Goal: Task Accomplishment & Management: Use online tool/utility

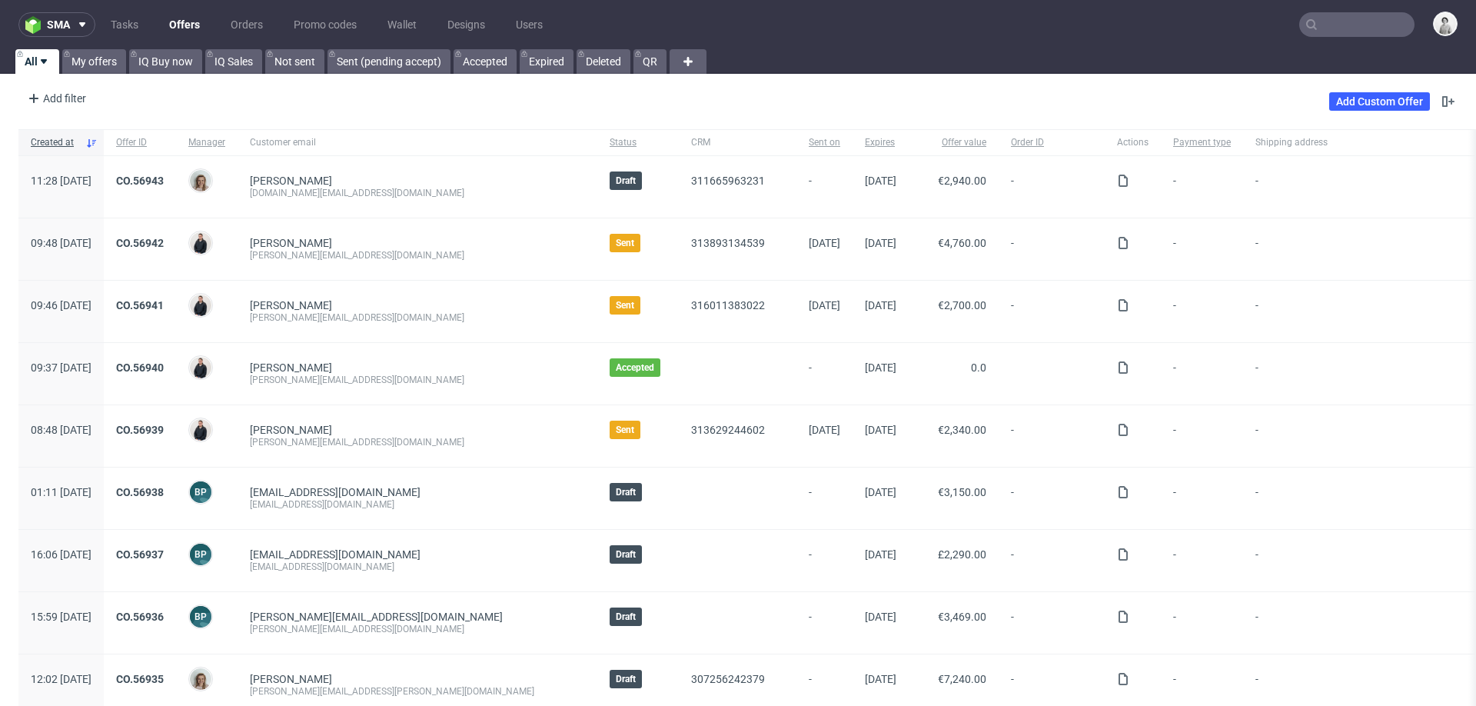
click at [1343, 24] on input "text" at bounding box center [1356, 24] width 115 height 25
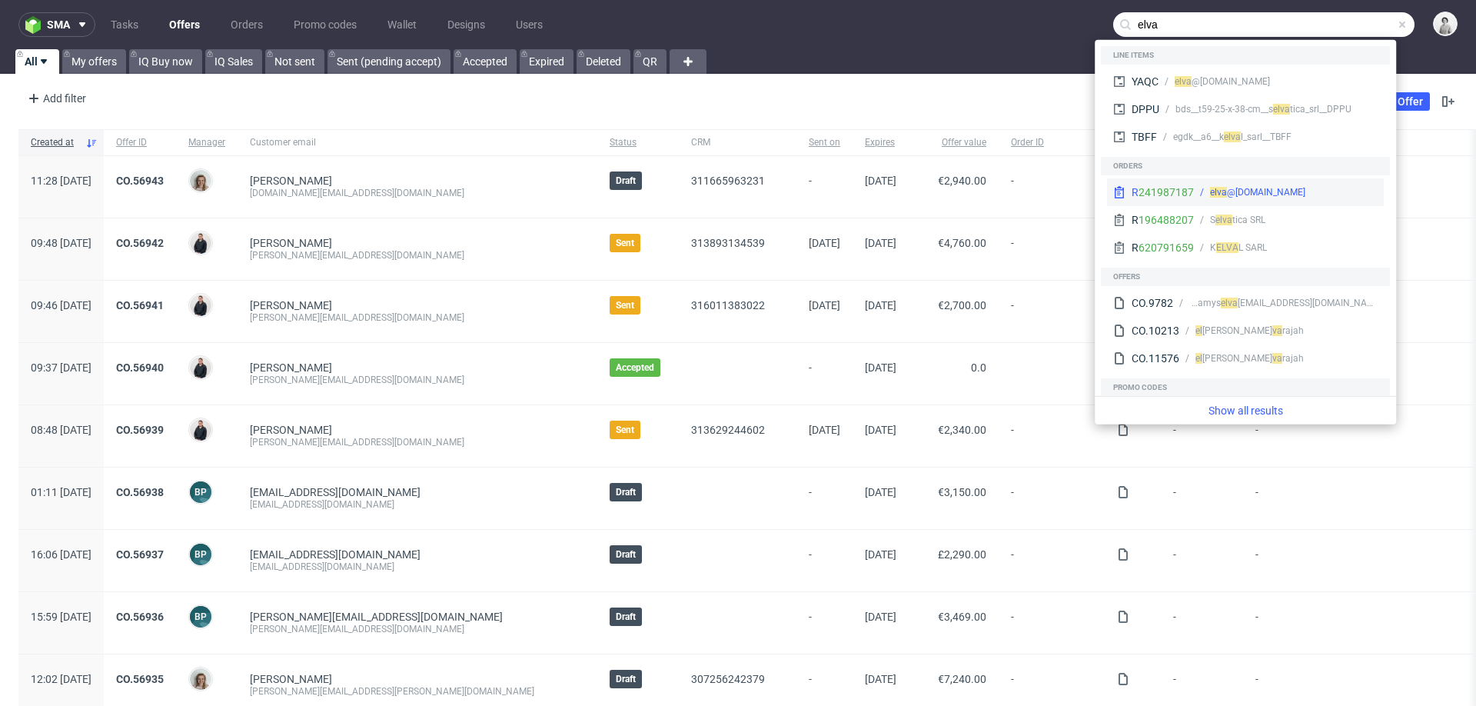
type input "elva"
click at [1227, 188] on div "[PERSON_NAME] @[DOMAIN_NAME]" at bounding box center [1257, 192] width 95 height 14
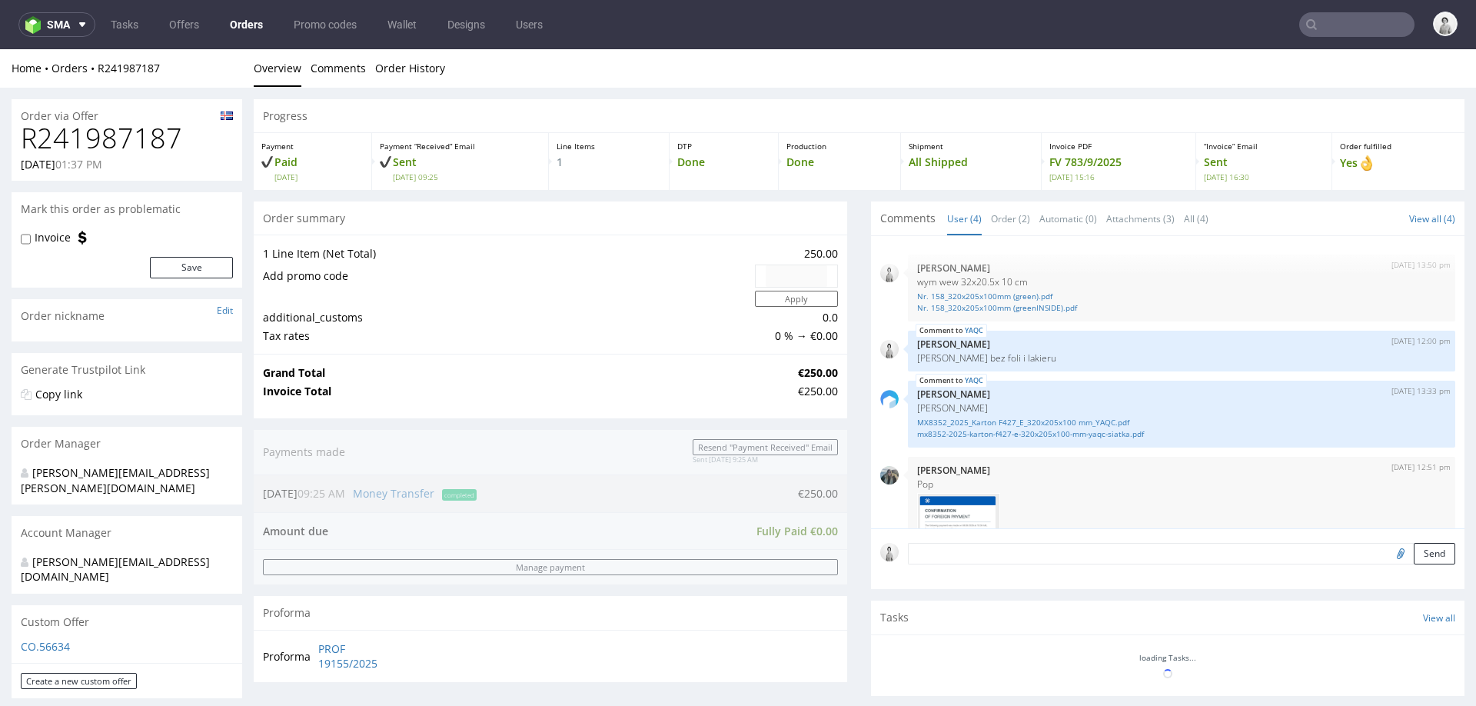
scroll to position [131, 0]
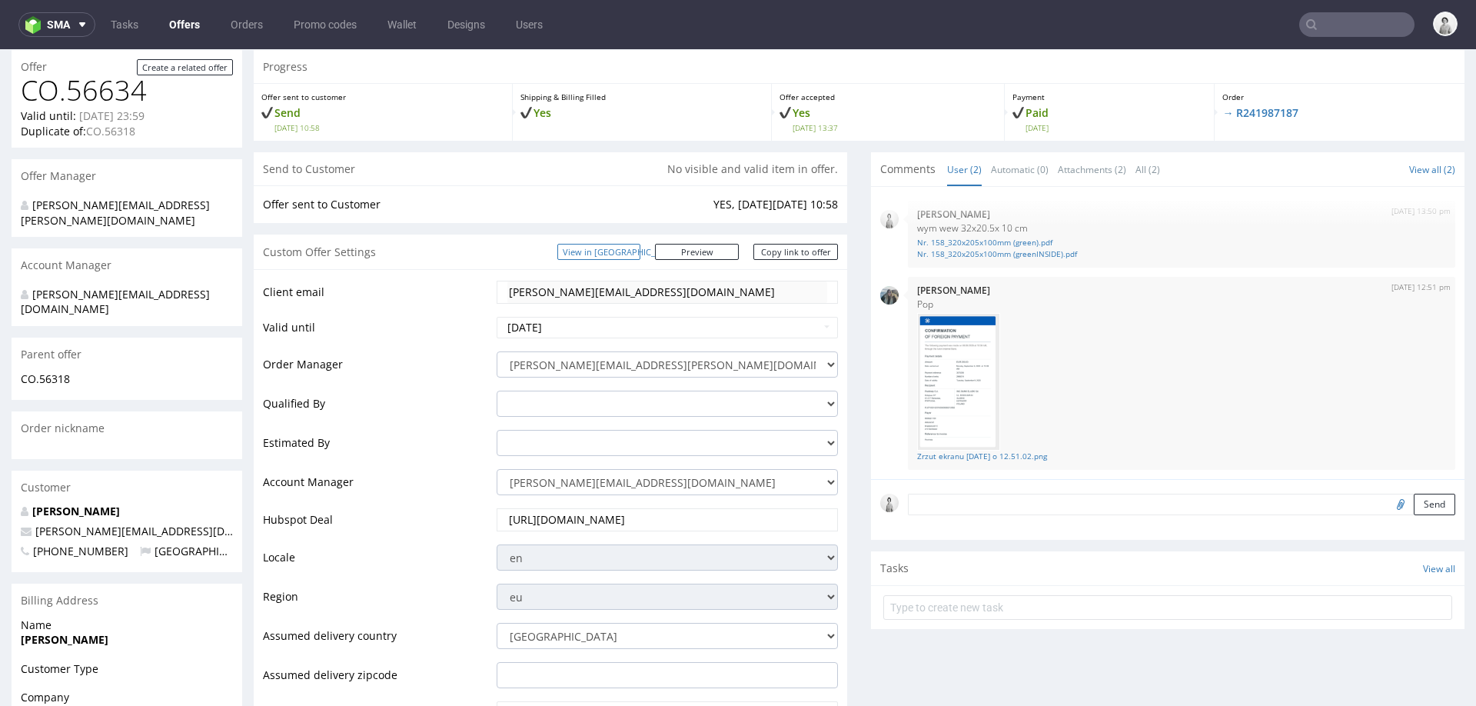
scroll to position [183, 0]
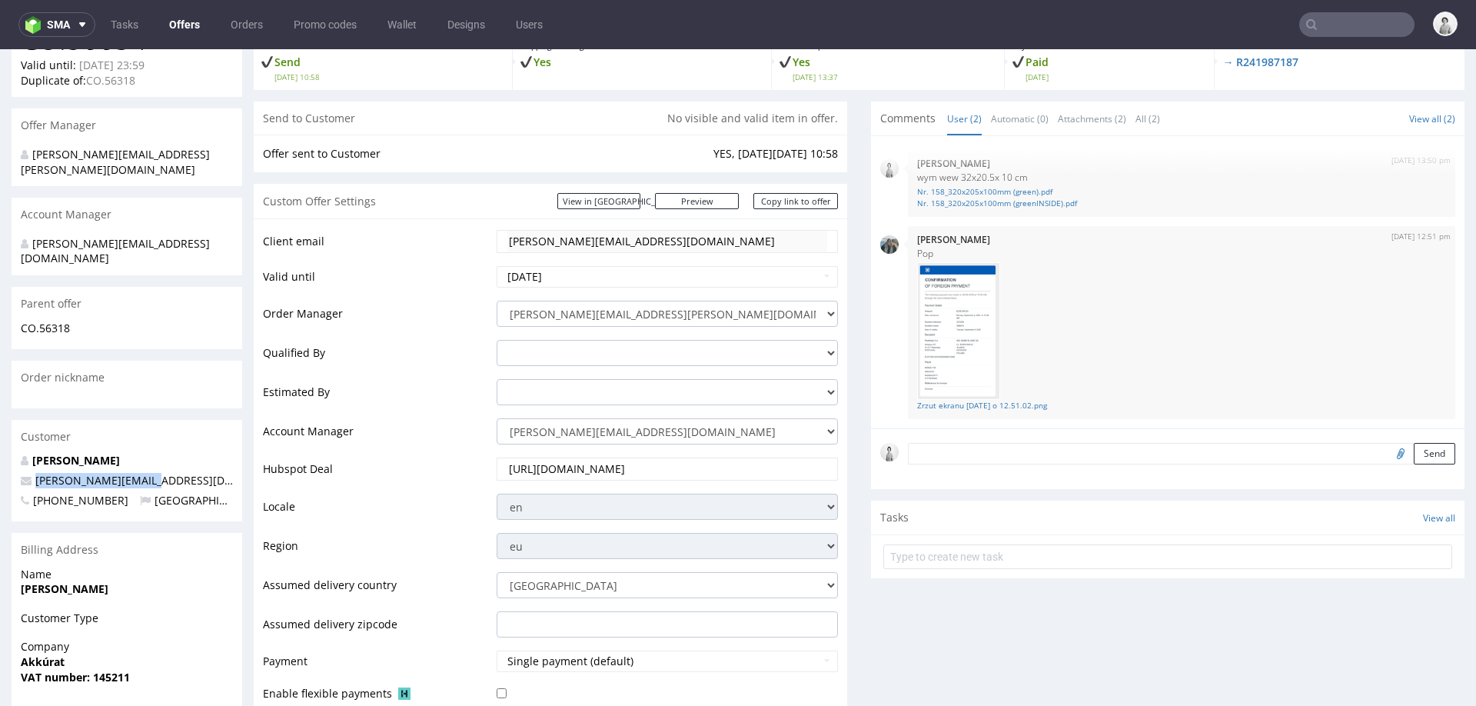
drag, startPoint x: 143, startPoint y: 451, endPoint x: 34, endPoint y: 452, distance: 109.1
click at [34, 473] on p "elva@akkuratstore.is" at bounding box center [127, 480] width 212 height 15
copy span "elva@akkuratstore.is"
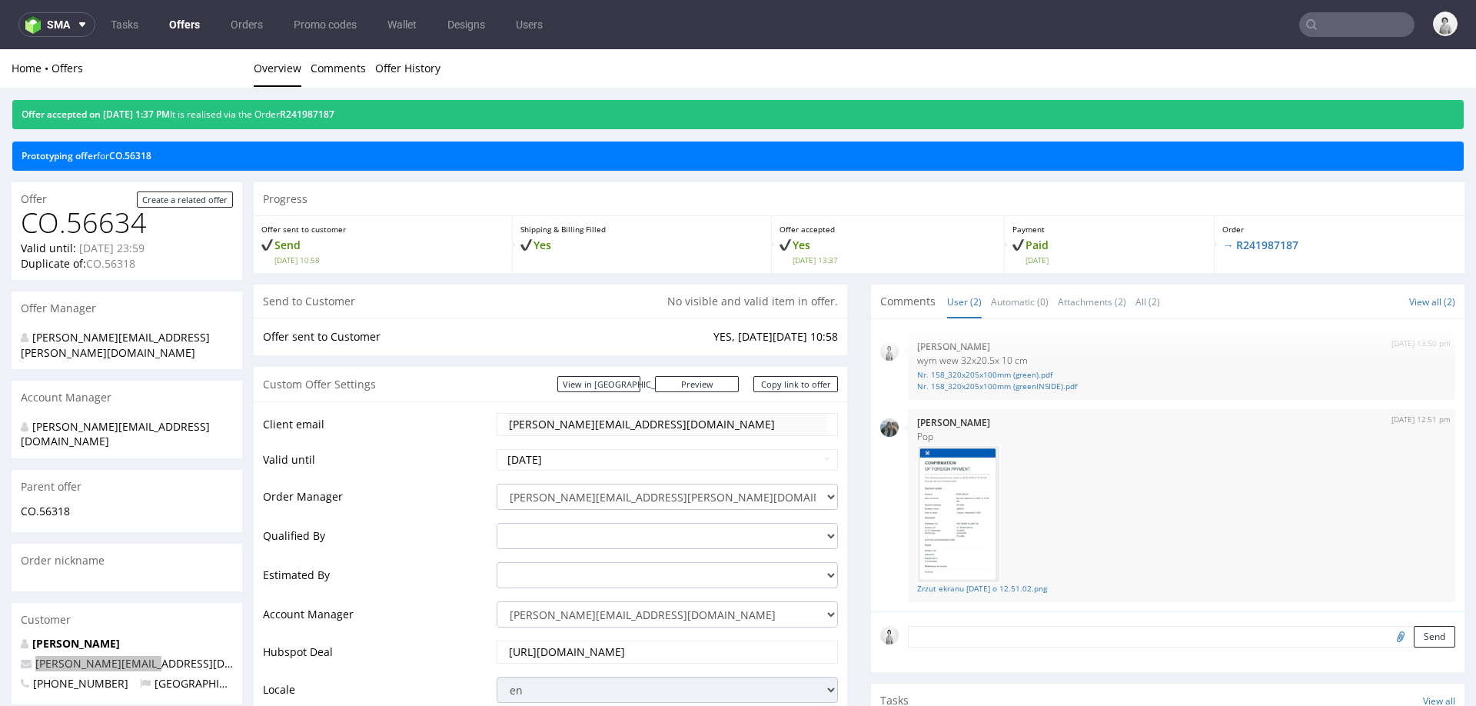
click at [1356, 19] on input "text" at bounding box center [1356, 24] width 115 height 25
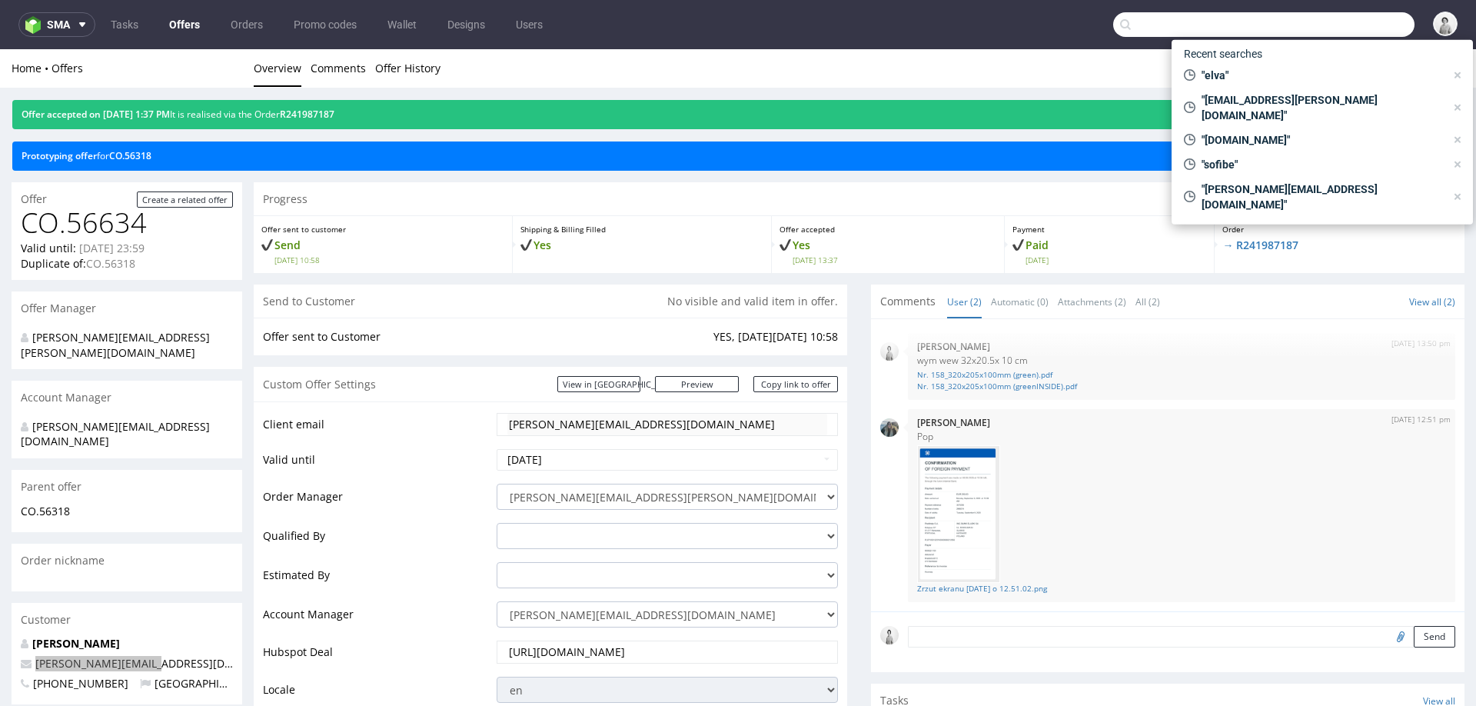
paste input "elva@akkuratstore.is"
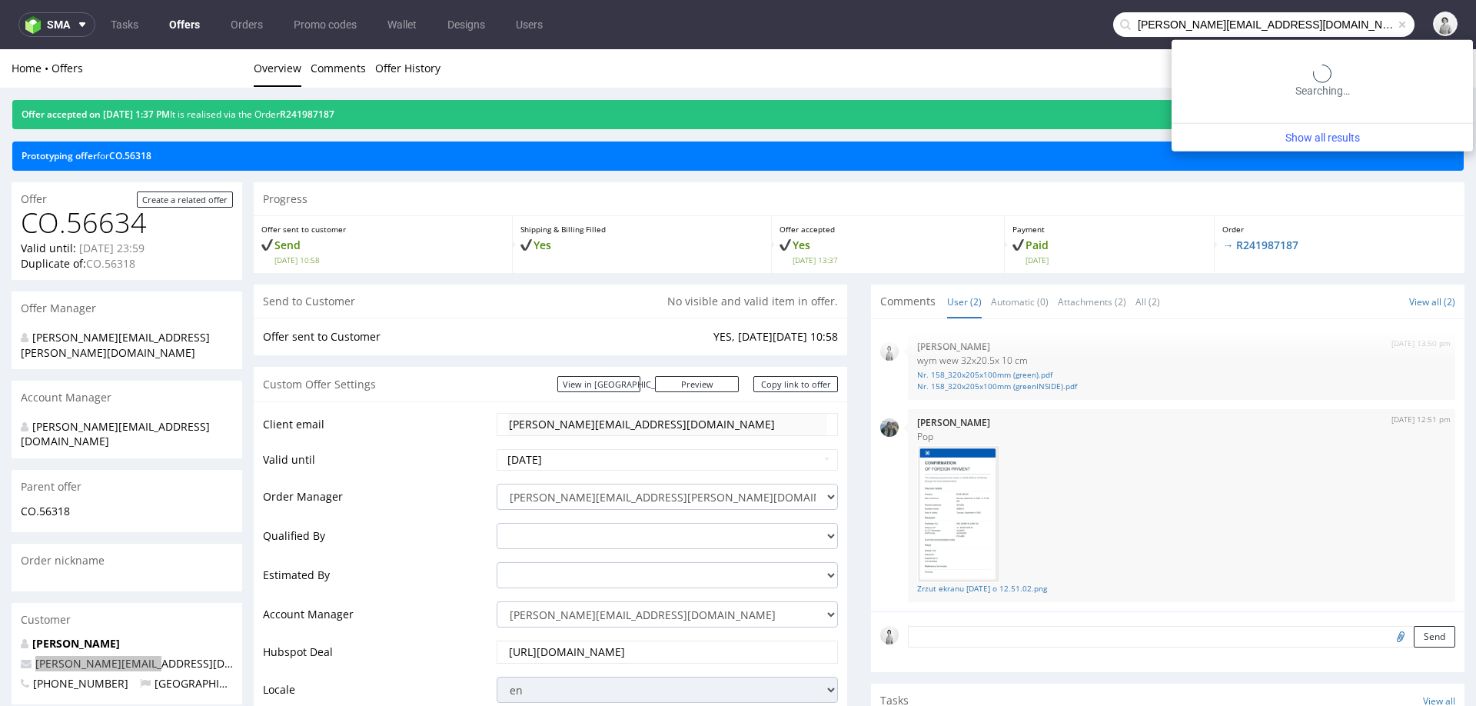
type input "elva@akkuratstore.is"
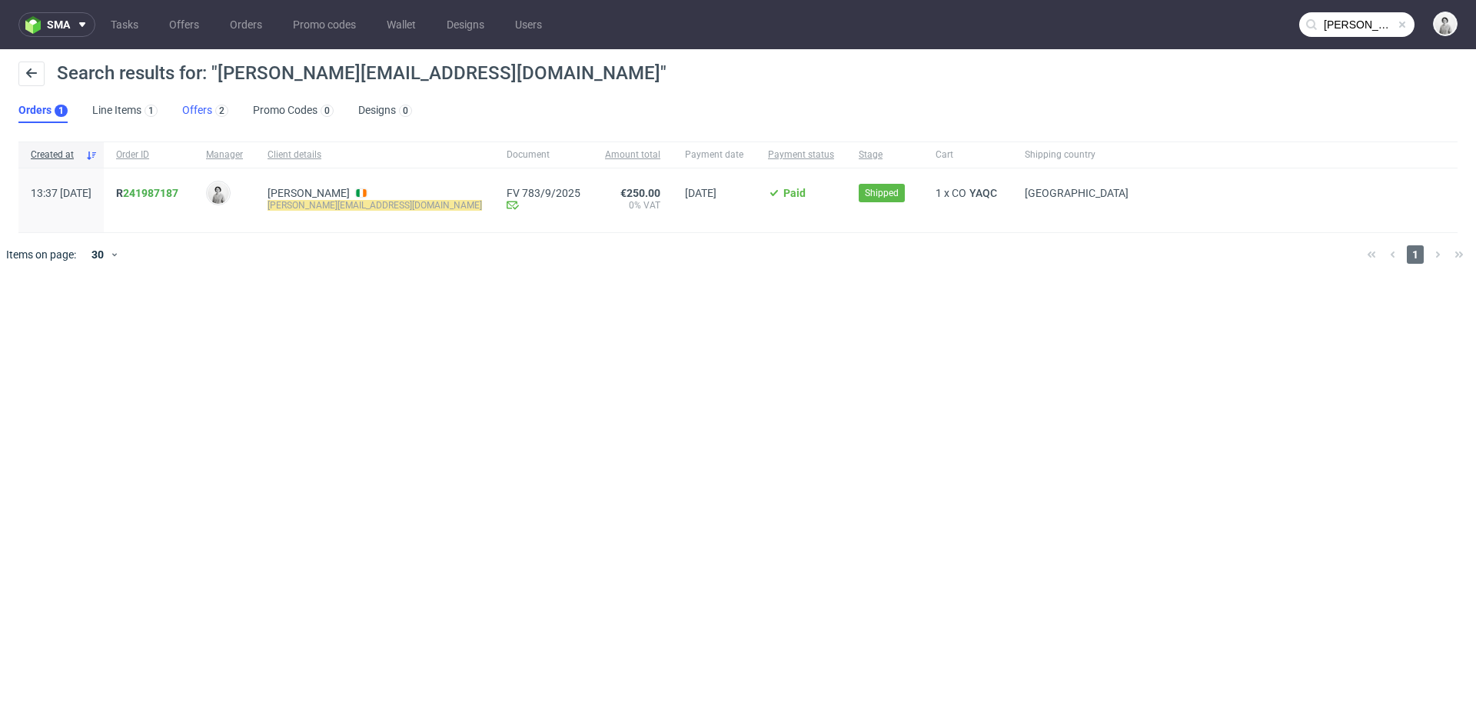
click at [196, 110] on link "Offers 2" at bounding box center [205, 110] width 46 height 25
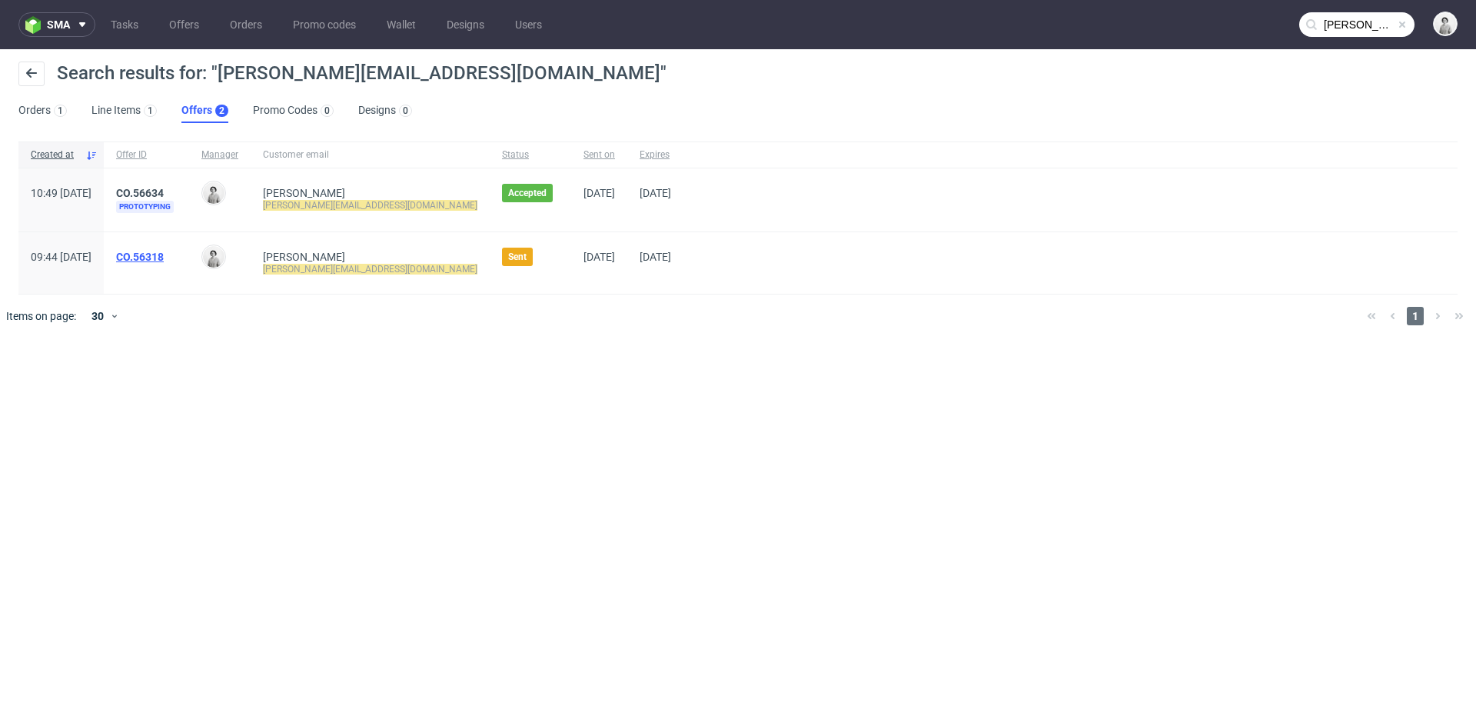
click at [164, 254] on link "CO.56318" at bounding box center [140, 257] width 48 height 12
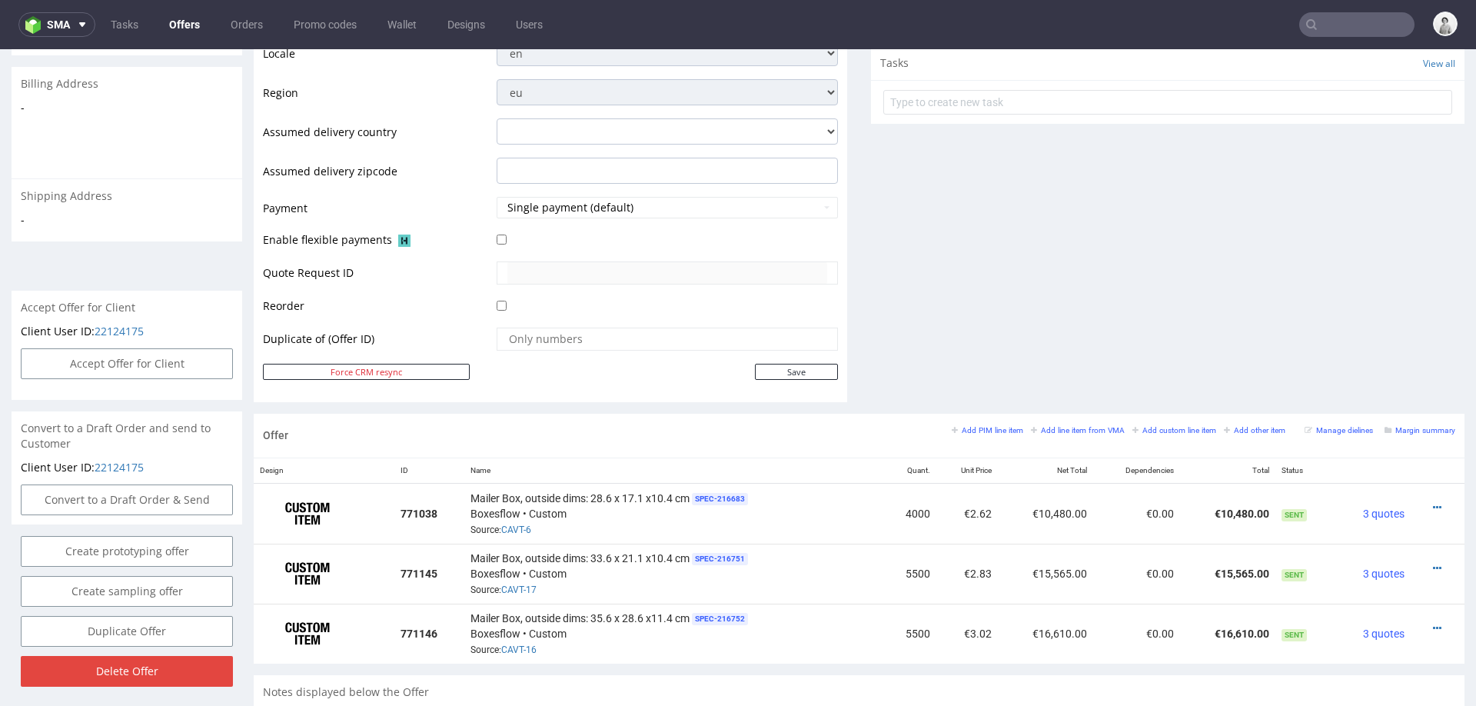
scroll to position [526, 0]
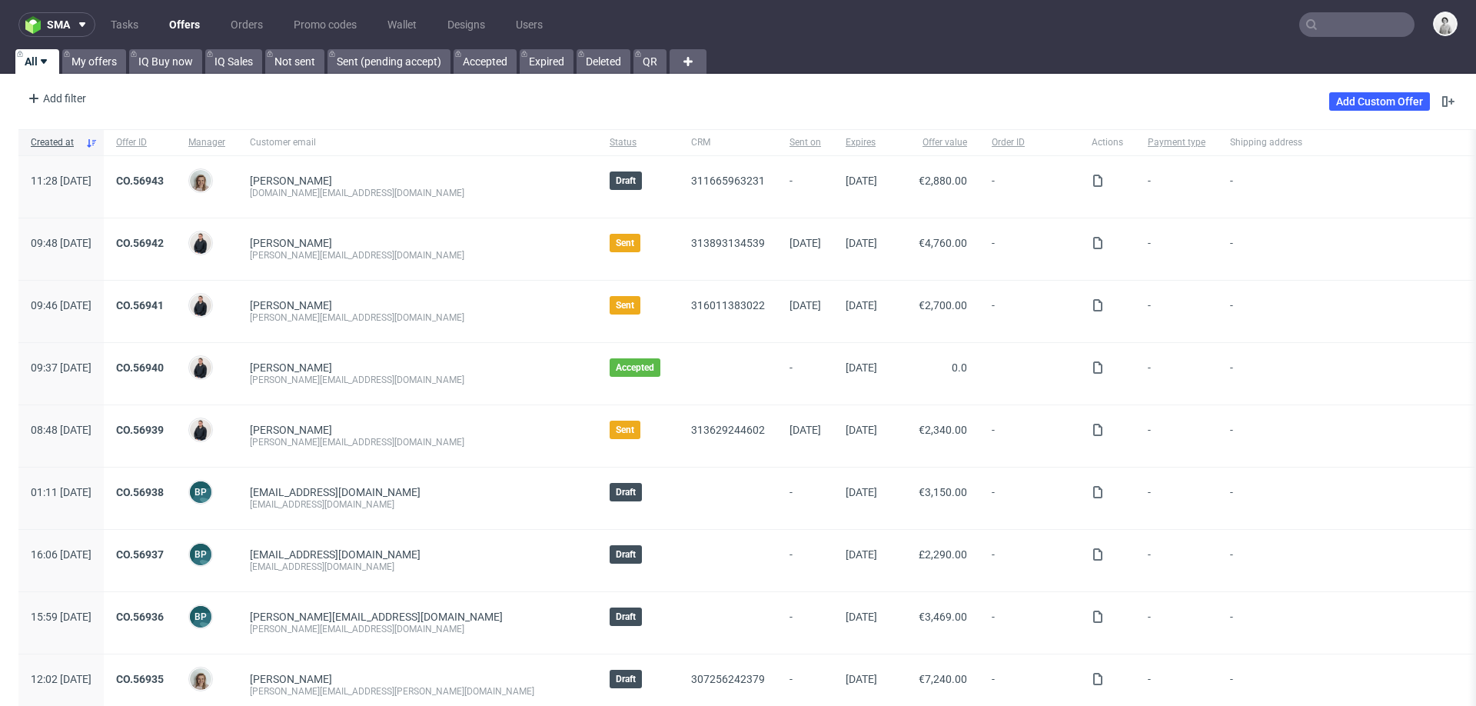
click at [1366, 31] on input "text" at bounding box center [1356, 24] width 115 height 25
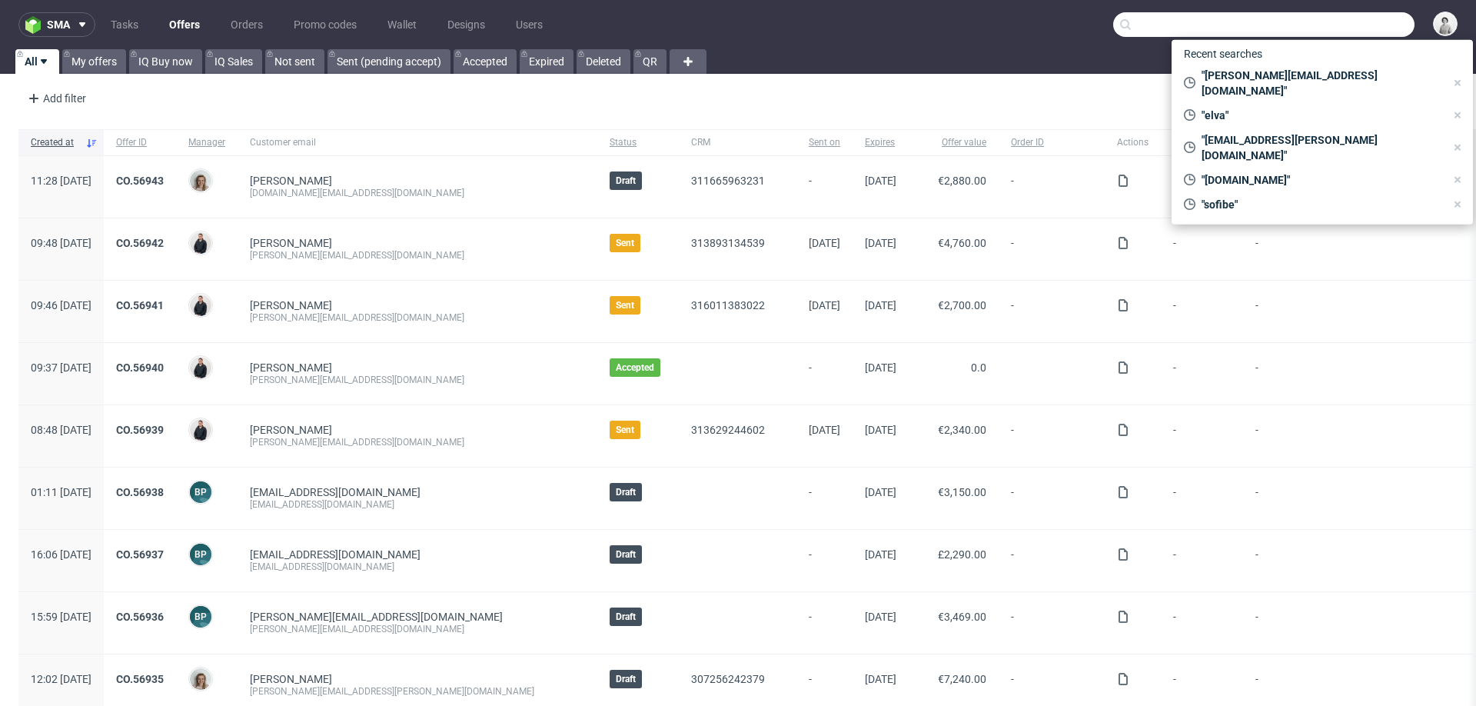
paste input "kevin@dasgym.com"
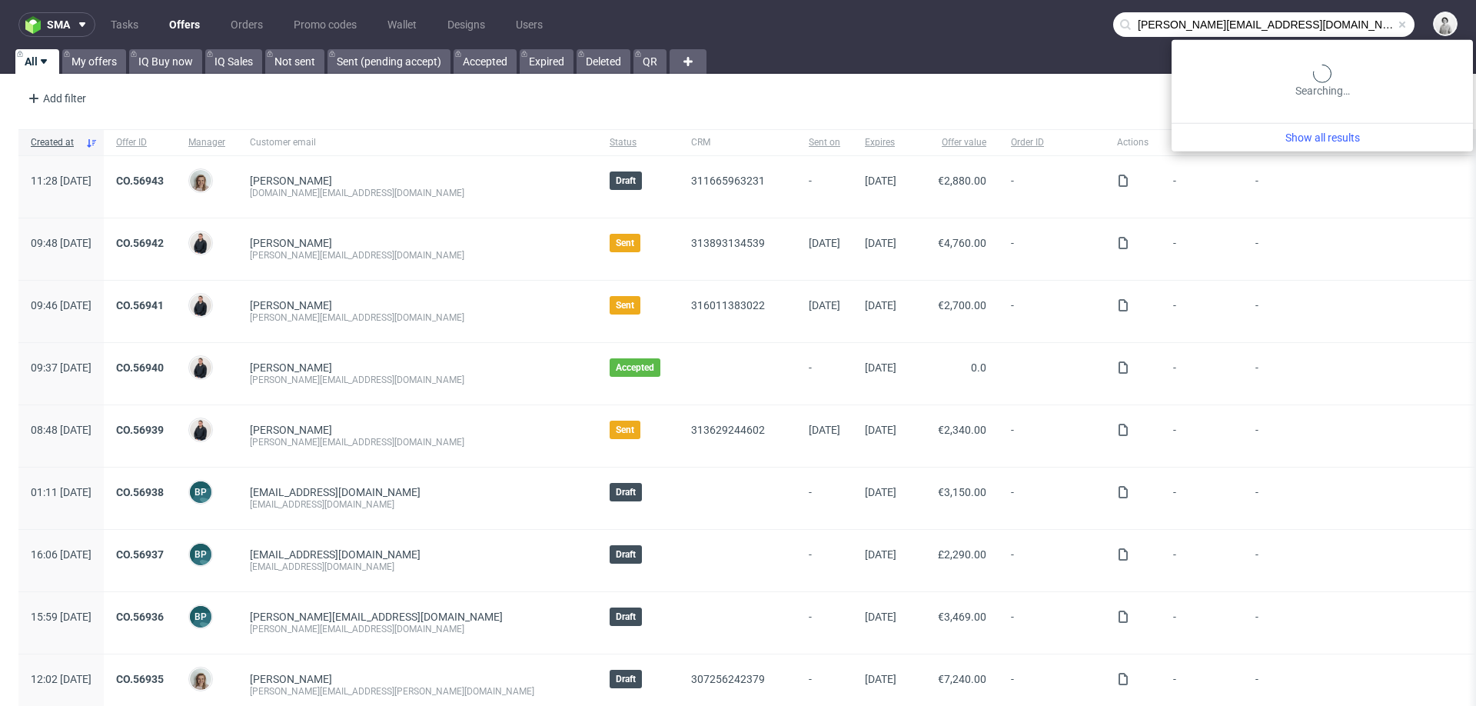
type input "kevin@dasgym.com"
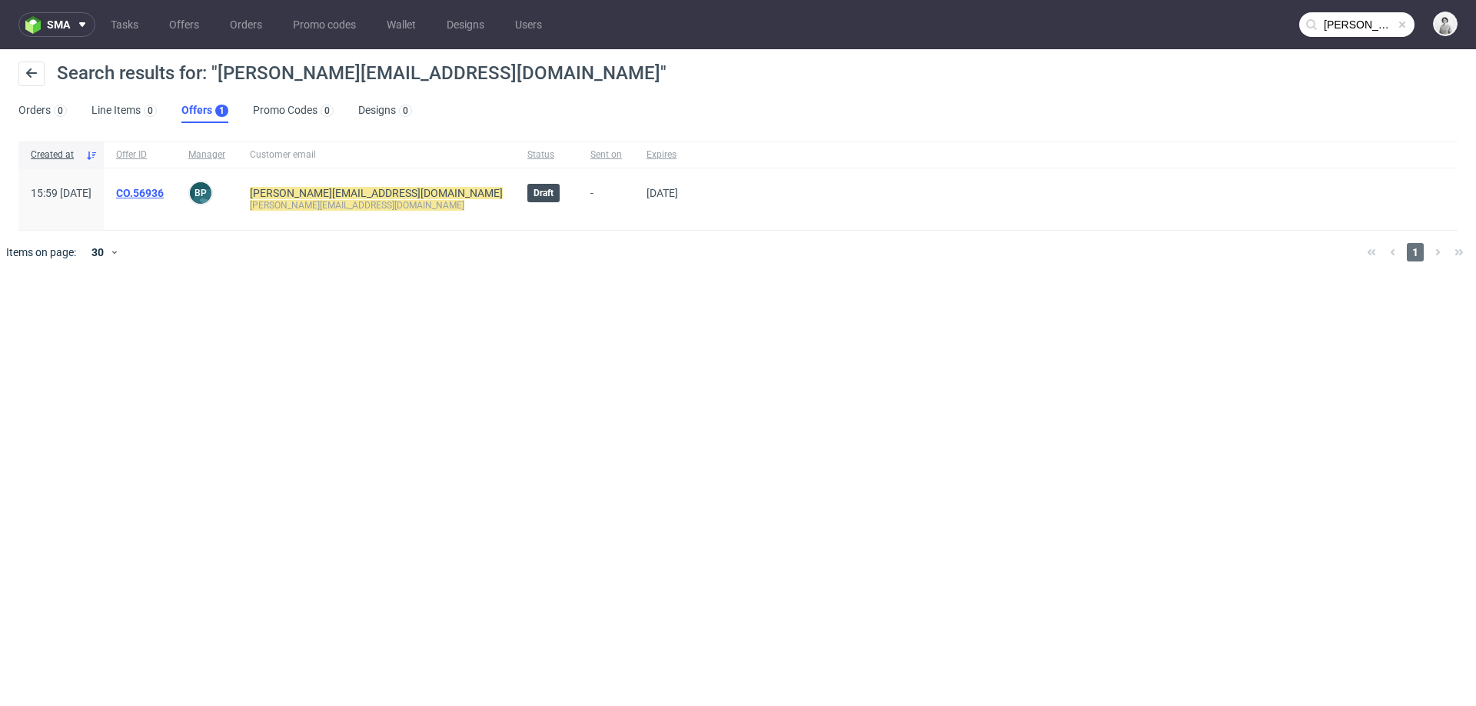
click at [164, 190] on link "CO.56936" at bounding box center [140, 193] width 48 height 12
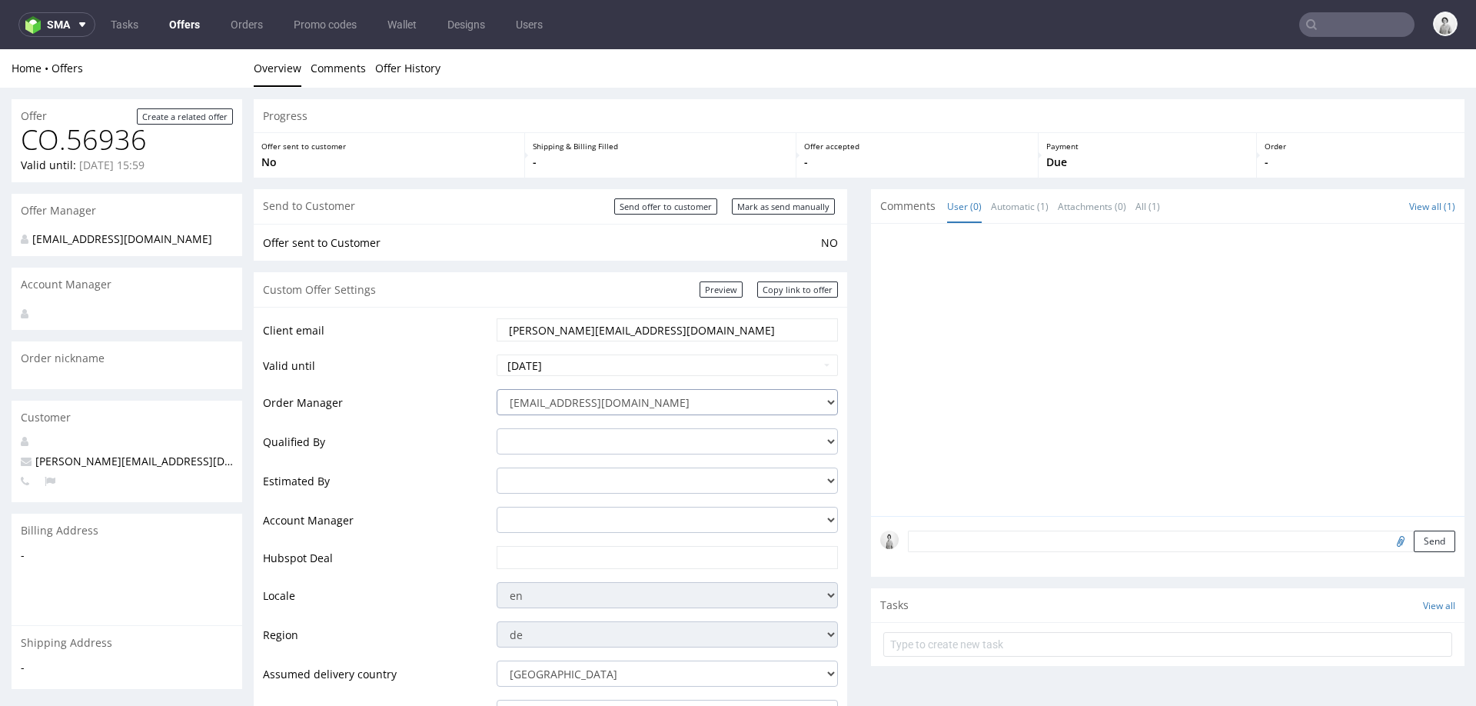
click at [622, 402] on select "integrations@packhelp.com adrian.grudzien@packhelp.com adrian.margula@packhelp.…" at bounding box center [666, 402] width 341 height 26
select select "20998342"
click at [496, 389] on select "integrations@packhelp.com adrian.grudzien@packhelp.com adrian.margula@packhelp.…" at bounding box center [666, 402] width 341 height 26
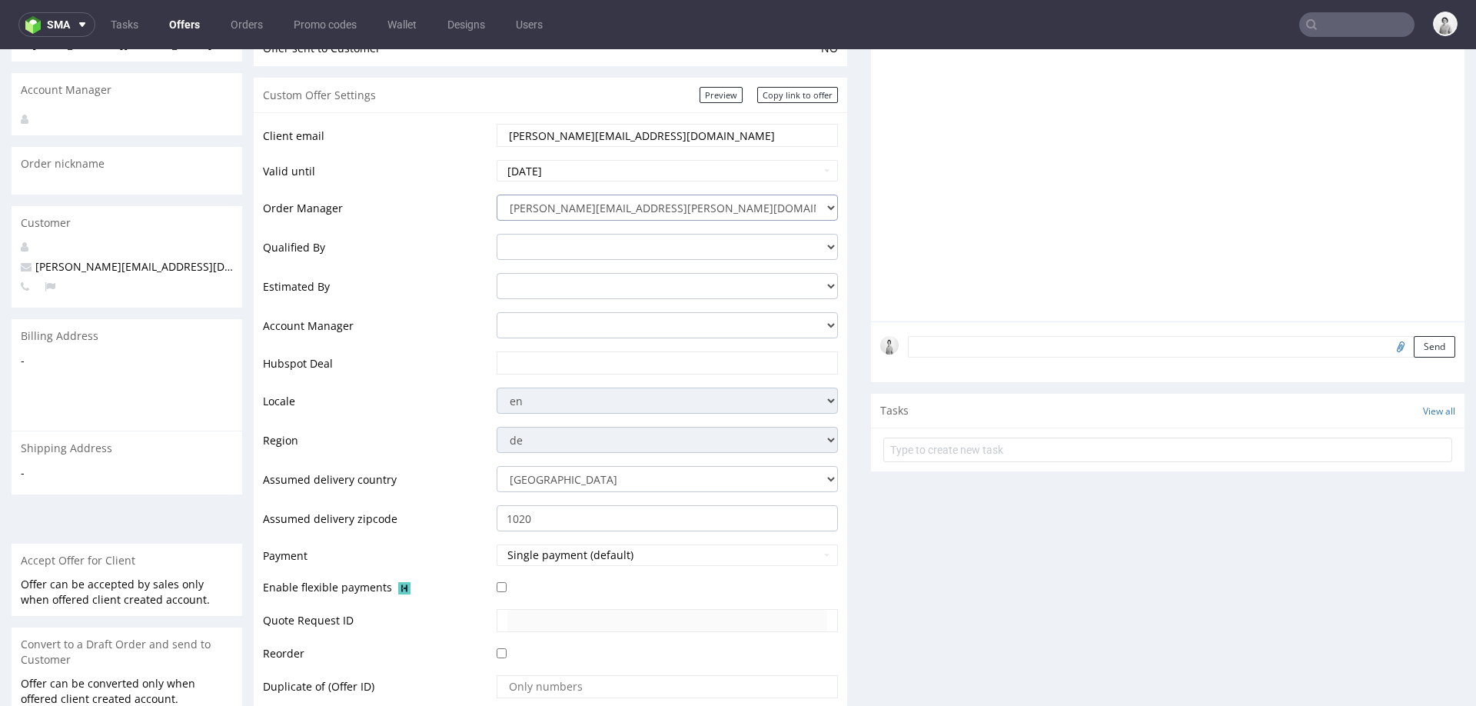
scroll to position [211, 0]
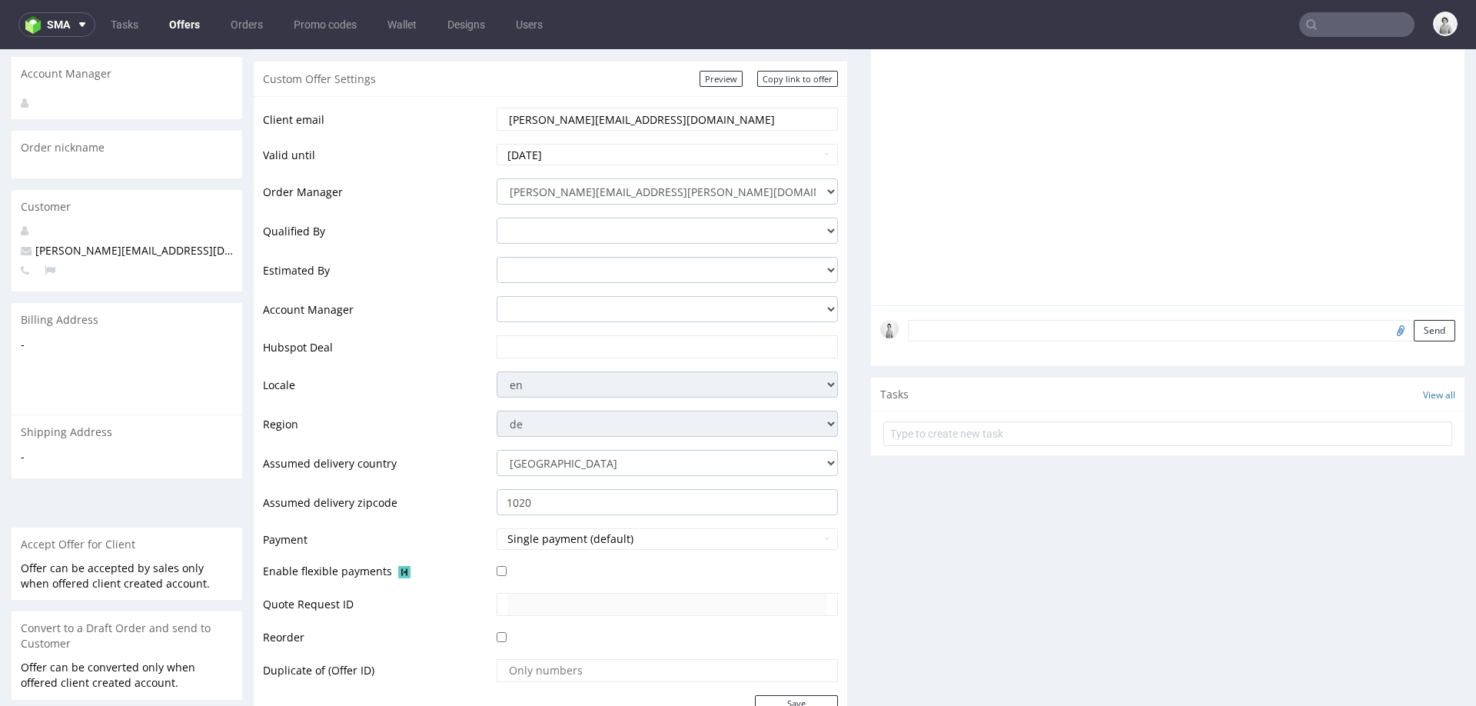
click at [594, 345] on input "text" at bounding box center [667, 347] width 320 height 22
paste input "https://app-eu1.hubspot.com/contacts/25600958/record/0-3/315382912207/"
type input "https://app-eu1.hubspot.com/contacts/25600958/record/0-3/315382912207/"
click at [428, 365] on td "Hubspot Deal" at bounding box center [378, 352] width 230 height 36
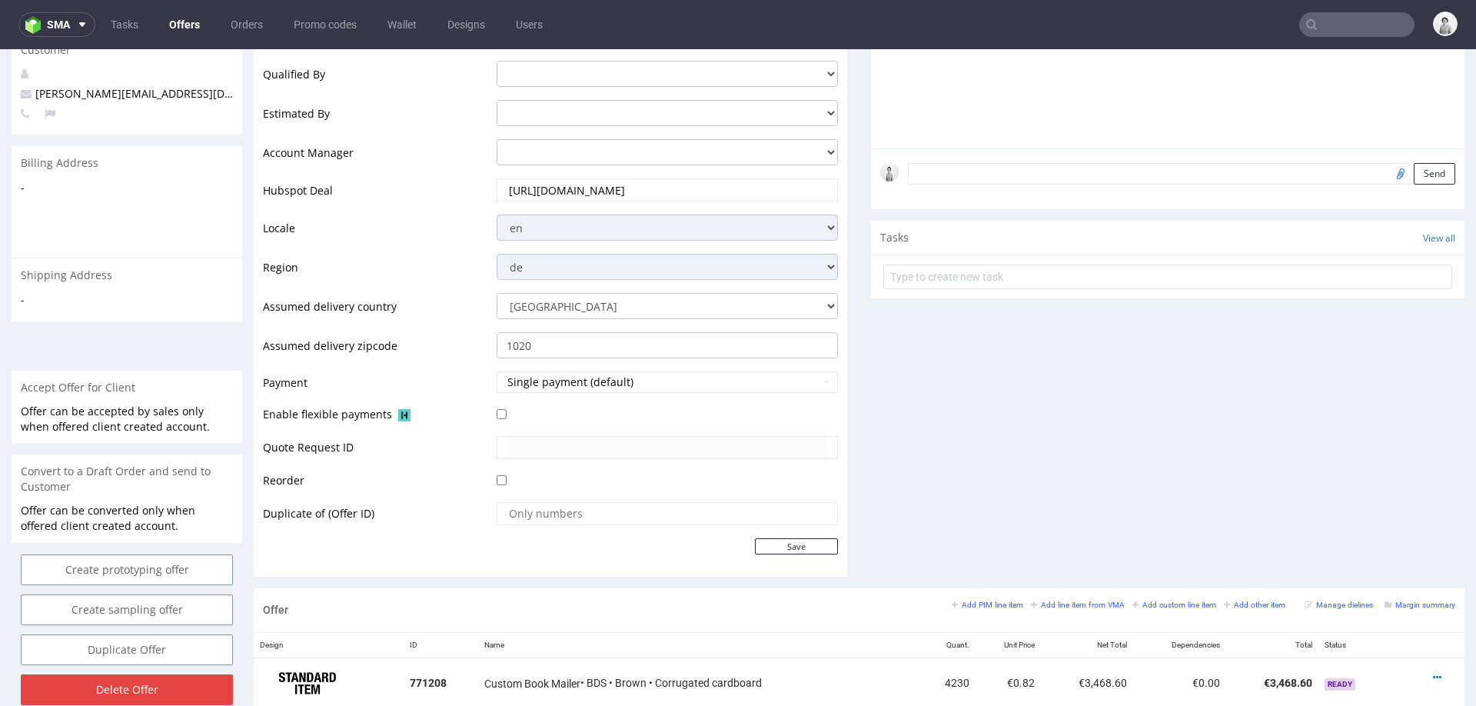
scroll to position [370, 0]
click at [807, 555] on div "Client email kevin@dasgym.com Valid until 2025-10-08 Order Manager integrations…" at bounding box center [550, 255] width 593 height 636
click at [811, 534] on td "Save" at bounding box center [665, 543] width 345 height 19
click at [800, 553] on div "Client email kevin@dasgym.com Valid until 2025-10-08 Order Manager integrations…" at bounding box center [550, 255] width 593 height 636
click at [809, 527] on td at bounding box center [665, 516] width 345 height 36
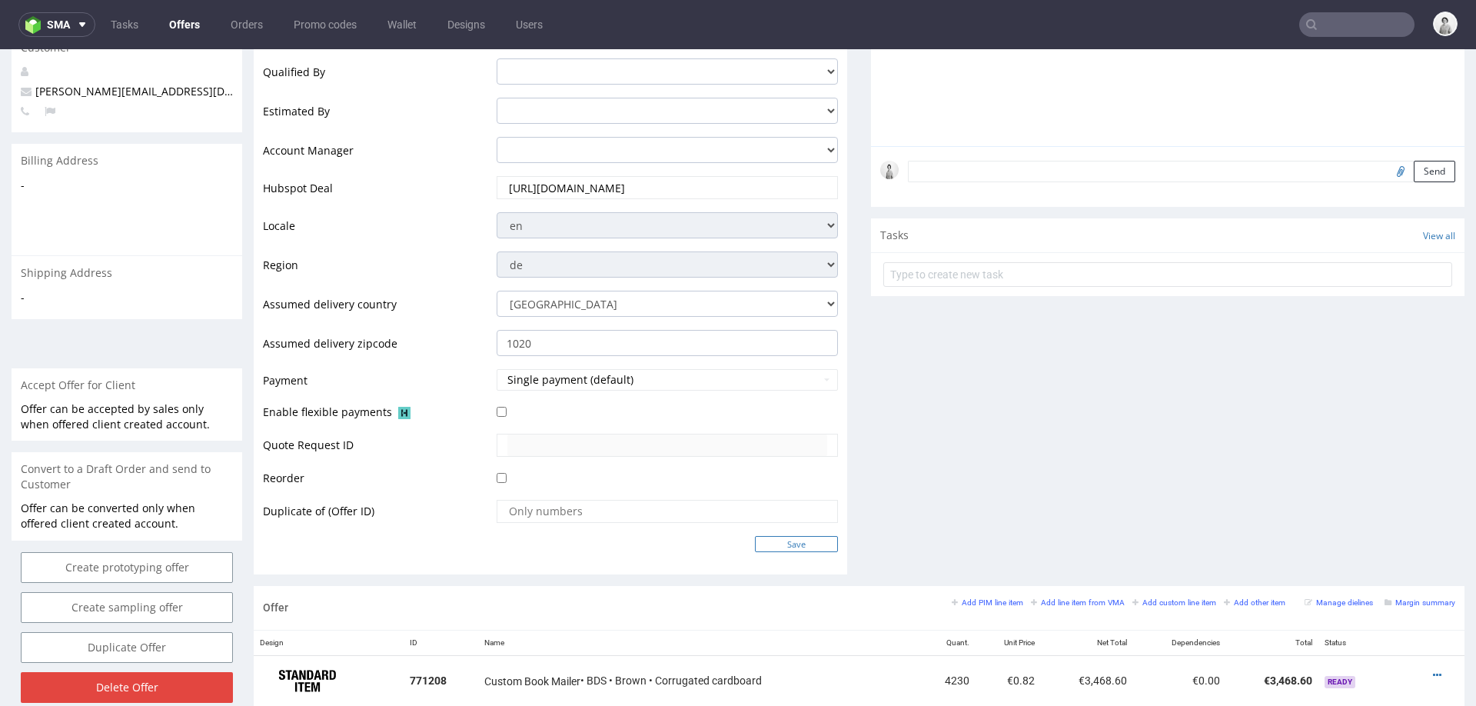
click at [803, 546] on input "Save" at bounding box center [796, 544] width 83 height 16
type input "In progress..."
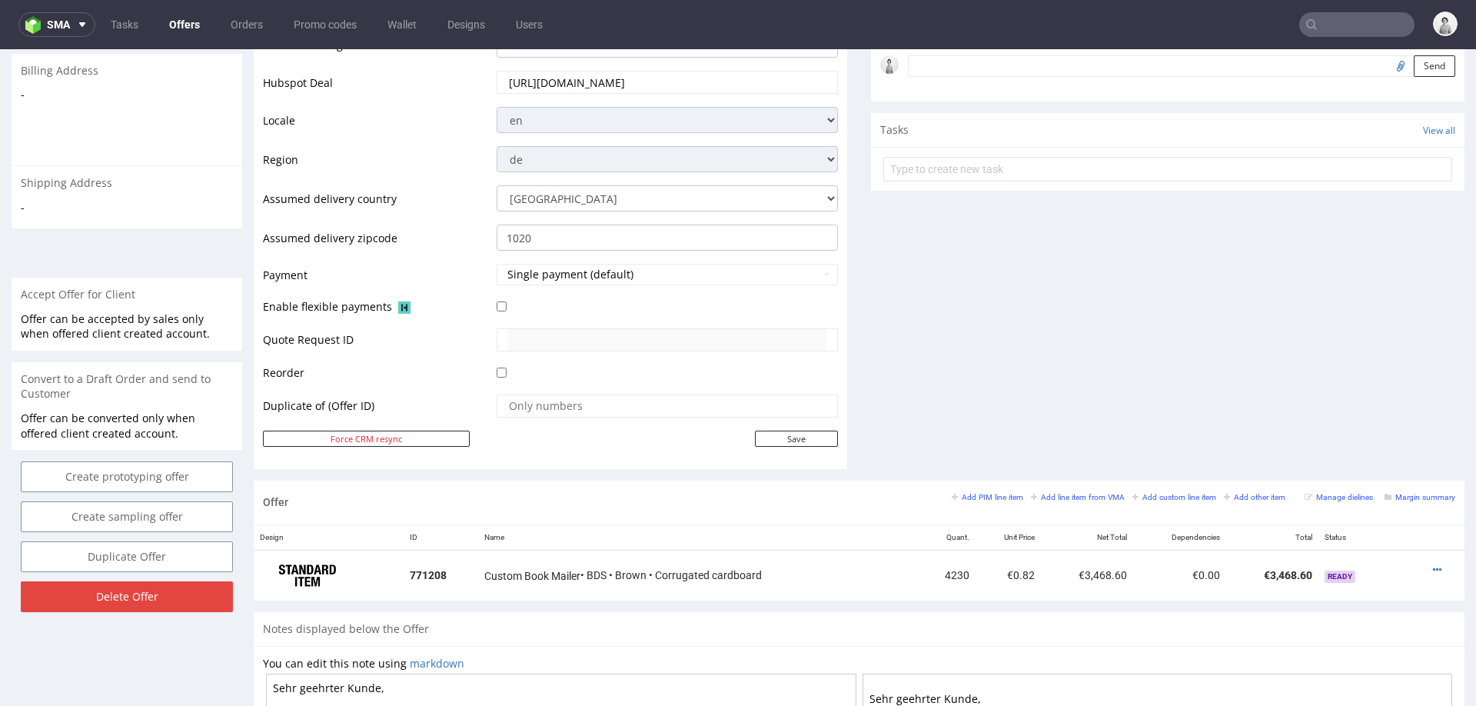
scroll to position [477, 0]
click at [161, 467] on link "Create prototyping offer" at bounding box center [127, 474] width 212 height 31
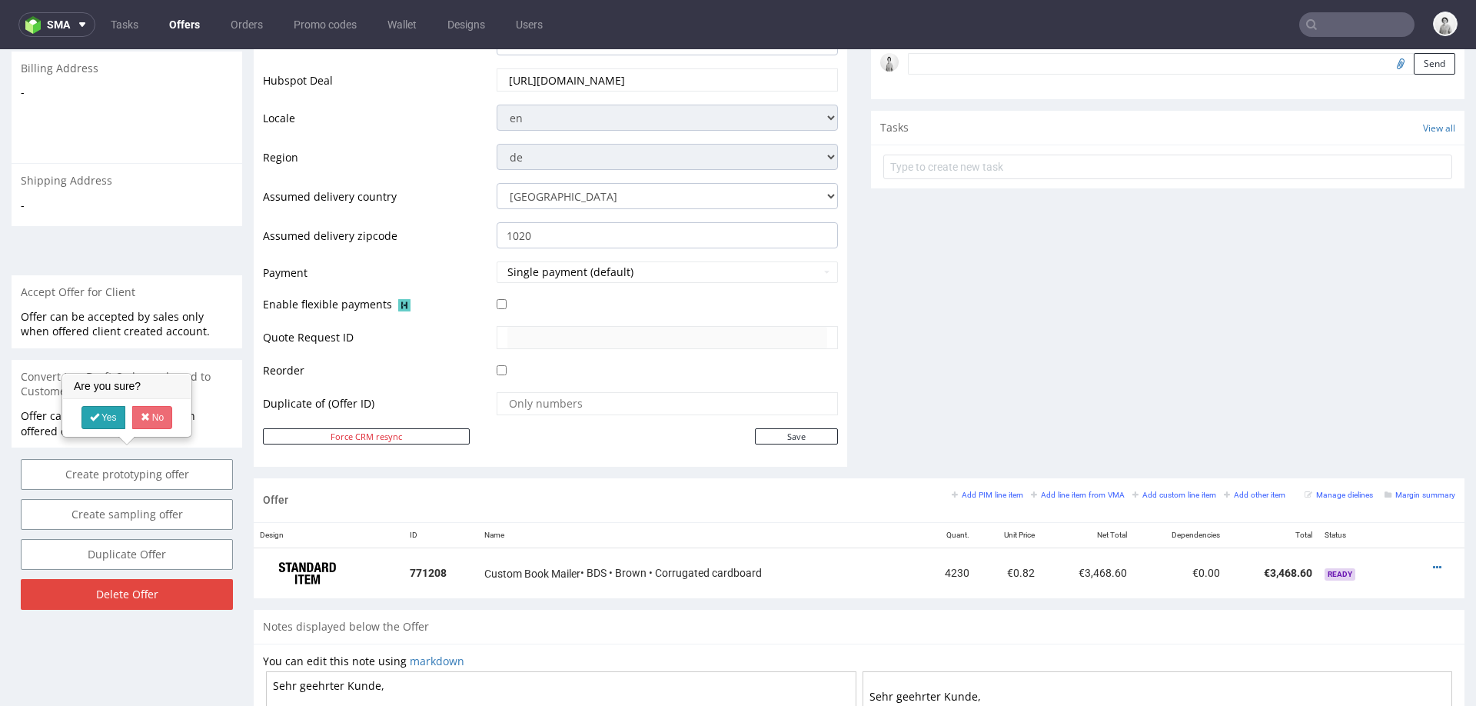
click at [91, 416] on icon at bounding box center [94, 416] width 9 height 11
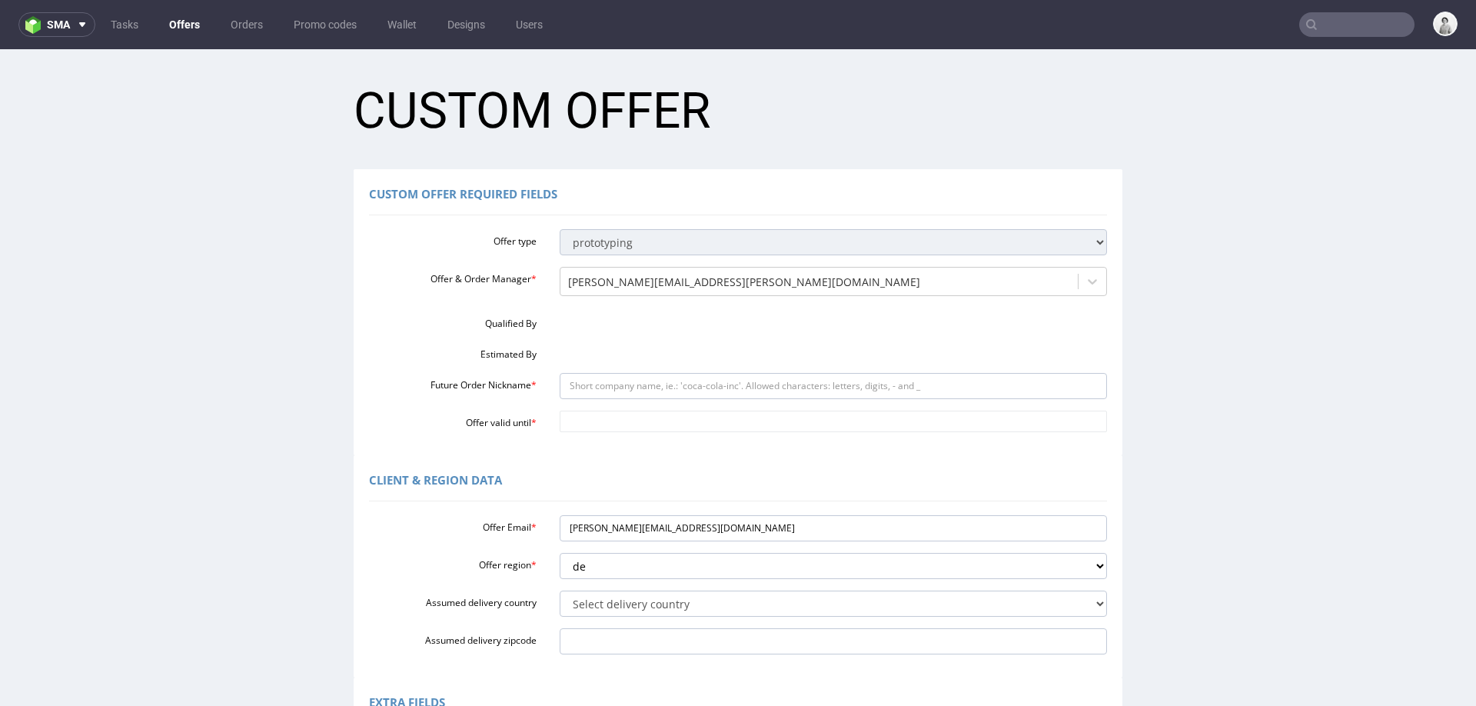
scroll to position [0, 0]
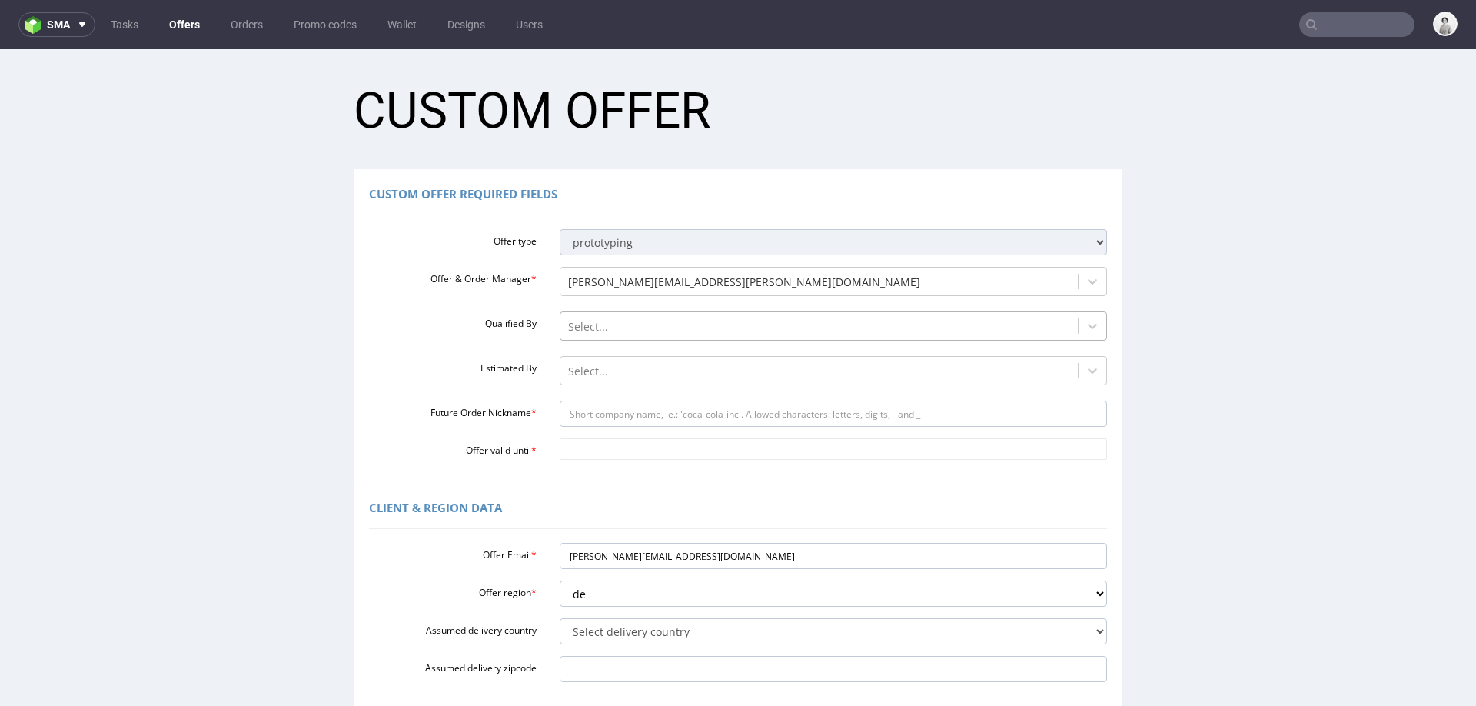
click at [712, 323] on div at bounding box center [819, 326] width 503 height 18
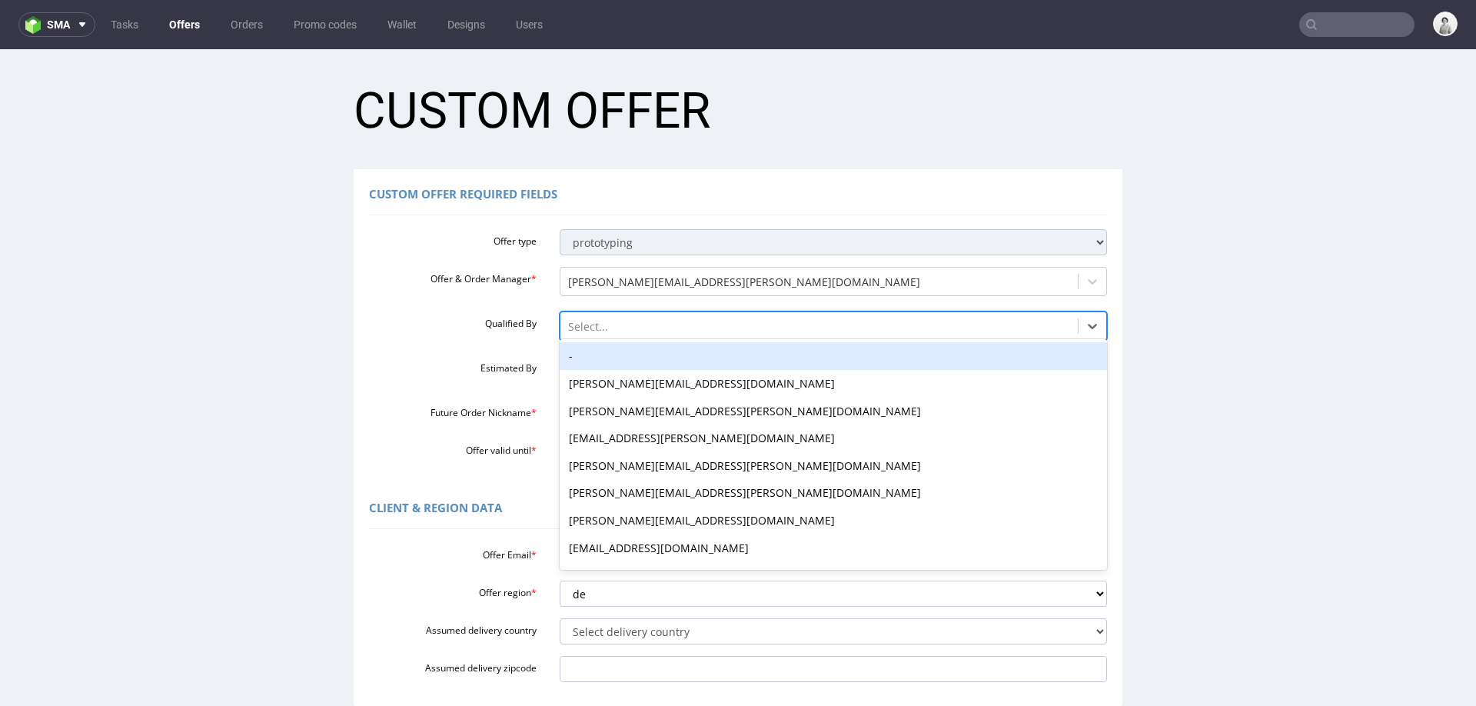
click at [684, 367] on div "-" at bounding box center [834, 356] width 548 height 28
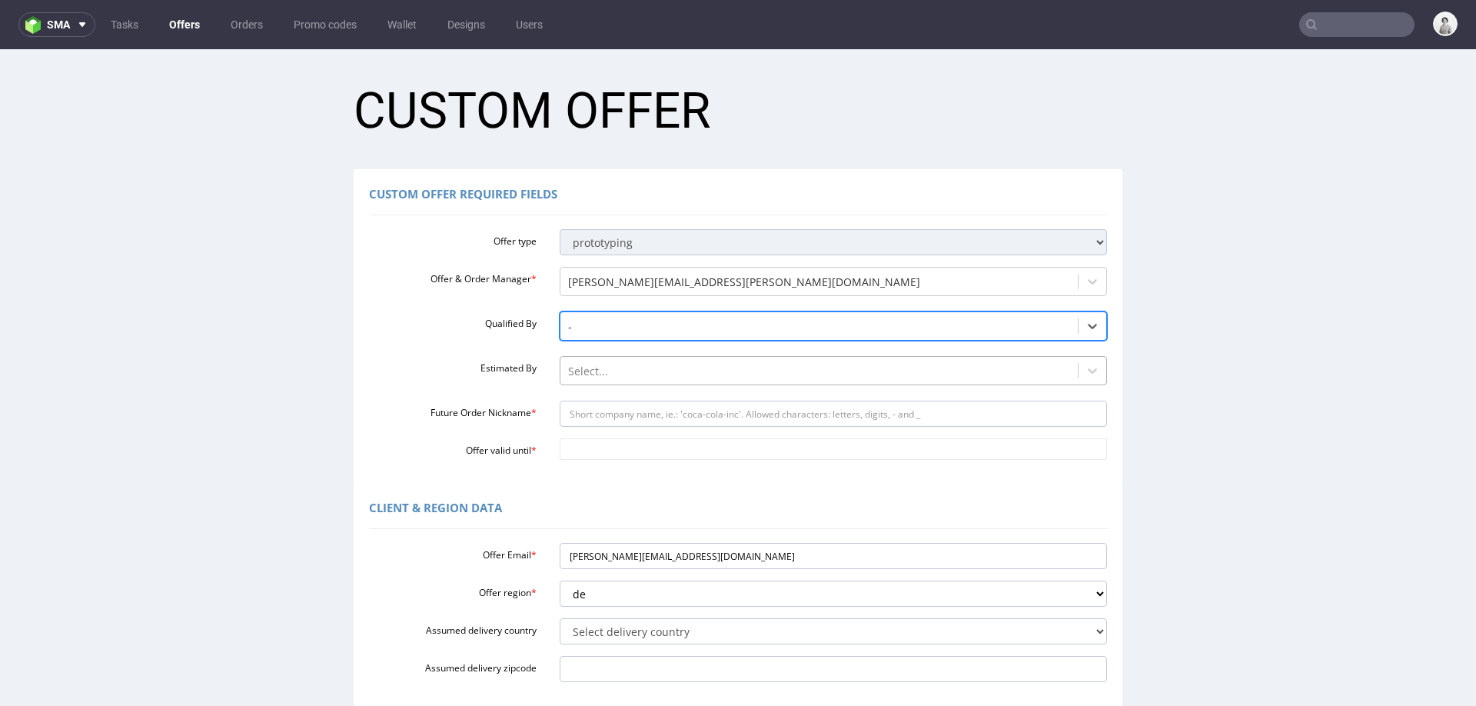
click at [667, 377] on div at bounding box center [819, 371] width 503 height 18
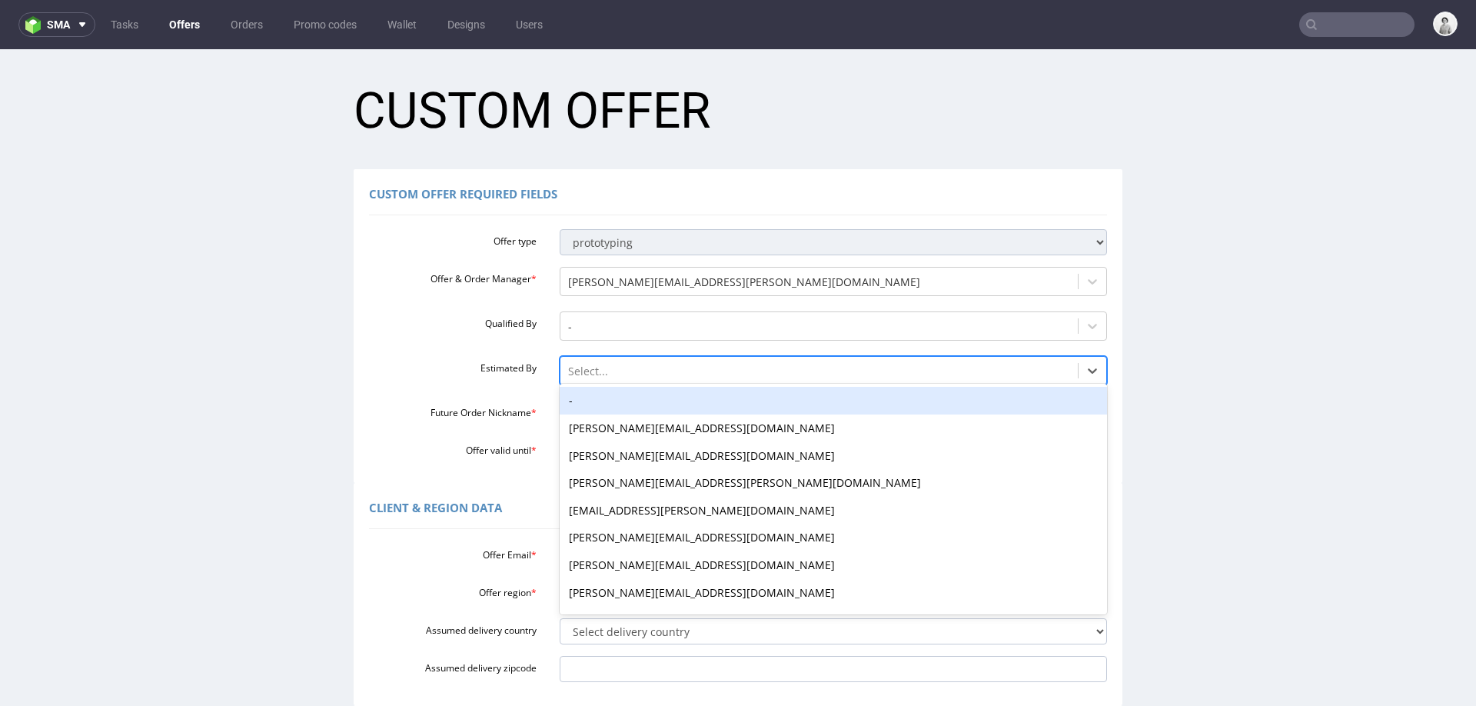
click at [652, 397] on div "-" at bounding box center [834, 401] width 548 height 28
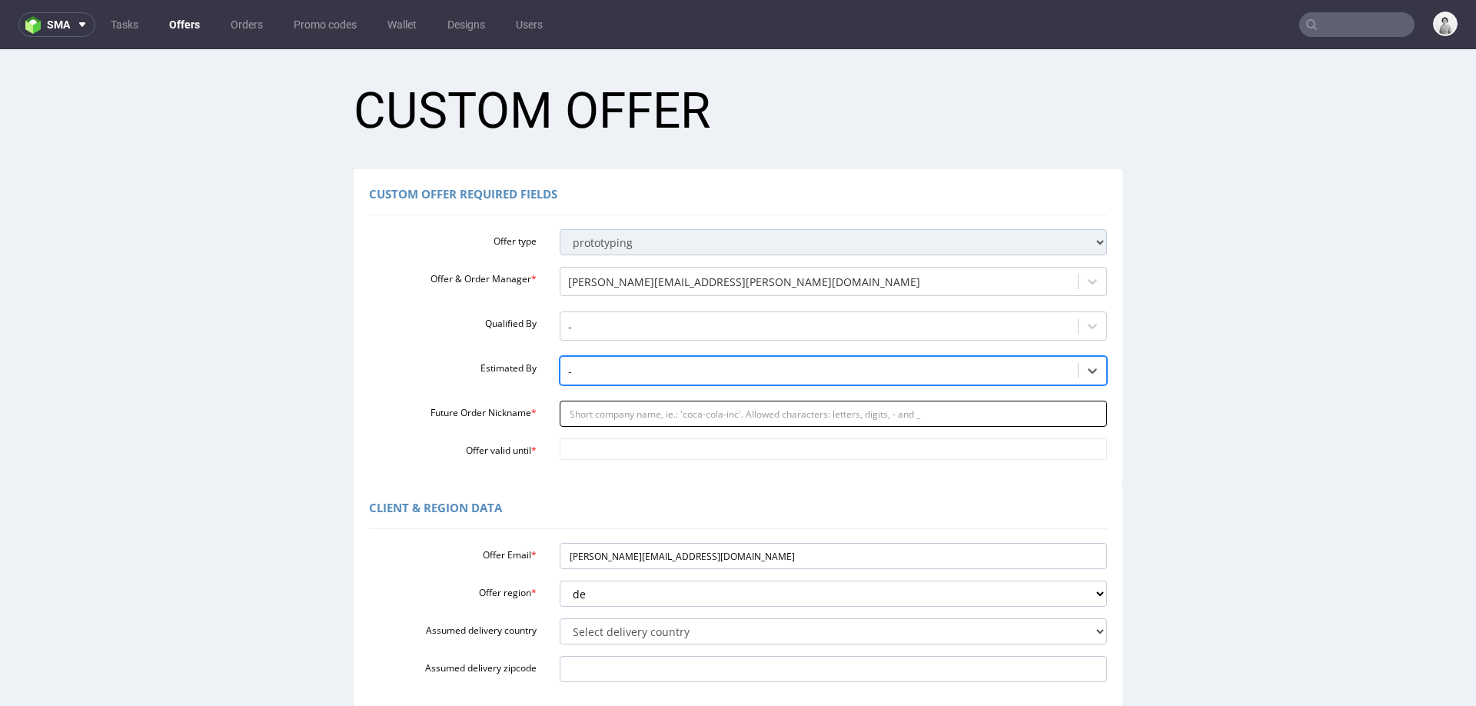
click at [646, 412] on input "Future Order Nickname *" at bounding box center [834, 413] width 548 height 26
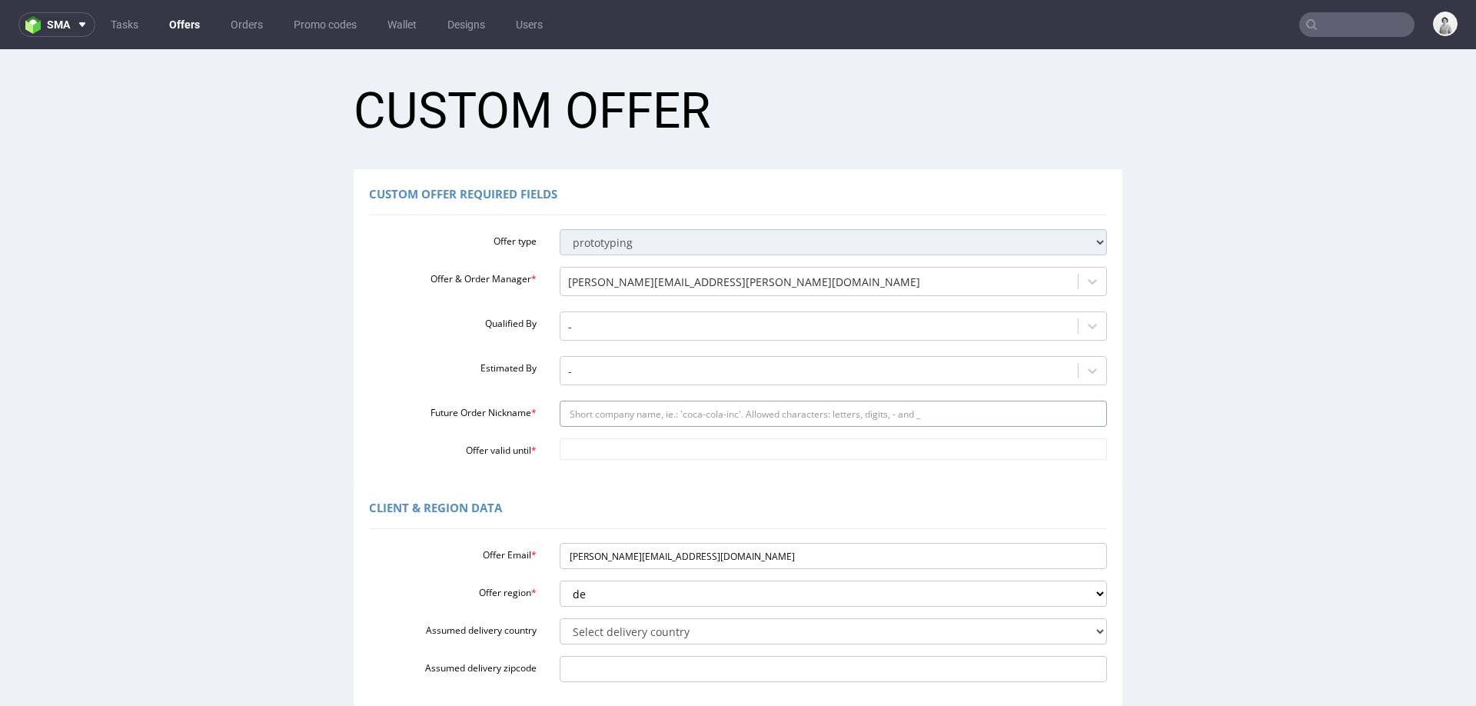
paste input "httpsapp-eu1hubspotcomcontacts25600958record0-3315382912207"
click at [573, 416] on input "httpsapp-eu1hubspotcomcontacts25600958record0-3315382912207" at bounding box center [834, 413] width 548 height 26
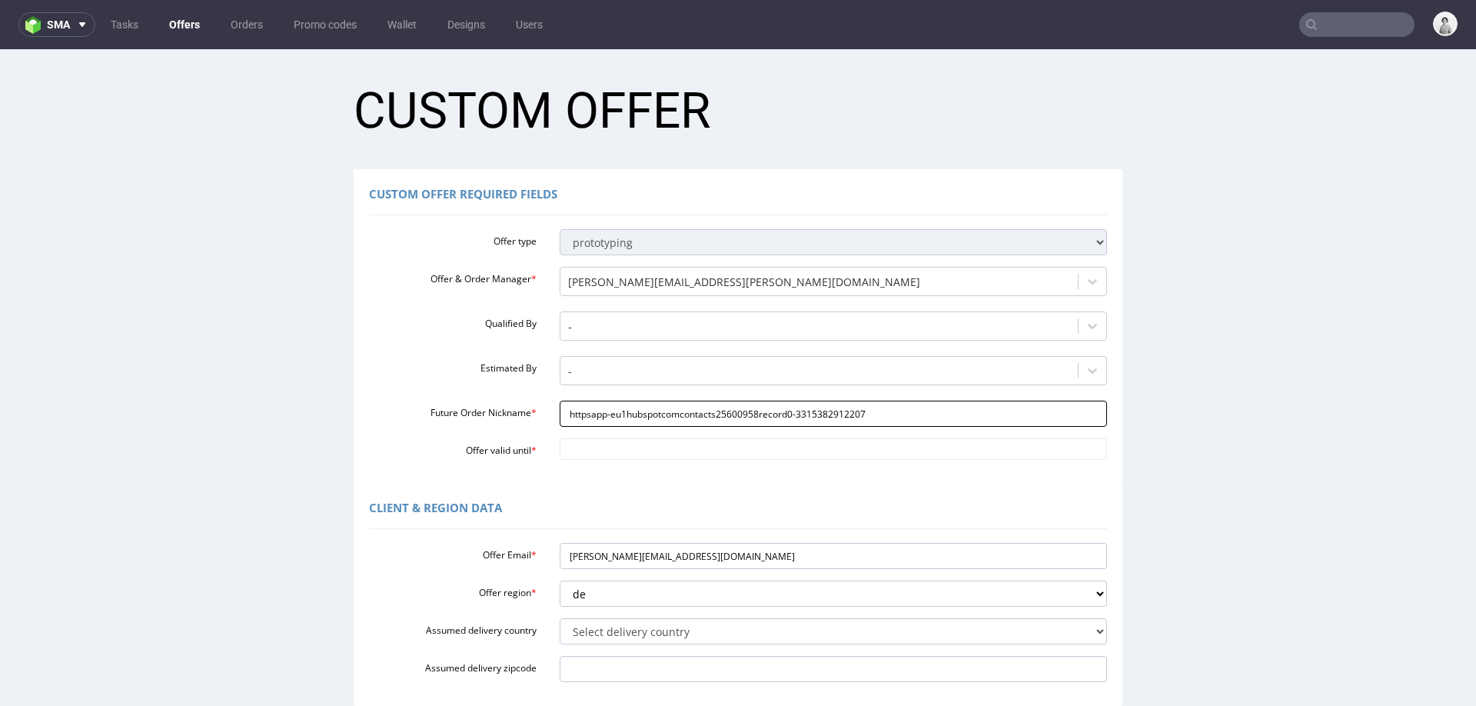
paste input "kevindasgymcom"
type input "kevindasgymcom"
click at [582, 453] on input "Offer valid until *" at bounding box center [834, 449] width 548 height 22
click at [629, 428] on td "8" at bounding box center [636, 426] width 24 height 23
type input "2025-10-08"
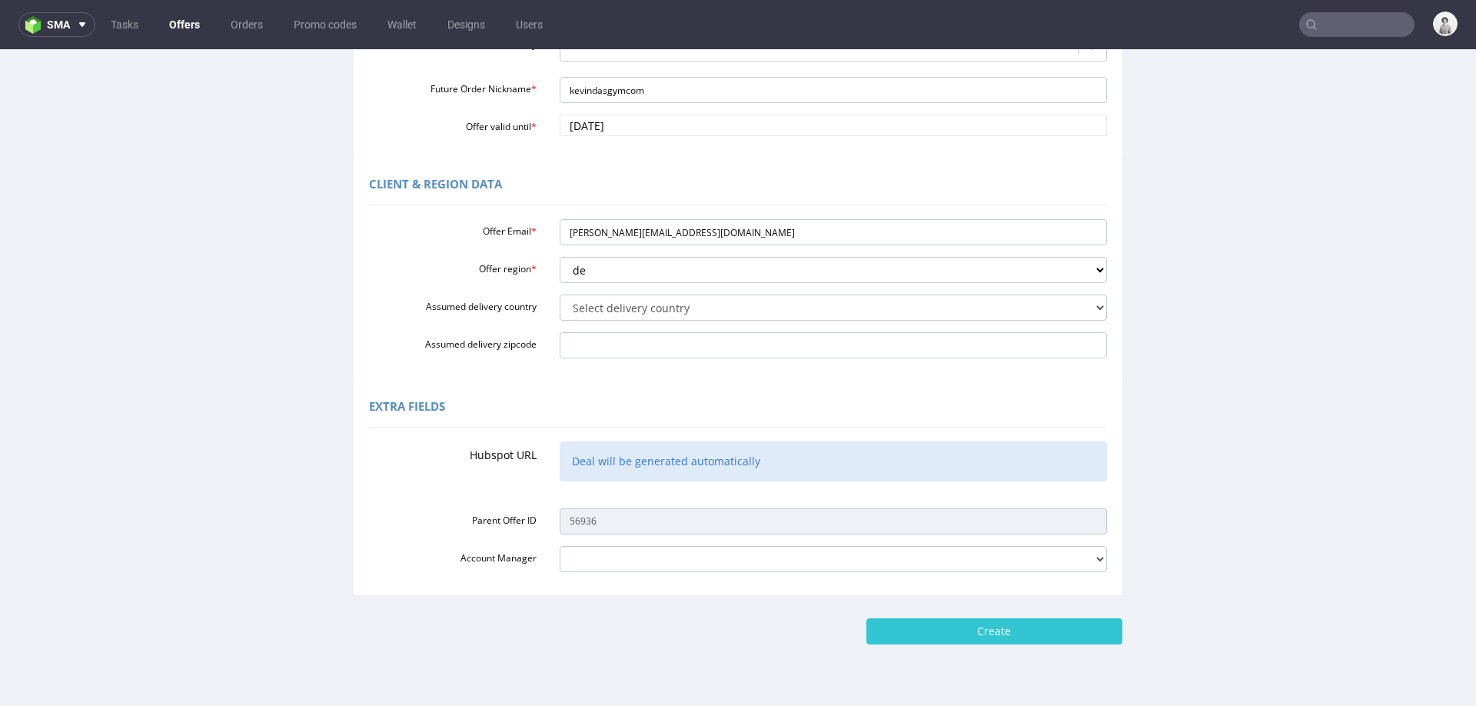
scroll to position [330, 0]
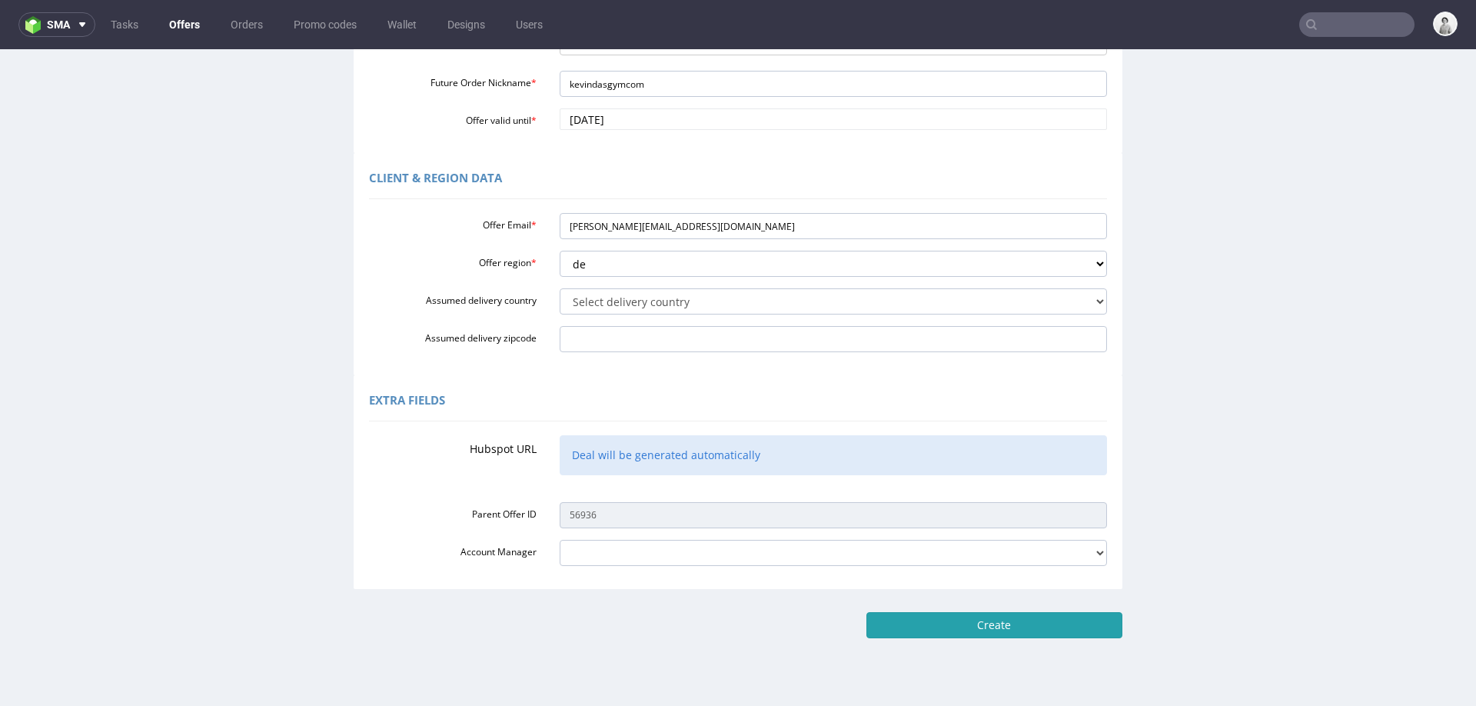
click at [915, 616] on input "Create" at bounding box center [994, 625] width 256 height 26
type input "Please wait..."
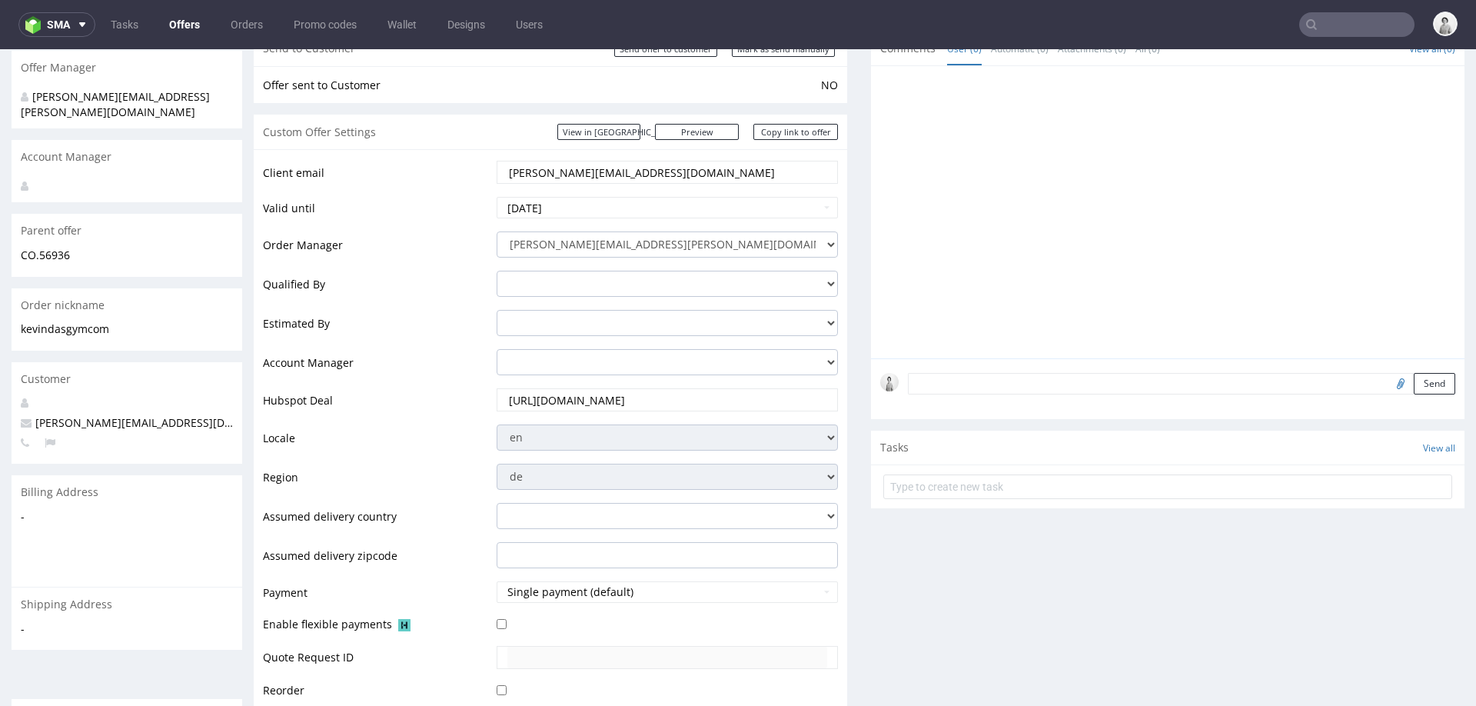
scroll to position [201, 0]
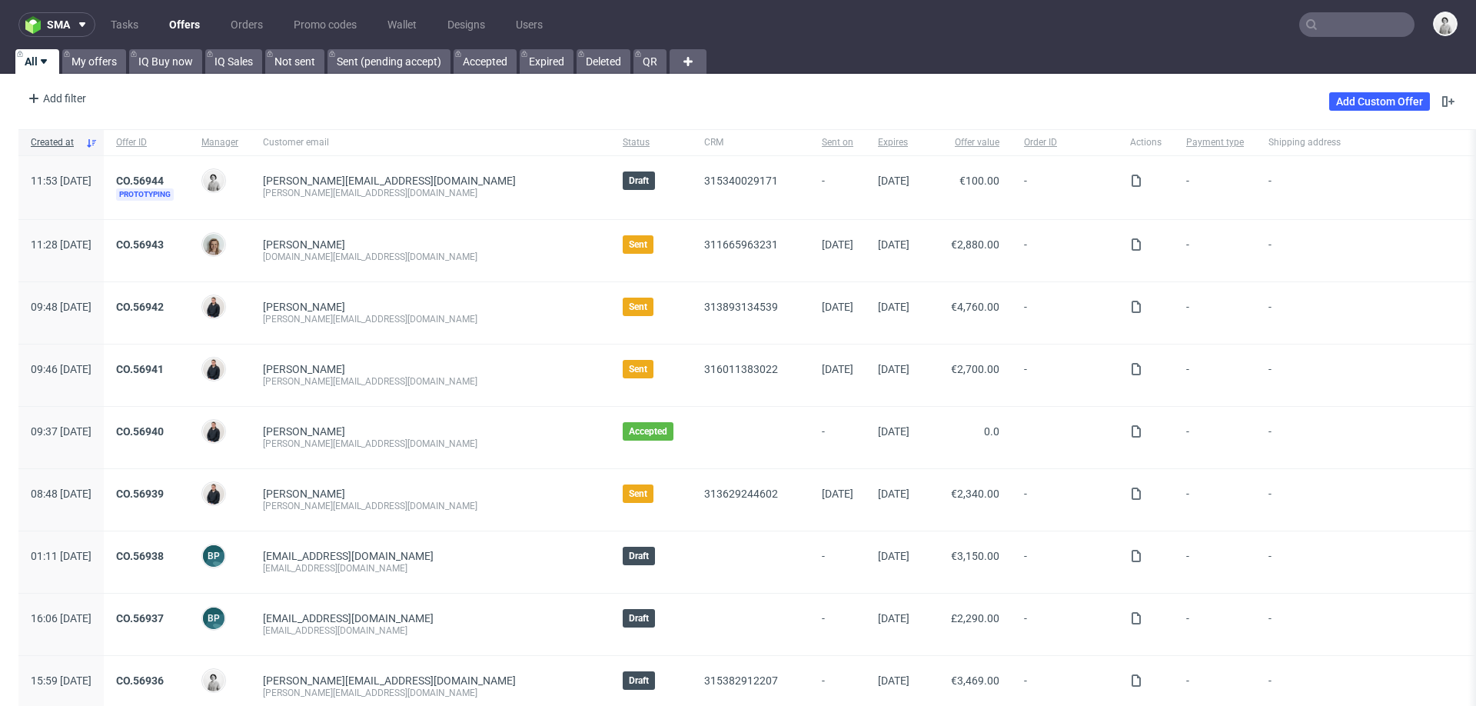
click at [1317, 20] on input "text" at bounding box center [1356, 24] width 115 height 25
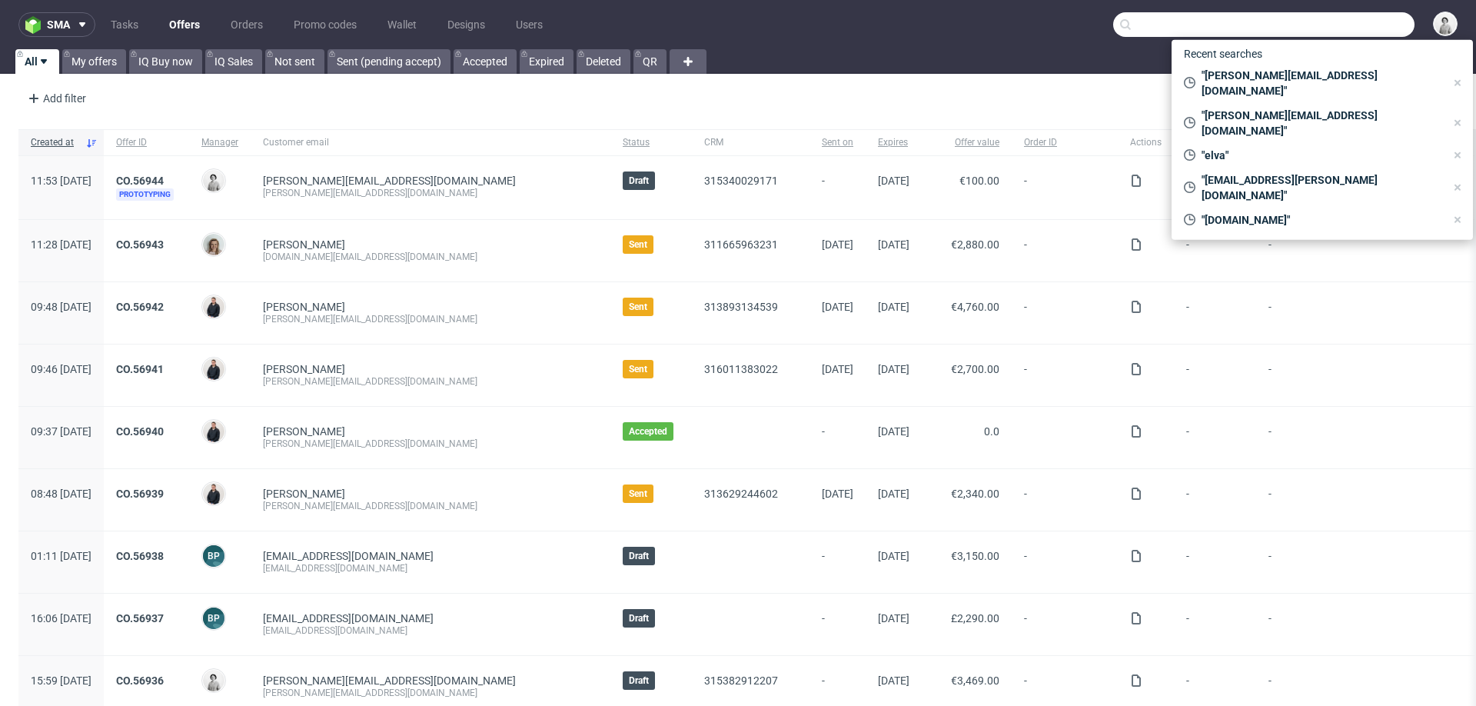
paste input "knobelspies@studio38.de"
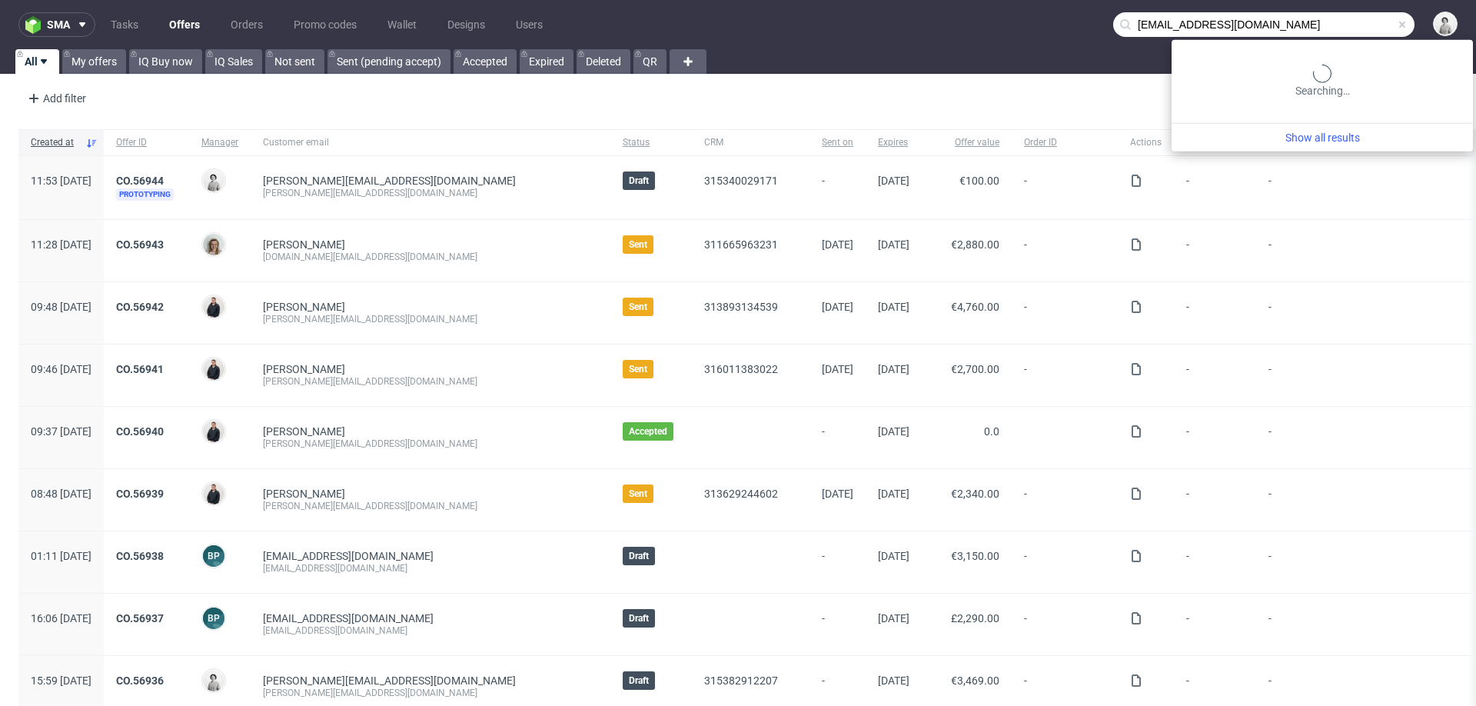
type input "knobelspies@studio38.de"
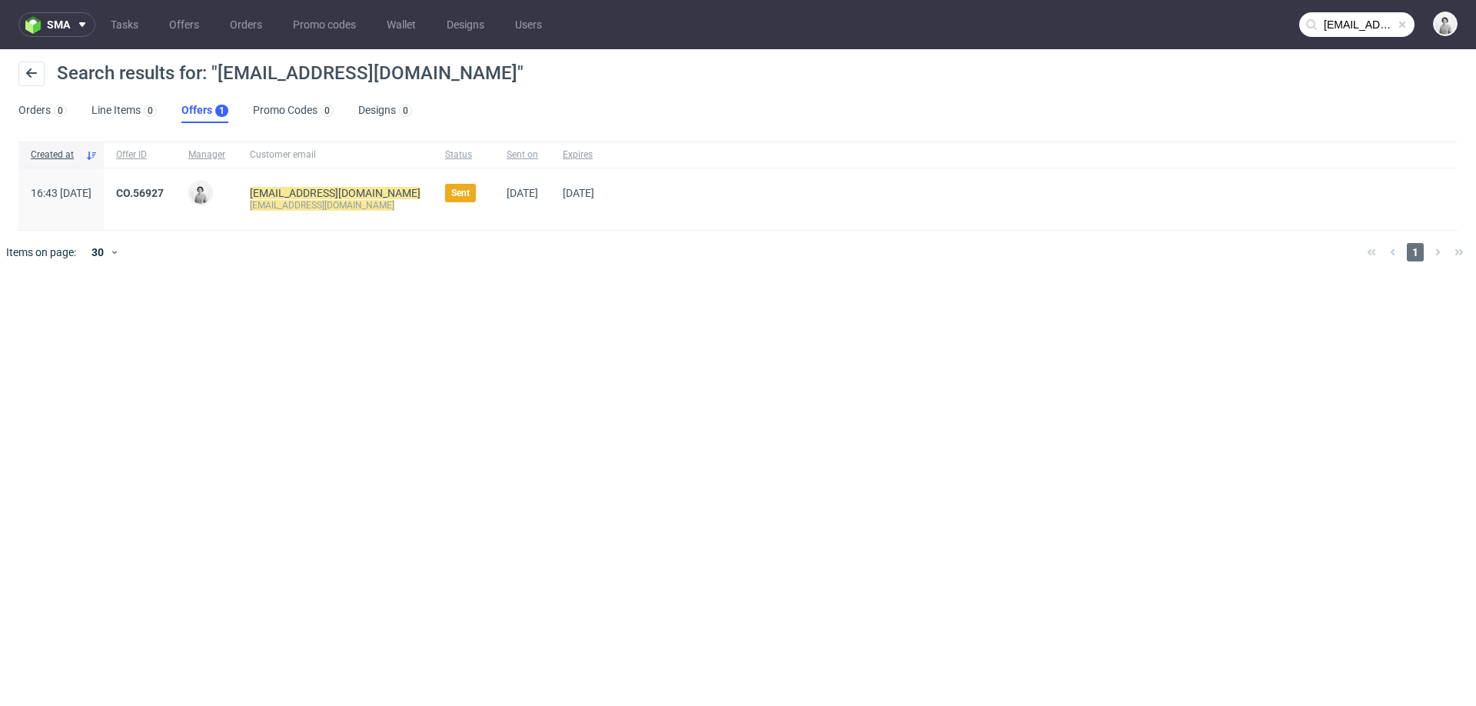
click at [176, 183] on div "CO.56927" at bounding box center [140, 198] width 72 height 61
click at [164, 194] on link "CO.56927" at bounding box center [140, 193] width 48 height 12
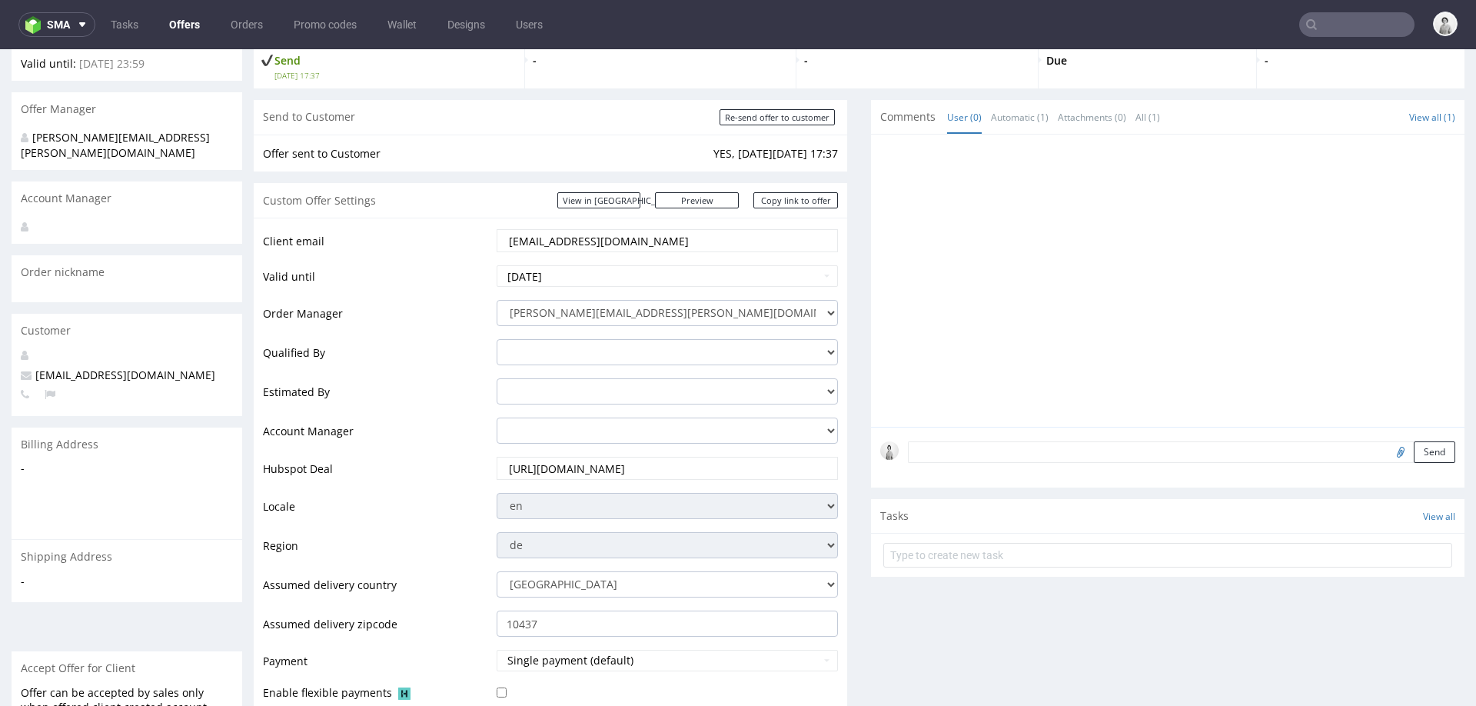
scroll to position [595, 0]
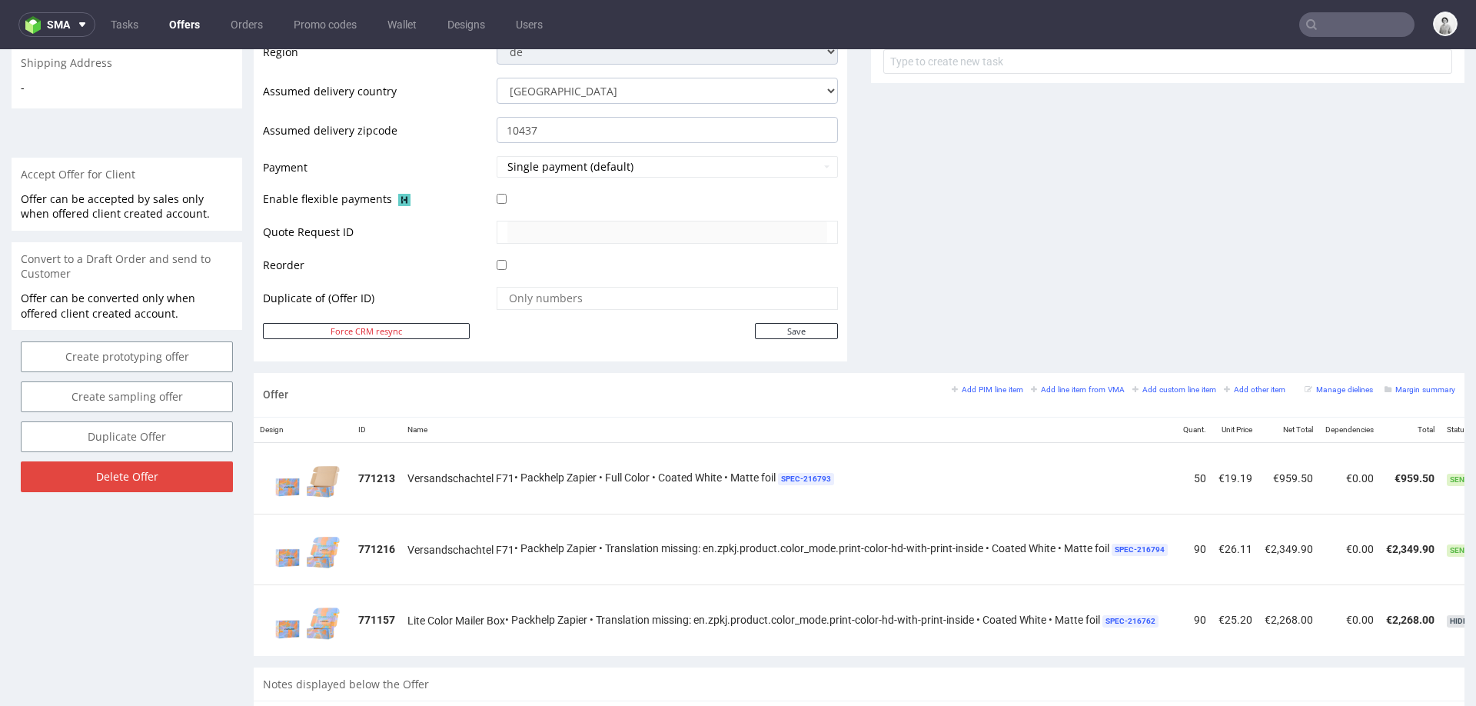
click at [978, 379] on div "Offer Add PIM line item Add line item from VMA Add custom line item Add other i…" at bounding box center [859, 395] width 1210 height 44
click at [977, 385] on small "Add PIM line item" at bounding box center [986, 389] width 71 height 8
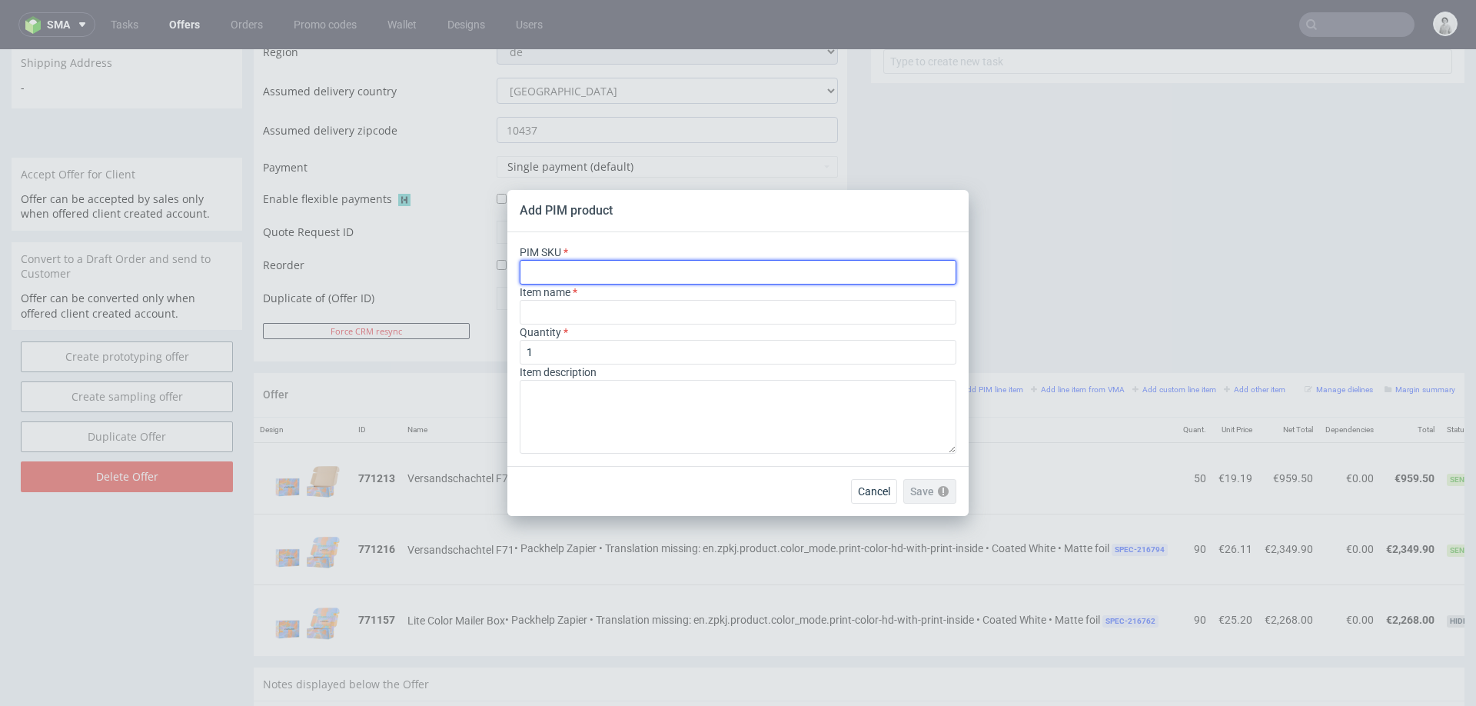
click at [656, 270] on input "text" at bounding box center [738, 272] width 437 height 25
paste input "box--mailer-box--23--cardboard-coated--print-color-hd-with-print-inside--foil-m…"
type input "box--mailer-box--23--cardboard-coated--print-color-hd-with-print-inside--foil-m…"
type input "Mailer Box"
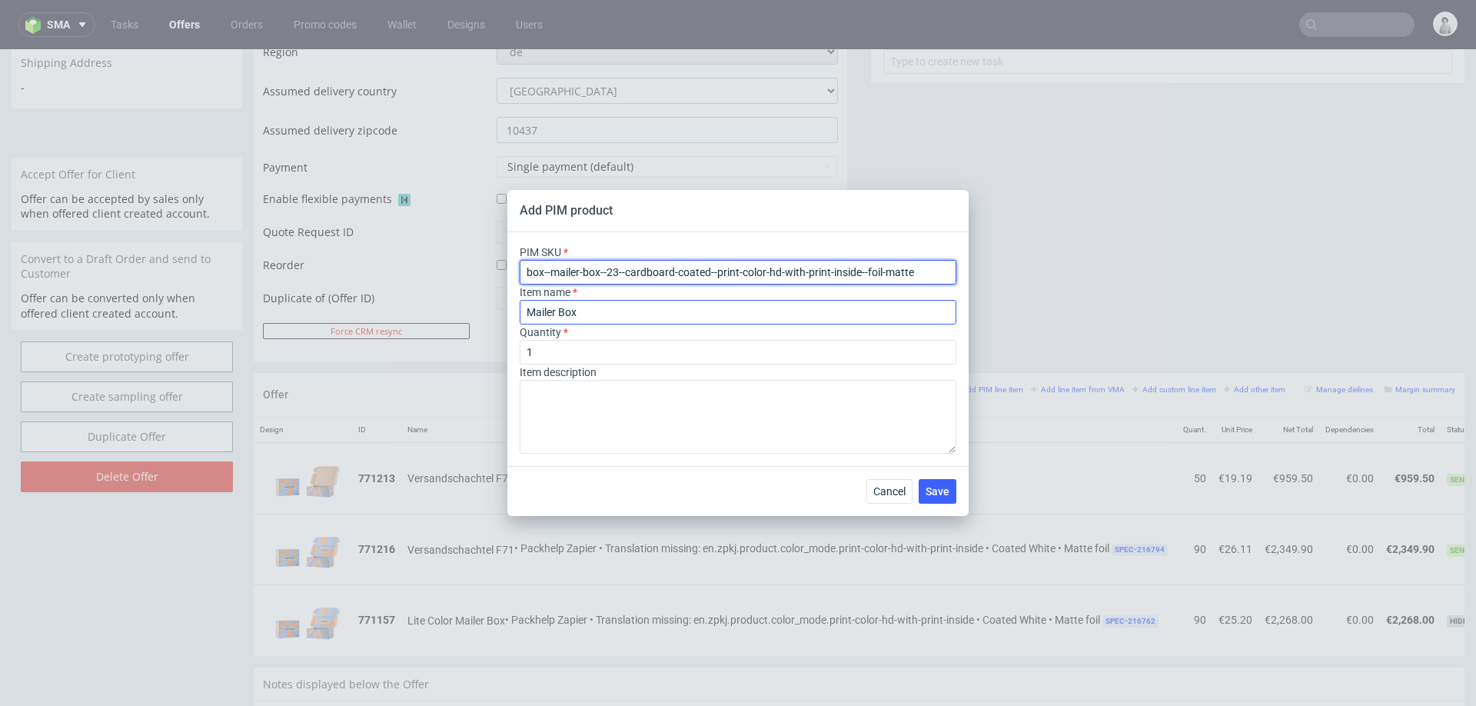
type input "box--mailer-box--23--cardboard-coated--print-color-hd-with-print-inside--foil-m…"
click at [619, 315] on input "Mailer Box" at bounding box center [738, 312] width 437 height 25
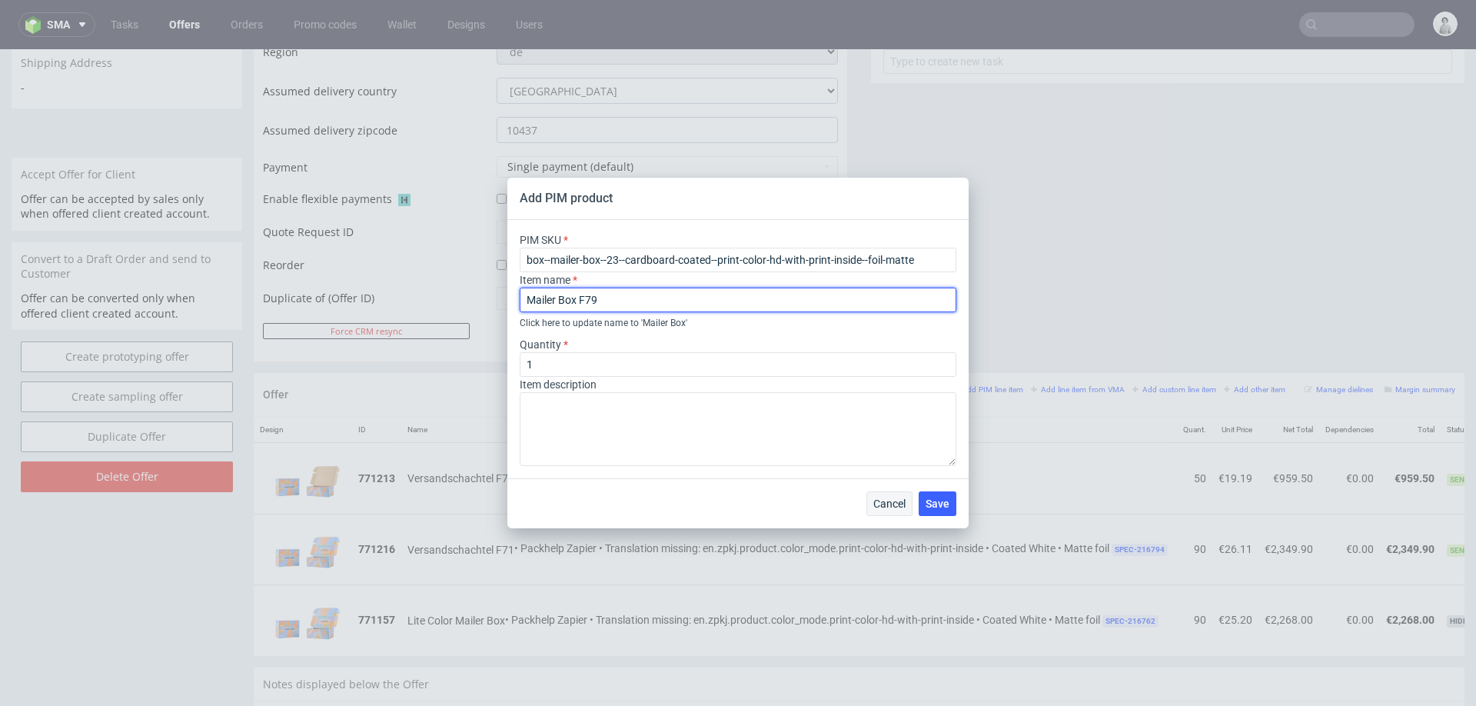
type input "Mailer Box F79"
click at [882, 505] on span "Cancel" at bounding box center [889, 503] width 32 height 11
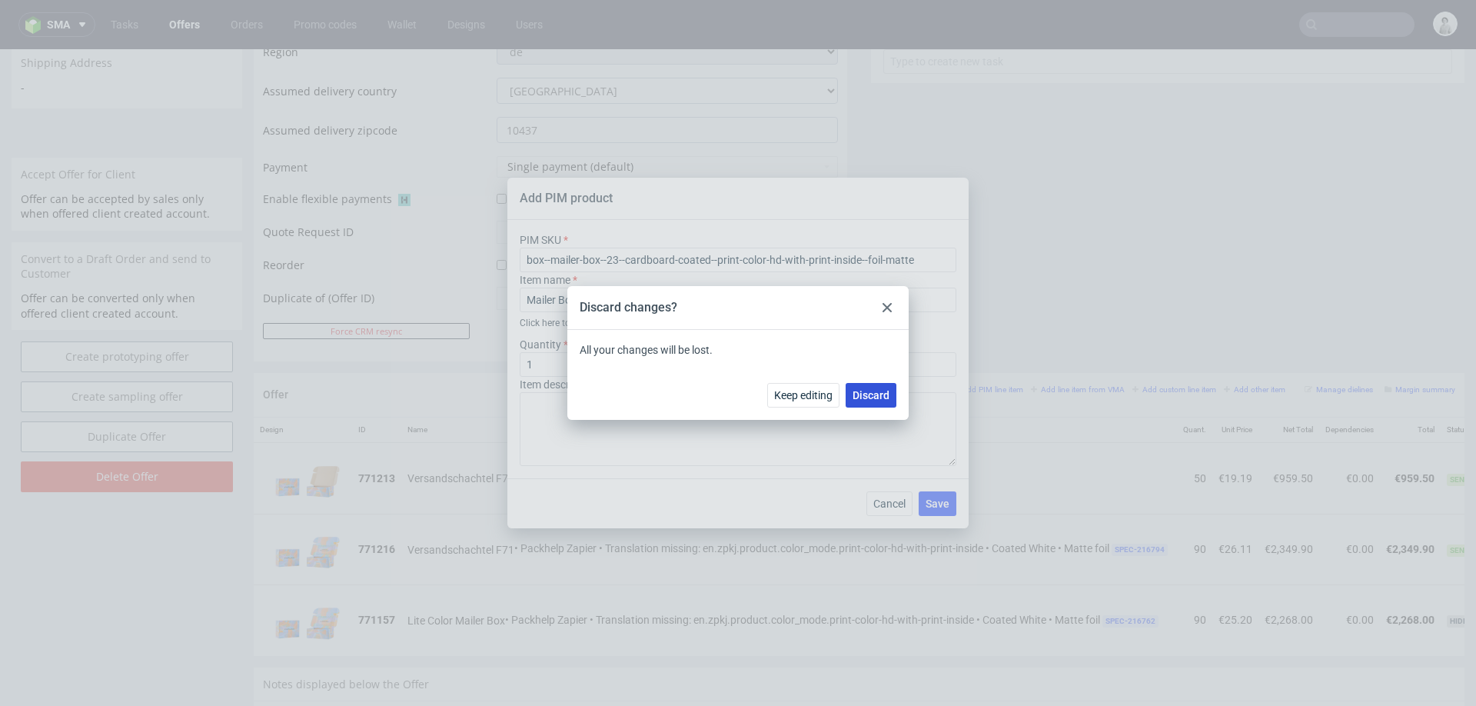
click at [871, 397] on span "Discard" at bounding box center [870, 395] width 37 height 11
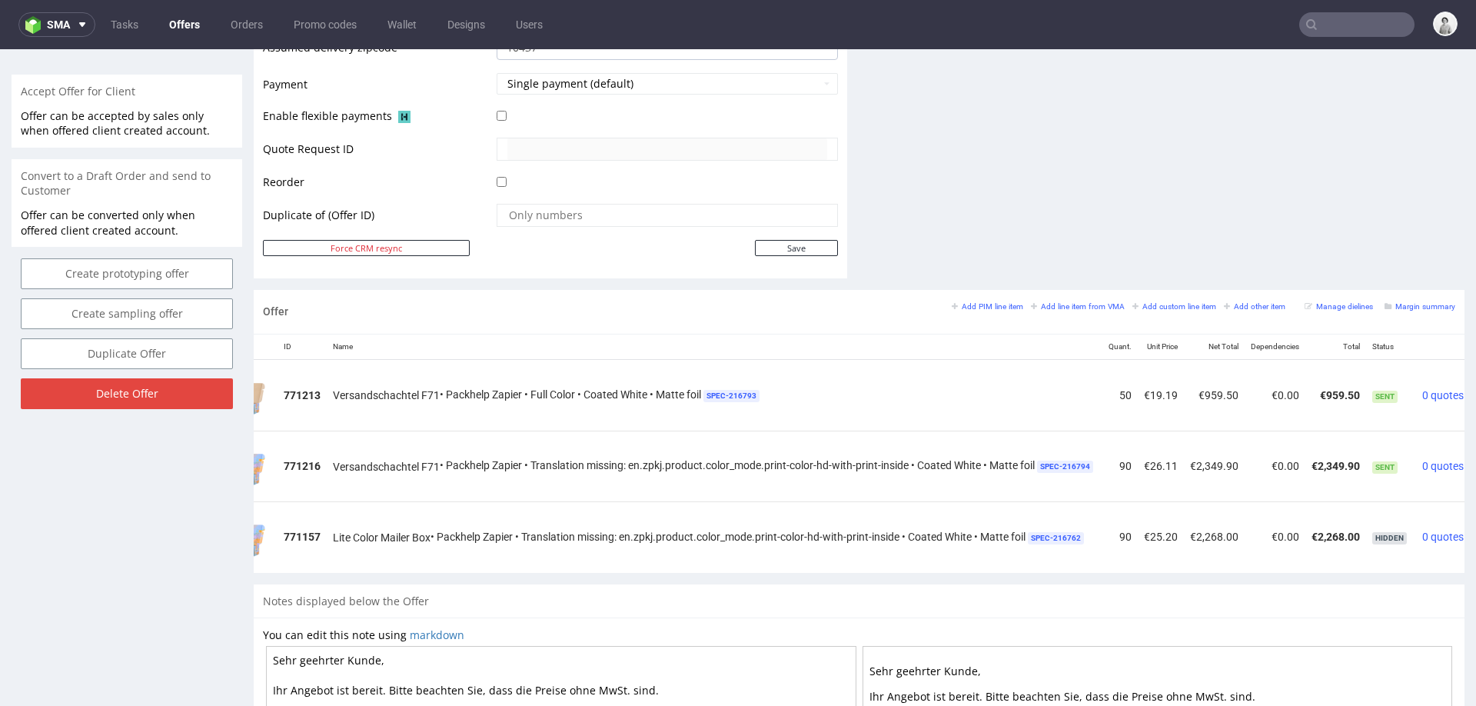
scroll to position [0, 137]
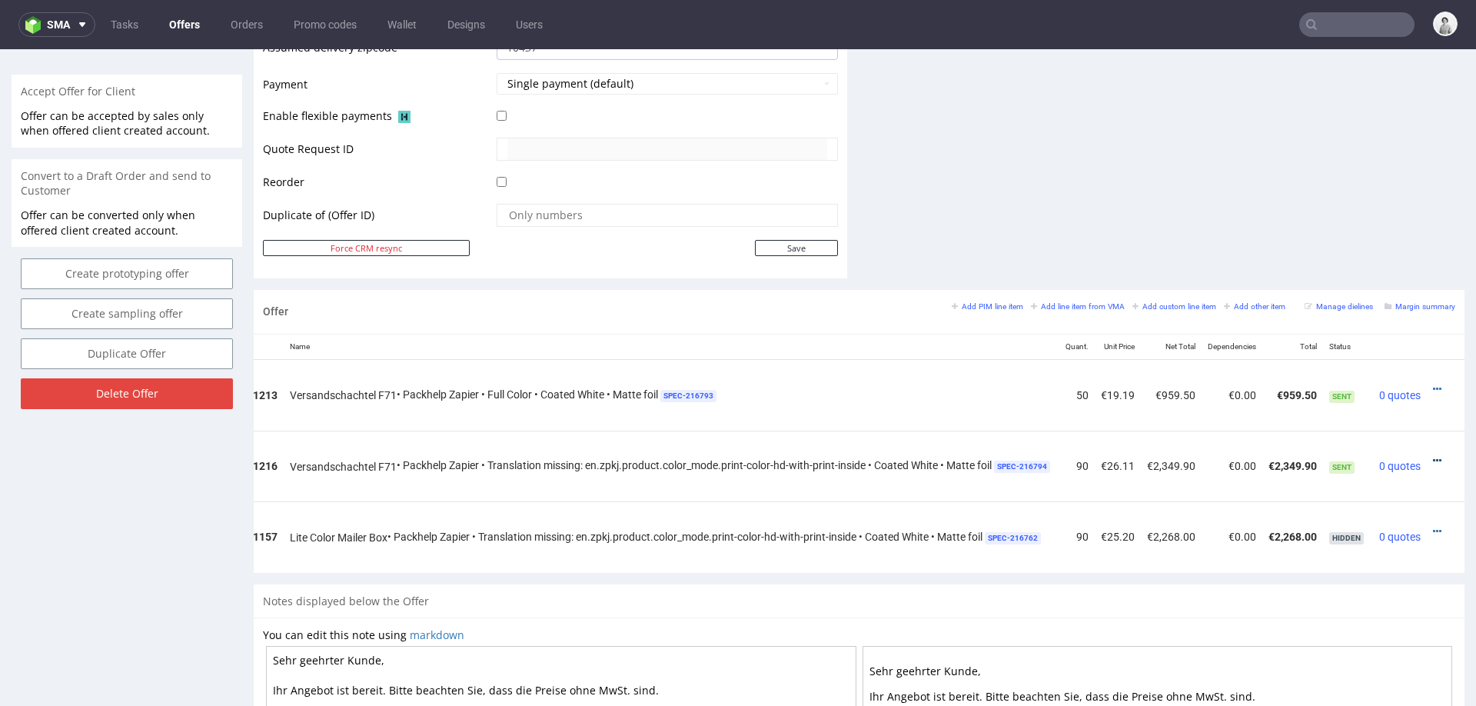
click at [1433, 455] on icon at bounding box center [1437, 460] width 8 height 11
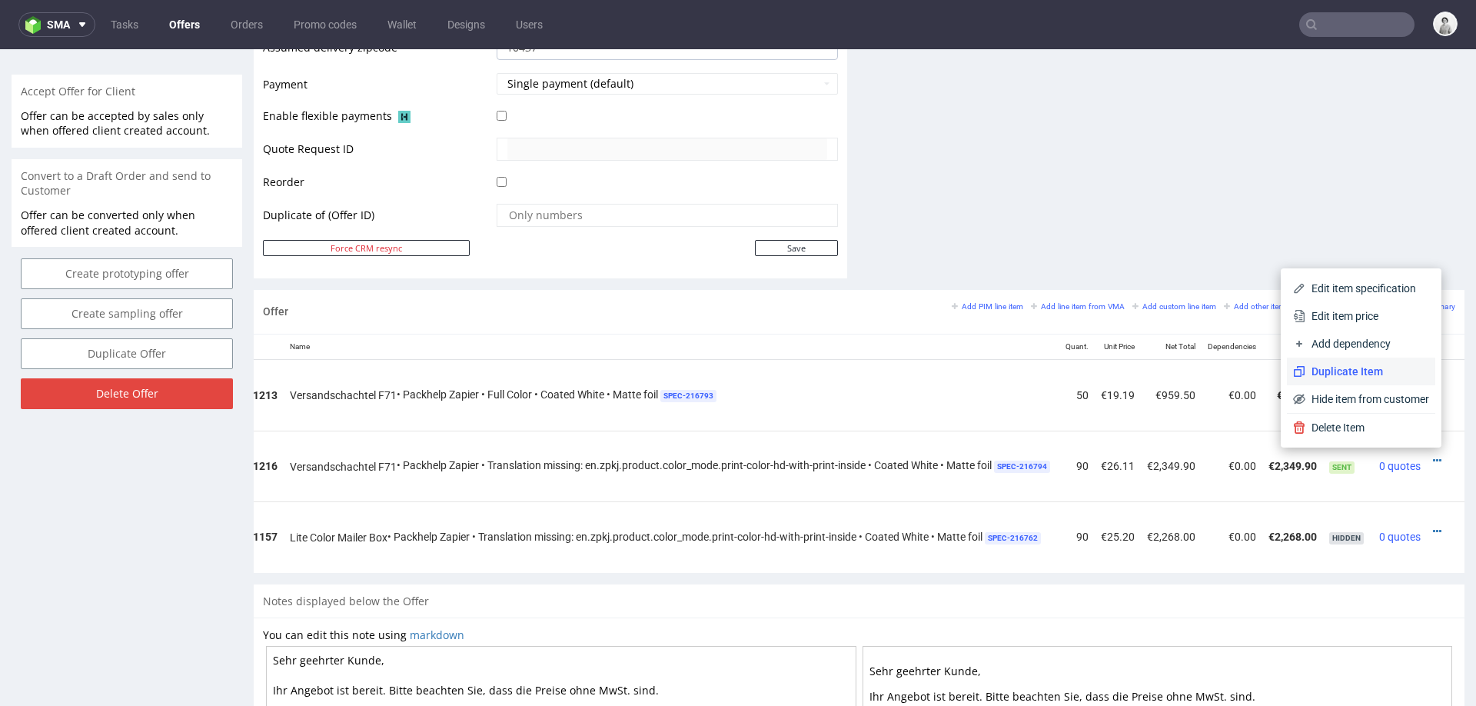
click at [1376, 375] on span "Duplicate Item" at bounding box center [1367, 371] width 124 height 15
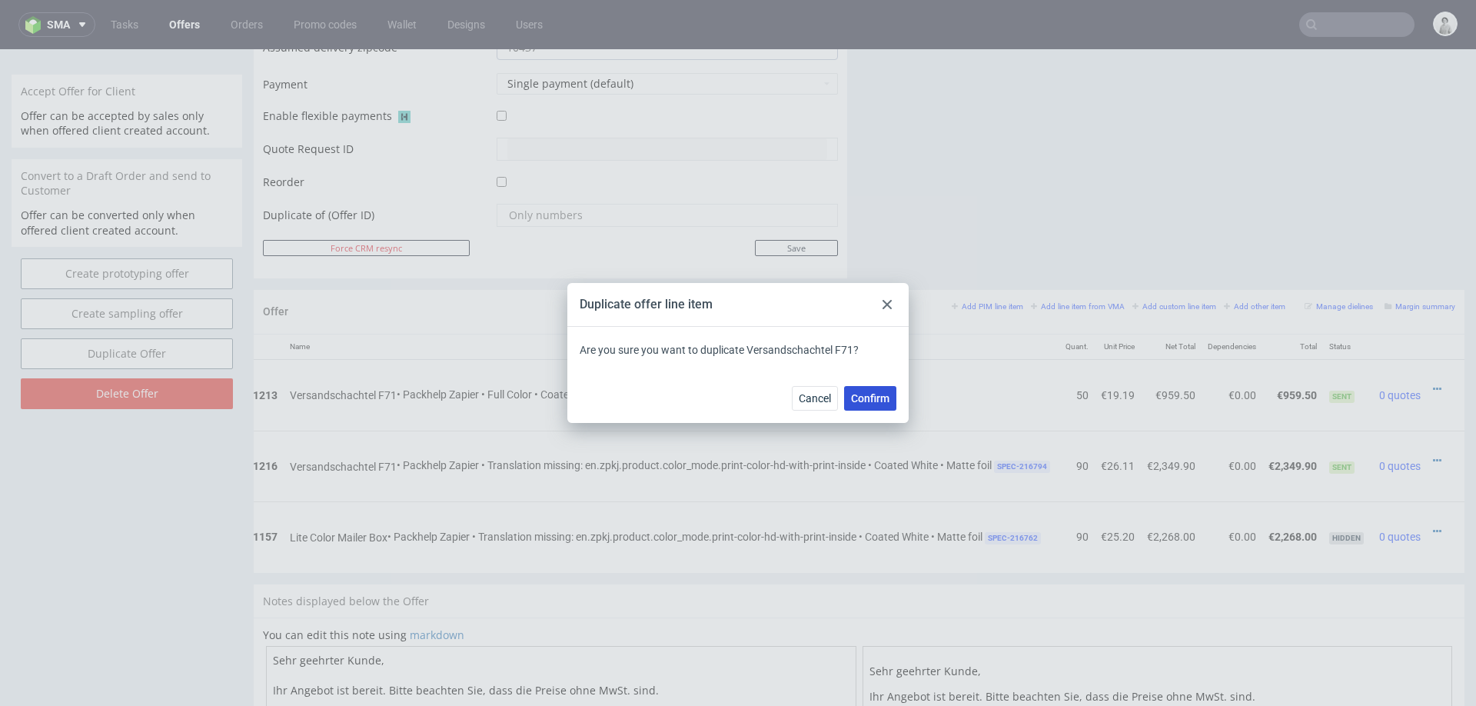
click at [862, 388] on button "Confirm" at bounding box center [870, 398] width 52 height 25
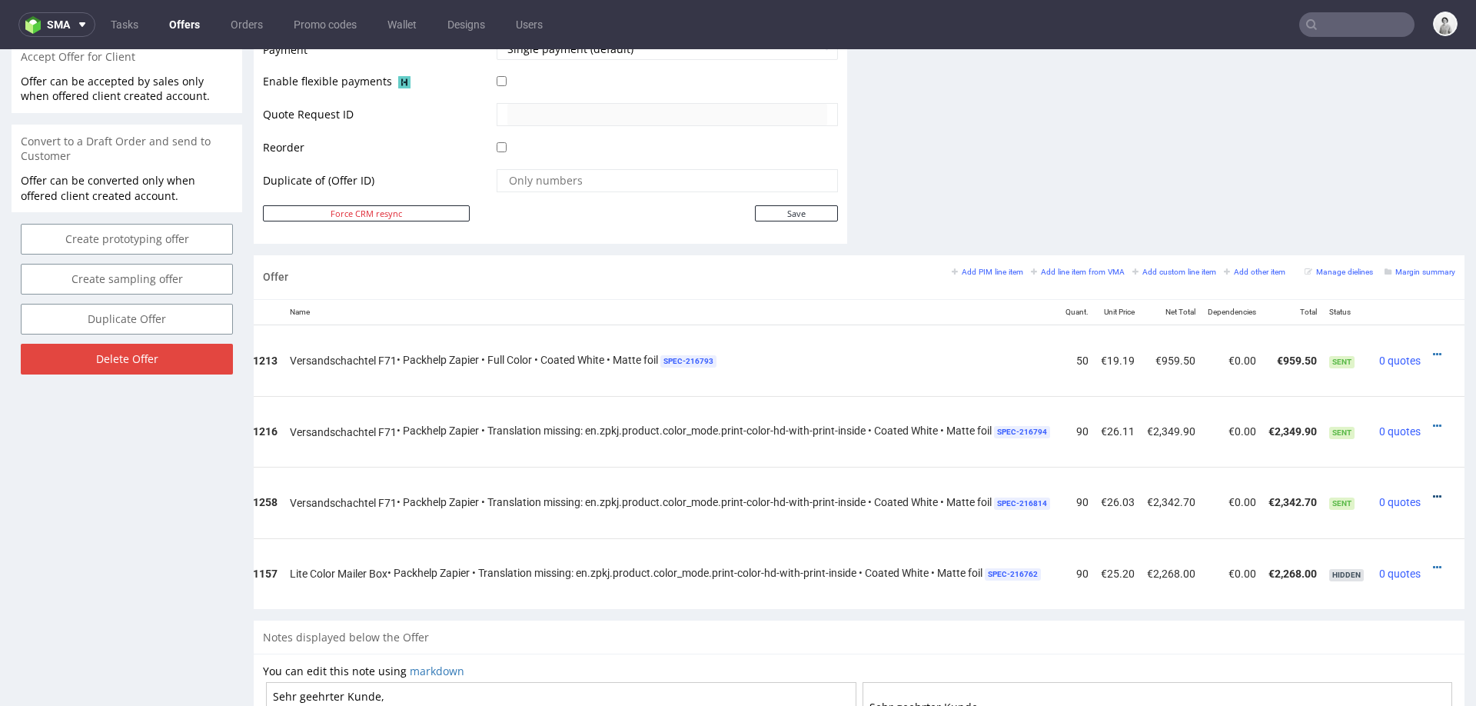
click at [1433, 491] on icon at bounding box center [1437, 496] width 8 height 11
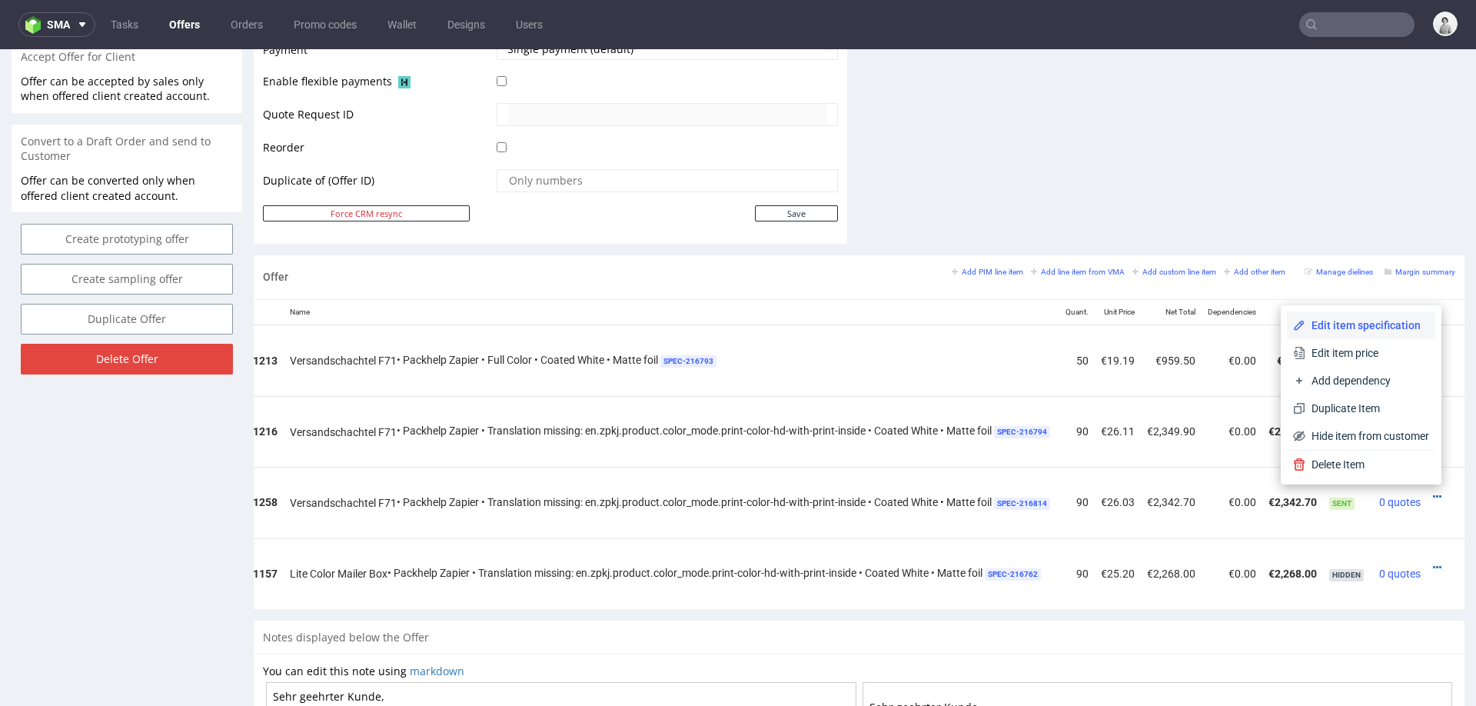
click at [1360, 323] on span "Edit item specification" at bounding box center [1367, 324] width 124 height 15
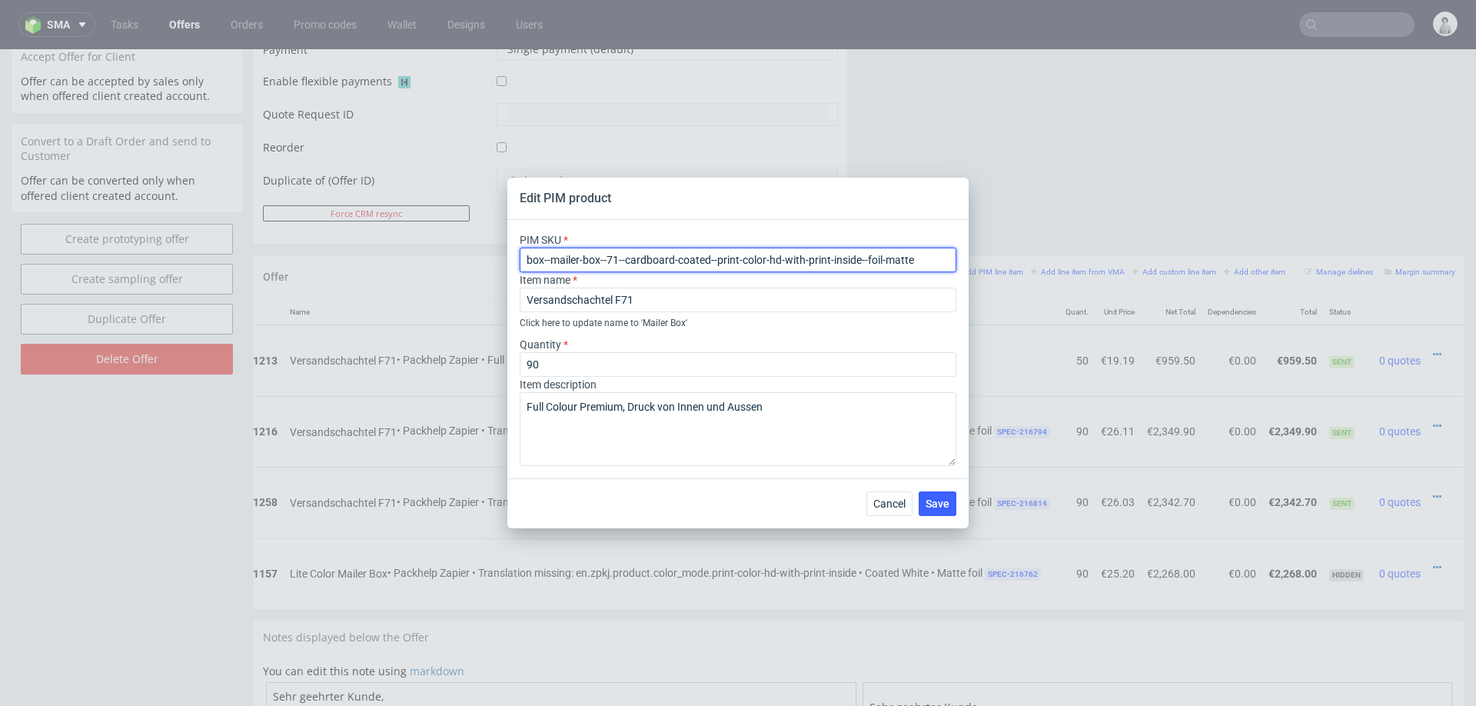
click at [718, 262] on input "box--mailer-box--71--cardboard-coated--print-color-hd-with-print-inside--foil-m…" at bounding box center [738, 259] width 437 height 25
paste input "23"
type input "box--mailer-box--23--cardboard-coated--print-color-hd-with-print-inside--foil-m…"
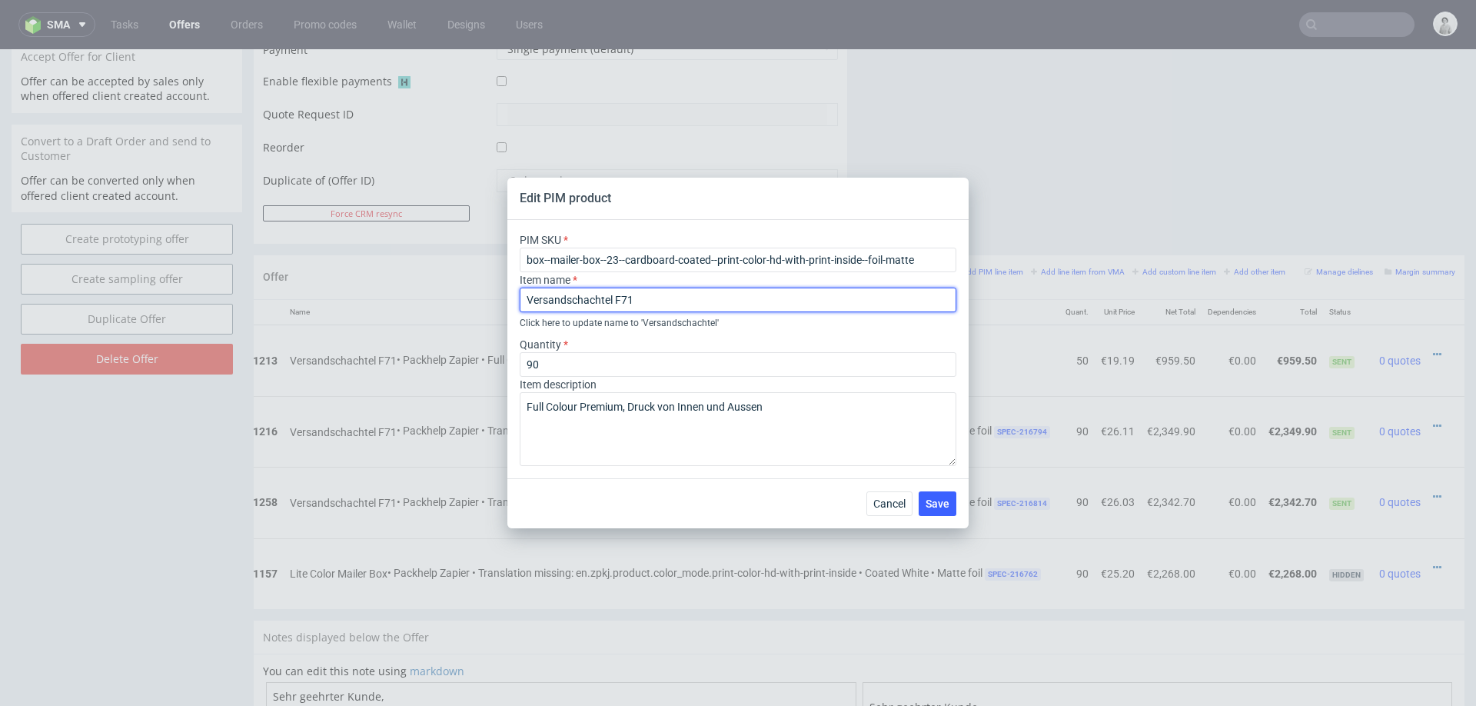
click at [646, 299] on input "Versandschachtel F71" at bounding box center [738, 299] width 437 height 25
type input "Versandschachtel F79"
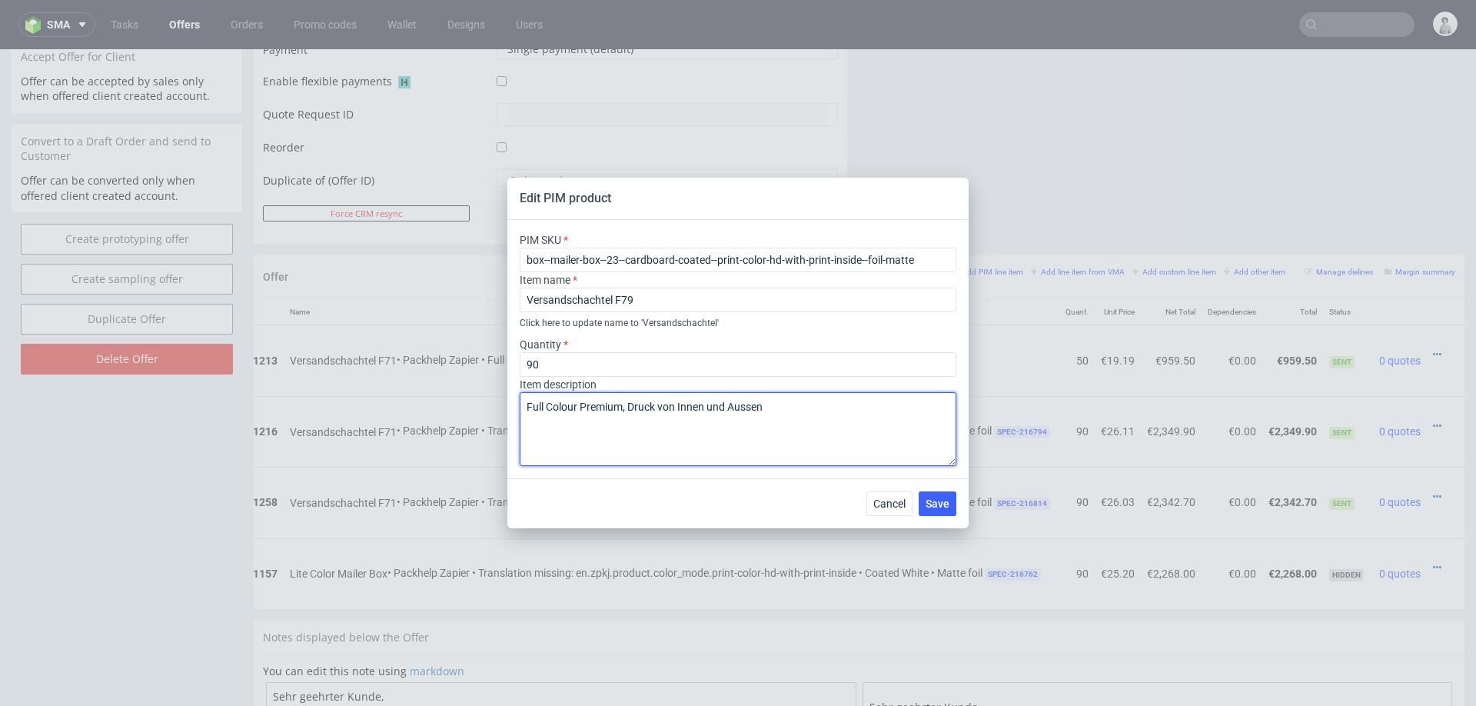
click at [802, 406] on textarea "Full Colour Premium, Druck von Innen und Aussen" at bounding box center [738, 429] width 437 height 74
type textarea "Full Colour Premium, Druck von Innen und Aussen + Matt Laminierung (von Aussen)"
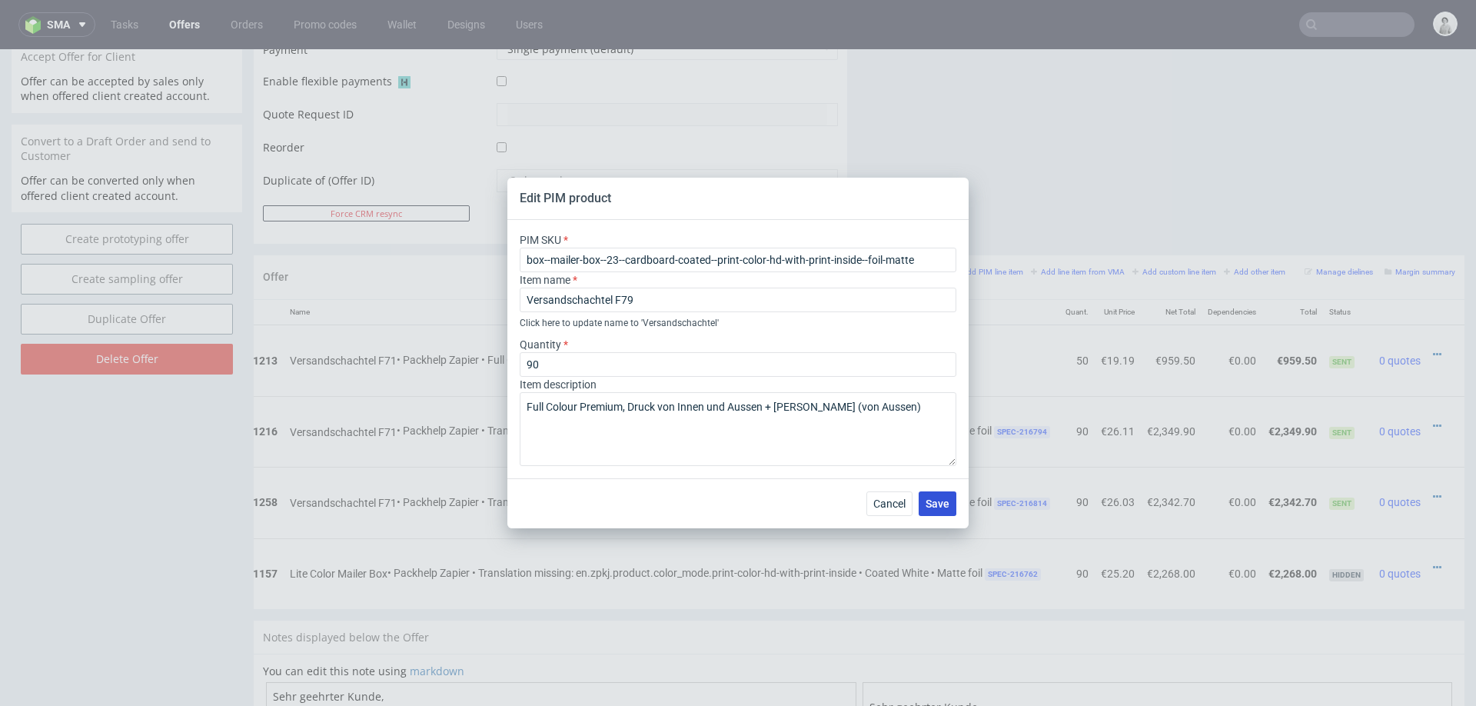
click at [931, 511] on button "Save" at bounding box center [937, 503] width 38 height 25
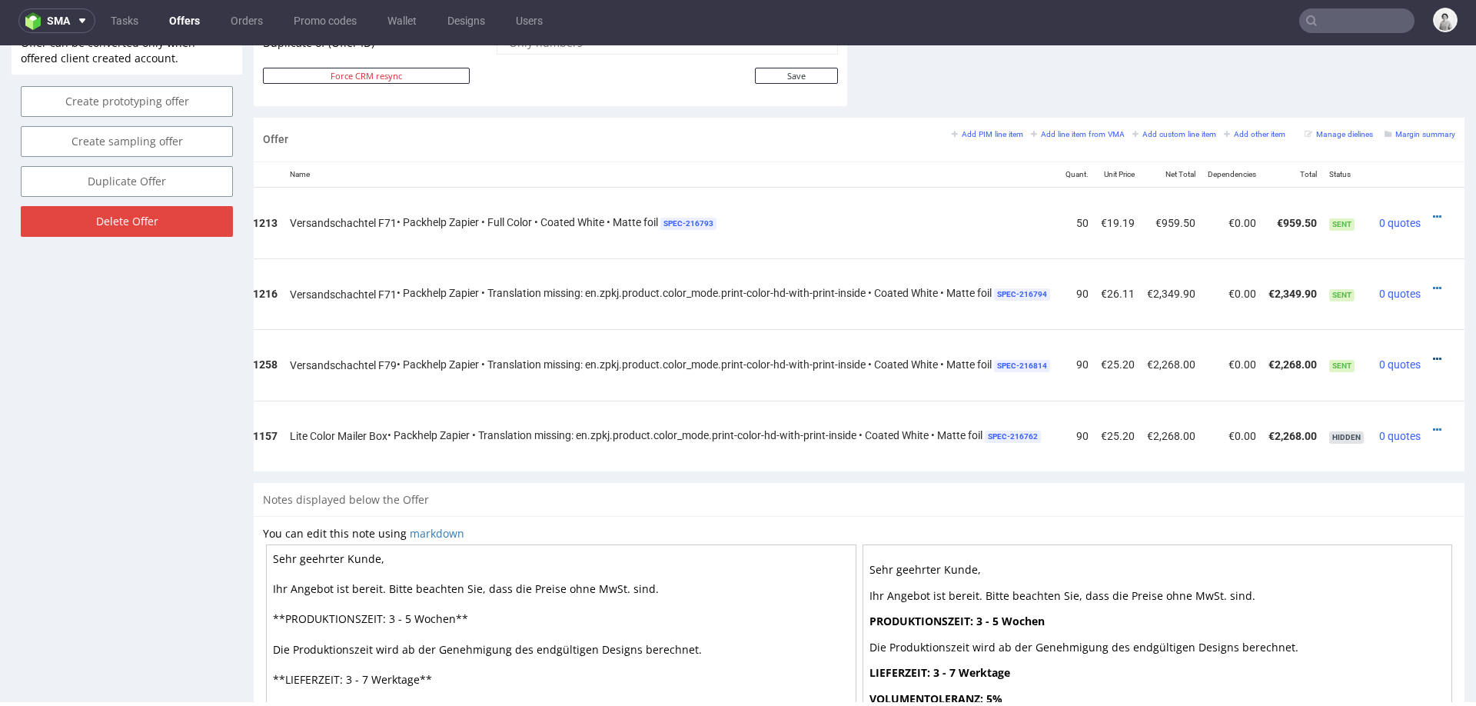
click at [1433, 354] on icon at bounding box center [1437, 359] width 8 height 11
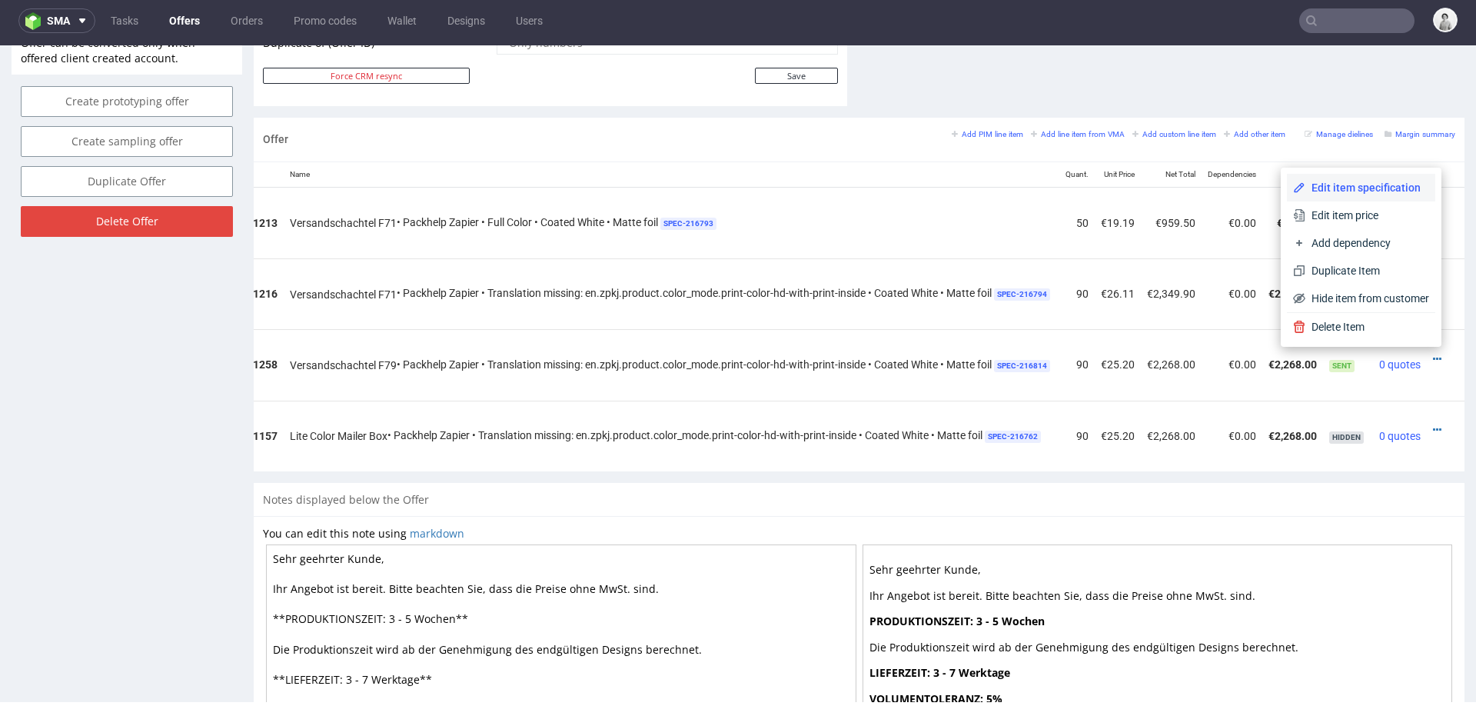
click at [1365, 184] on span "Edit item specification" at bounding box center [1367, 187] width 124 height 15
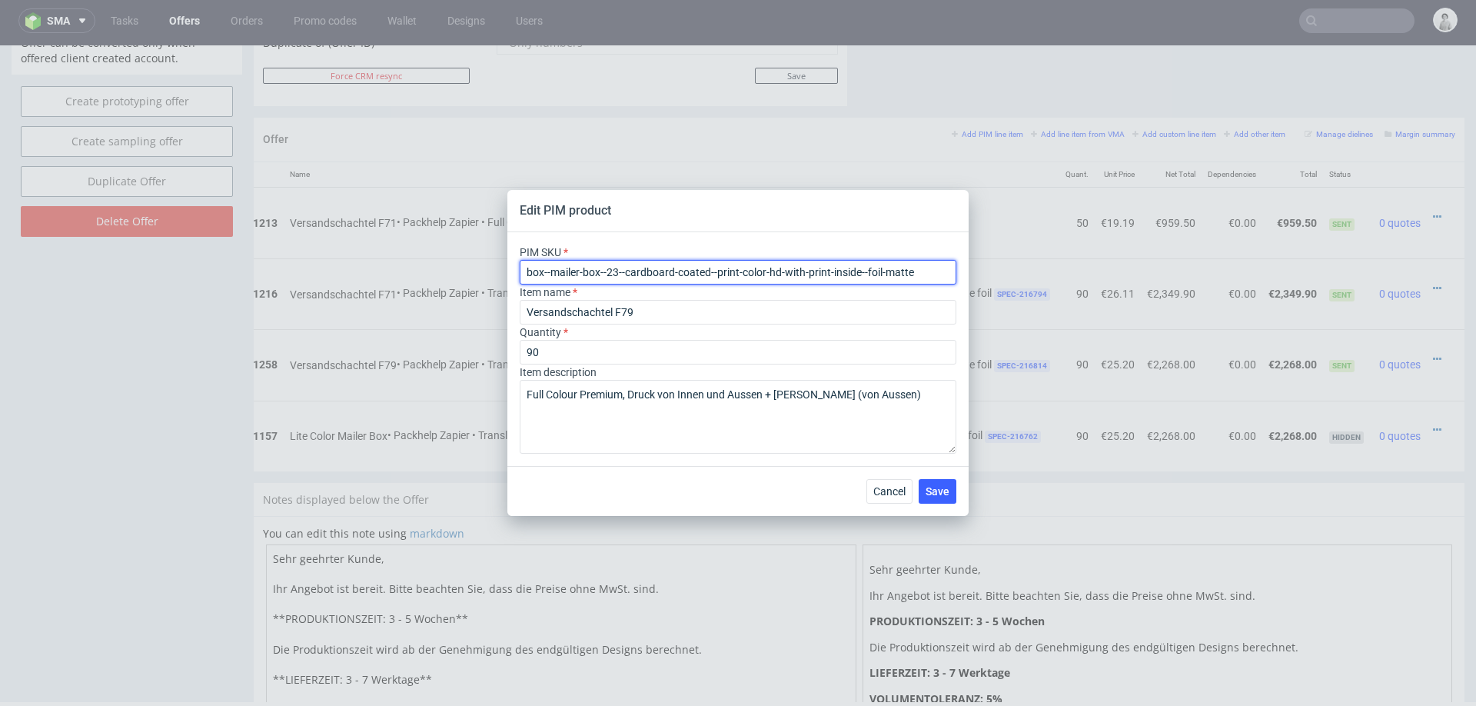
click at [694, 271] on input "box--mailer-box--23--cardboard-coated--print-color-hd-with-print-inside--foil-m…" at bounding box center [738, 272] width 437 height 25
paste input "79"
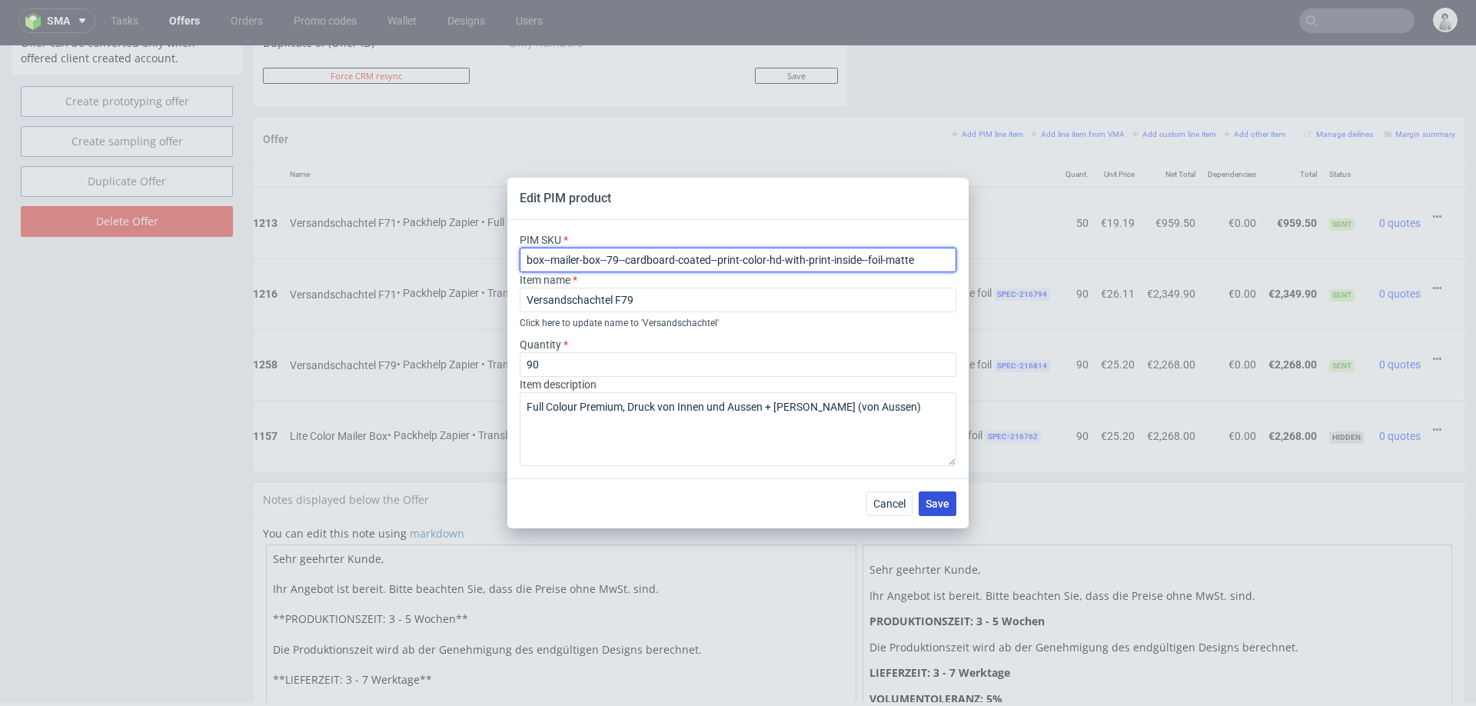
type input "box--mailer-box--79--cardboard-coated--print-color-hd-with-print-inside--foil-m…"
click at [928, 498] on span "Save" at bounding box center [937, 503] width 24 height 11
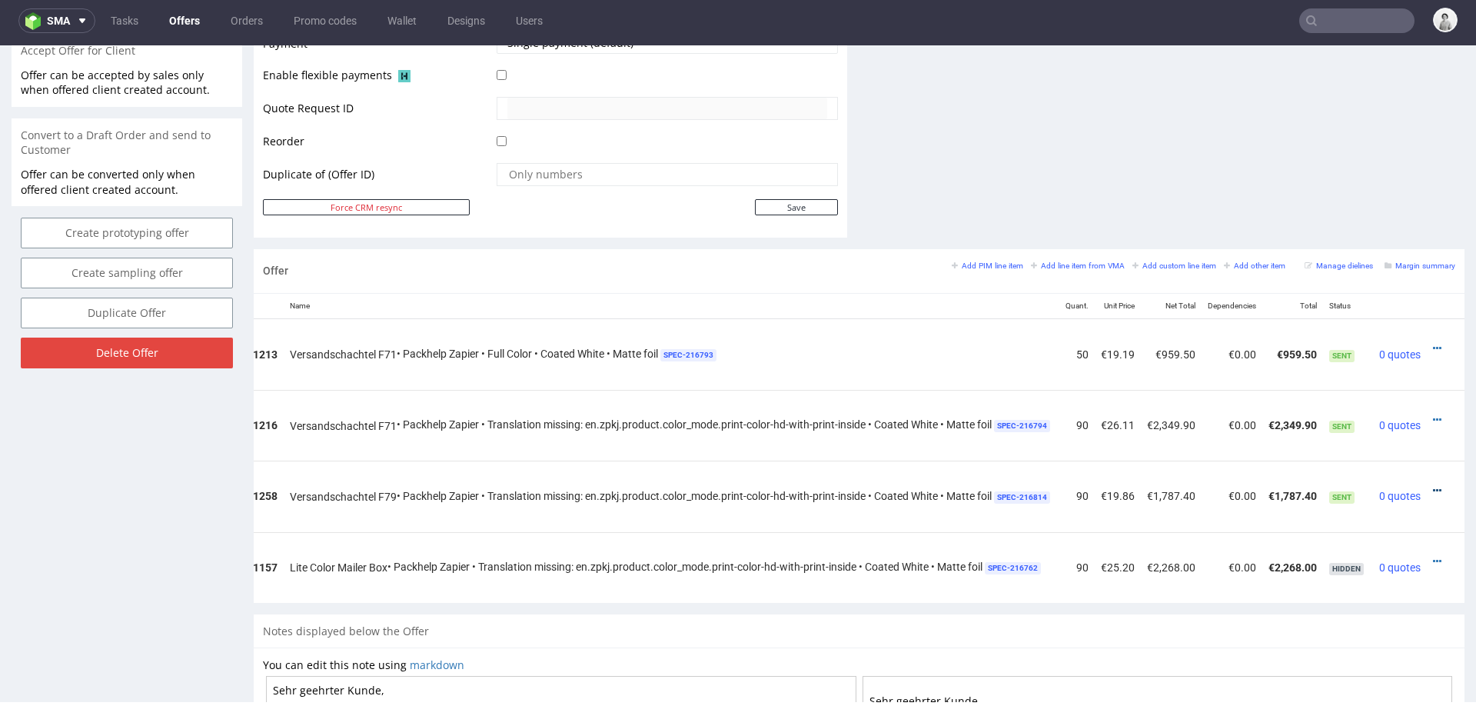
click at [1433, 485] on icon at bounding box center [1437, 490] width 8 height 11
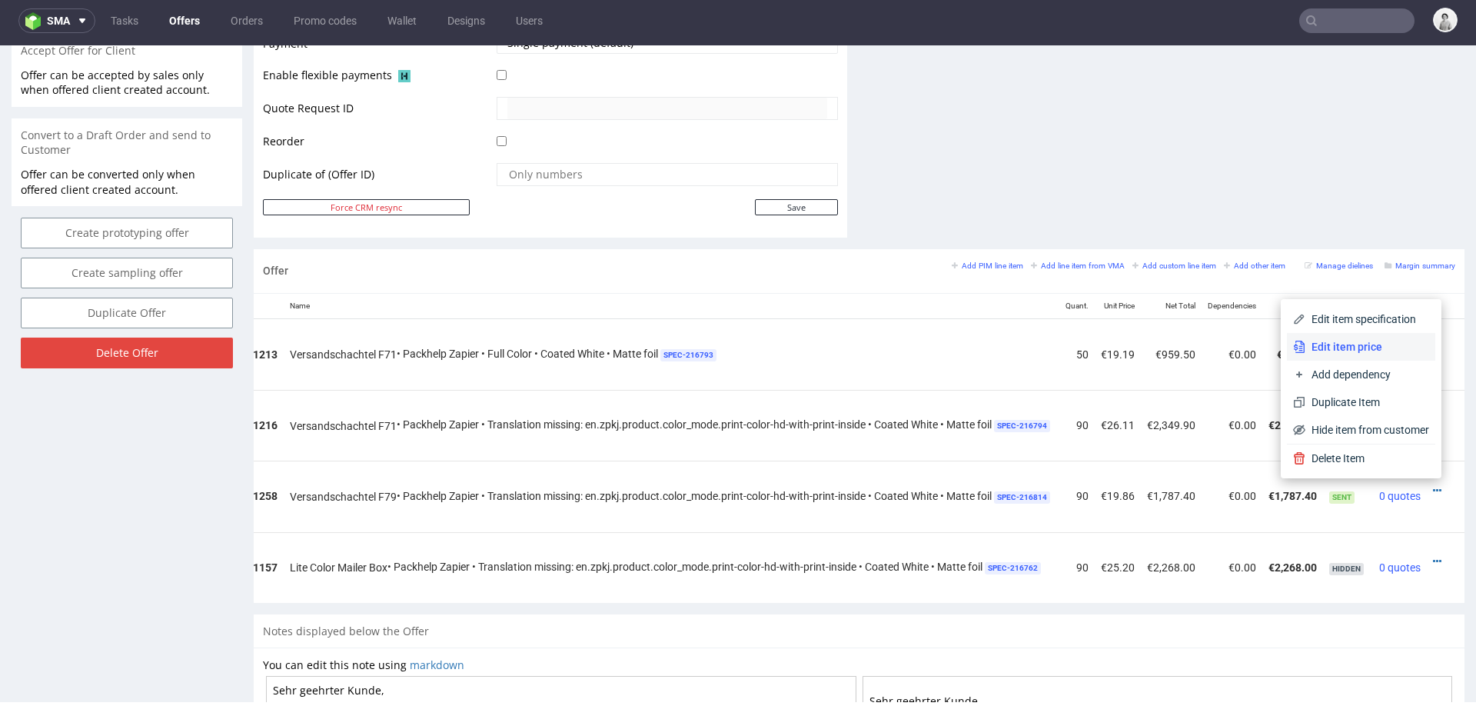
click at [1357, 342] on span "Edit item price" at bounding box center [1367, 346] width 124 height 15
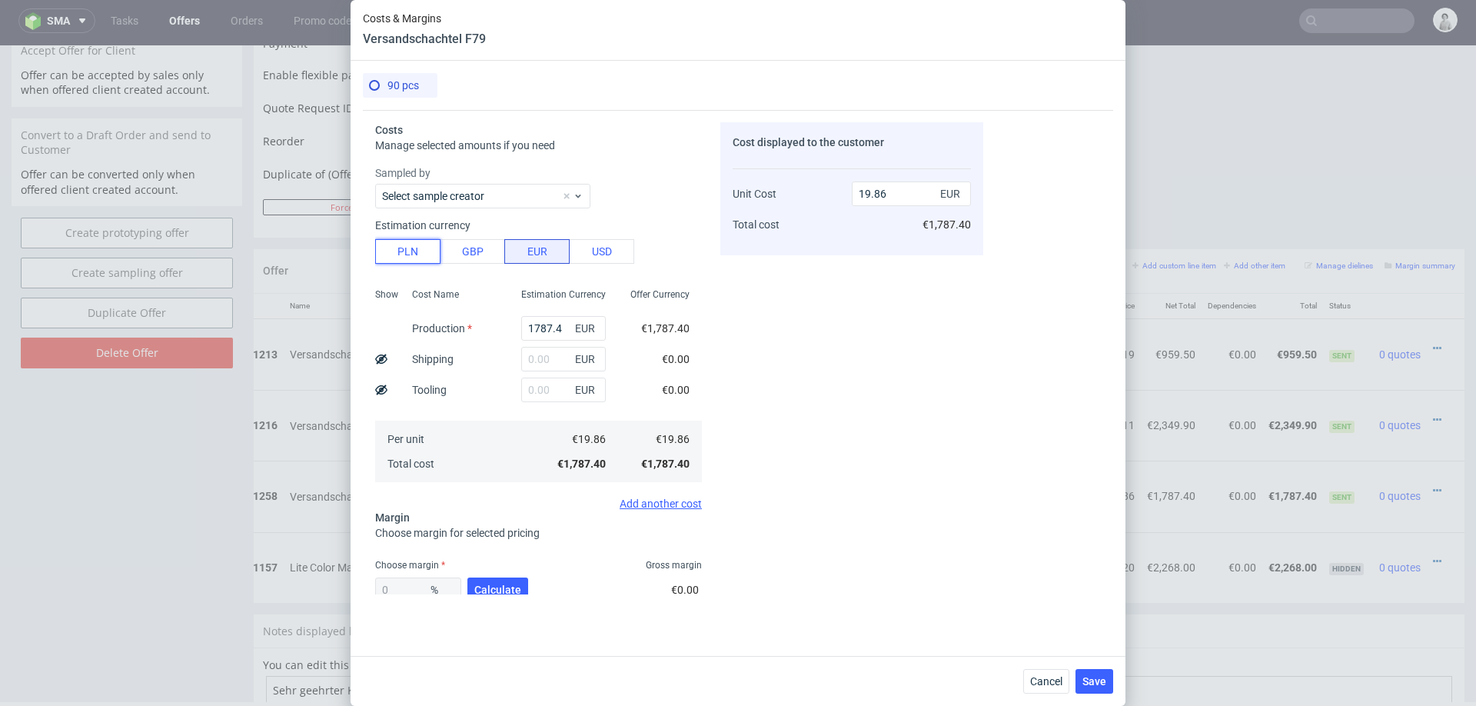
click at [427, 257] on button "PLN" at bounding box center [407, 251] width 65 height 25
type input "4.65"
click at [557, 323] on input "1787.4" at bounding box center [563, 328] width 85 height 25
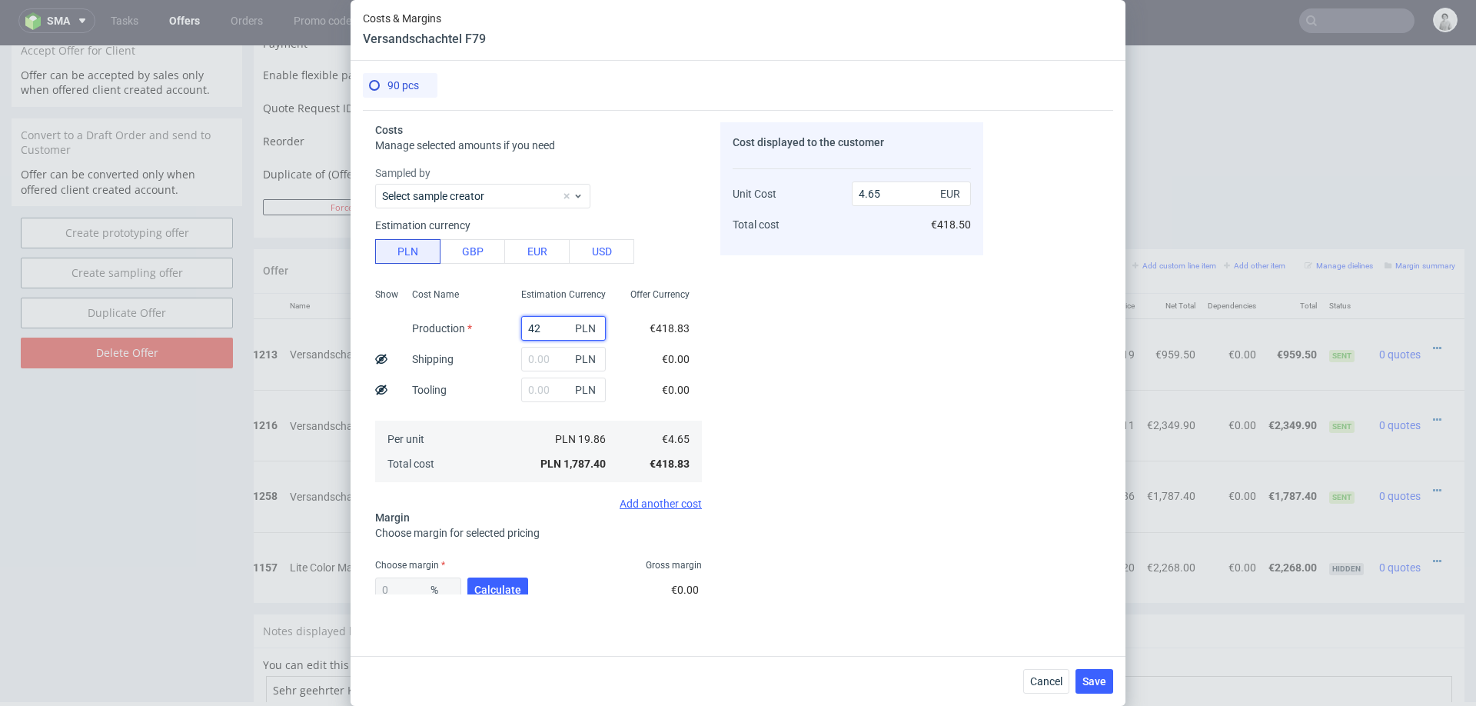
type input "423"
type input "0.11"
type input "4231"
type input "11.02"
type input "4231"
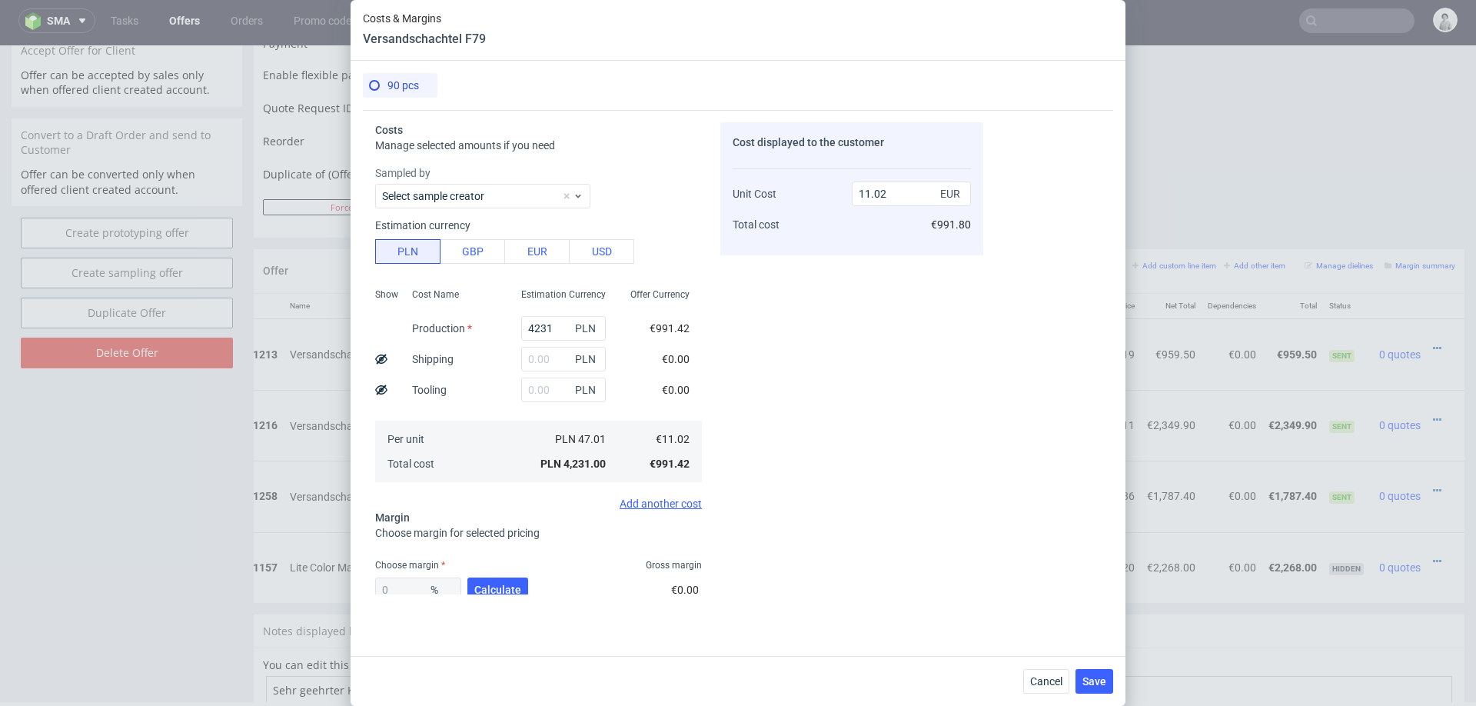
click at [1008, 316] on div "Costs Manage selected amounts if you need Sampled by Select sample creator Esti…" at bounding box center [738, 376] width 750 height 533
click at [548, 354] on input "text" at bounding box center [563, 359] width 85 height 25
type input "3"
type input "11.03"
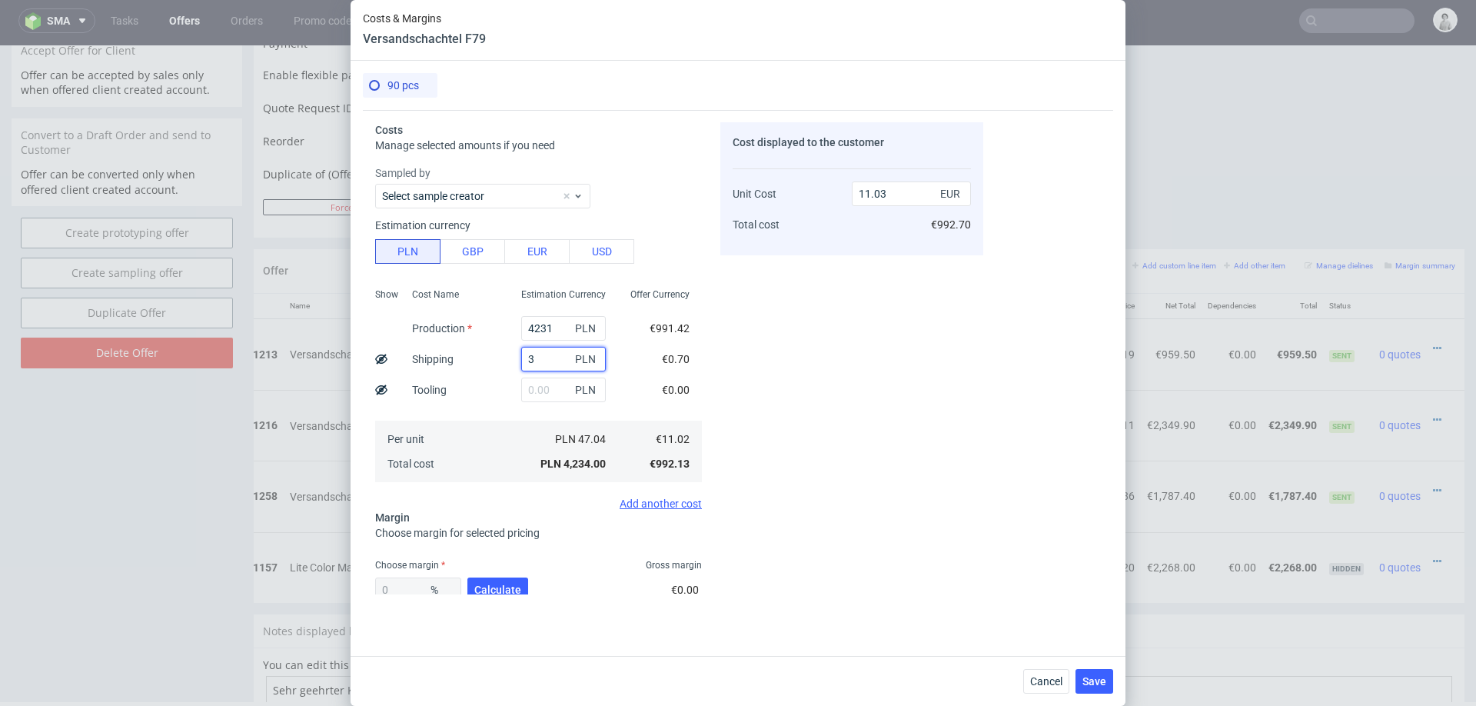
type input "38"
type input "11.12"
type input "385"
type input "12.02"
type input "385"
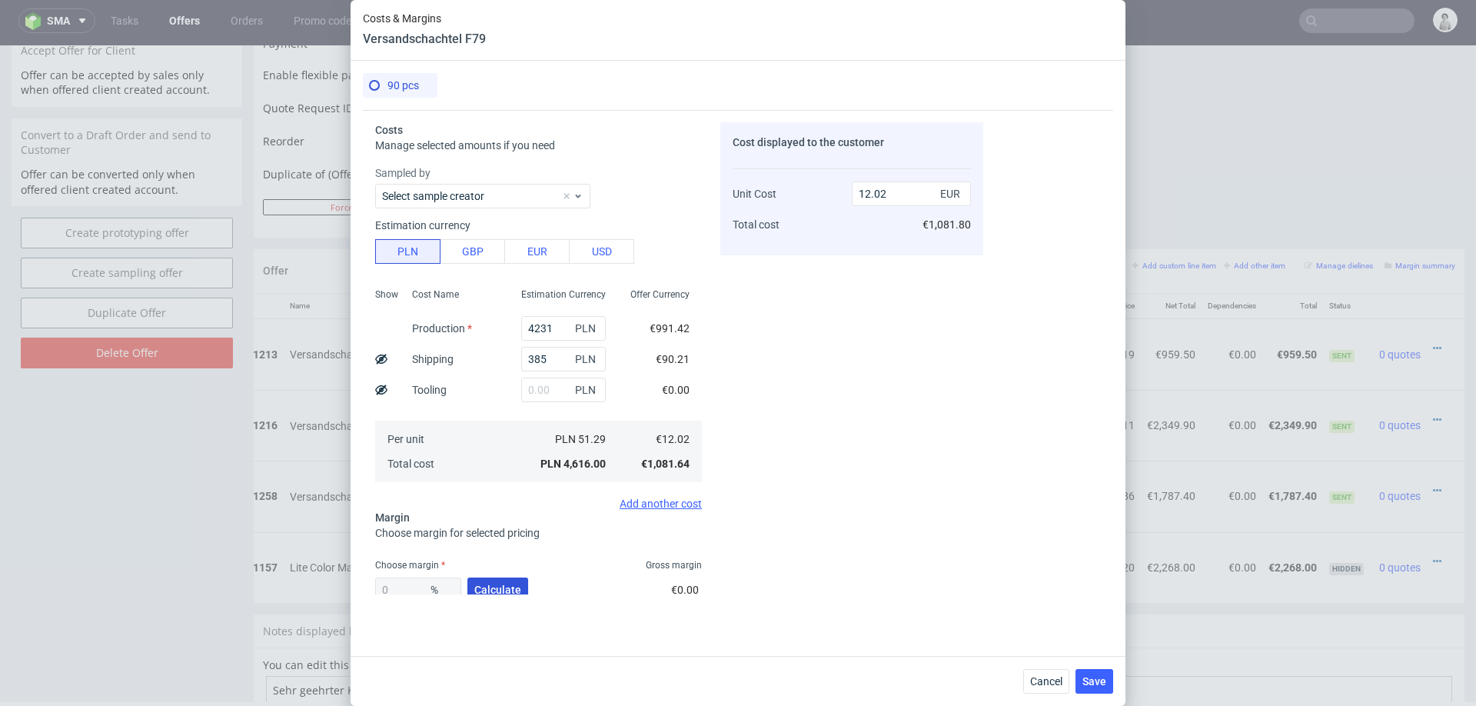
click at [491, 584] on span "Calculate" at bounding box center [497, 589] width 47 height 11
type input "38.82"
type input "19.64"
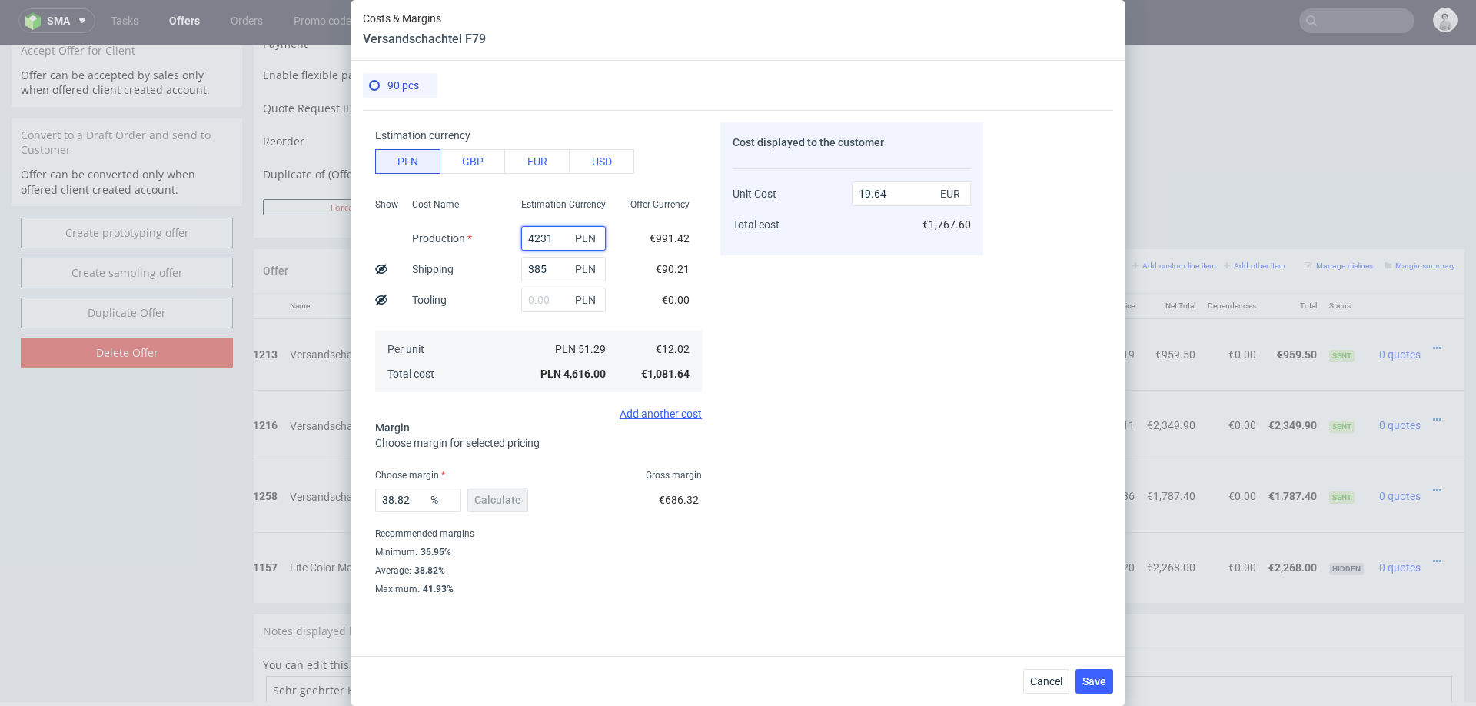
click at [555, 239] on input "4231" at bounding box center [563, 238] width 85 height 25
type input "6"
type input "1.66"
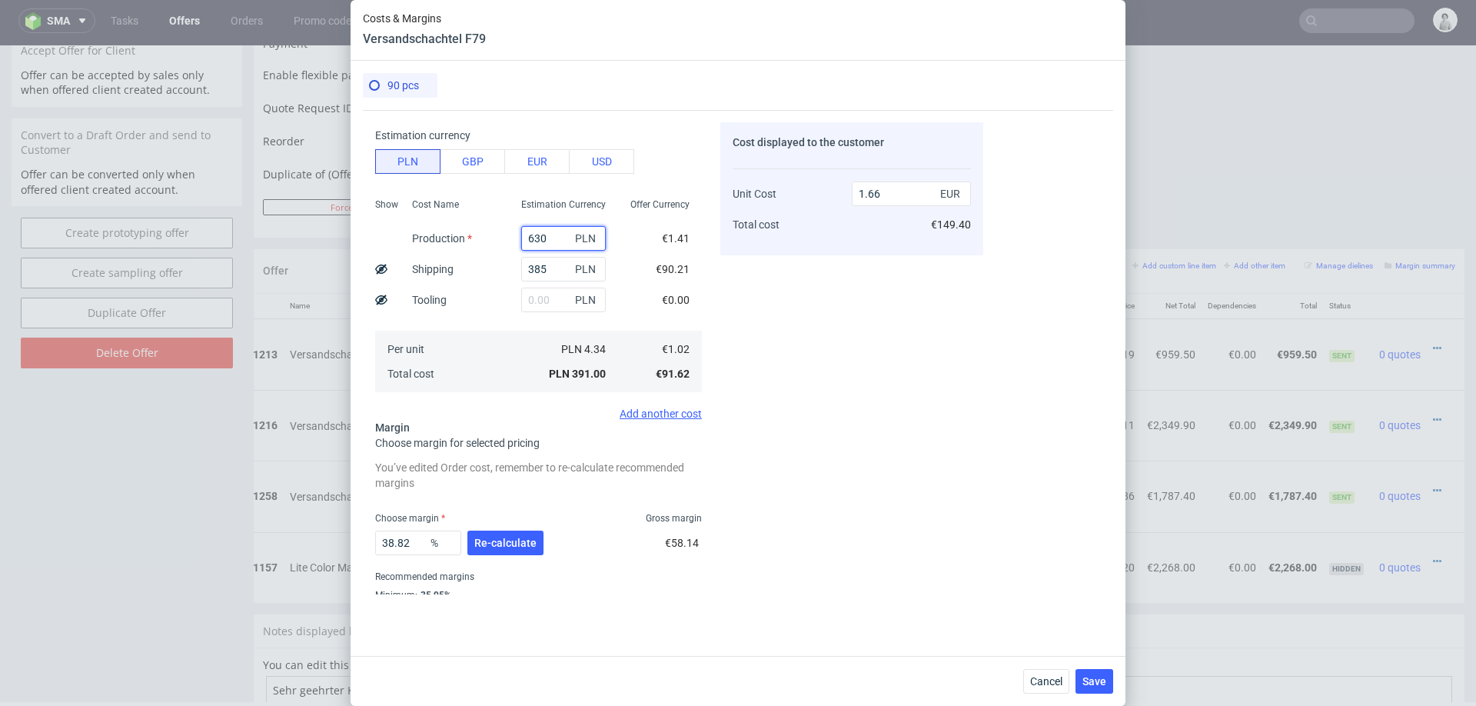
type input "6300"
type input "28.45"
type input "6300"
click at [496, 543] on span "Re-calculate" at bounding box center [505, 542] width 62 height 11
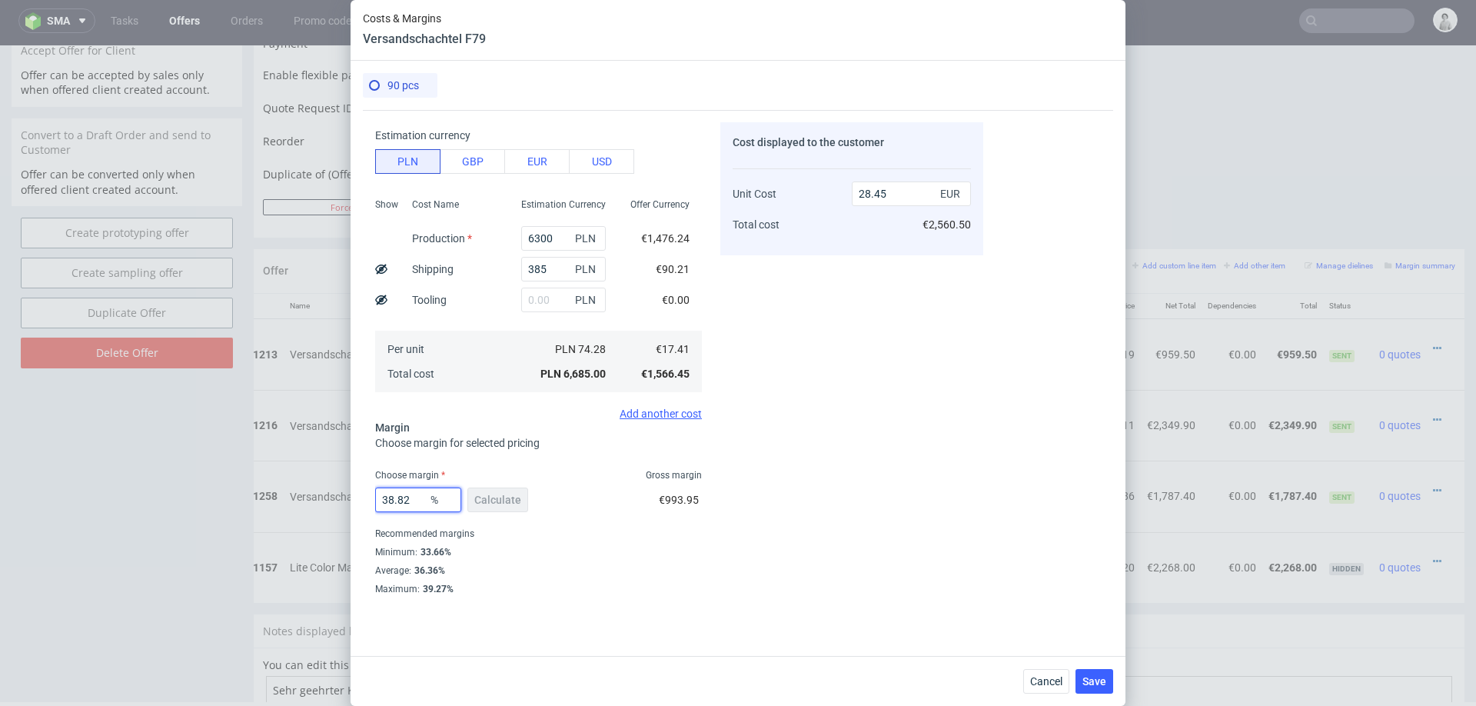
click at [409, 496] on input "38.82" at bounding box center [418, 499] width 86 height 25
type input "34"
type input "26.37"
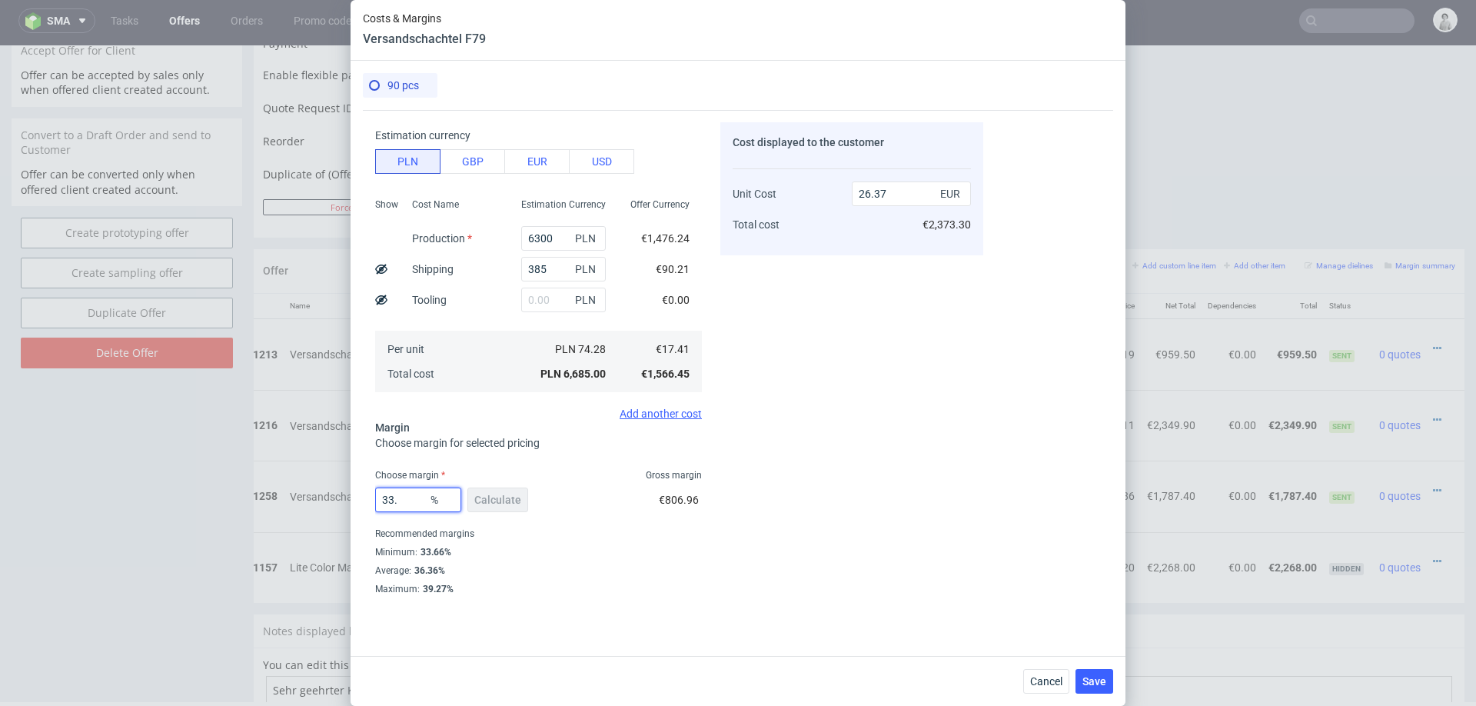
type input "33.4"
type input "26.13"
type input "33"
type input "25.98"
type input "3"
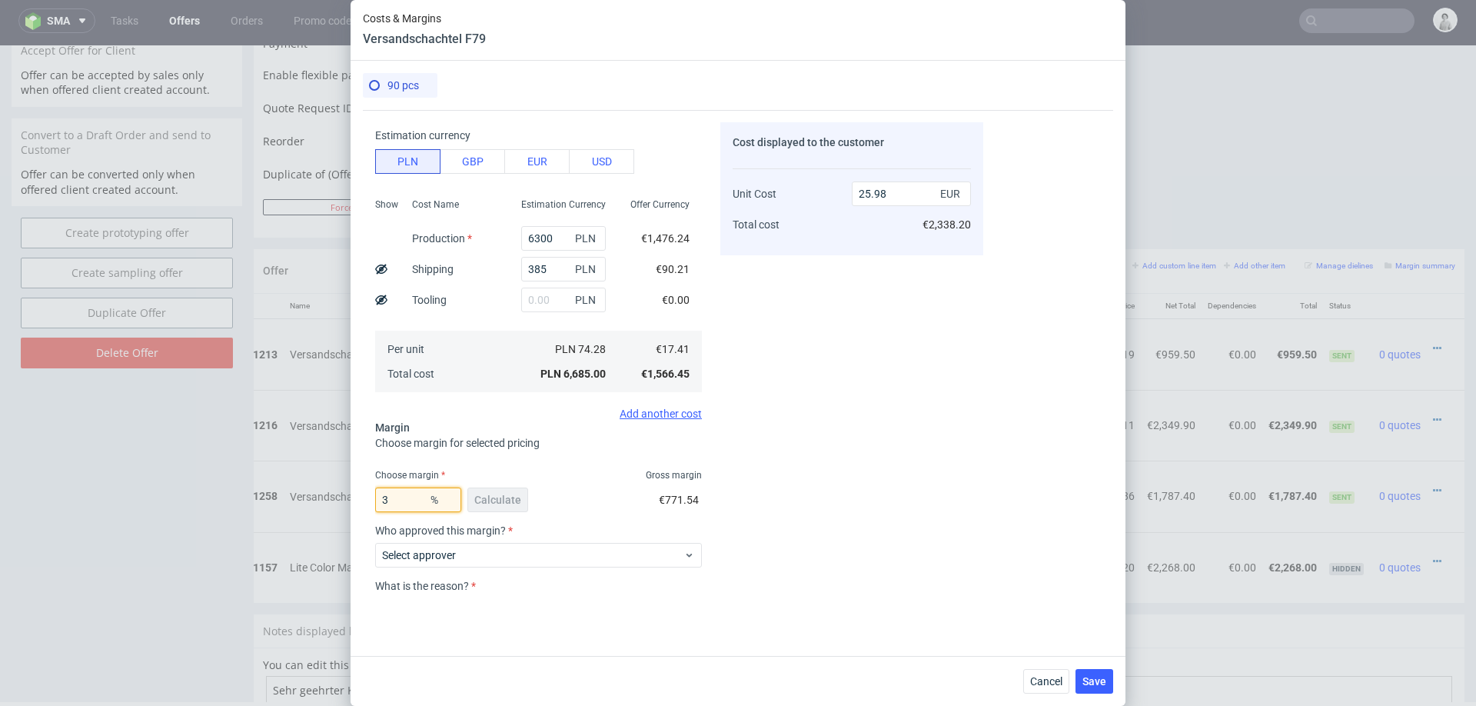
type input "17.94"
type input "33"
type input "25.98"
click at [832, 448] on div "Cost displayed to the customer Unit Cost Total cost 25.98 EUR €1,614.60" at bounding box center [851, 358] width 263 height 472
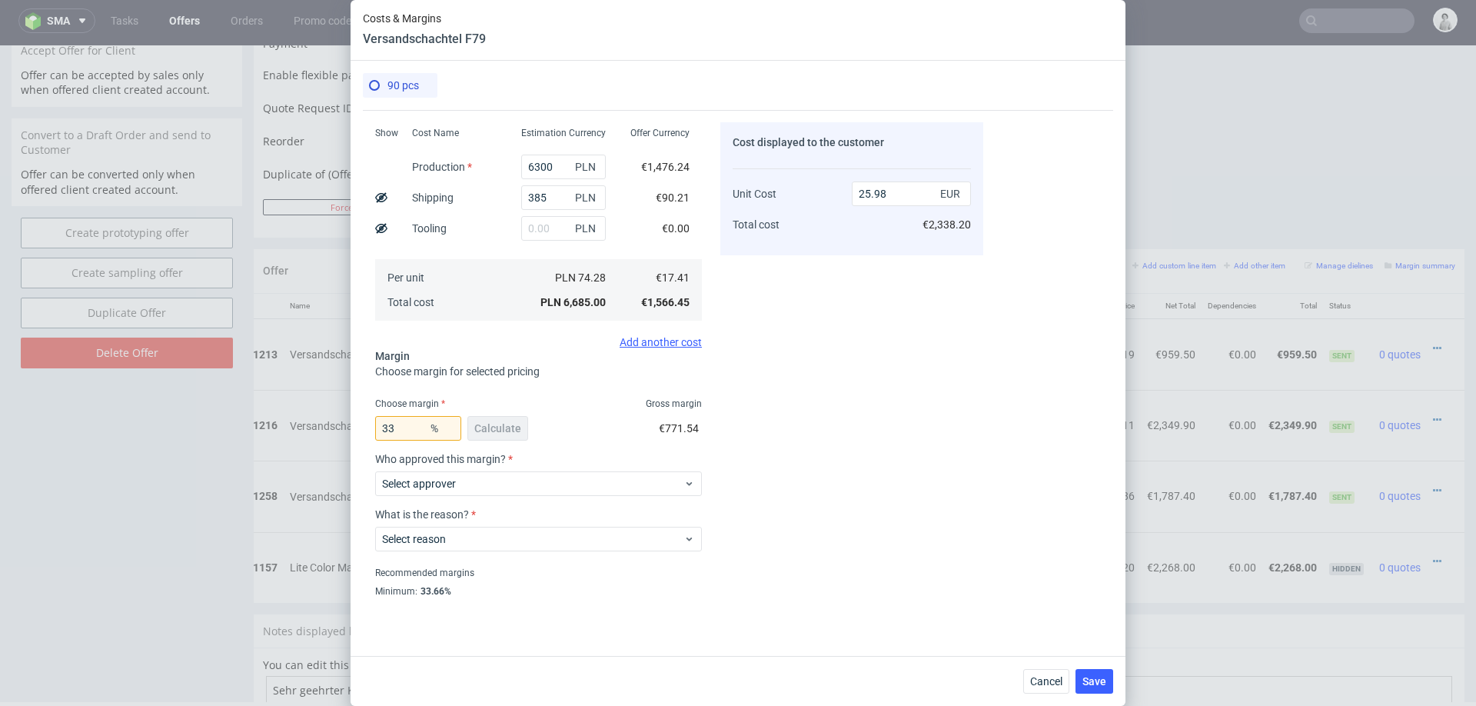
scroll to position [198, 0]
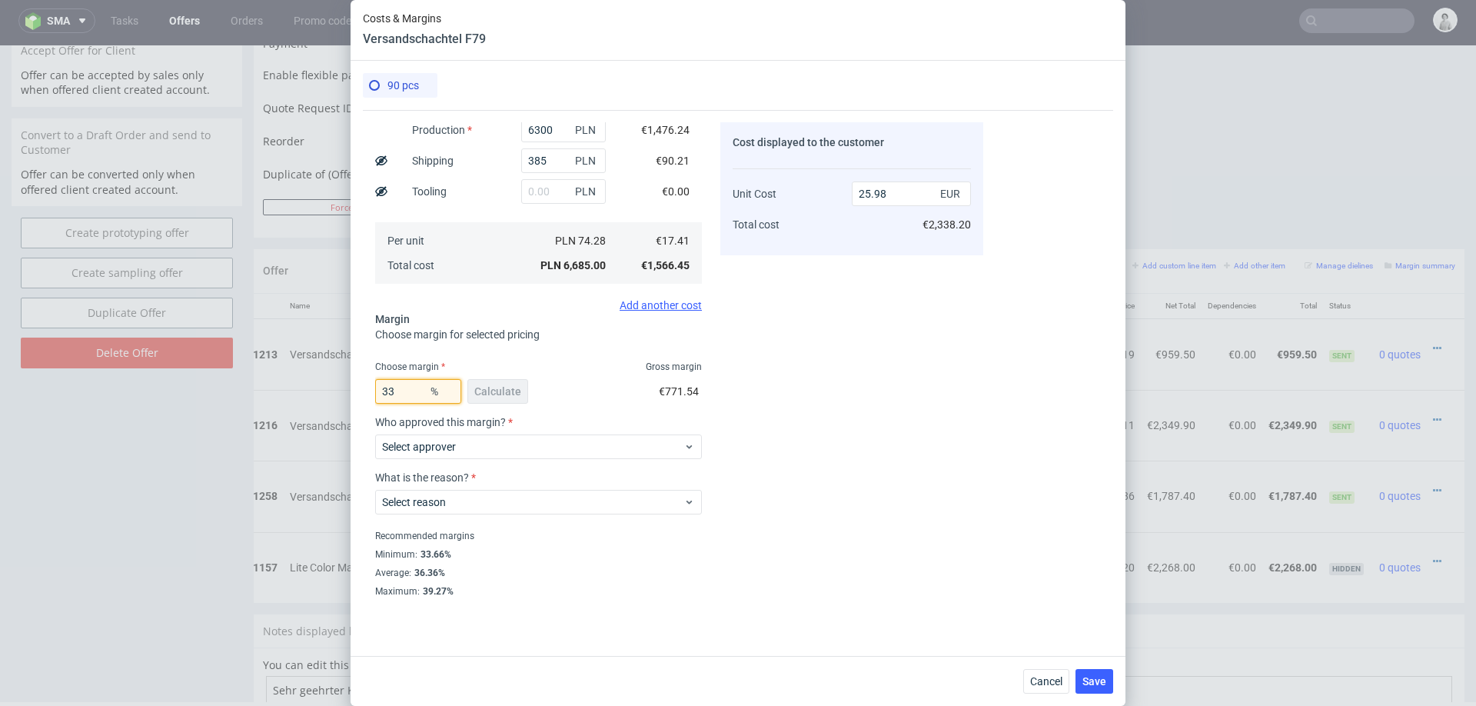
click at [413, 390] on input "33" at bounding box center [418, 391] width 86 height 25
type input "33.4"
type input "26.13"
click at [763, 347] on div "Cost displayed to the customer Unit Cost Total cost 26.13 EUR €2,351.70" at bounding box center [851, 358] width 263 height 472
click at [418, 390] on input "33.4" at bounding box center [418, 391] width 86 height 25
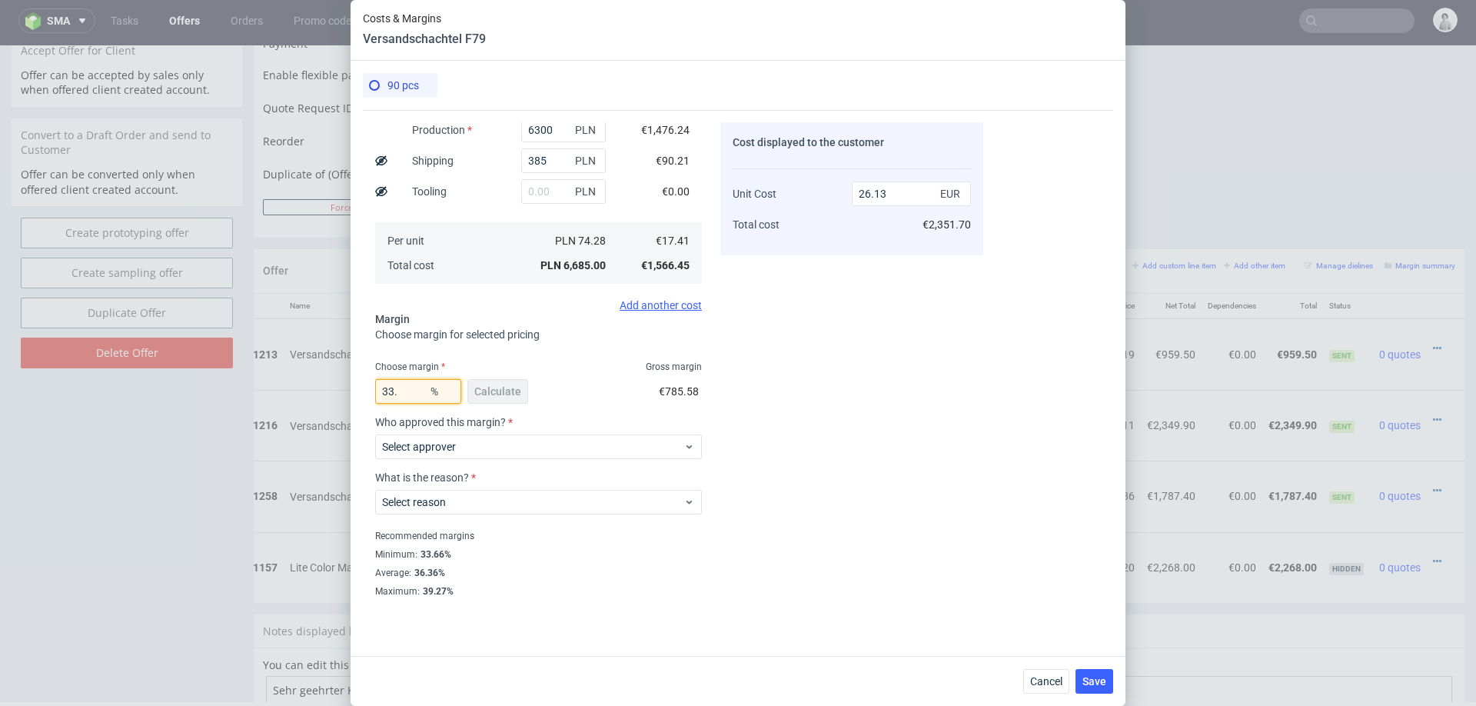
type input "33"
type input "25.98"
type input "33"
click at [789, 393] on div "Cost displayed to the customer Unit Cost Total cost 25.98 EUR €2,338.20" at bounding box center [851, 358] width 263 height 472
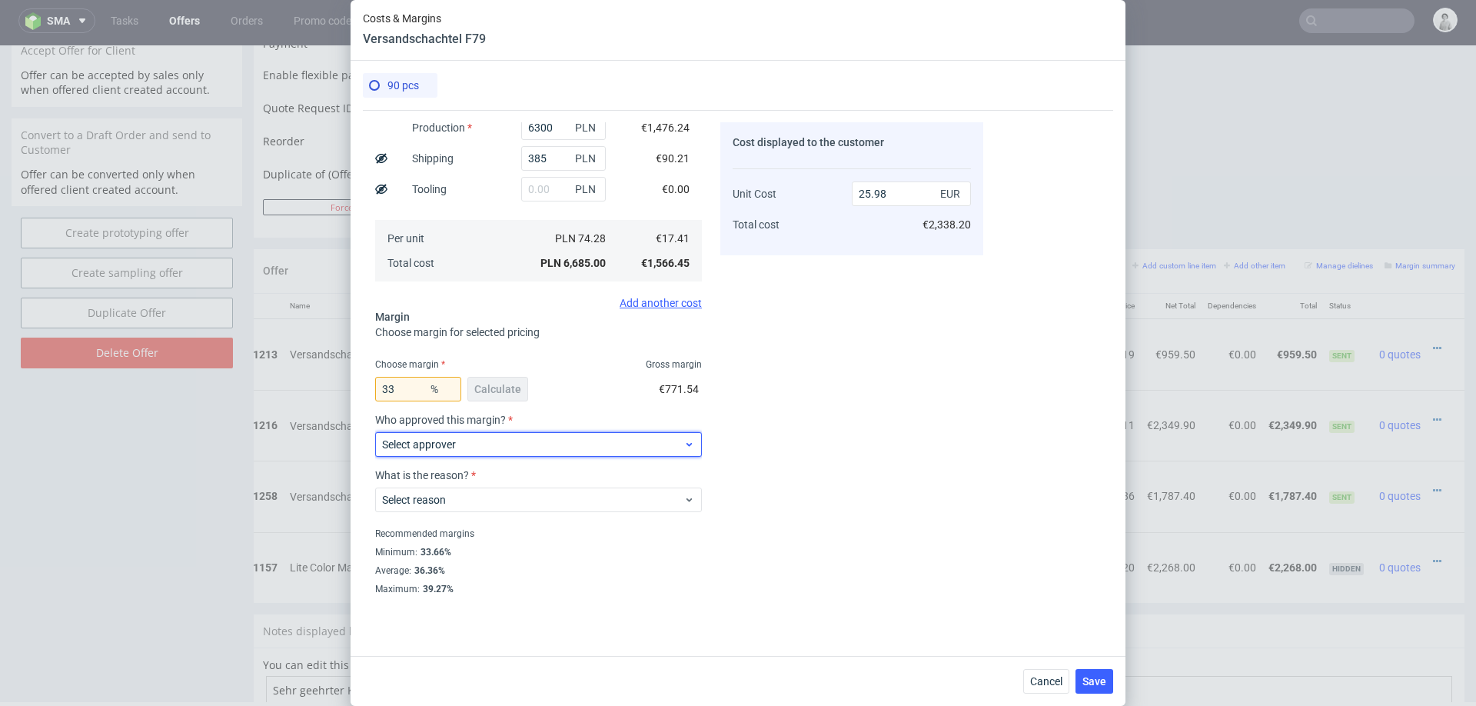
click at [519, 447] on span "Select approver" at bounding box center [532, 444] width 301 height 15
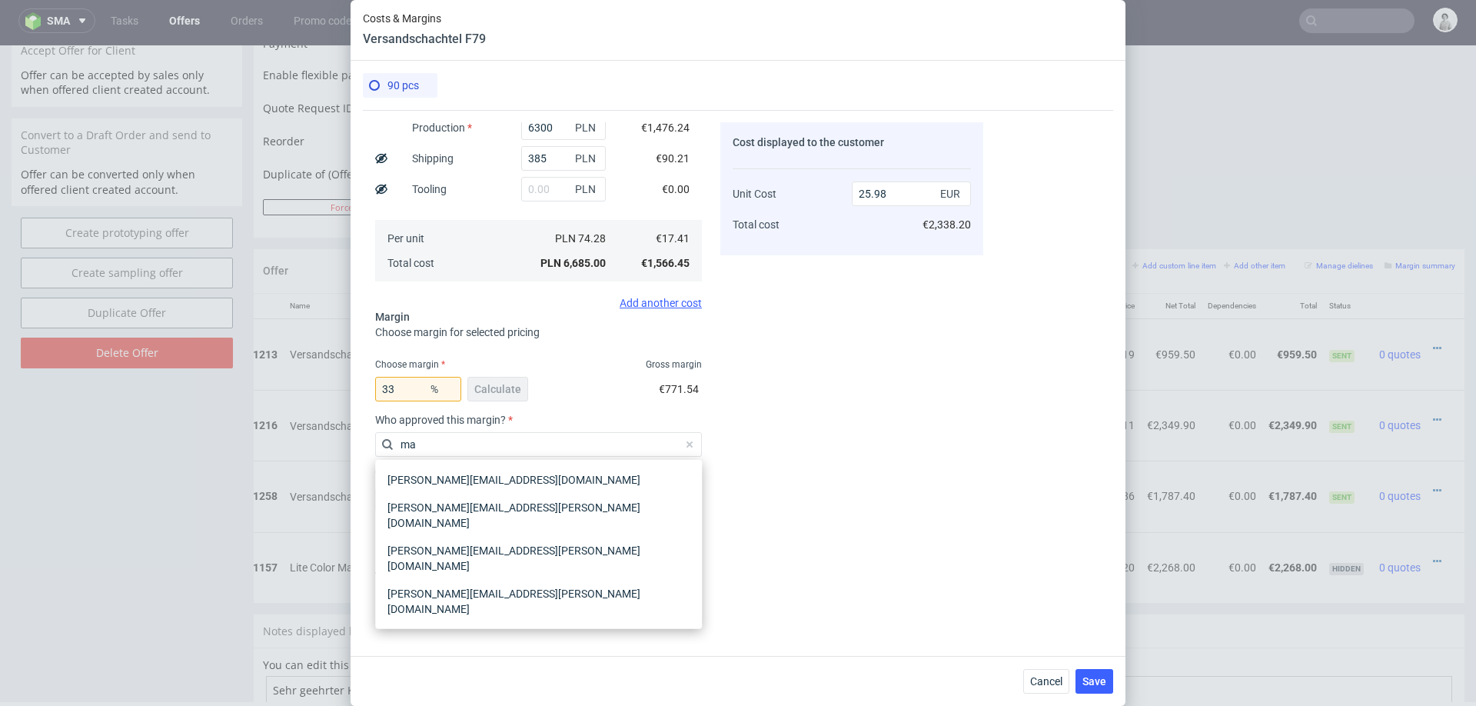
type input "m"
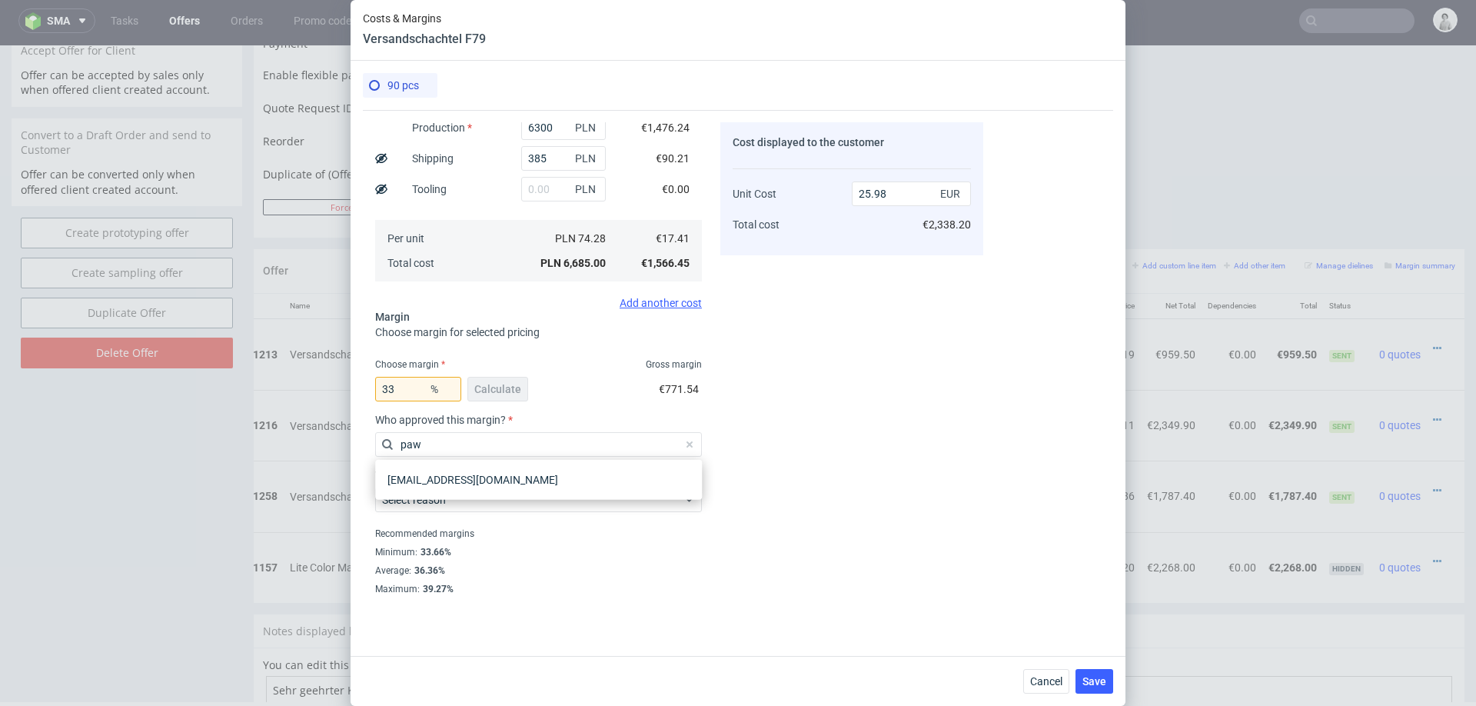
type input "pawe"
click at [452, 488] on div "[EMAIL_ADDRESS][DOMAIN_NAME]" at bounding box center [538, 480] width 314 height 28
click at [445, 503] on label "Select reason" at bounding box center [414, 499] width 64 height 12
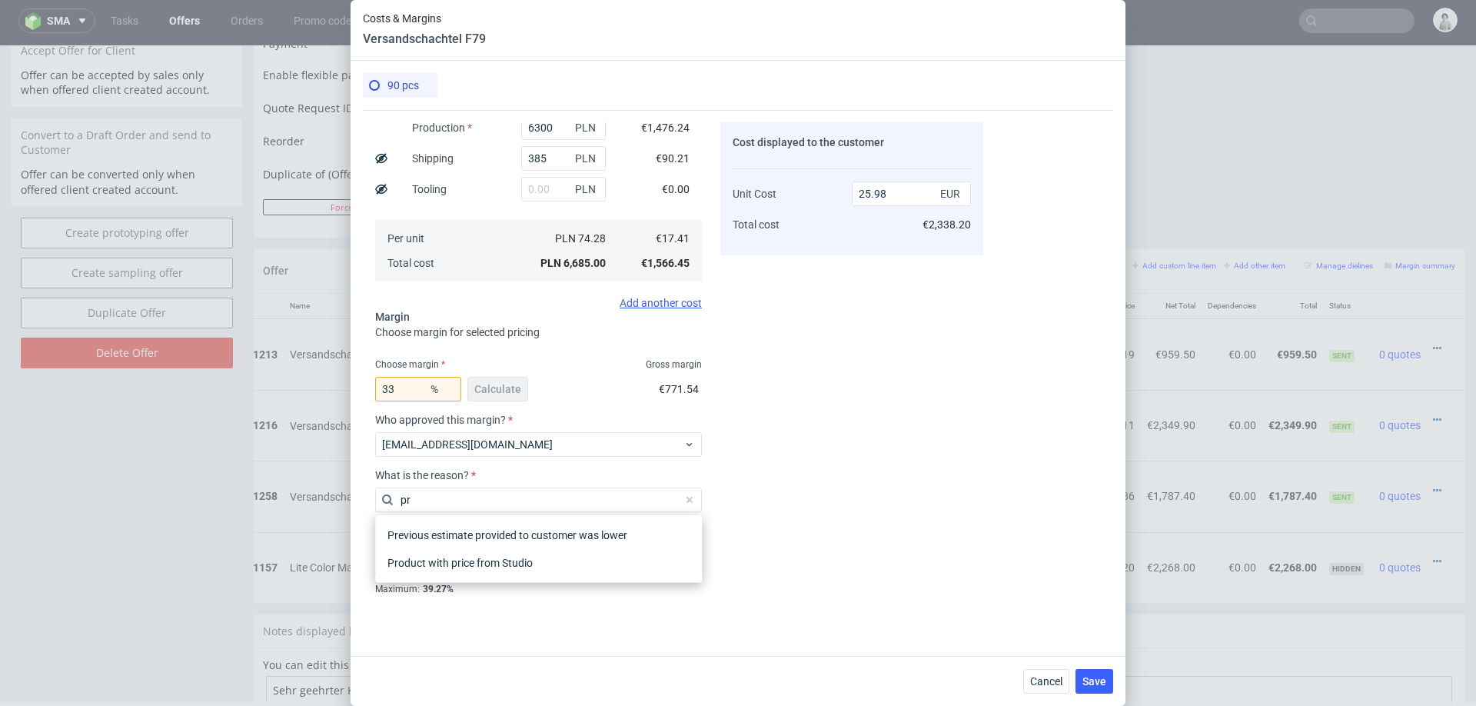
type input "pro"
click at [486, 563] on div "Product with price from Studio" at bounding box center [538, 563] width 314 height 28
click at [649, 550] on div "Minimum : 33.66%" at bounding box center [538, 552] width 327 height 18
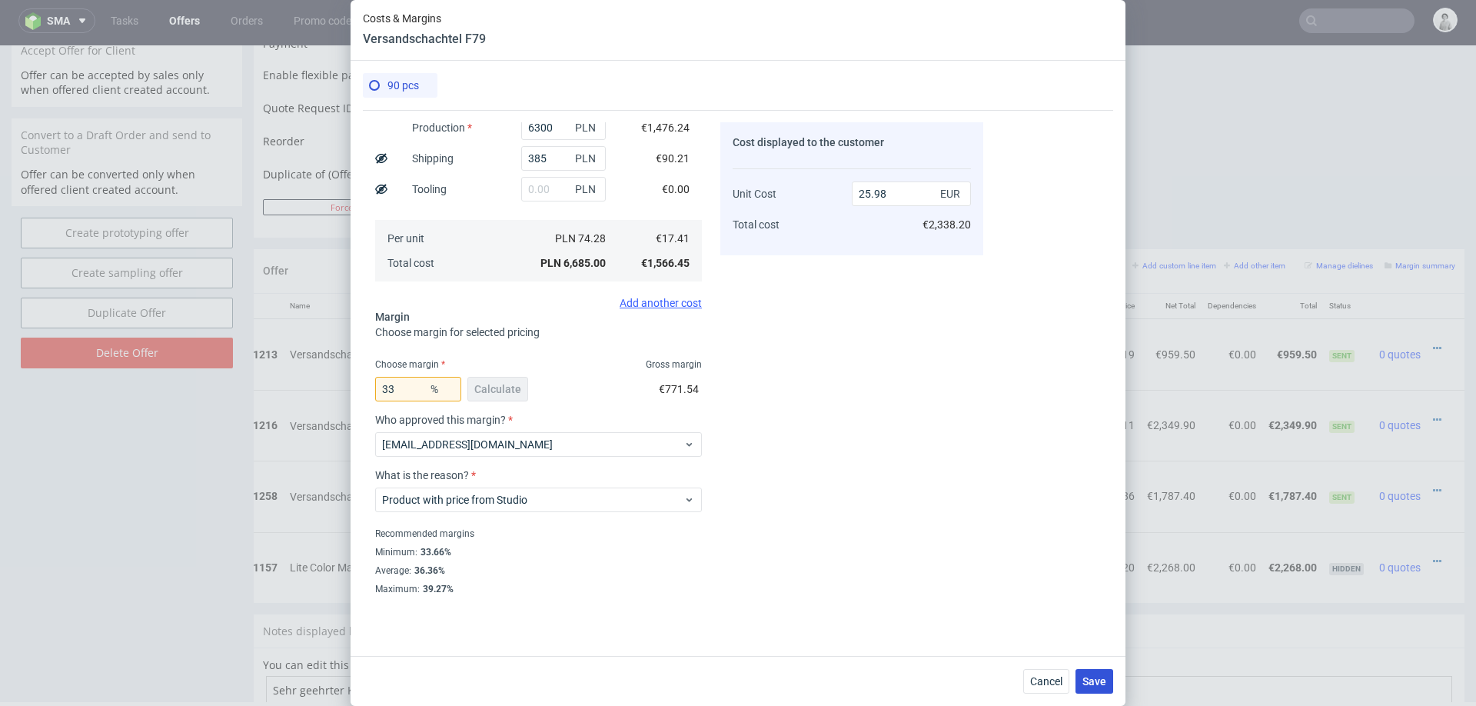
click at [1088, 682] on span "Save" at bounding box center [1094, 681] width 24 height 11
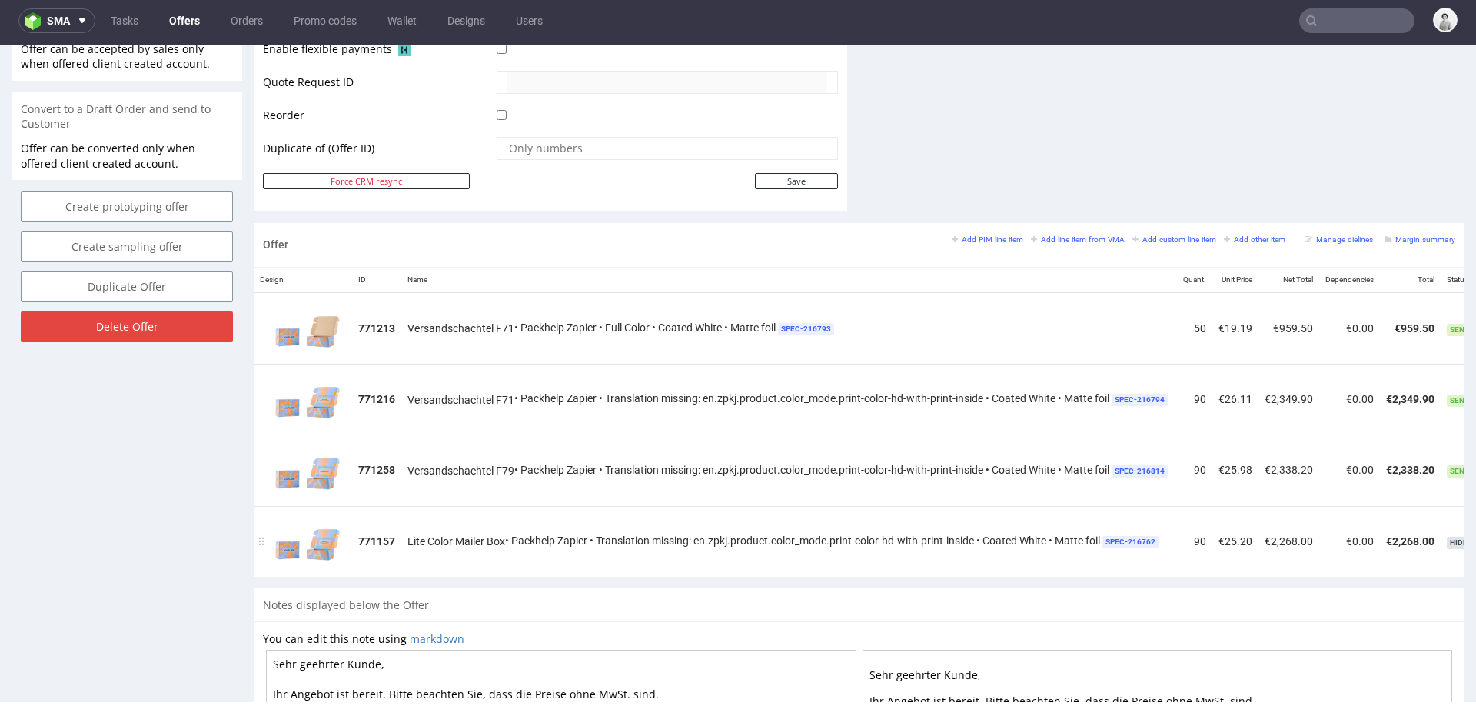
scroll to position [0, 137]
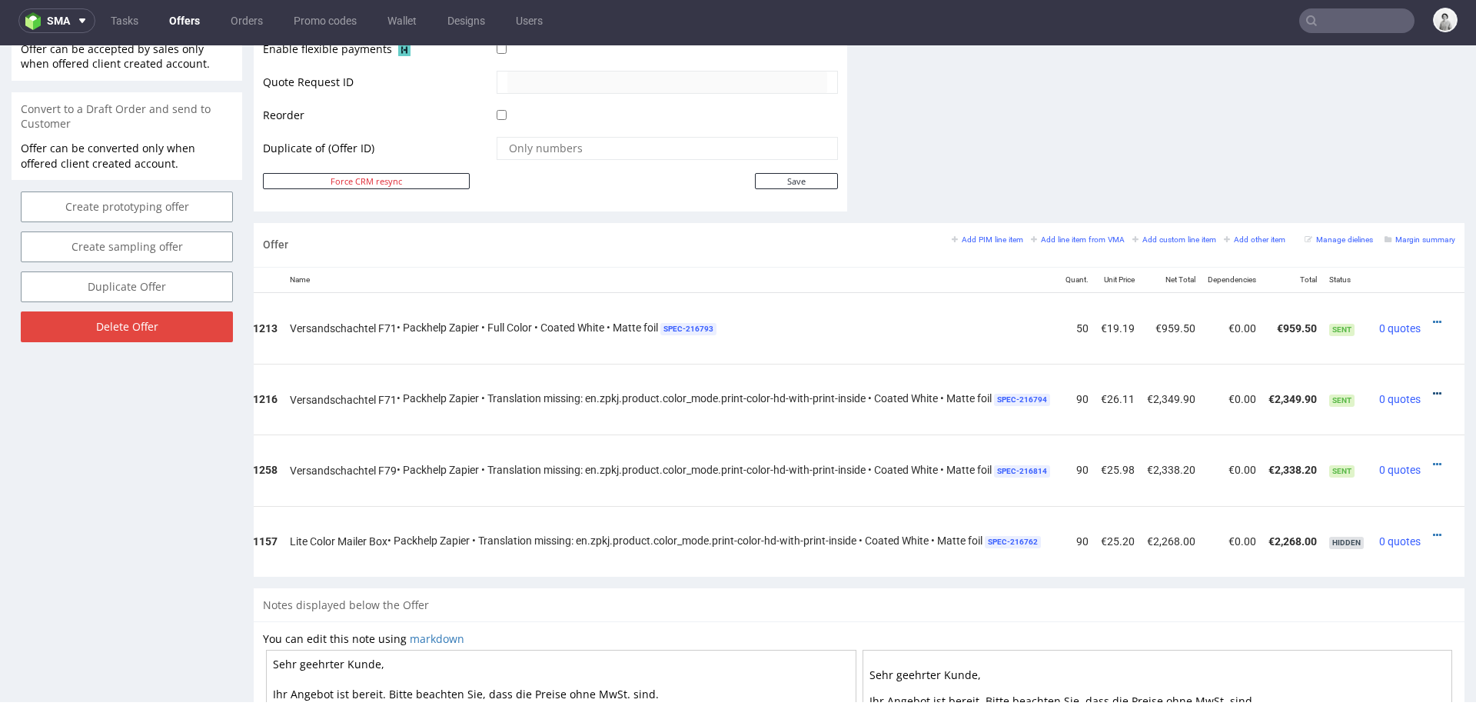
click at [1433, 388] on icon at bounding box center [1437, 393] width 8 height 11
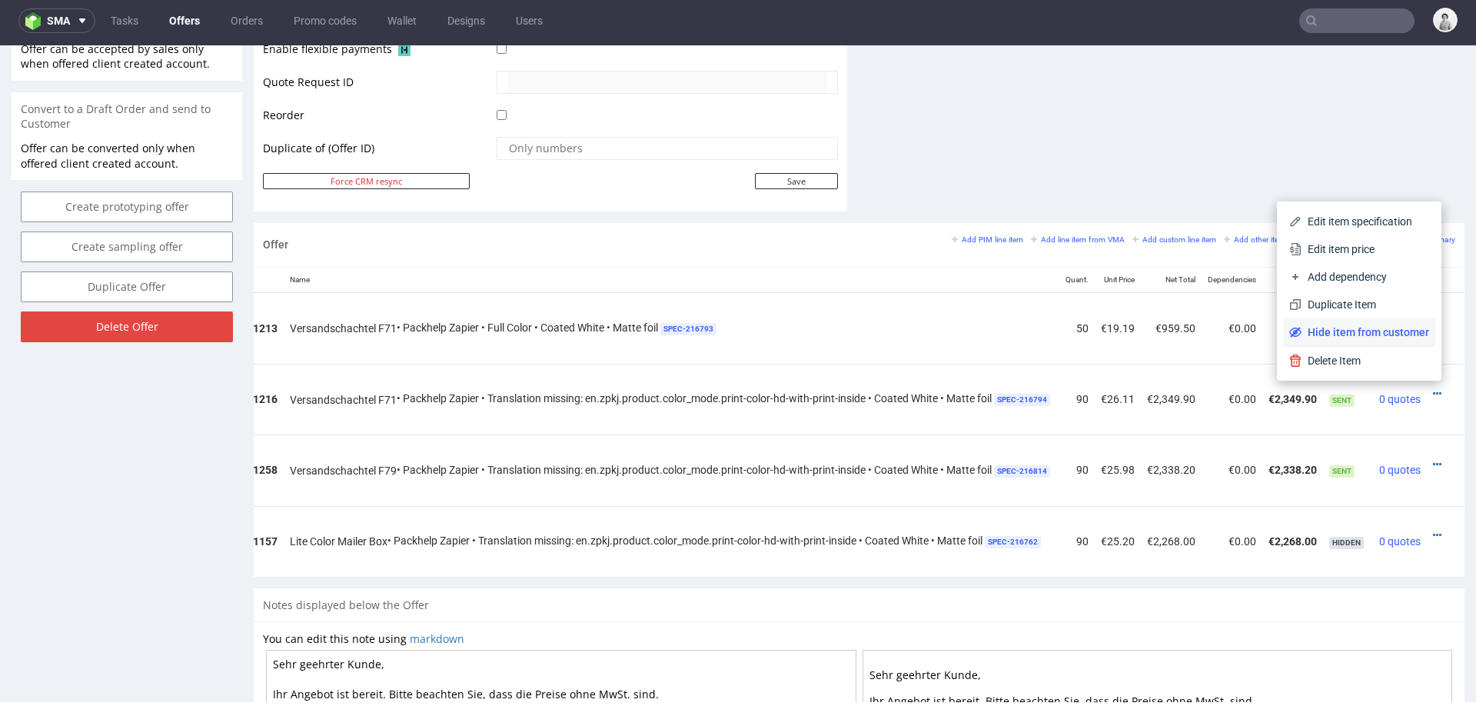
click at [1343, 334] on span "Hide item from customer" at bounding box center [1365, 331] width 128 height 15
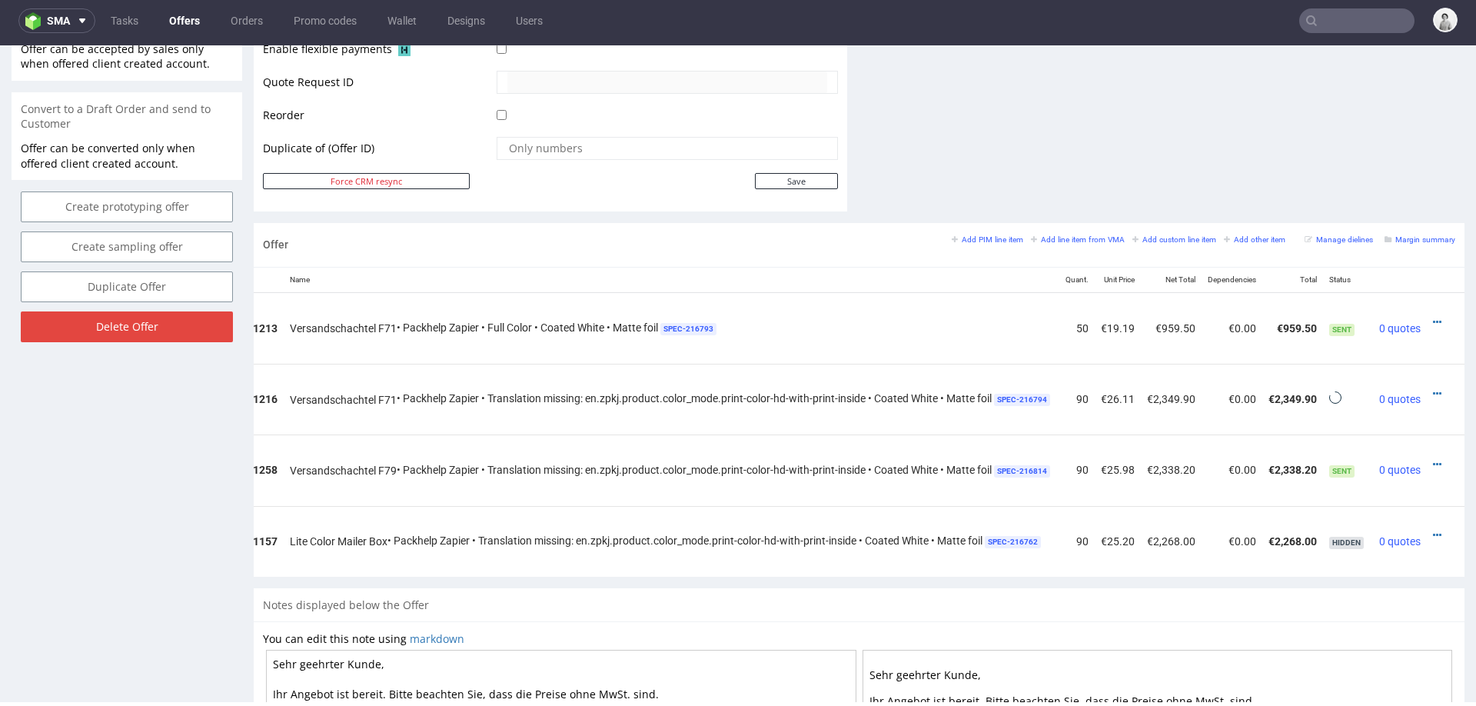
click at [1426, 310] on td at bounding box center [1445, 327] width 38 height 71
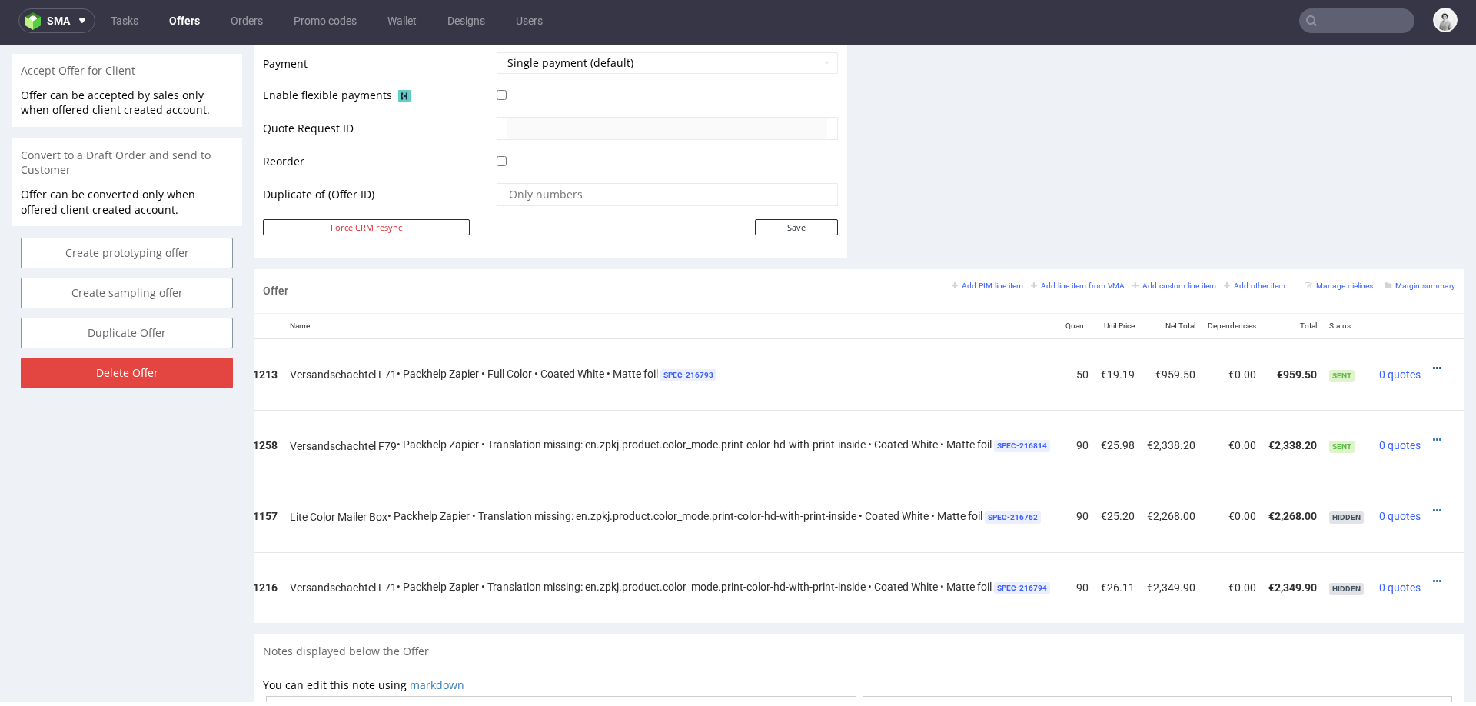
click at [1433, 363] on icon at bounding box center [1437, 368] width 8 height 11
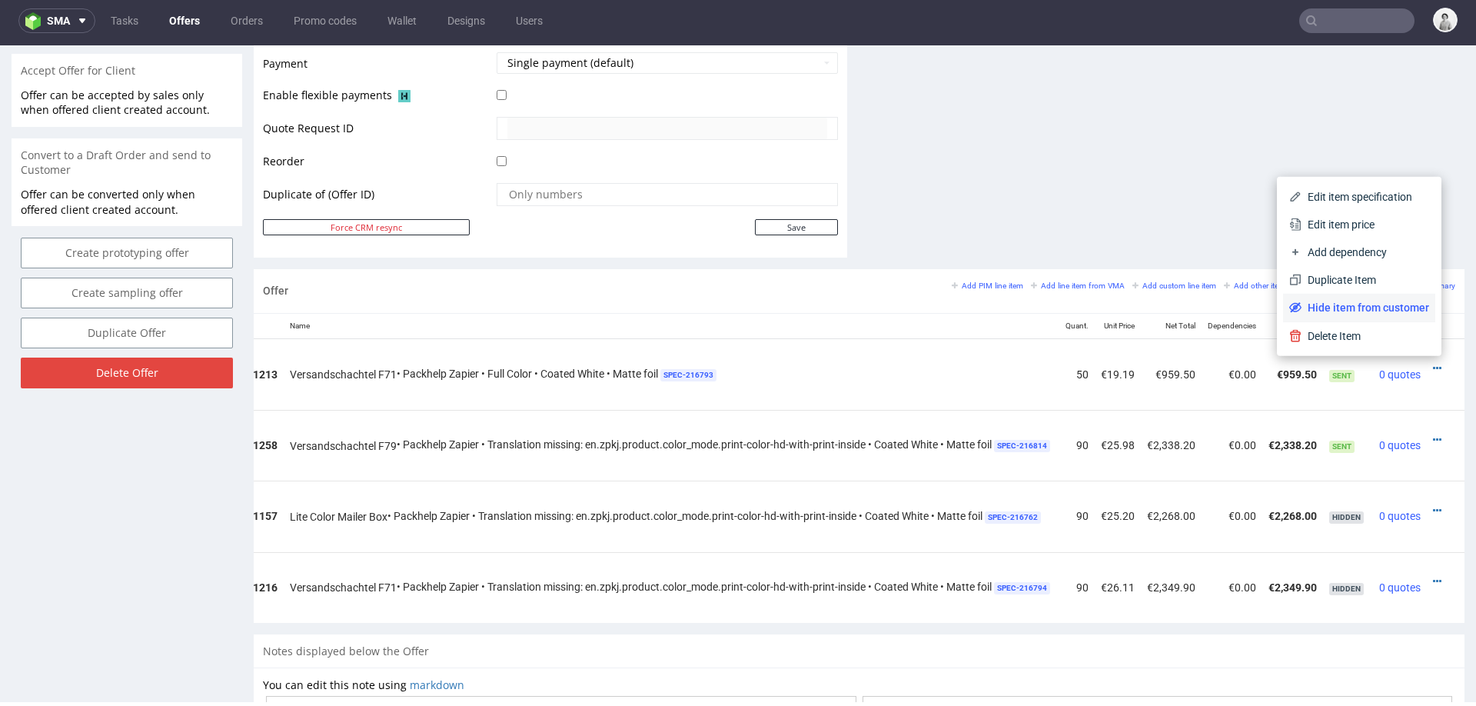
click at [1360, 310] on span "Hide item from customer" at bounding box center [1365, 307] width 128 height 15
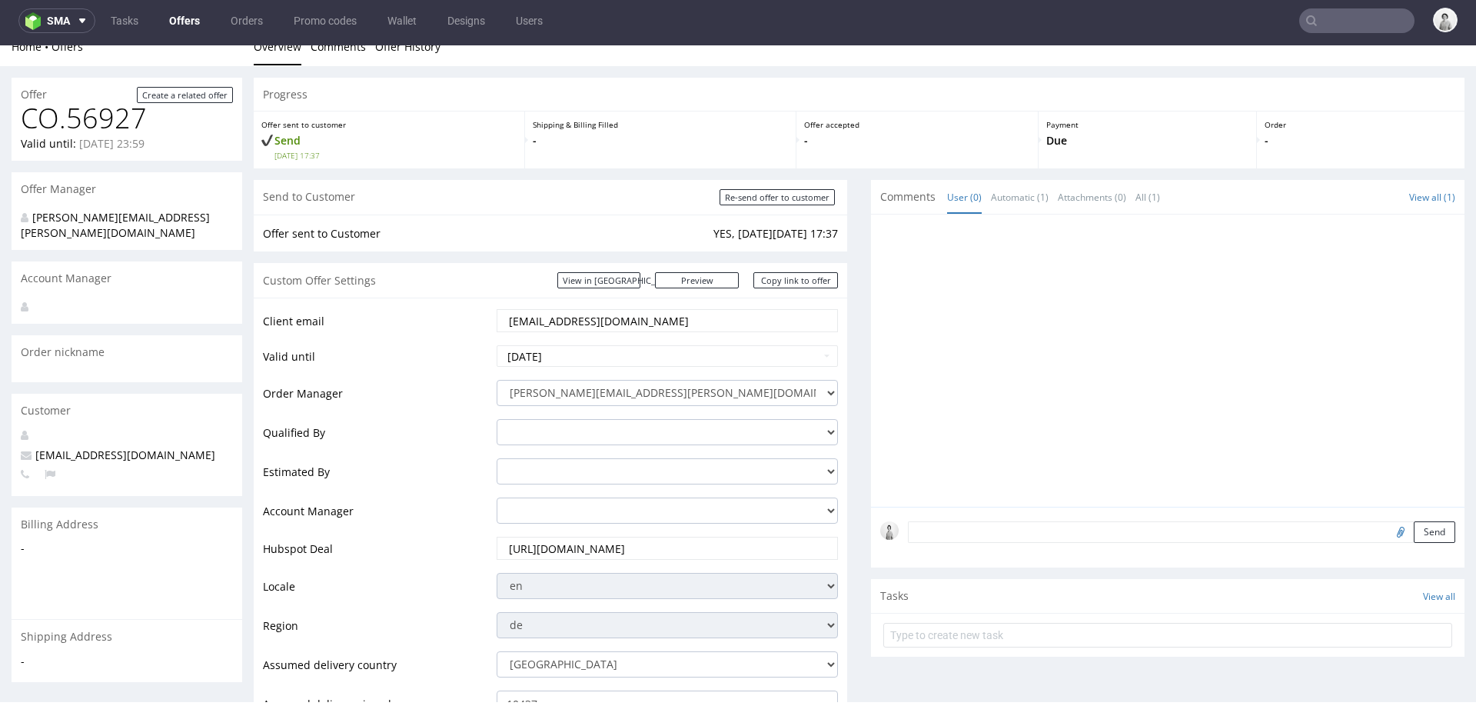
scroll to position [0, 0]
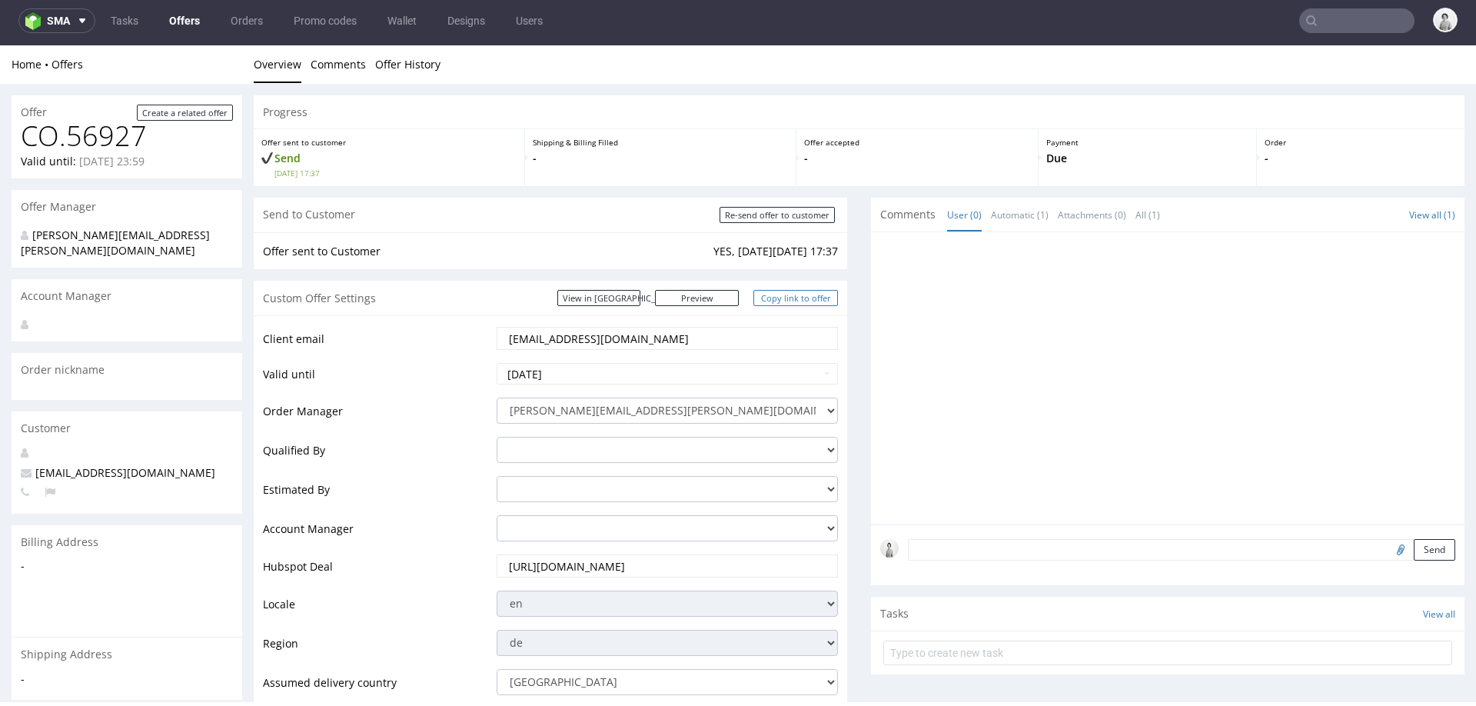
click at [780, 304] on link "Copy link to offer" at bounding box center [795, 298] width 85 height 16
click at [762, 219] on input "Re-send offer to customer" at bounding box center [776, 215] width 115 height 16
type input "In progress..."
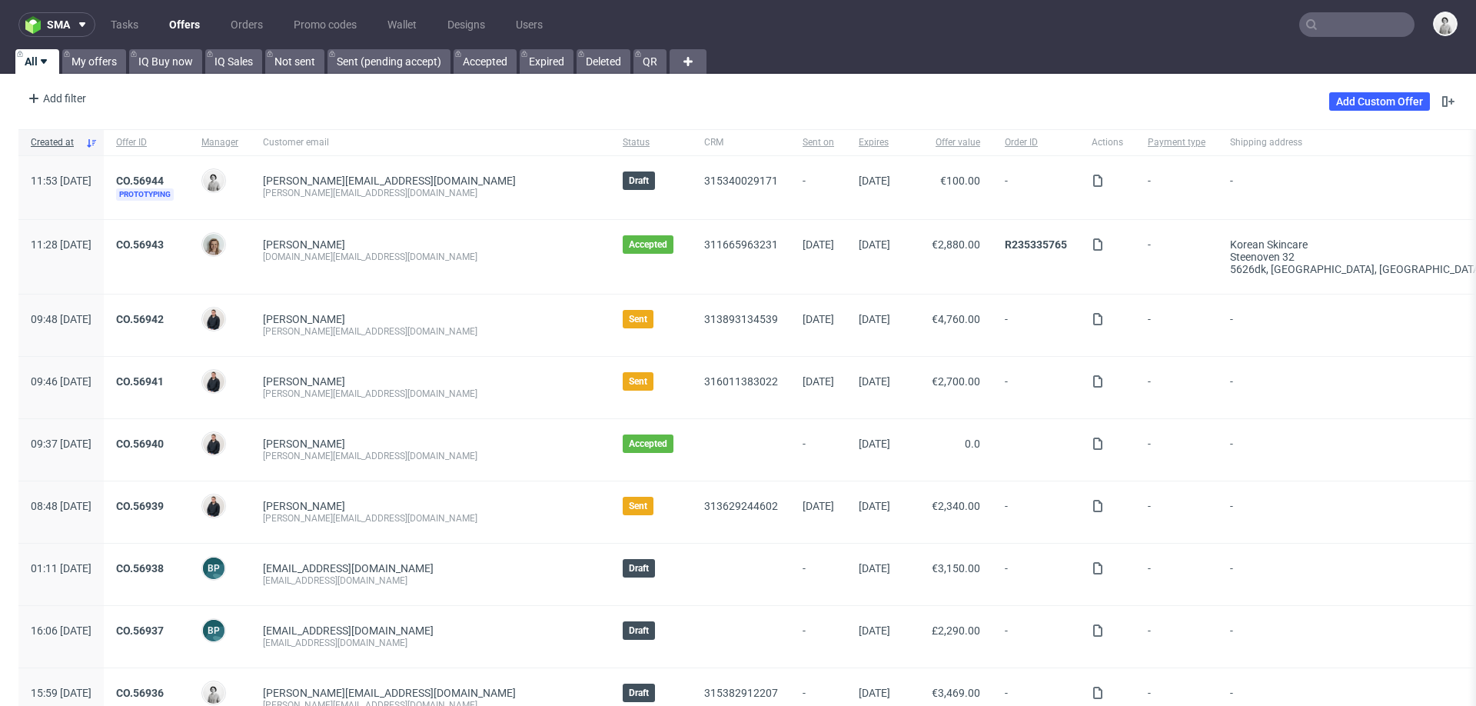
click at [1332, 24] on input "text" at bounding box center [1356, 24] width 115 height 25
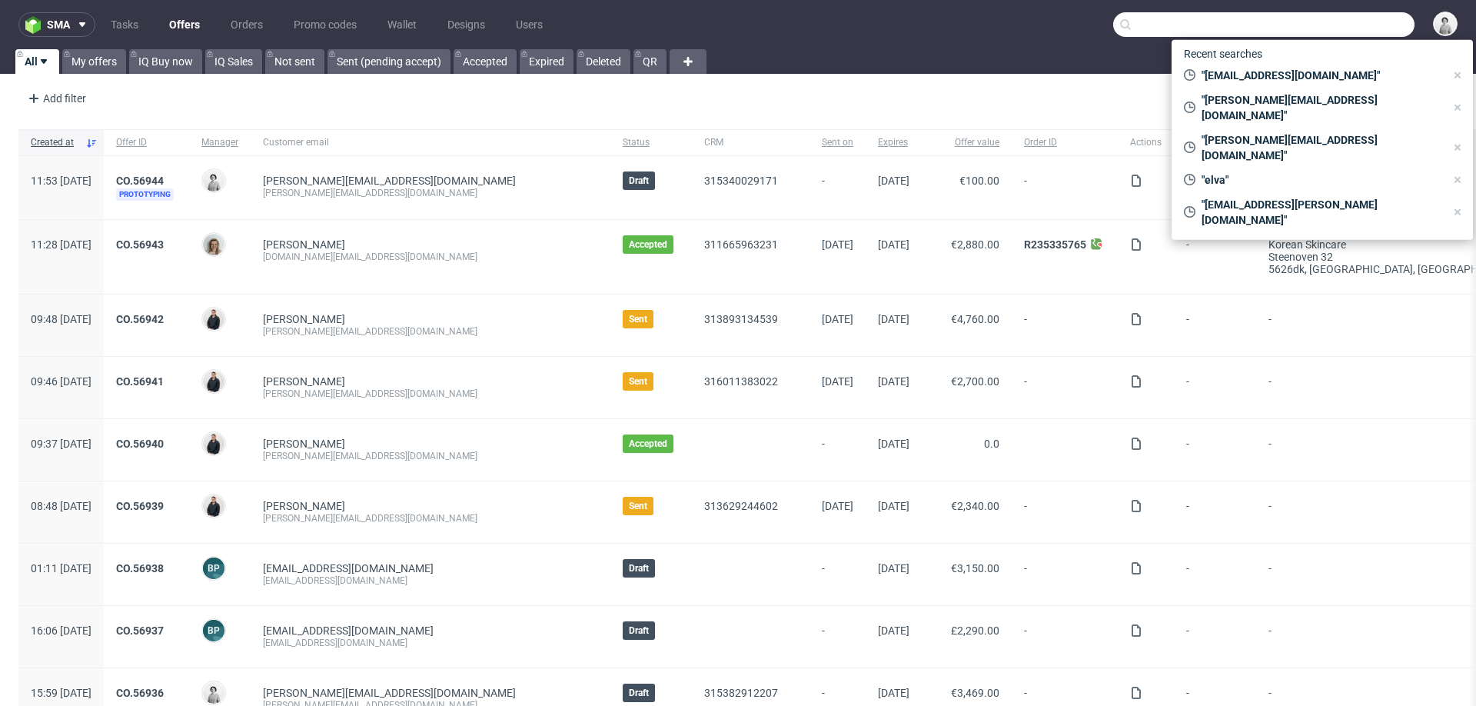
paste input "GPCK"
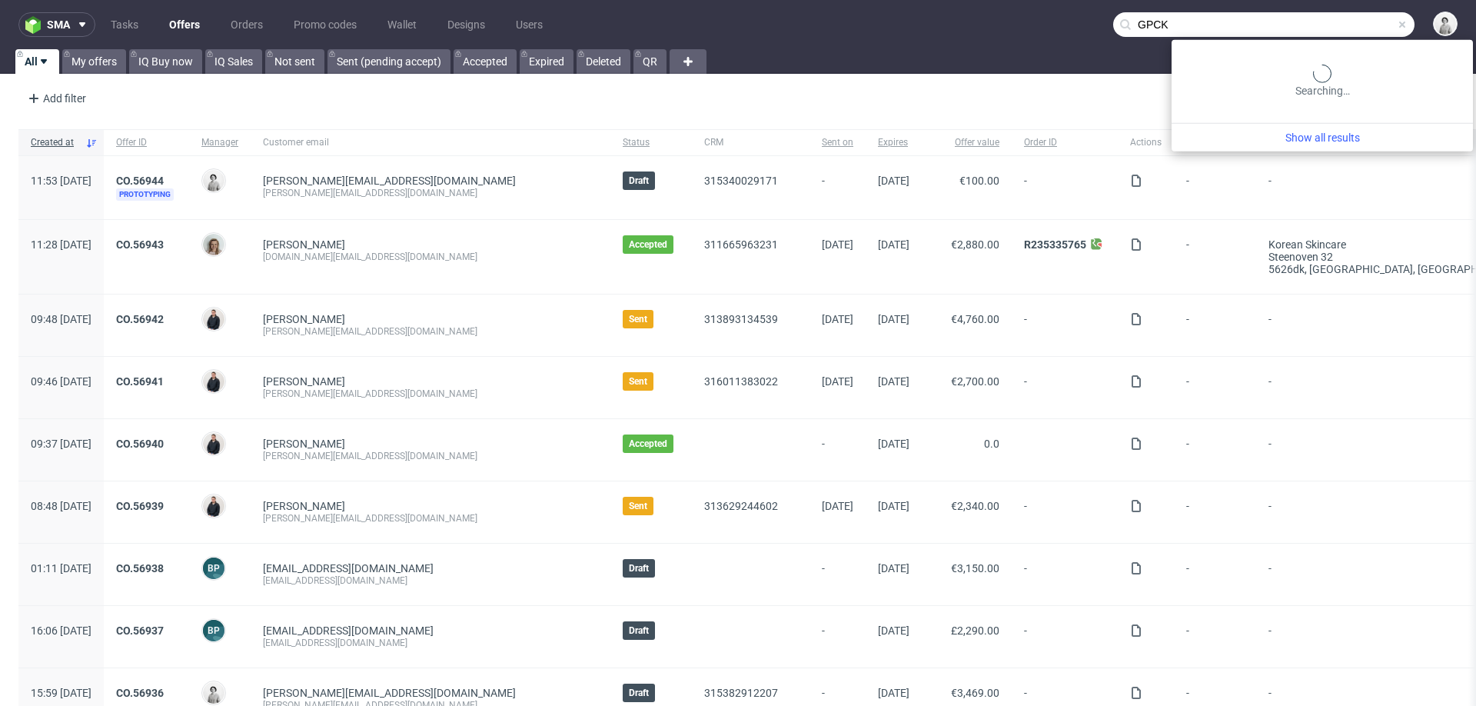
type input "GPCK"
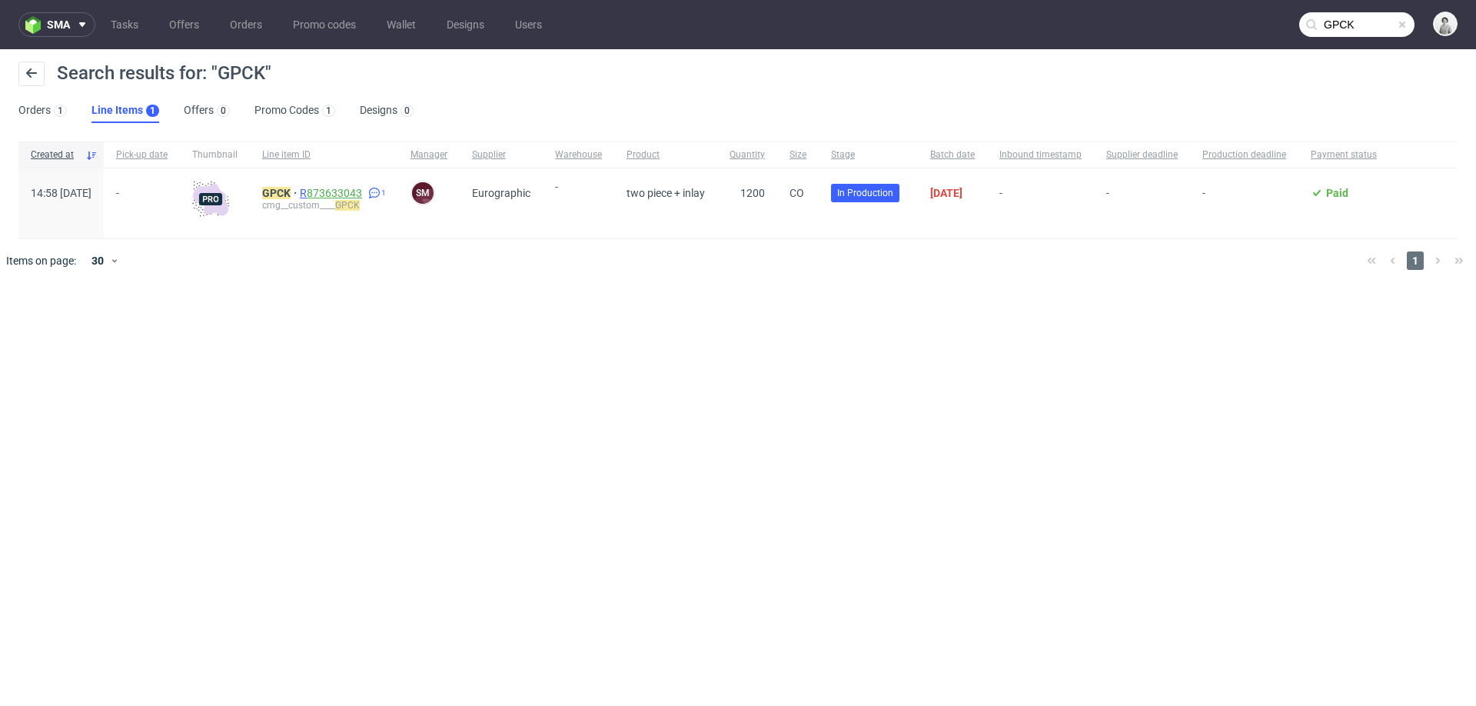
click at [362, 192] on link "873633043" at bounding box center [334, 193] width 55 height 12
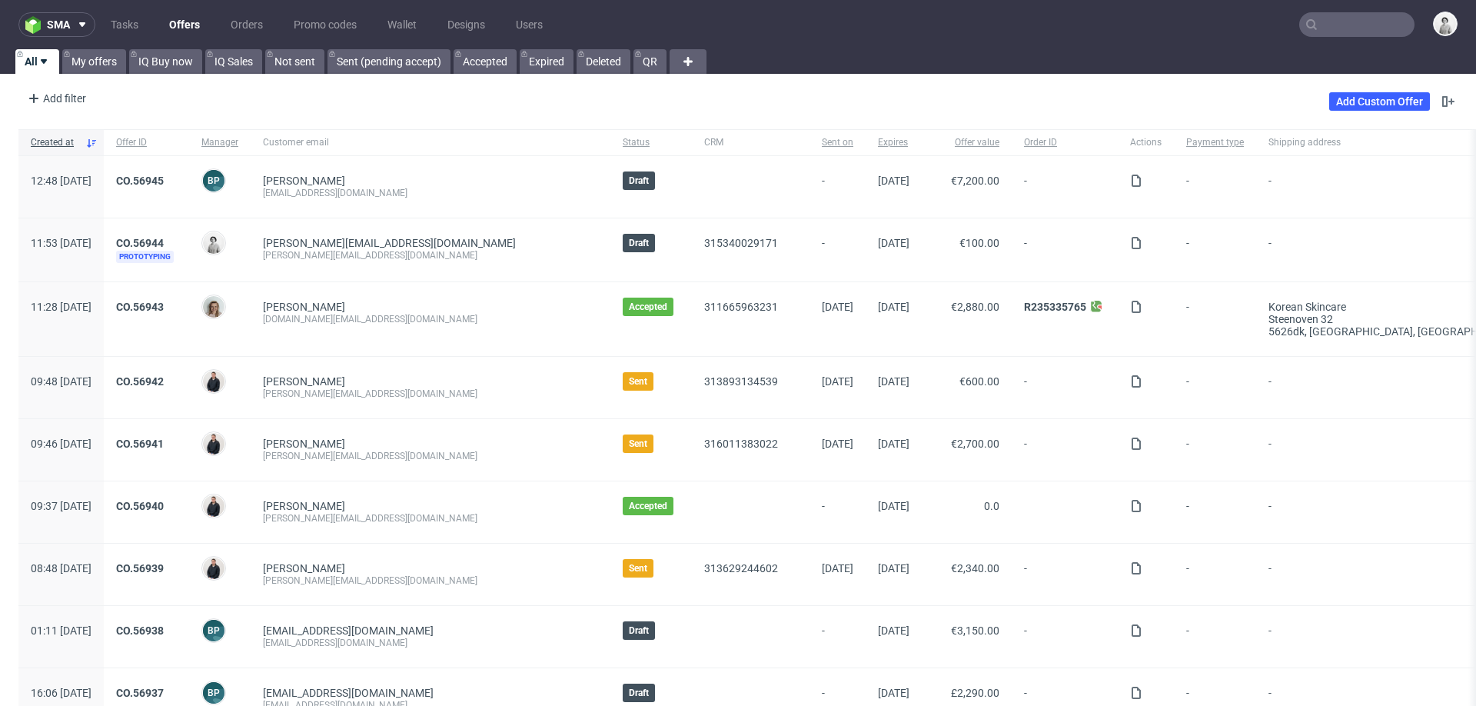
click at [1363, 25] on input "text" at bounding box center [1356, 24] width 115 height 25
type input "elva"
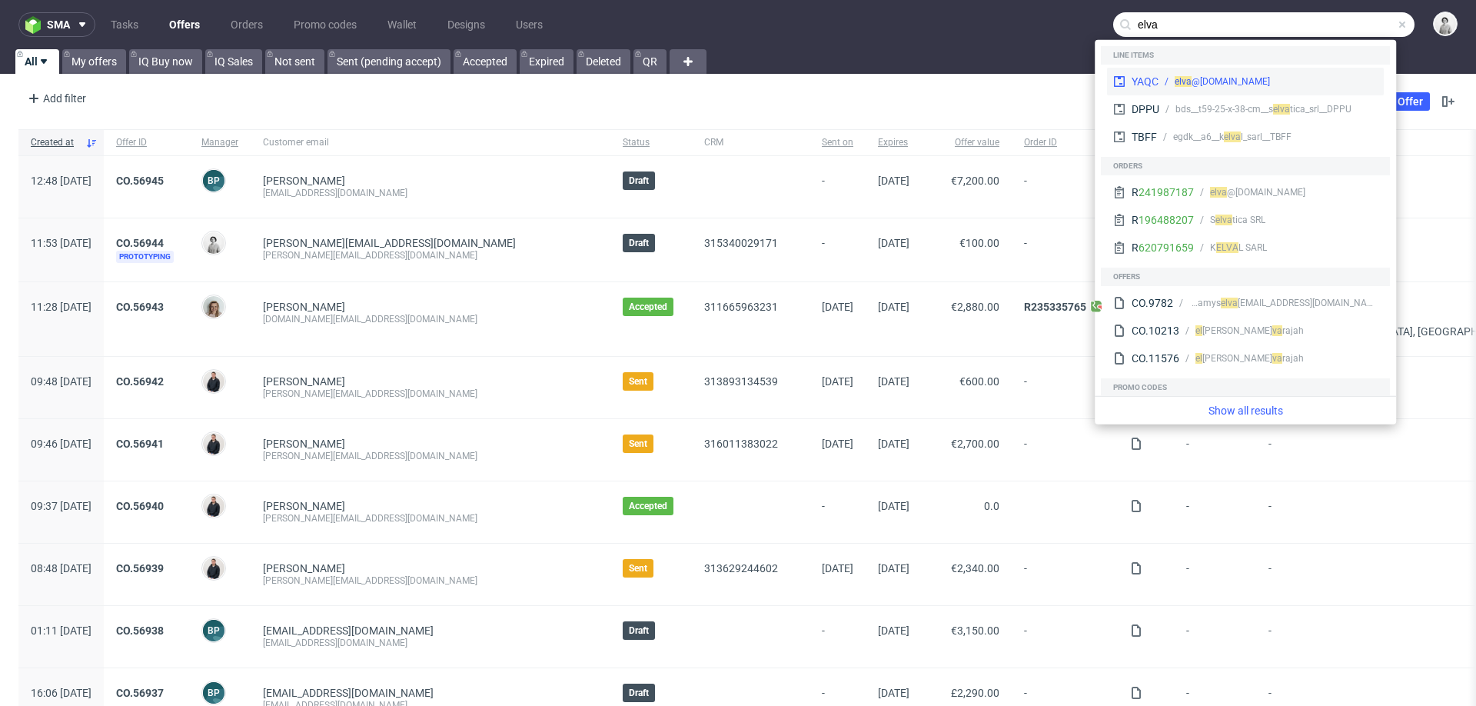
click at [1216, 76] on div "elva @akkuratstore.is" at bounding box center [1221, 82] width 95 height 14
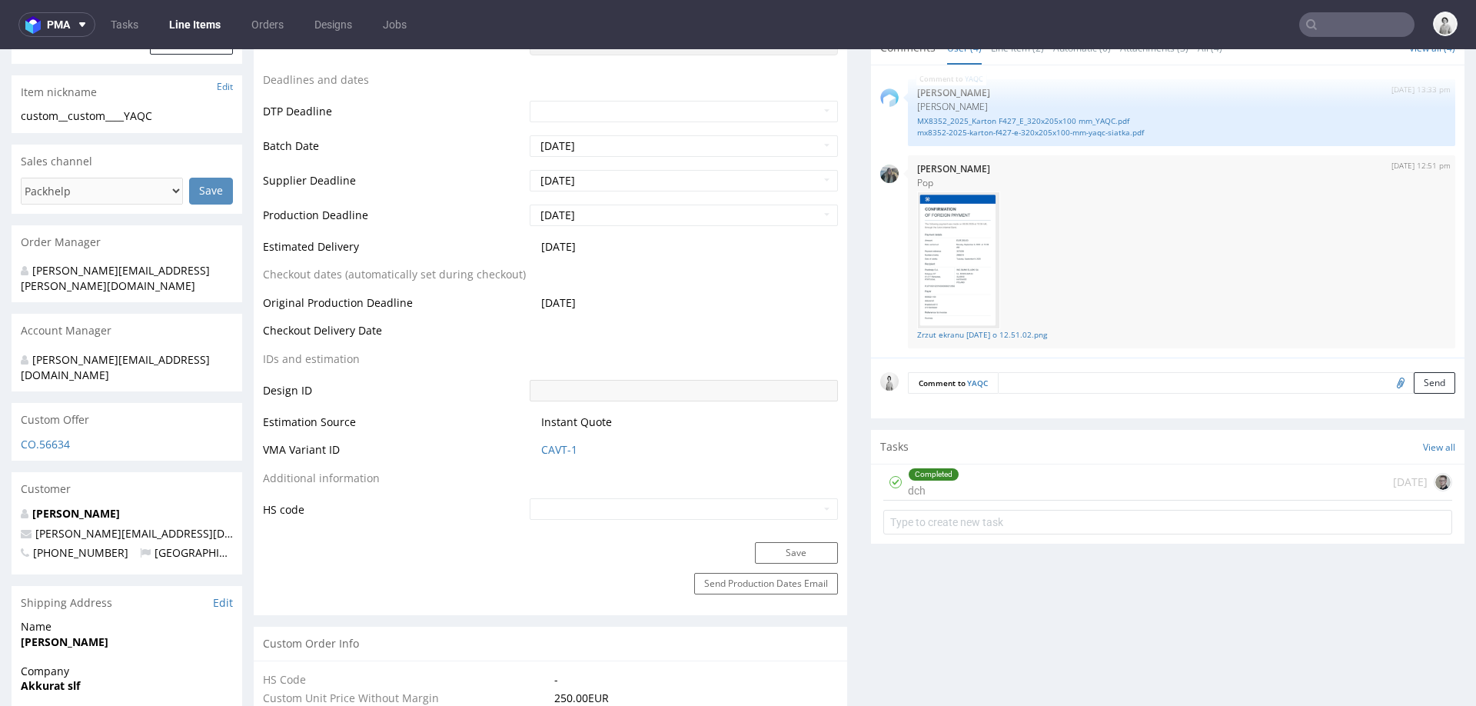
scroll to position [765, 0]
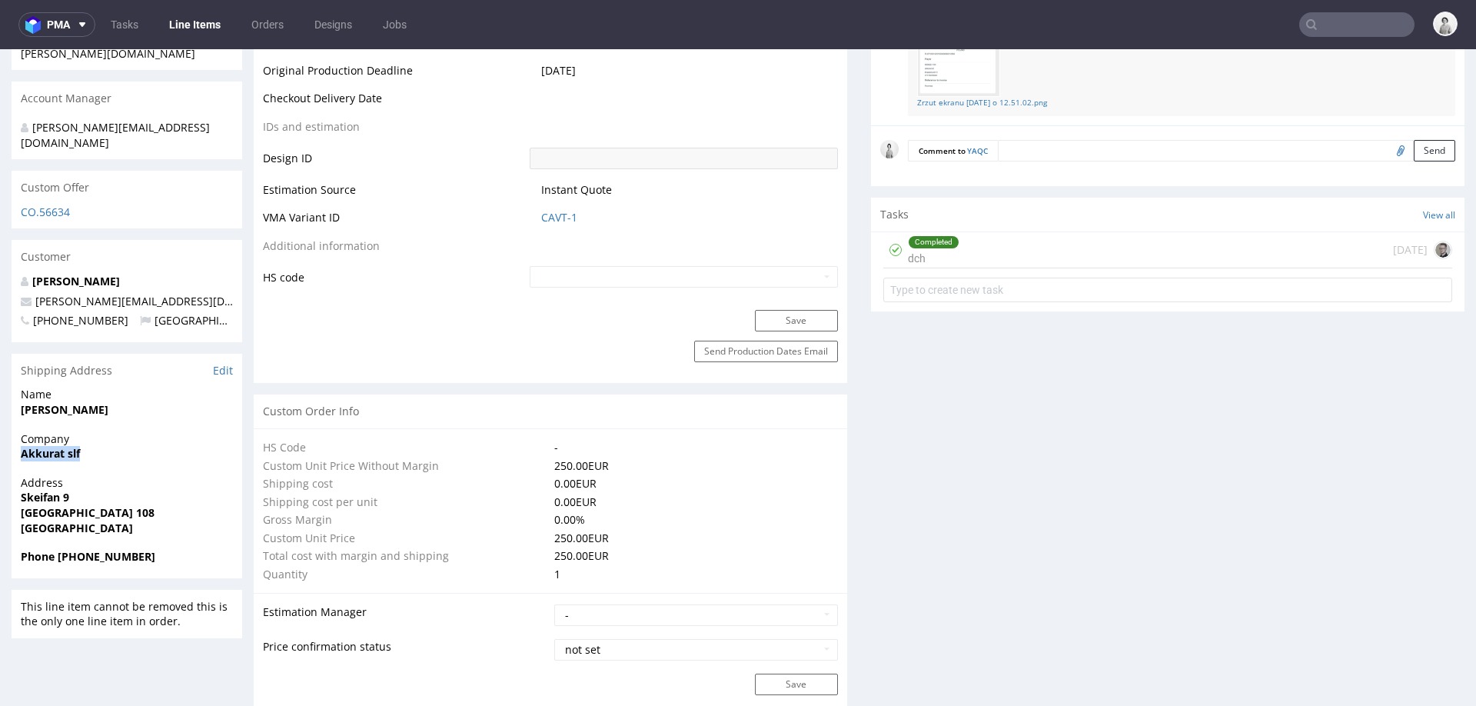
drag, startPoint x: 20, startPoint y: 425, endPoint x: 88, endPoint y: 424, distance: 68.4
click at [88, 446] on span "Akkurat slf" at bounding box center [127, 453] width 212 height 15
copy strong "Akkurat slf"
drag, startPoint x: 22, startPoint y: 382, endPoint x: 171, endPoint y: 379, distance: 149.1
click at [171, 402] on span "Elva Bjork Barkardottir" at bounding box center [127, 409] width 212 height 15
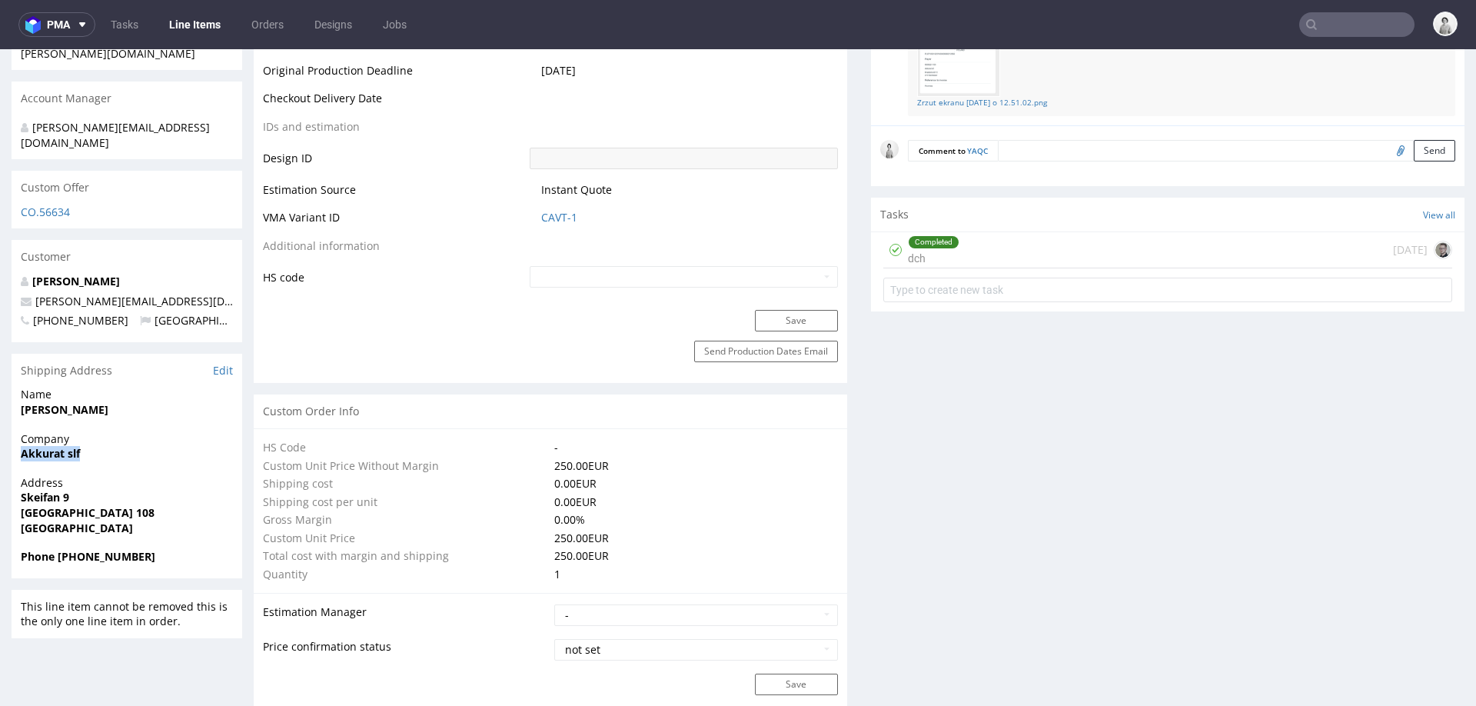
copy strong "Elva Bjork Barkardottir"
drag, startPoint x: 108, startPoint y: 481, endPoint x: 0, endPoint y: 468, distance: 108.4
copy p "Skeifan 9 Reykjavík 108"
drag, startPoint x: 136, startPoint y: 524, endPoint x: 58, endPoint y: 525, distance: 77.6
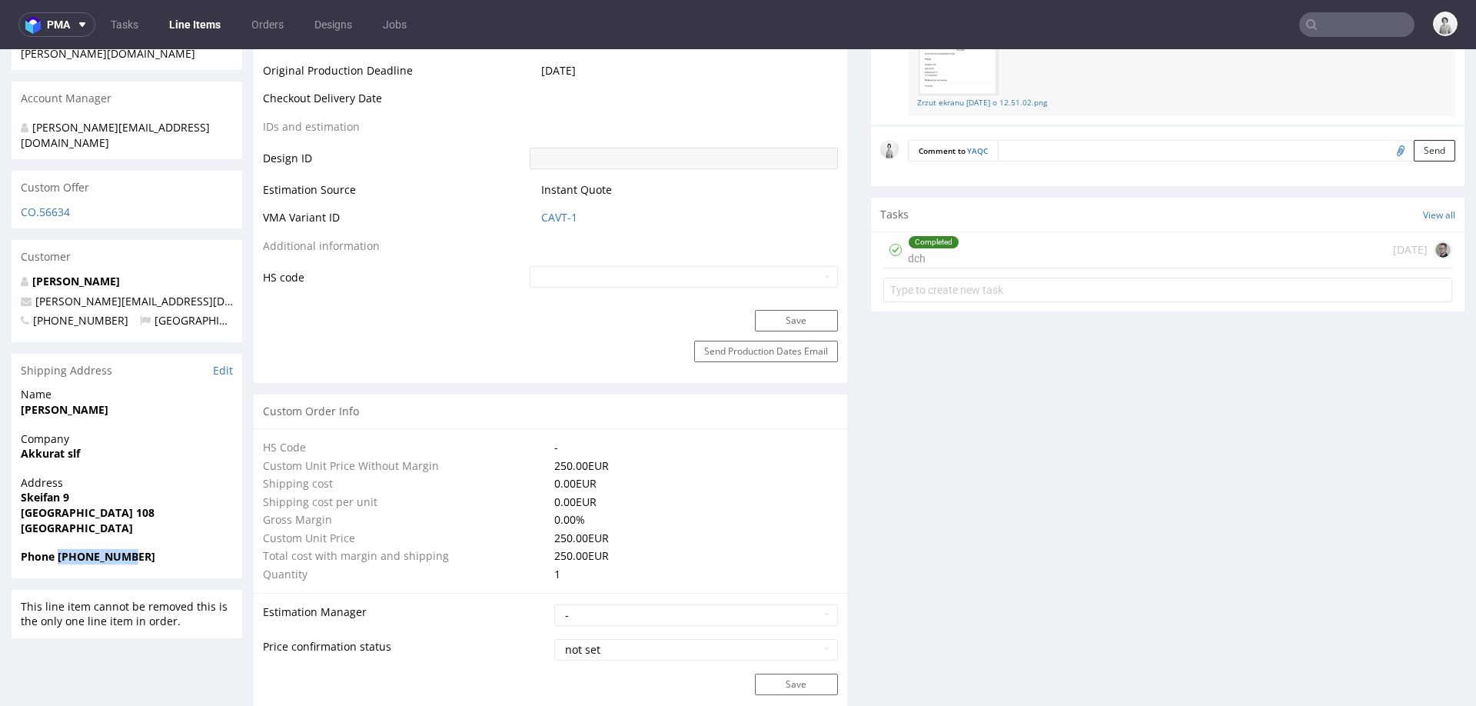
click at [58, 549] on span "Phone +3548696964" at bounding box center [127, 556] width 212 height 15
copy strong "+3548696964"
drag, startPoint x: 152, startPoint y: 265, endPoint x: 34, endPoint y: 270, distance: 118.4
click at [34, 294] on p "elva@akkuratstore.is" at bounding box center [127, 301] width 212 height 15
copy link "elva@akkuratstore.is"
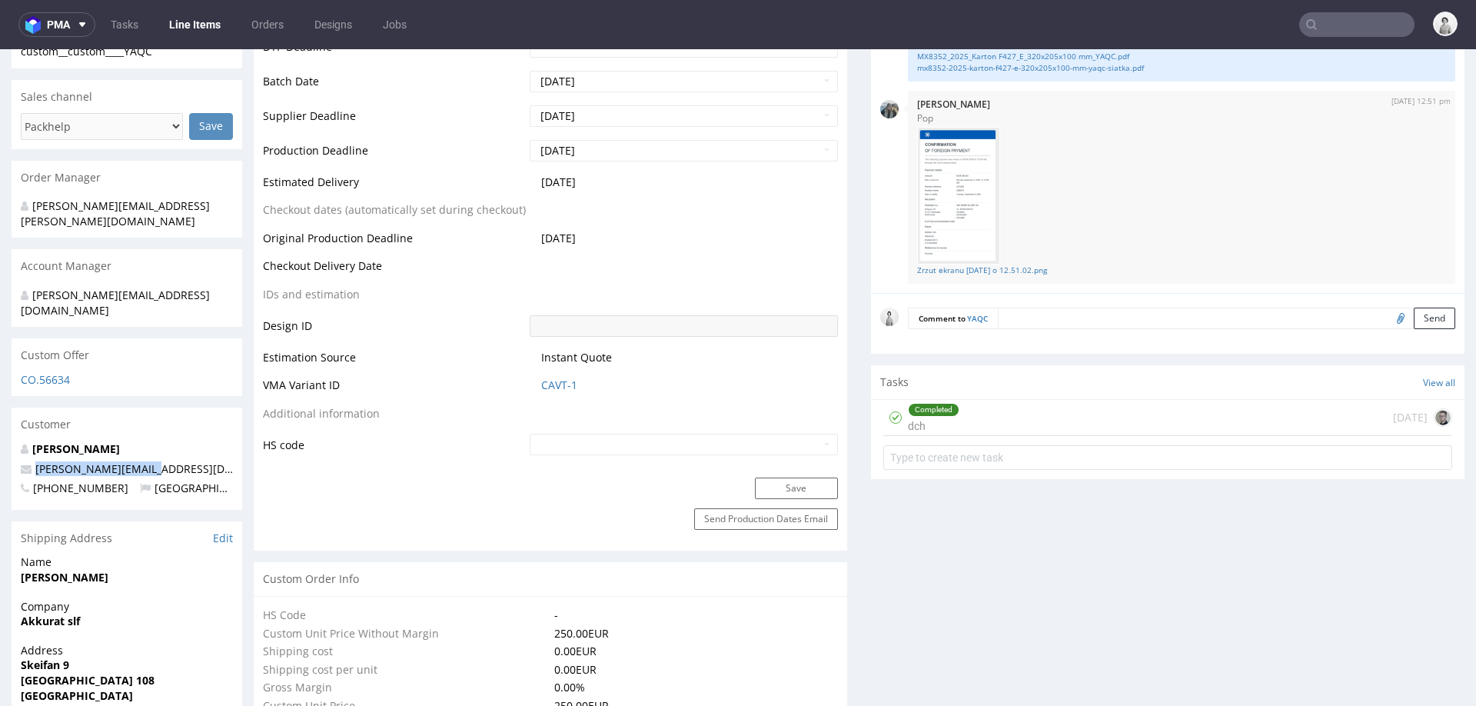
scroll to position [712, 0]
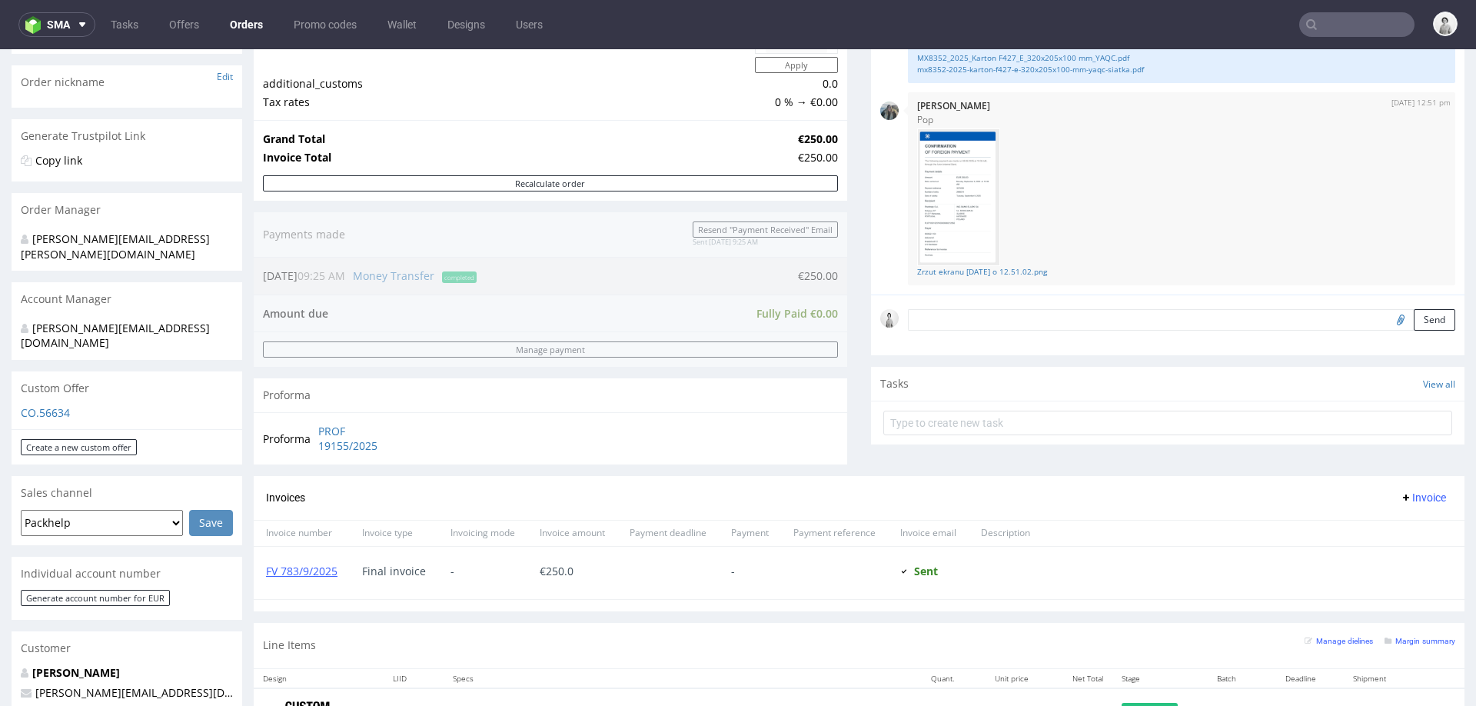
scroll to position [235, 0]
click at [354, 447] on link "PROF 19155/2025" at bounding box center [362, 437] width 88 height 30
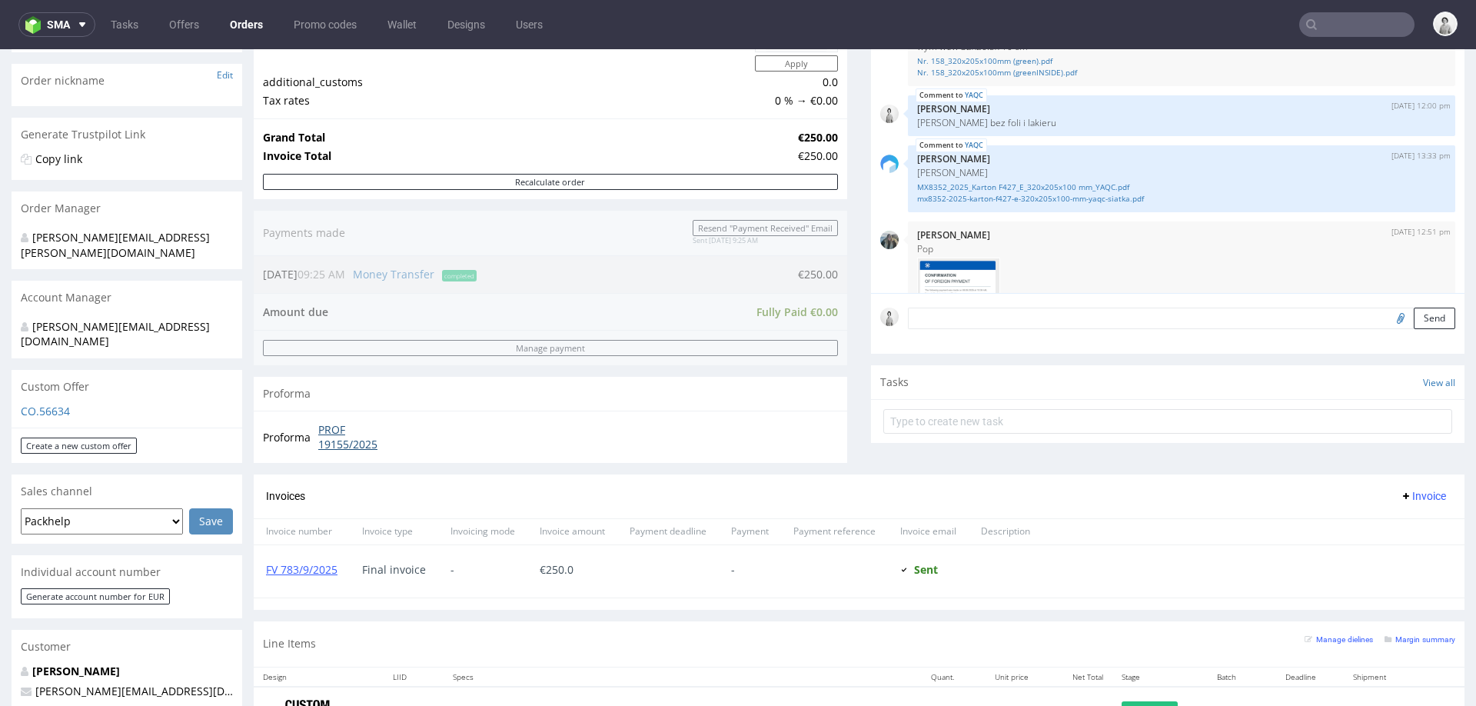
scroll to position [0, 0]
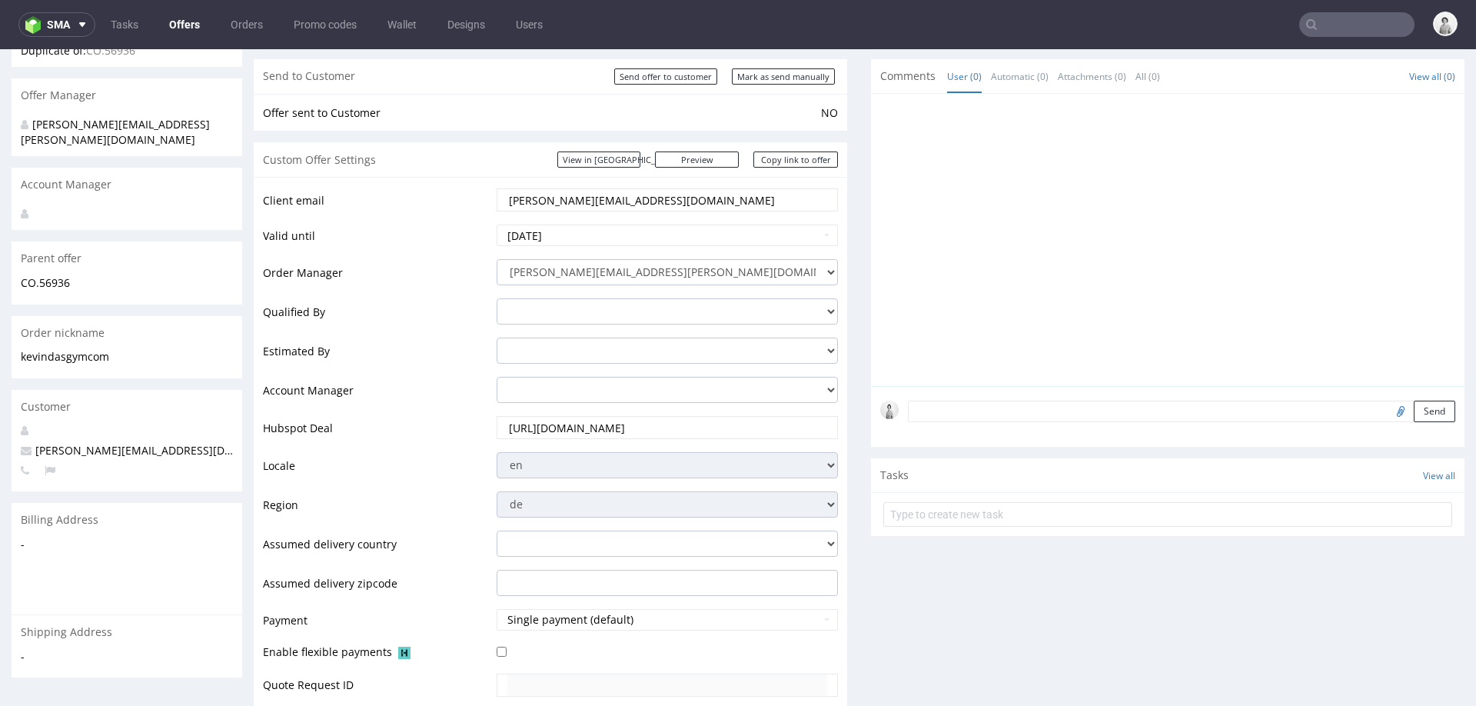
scroll to position [171, 0]
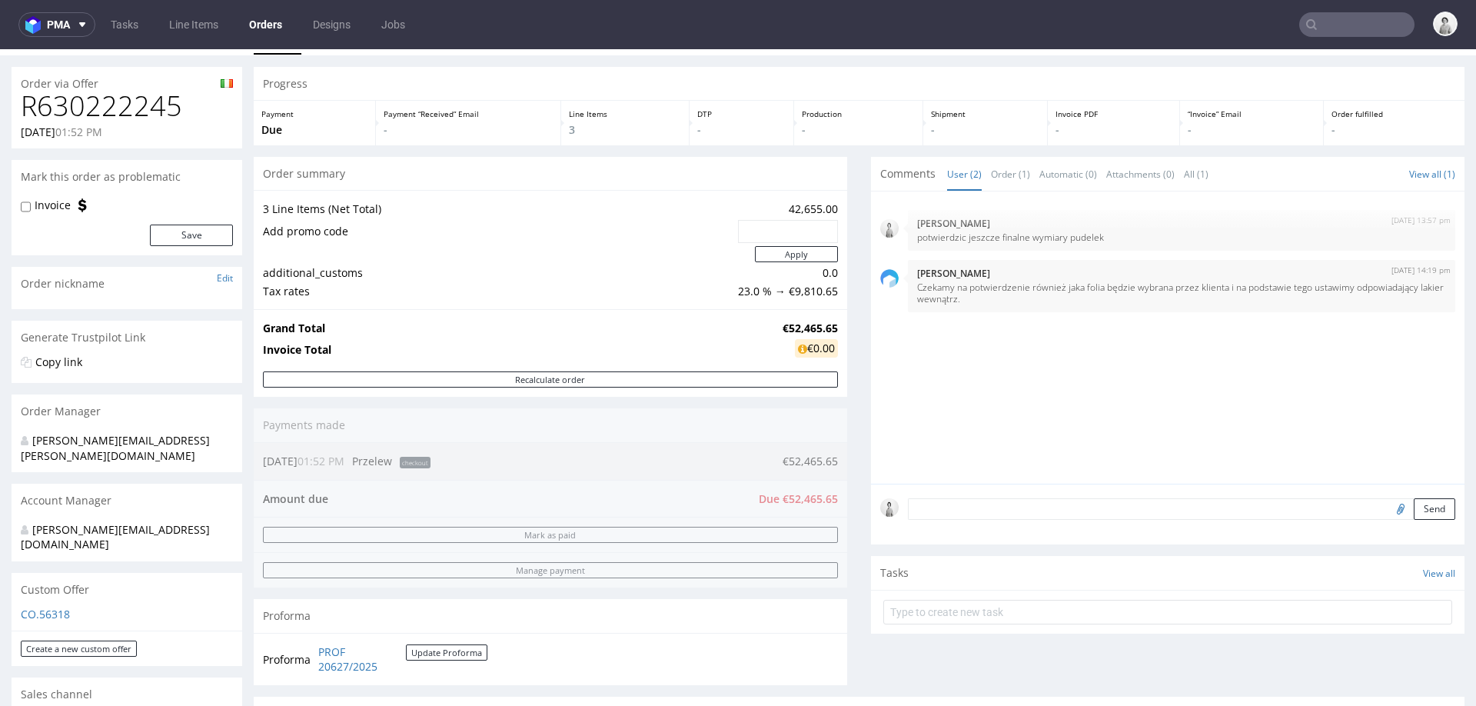
scroll to position [18, 0]
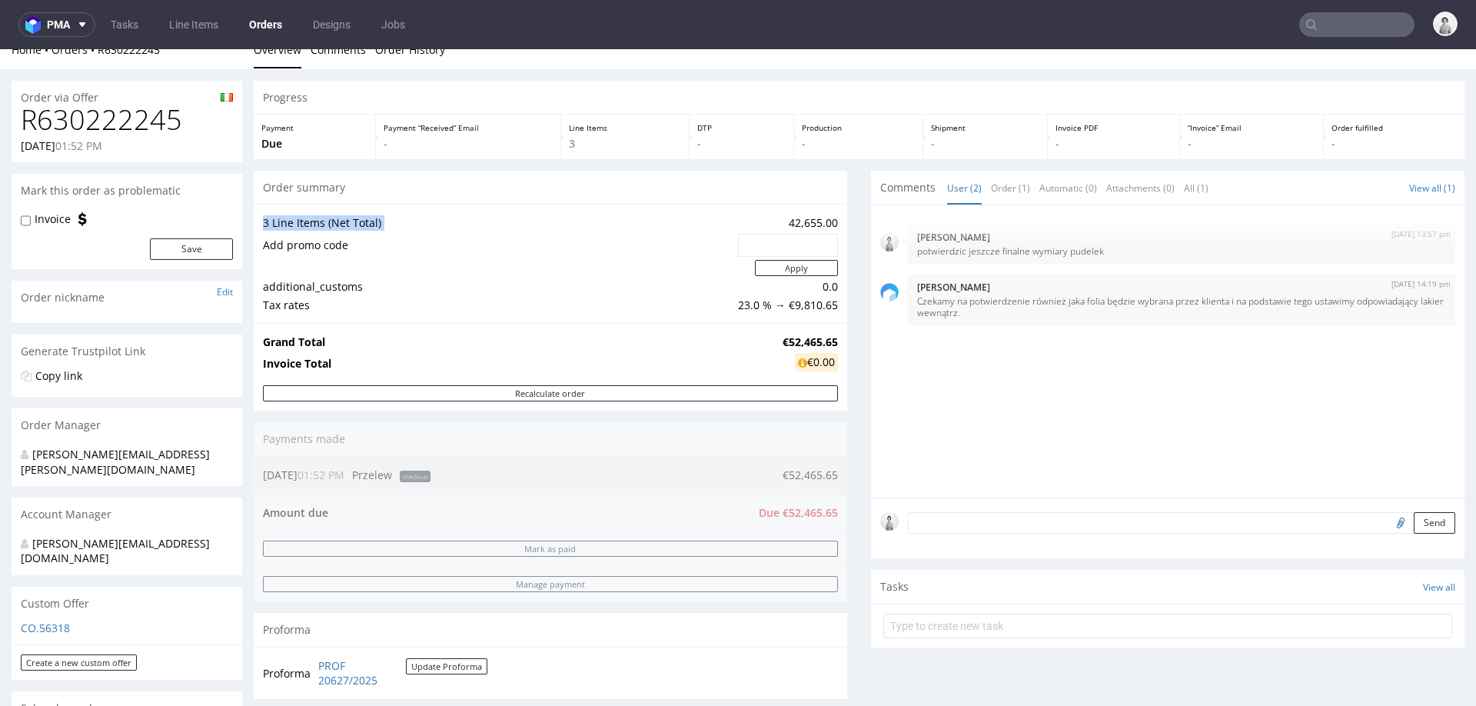
drag, startPoint x: 769, startPoint y: 224, endPoint x: 832, endPoint y: 223, distance: 63.0
click at [832, 223] on div "3 Line Items (Net Total) 42,655.00 Add promo code Apply additional_customs 0.0 …" at bounding box center [550, 263] width 593 height 119
drag, startPoint x: 832, startPoint y: 222, endPoint x: 777, endPoint y: 222, distance: 55.3
click at [777, 222] on div "3 Line Items (Net Total) 42,655.00 Add promo code Apply additional_customs 0.0 …" at bounding box center [550, 263] width 593 height 119
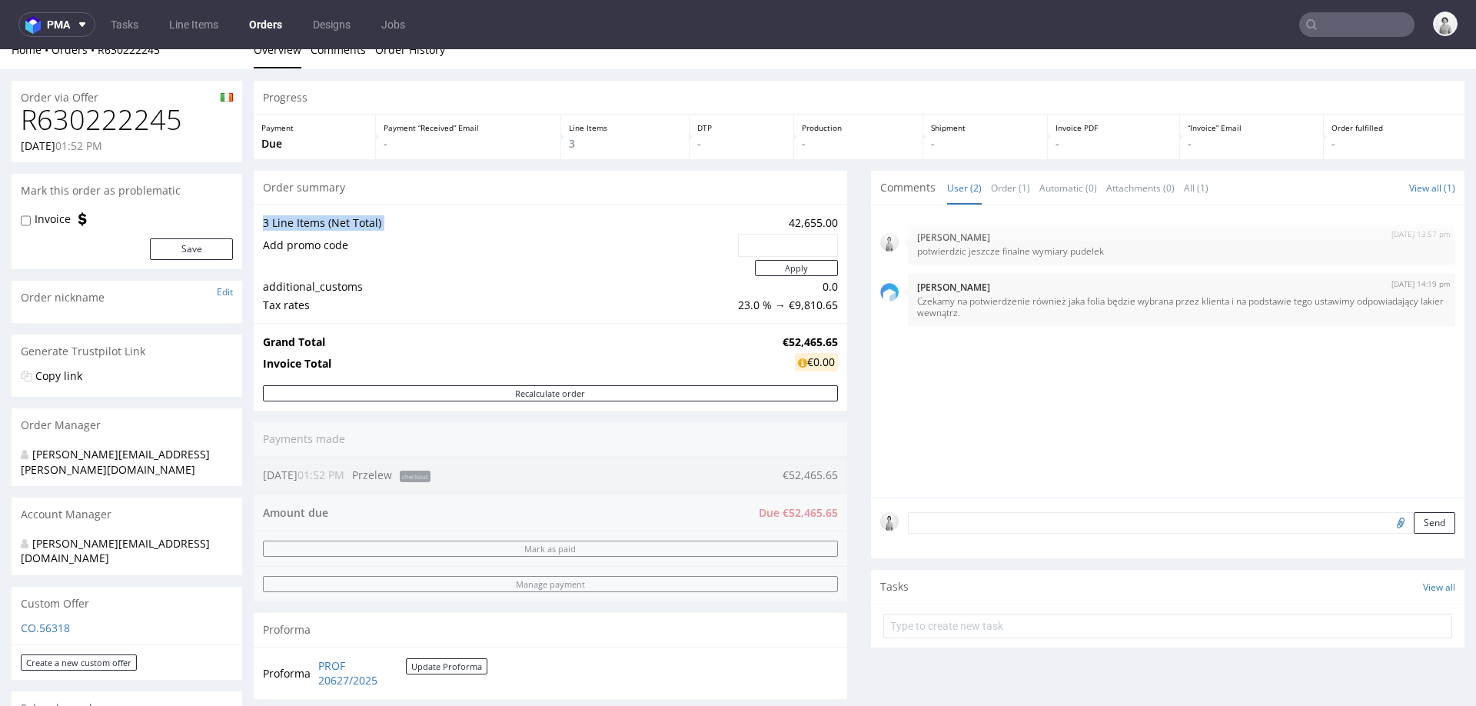
click at [777, 222] on td "42,655.00" at bounding box center [786, 223] width 104 height 18
drag, startPoint x: 777, startPoint y: 222, endPoint x: 826, endPoint y: 224, distance: 49.2
click at [826, 224] on td "42,655.00" at bounding box center [786, 223] width 104 height 18
copy td "42,655.00"
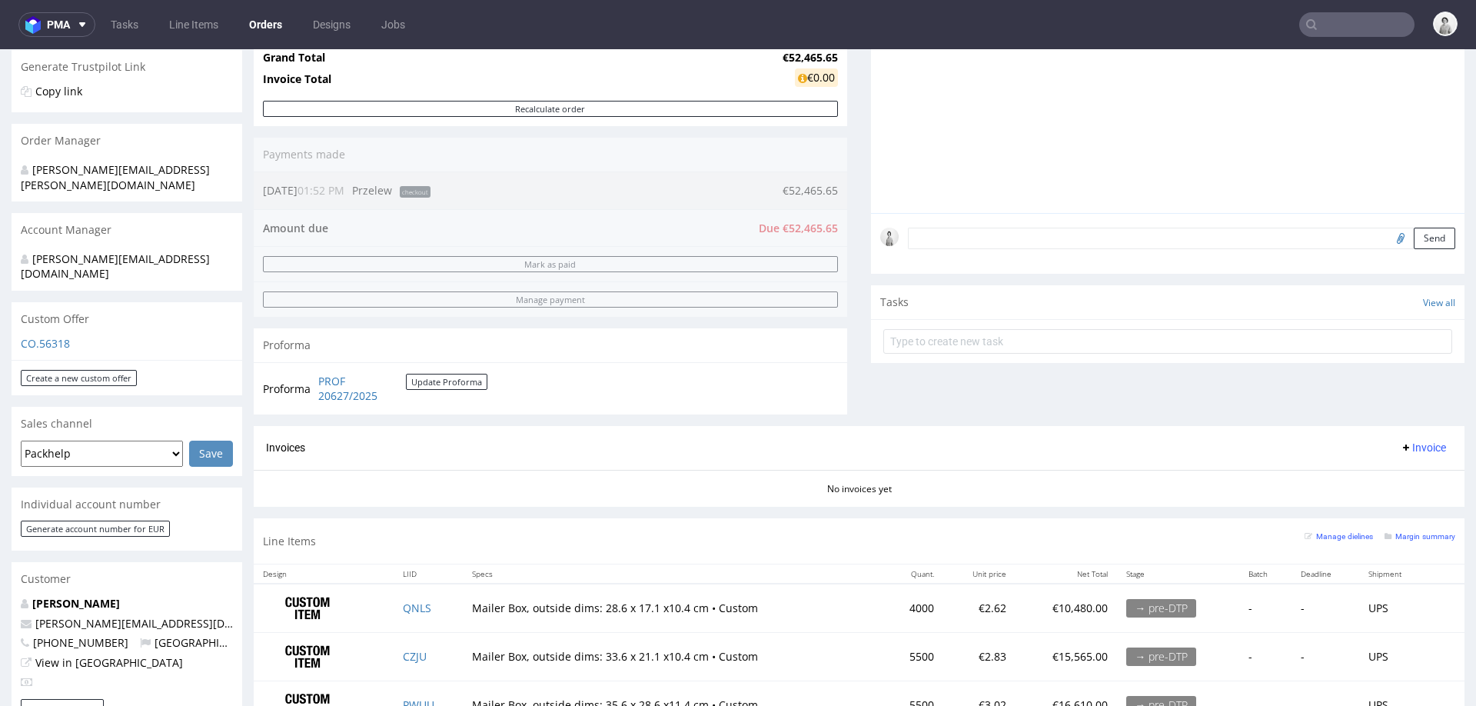
scroll to position [304, 0]
drag, startPoint x: 146, startPoint y: 588, endPoint x: 35, endPoint y: 590, distance: 111.5
click at [35, 614] on p "elva@akkuratstore.is" at bounding box center [127, 621] width 212 height 15
copy link "elva@akkuratstore.is"
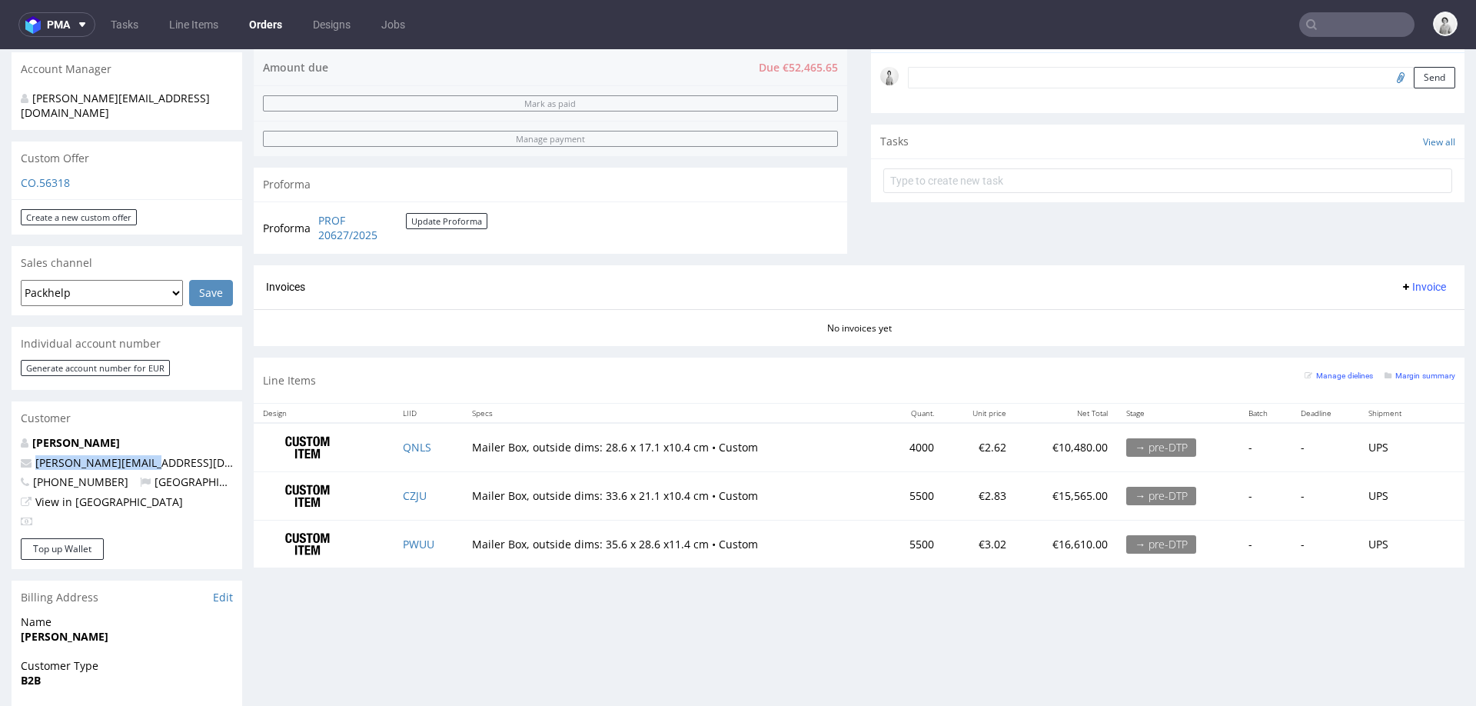
scroll to position [482, 0]
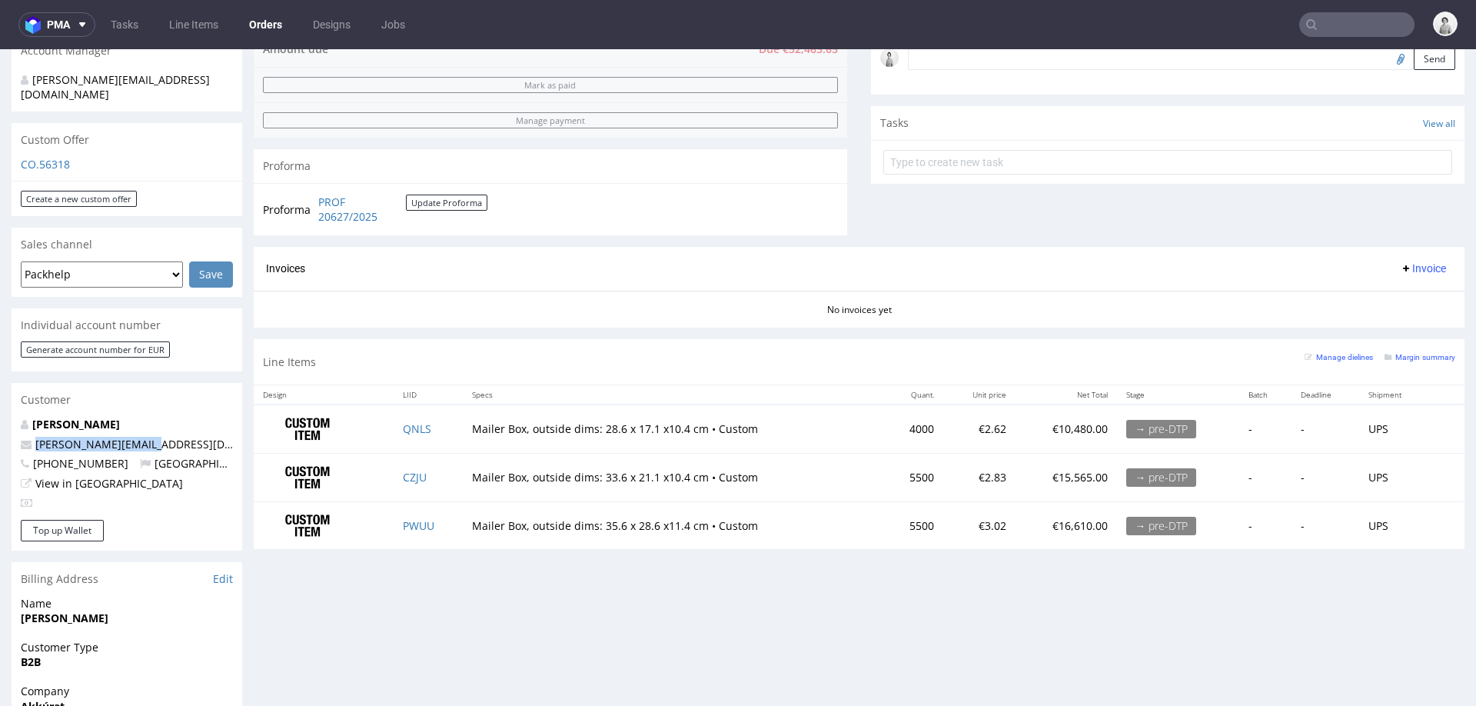
click at [475, 587] on div "Progress Payment Due Payment “Received” Email - Line Items 3 DTP - Production -…" at bounding box center [859, 341] width 1210 height 1449
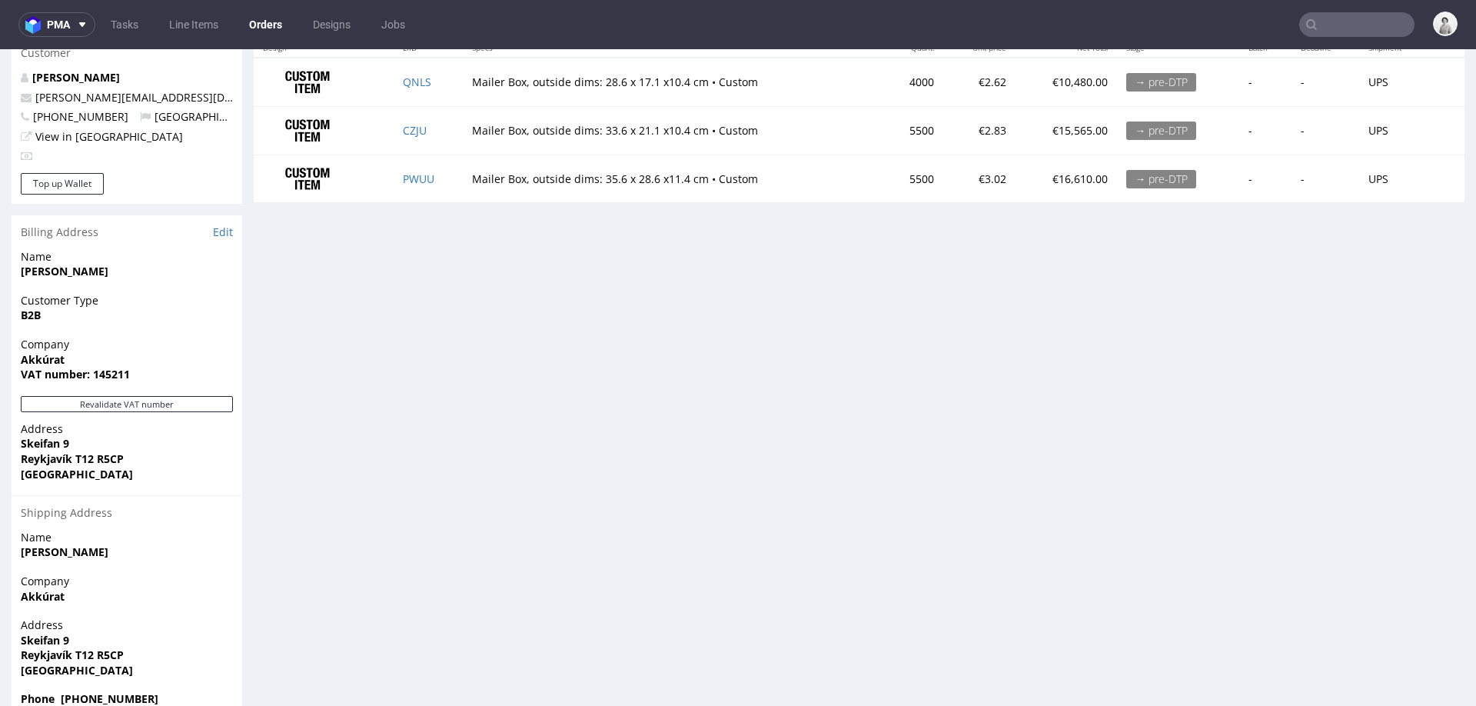
scroll to position [832, 0]
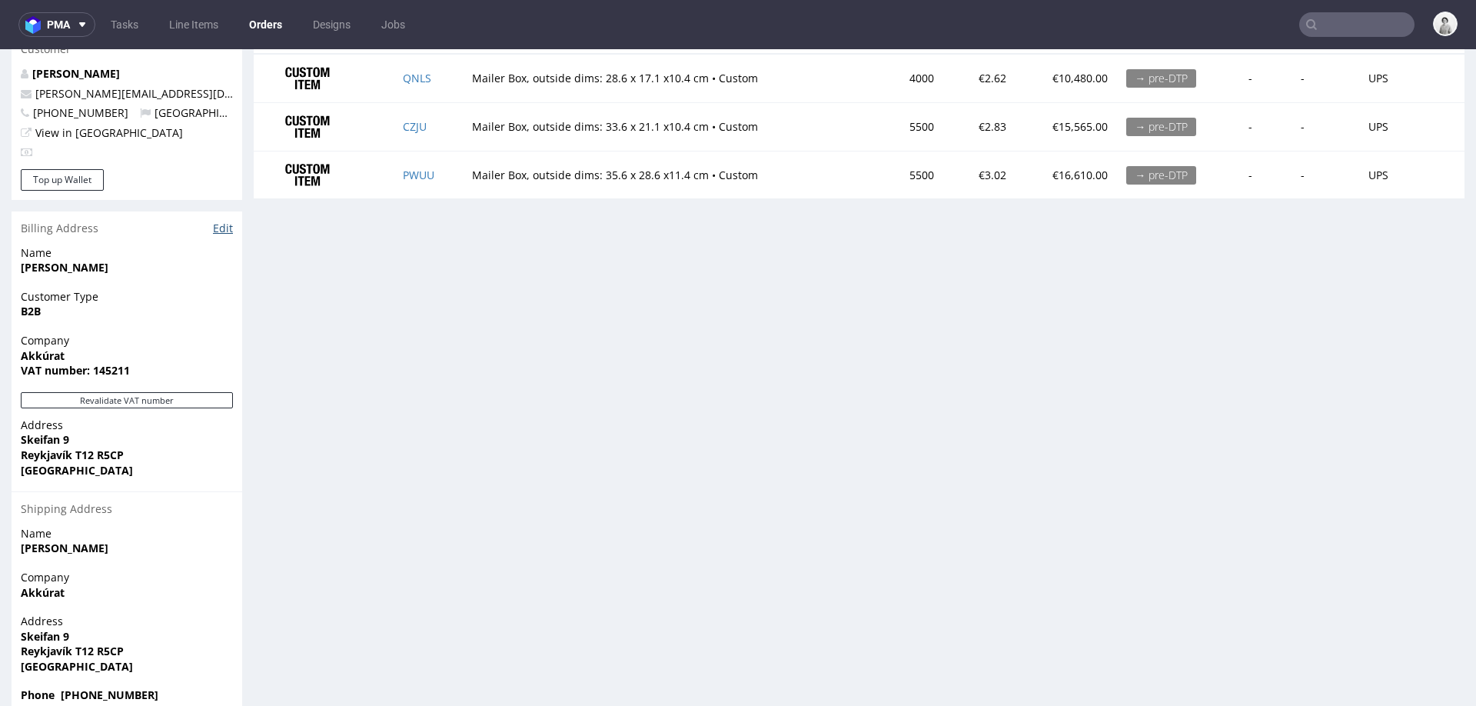
click at [221, 221] on link "Edit" at bounding box center [223, 228] width 20 height 15
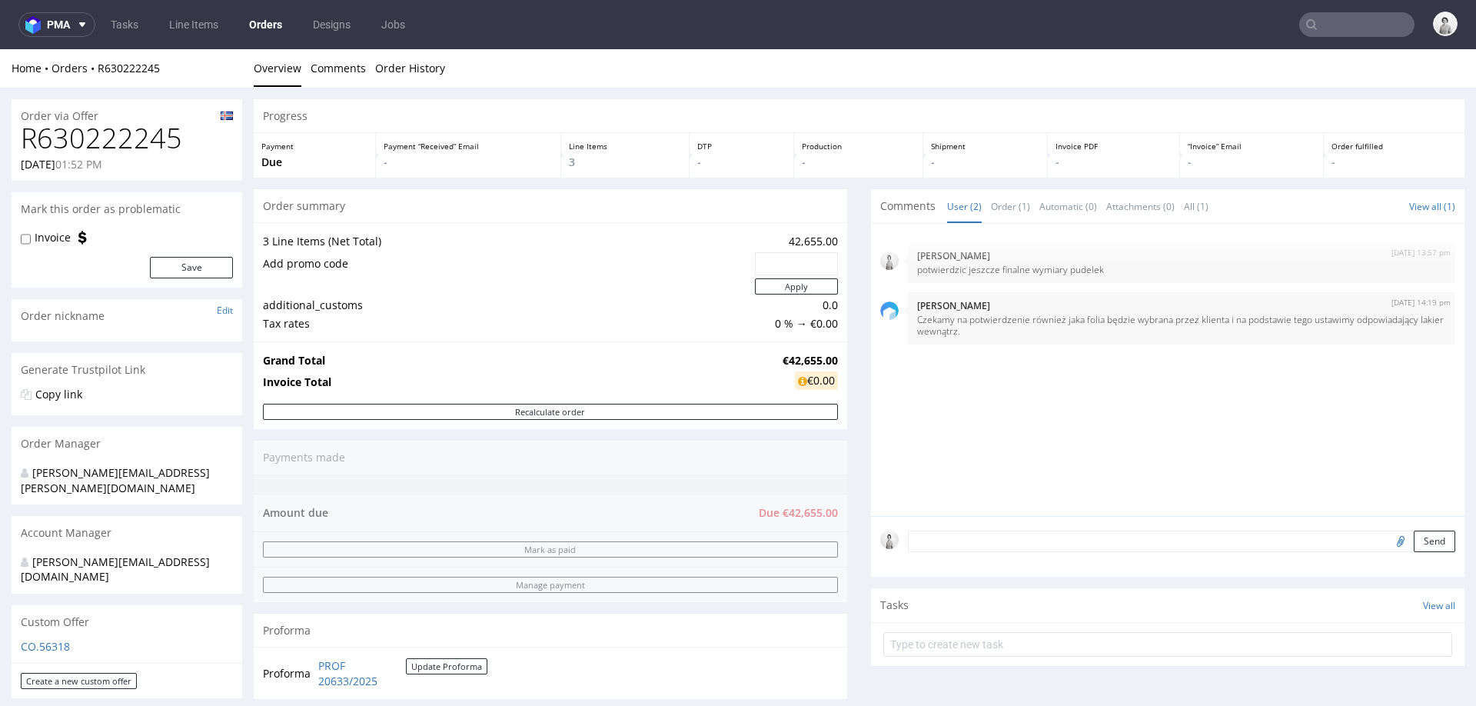
click at [771, 262] on input "text" at bounding box center [795, 264] width 61 height 22
paste input "c0d3d172"
type input "c0d3d172"
click at [775, 293] on button "Apply" at bounding box center [796, 286] width 83 height 16
click at [758, 289] on button "Apply" at bounding box center [796, 286] width 83 height 16
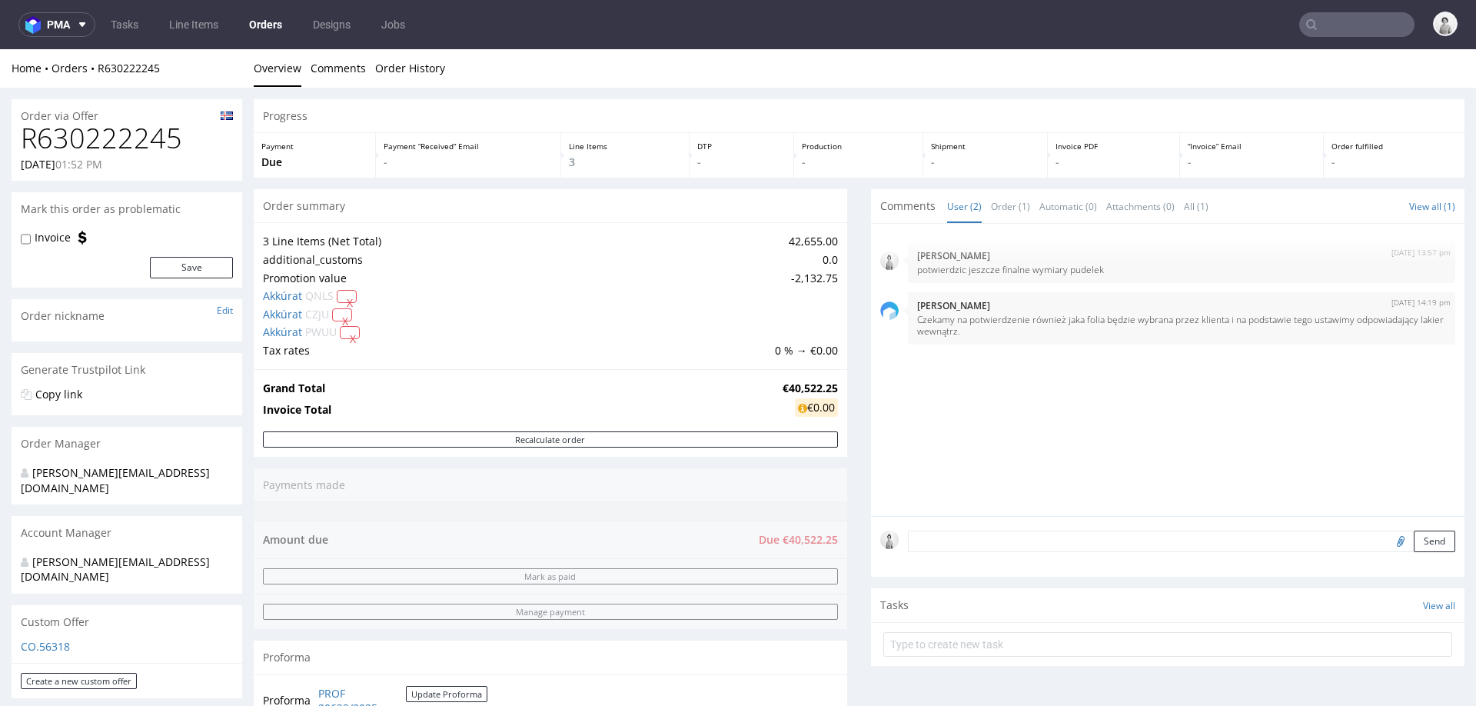
scroll to position [115, 0]
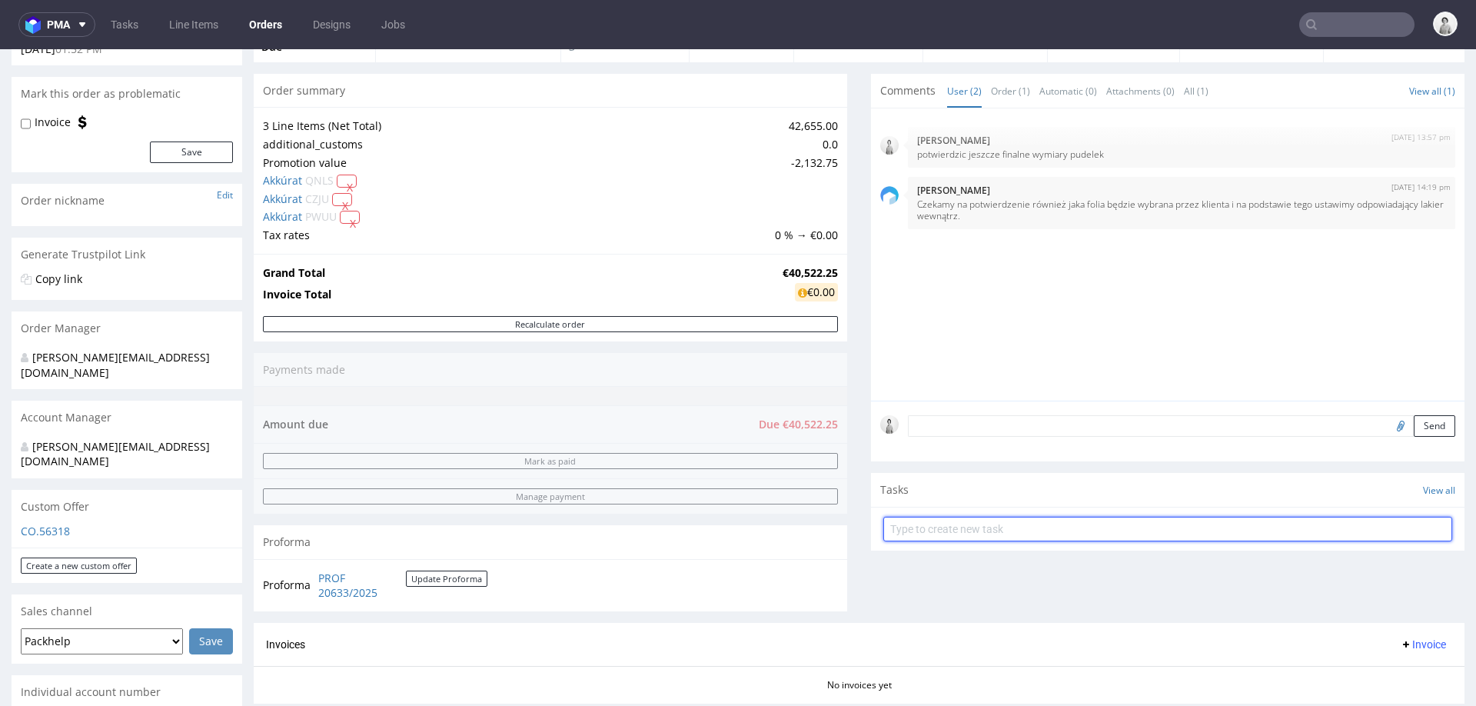
click at [1058, 535] on input "text" at bounding box center [1167, 528] width 569 height 25
type input "payment link"
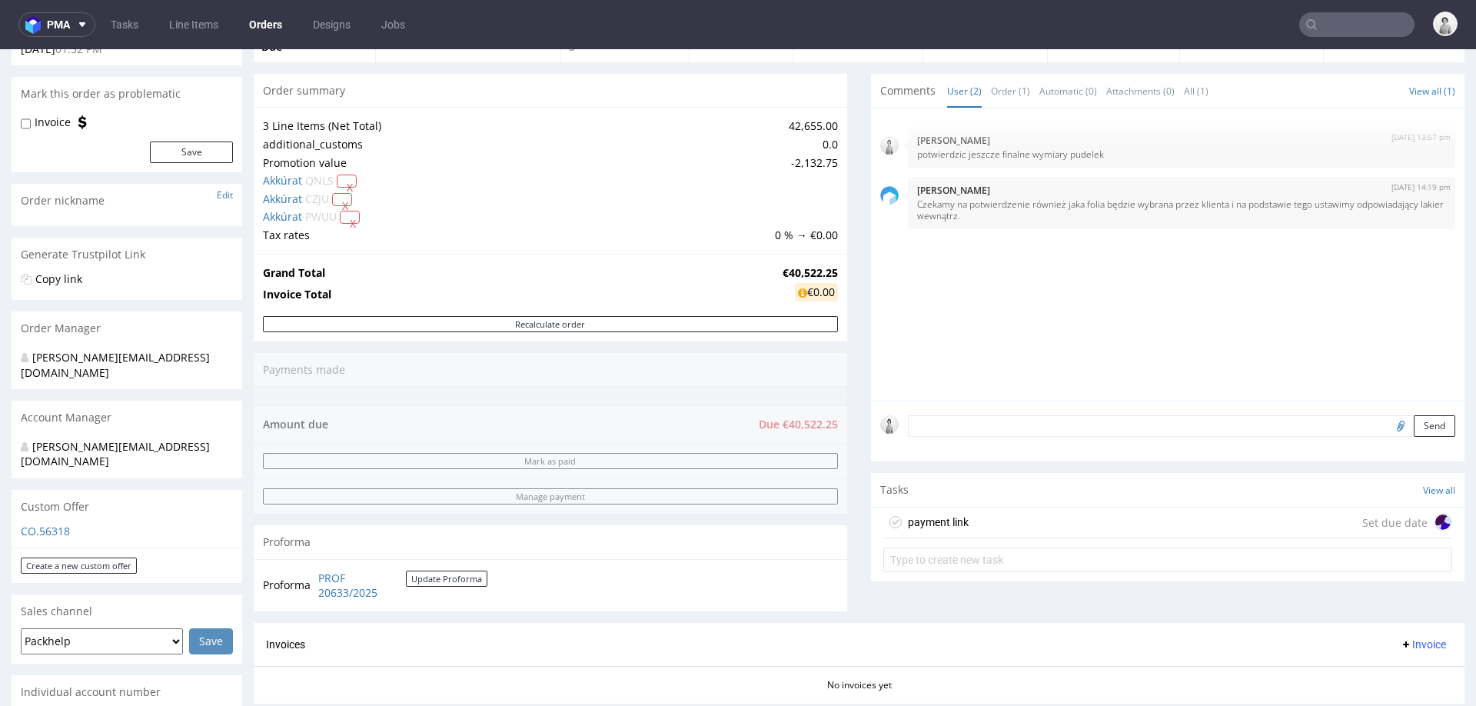
click at [1435, 516] on figcaption at bounding box center [1442, 521] width 15 height 15
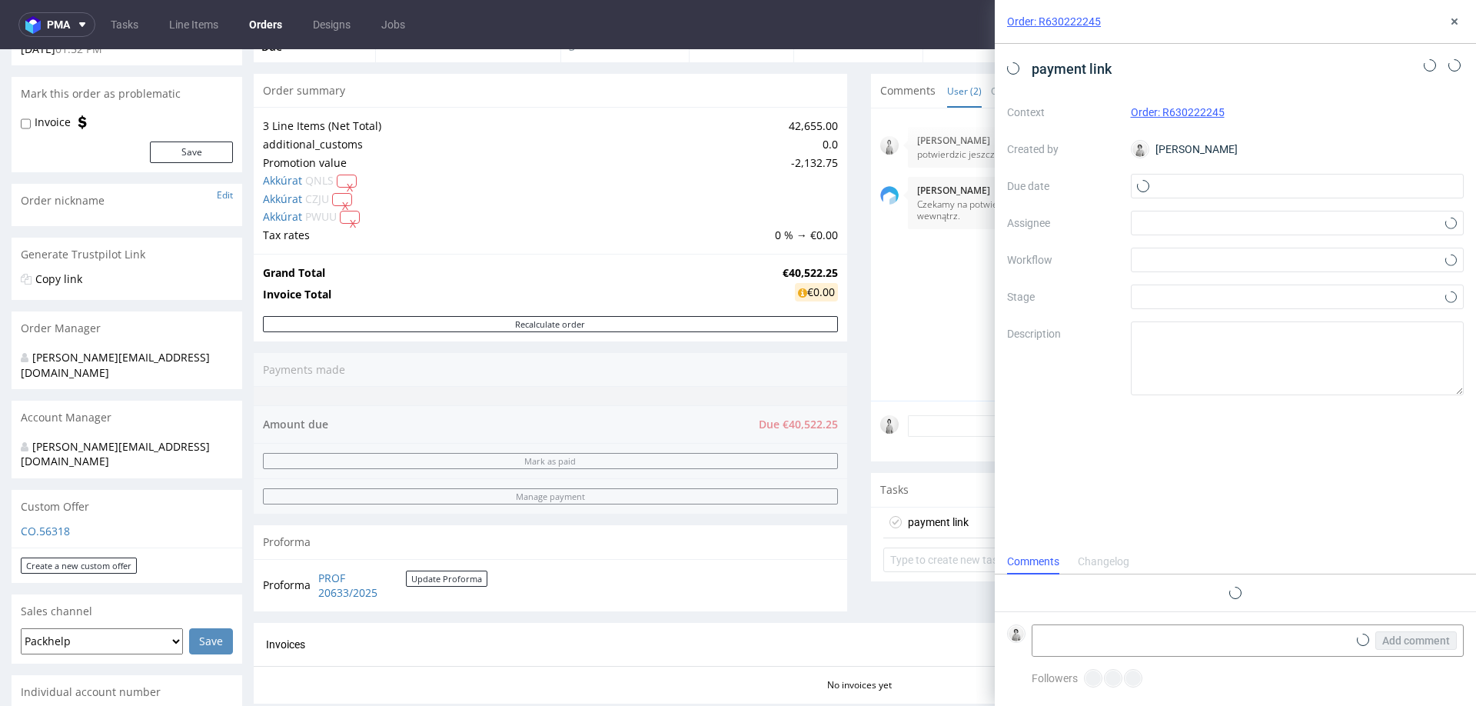
scroll to position [12, 0]
click at [1202, 176] on input "text" at bounding box center [1298, 186] width 334 height 25
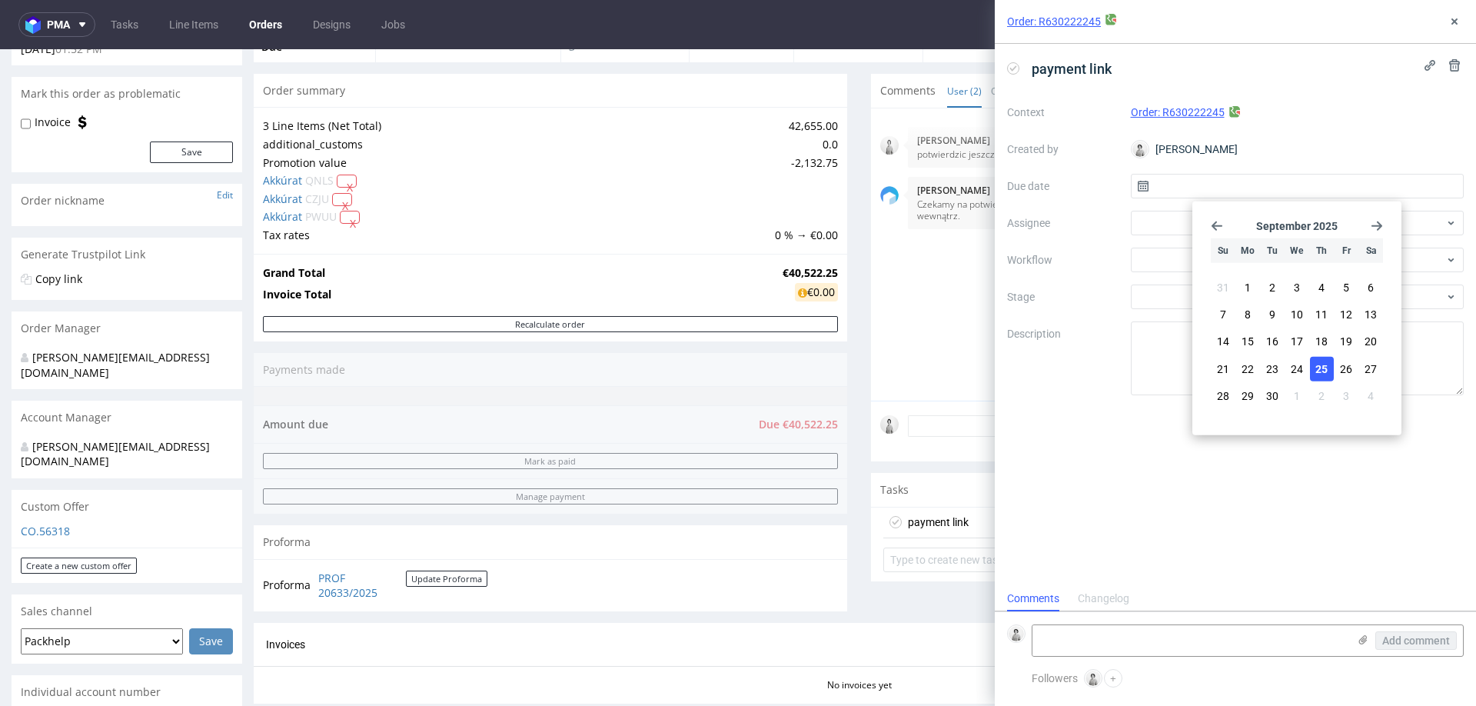
click at [1316, 370] on span "25" at bounding box center [1321, 367] width 12 height 15
type input "[DATE]"
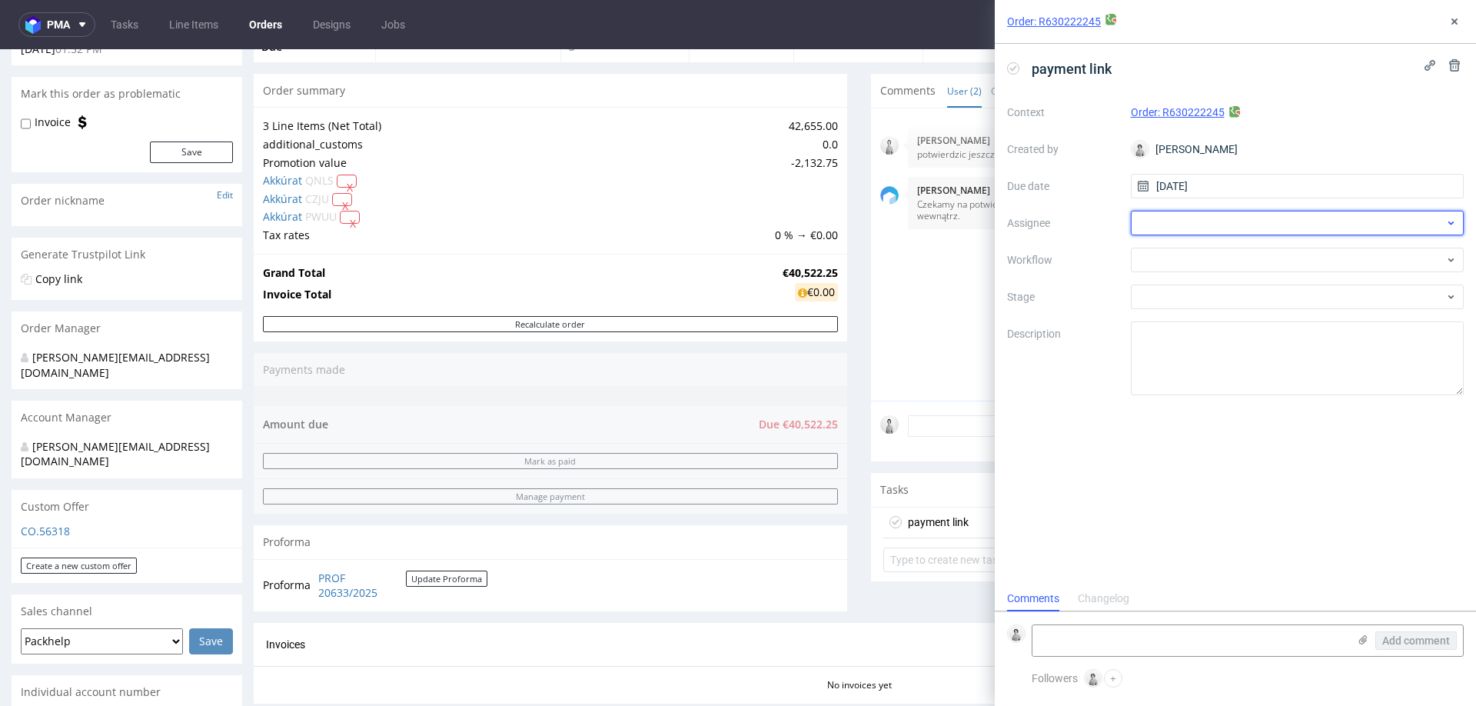
click at [1166, 225] on div at bounding box center [1298, 223] width 334 height 25
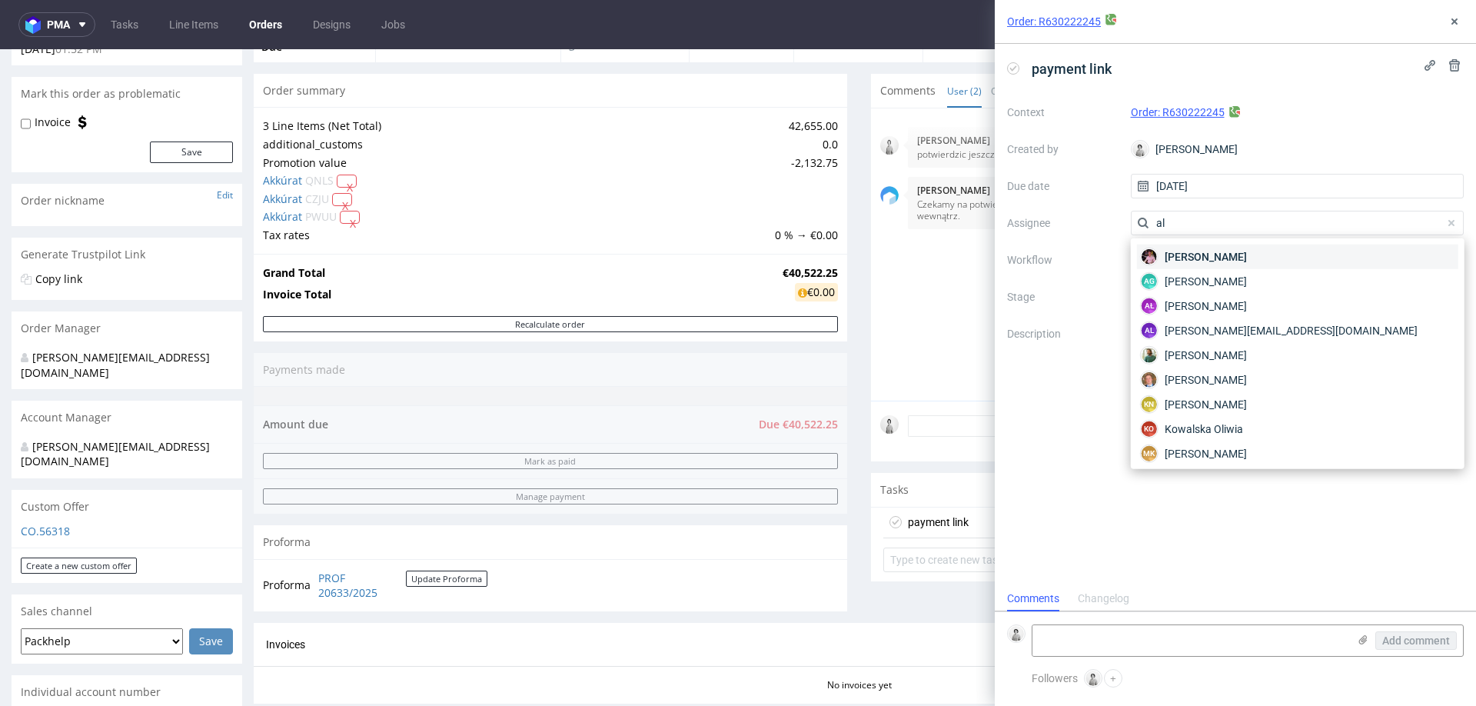
type input "ale"
click at [1245, 306] on span "[PERSON_NAME]" at bounding box center [1205, 305] width 82 height 15
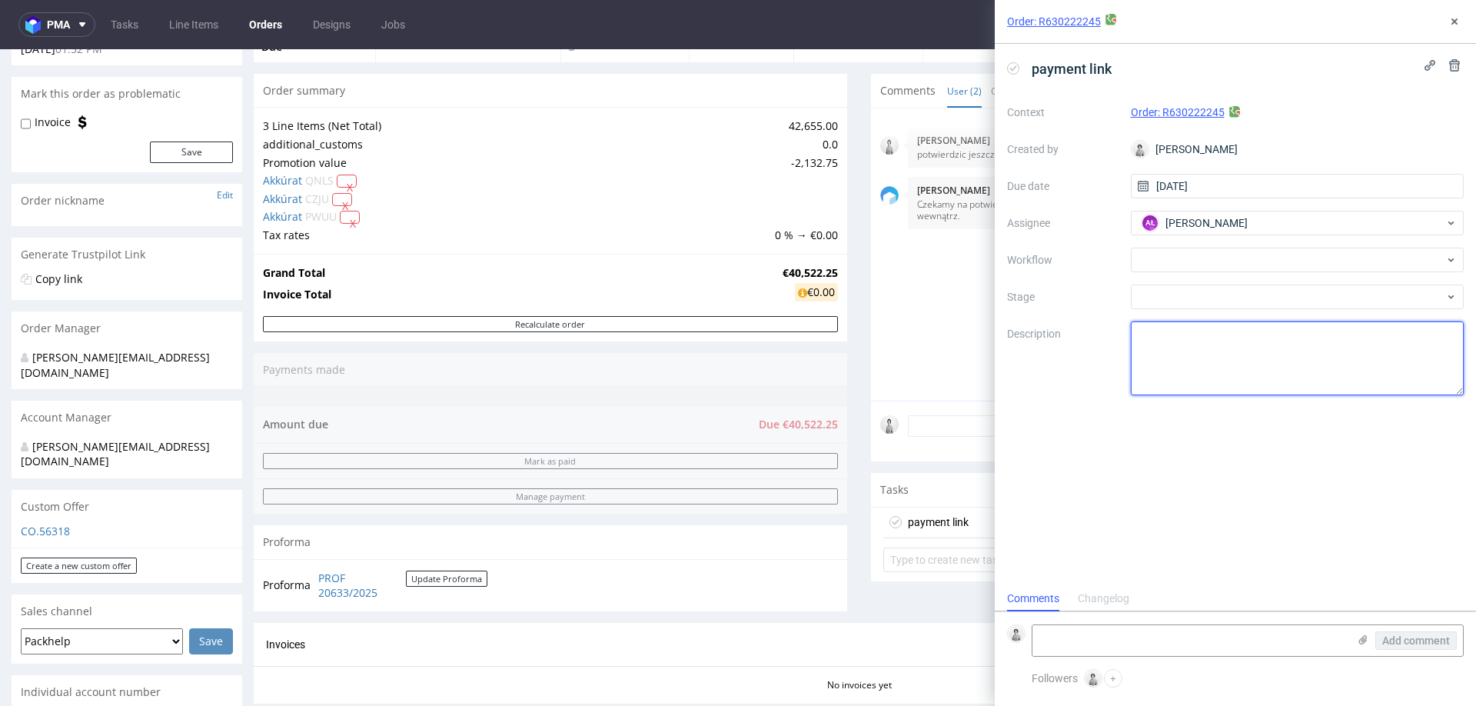
click at [1160, 340] on textarea at bounding box center [1298, 358] width 334 height 74
drag, startPoint x: 764, startPoint y: 269, endPoint x: 827, endPoint y: 272, distance: 63.1
click at [827, 272] on td "€40,522.25" at bounding box center [808, 273] width 59 height 18
copy strong "€40,522.25"
click at [1206, 342] on textarea at bounding box center [1298, 358] width 334 height 74
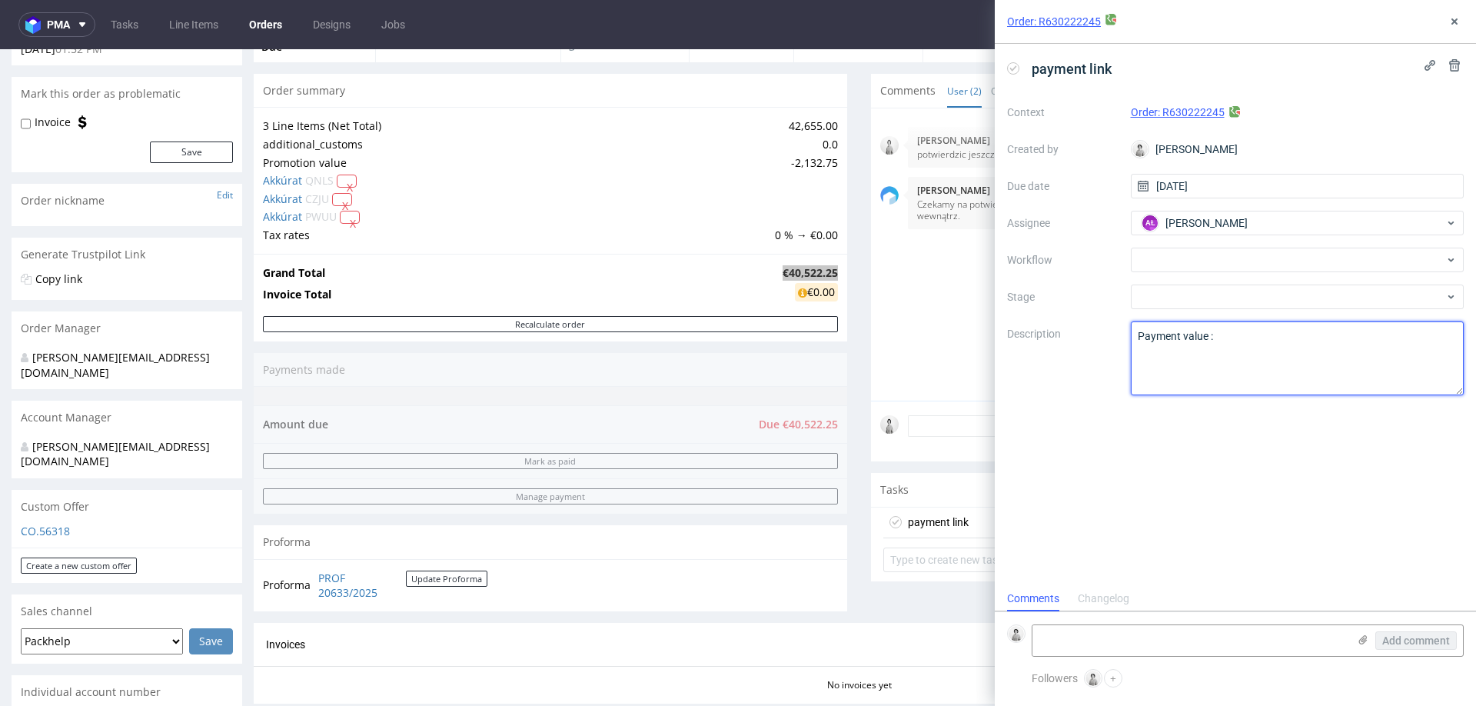
paste textarea "€40,522.25"
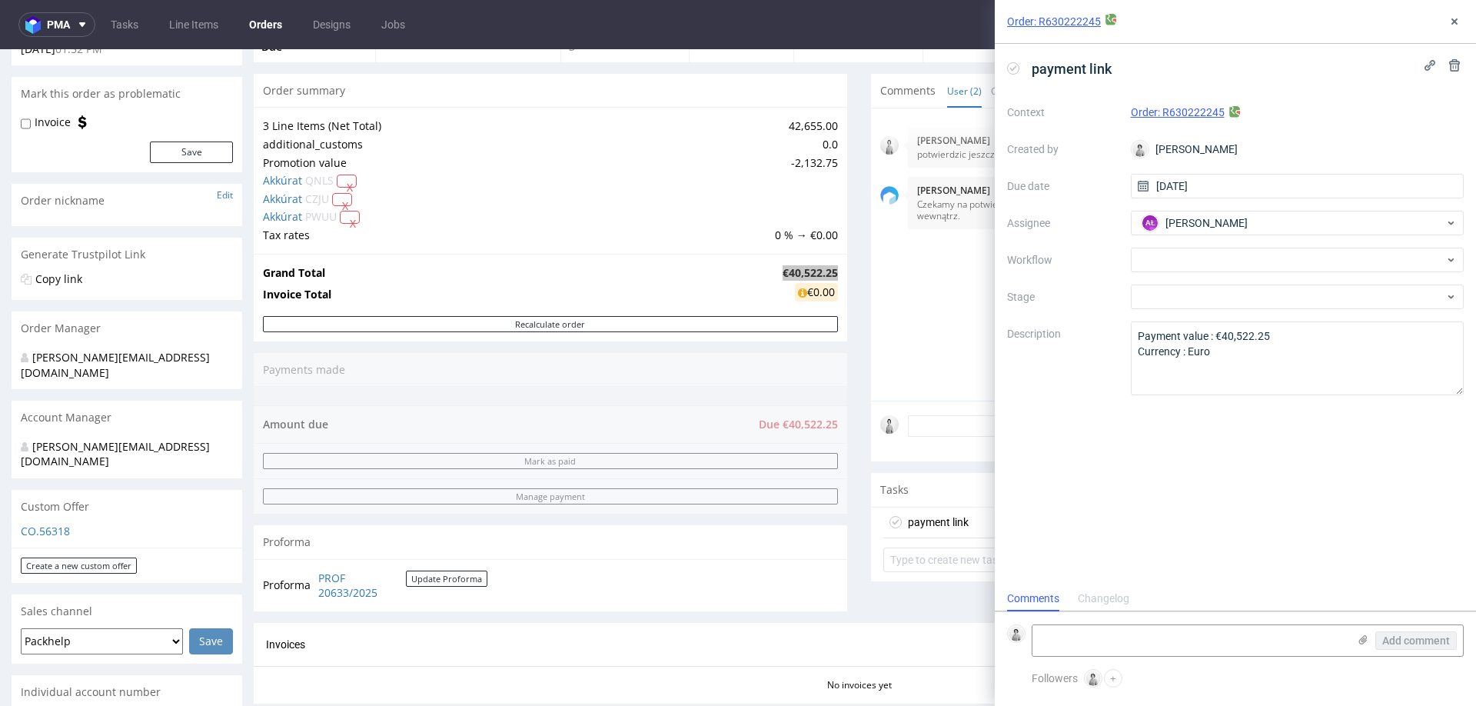
click at [1268, 432] on div "payment link Context Order: R630222245 Created by [PERSON_NAME] Due date [DATE]…" at bounding box center [1235, 315] width 481 height 542
click at [1173, 353] on textarea "Payment value : €40,522.25 Currency : Euro" at bounding box center [1298, 358] width 334 height 74
type textarea "Payment value : €40,522.25 Currency : Euro"
click at [906, 376] on div "[DATE] 13:57 pm [PERSON_NAME] potwierdzic jeszcze finalne wymiary pudelek [DATE…" at bounding box center [1172, 259] width 584 height 283
click at [1456, 23] on use at bounding box center [1454, 21] width 6 height 6
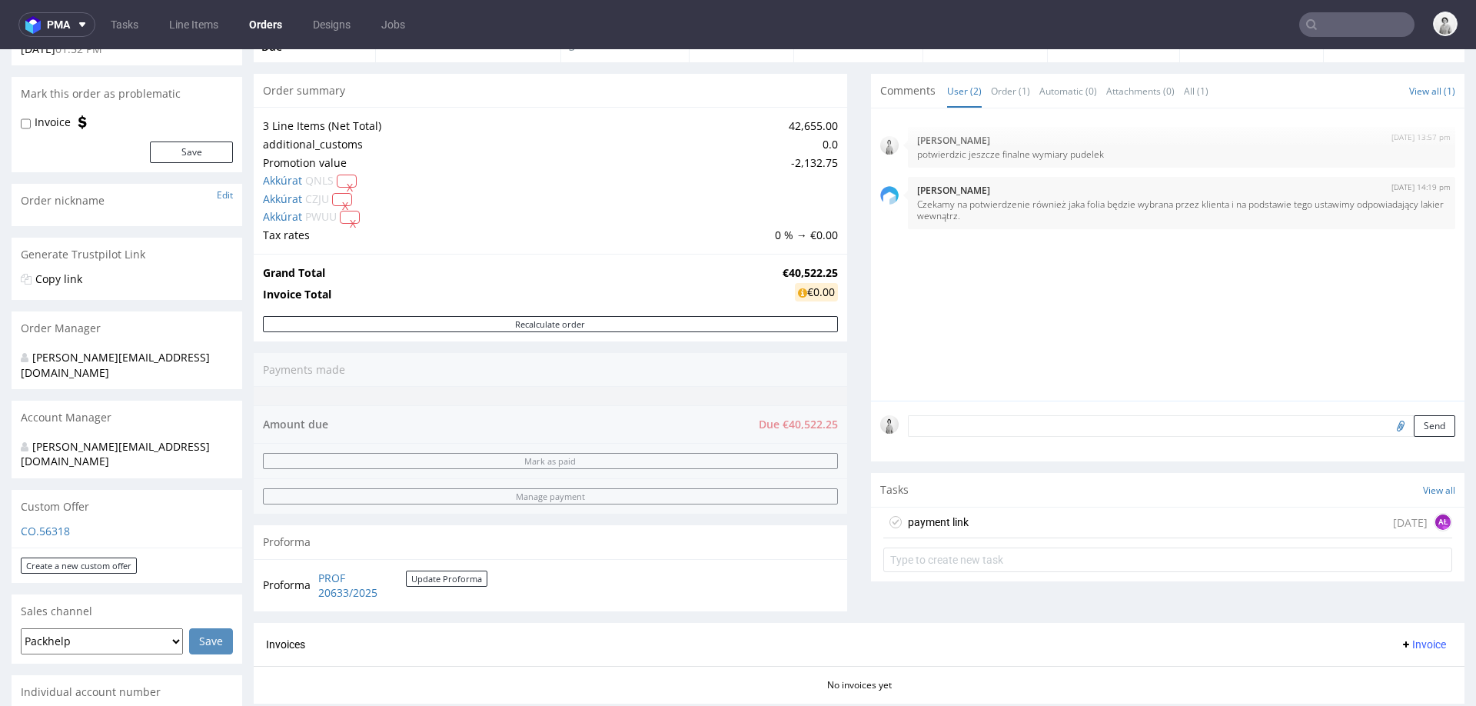
click at [932, 524] on div "payment link" at bounding box center [938, 522] width 61 height 18
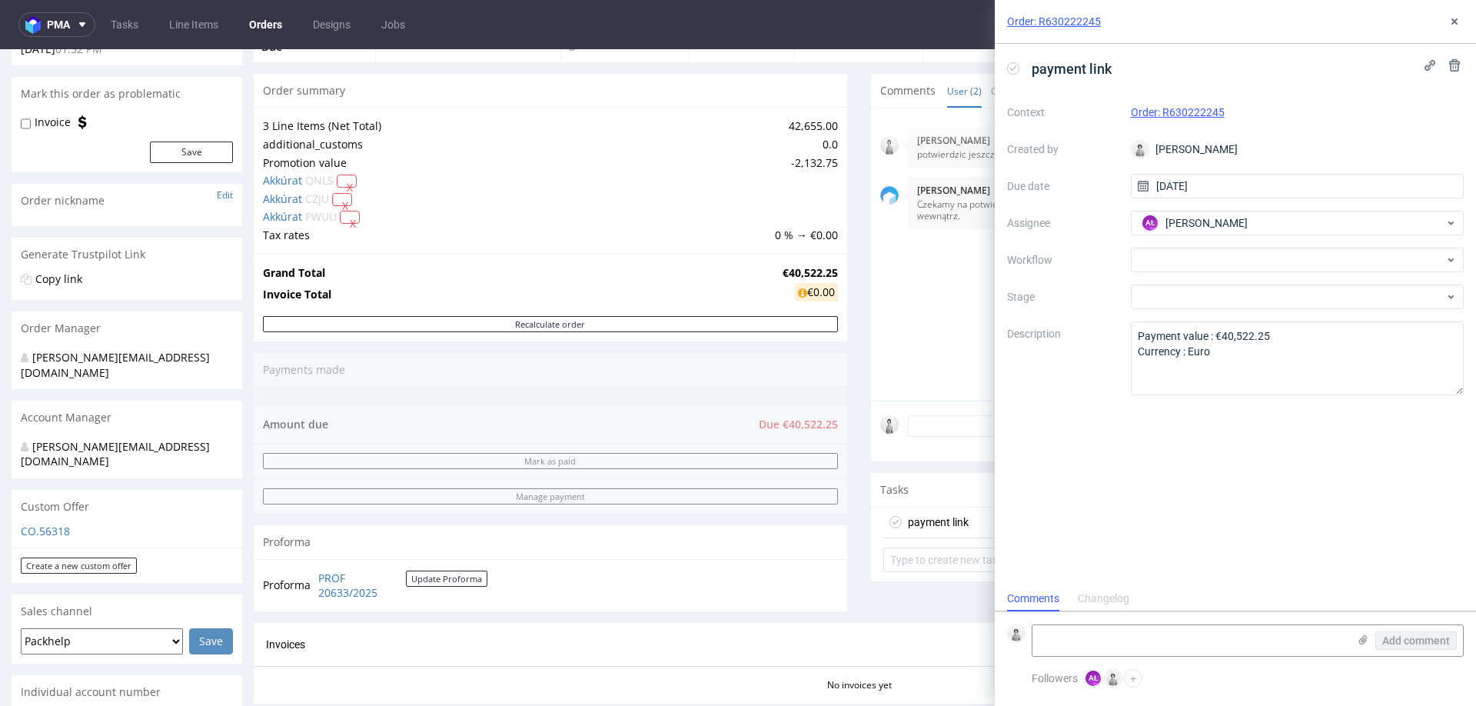
scroll to position [12, 0]
click at [889, 370] on div "[DATE] 13:57 pm [PERSON_NAME] potwierdzic jeszcze finalne wymiary pudelek [DATE…" at bounding box center [1172, 259] width 584 height 283
click at [1452, 21] on icon at bounding box center [1454, 21] width 12 height 12
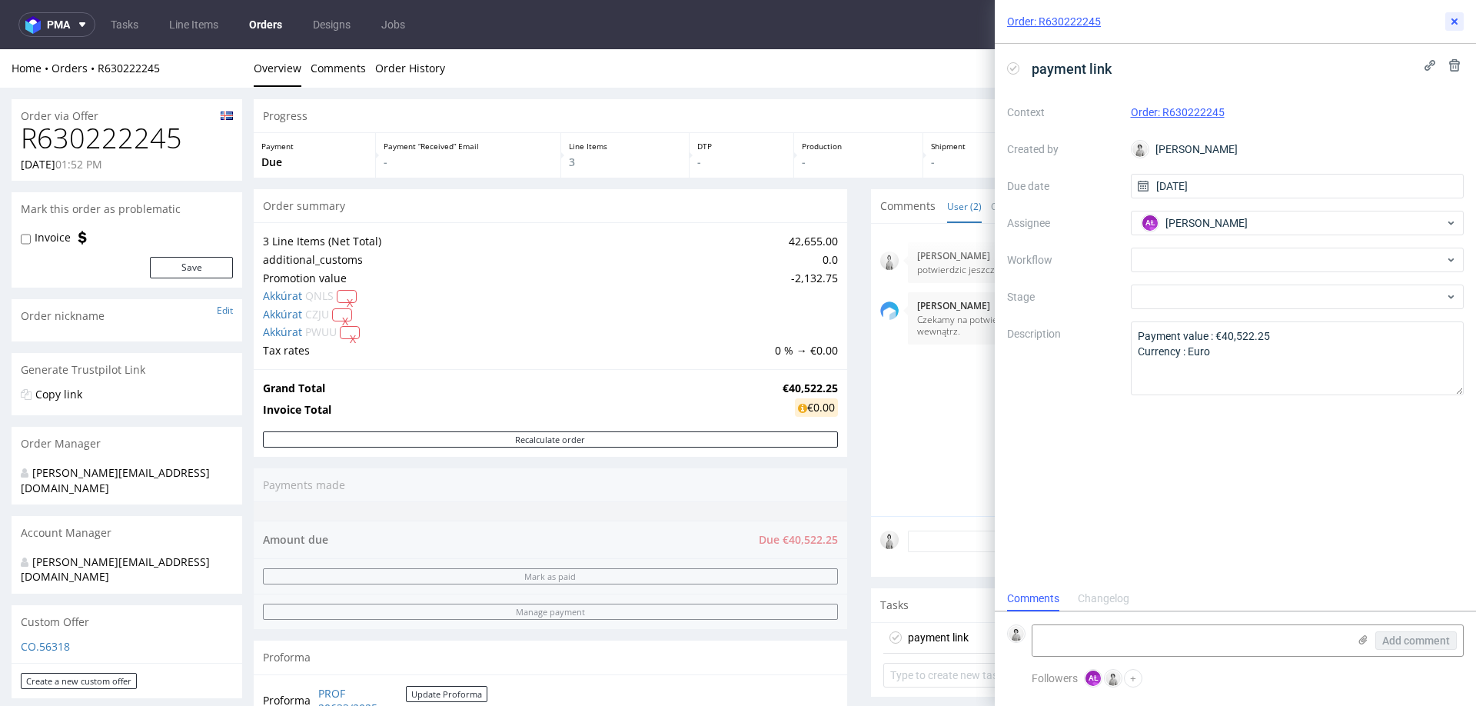
scroll to position [12, 0]
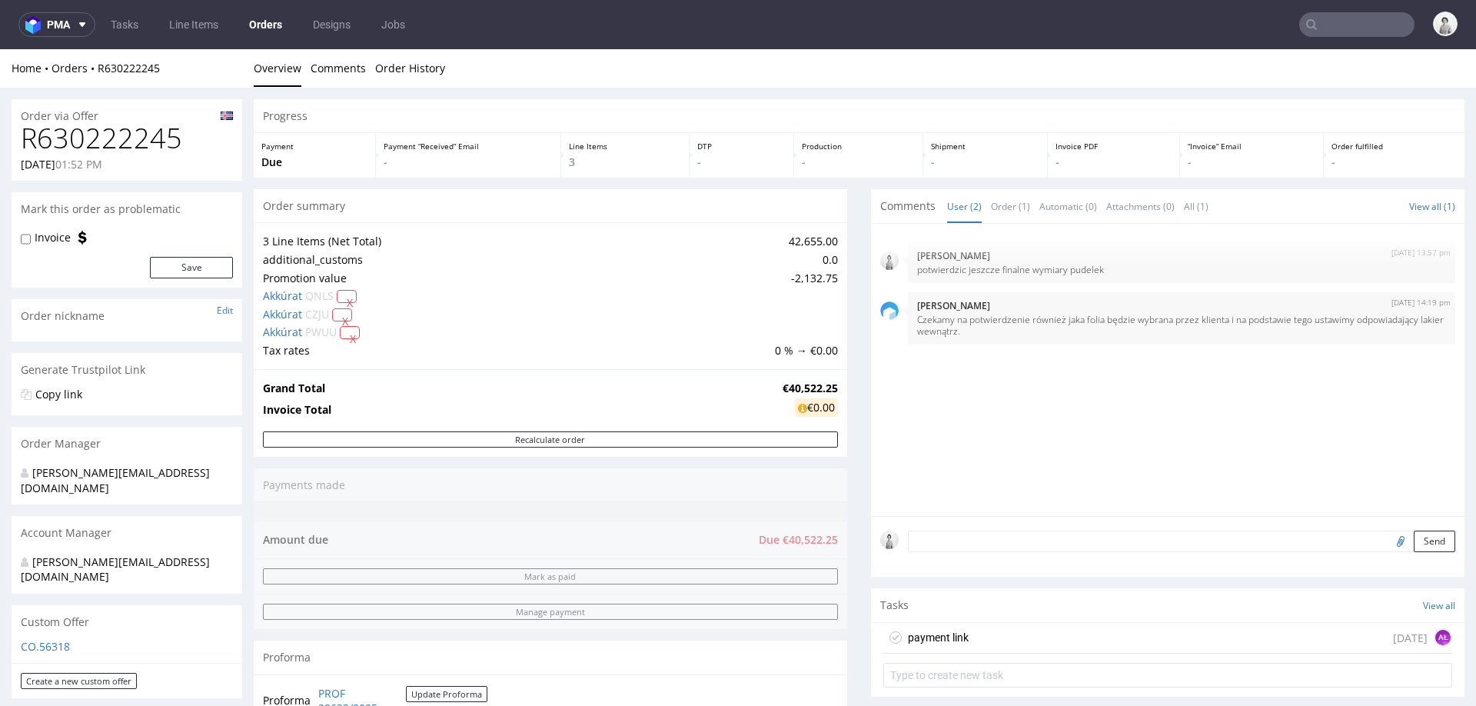
click at [110, 139] on h1 "R630222245" at bounding box center [127, 138] width 212 height 31
copy h1 "R630222245"
click at [1328, 28] on input "text" at bounding box center [1356, 24] width 115 height 25
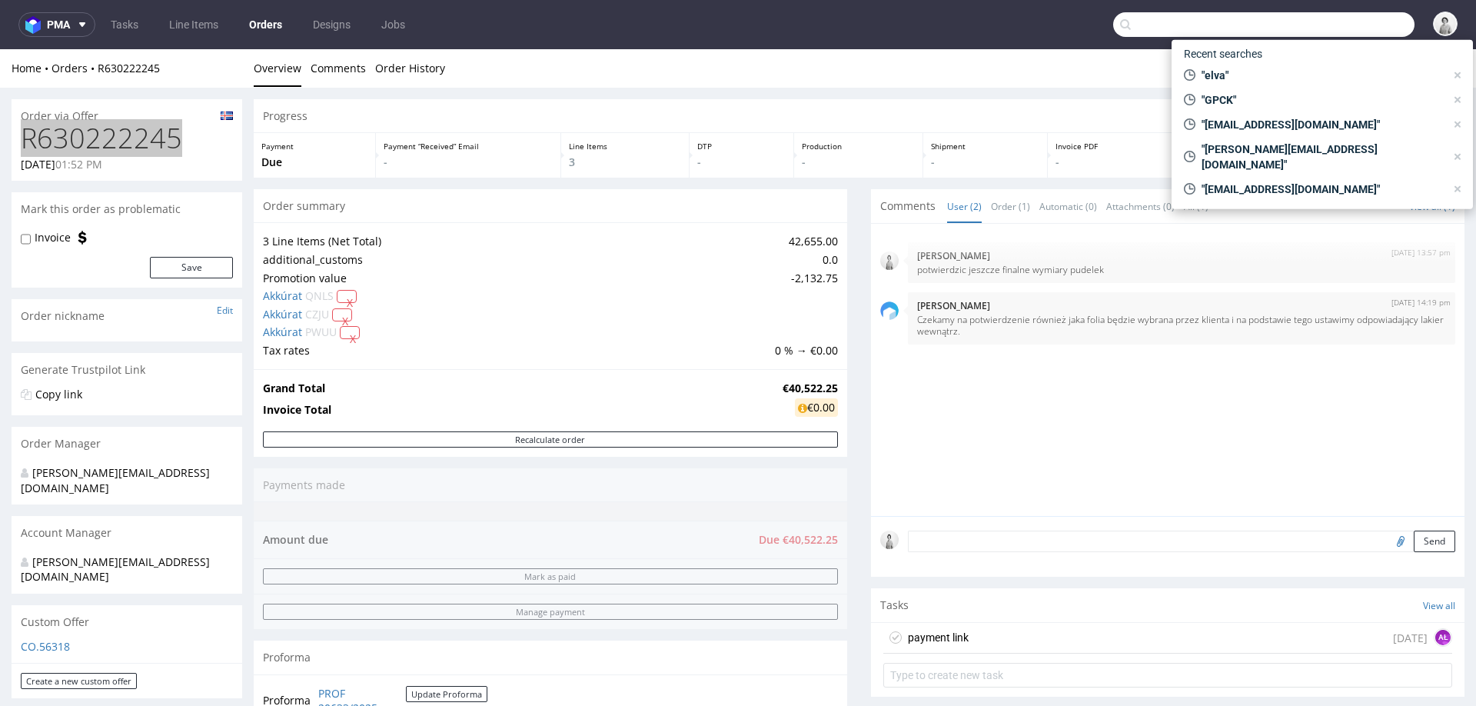
paste input "R630222245"
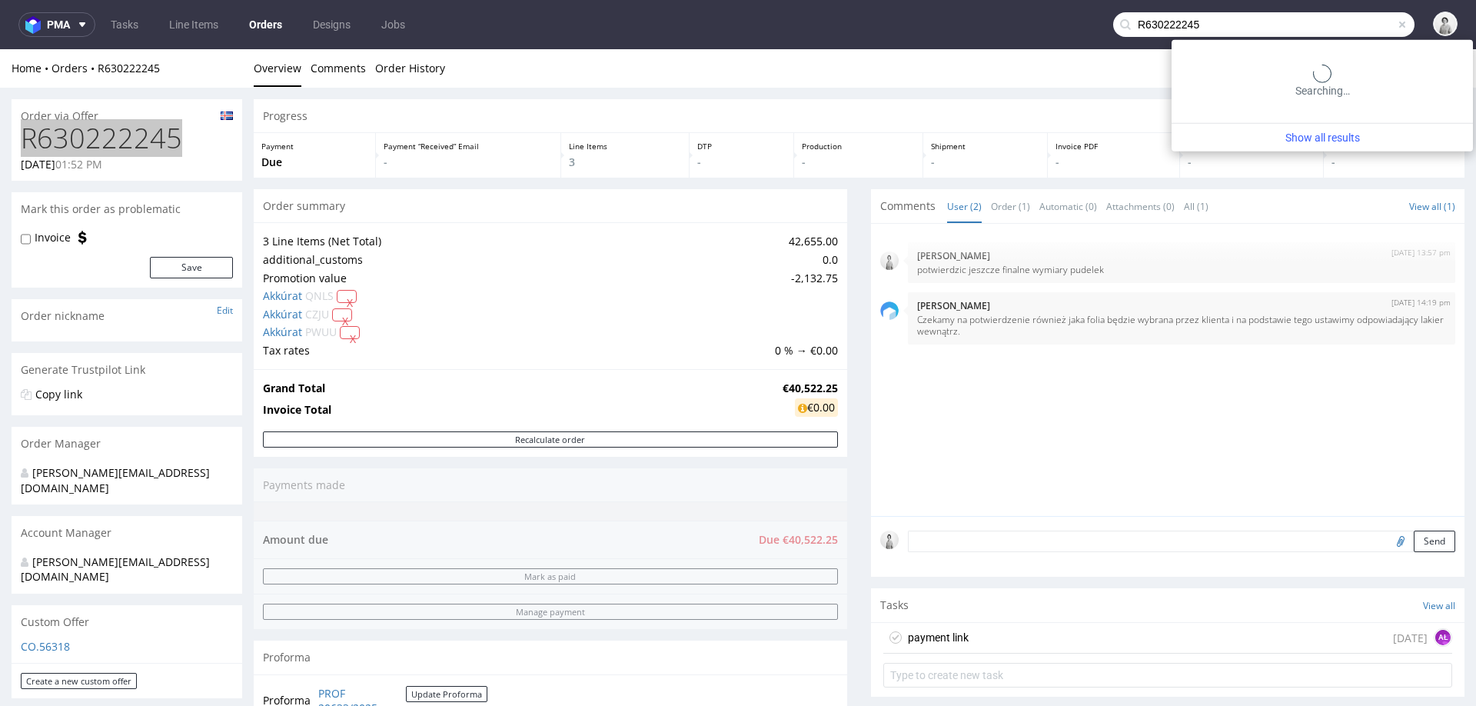
type input "R630222245"
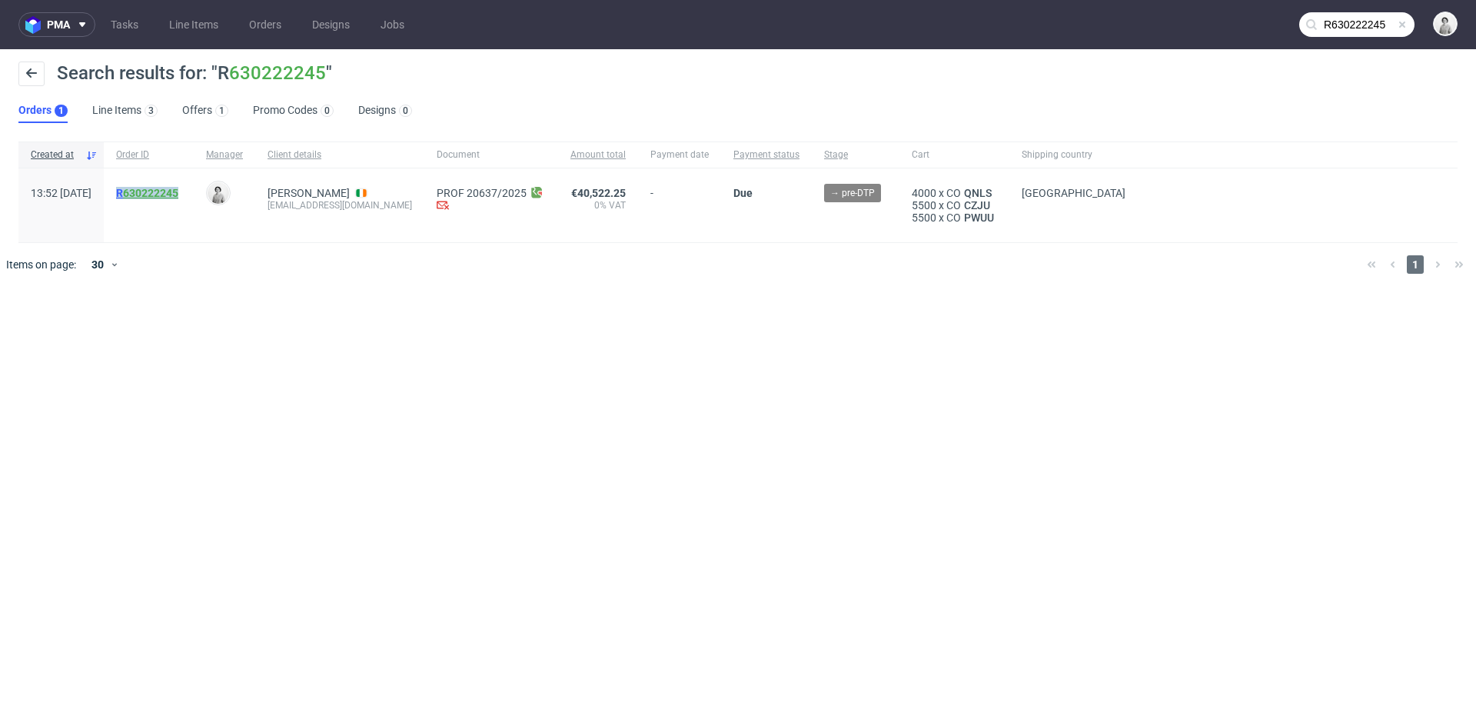
drag, startPoint x: 151, startPoint y: 191, endPoint x: 223, endPoint y: 194, distance: 72.3
click at [194, 194] on div "R 630222245" at bounding box center [149, 205] width 90 height 74
copy mark "R 630222245"
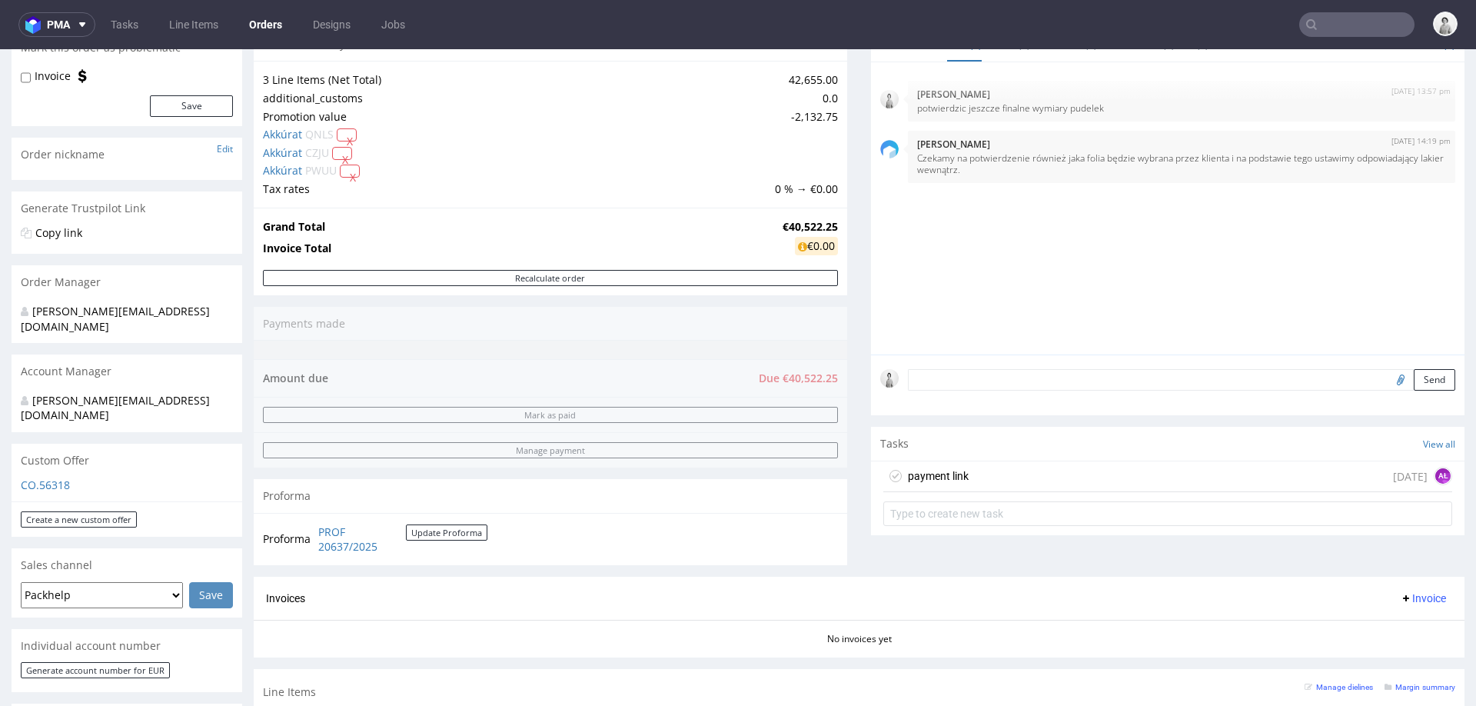
scroll to position [162, 0]
click at [446, 531] on button "Update Proforma" at bounding box center [446, 531] width 81 height 16
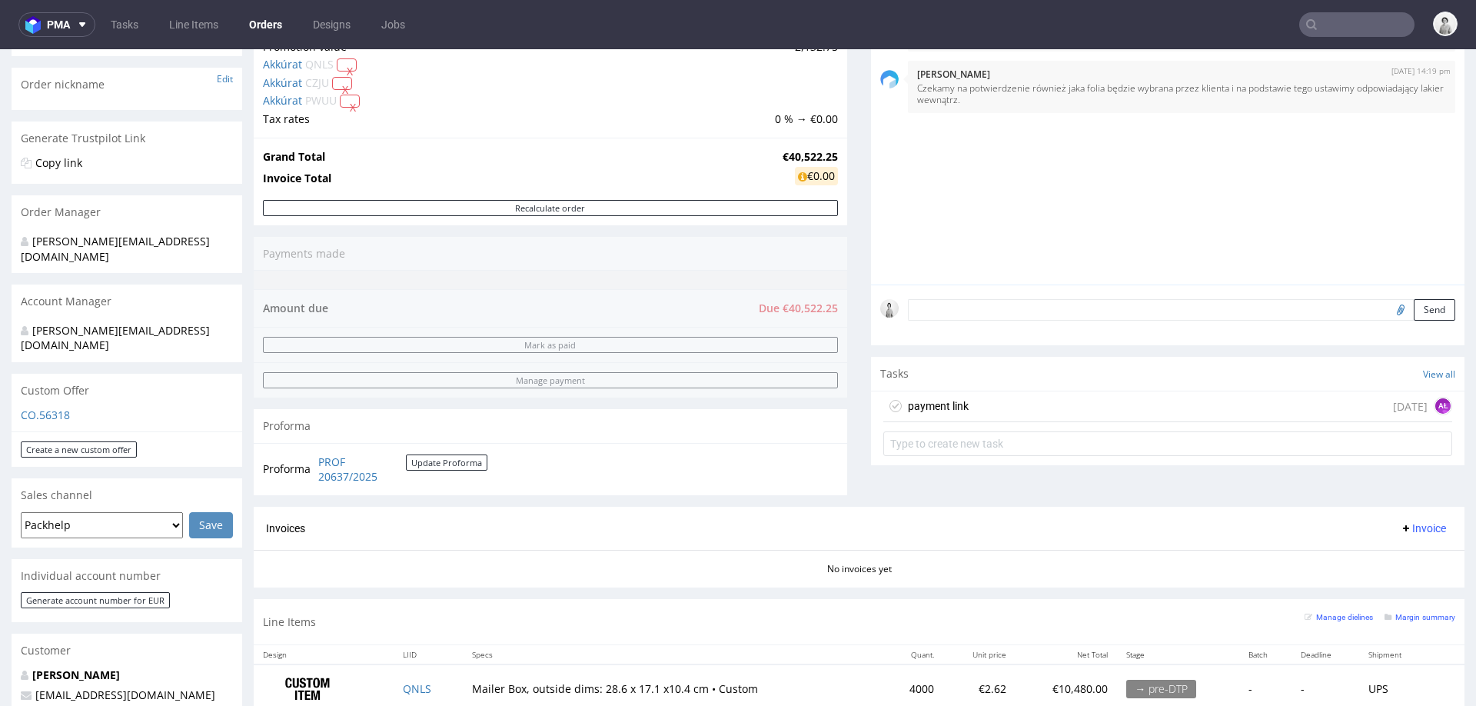
scroll to position [254, 0]
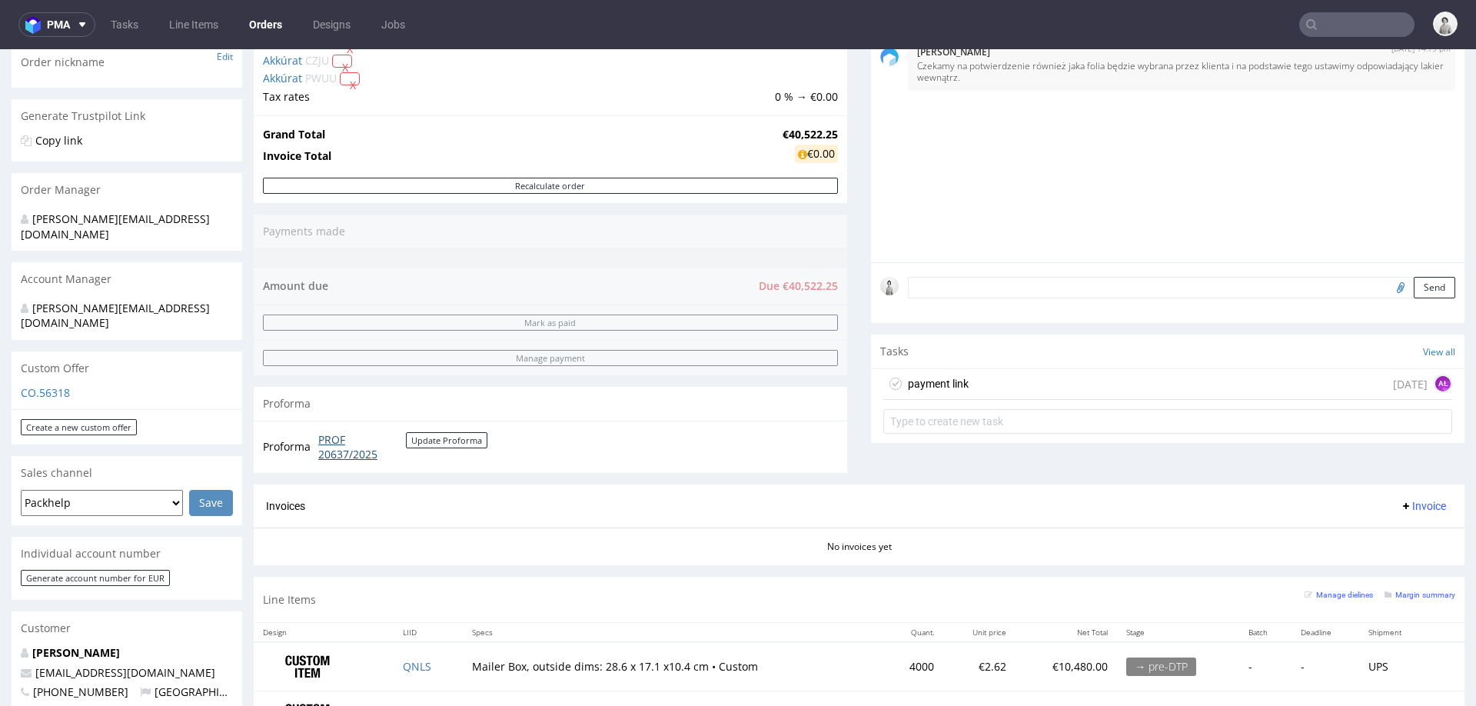
click at [349, 447] on link "PROF 20637/2025" at bounding box center [362, 447] width 88 height 30
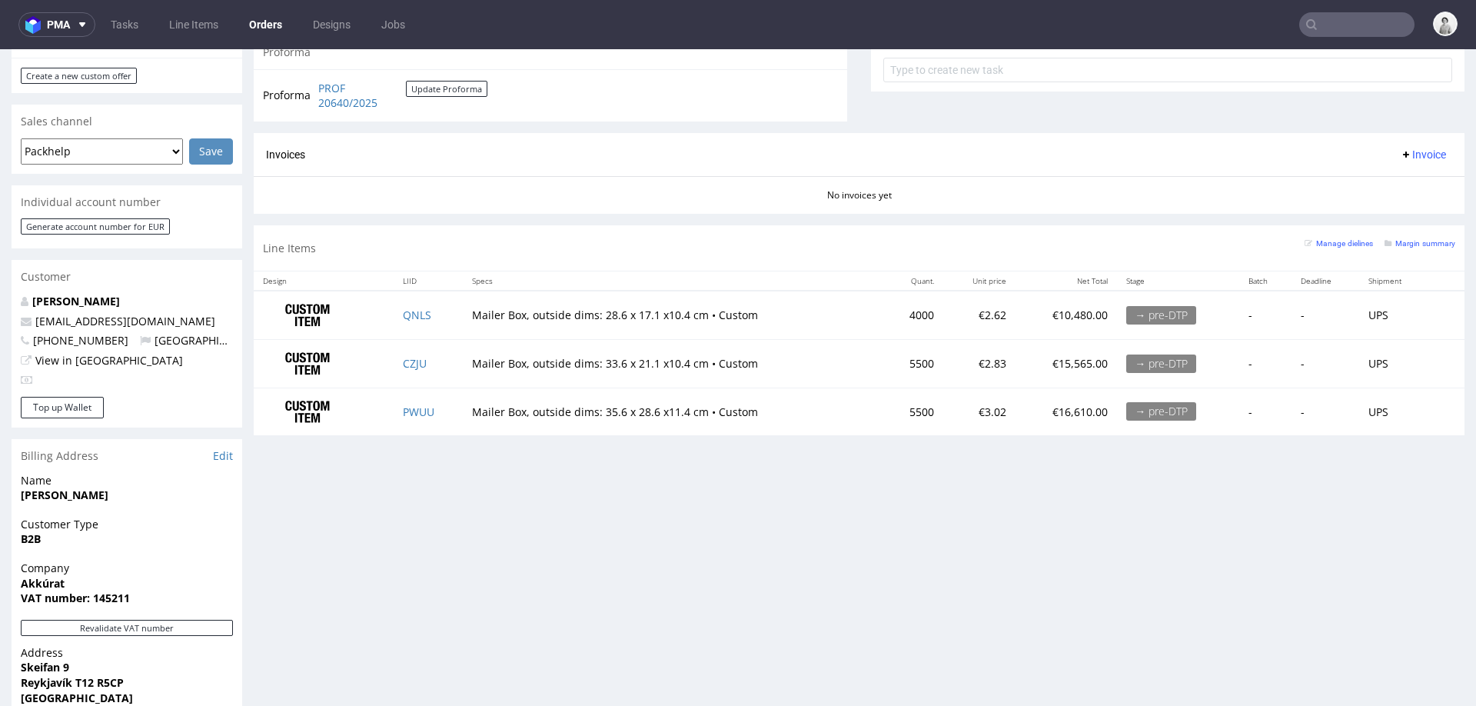
scroll to position [607, 0]
click at [145, 485] on span "[PERSON_NAME]" at bounding box center [127, 492] width 212 height 15
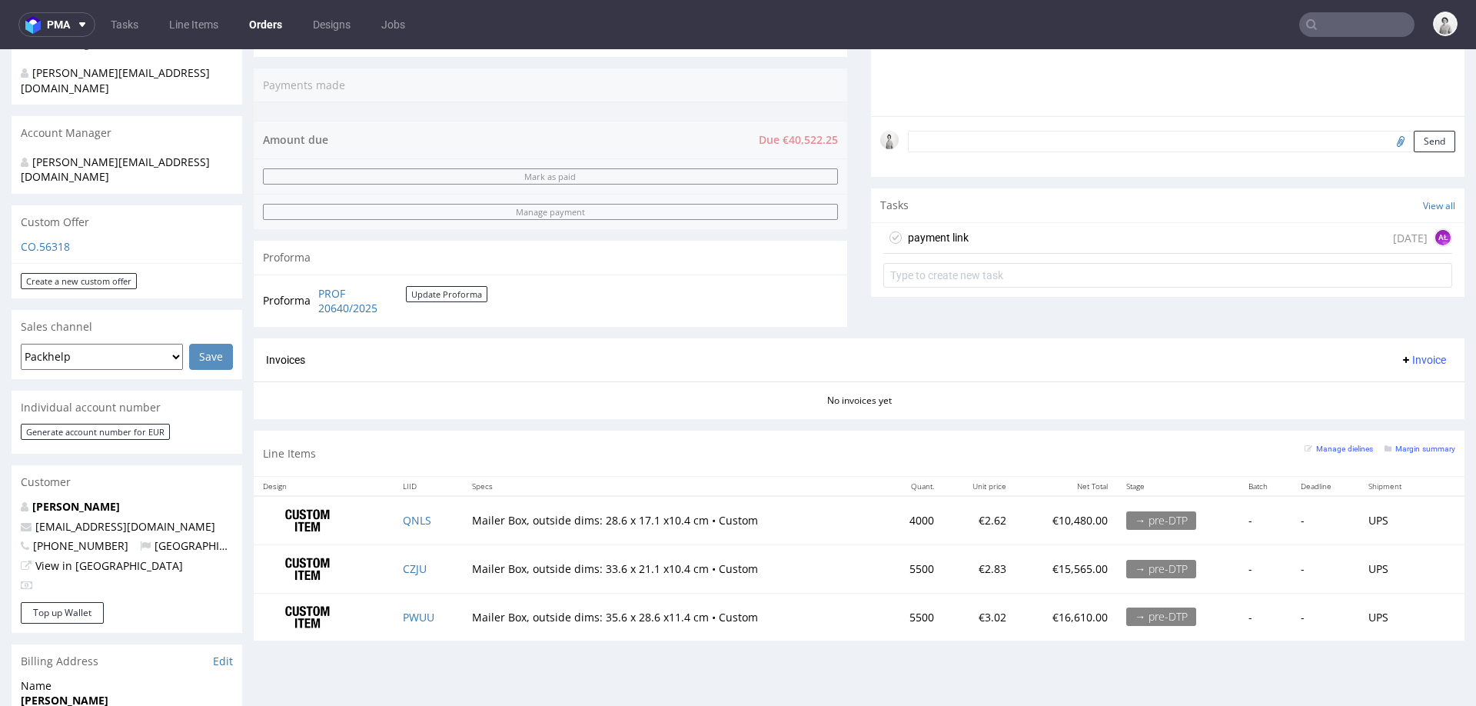
scroll to position [510, 0]
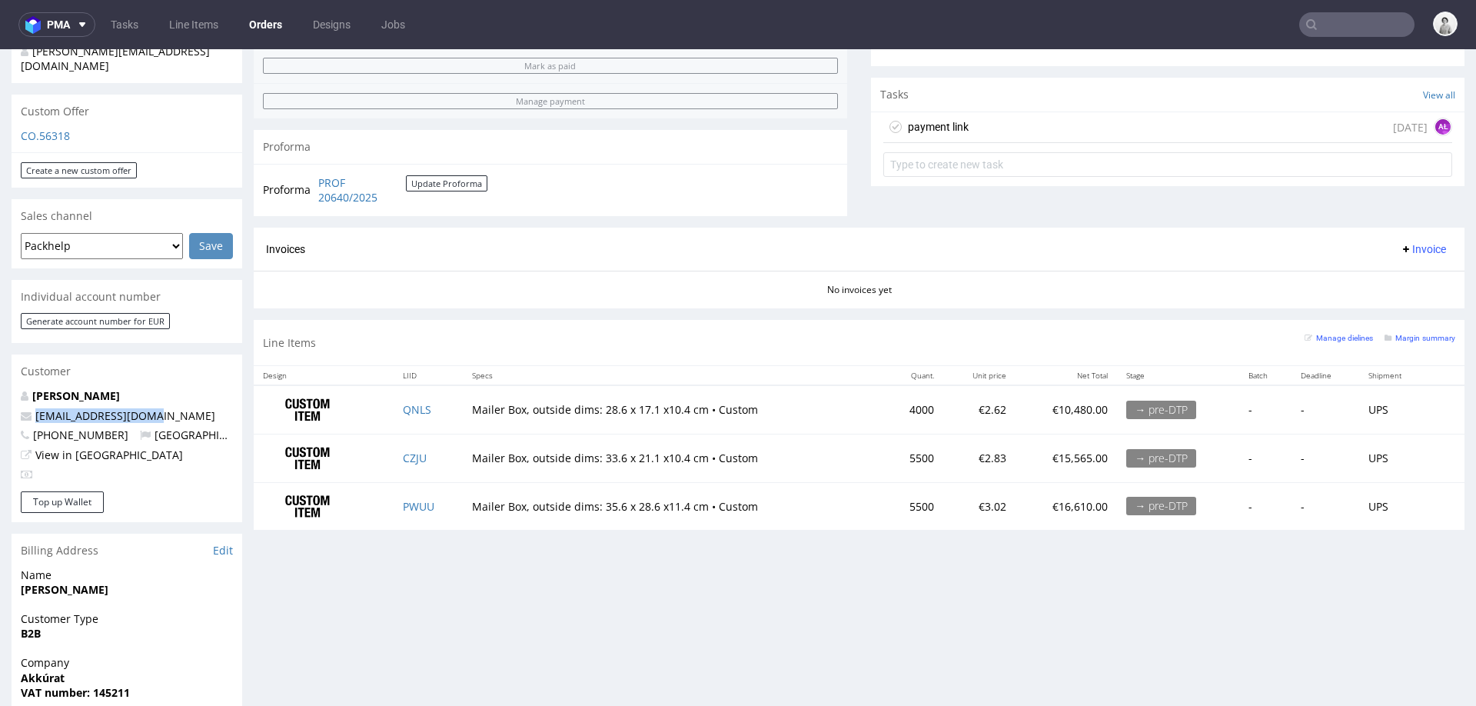
drag, startPoint x: 148, startPoint y: 387, endPoint x: 38, endPoint y: 391, distance: 110.0
click at [37, 408] on p "[EMAIL_ADDRESS][DOMAIN_NAME]" at bounding box center [127, 415] width 212 height 15
copy link "[EMAIL_ADDRESS][DOMAIN_NAME]"
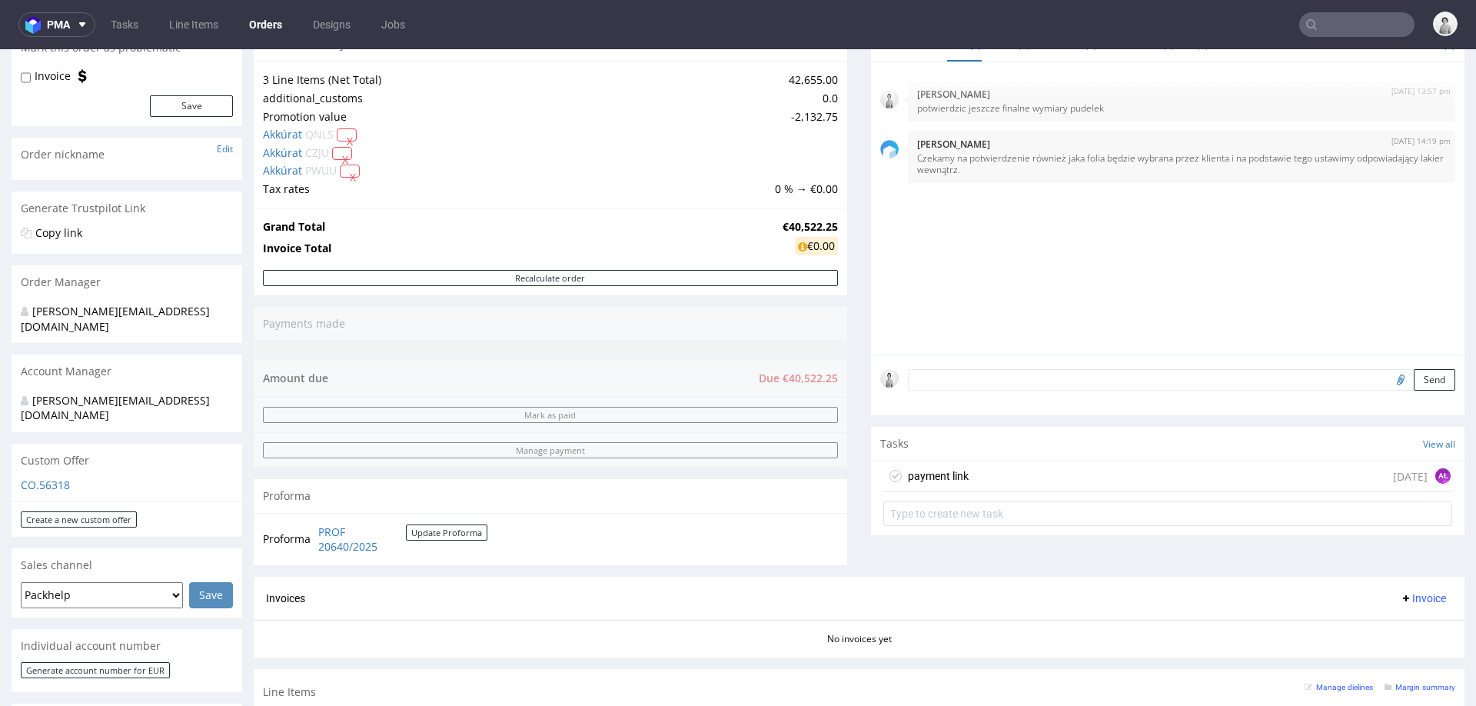
scroll to position [108, 0]
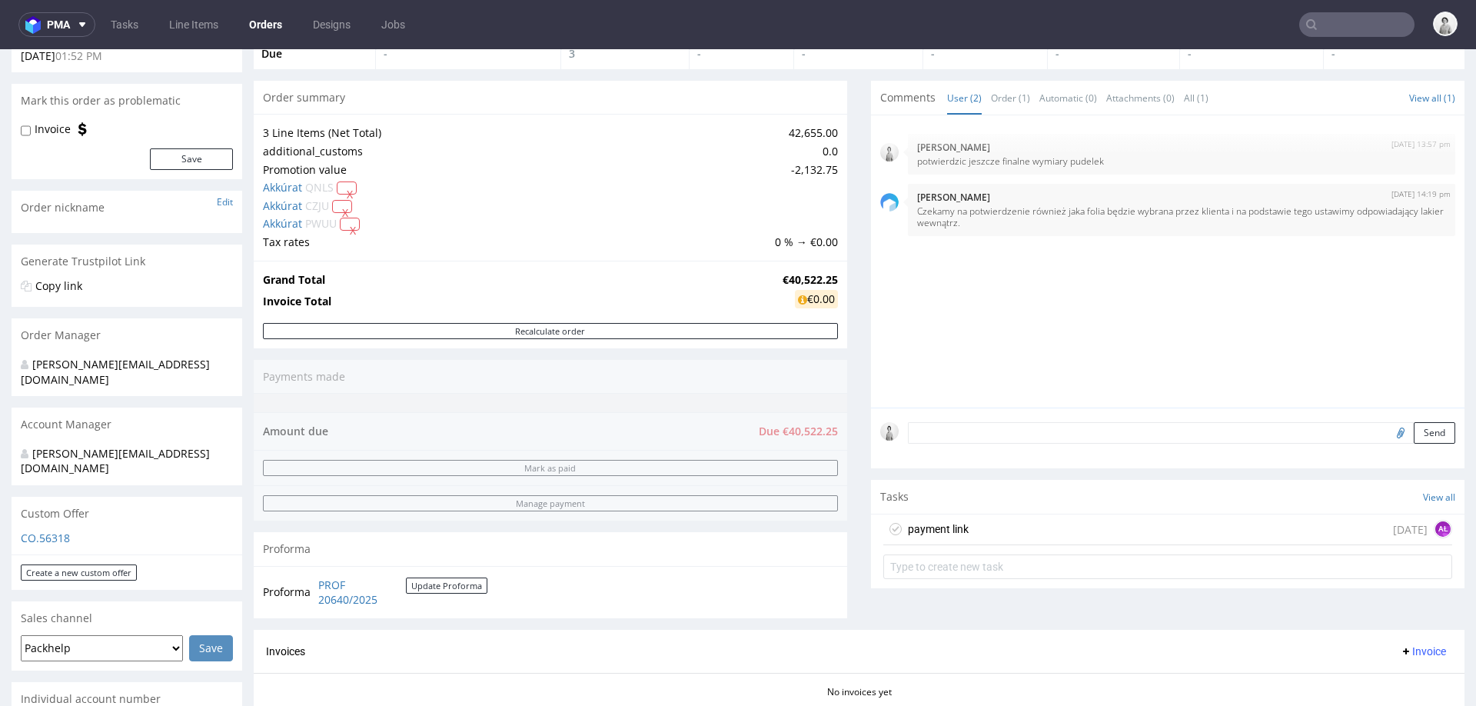
click at [1006, 423] on form "Send" at bounding box center [1181, 433] width 547 height 22
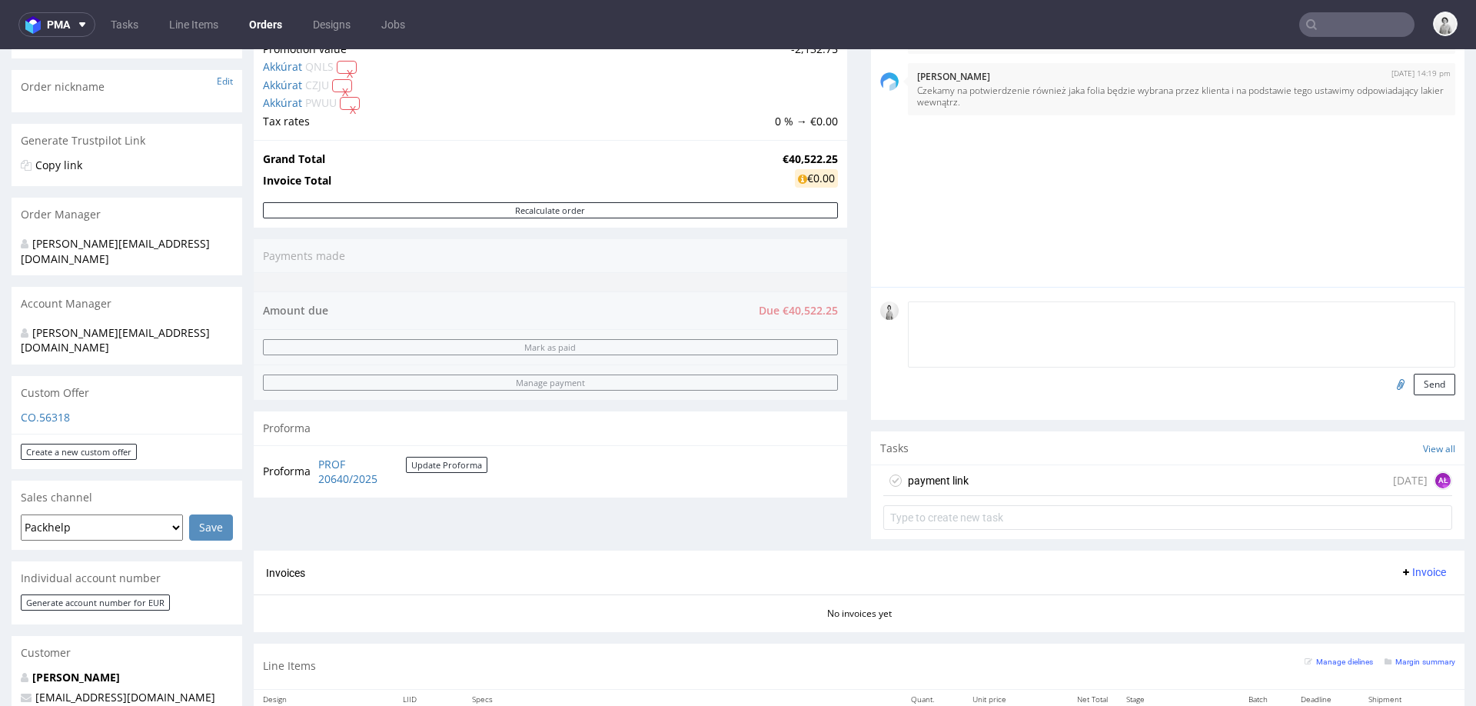
scroll to position [231, 0]
paste textarea "Inside dimensions: 27 x16.5 x 10 cm - outside dims: 28.6 x 17.1 x10.4 cm 32x20.…"
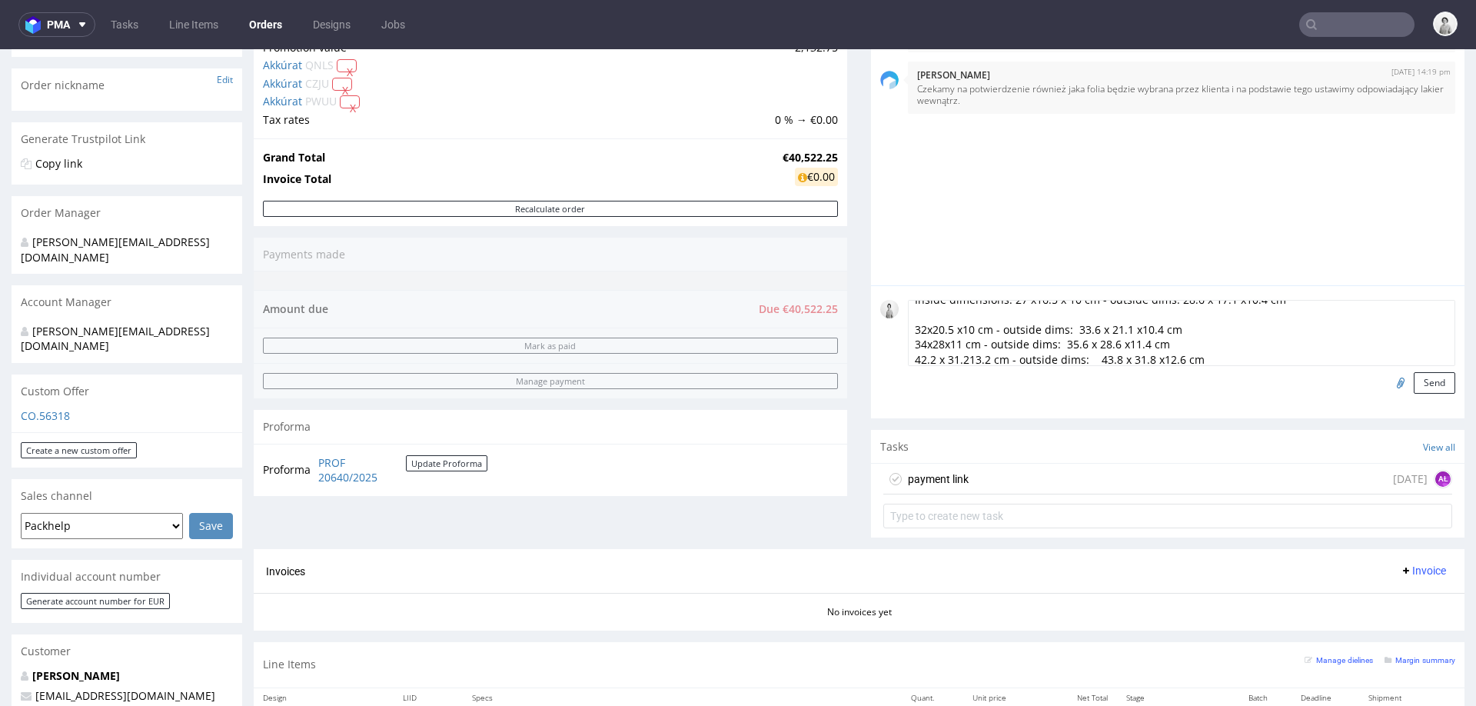
scroll to position [0, 0]
drag, startPoint x: 998, startPoint y: 310, endPoint x: 892, endPoint y: 311, distance: 106.1
click at [892, 311] on div "Inside dimensions: 27 x16.5 x 10 cm - outside dims: 28.6 x 17.1 x10.4 cm 32x20.…" at bounding box center [1167, 347] width 575 height 94
click at [958, 322] on textarea "Wymiary wew. 27 x16.5 x 10 cm - outside dims: 28.6 x 17.1 x10.4 cm 32x20.5 x10 …" at bounding box center [1181, 333] width 547 height 66
click at [982, 308] on textarea "Wymiary wew. 27 x16.5 x 10 cm - outside dims: 28.6 x 17.1 x10.4 cm 32x20.5 x10 …" at bounding box center [1181, 333] width 547 height 66
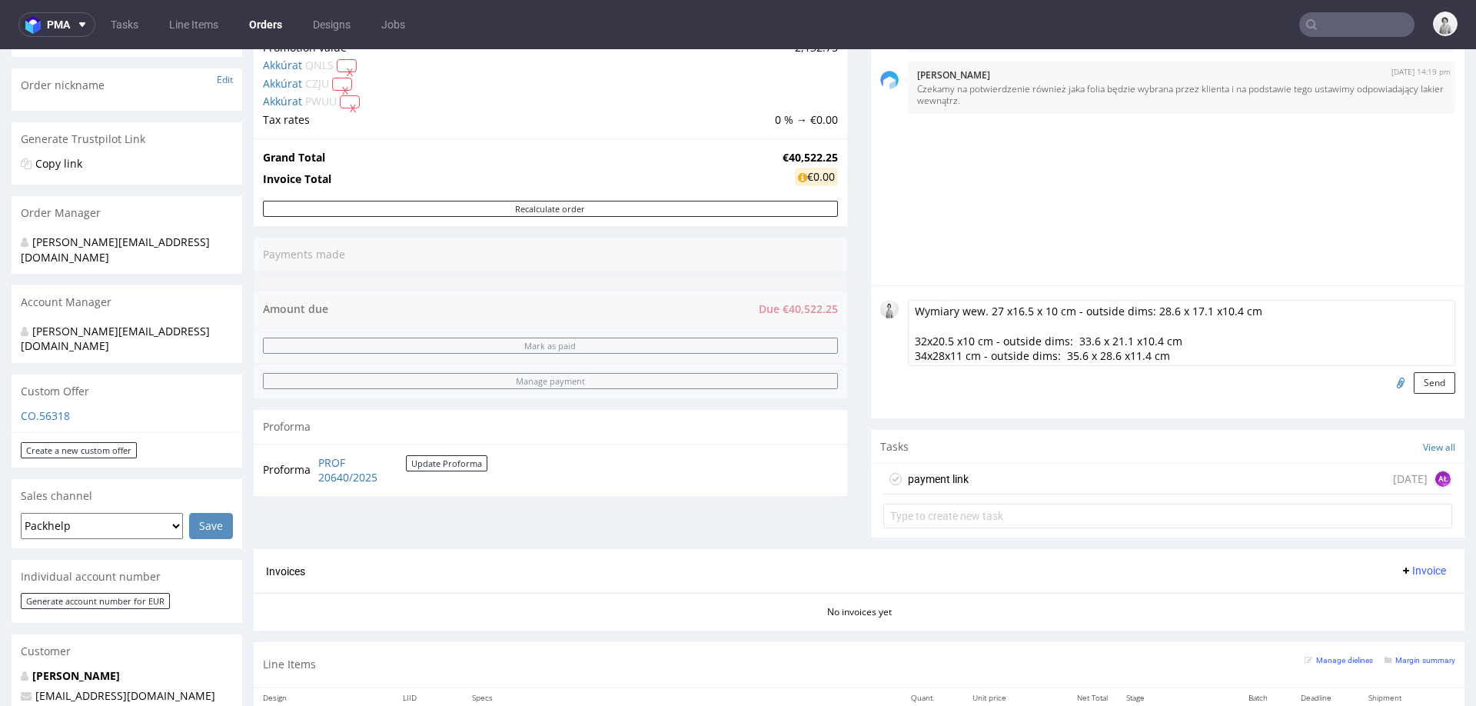
click at [979, 307] on textarea "Wymiary wew. 27 x16.5 x 10 cm - outside dims: 28.6 x 17.1 x10.4 cm 32x20.5 x10 …" at bounding box center [1181, 333] width 547 height 66
click at [962, 321] on textarea "Wymiary wew. 27 x16.5 x 10 cm - outside dims: 28.6 x 17.1 x10.4 cm 32x20.5 x10 …" at bounding box center [1181, 333] width 547 height 66
type textarea "Wymiary wew. 27 x16.5 x 10 cm - outside dims: 28.6 x 17.1 x10.4 cm 32x20.5 x10 …"
click at [1413, 383] on button "Send" at bounding box center [1434, 383] width 42 height 22
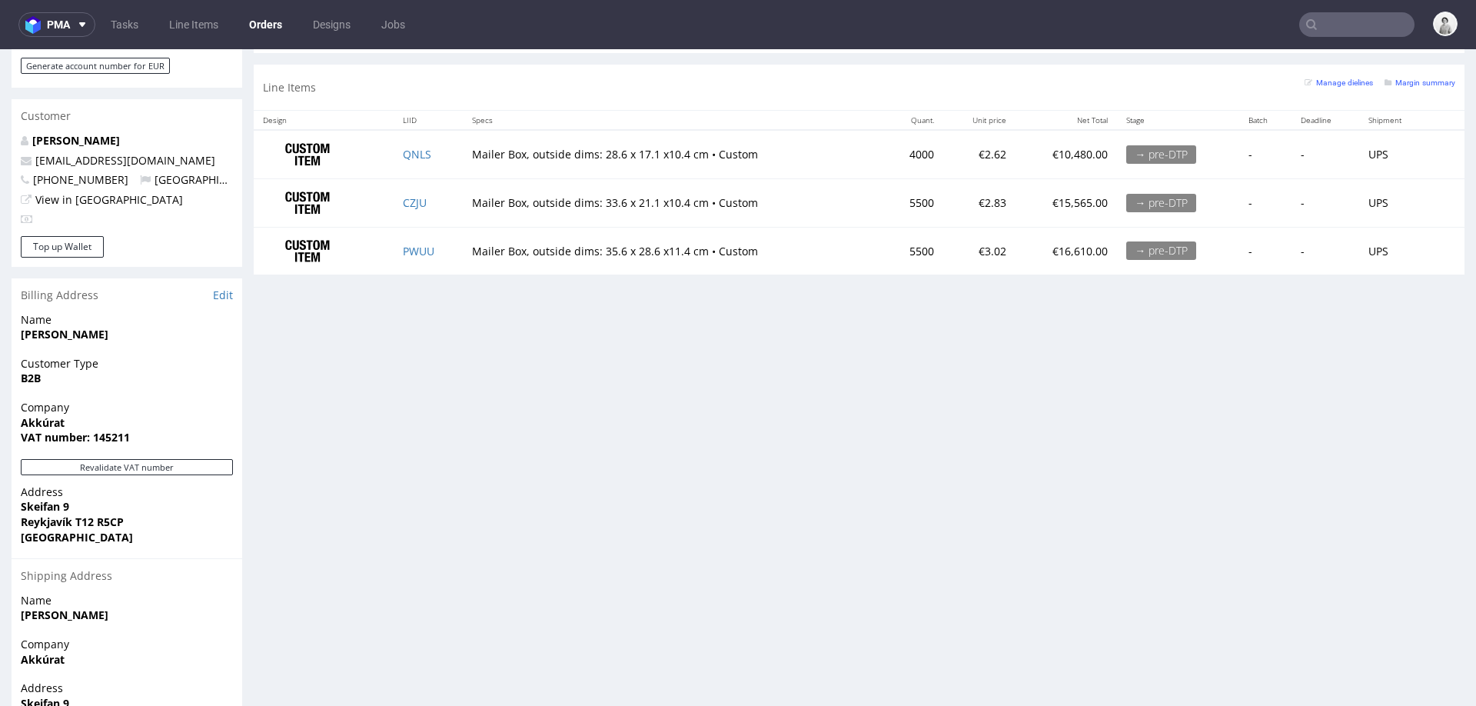
scroll to position [771, 0]
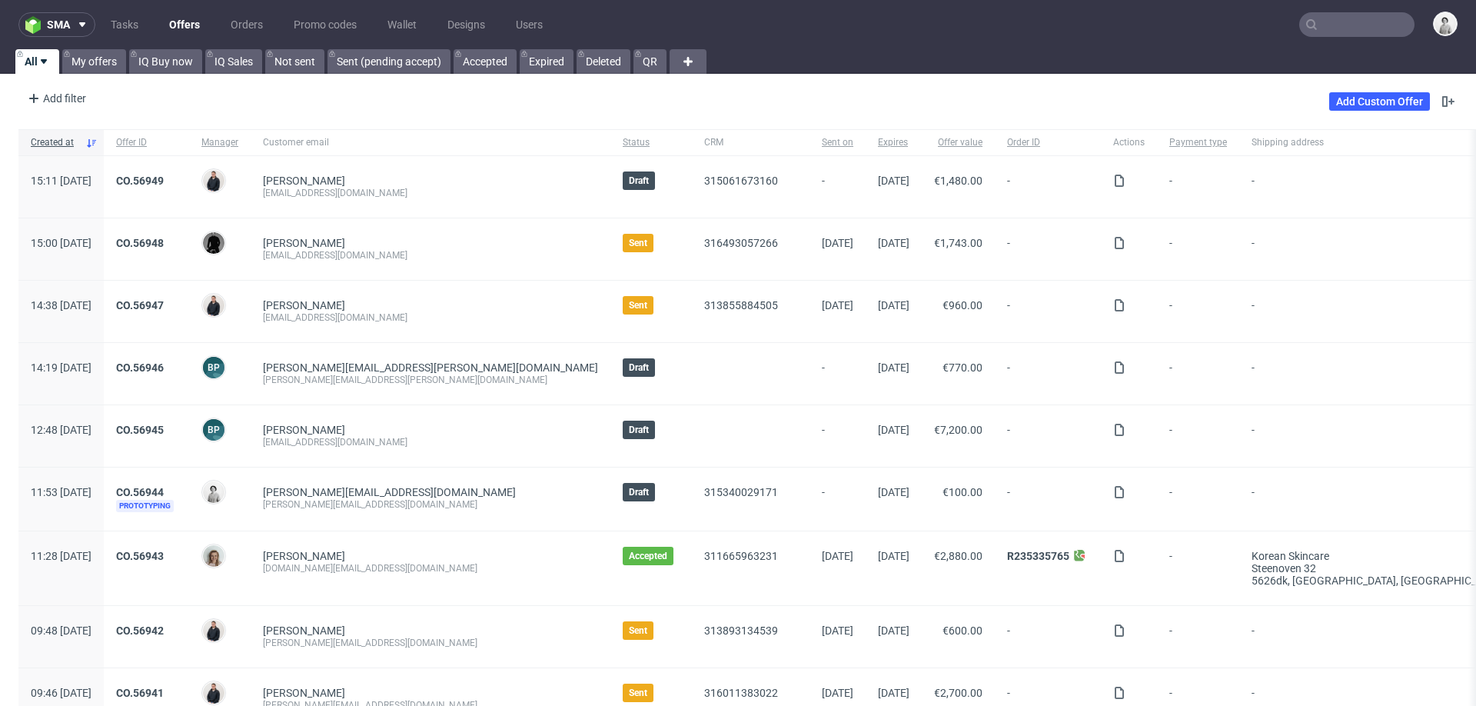
click at [1349, 38] on nav "sma Tasks Offers Orders Promo codes Wallet Designs Users" at bounding box center [738, 24] width 1476 height 49
click at [1353, 23] on input "text" at bounding box center [1356, 24] width 115 height 25
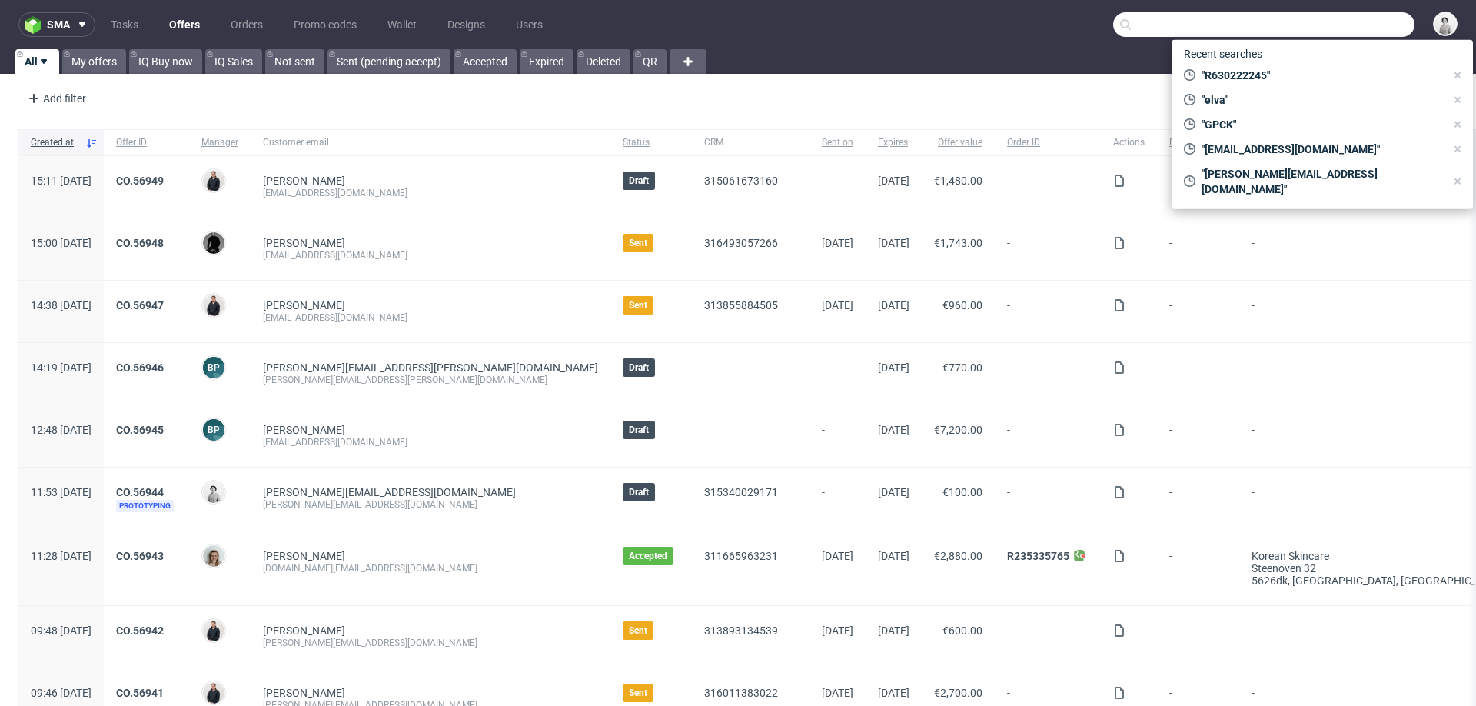
paste input "[EMAIL_ADDRESS][DOMAIN_NAME]"
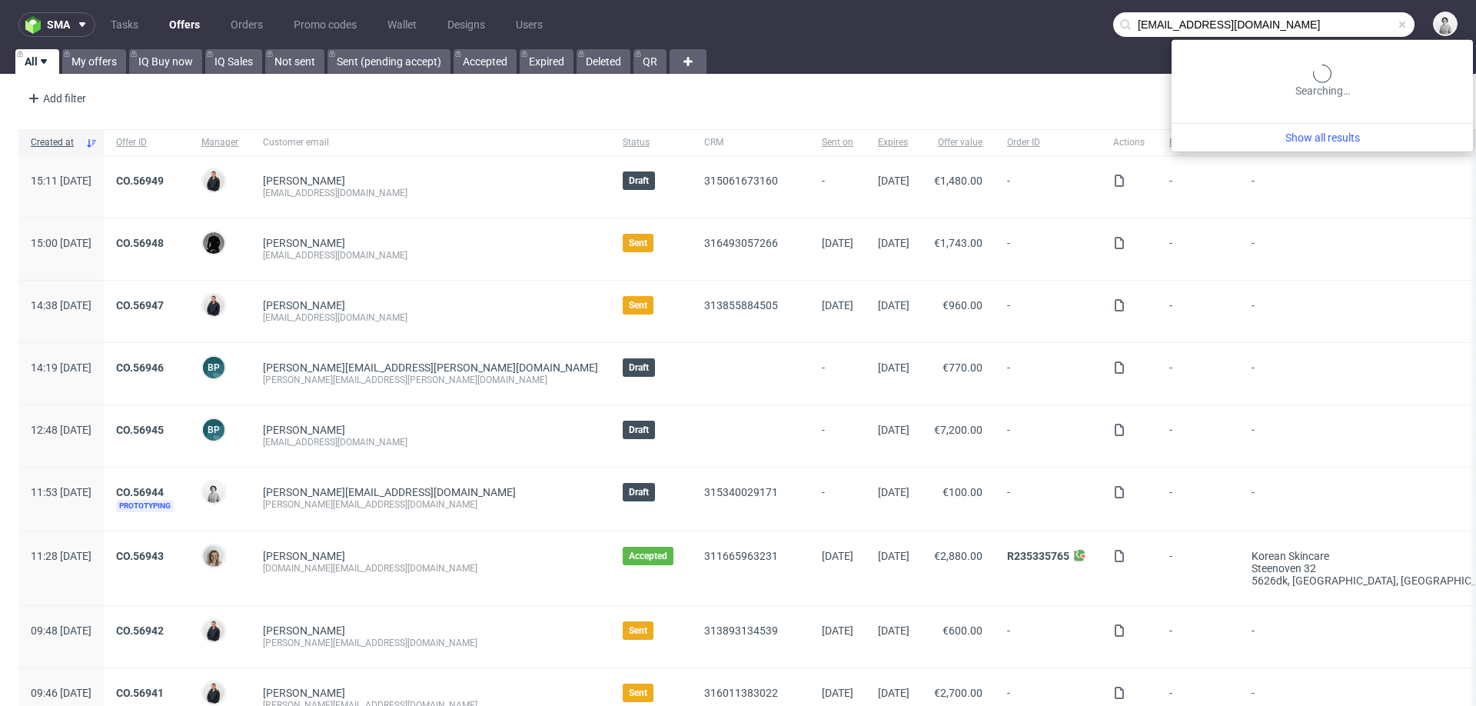
type input "[EMAIL_ADDRESS][DOMAIN_NAME]"
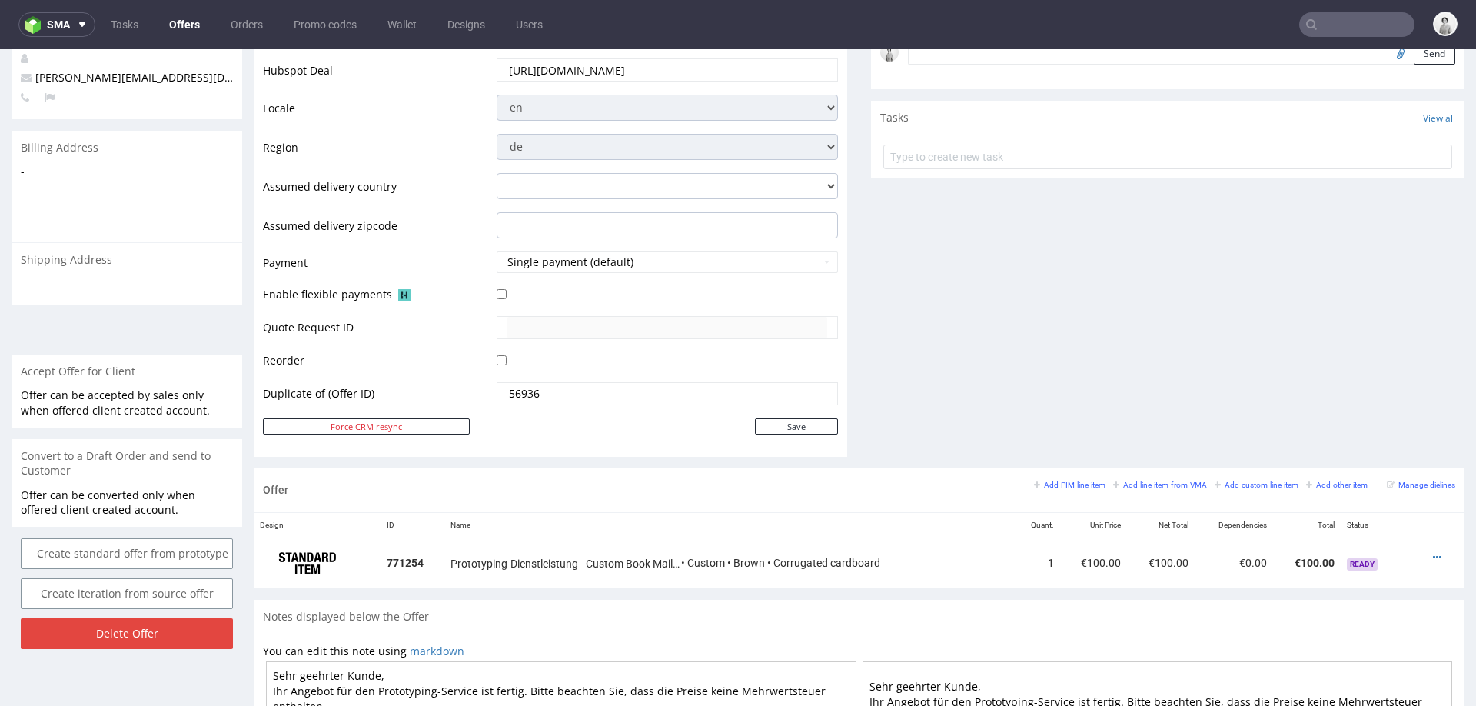
scroll to position [579, 0]
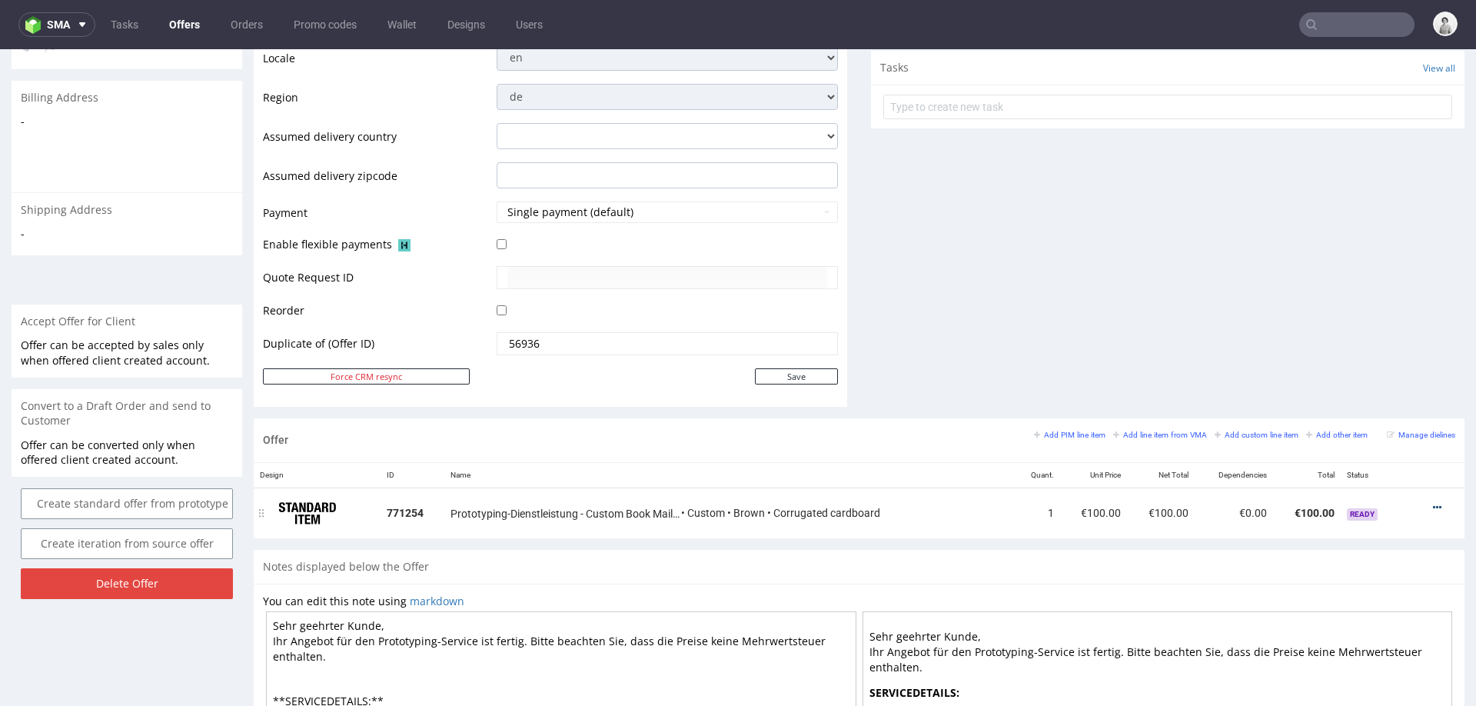
click at [1433, 502] on icon at bounding box center [1437, 507] width 8 height 11
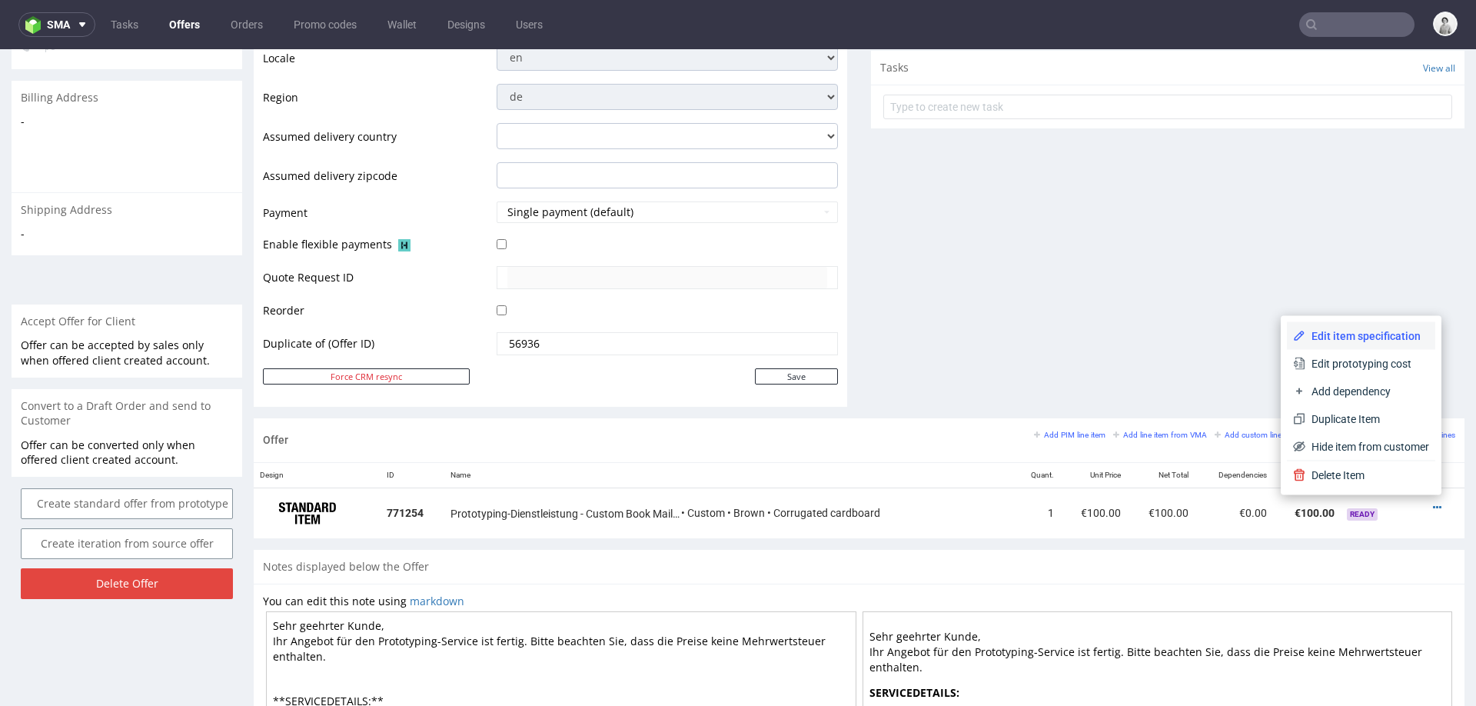
click at [1353, 335] on span "Edit item specification" at bounding box center [1367, 335] width 124 height 15
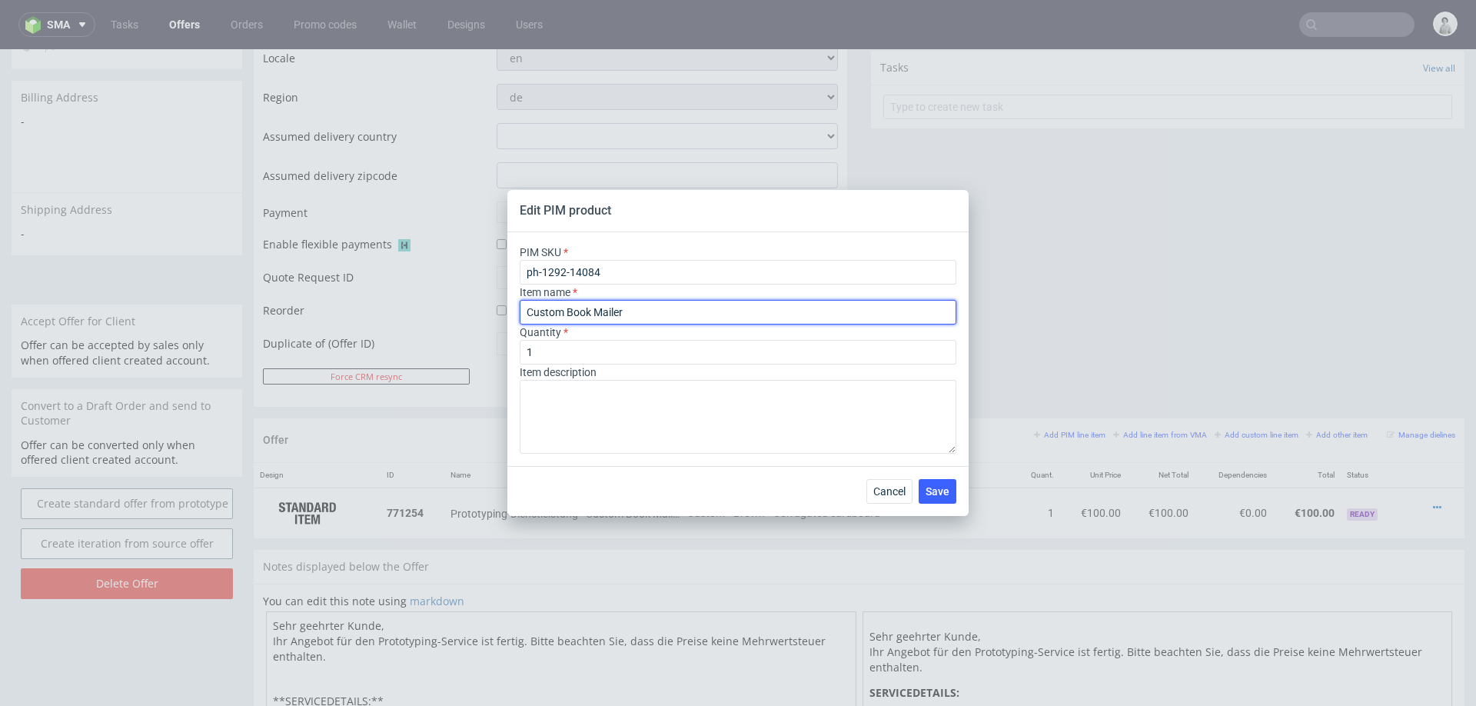
click at [639, 314] on input "Custom Book Mailer" at bounding box center [738, 312] width 437 height 25
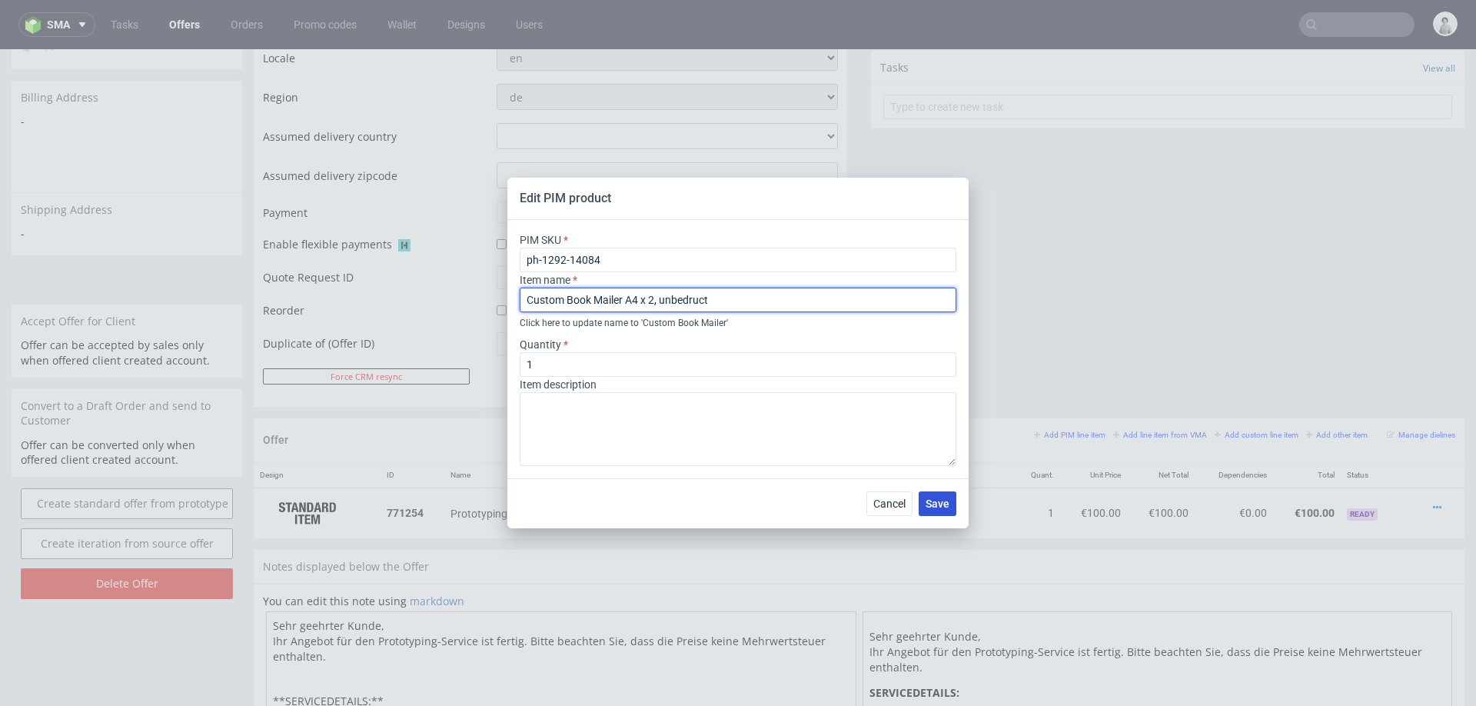
type input "Custom Book Mailer A4 x 2, unbedruct"
click at [928, 503] on span "Save" at bounding box center [937, 503] width 24 height 11
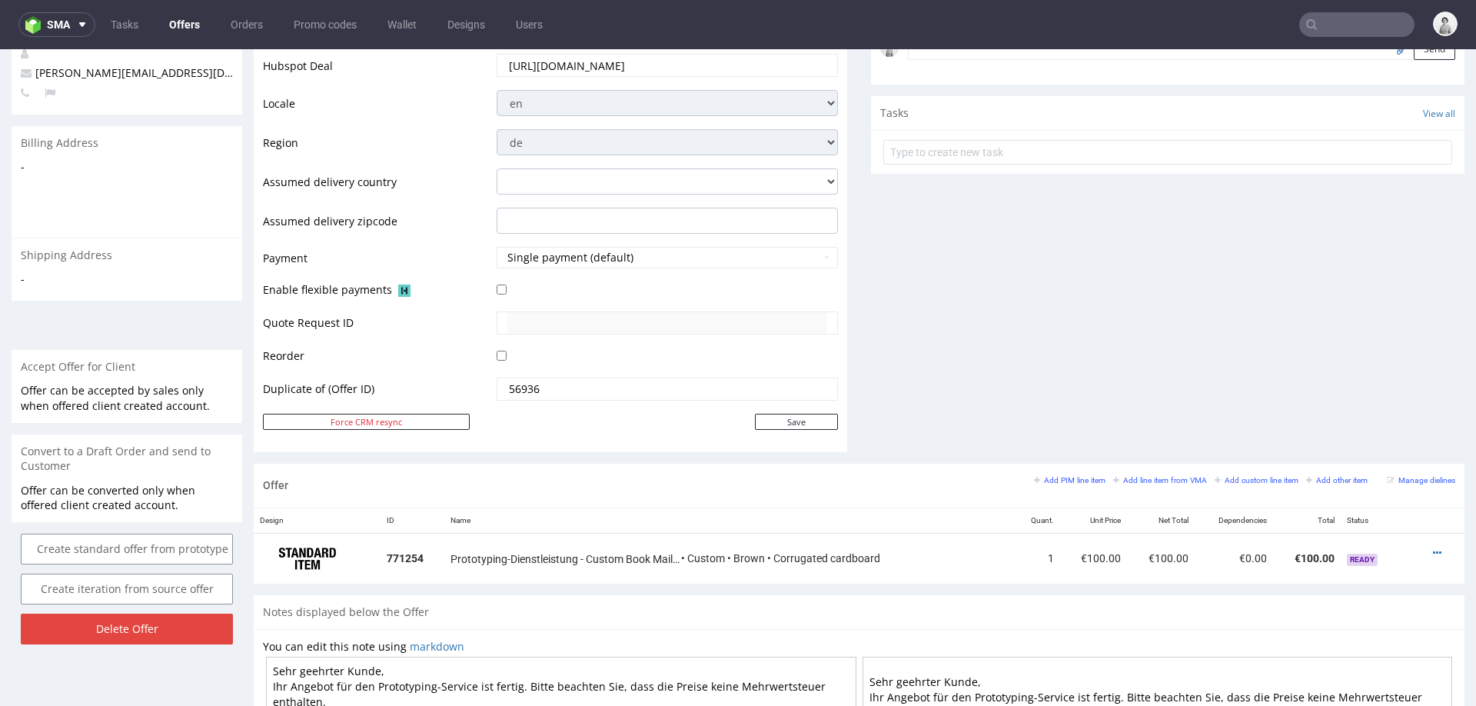
scroll to position [662, 0]
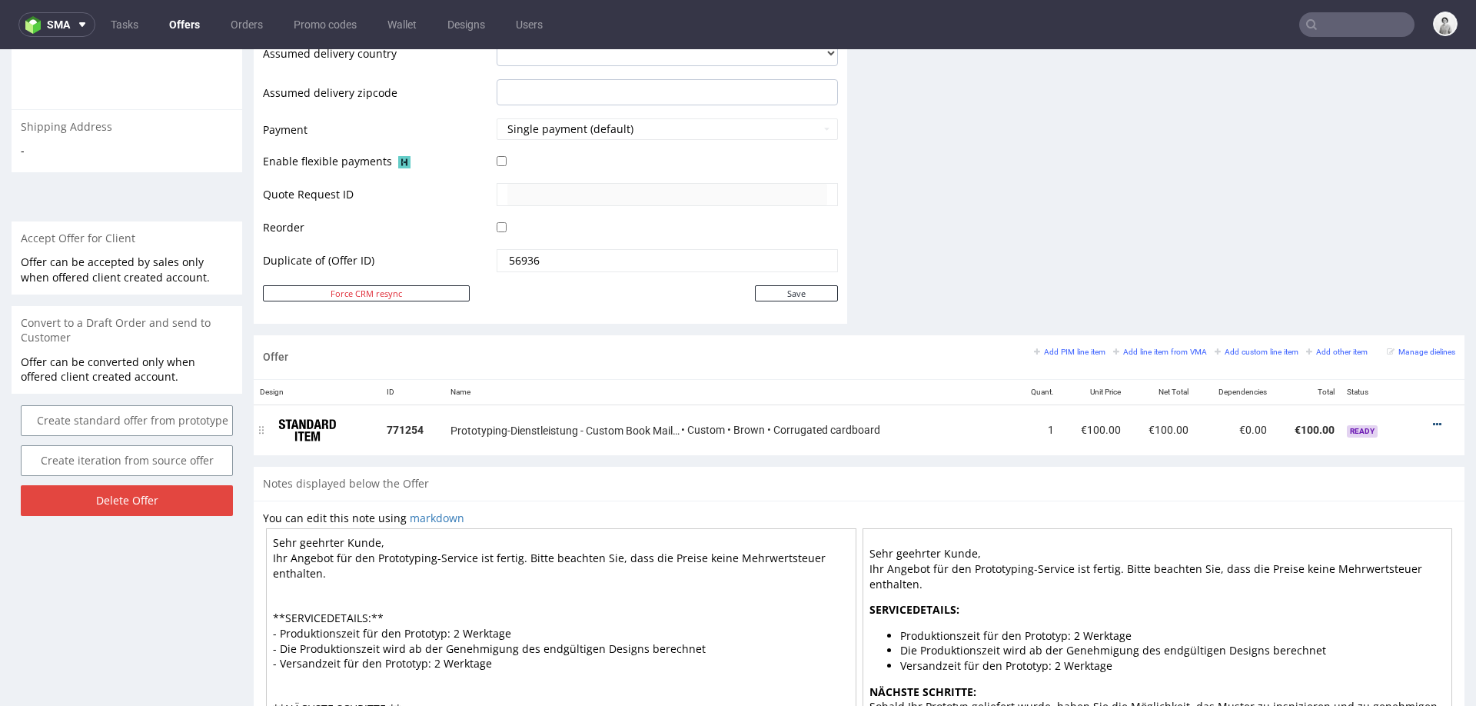
click at [1433, 419] on icon at bounding box center [1437, 424] width 8 height 11
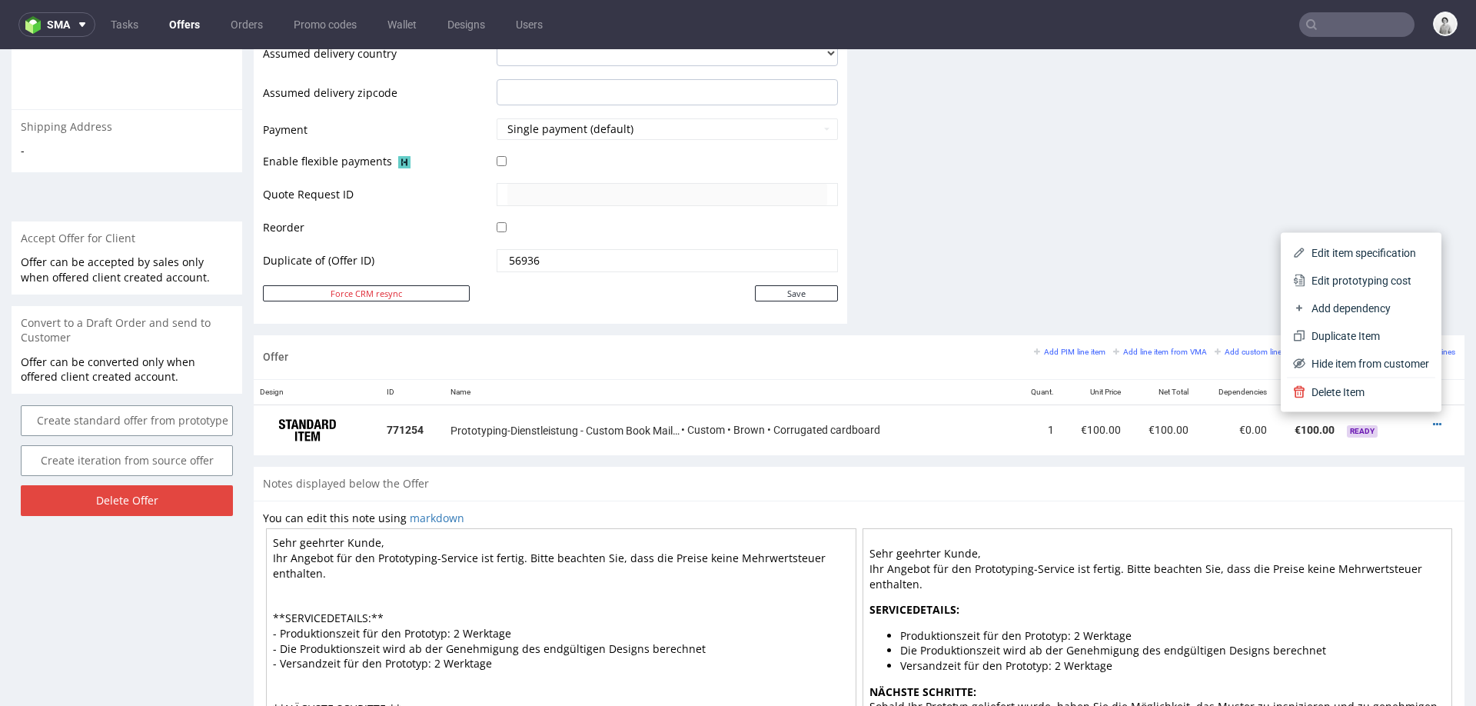
click at [681, 574] on textarea "Sehr geehrter Kunde, Ihr Angebot für den Prototyping-Service ist fertig. Bitte …" at bounding box center [561, 662] width 590 height 269
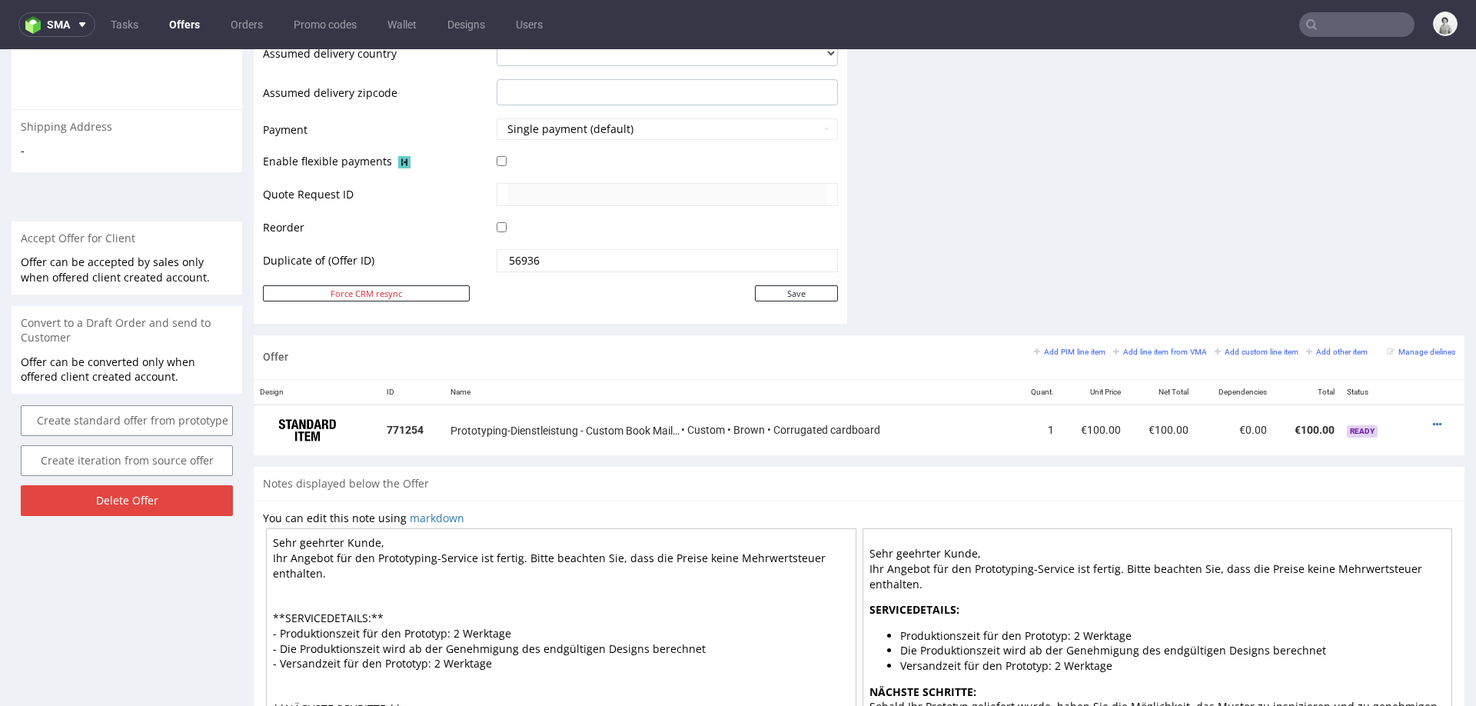
scroll to position [60, 0]
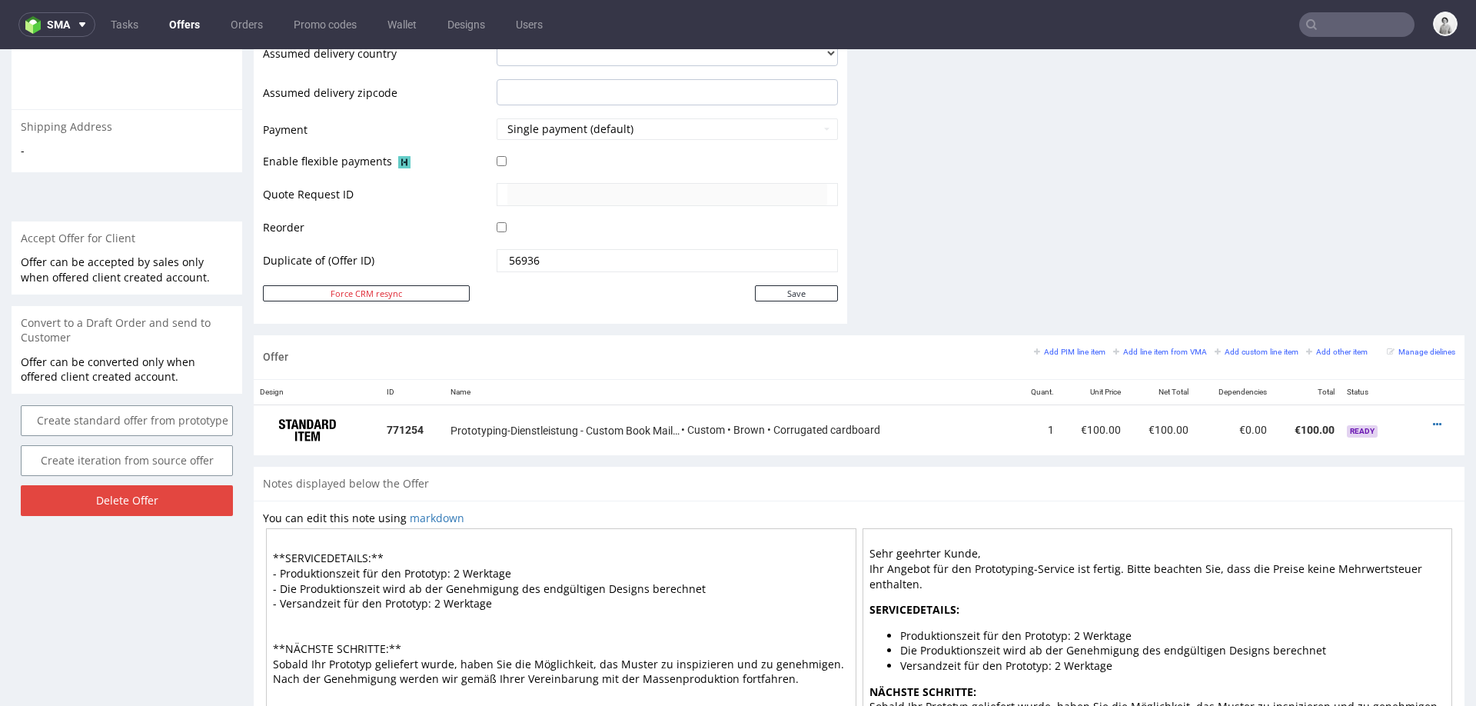
click at [450, 573] on textarea "Sehr geehrter Kunde, Ihr Angebot für den Prototyping-Service ist fertig. Bitte …" at bounding box center [561, 662] width 590 height 269
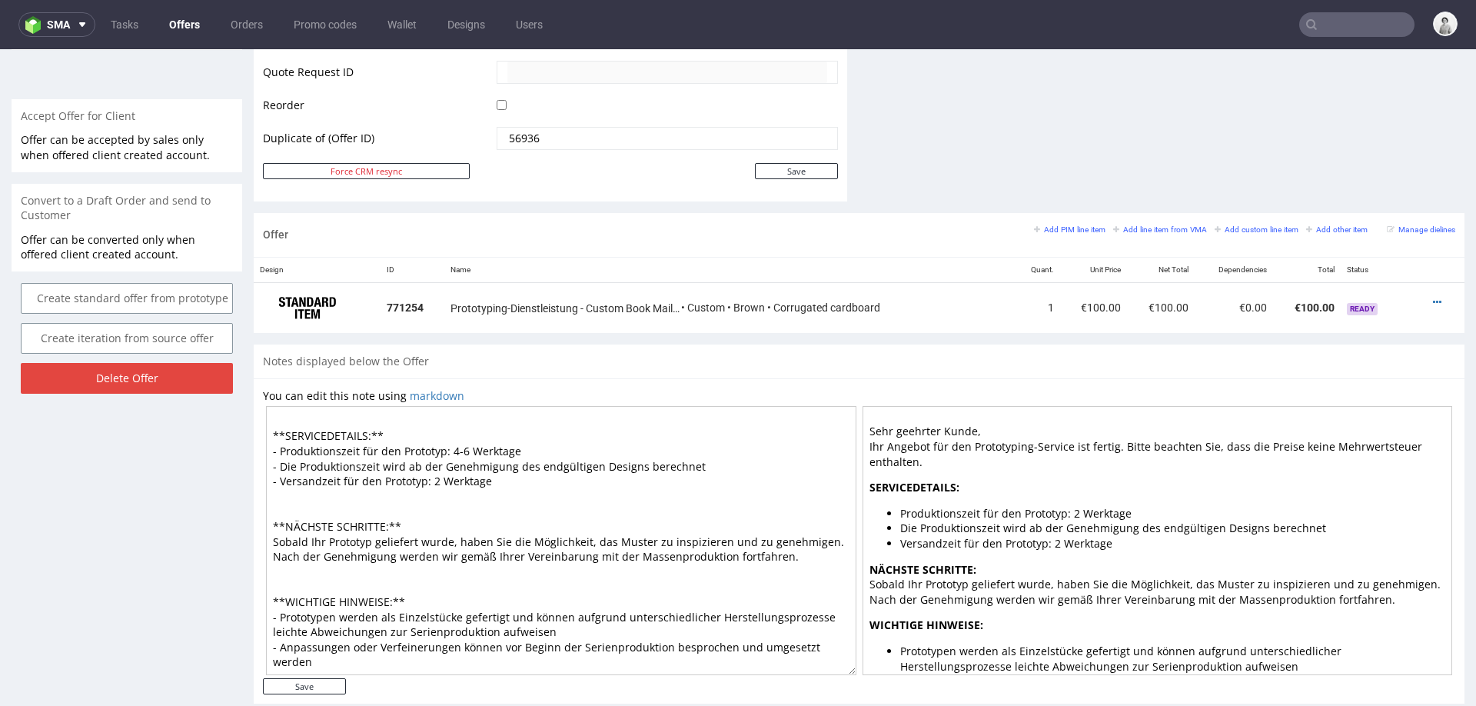
scroll to position [786, 0]
click at [546, 453] on textarea "Sehr geehrter Kunde, Ihr Angebot für den Prototyping-Service ist fertig. Bitte …" at bounding box center [561, 537] width 590 height 269
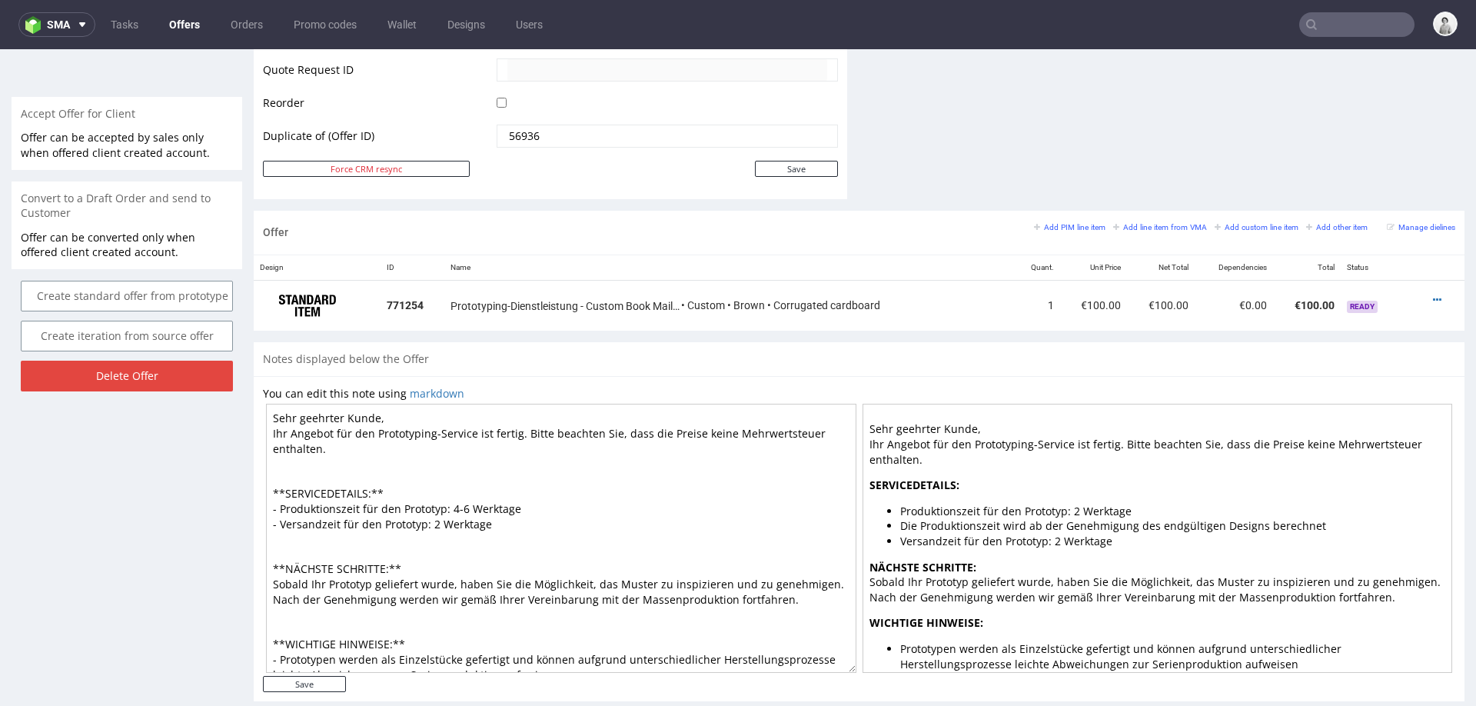
scroll to position [45, 0]
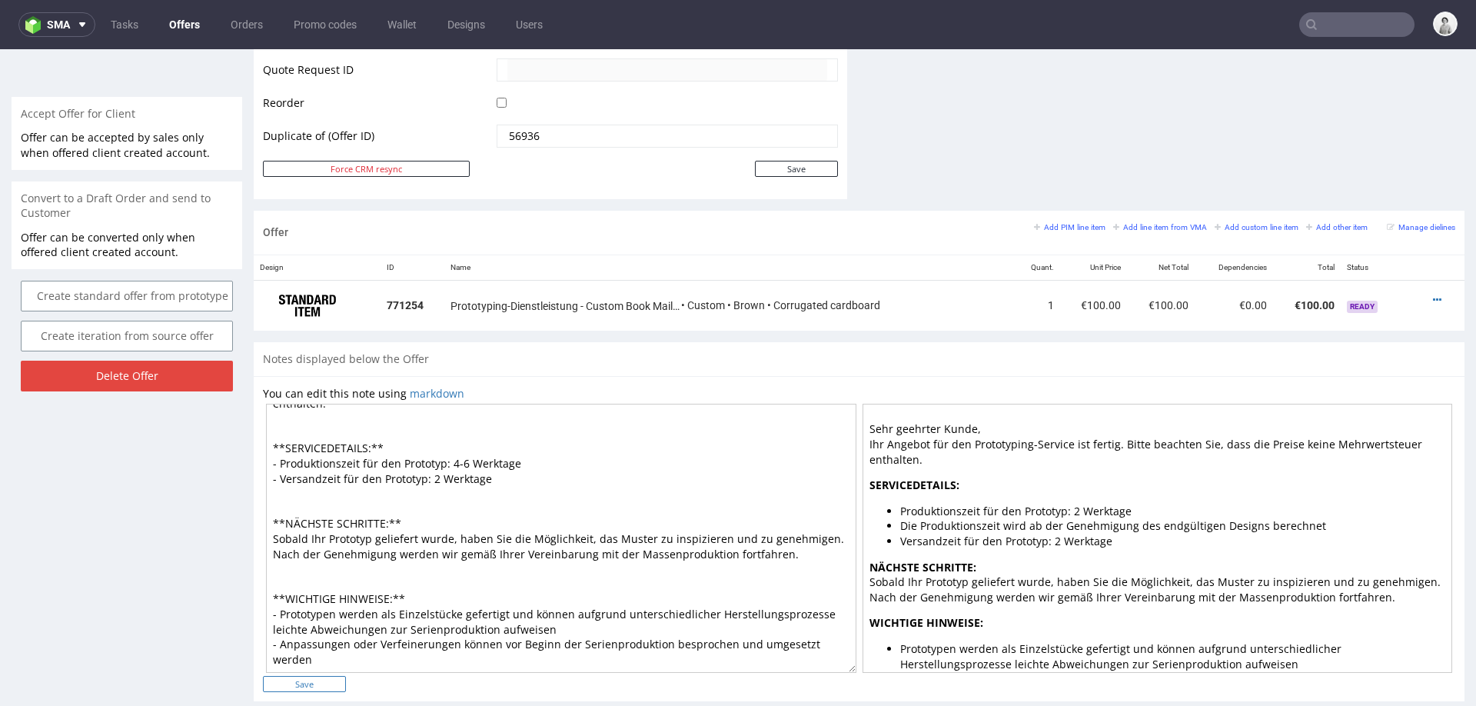
type textarea "Sehr geehrter Kunde, Ihr Angebot für den Prototyping-Service ist fertig. Bitte …"
click at [316, 680] on input "Save" at bounding box center [304, 684] width 83 height 16
type input "In progress..."
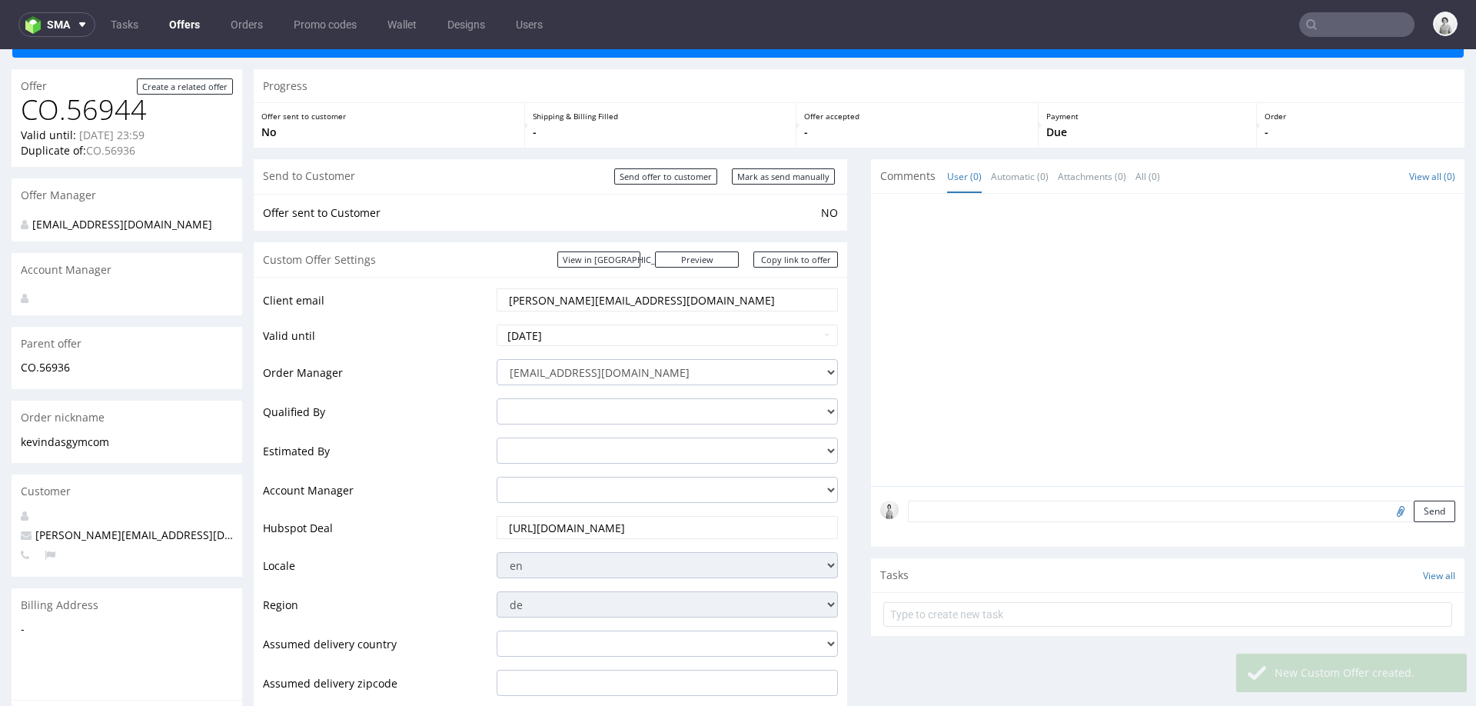
scroll to position [0, 0]
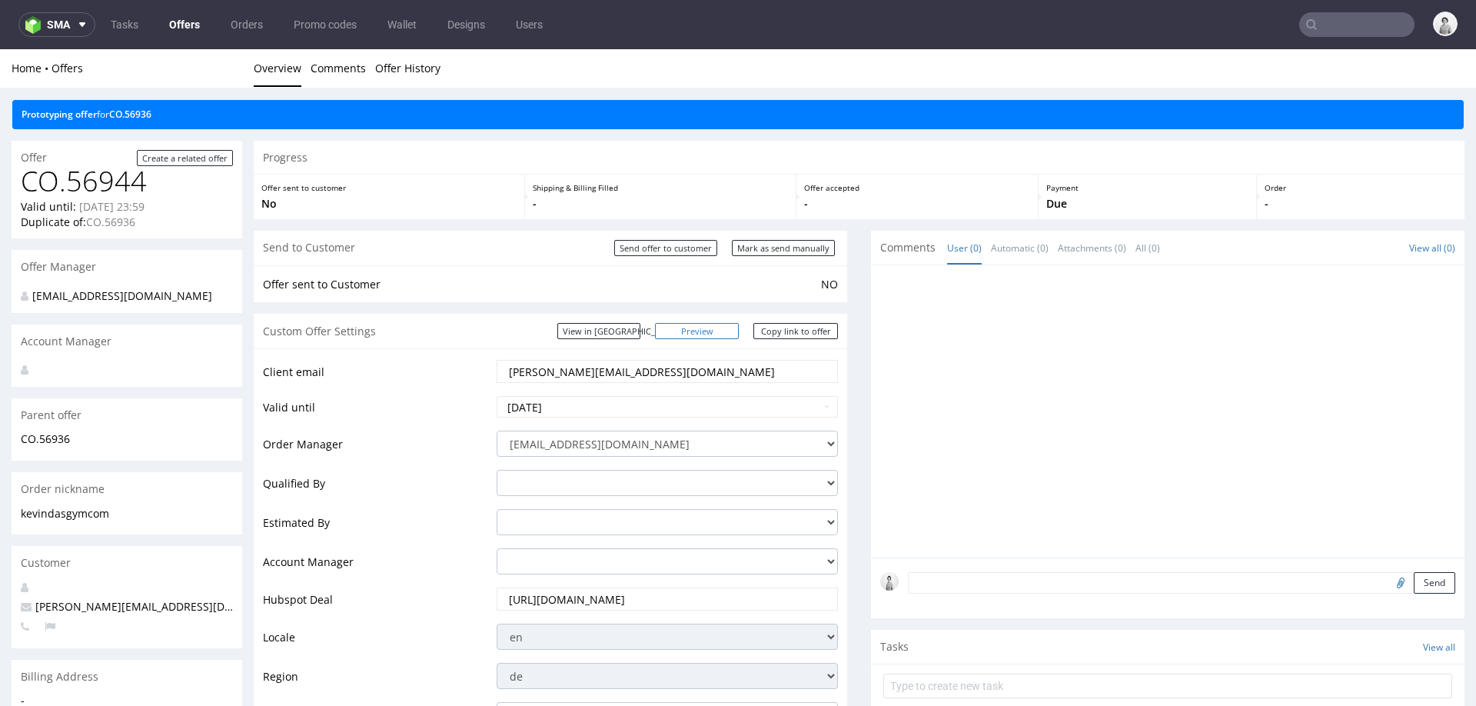
click at [724, 327] on link "Preview" at bounding box center [697, 331] width 85 height 16
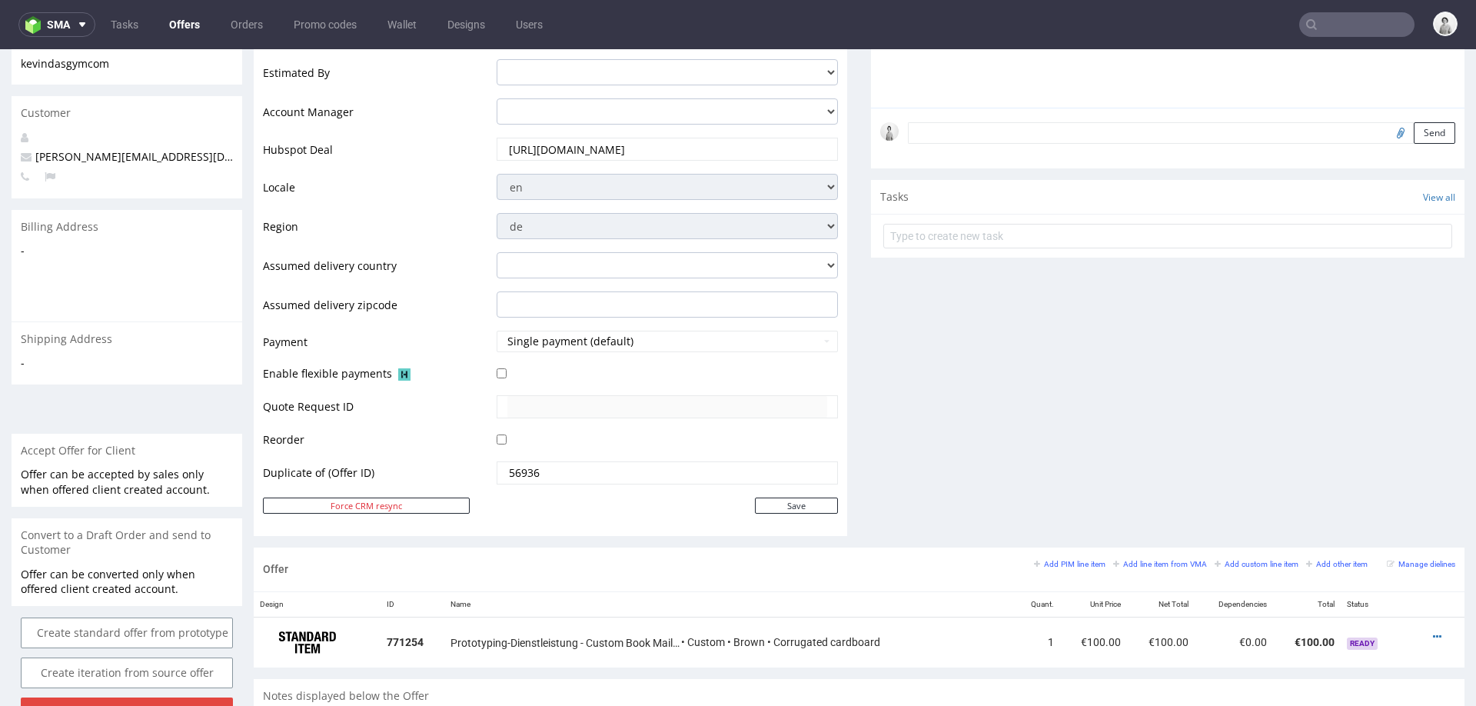
scroll to position [603, 0]
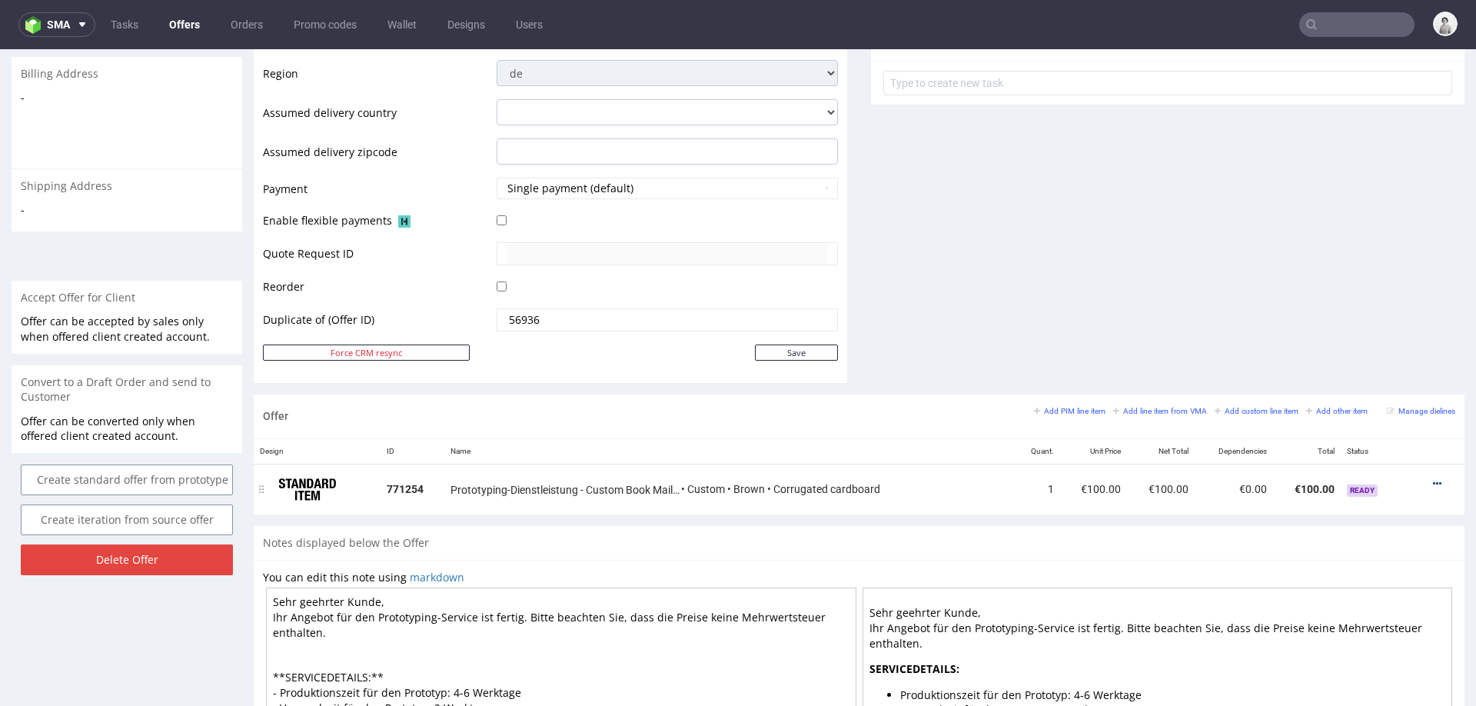
click at [1433, 478] on icon at bounding box center [1437, 483] width 8 height 11
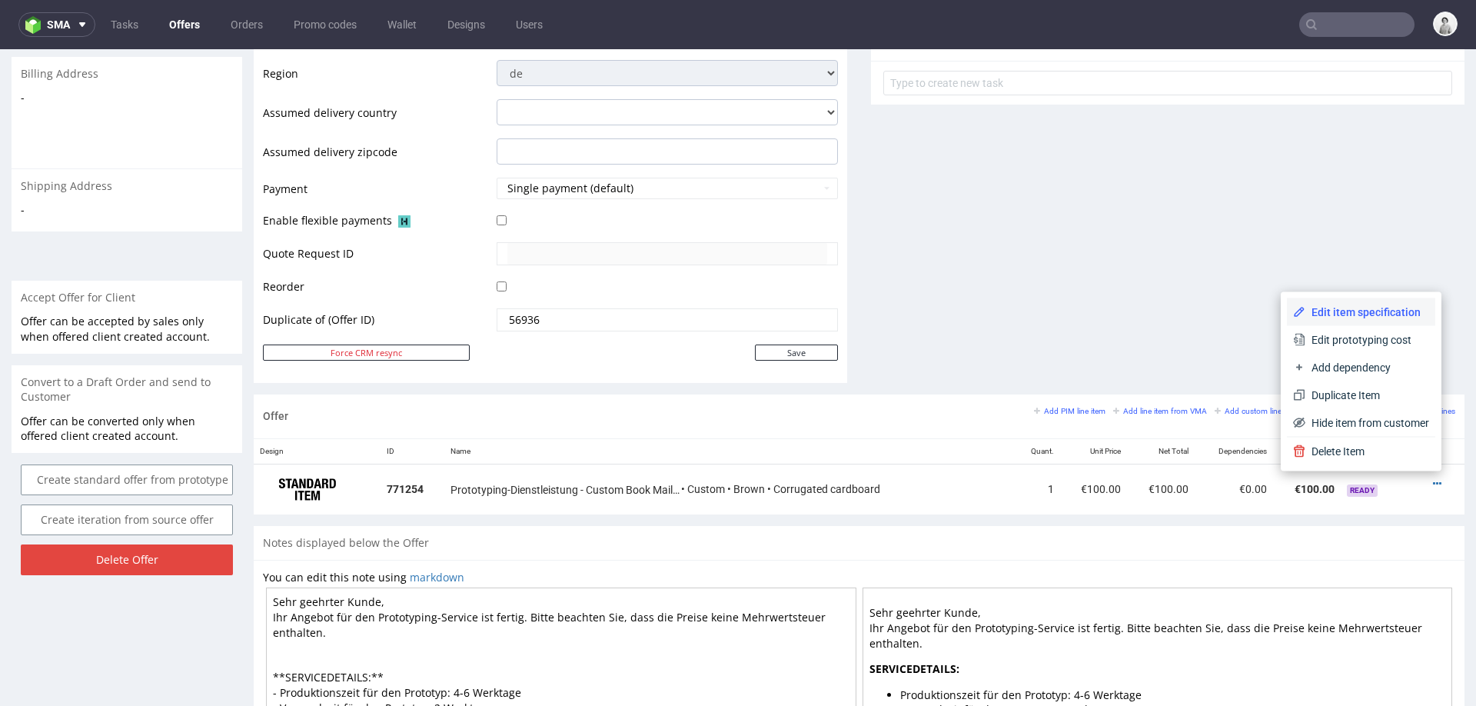
click at [1365, 312] on span "Edit item specification" at bounding box center [1367, 311] width 124 height 15
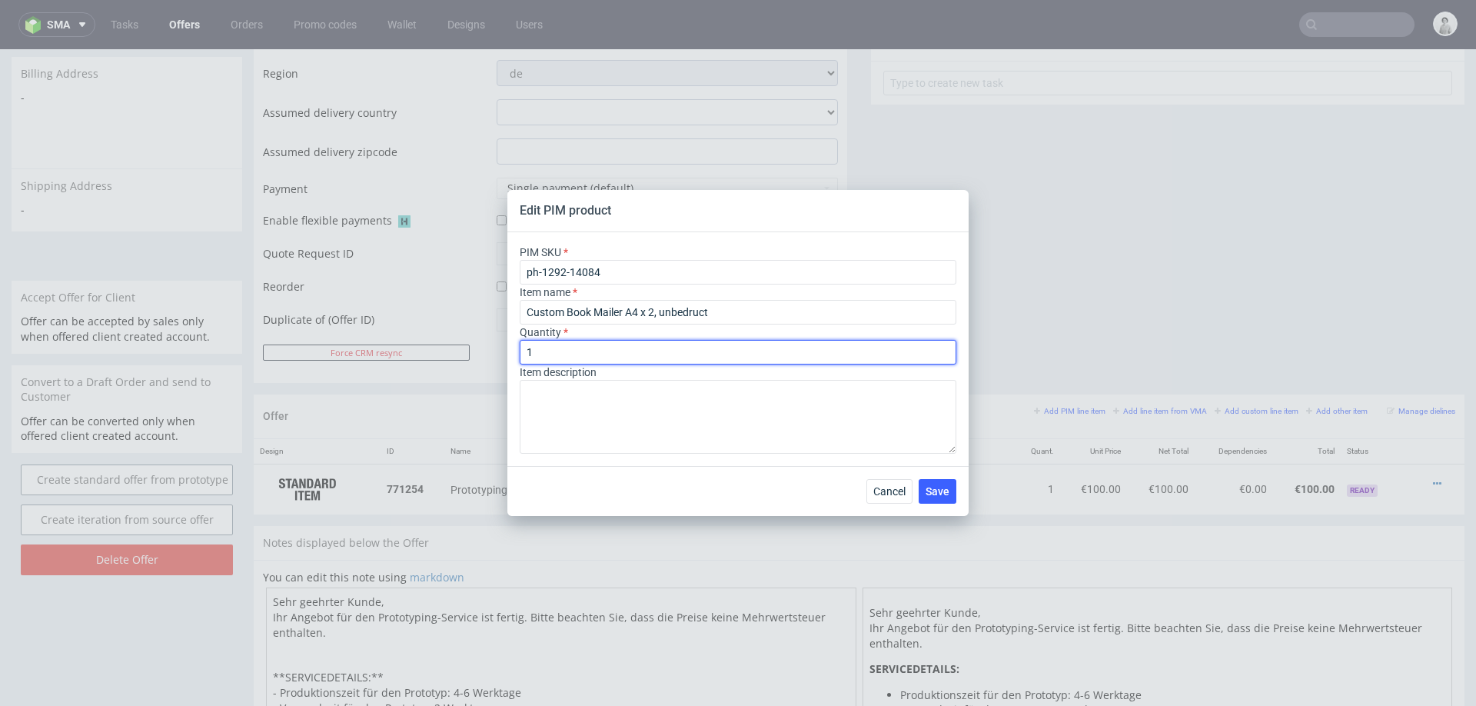
click at [662, 352] on input "1" at bounding box center [738, 352] width 437 height 25
type input "2"
click at [928, 493] on span "Save" at bounding box center [937, 491] width 24 height 11
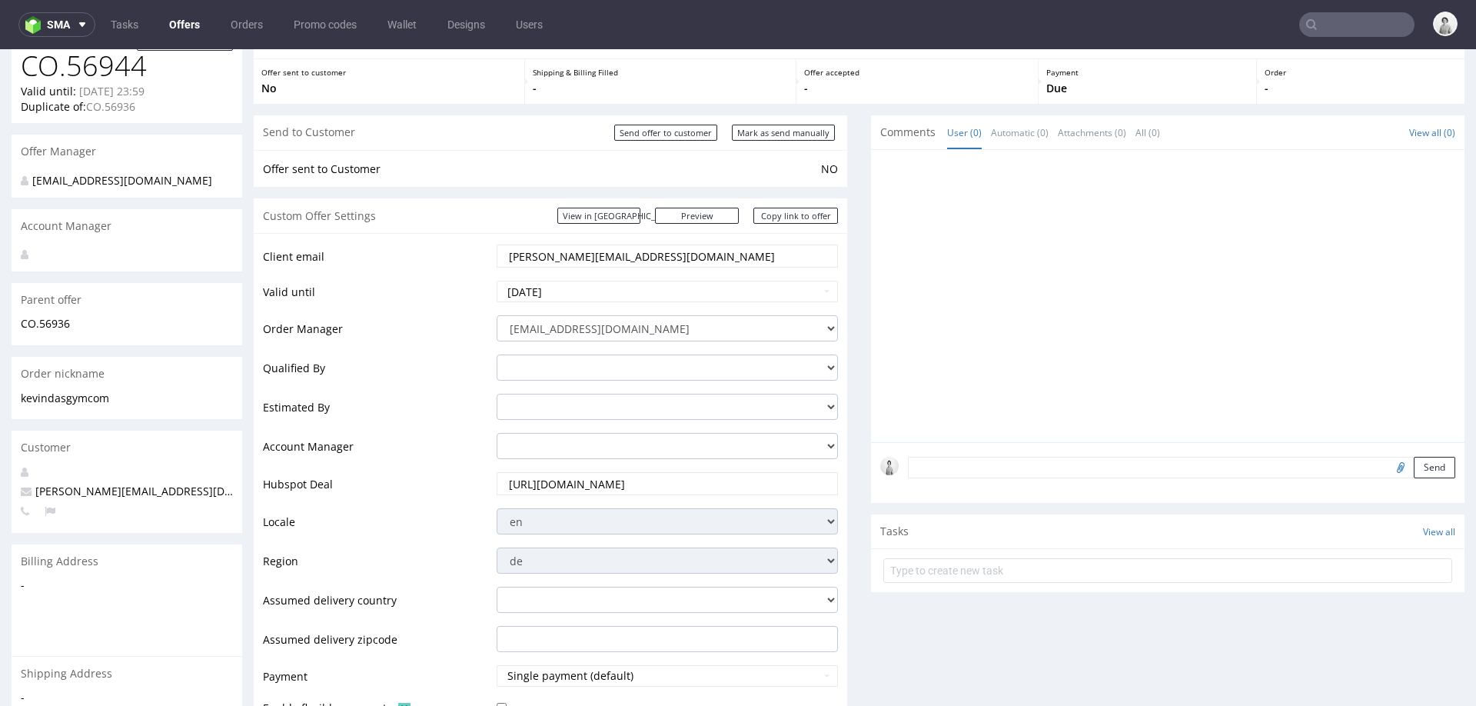
scroll to position [67, 0]
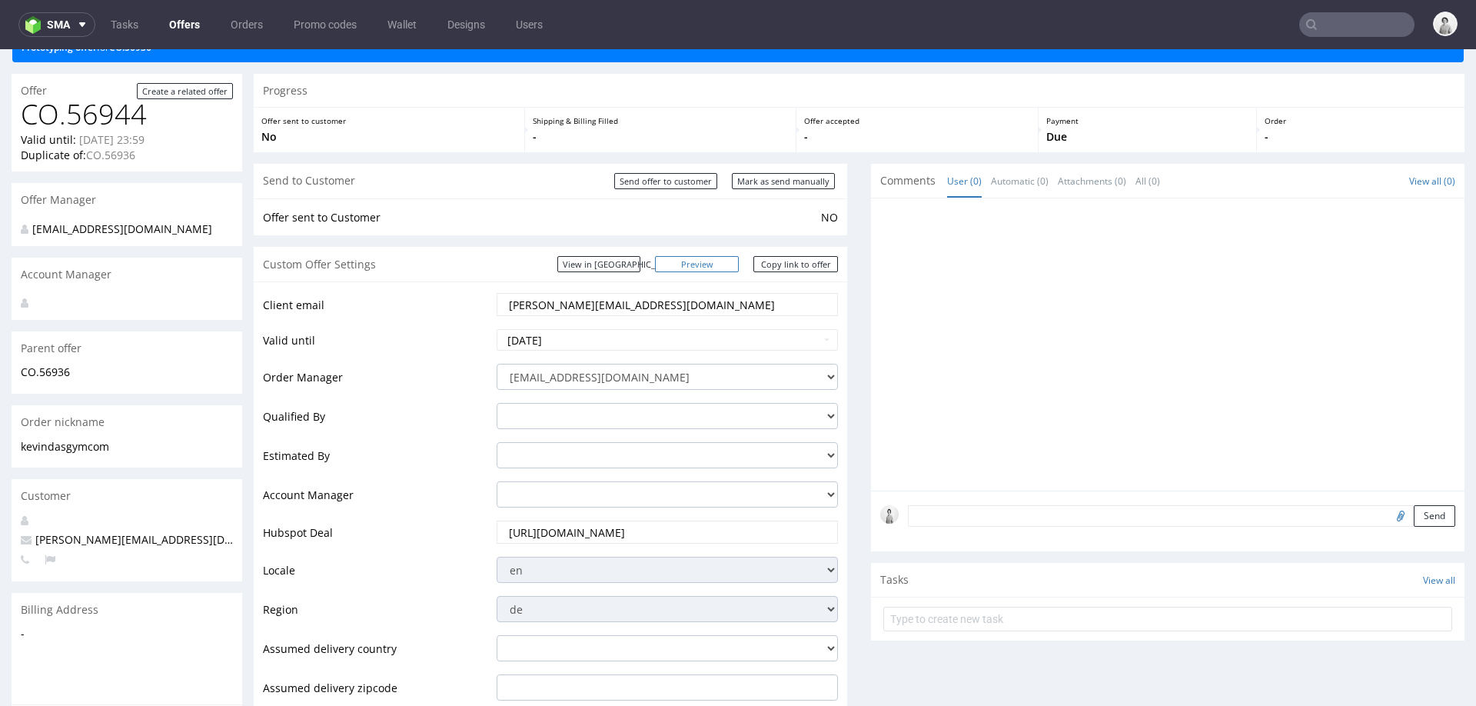
click at [708, 265] on link "Preview" at bounding box center [697, 264] width 85 height 16
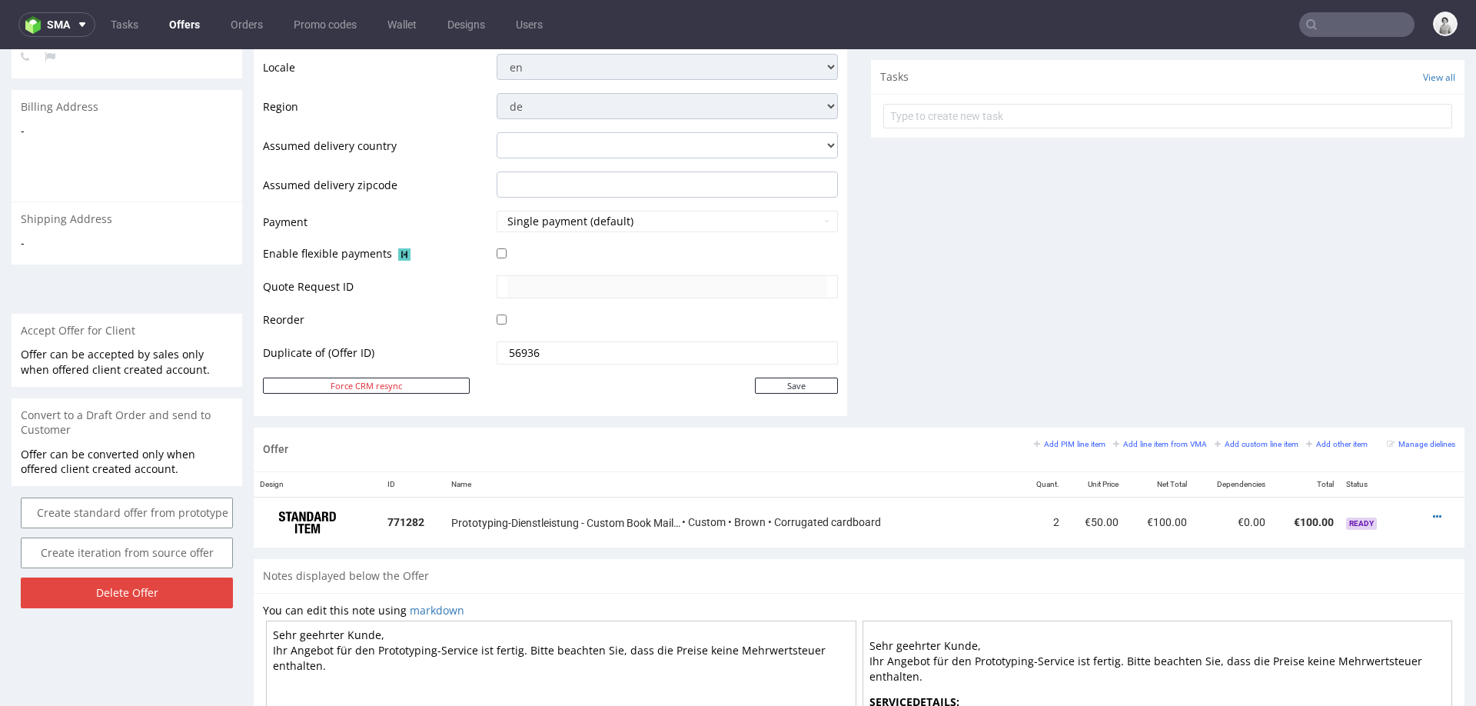
scroll to position [809, 0]
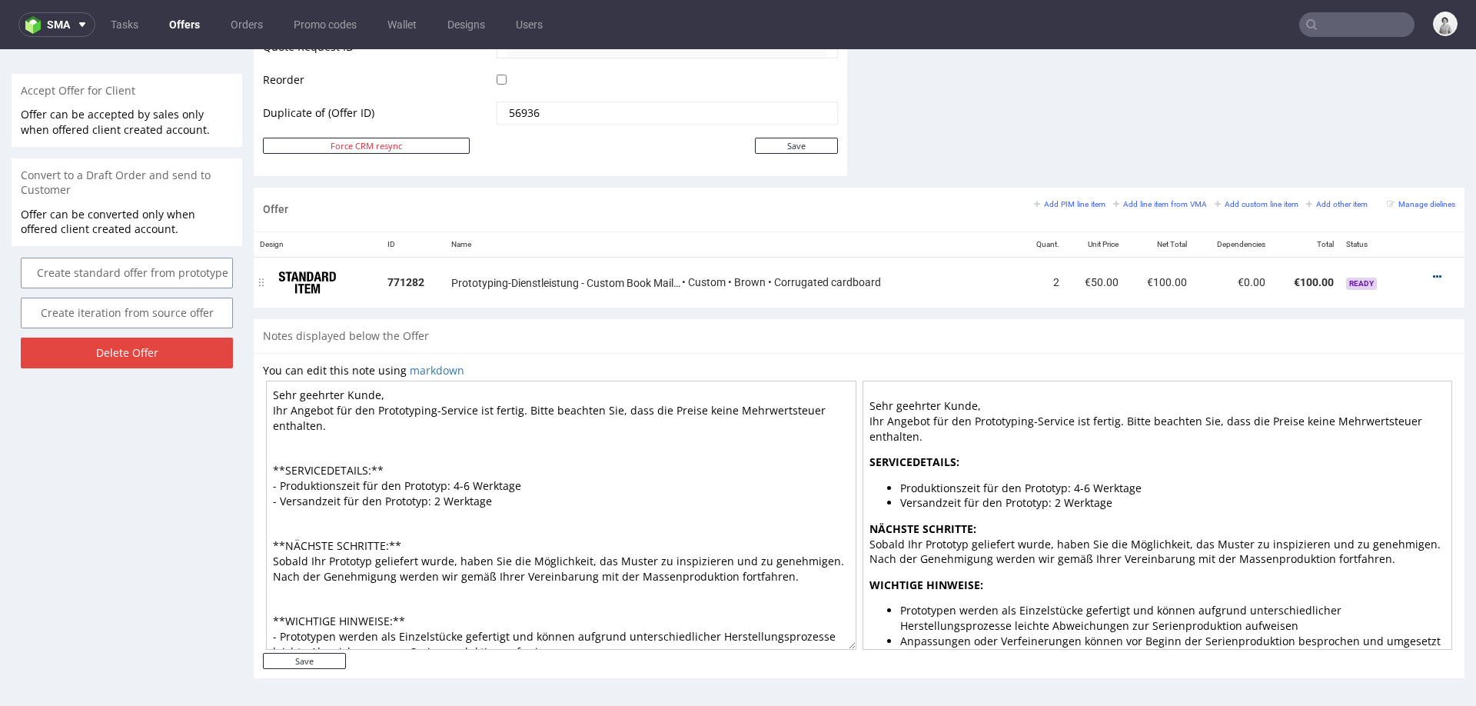
click at [1433, 273] on icon at bounding box center [1437, 276] width 8 height 11
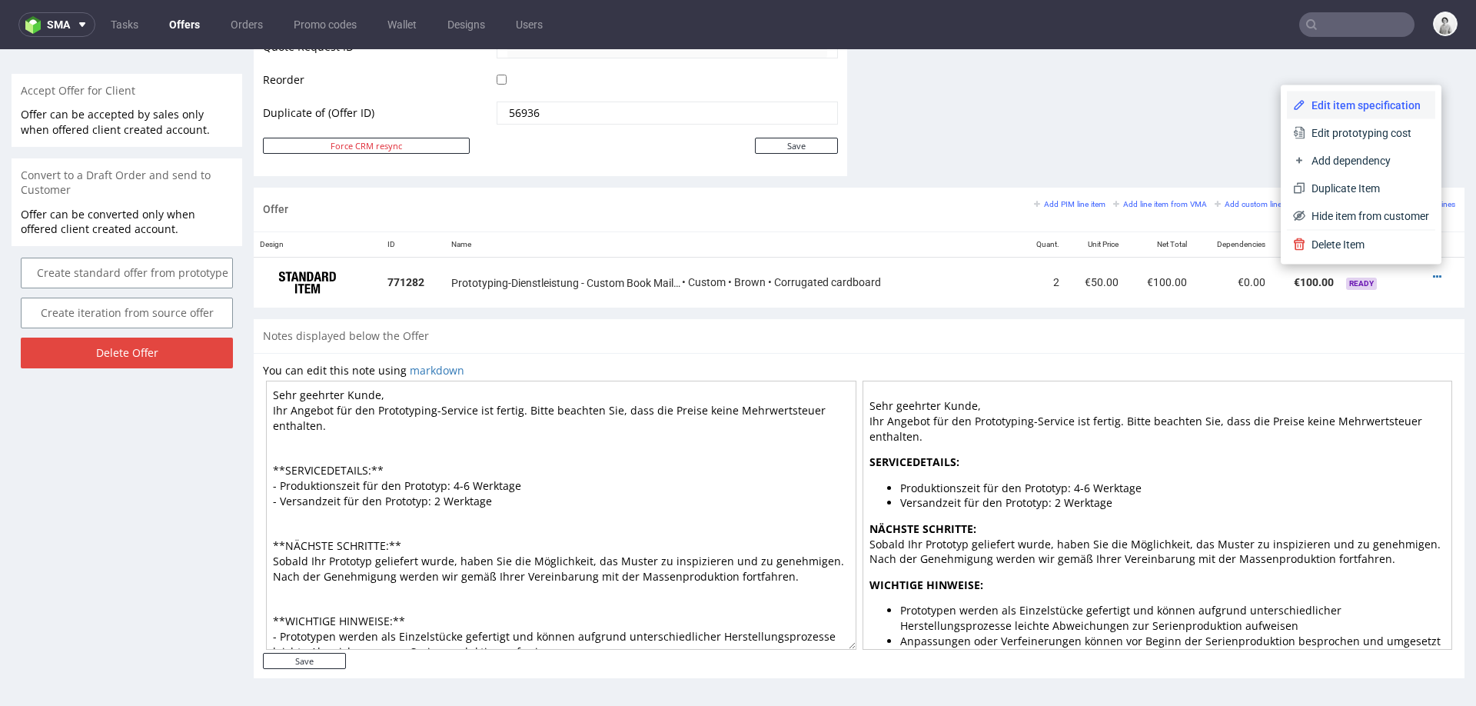
click at [1306, 95] on li "Edit item specification" at bounding box center [1361, 105] width 148 height 28
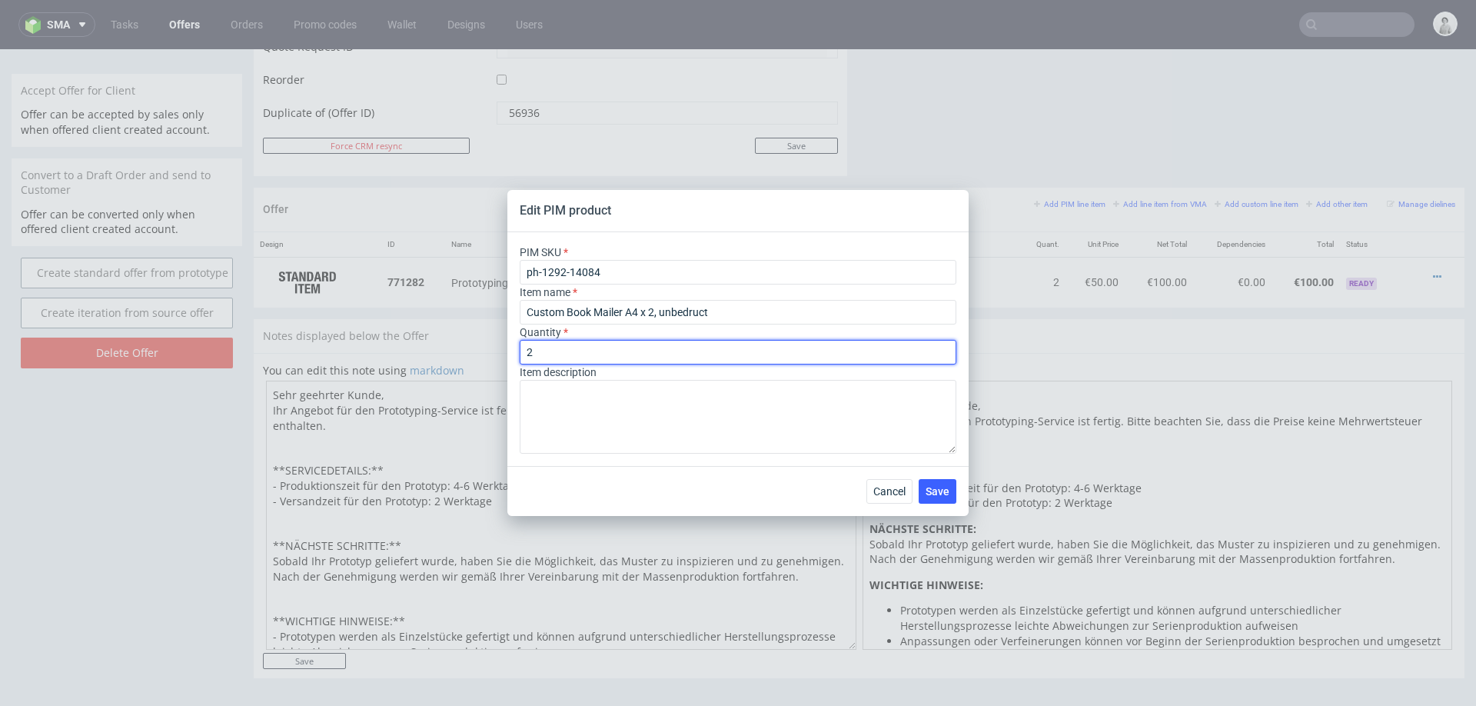
click at [616, 350] on input "2" at bounding box center [738, 352] width 437 height 25
type input "1"
click at [856, 233] on div "PIM SKU ph-1292-14084 Item name Custom Book Mailer A4 x 2, unbedruct Quantity 1…" at bounding box center [737, 349] width 461 height 234
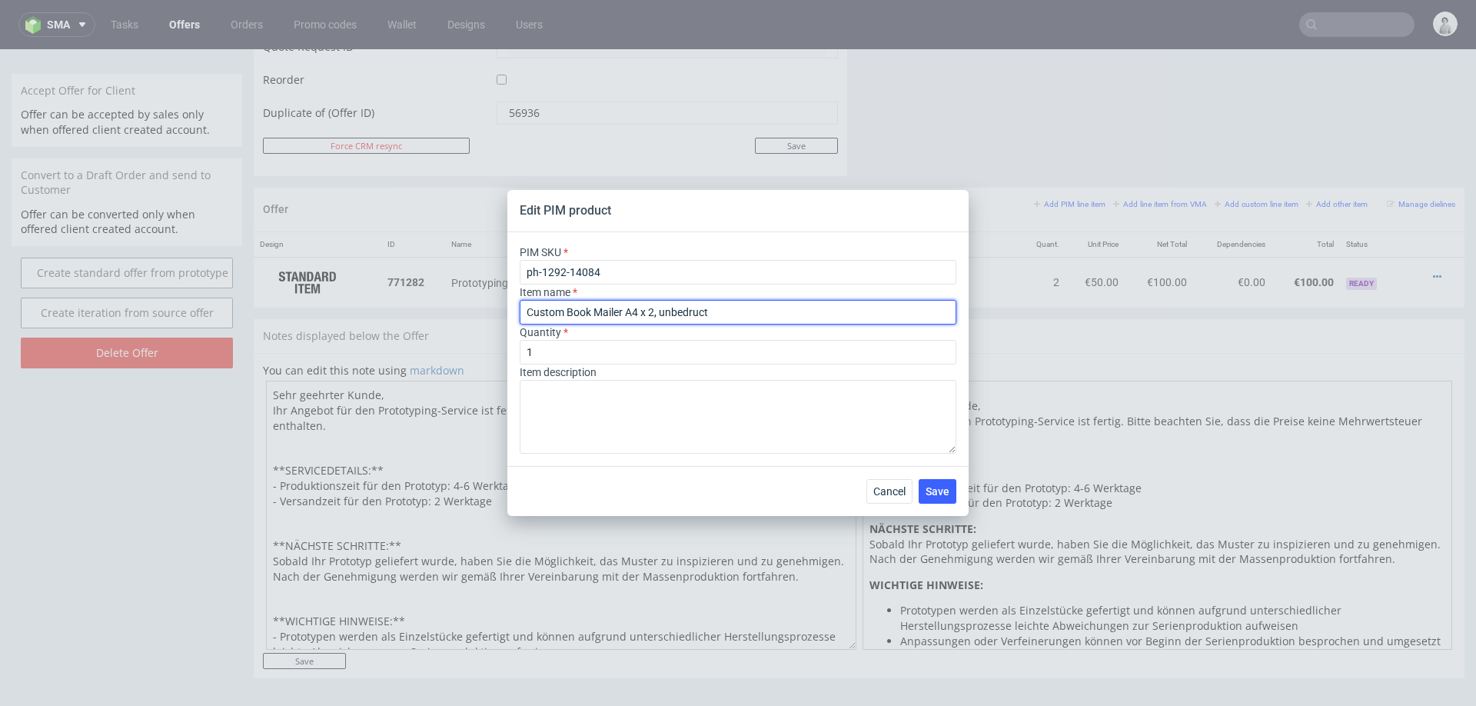
click at [756, 307] on input "Custom Book Mailer A4 x 2, unbedruct" at bounding box center [738, 312] width 437 height 25
click at [653, 311] on input "Custom Book Mailer A4 x 2, unbedruct" at bounding box center [738, 312] width 437 height 25
click at [745, 314] on input "Custom Book Mailer A4 , unbedruct" at bounding box center [738, 312] width 437 height 25
type input "Custom Book Mailer A4 , unbedruct x2"
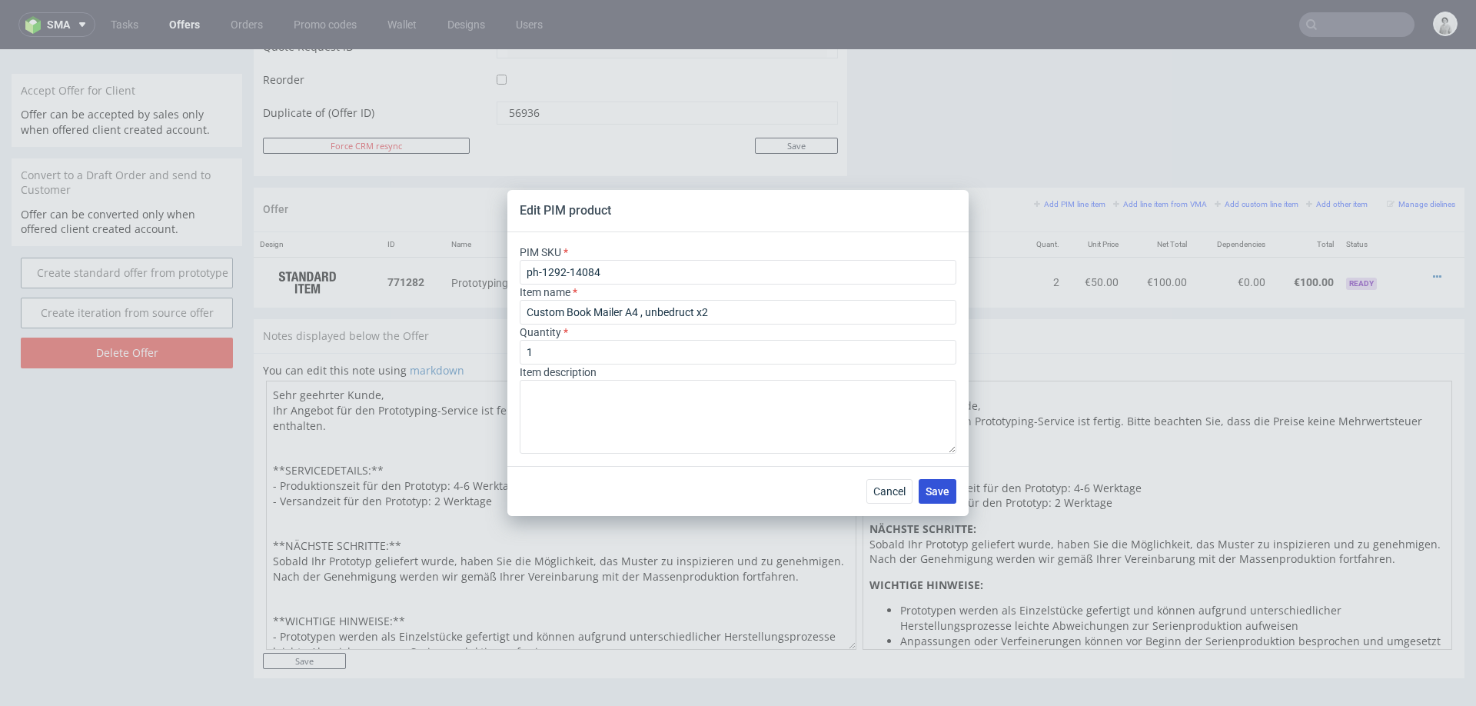
click at [930, 486] on span "Save" at bounding box center [937, 491] width 24 height 11
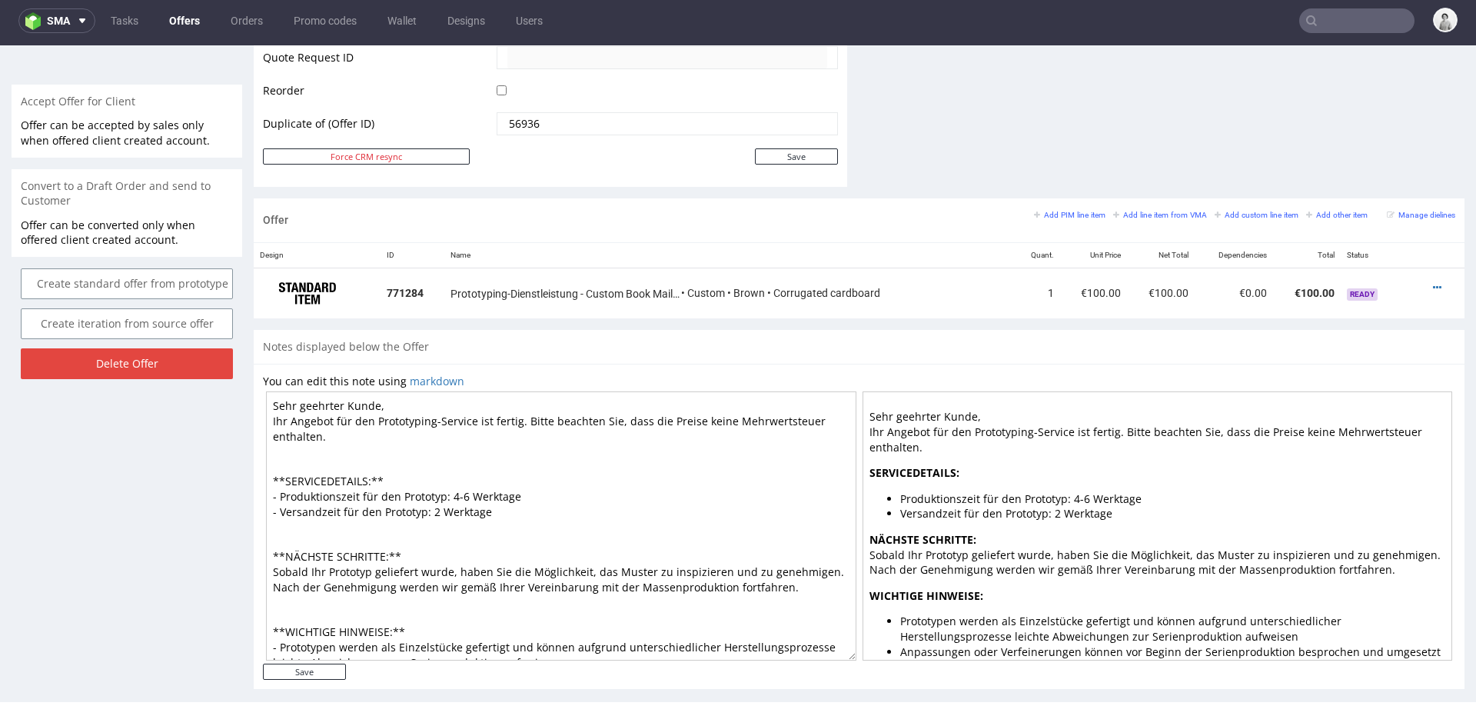
scroll to position [0, 0]
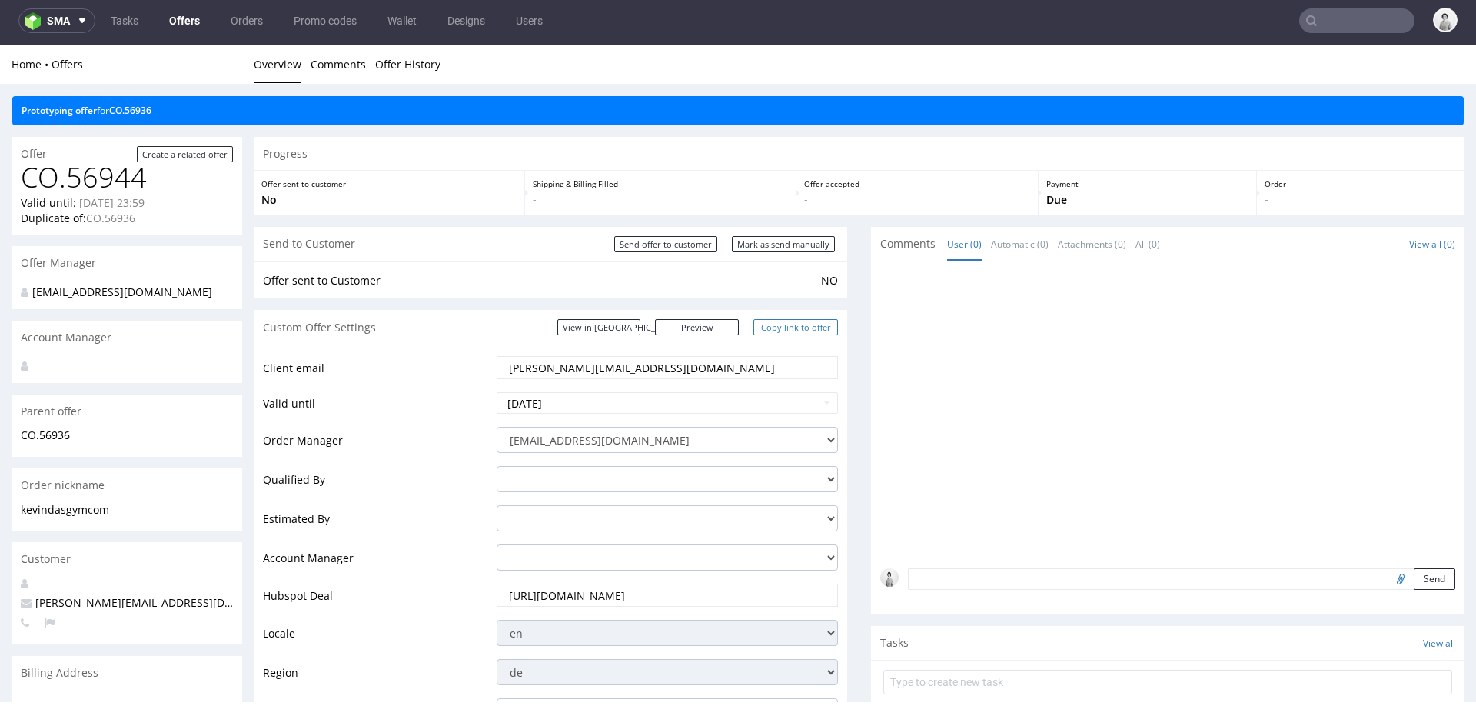
click at [784, 330] on link "Copy link to offer" at bounding box center [795, 327] width 85 height 16
click at [802, 245] on input "Mark as send manually" at bounding box center [783, 244] width 103 height 16
type input "In progress..."
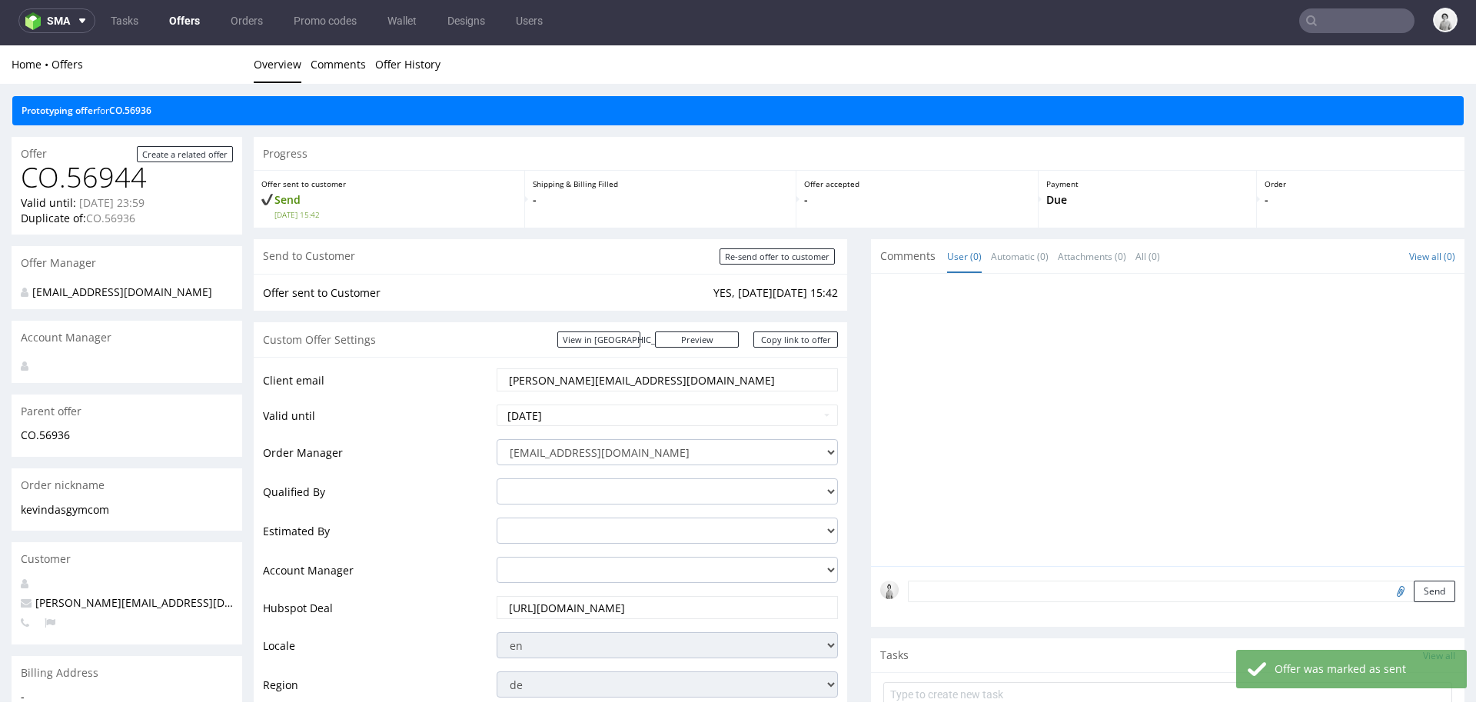
click at [579, 609] on input "[URL][DOMAIN_NAME]" at bounding box center [667, 607] width 320 height 22
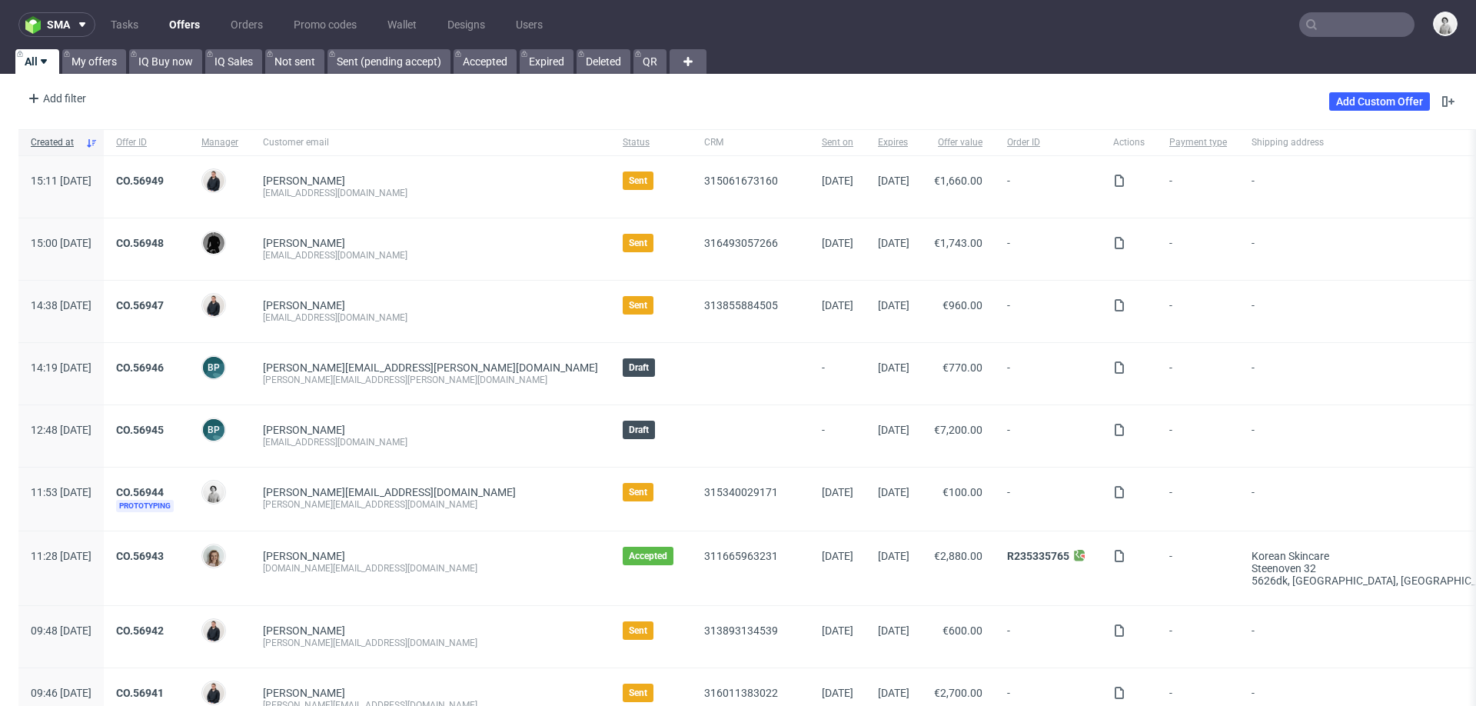
click at [1317, 18] on input "text" at bounding box center [1356, 24] width 115 height 25
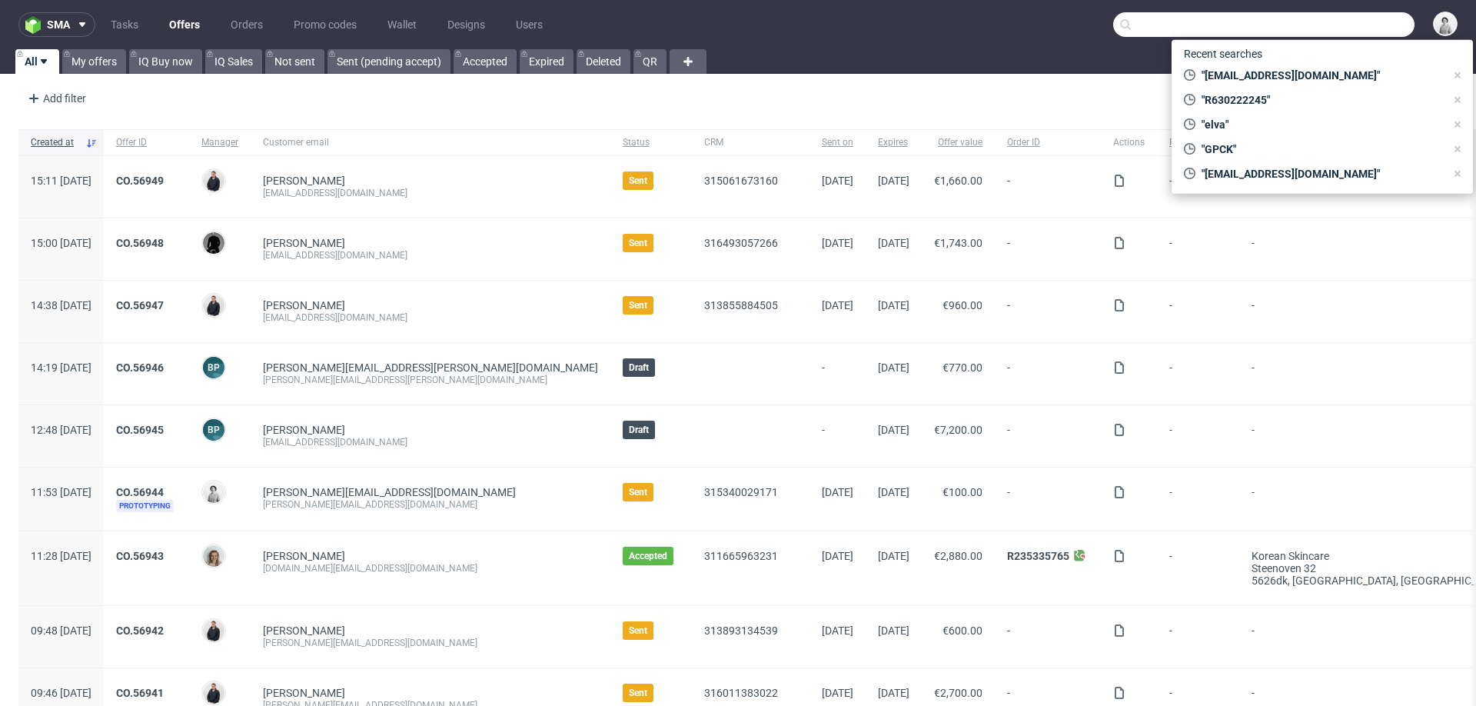
paste input "[PERSON_NAME][EMAIL_ADDRESS][DOMAIN_NAME]"
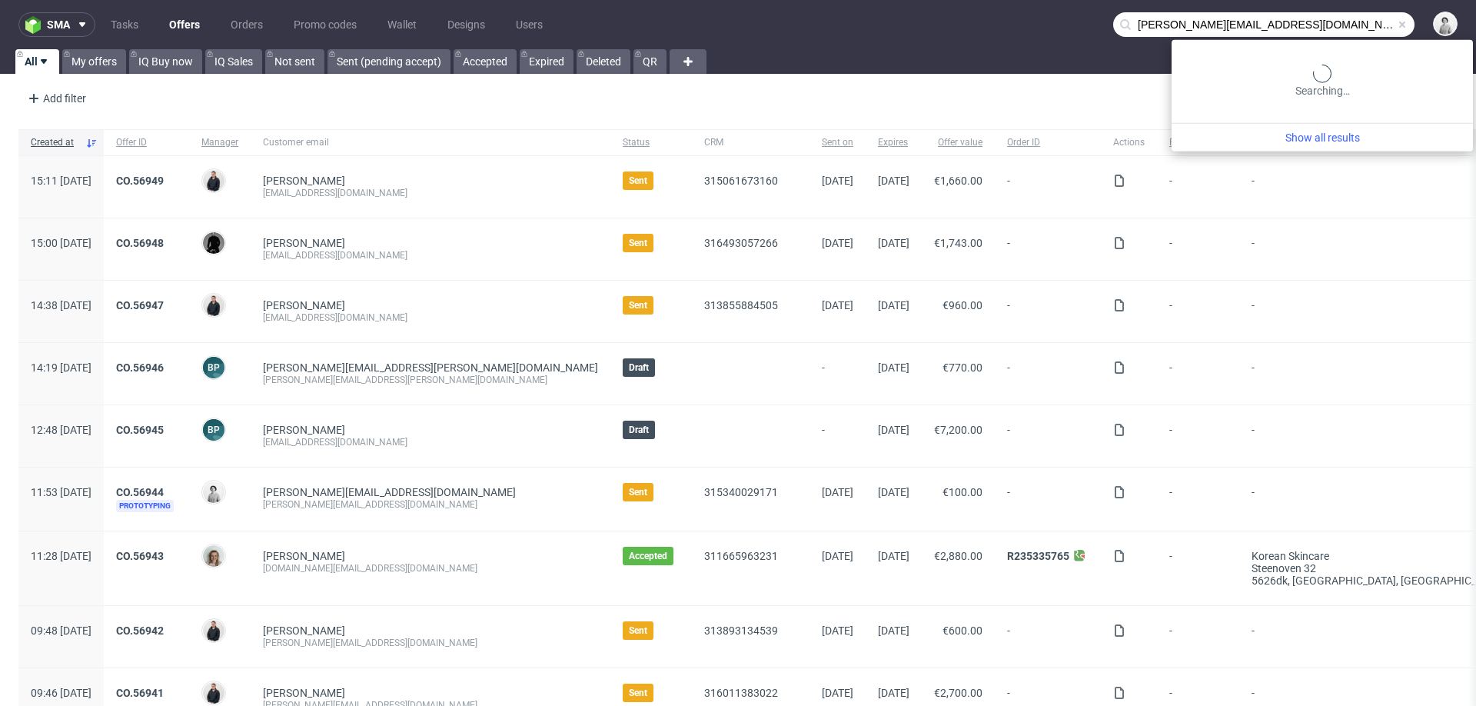
type input "[PERSON_NAME][EMAIL_ADDRESS][DOMAIN_NAME]"
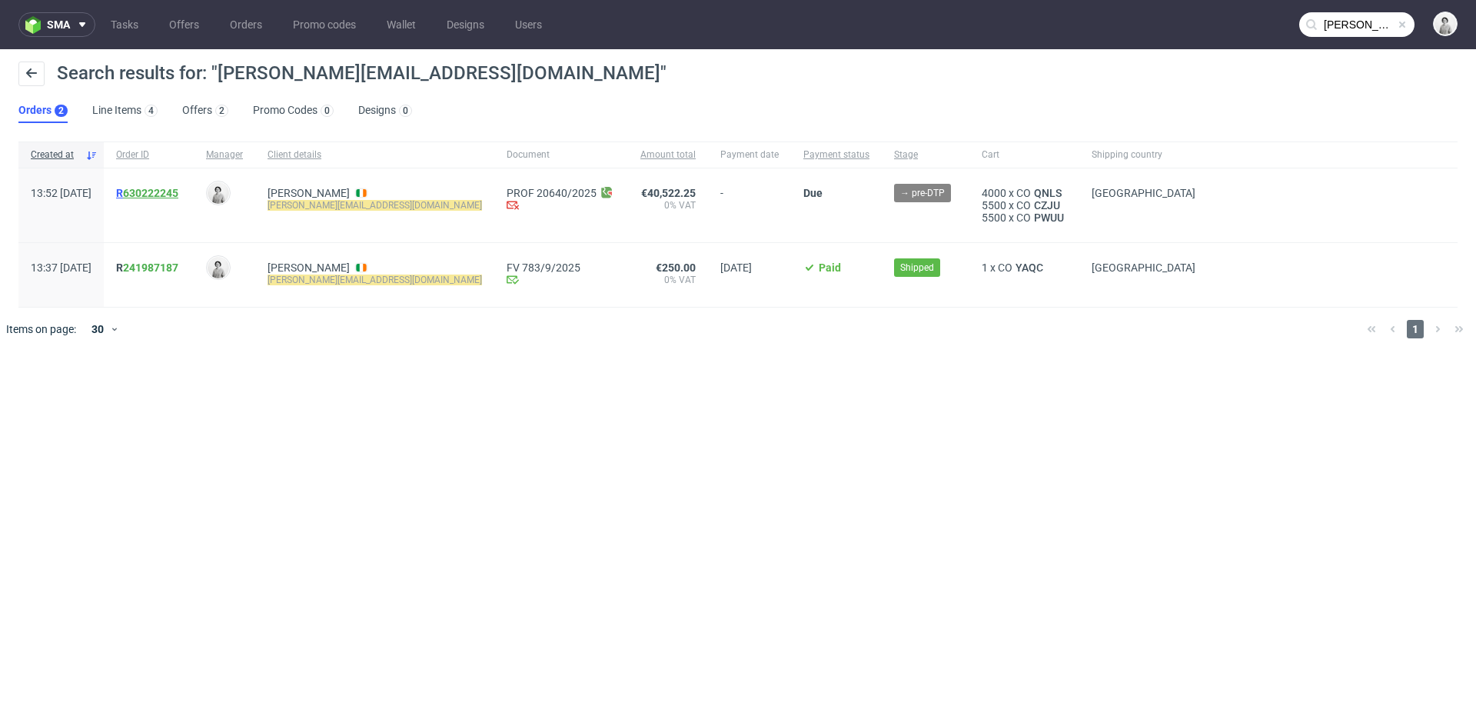
click at [178, 194] on link "630222245" at bounding box center [150, 193] width 55 height 12
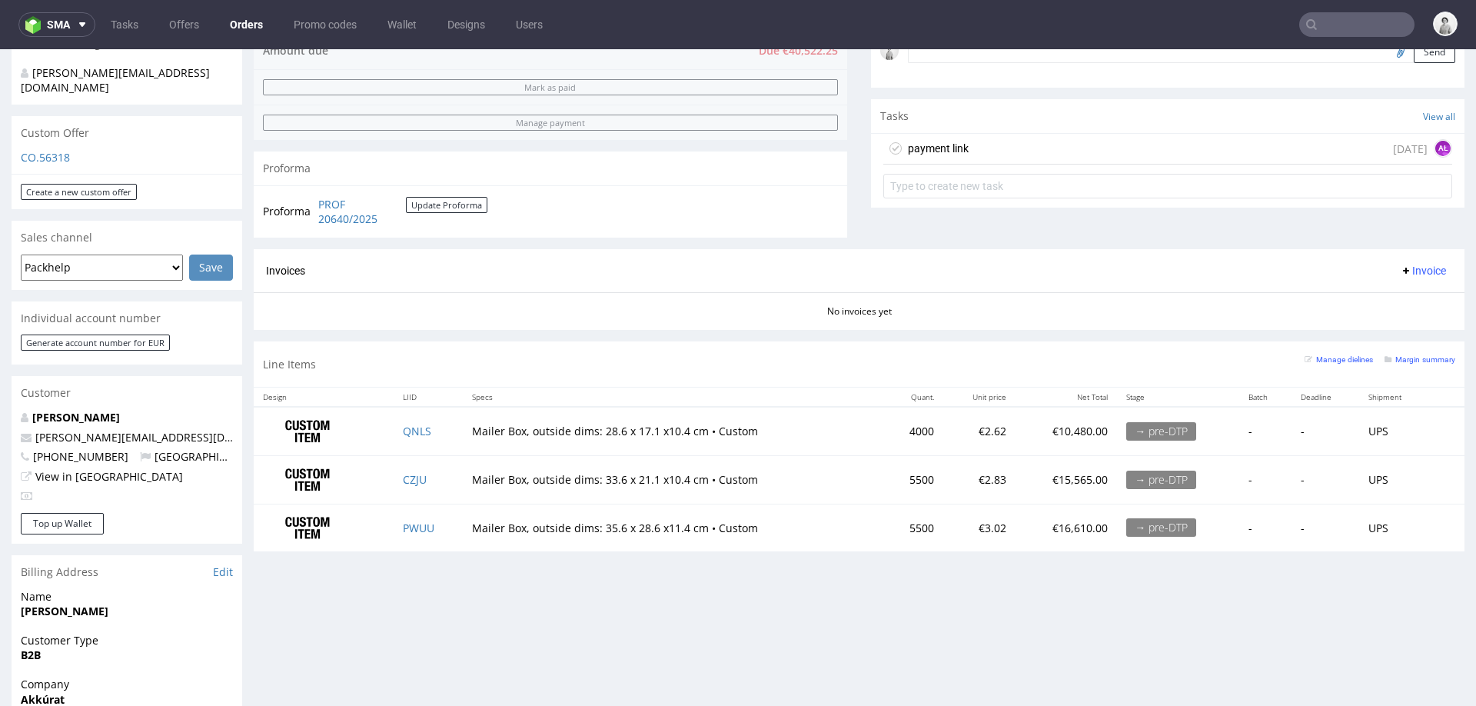
scroll to position [490, 0]
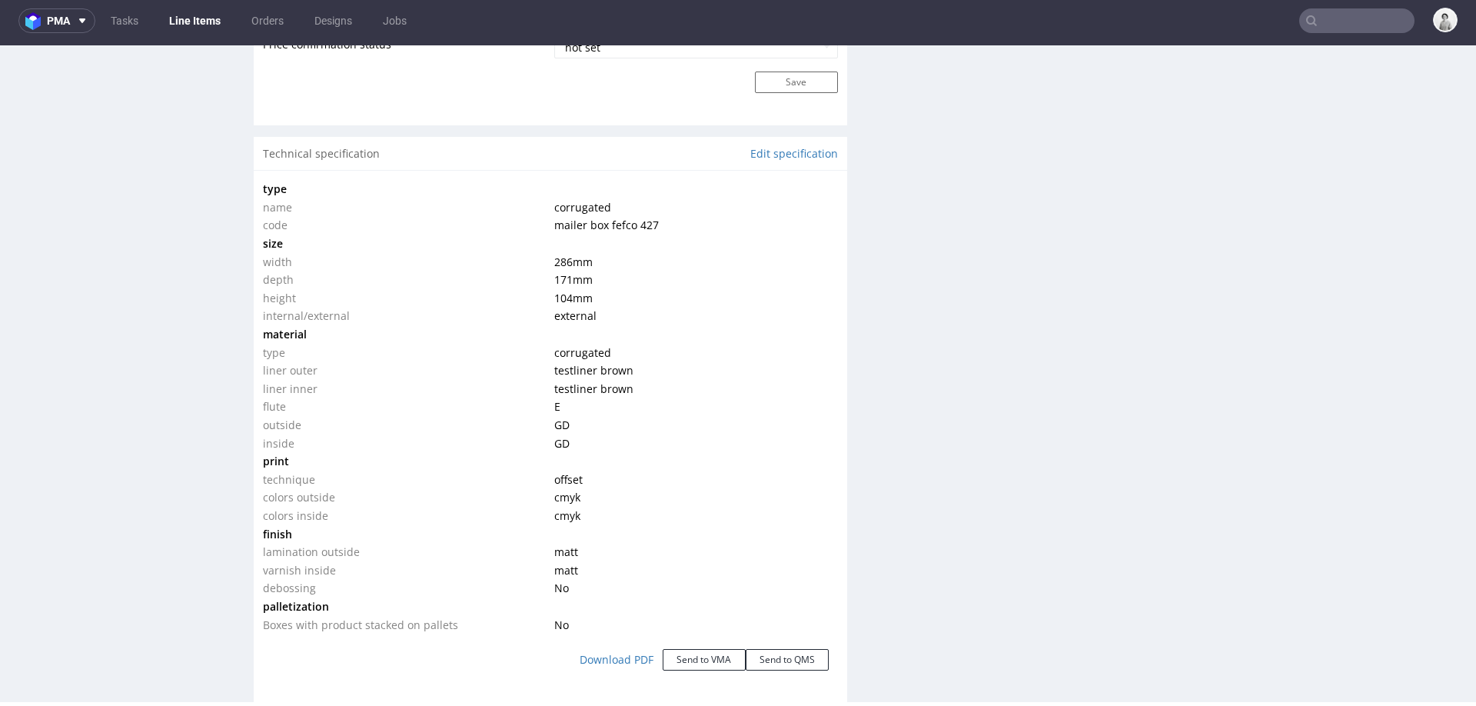
scroll to position [1353, 0]
click at [791, 149] on link "Edit specification" at bounding box center [794, 151] width 88 height 15
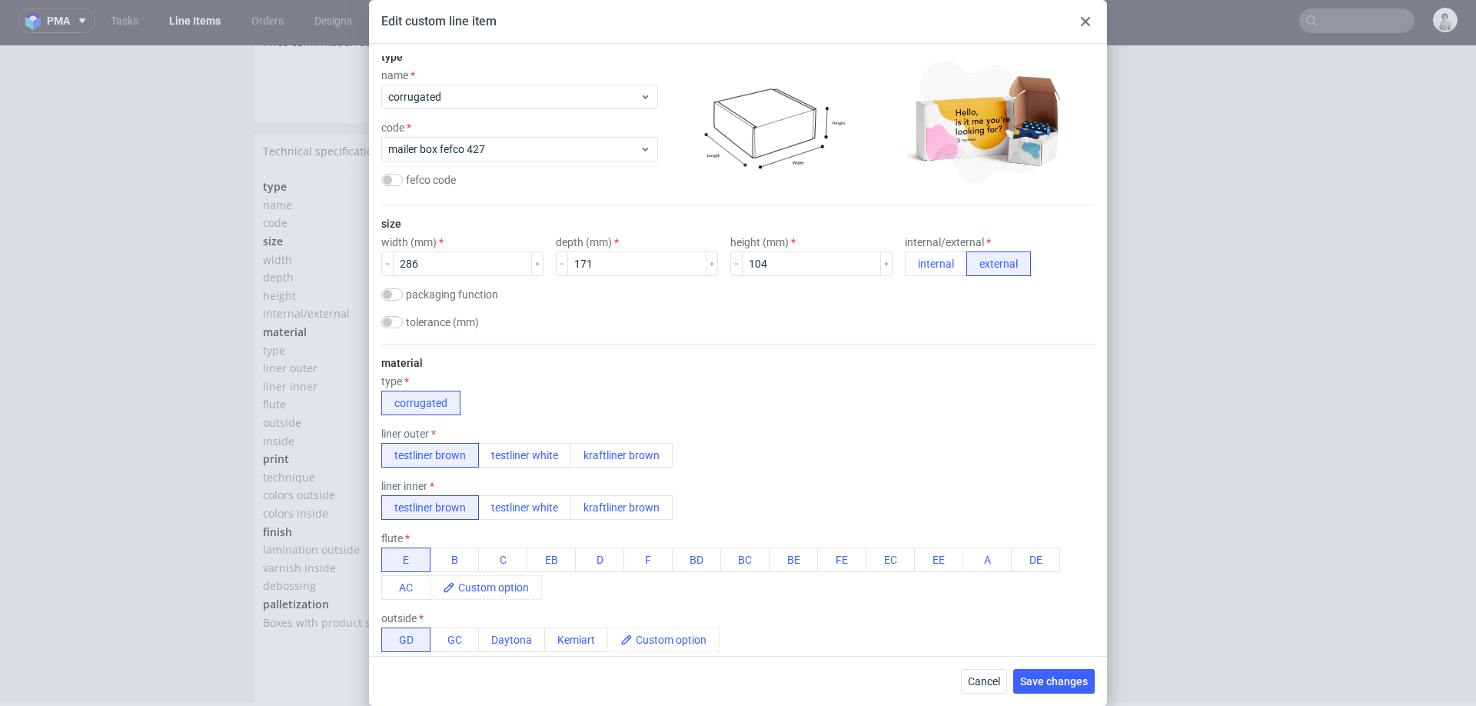
scroll to position [95, 0]
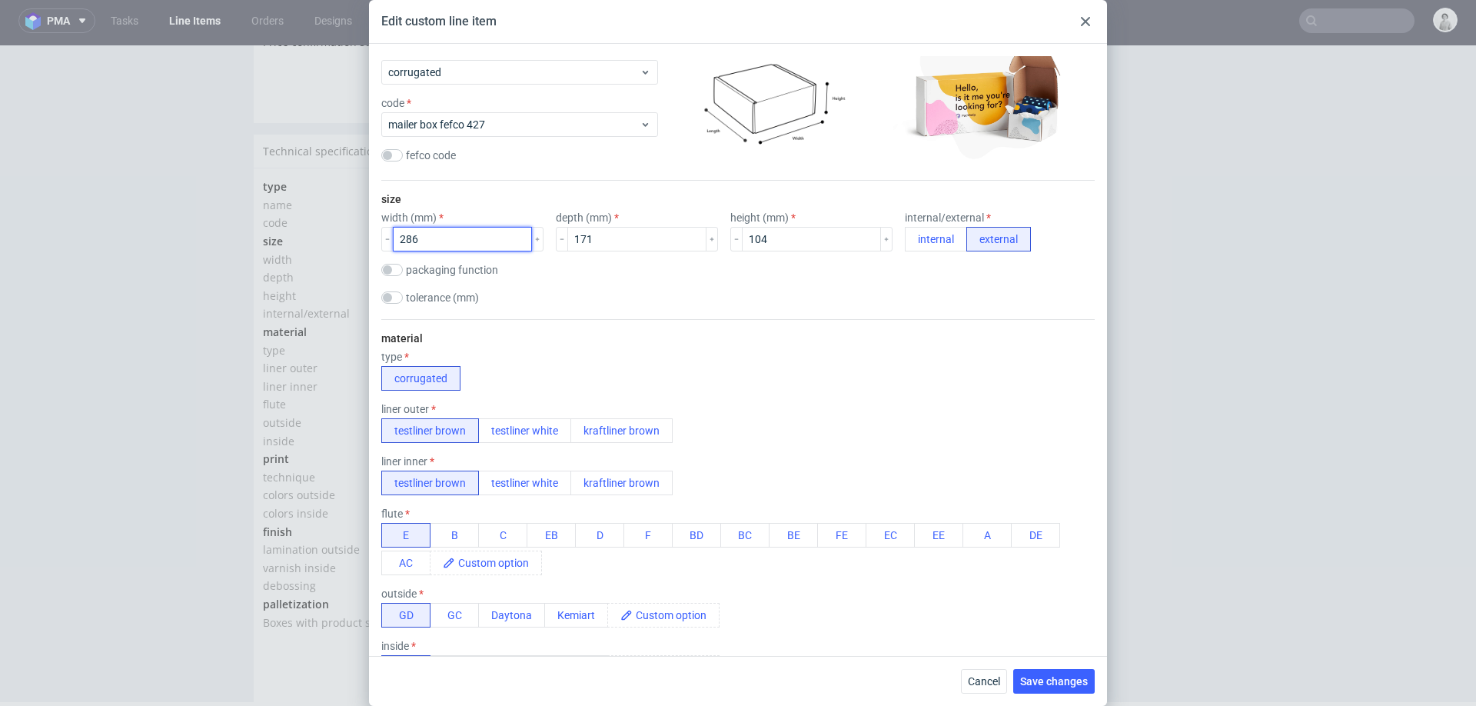
click at [419, 242] on input "286" at bounding box center [462, 239] width 139 height 25
type input "270"
click at [905, 244] on button "internal" at bounding box center [936, 239] width 62 height 25
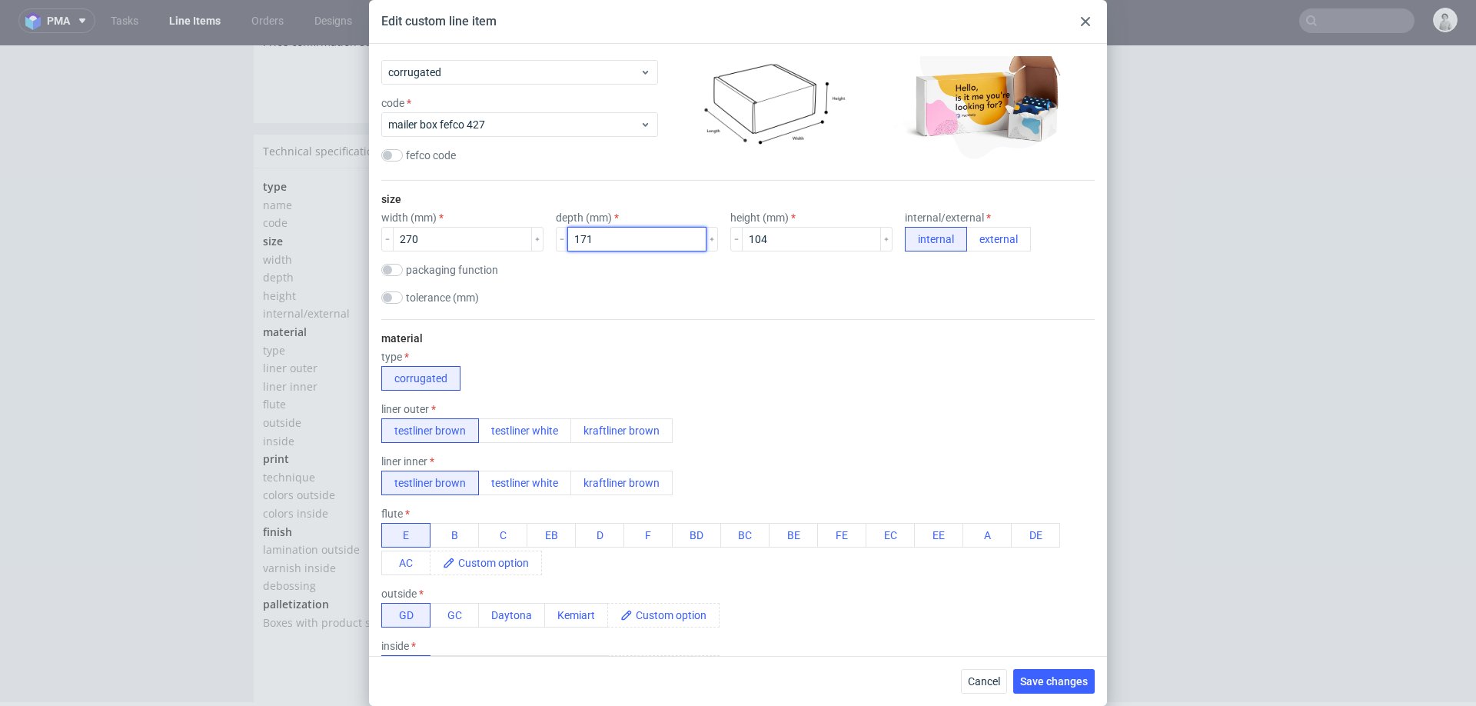
click at [589, 237] on input "171" at bounding box center [636, 239] width 139 height 25
type input "165"
click at [771, 234] on input "104" at bounding box center [811, 239] width 139 height 25
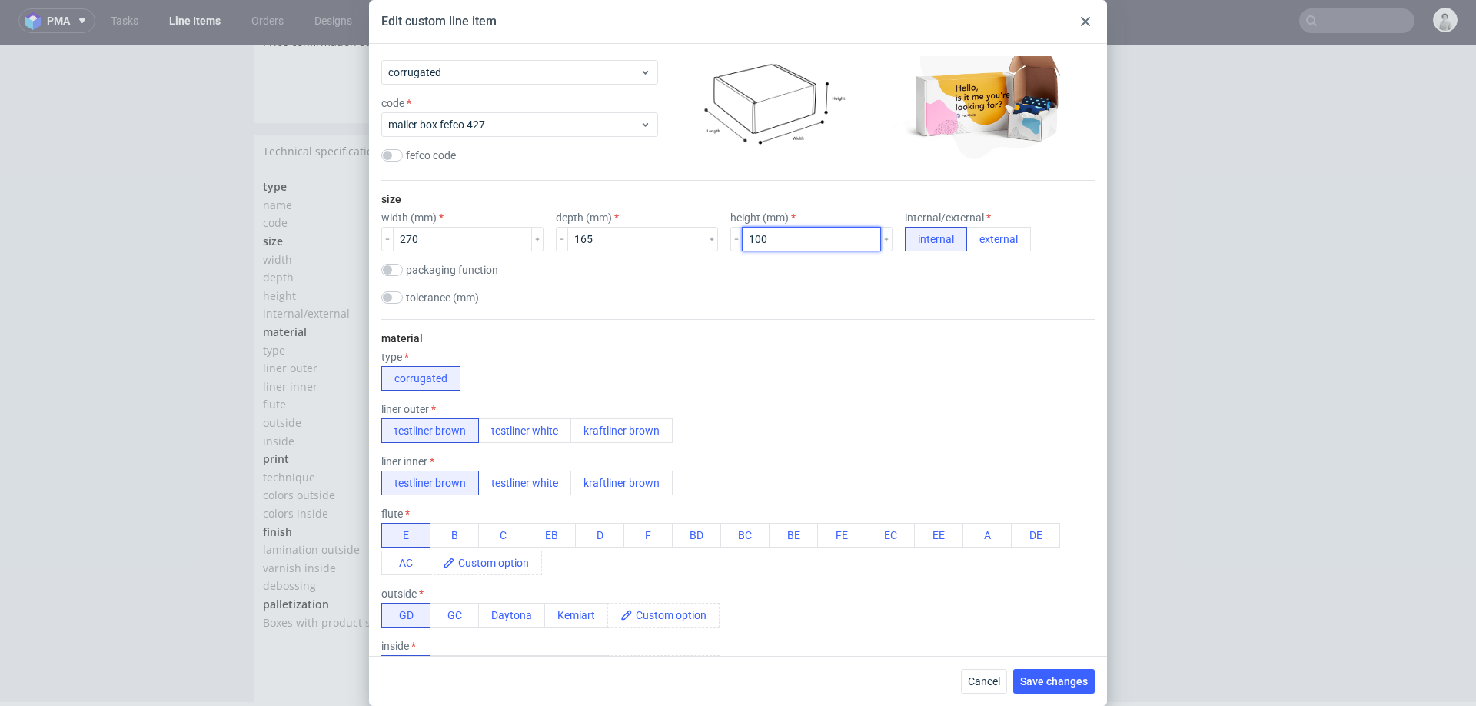
type input "100"
click at [865, 324] on div "material type corrugated liner outer testliner brown testliner white kraftliner…" at bounding box center [737, 574] width 713 height 511
click at [1038, 666] on button "Save changes" at bounding box center [1053, 681] width 81 height 25
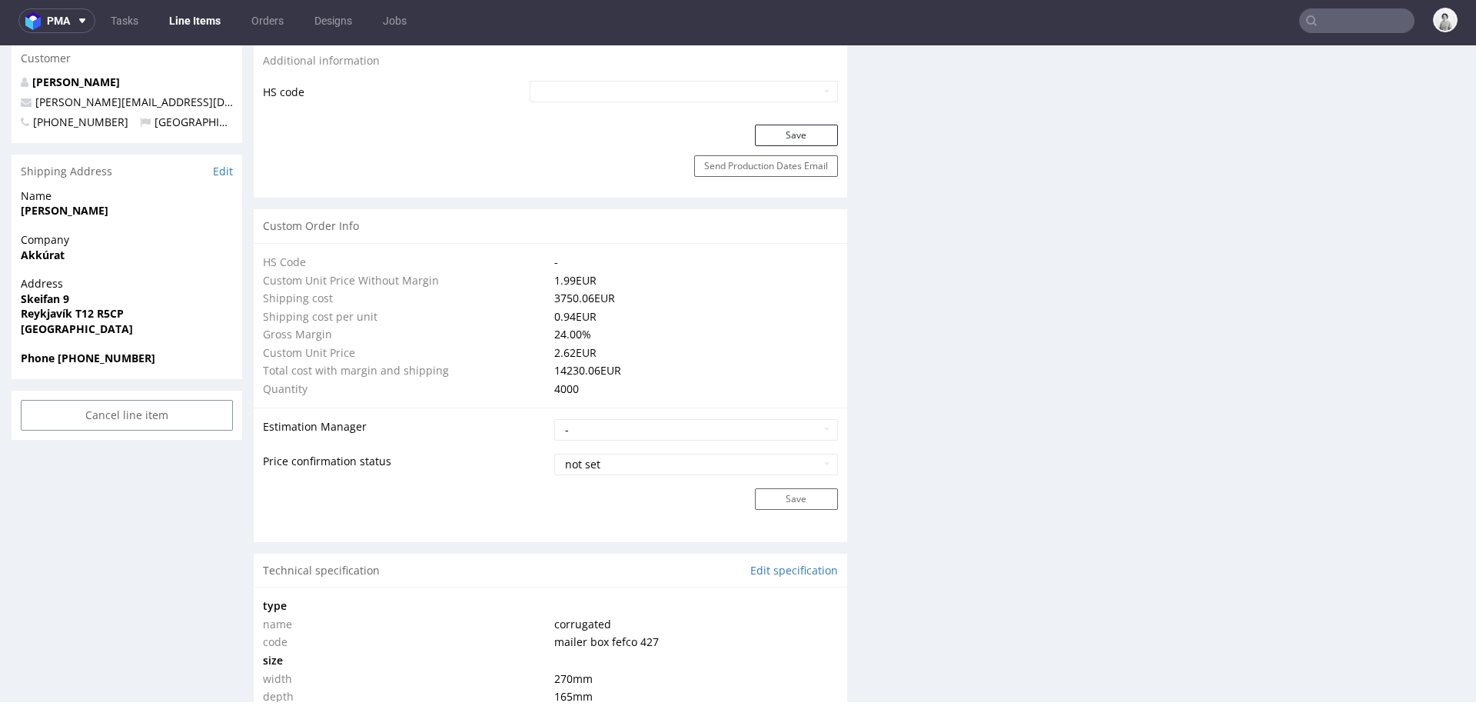
scroll to position [1540, 0]
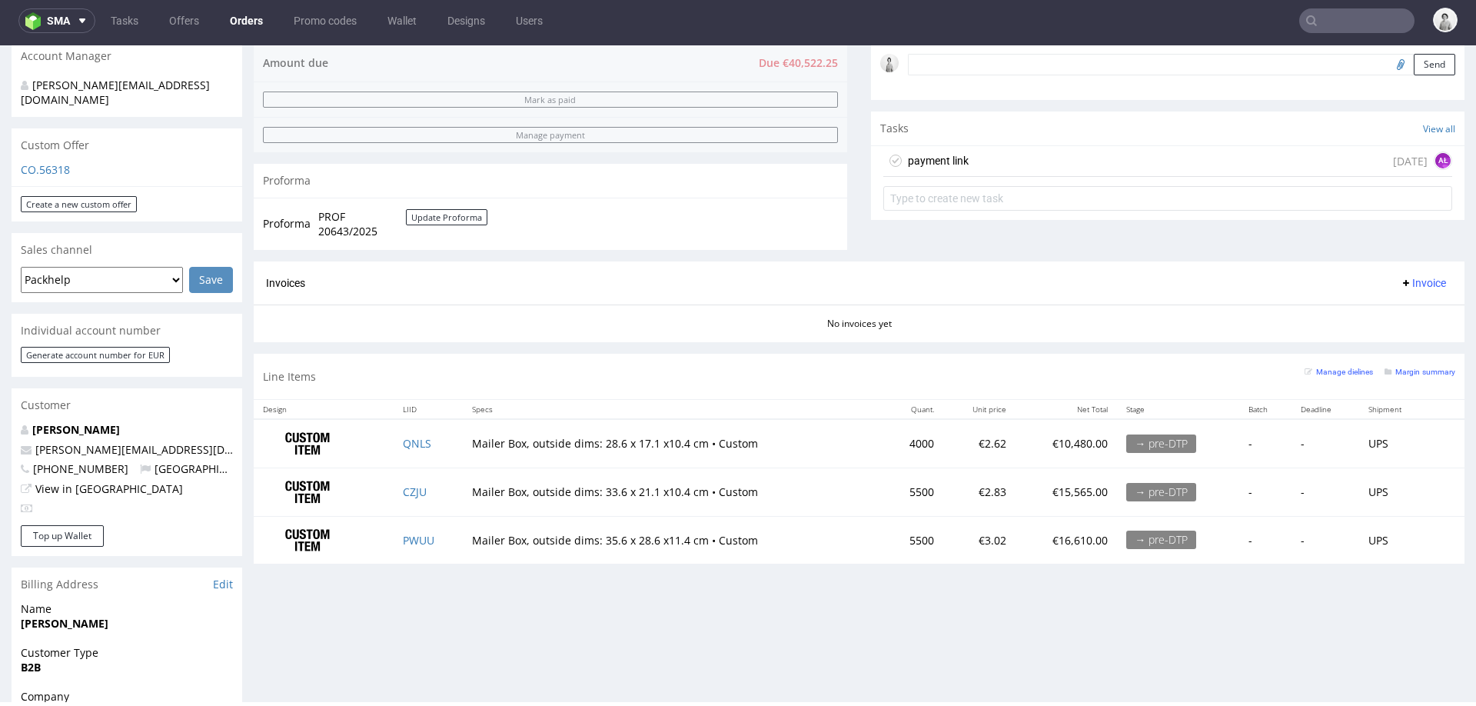
scroll to position [749, 0]
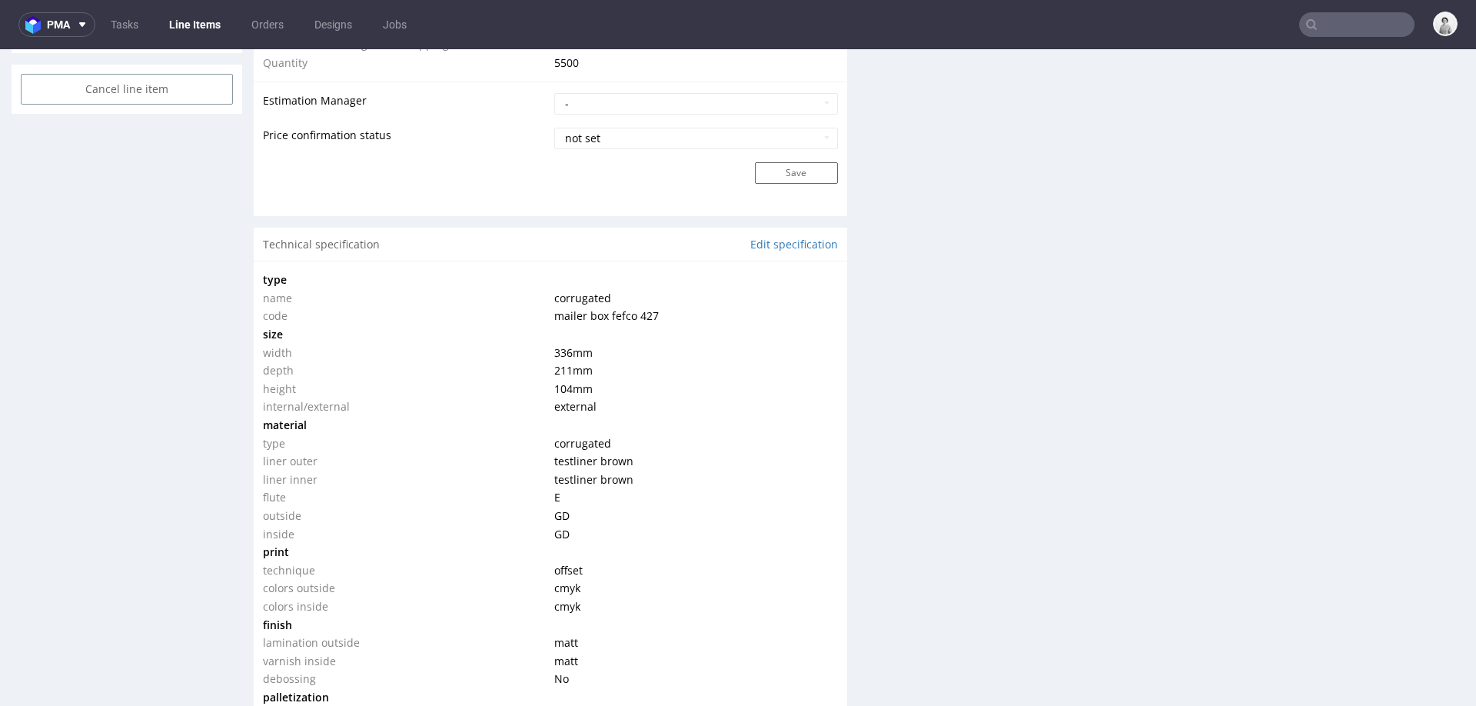
scroll to position [1269, 0]
click at [799, 241] on link "Edit specification" at bounding box center [794, 239] width 88 height 15
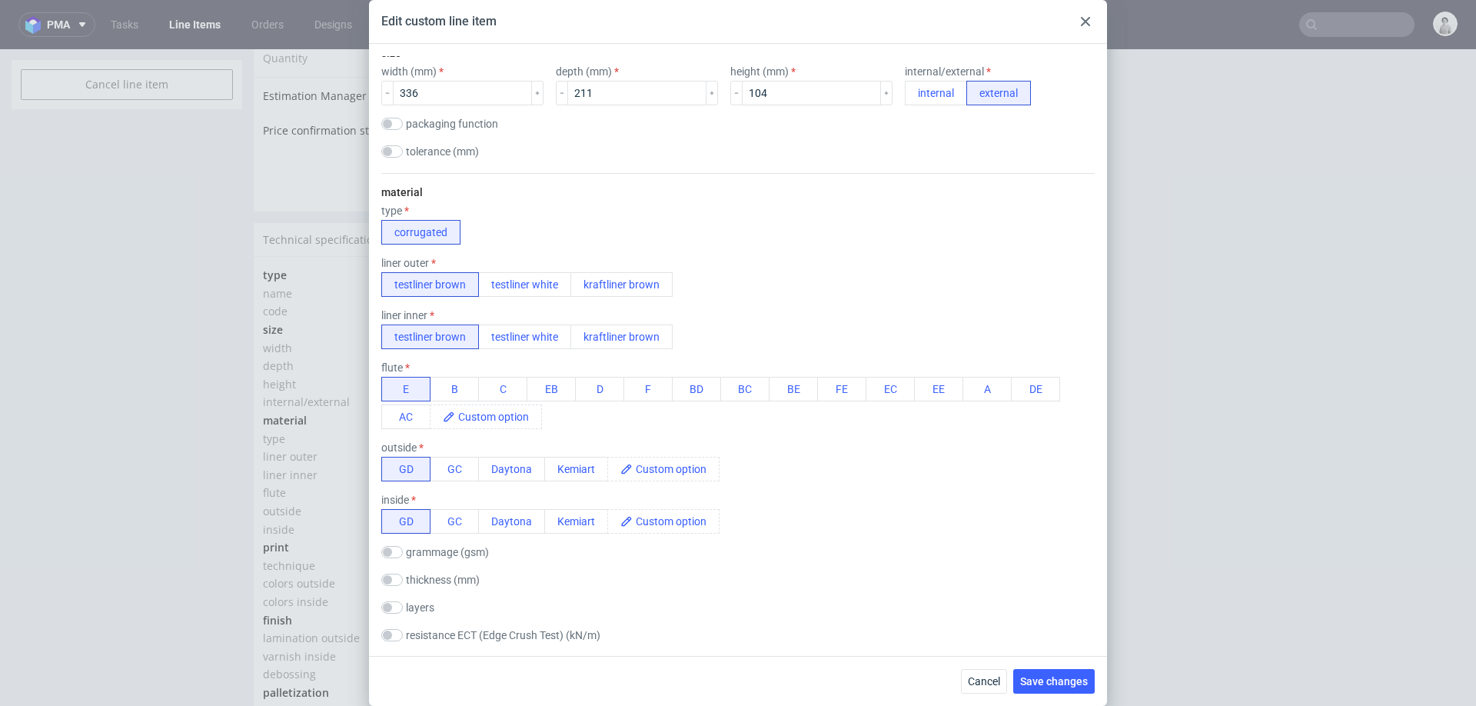
scroll to position [39, 0]
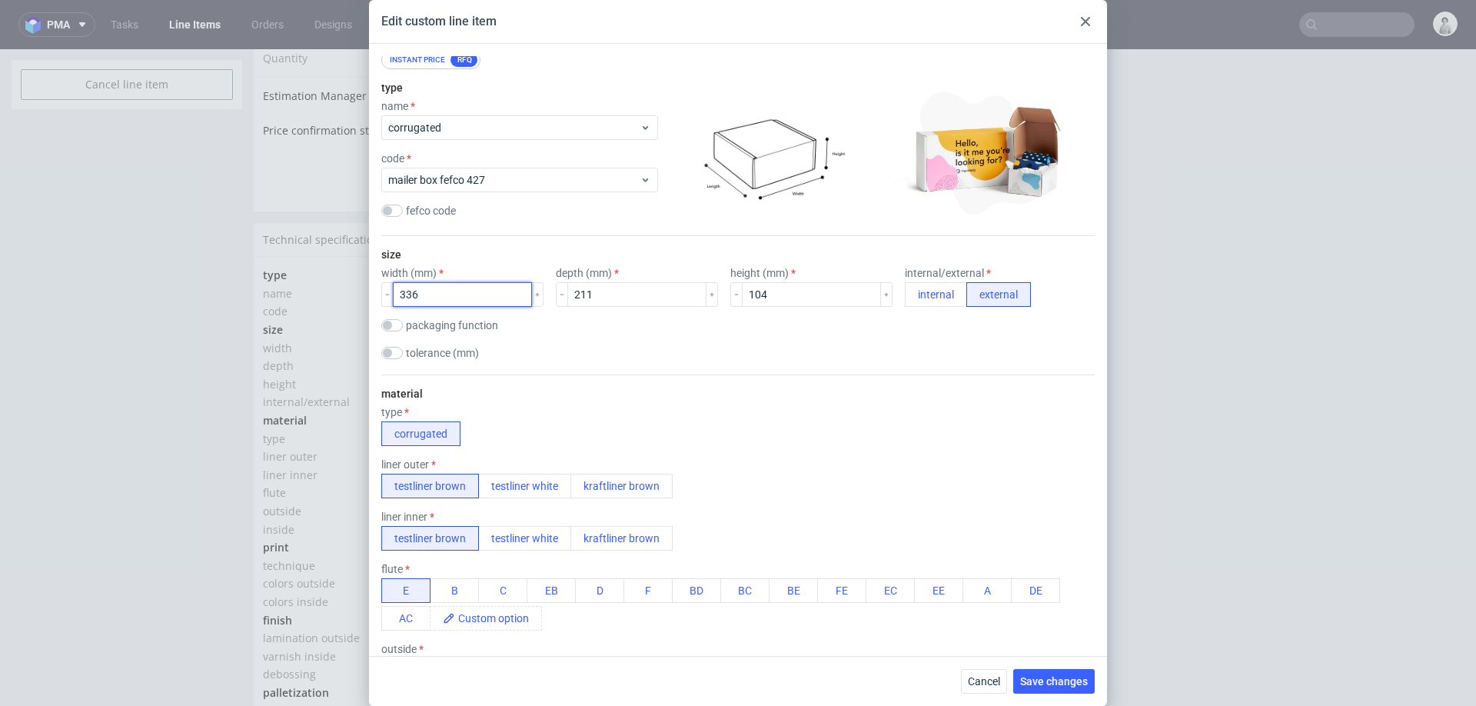
click at [451, 294] on input "336" at bounding box center [462, 294] width 139 height 25
type input "320"
click at [604, 299] on input "211" at bounding box center [636, 294] width 139 height 25
type input "205"
click at [761, 298] on input "104" at bounding box center [811, 294] width 139 height 25
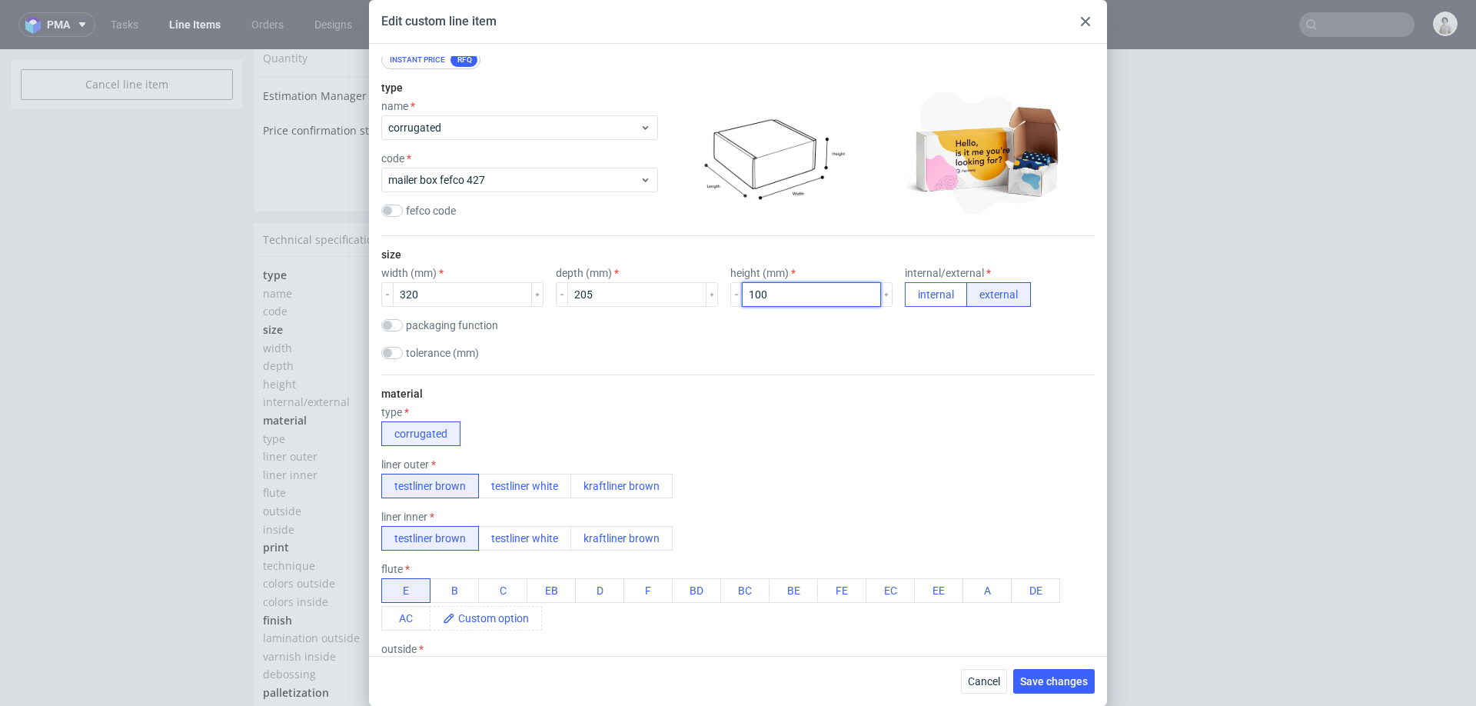
type input "100"
click at [905, 289] on button "internal" at bounding box center [936, 294] width 62 height 25
click at [1058, 666] on span "Save changes" at bounding box center [1054, 681] width 68 height 11
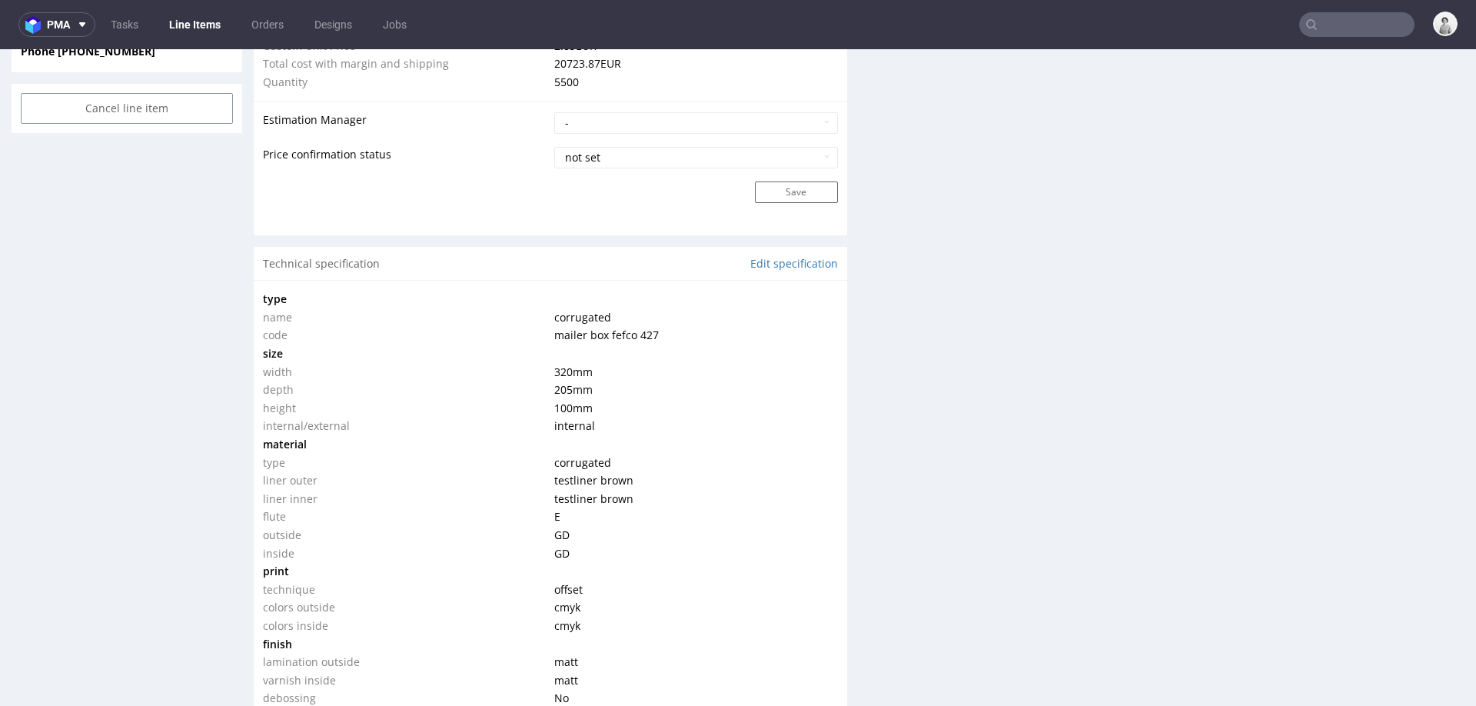
scroll to position [1246, 0]
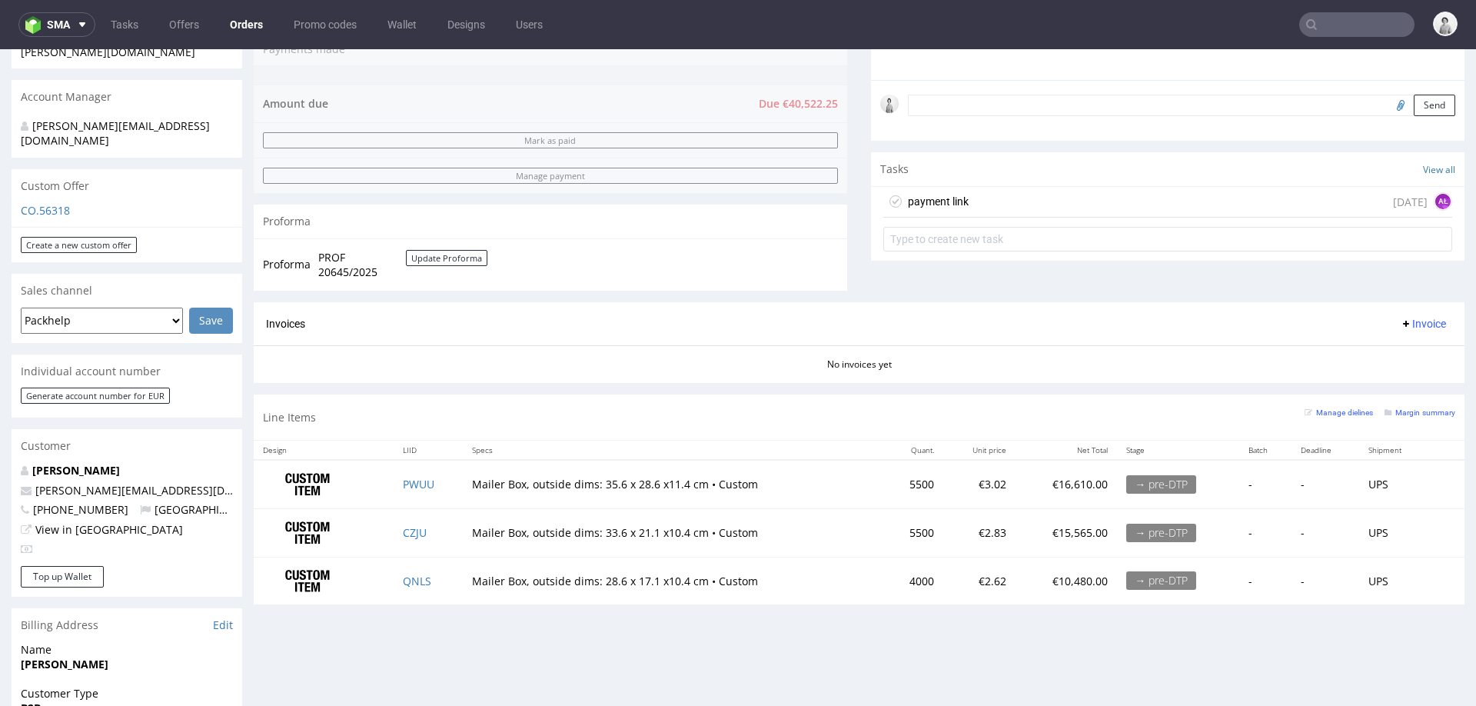
scroll to position [460, 0]
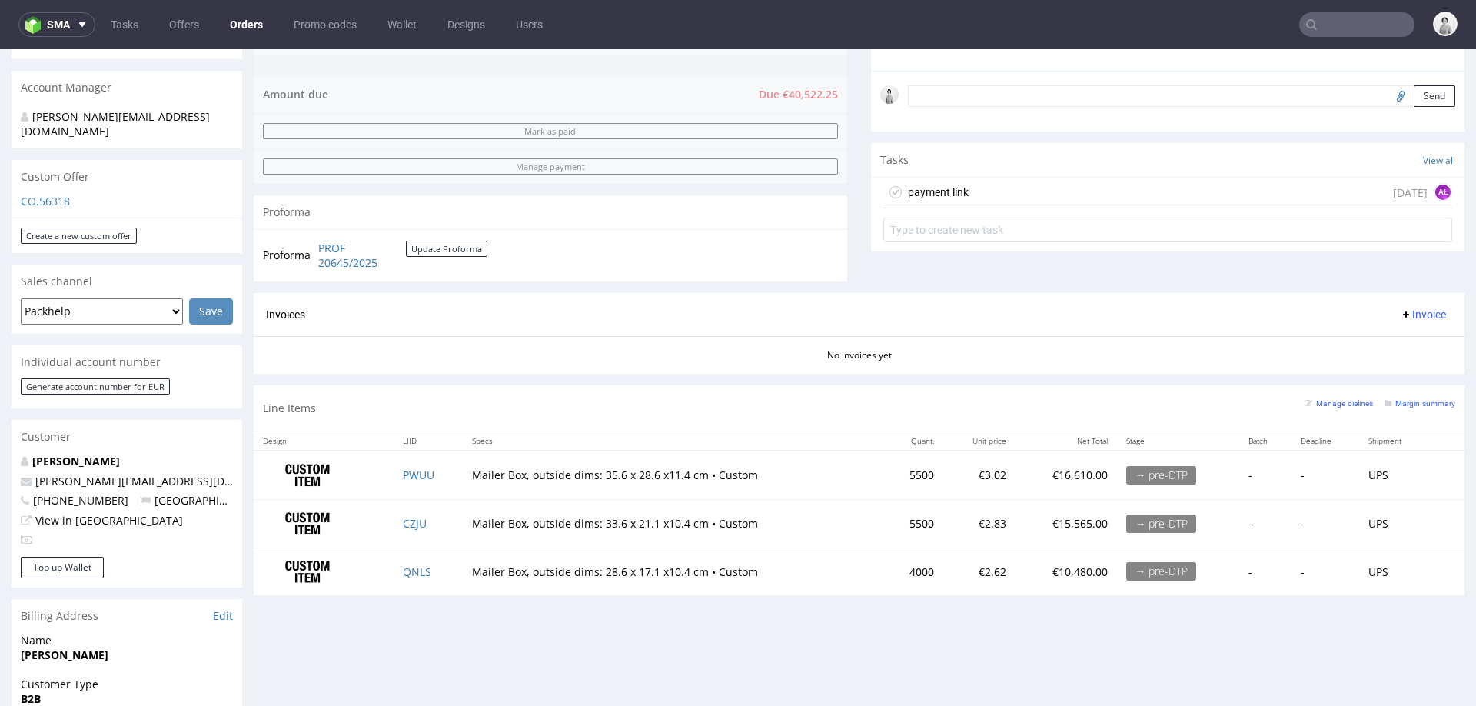
scroll to position [483, 0]
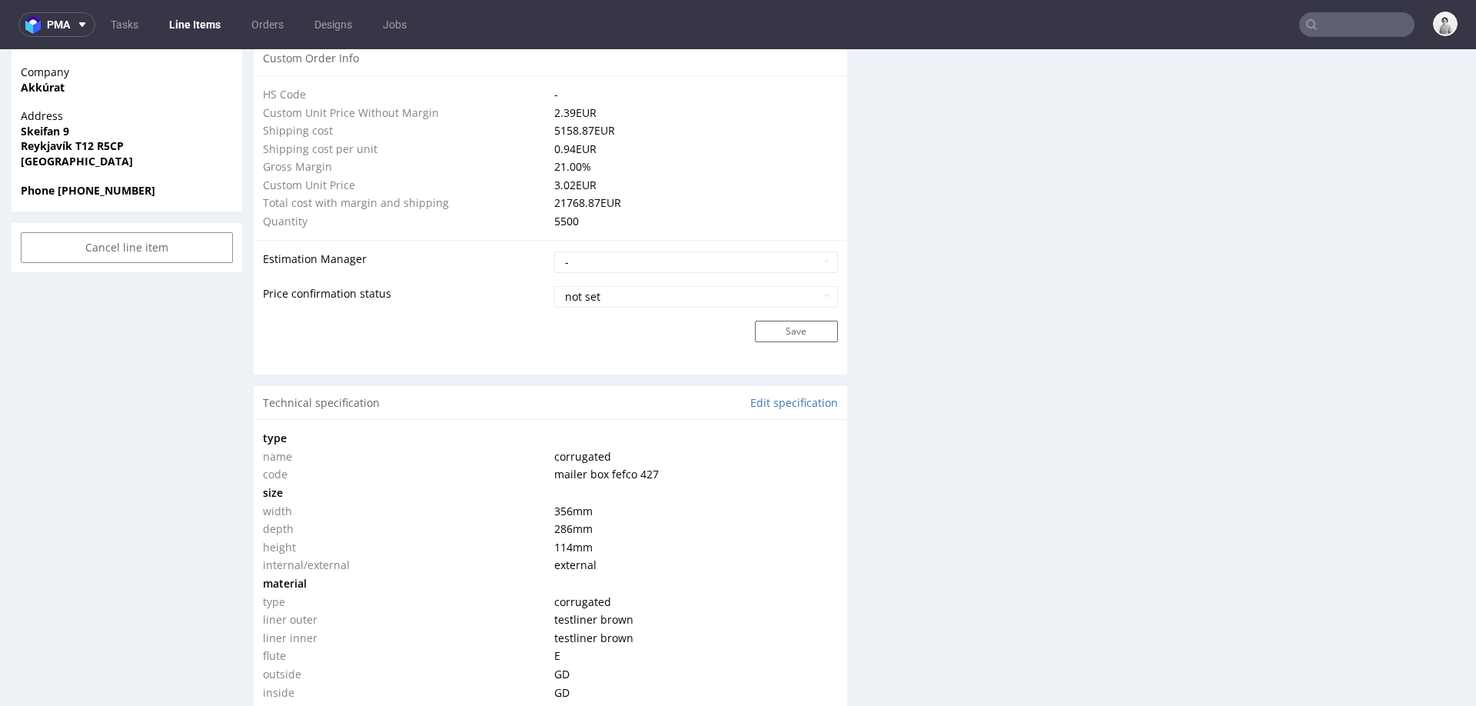
scroll to position [972, 0]
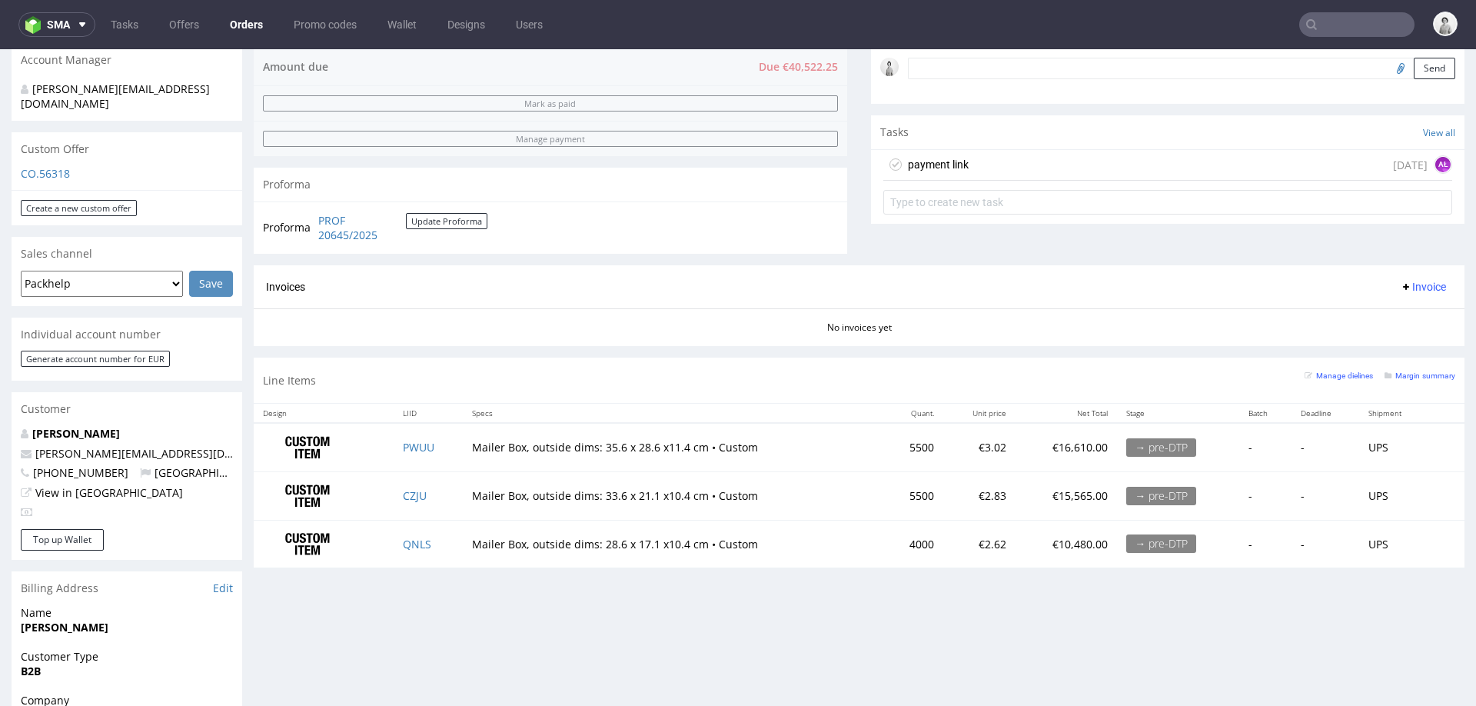
scroll to position [510, 0]
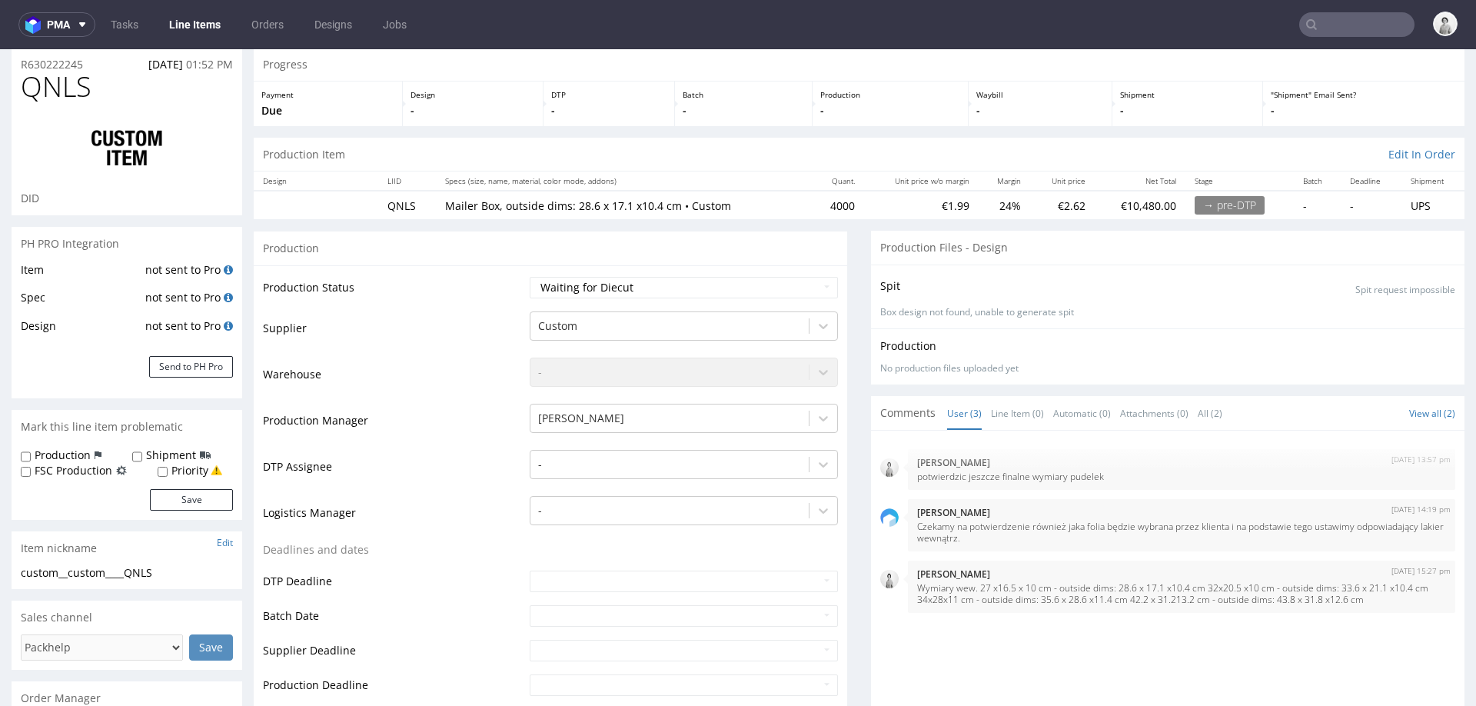
scroll to position [7, 0]
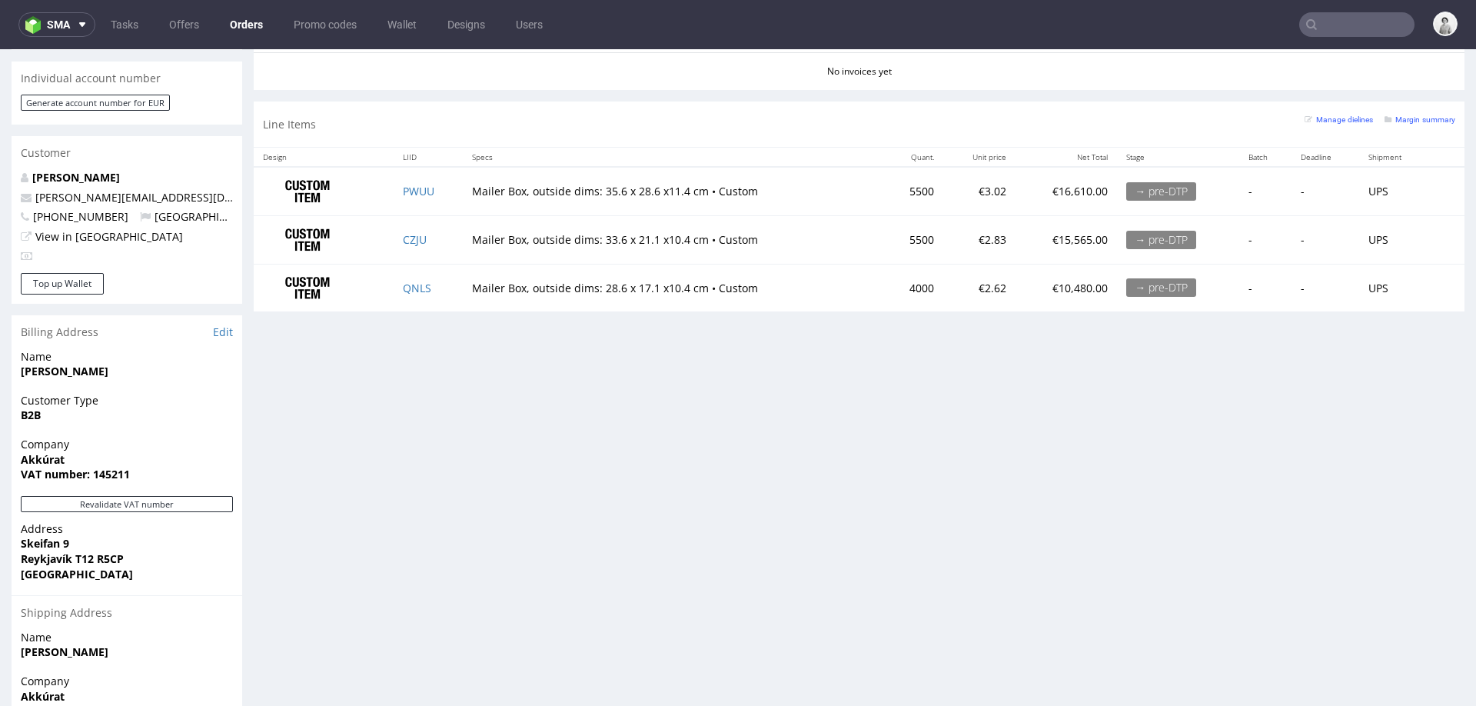
scroll to position [733, 0]
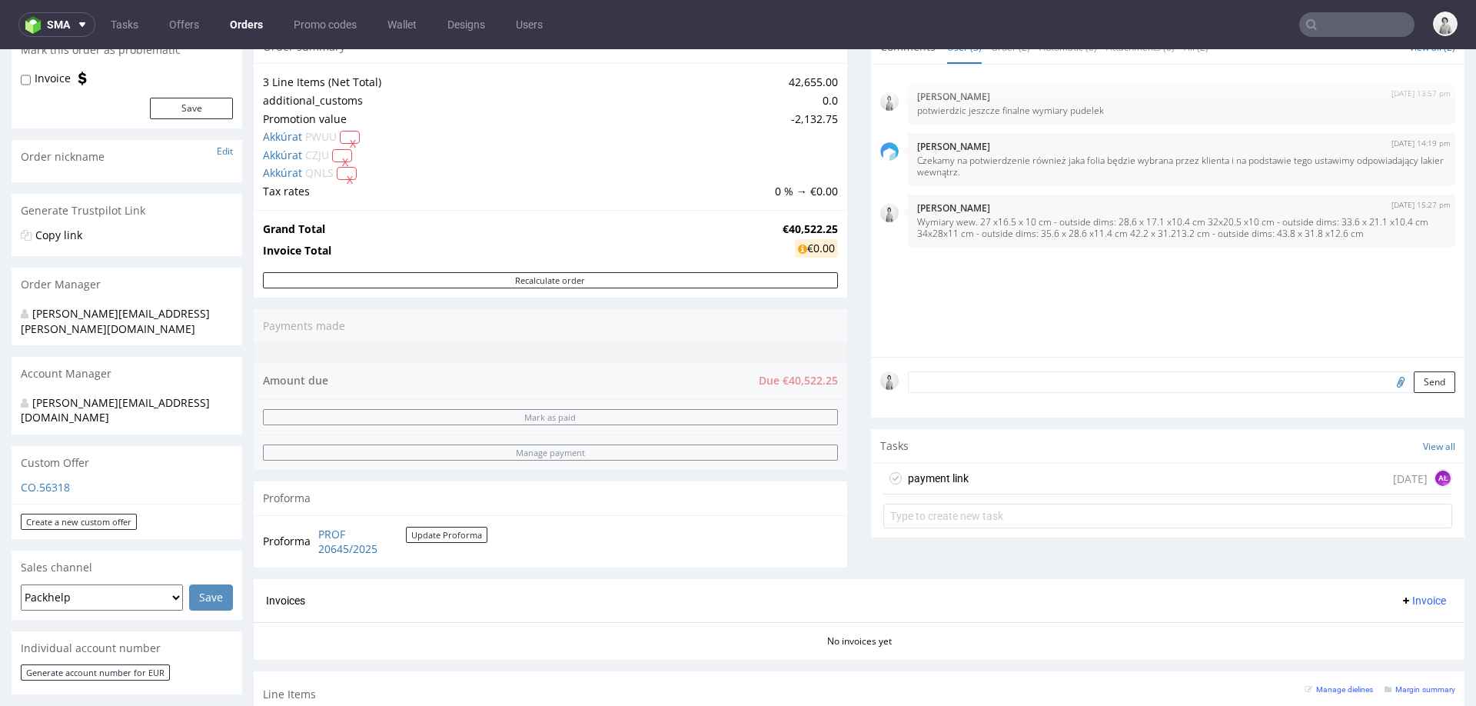
scroll to position [393, 0]
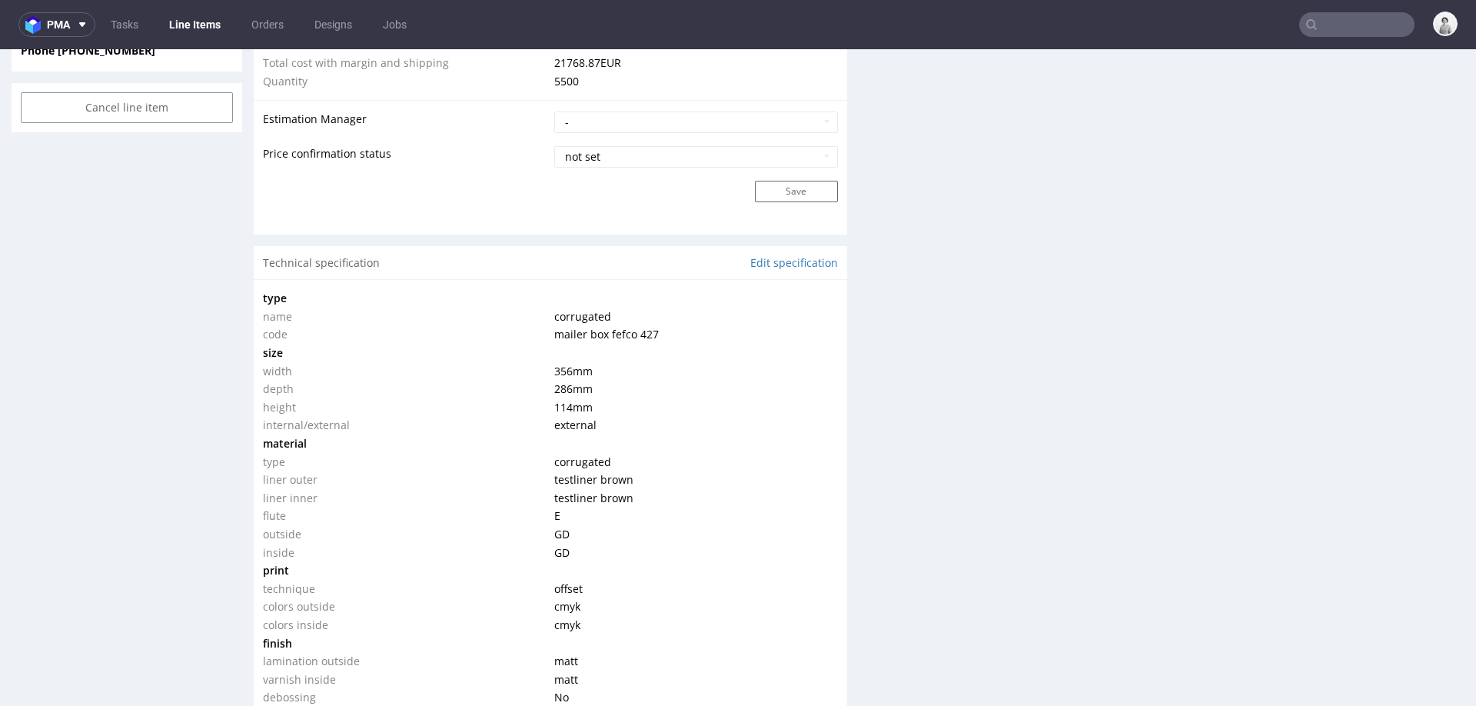
scroll to position [1250, 0]
click at [782, 254] on link "Edit specification" at bounding box center [794, 258] width 88 height 15
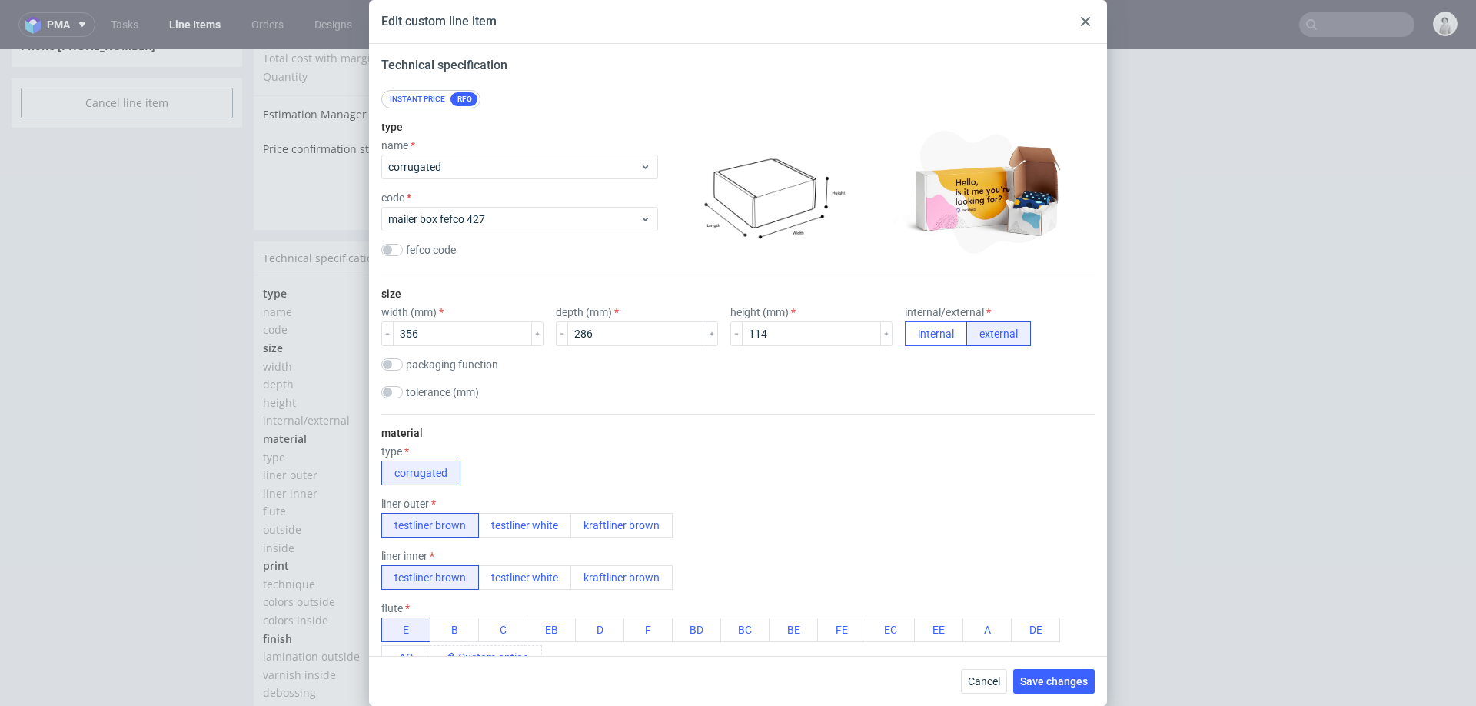
click at [905, 335] on button "internal" at bounding box center [936, 333] width 62 height 25
click at [483, 324] on input "356" at bounding box center [462, 333] width 139 height 25
type input "340"
click at [599, 330] on input "286" at bounding box center [636, 333] width 139 height 25
type input "280"
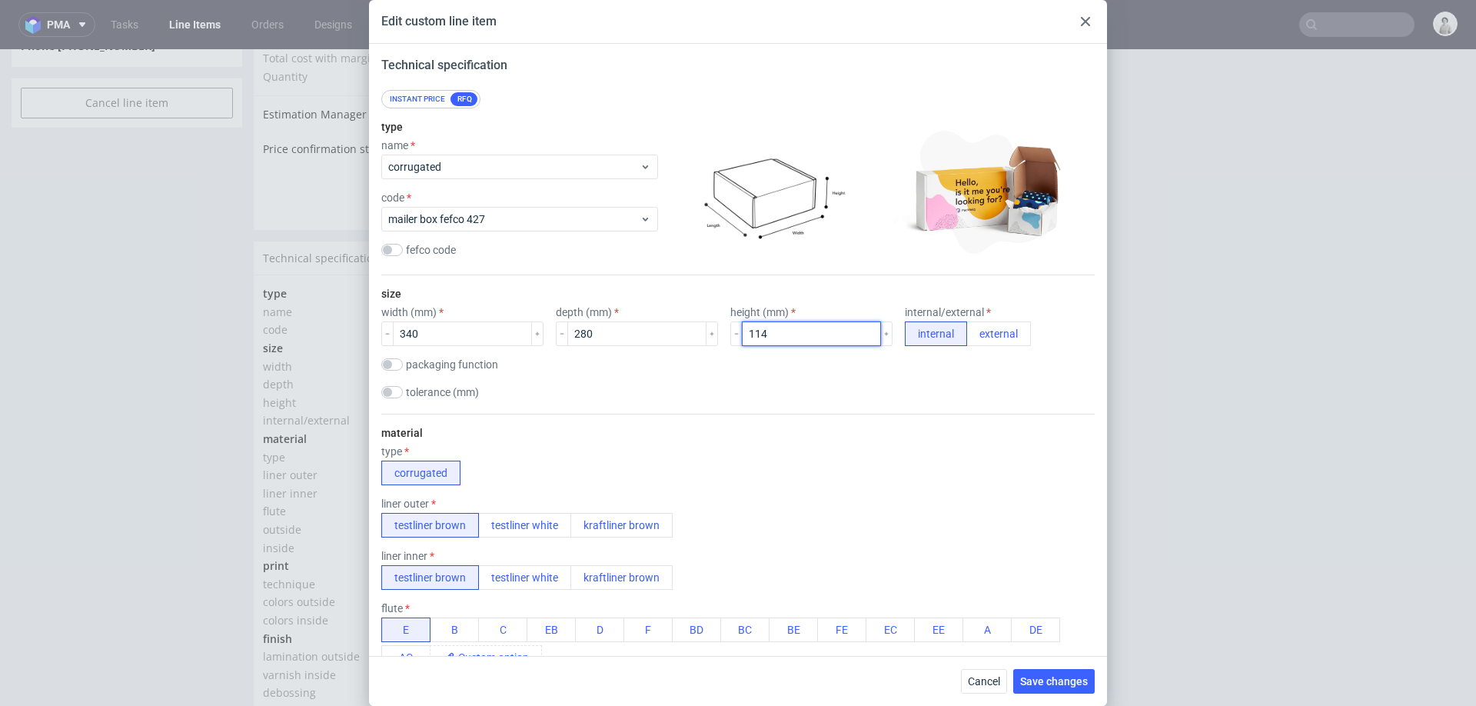
click at [756, 334] on input "114" at bounding box center [811, 333] width 139 height 25
type input "110"
click at [833, 404] on div "size width (mm) 340 depth (mm) 280 height (mm) 110 internal/external internal e…" at bounding box center [737, 344] width 713 height 138
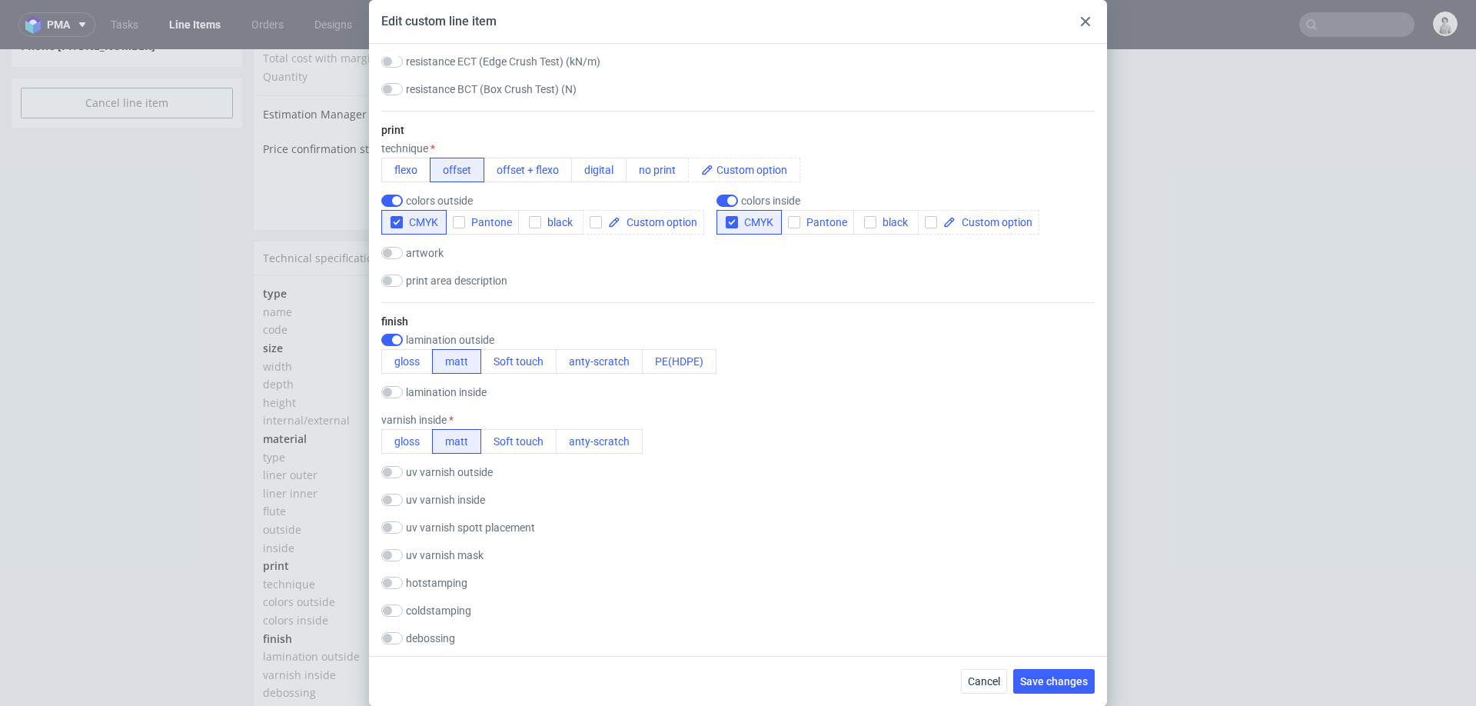
scroll to position [1607, 0]
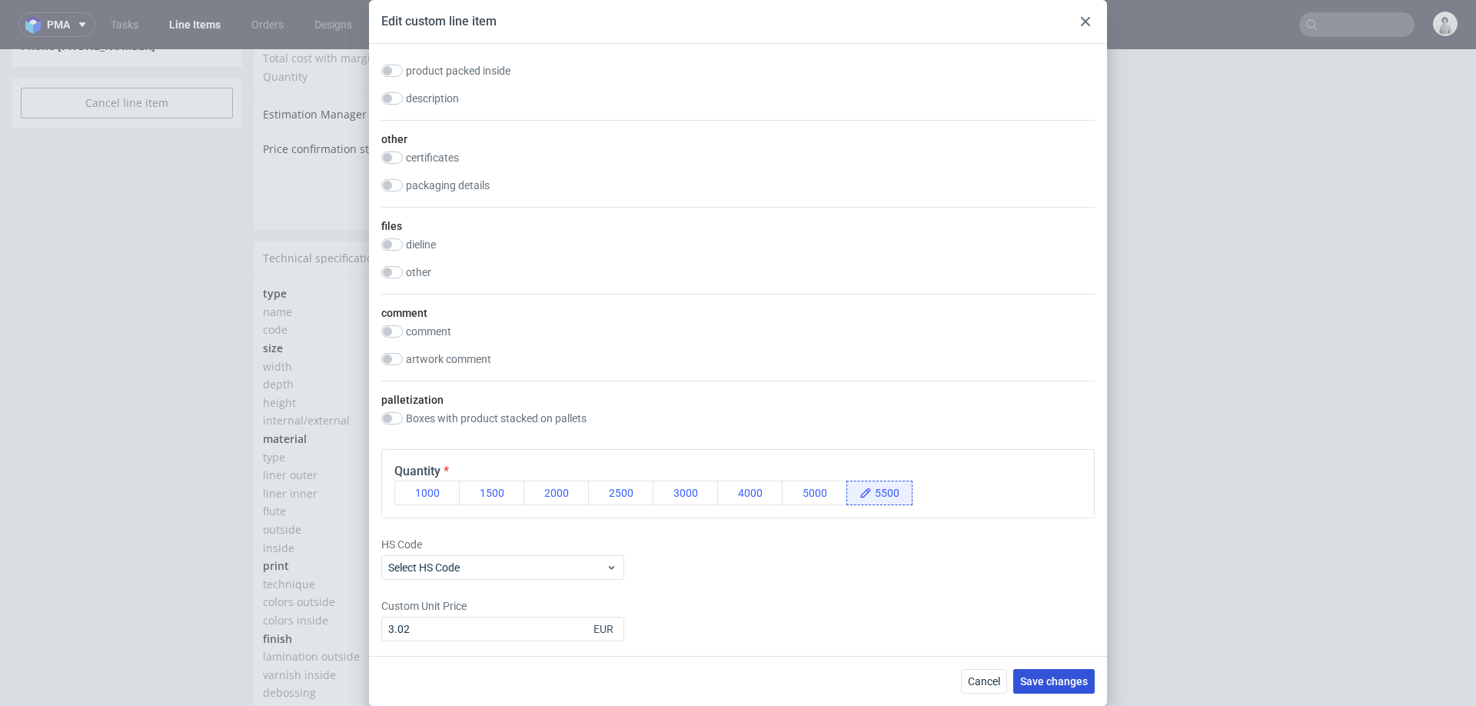
click at [1048, 666] on span "Save changes" at bounding box center [1054, 681] width 68 height 11
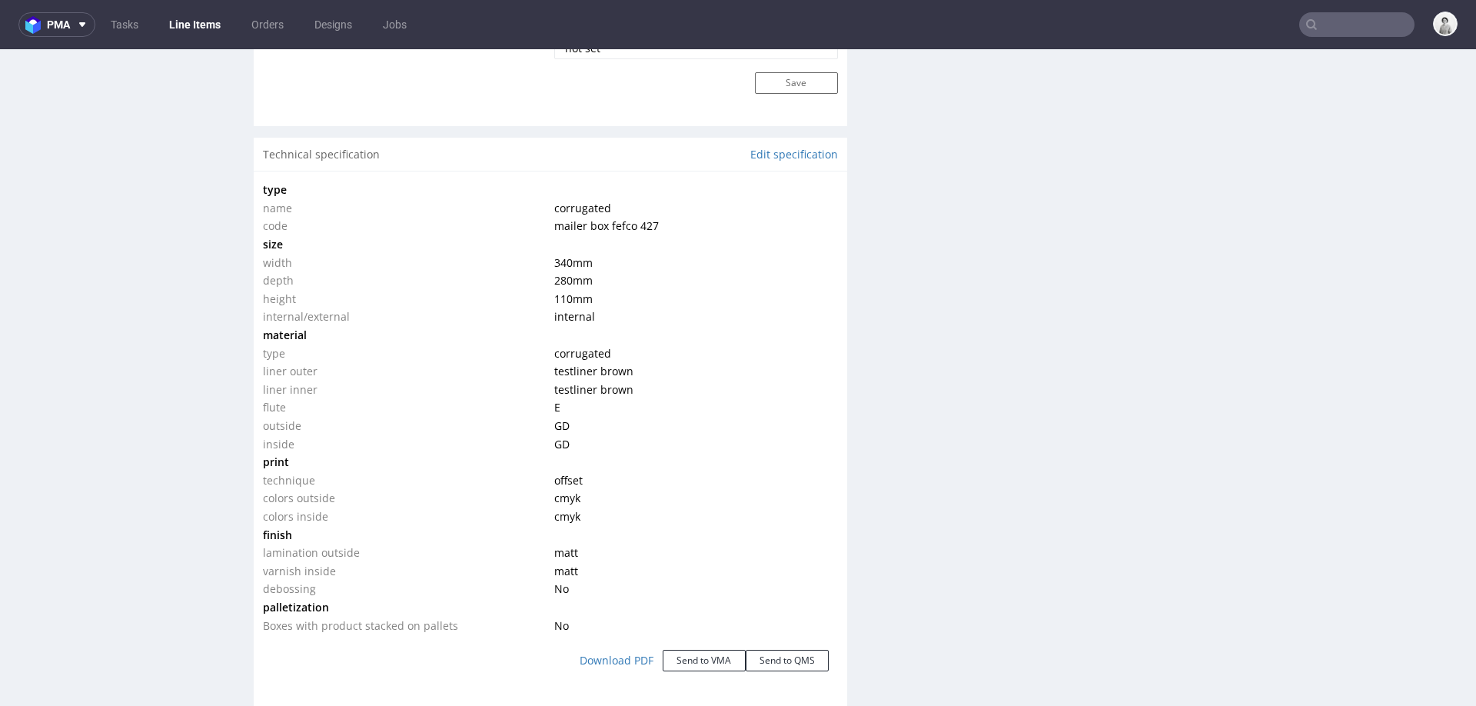
scroll to position [1363, 0]
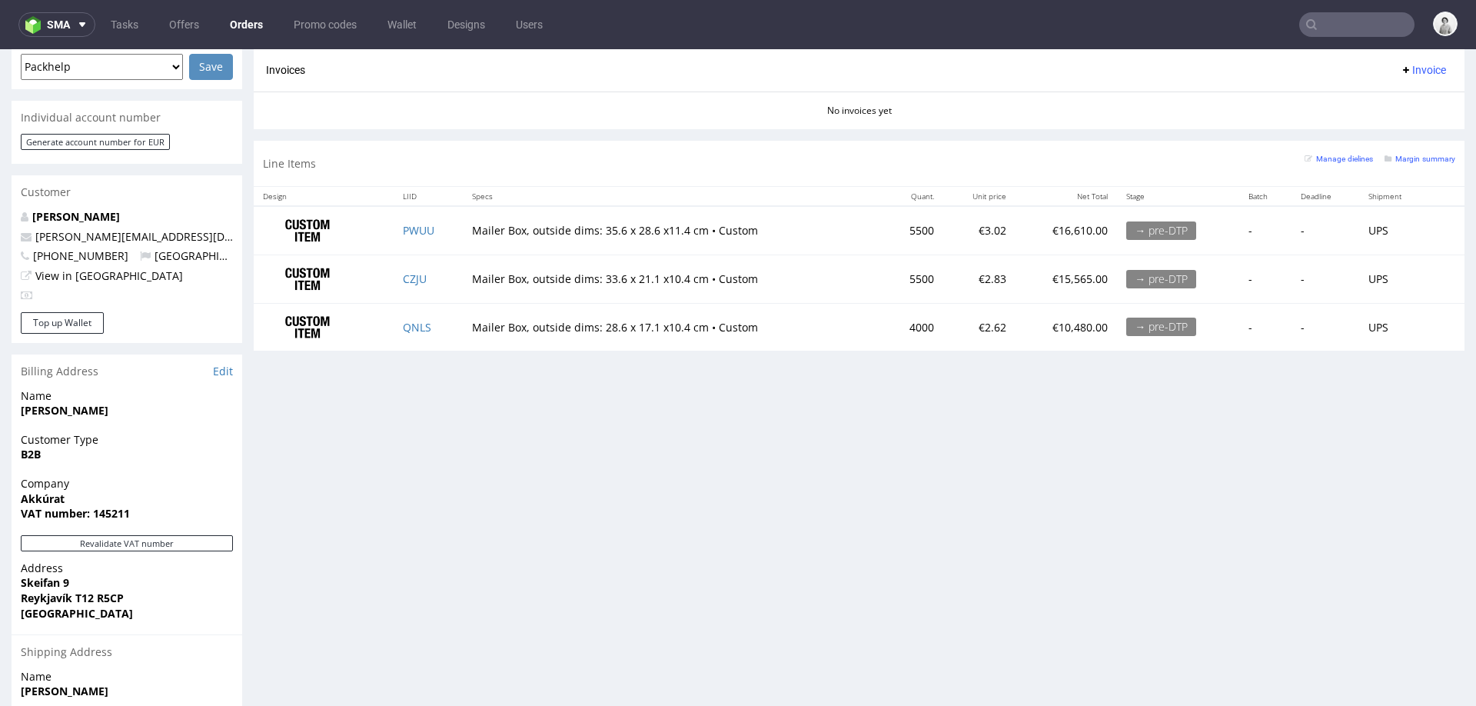
scroll to position [666, 0]
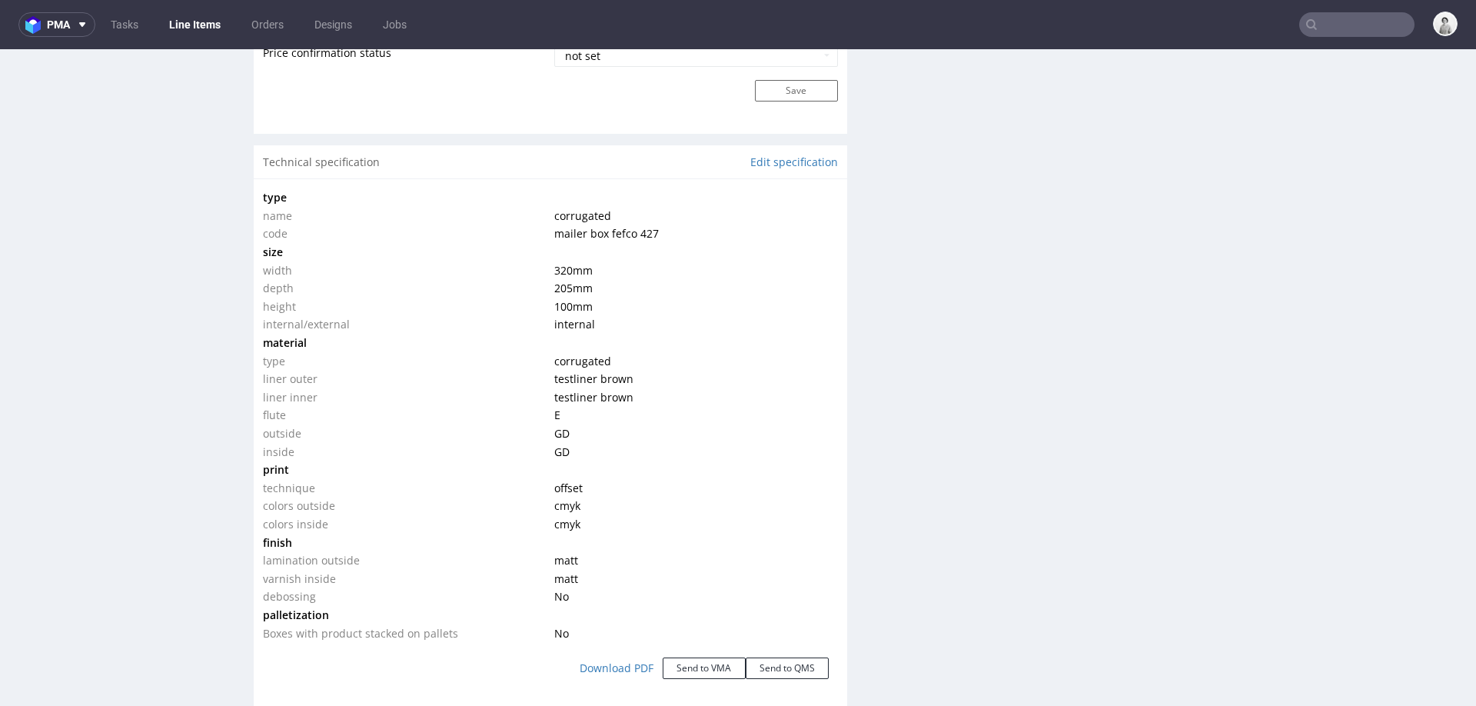
scroll to position [1350, 0]
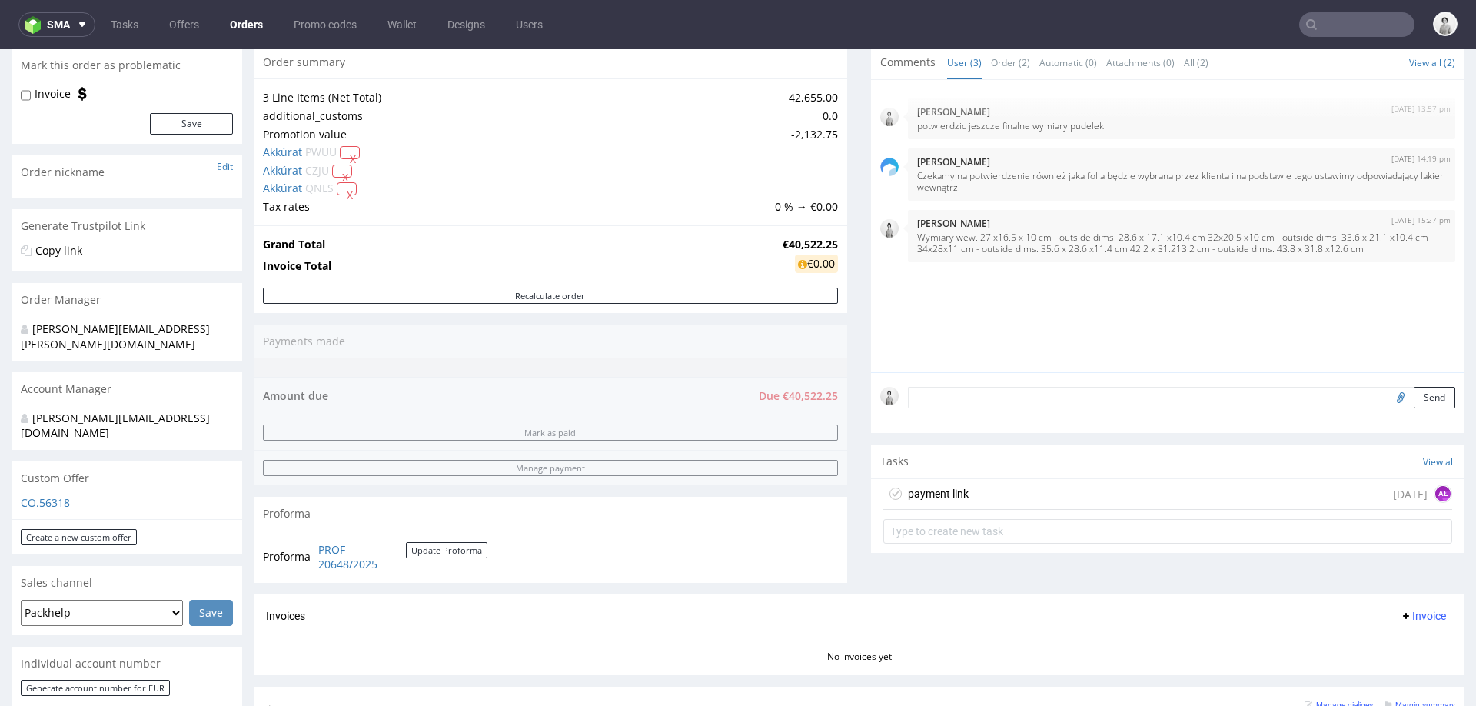
scroll to position [152, 0]
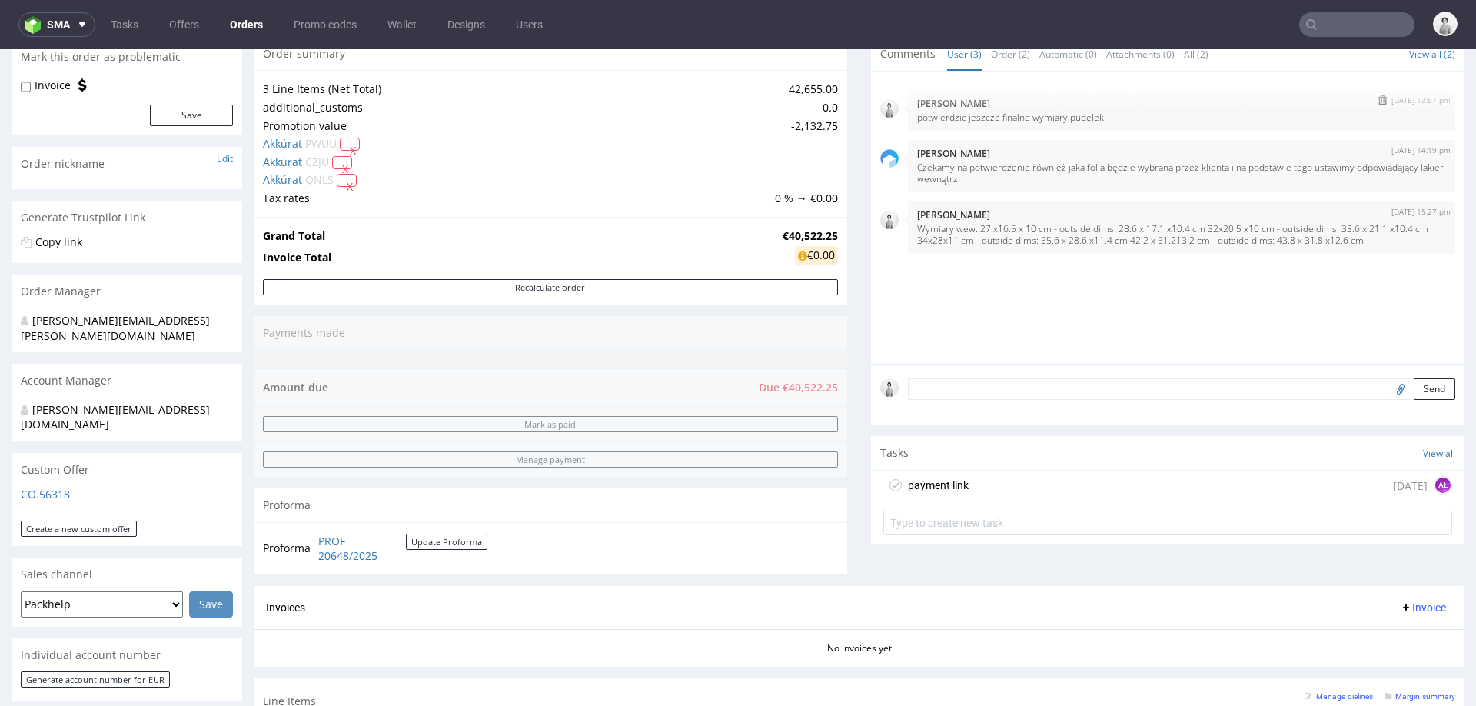
click at [1378, 101] on img "submit" at bounding box center [1382, 99] width 8 height 9
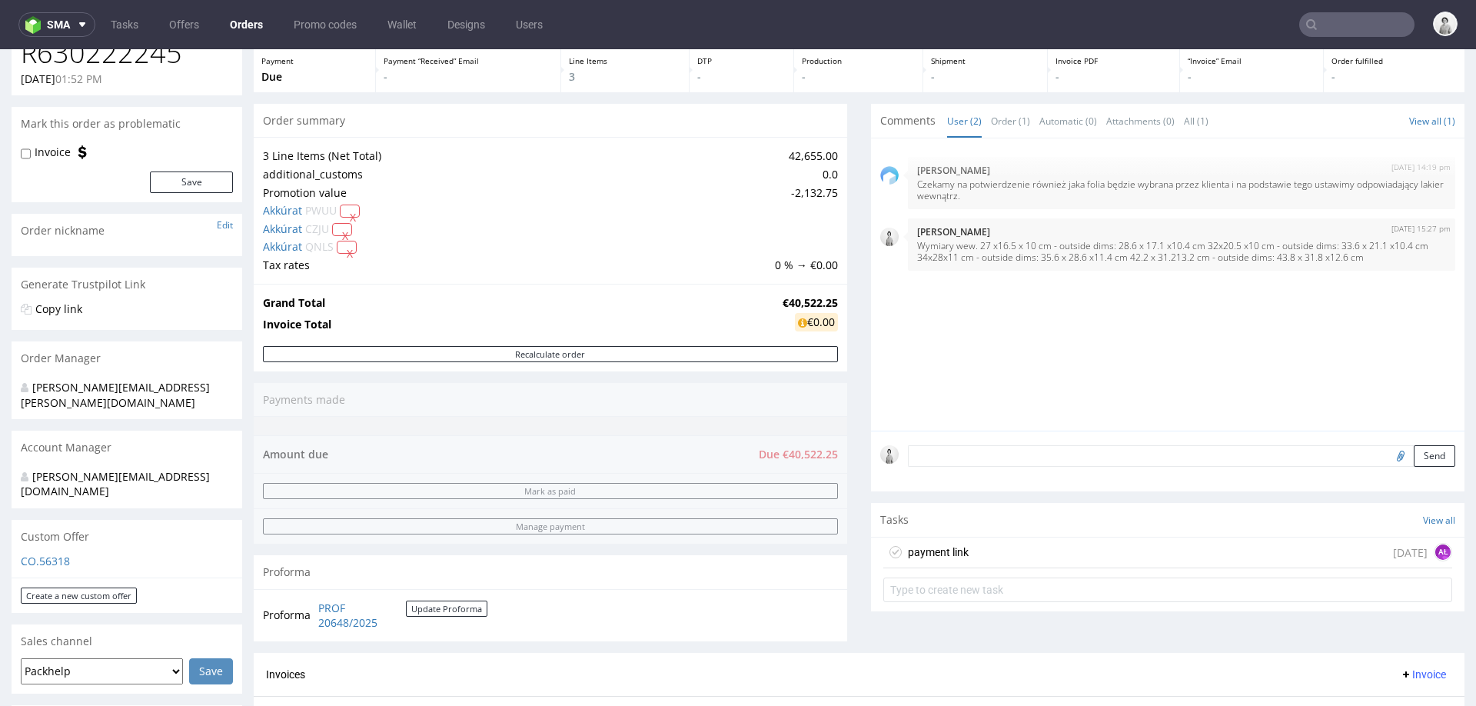
scroll to position [0, 0]
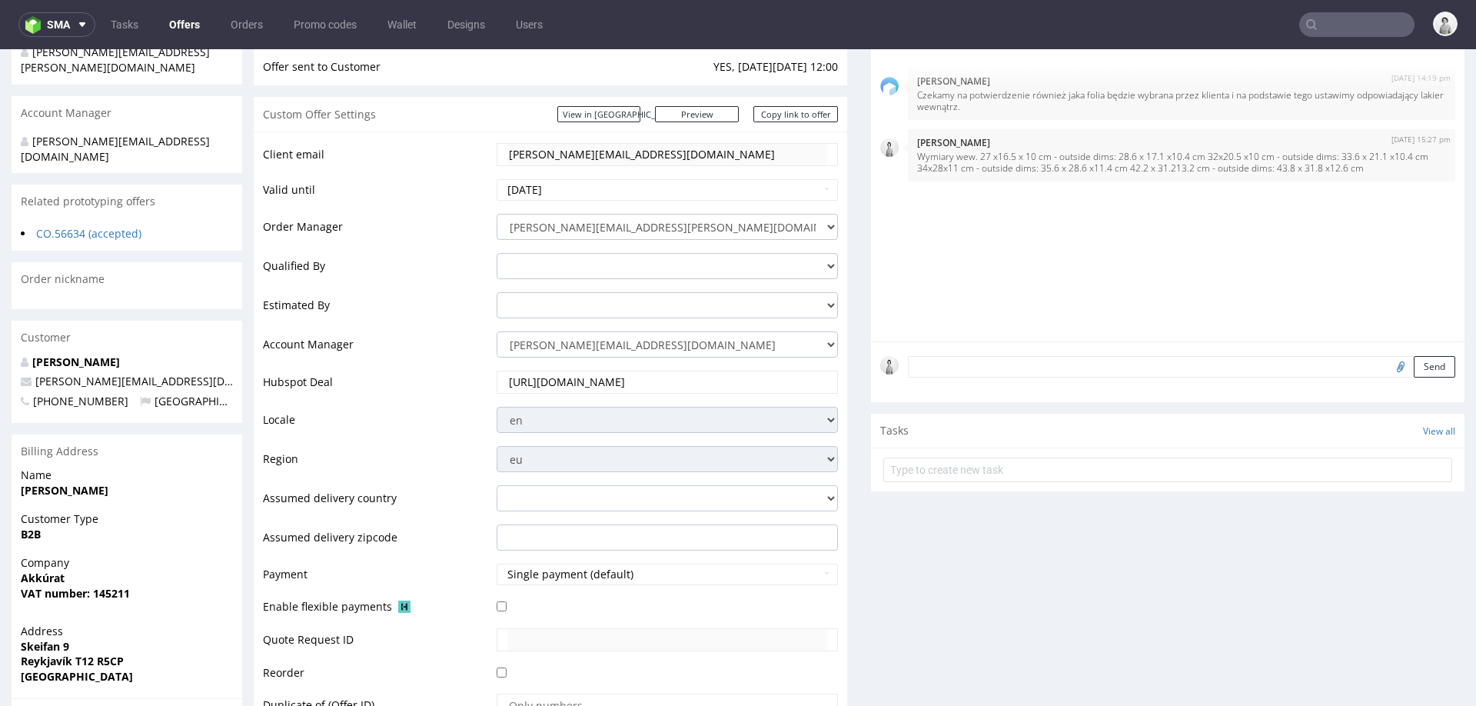
scroll to position [184, 0]
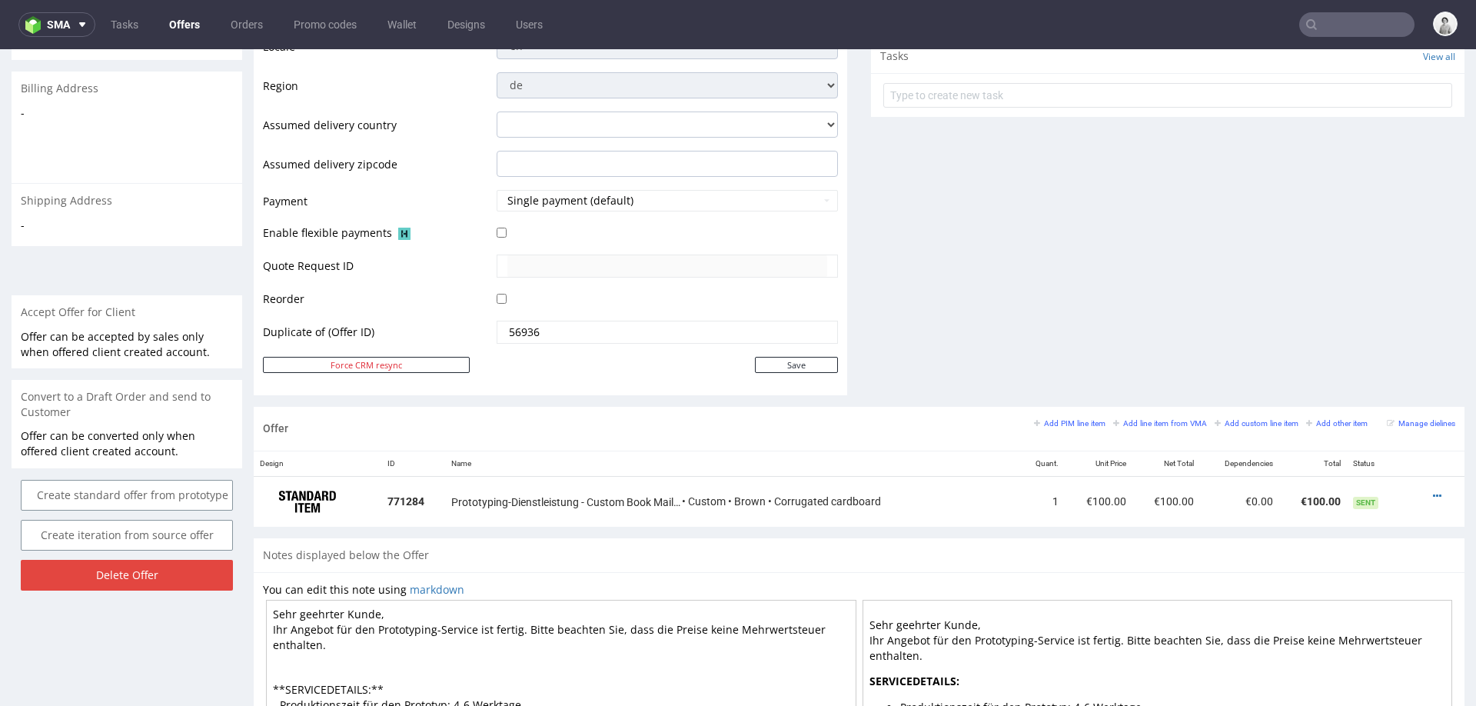
scroll to position [692, 0]
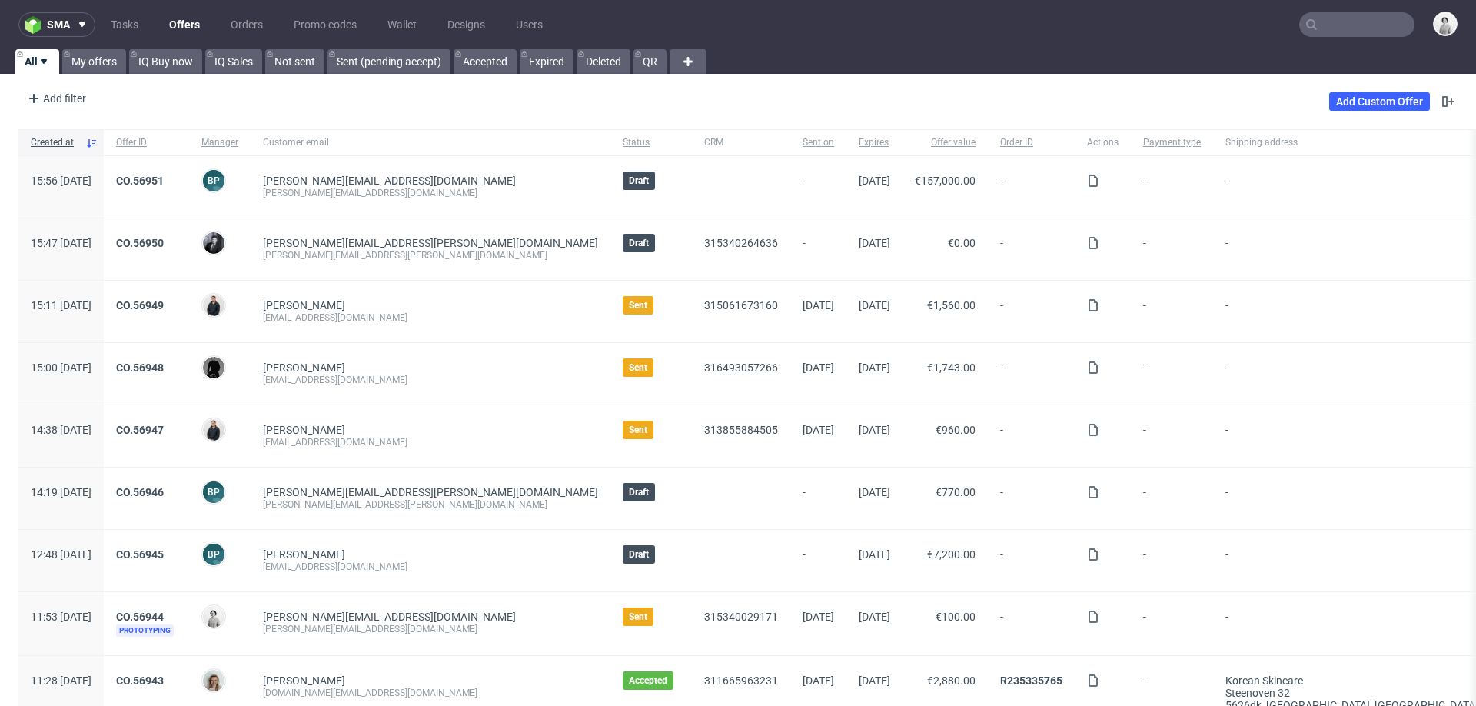
click at [1333, 22] on input "text" at bounding box center [1356, 24] width 115 height 25
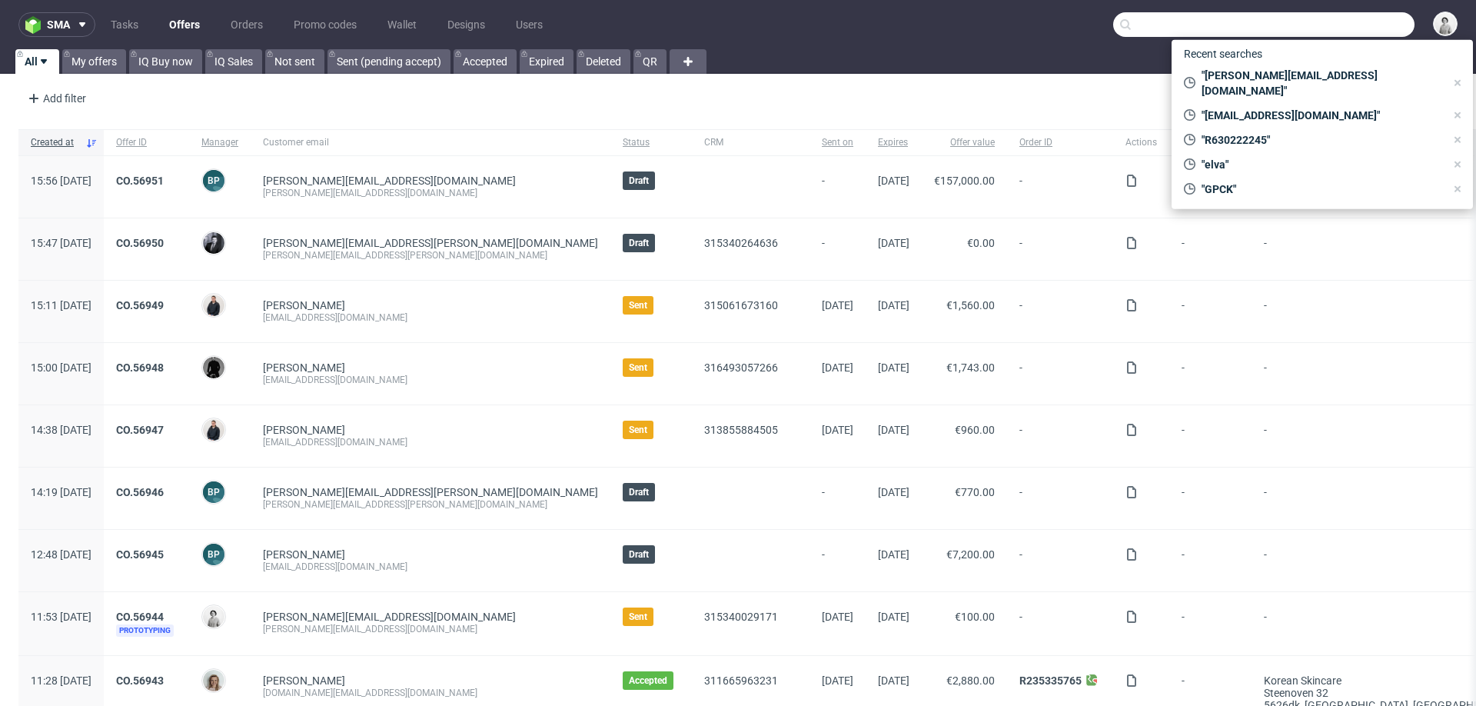
paste input "[PERSON_NAME][EMAIL_ADDRESS][DOMAIN_NAME]"
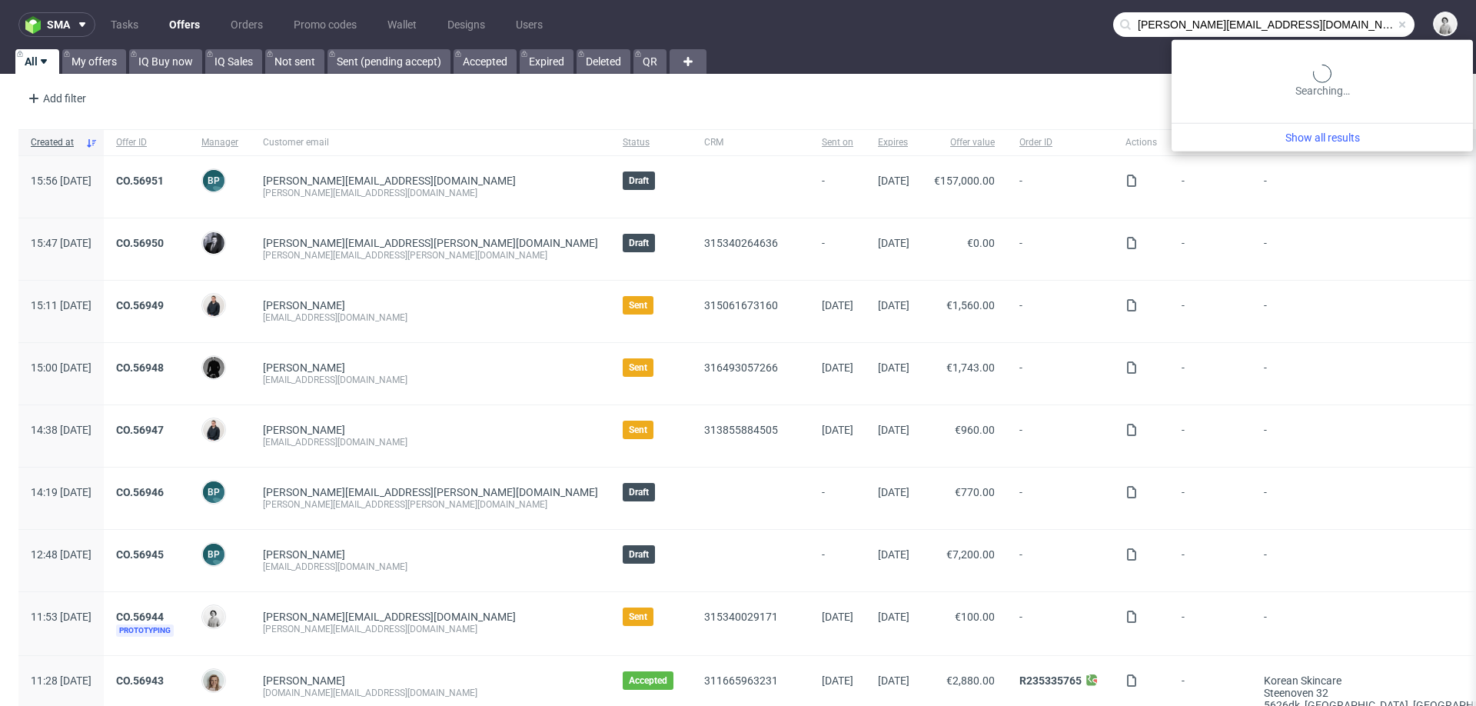
type input "[PERSON_NAME][EMAIL_ADDRESS][DOMAIN_NAME]"
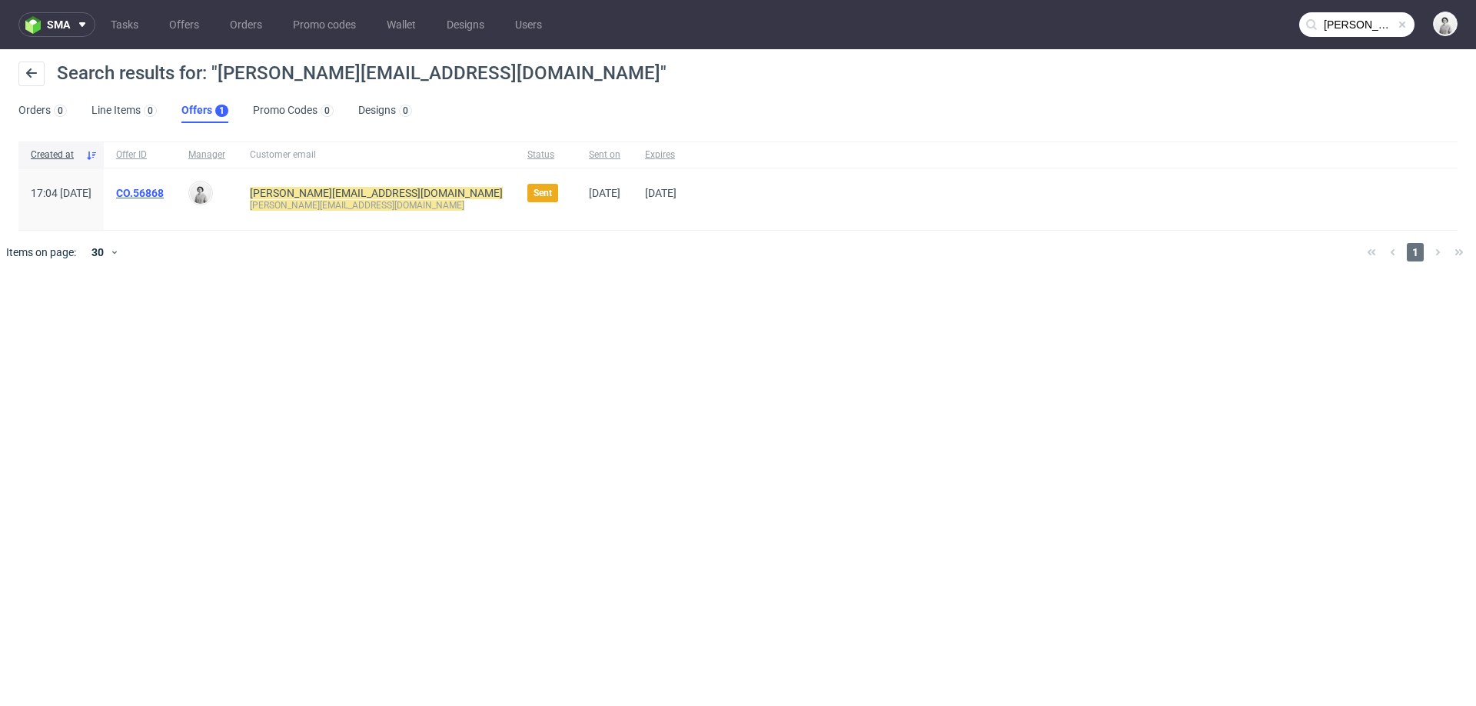
click at [164, 191] on link "CO.56868" at bounding box center [140, 193] width 48 height 12
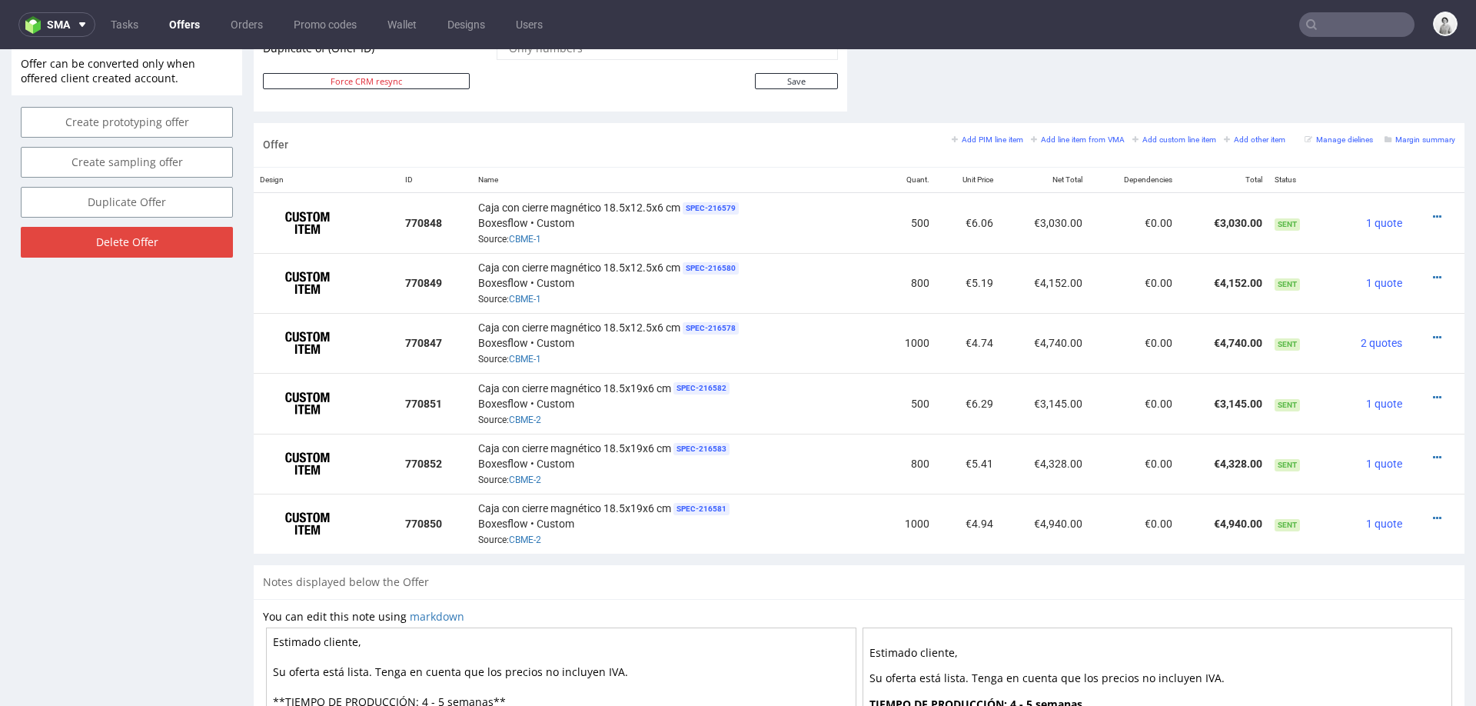
scroll to position [847, 0]
click at [974, 134] on small "Add PIM line item" at bounding box center [986, 137] width 71 height 8
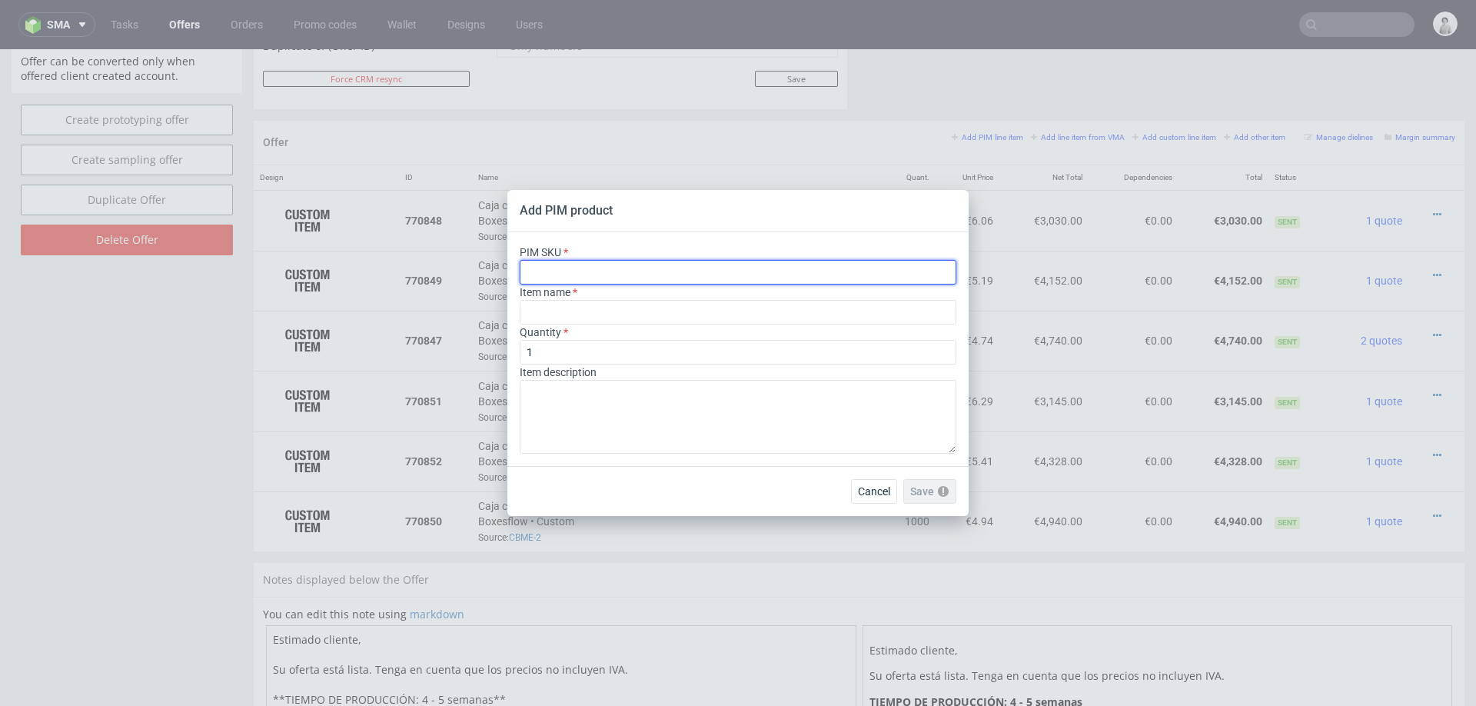
click at [722, 274] on input "text" at bounding box center [738, 272] width 437 height 25
paste input "ph-281-11920"
type input "ph-281-11920"
type input "Custom Tissue Paper"
type input "ph-281-11920"
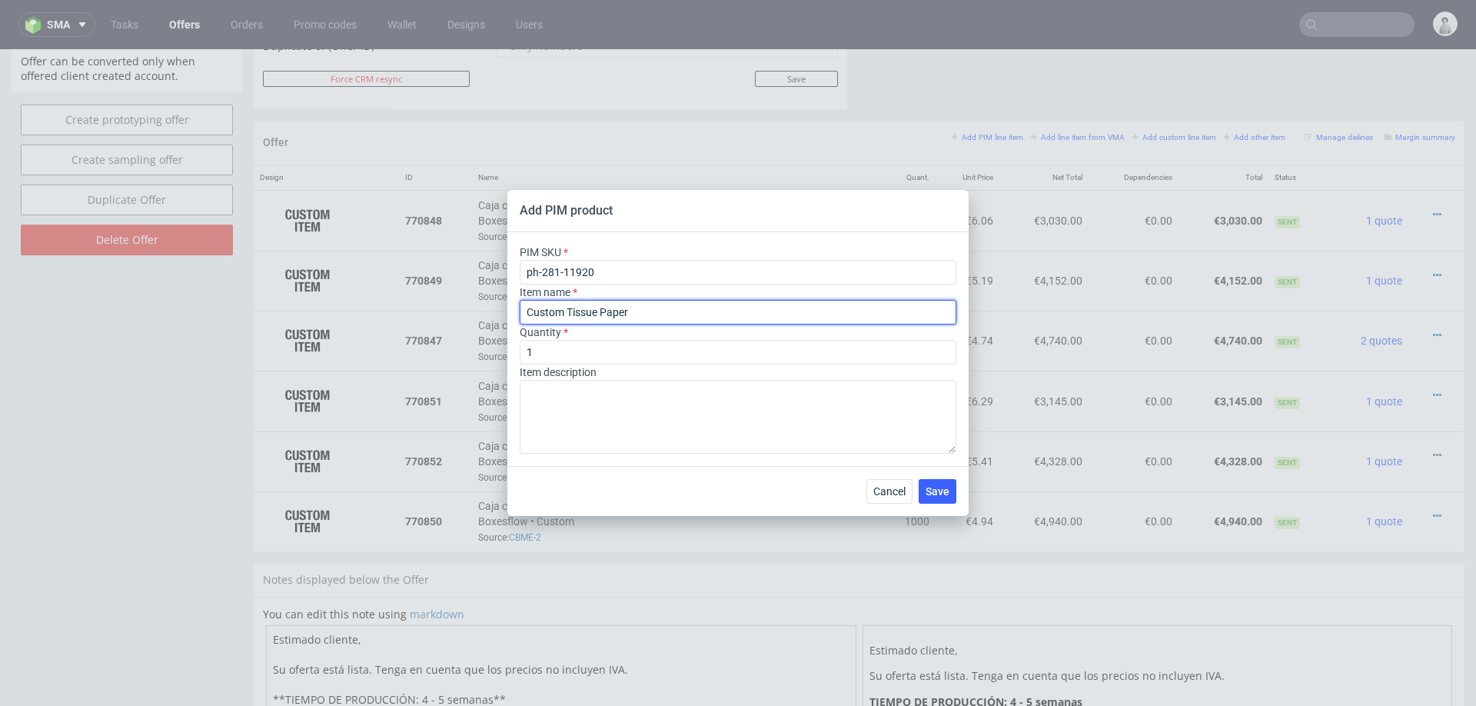
click at [671, 314] on input "Custom Tissue Paper" at bounding box center [738, 312] width 437 height 25
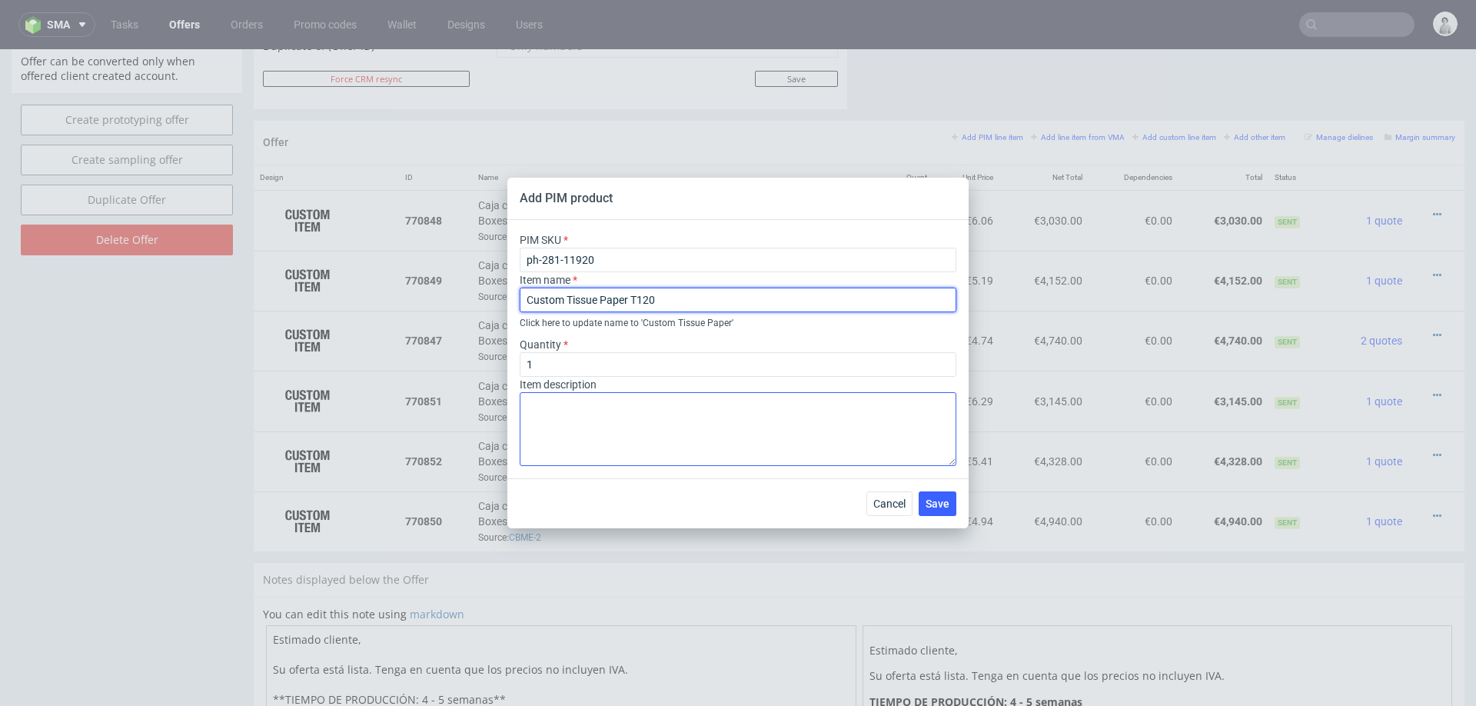
type input "Custom Tissue Paper T120"
click at [586, 419] on textarea at bounding box center [738, 429] width 437 height 74
type textarea "f"
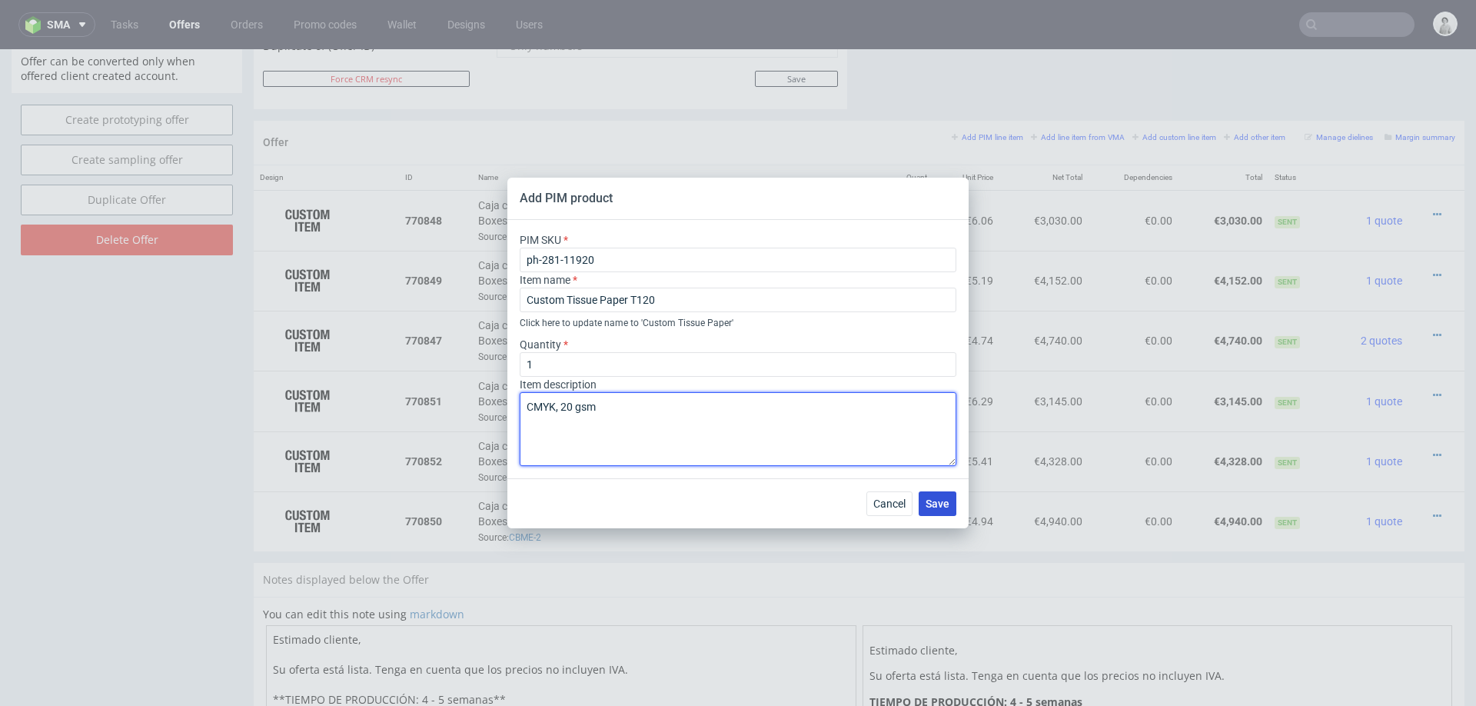
type textarea "CMYK, 20 gsm"
click at [947, 501] on span "Save" at bounding box center [937, 503] width 24 height 11
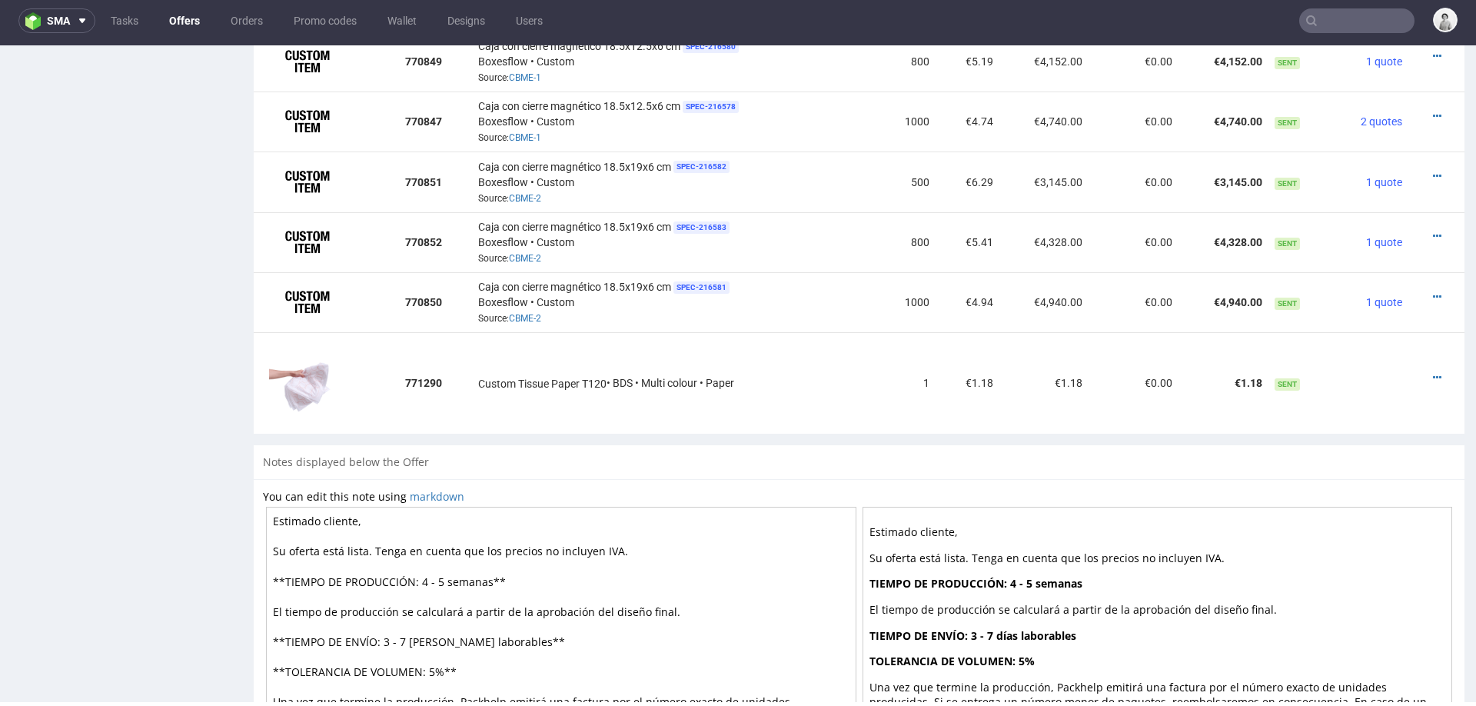
scroll to position [1061, 0]
click at [1433, 374] on icon at bounding box center [1437, 379] width 8 height 11
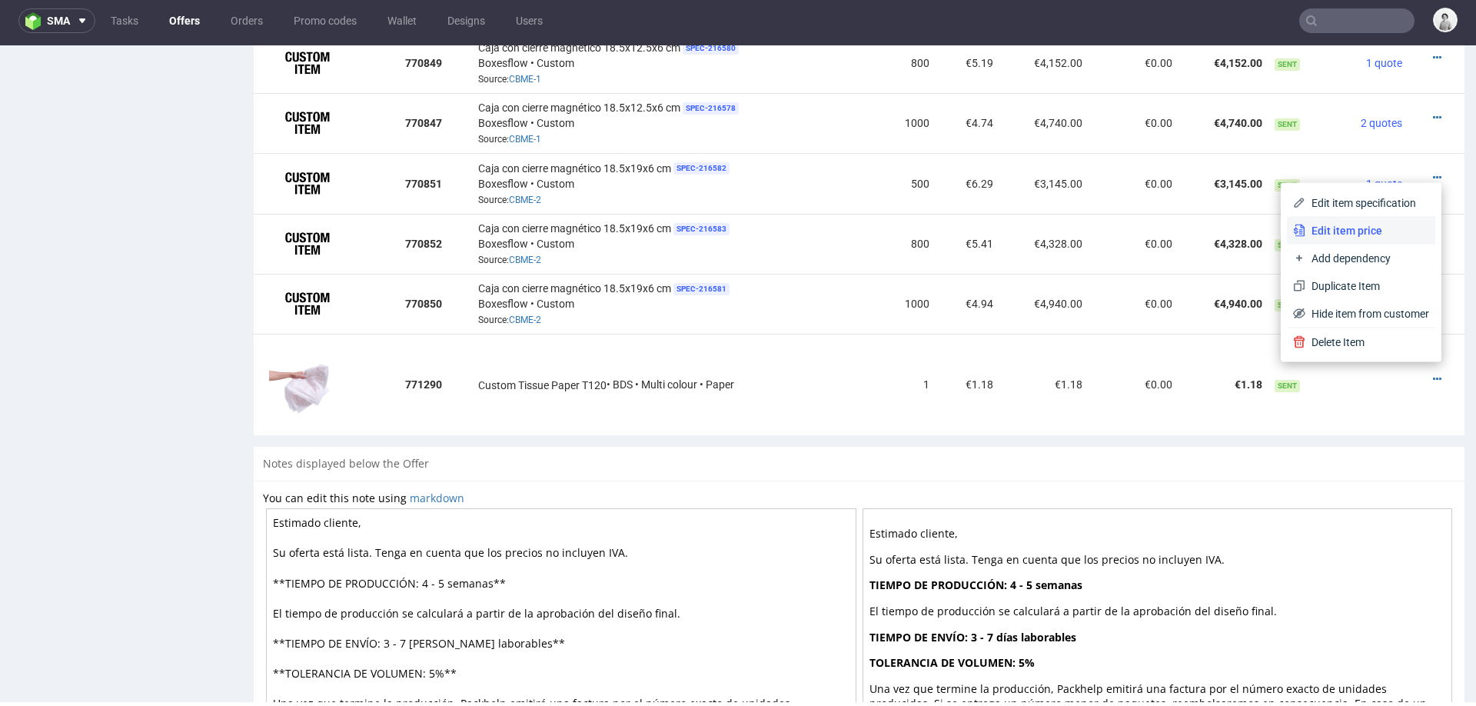
click at [1340, 226] on span "Edit item price" at bounding box center [1367, 230] width 124 height 15
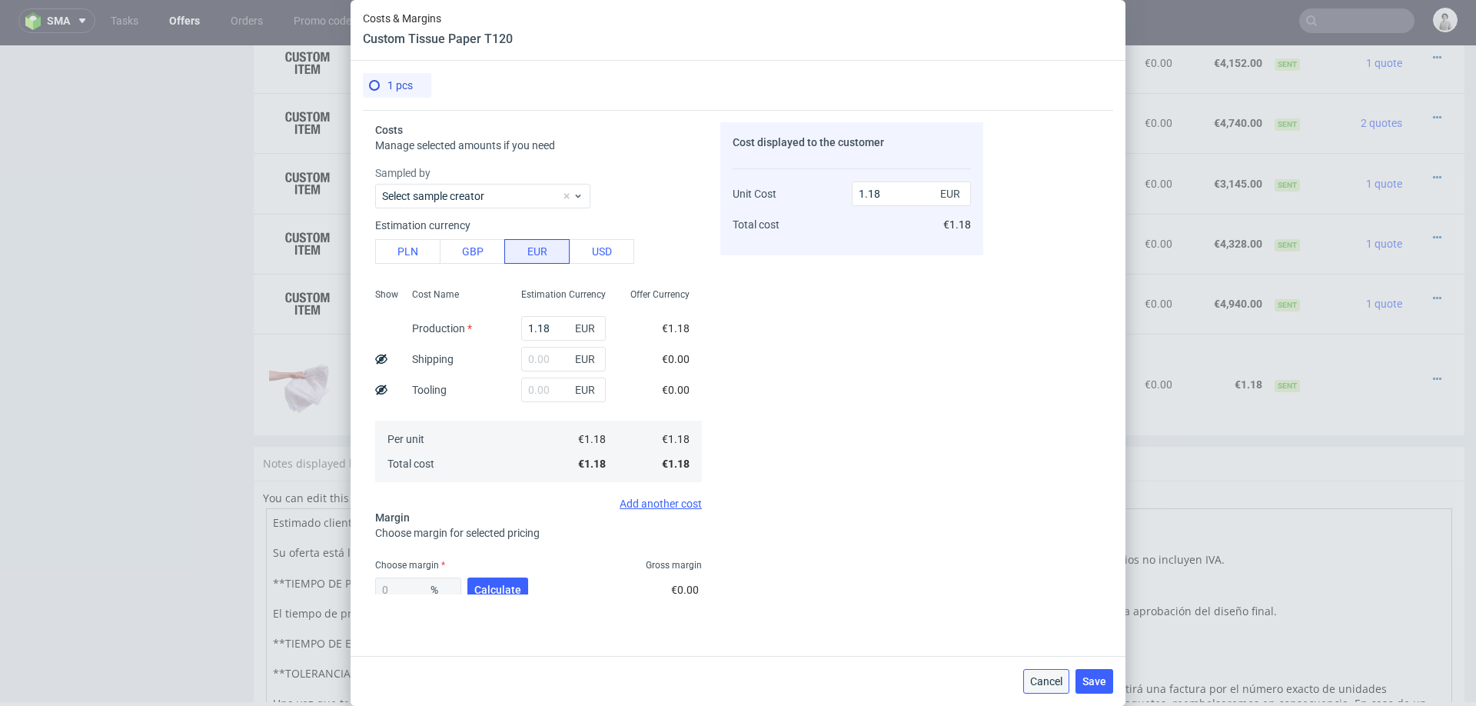
click at [1042, 680] on span "Cancel" at bounding box center [1046, 681] width 32 height 11
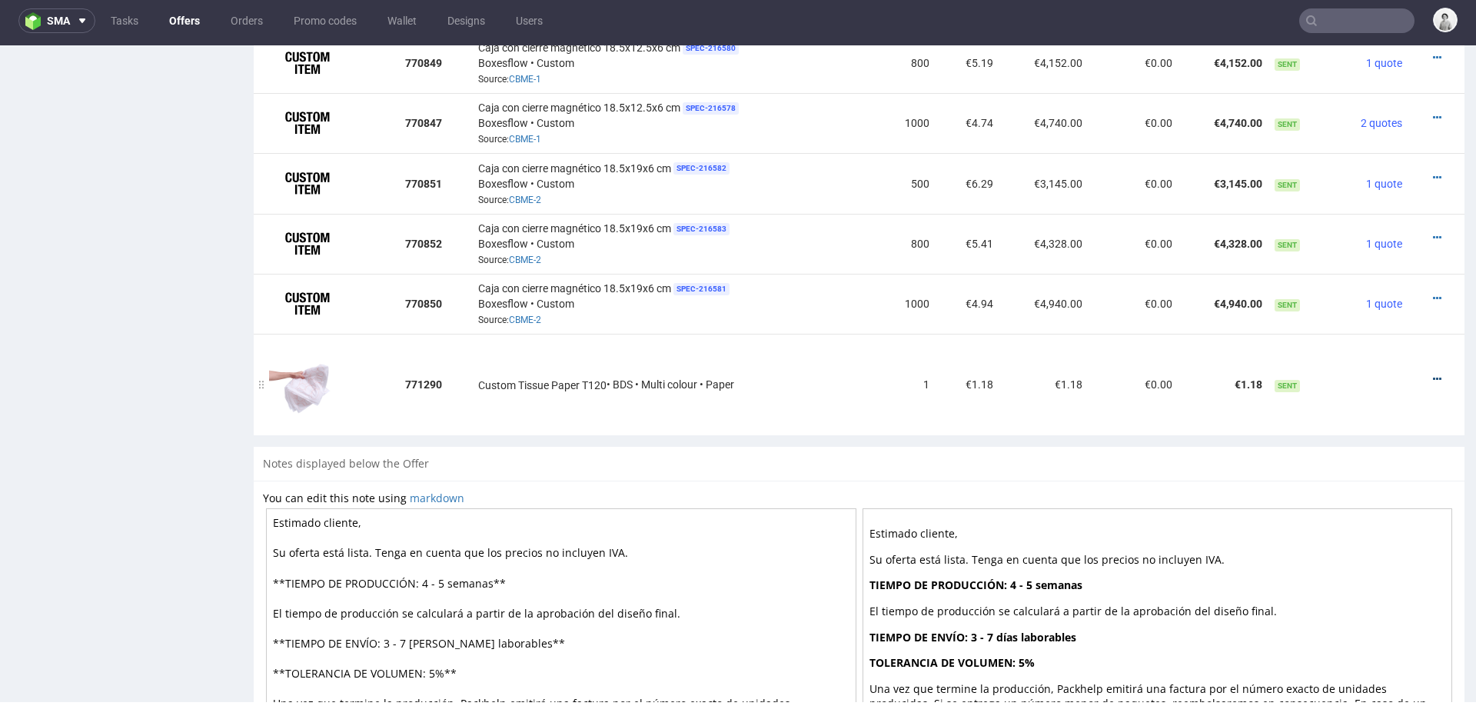
click at [1433, 374] on icon at bounding box center [1437, 379] width 8 height 11
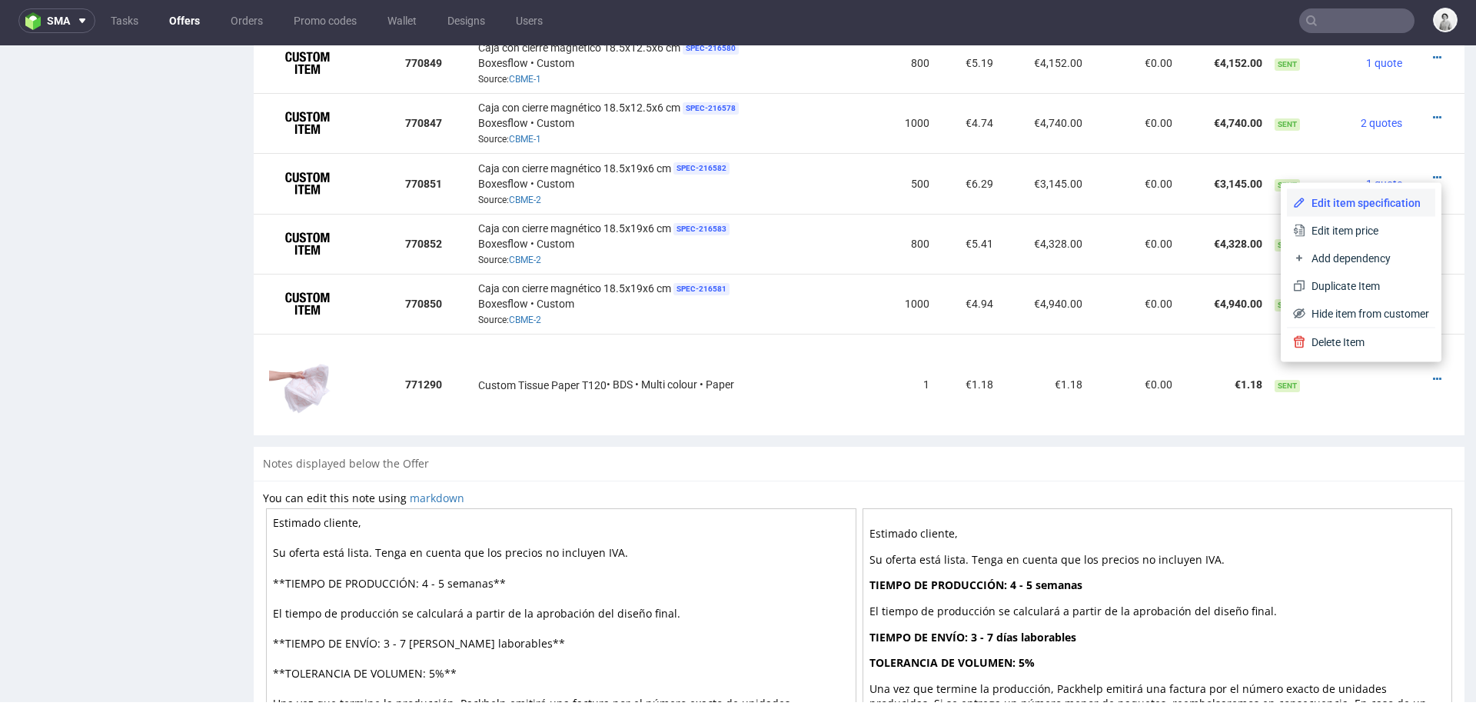
click at [1364, 205] on span "Edit item specification" at bounding box center [1367, 202] width 124 height 15
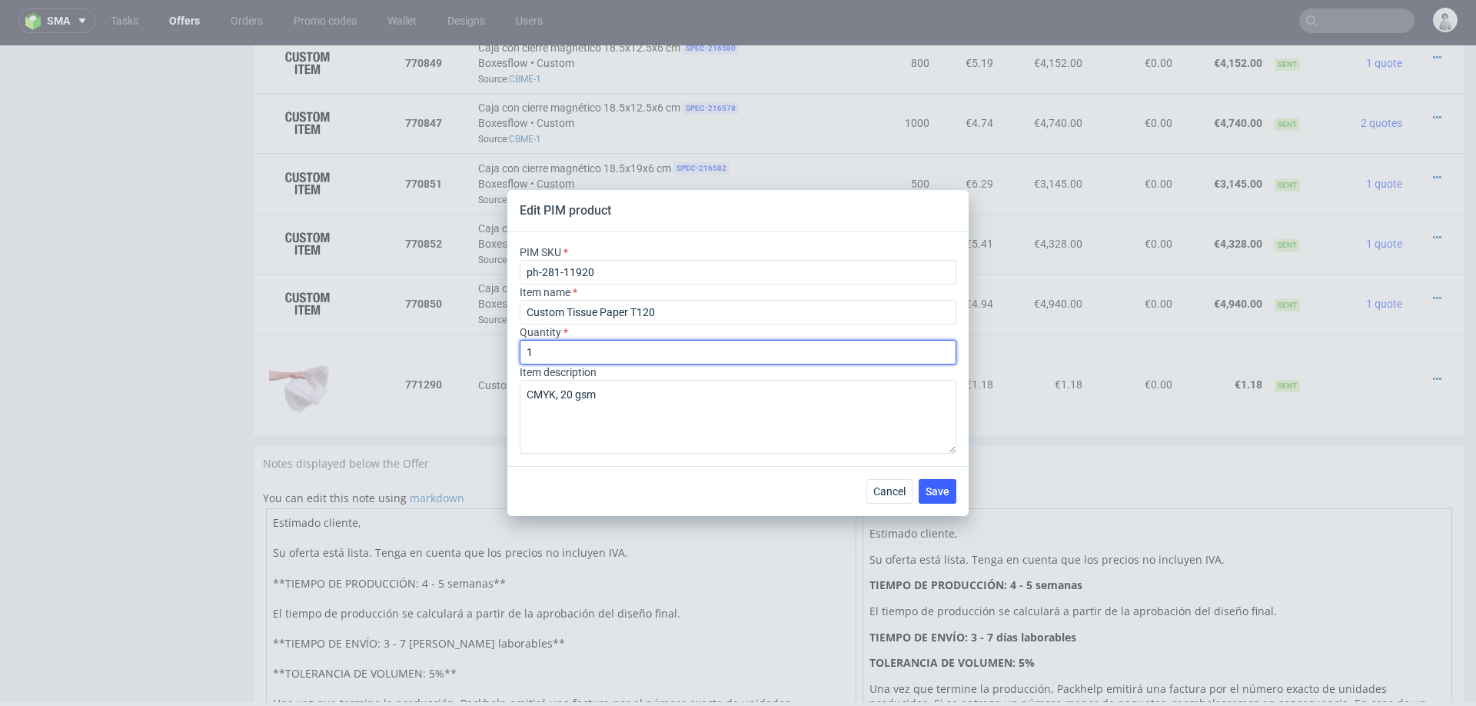
click at [587, 350] on input "1" at bounding box center [738, 352] width 437 height 25
type input "500"
click at [797, 487] on div "Cancel Save" at bounding box center [737, 491] width 461 height 50
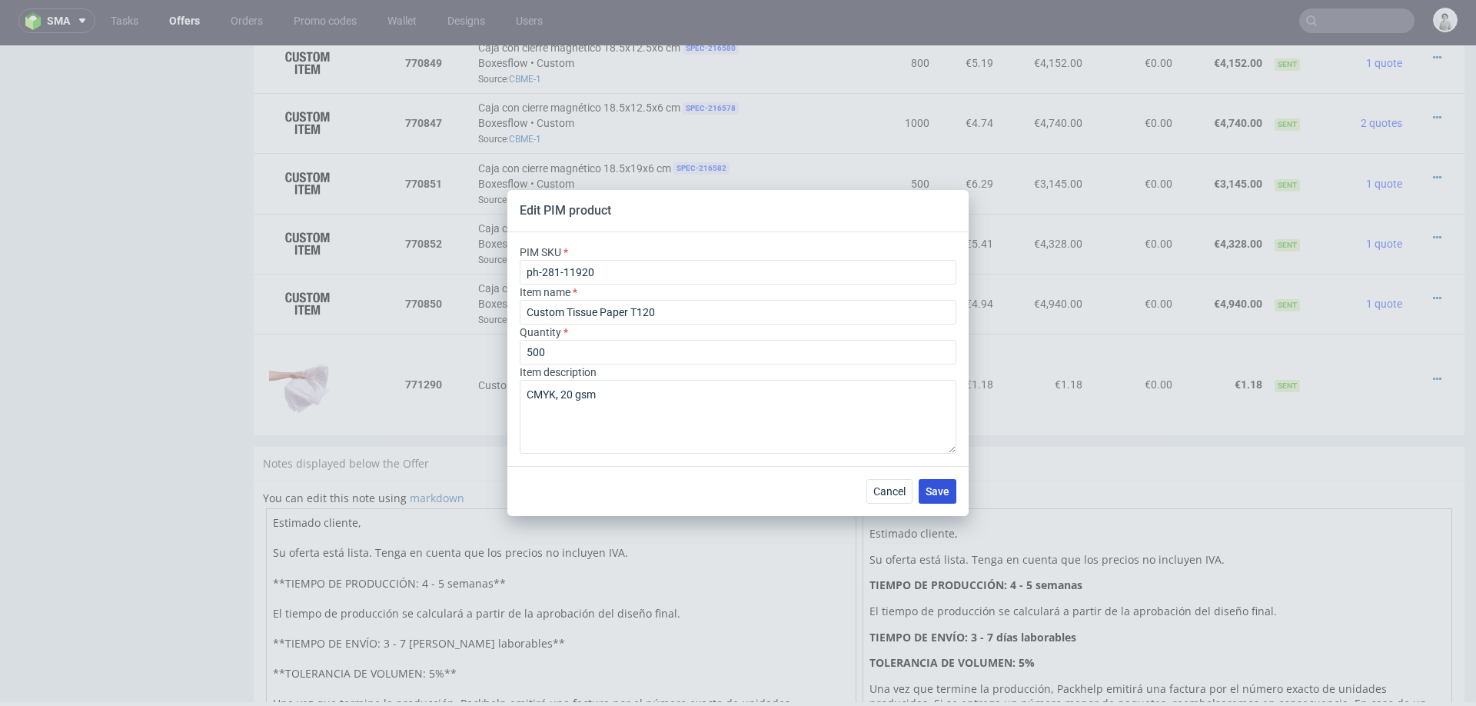
click at [938, 494] on span "Save" at bounding box center [937, 491] width 24 height 11
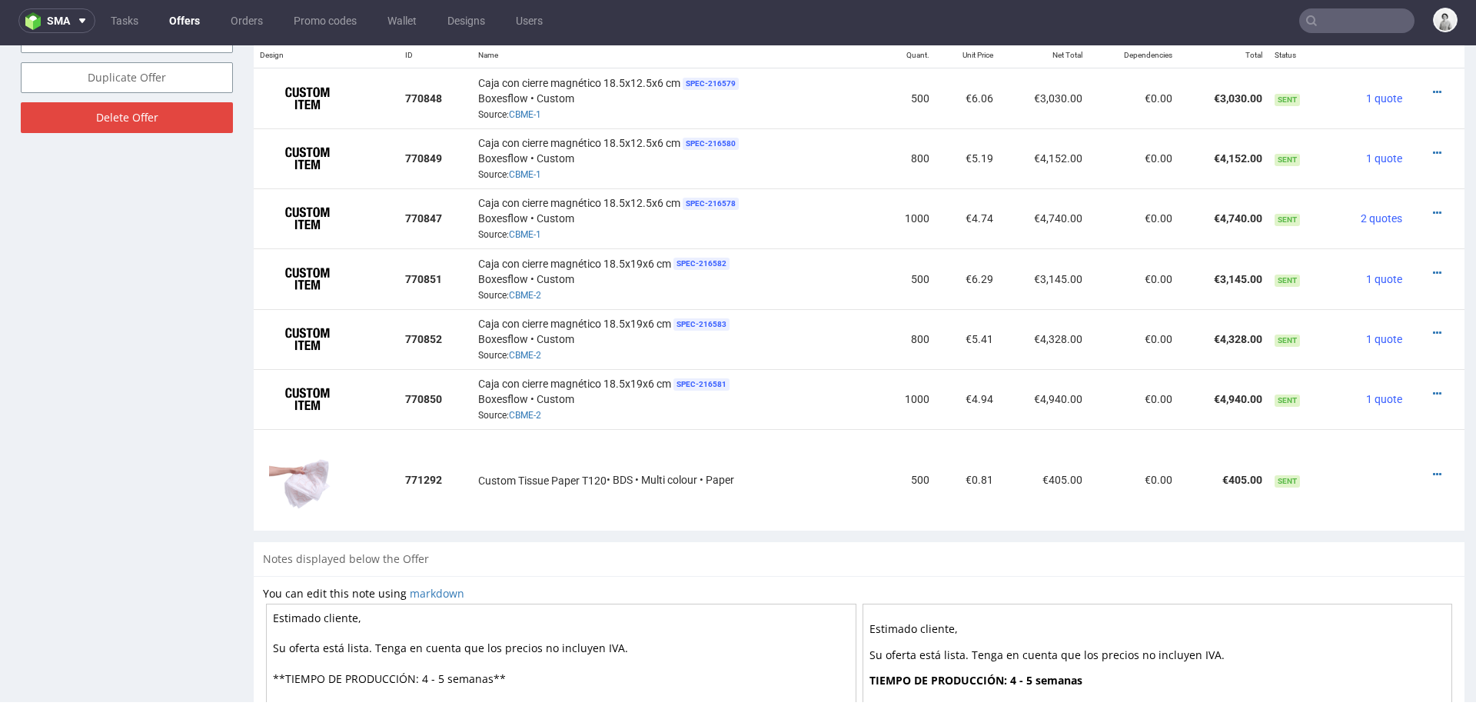
scroll to position [961, 0]
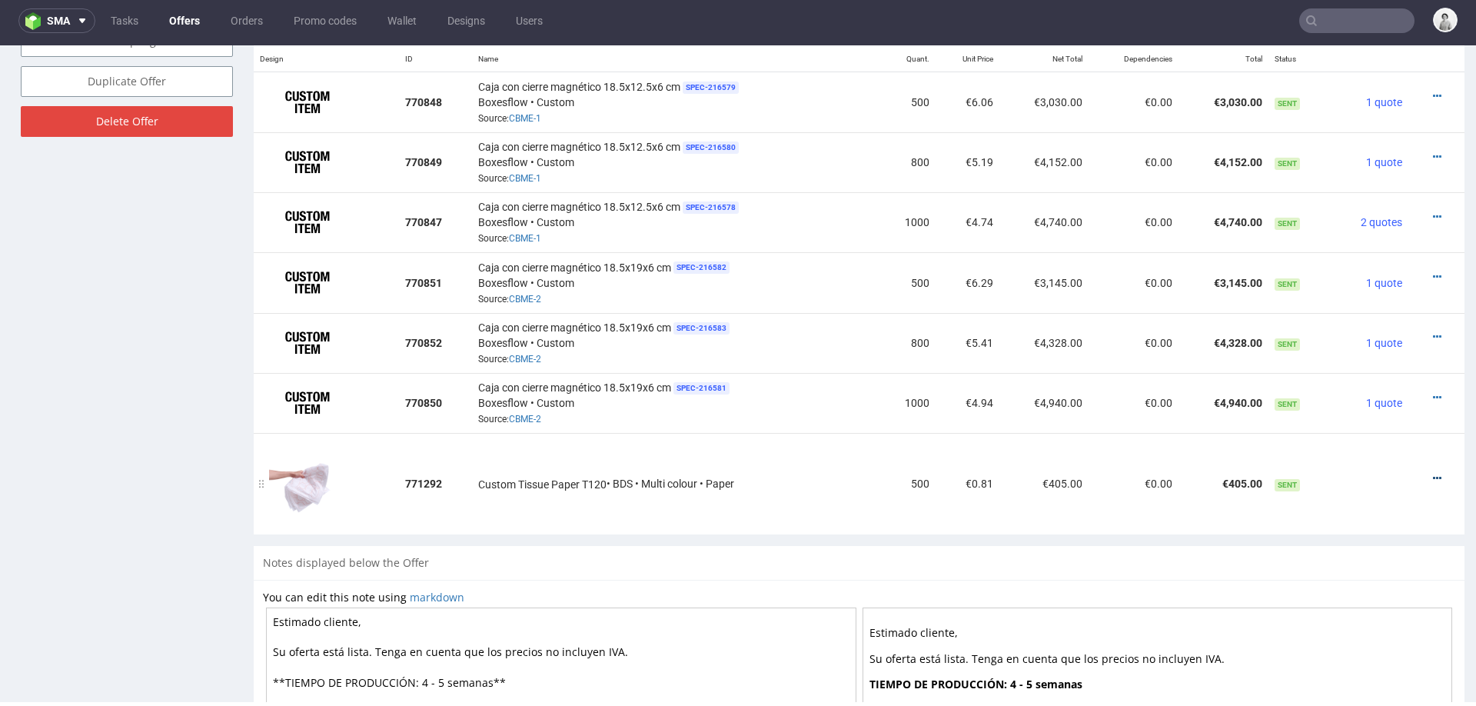
click at [1433, 473] on icon at bounding box center [1437, 478] width 8 height 11
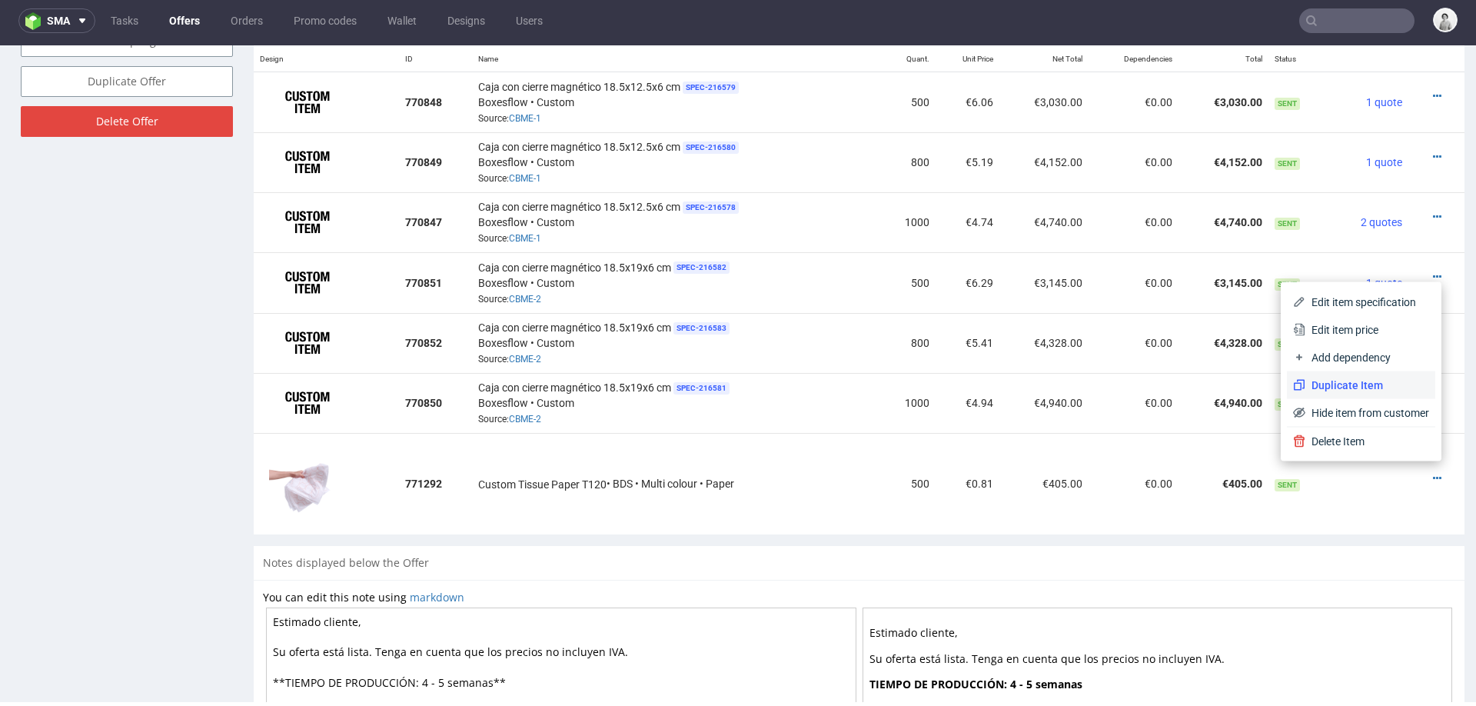
click at [1380, 382] on span "Duplicate Item" at bounding box center [1367, 384] width 124 height 15
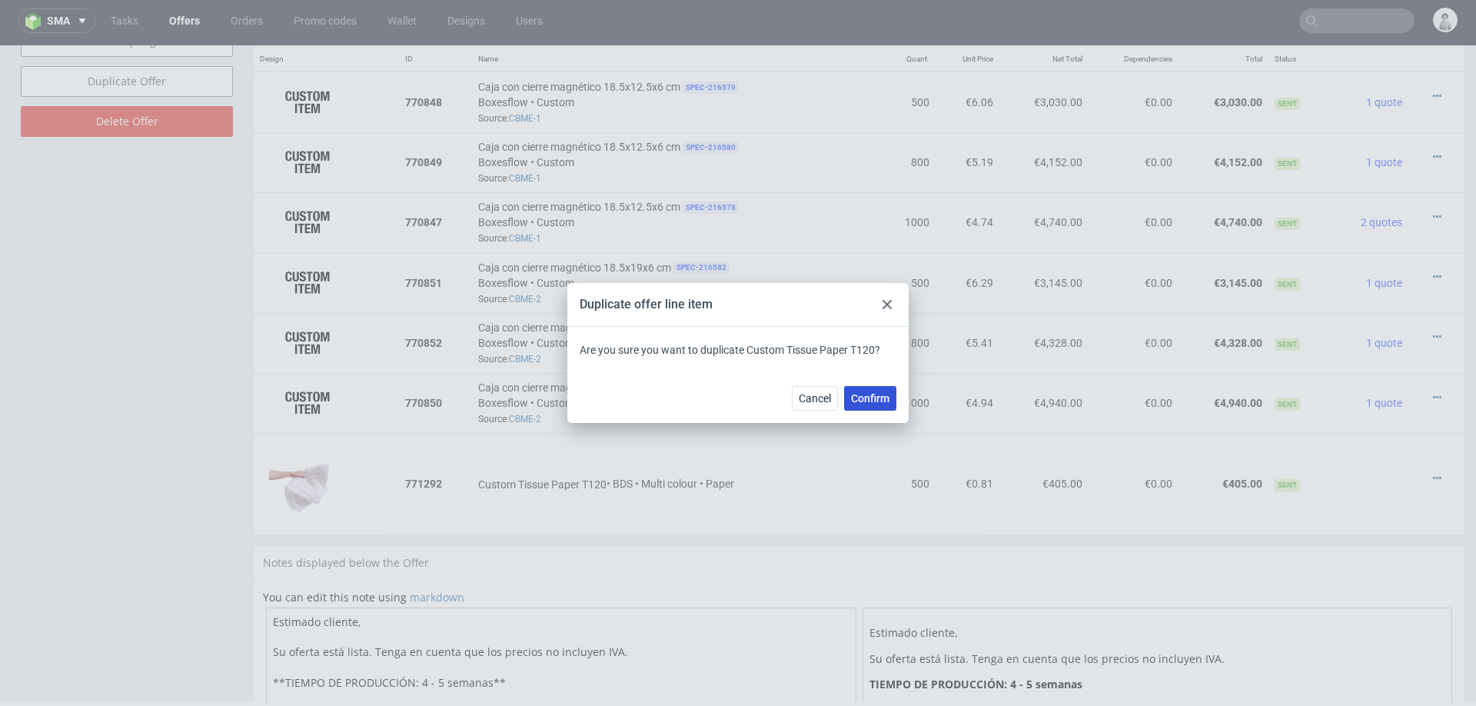
click at [850, 389] on button "Confirm" at bounding box center [870, 398] width 52 height 25
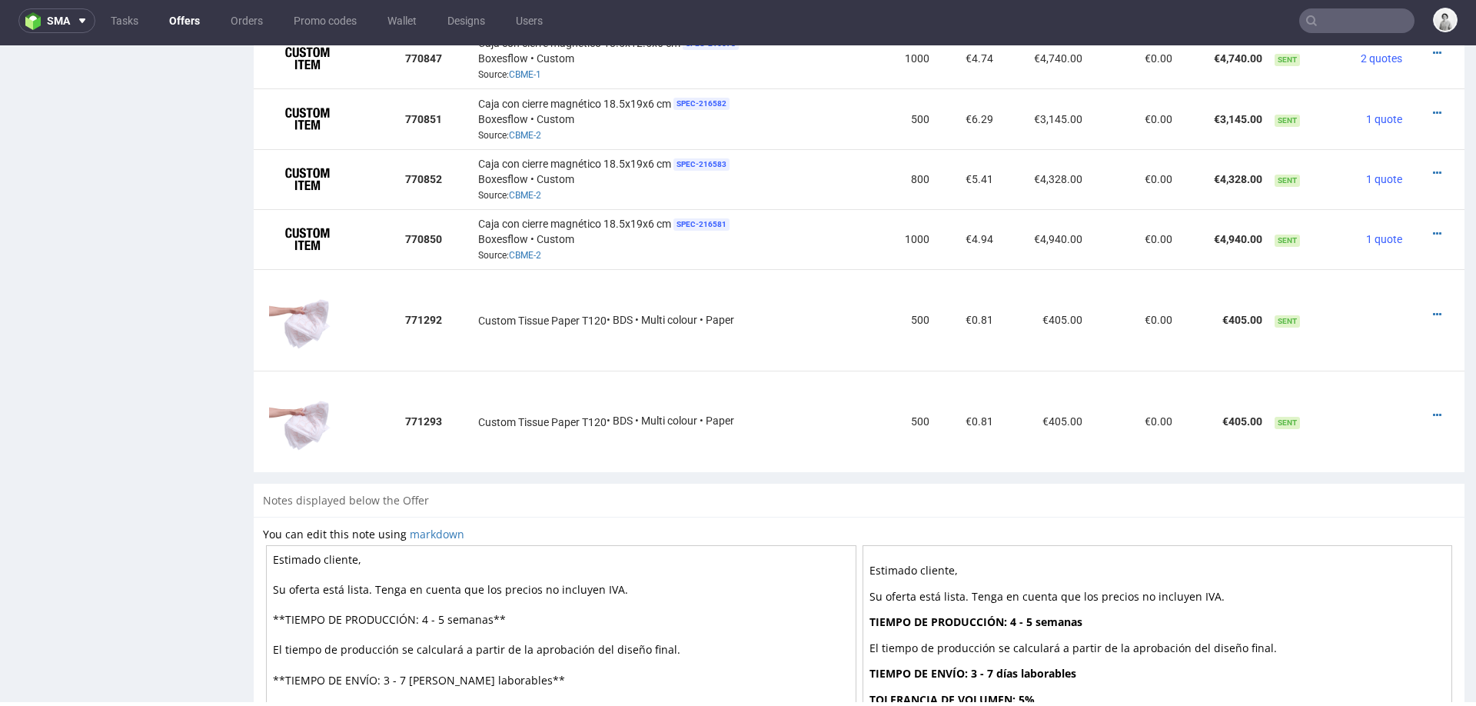
scroll to position [1116, 0]
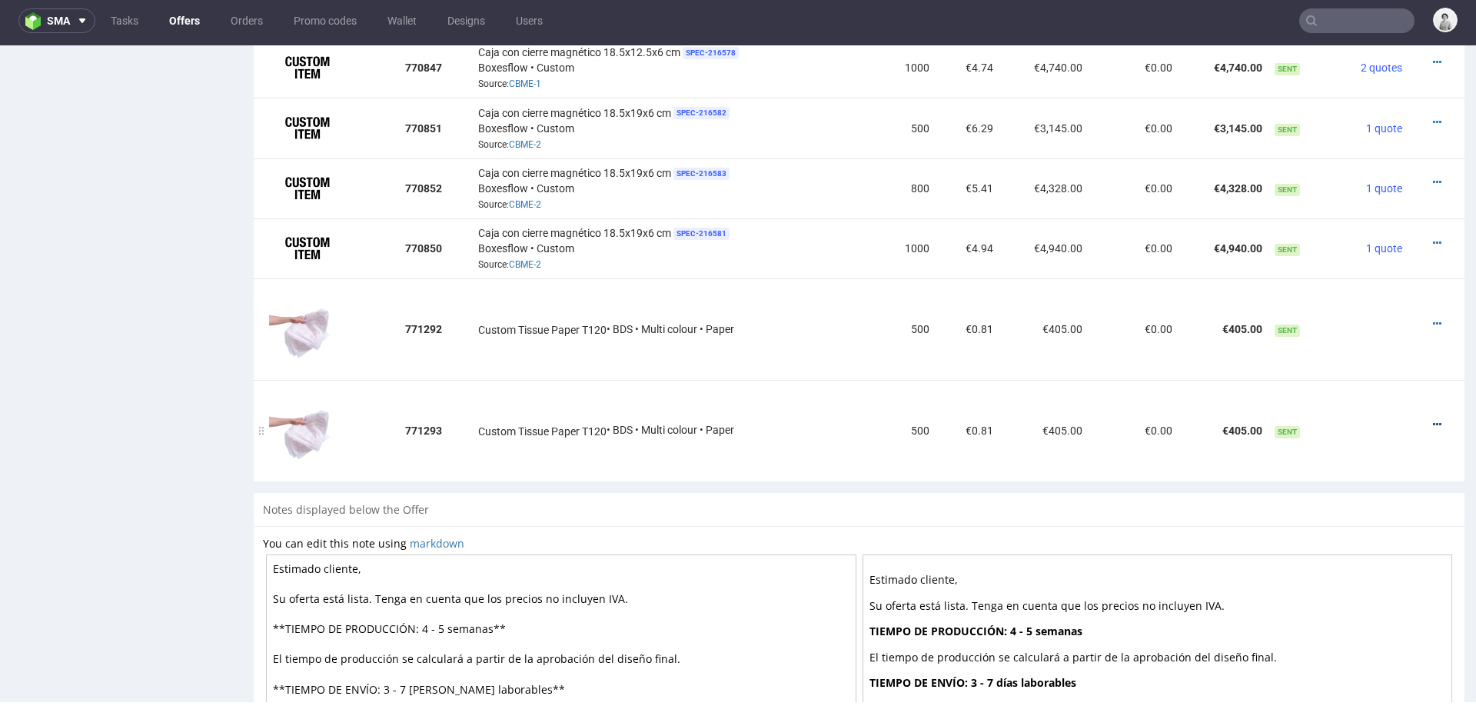
click at [1433, 419] on icon at bounding box center [1437, 424] width 8 height 11
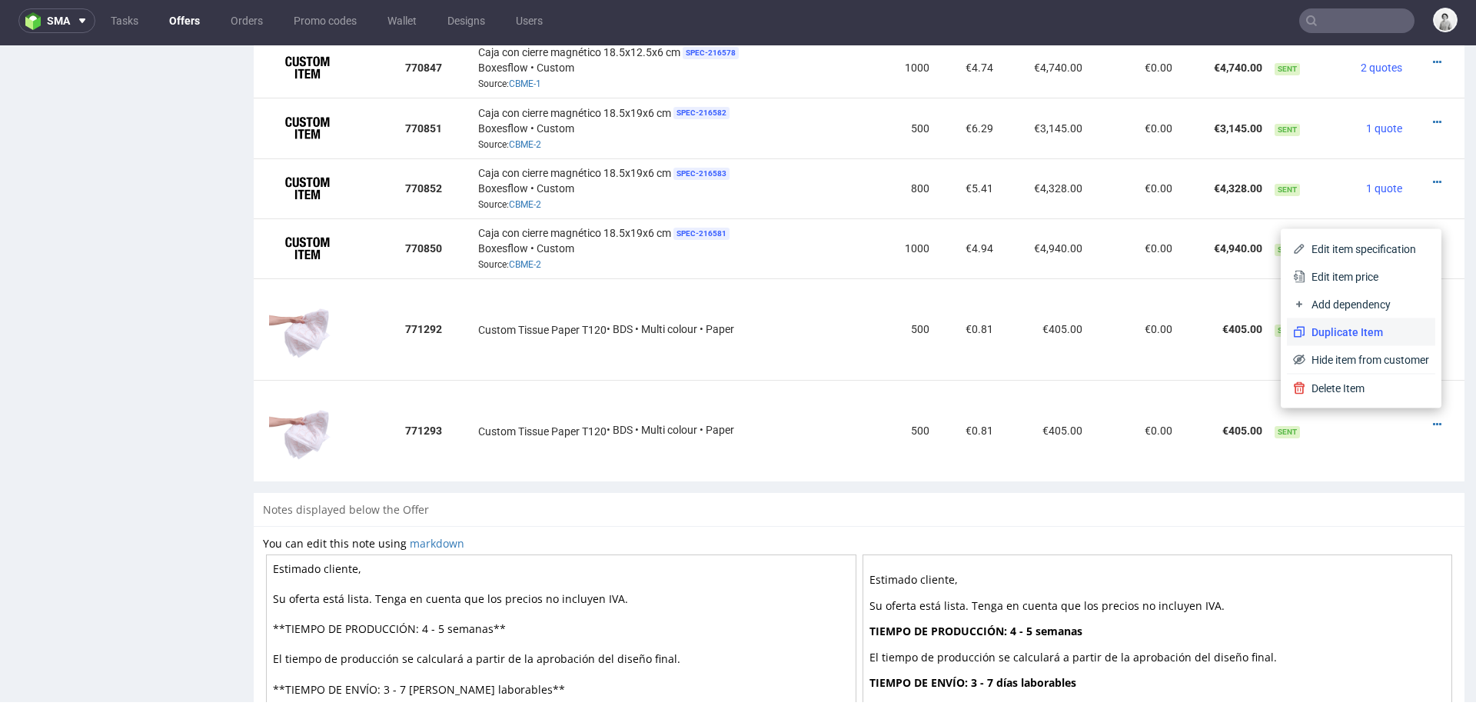
click at [1310, 331] on span "Duplicate Item" at bounding box center [1367, 331] width 124 height 15
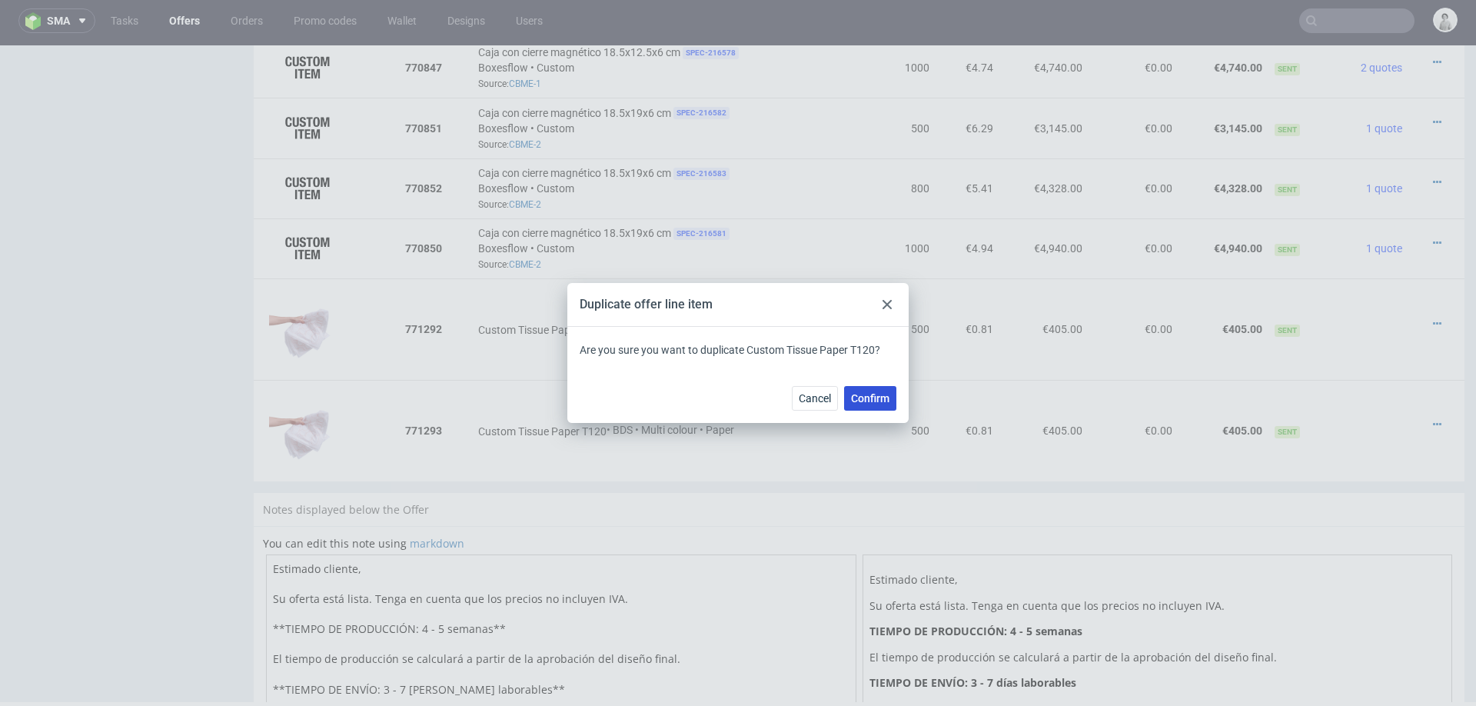
click at [871, 398] on span "Confirm" at bounding box center [870, 398] width 38 height 11
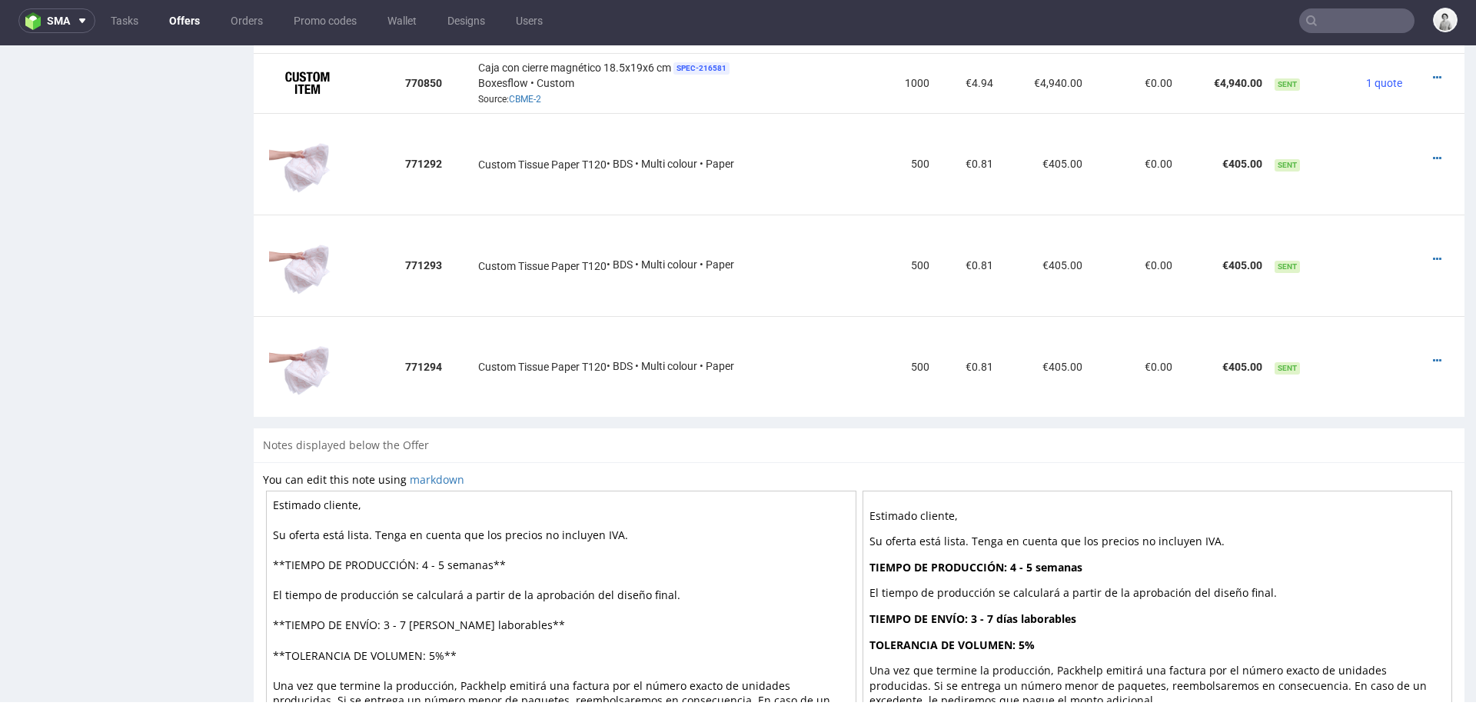
scroll to position [1288, 0]
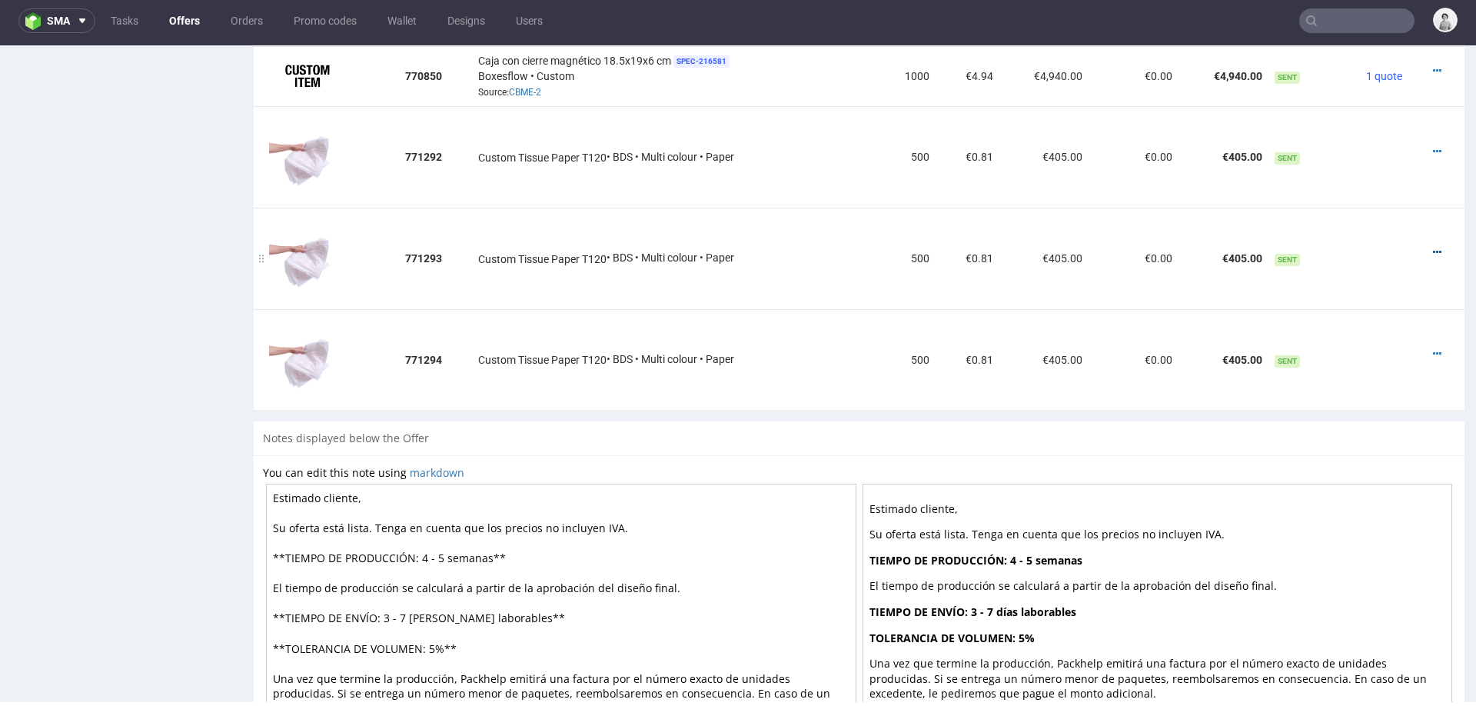
click at [1433, 247] on icon at bounding box center [1437, 252] width 8 height 11
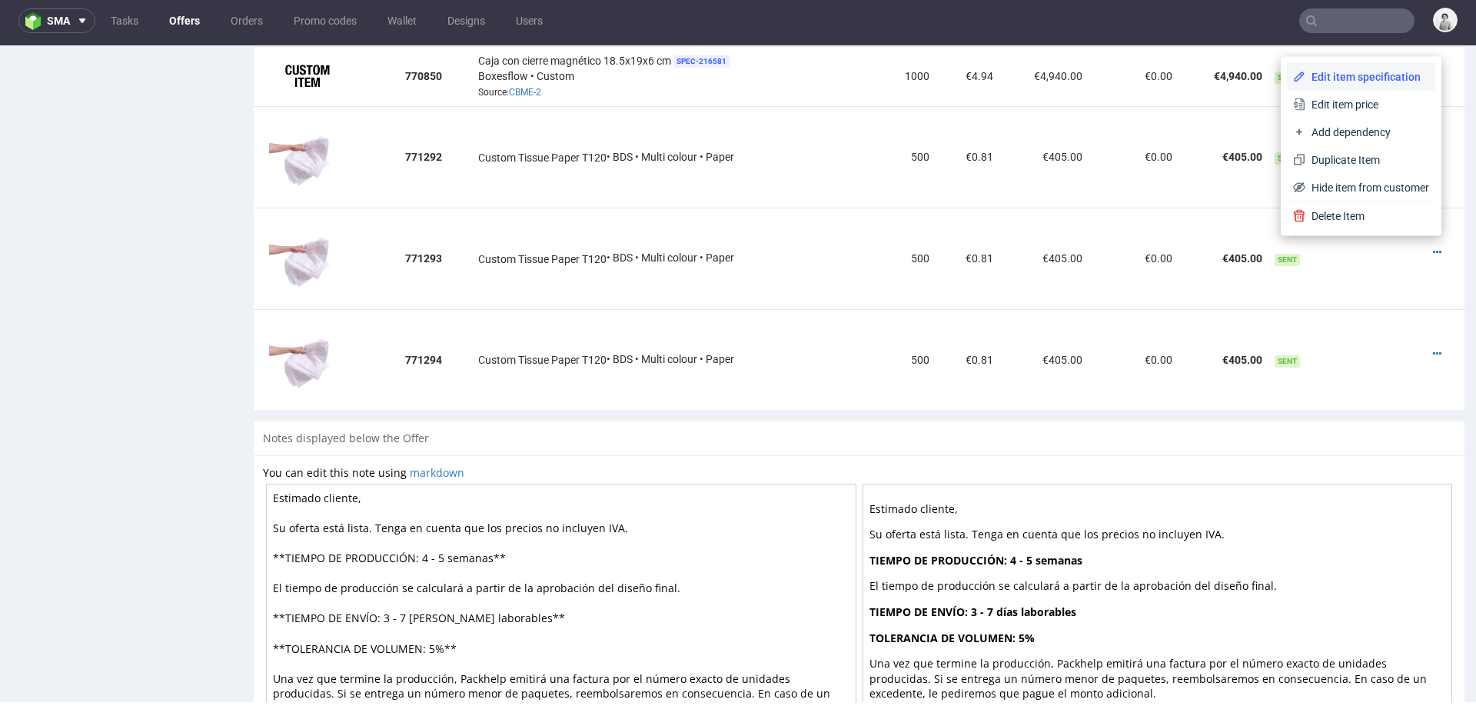
click at [1308, 74] on span "Edit item specification" at bounding box center [1367, 76] width 124 height 15
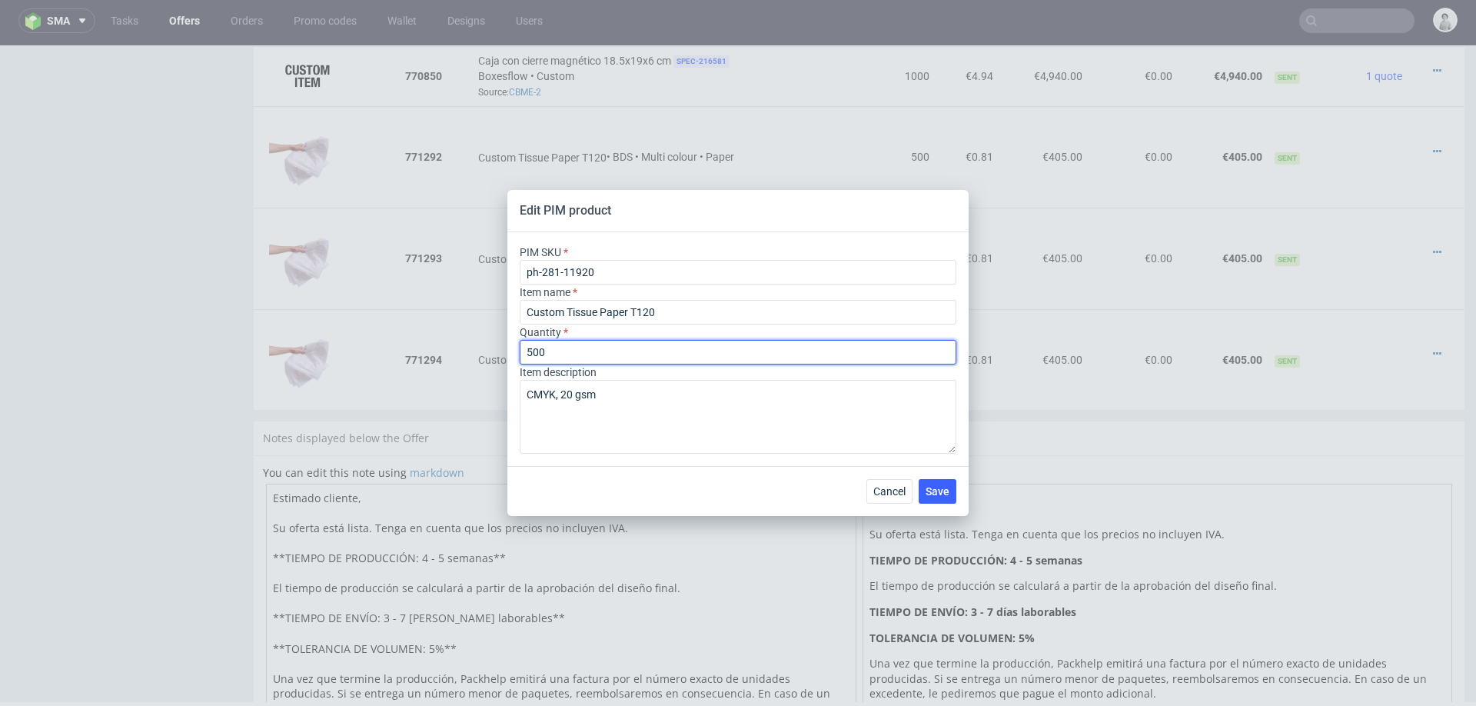
click at [576, 354] on input "500" at bounding box center [738, 352] width 437 height 25
type input "1000"
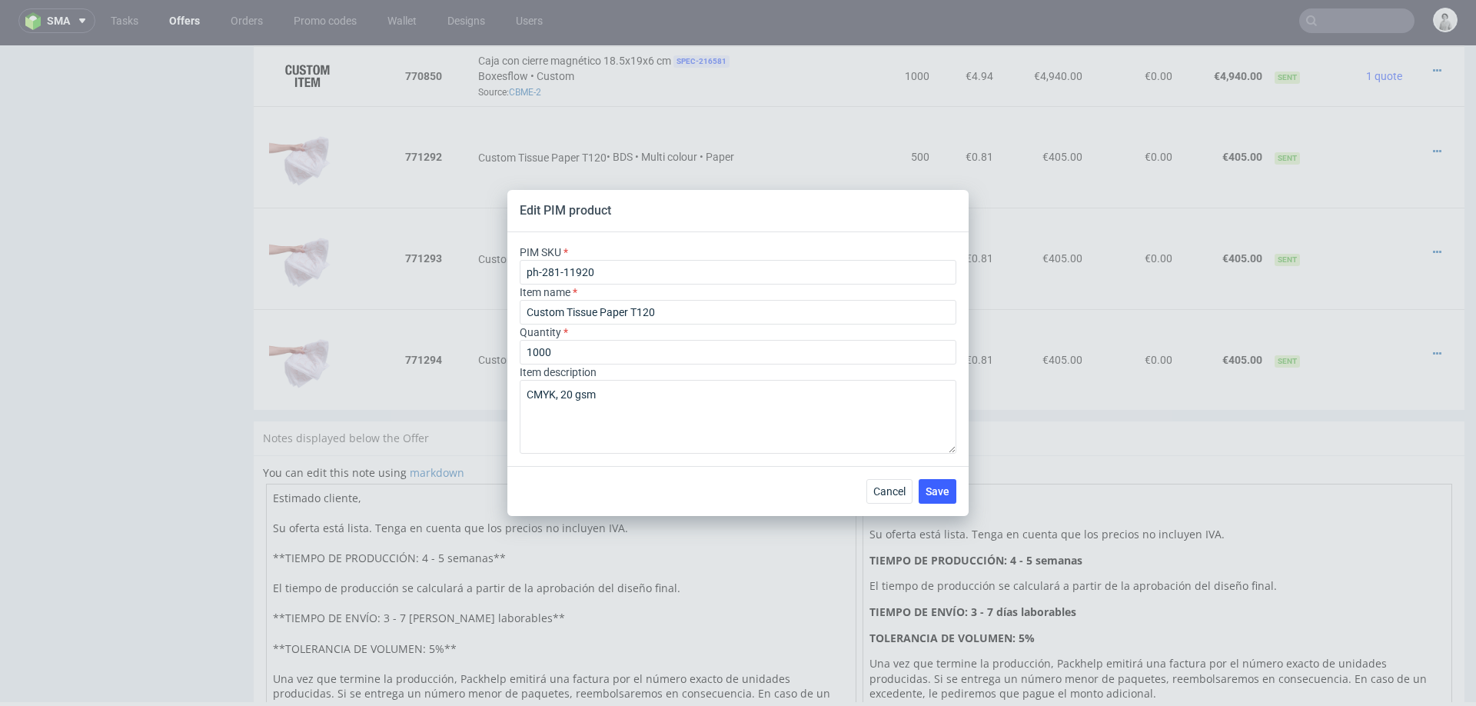
click at [779, 505] on div "Cancel Save" at bounding box center [737, 491] width 461 height 50
click at [935, 490] on span "Save" at bounding box center [937, 491] width 24 height 11
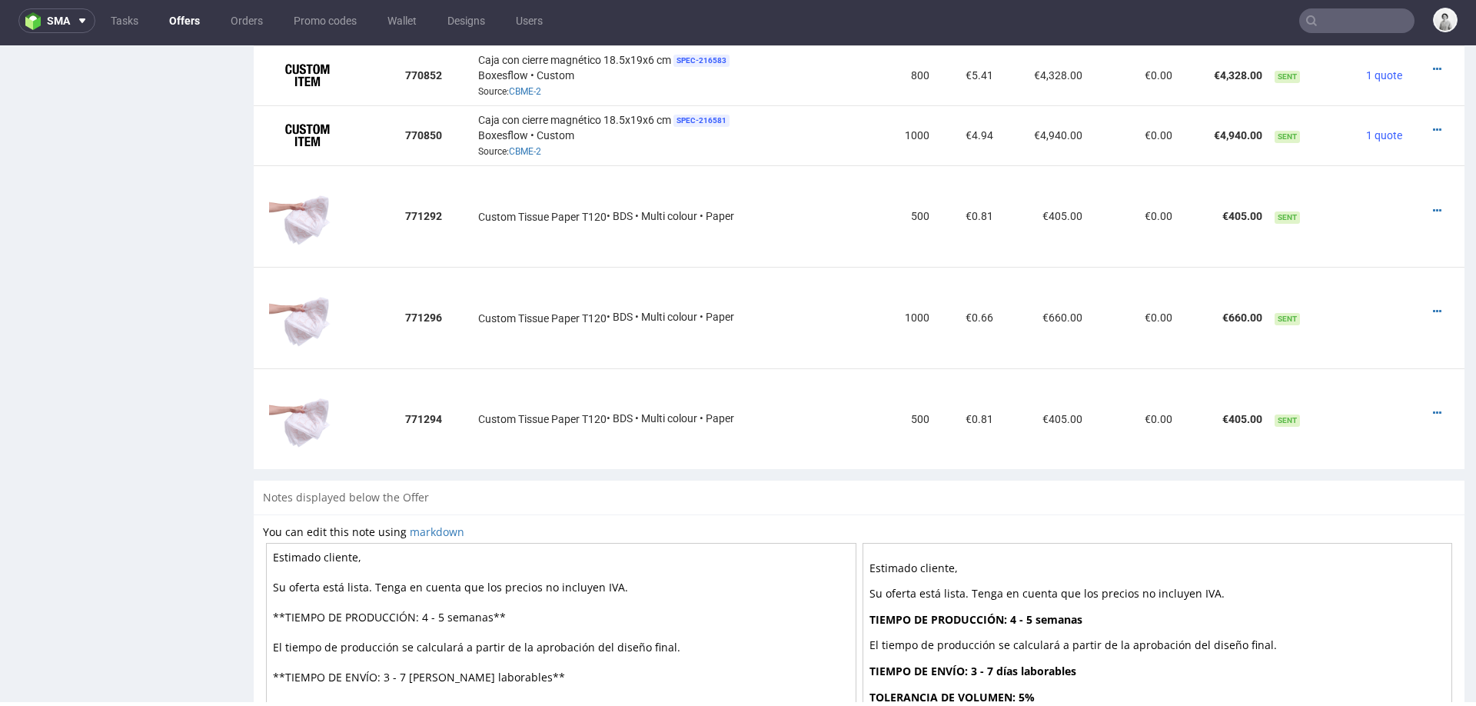
scroll to position [1165, 0]
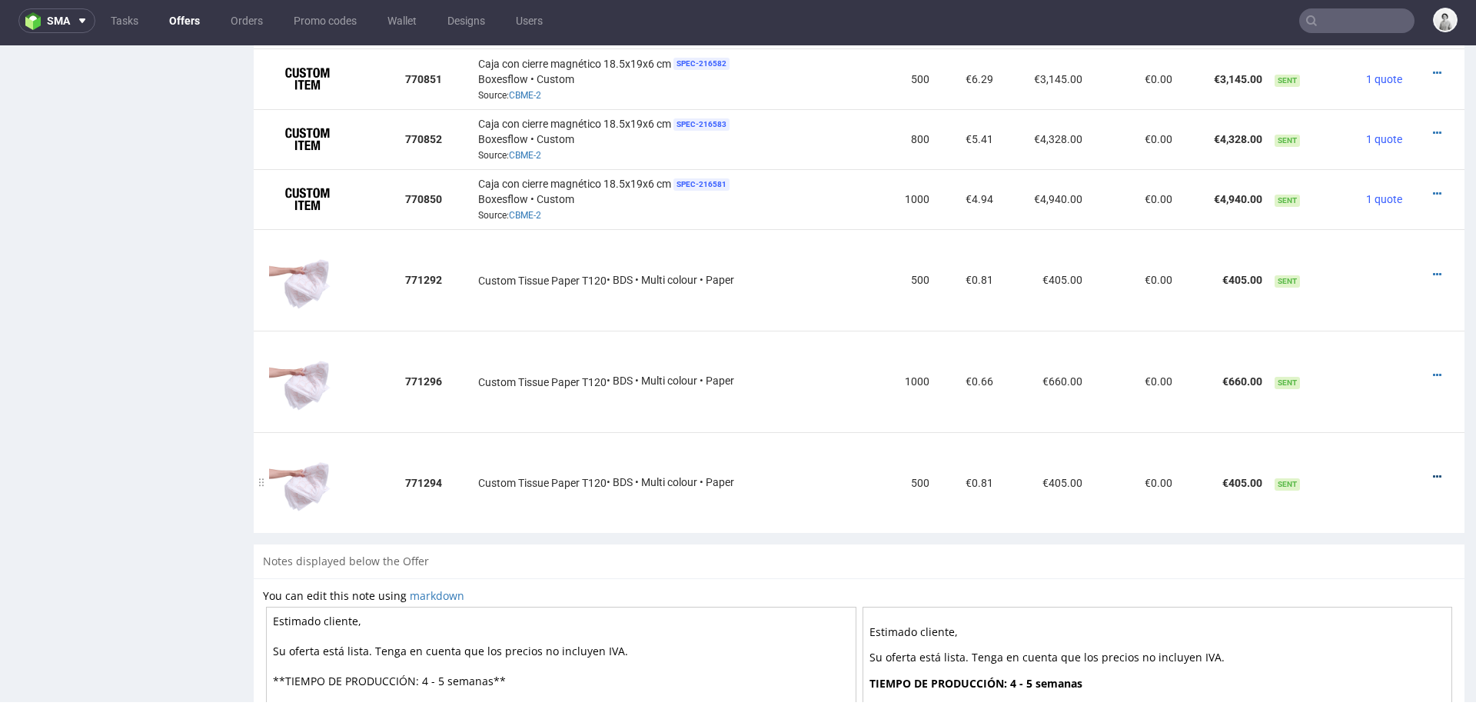
click at [1433, 471] on icon at bounding box center [1437, 476] width 8 height 11
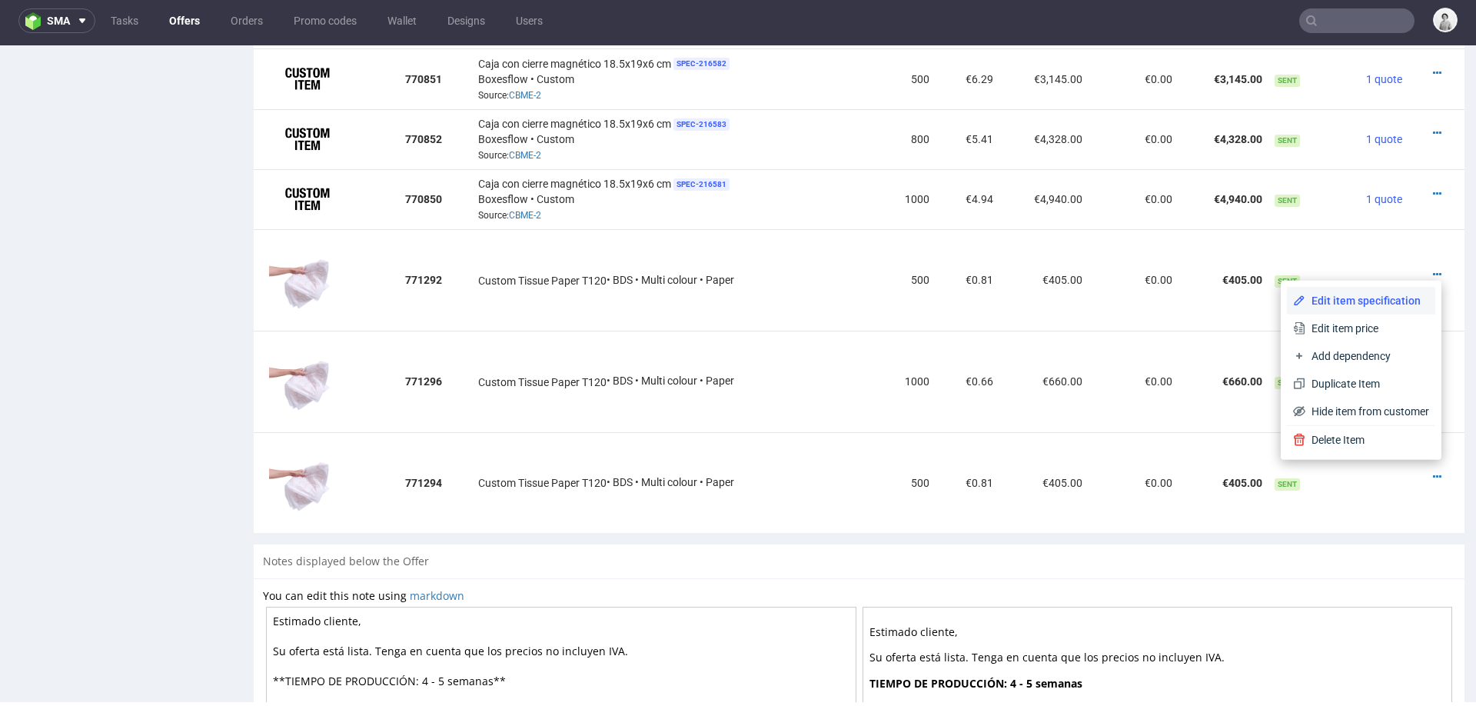
click at [1340, 304] on span "Edit item specification" at bounding box center [1367, 300] width 124 height 15
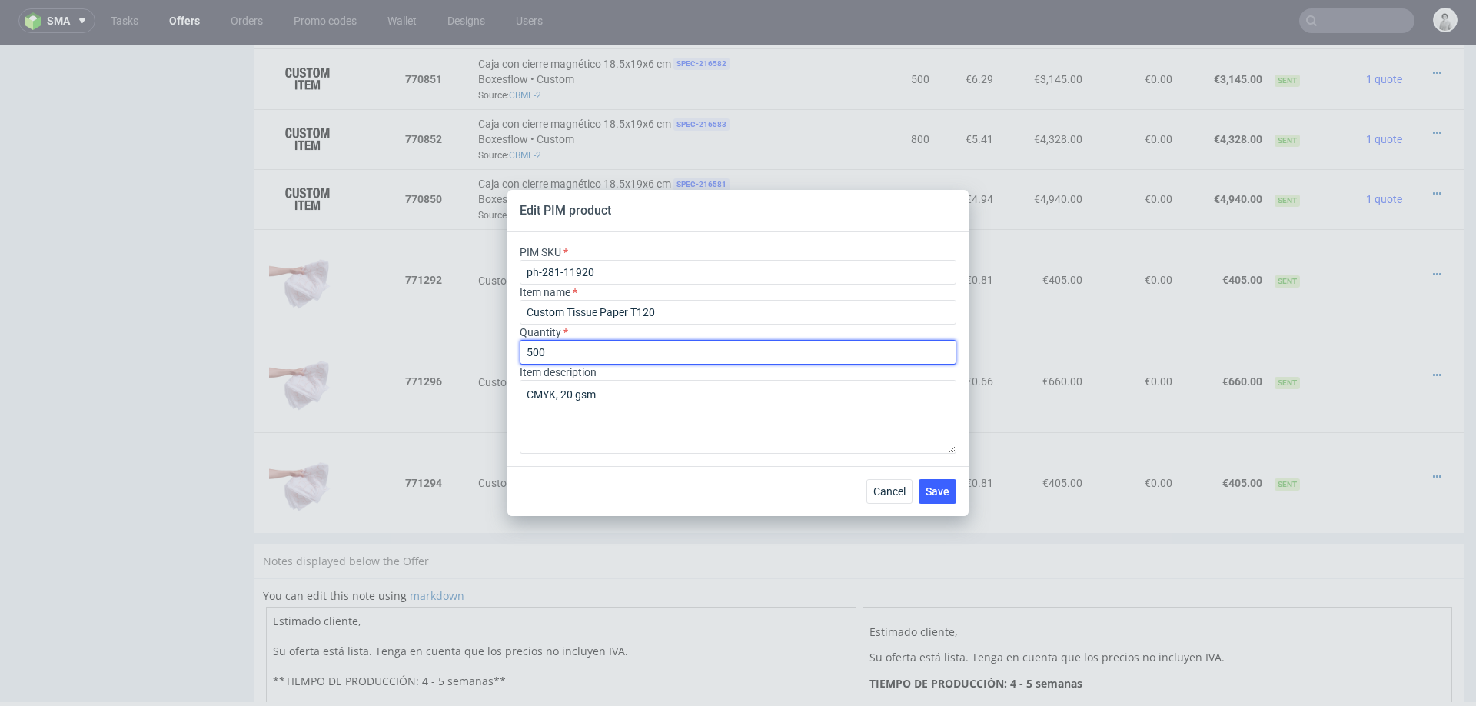
click at [704, 362] on input "500" at bounding box center [738, 352] width 437 height 25
type input "2000"
click at [928, 480] on button "Save" at bounding box center [937, 491] width 38 height 25
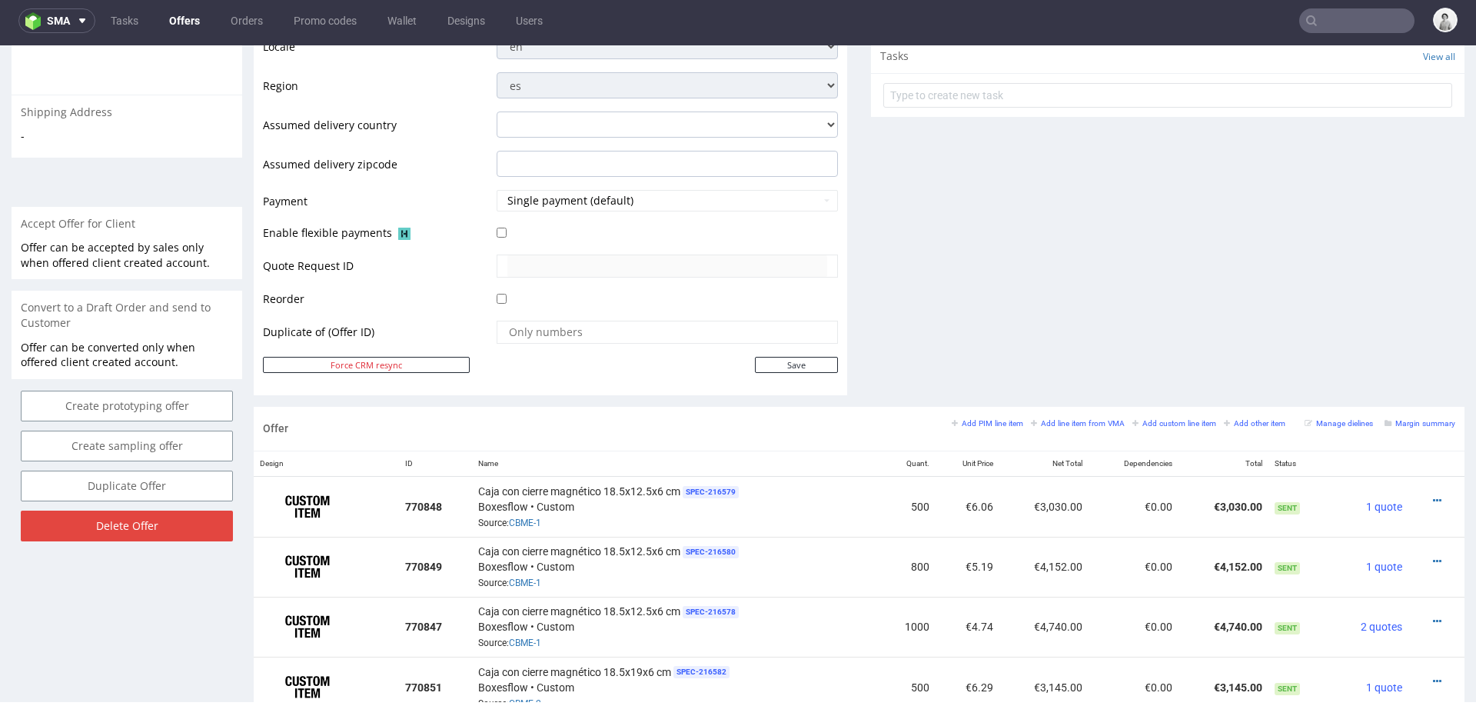
scroll to position [599, 0]
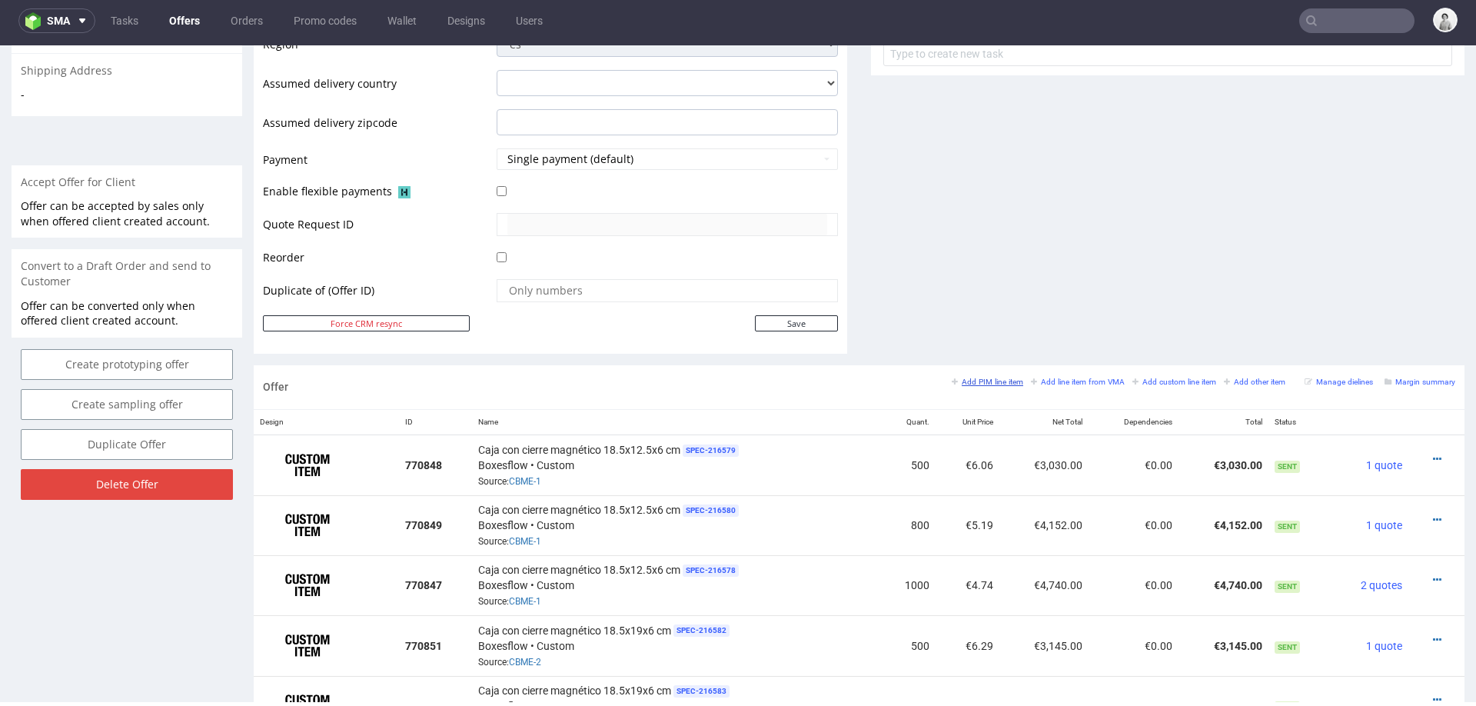
click at [989, 382] on small "Add PIM line item" at bounding box center [986, 381] width 71 height 8
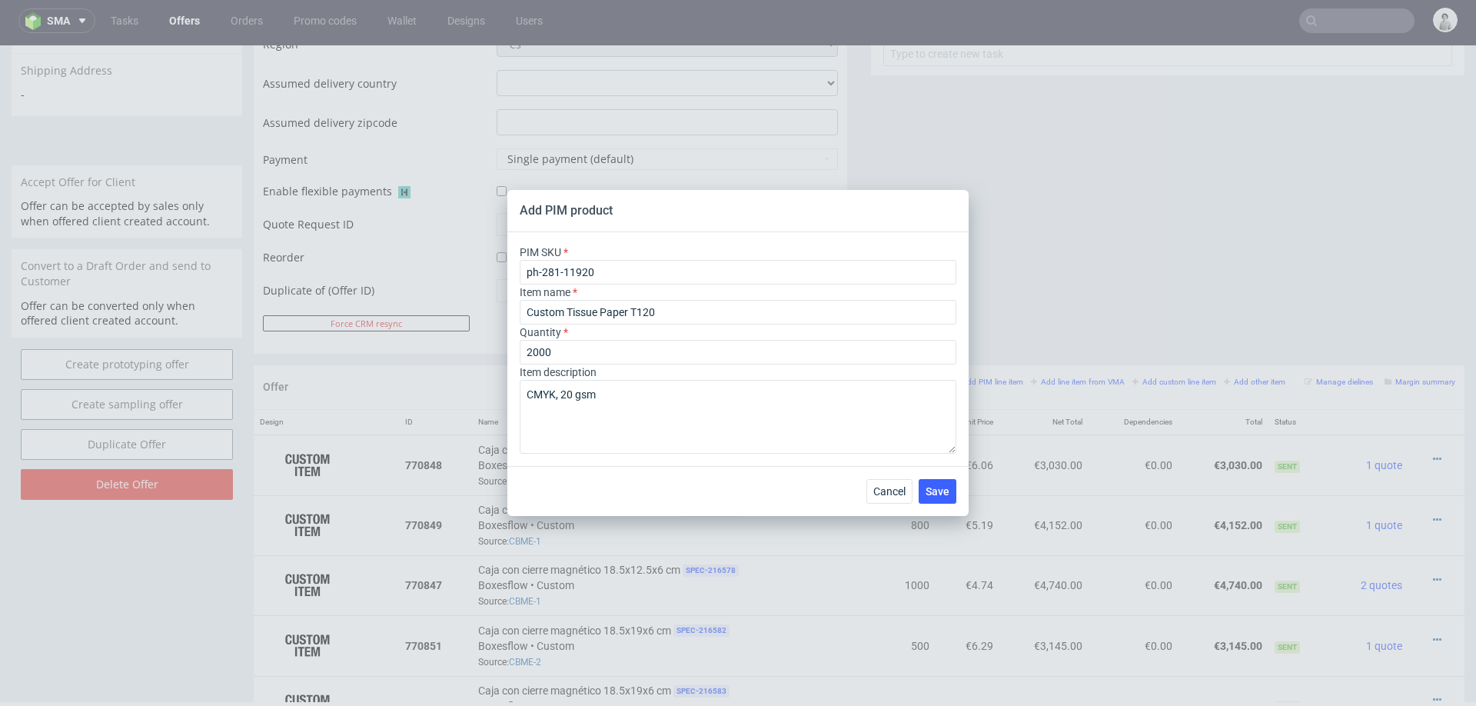
click at [881, 477] on div "Cancel Save" at bounding box center [737, 491] width 461 height 50
click at [887, 486] on span "Cancel" at bounding box center [889, 491] width 32 height 11
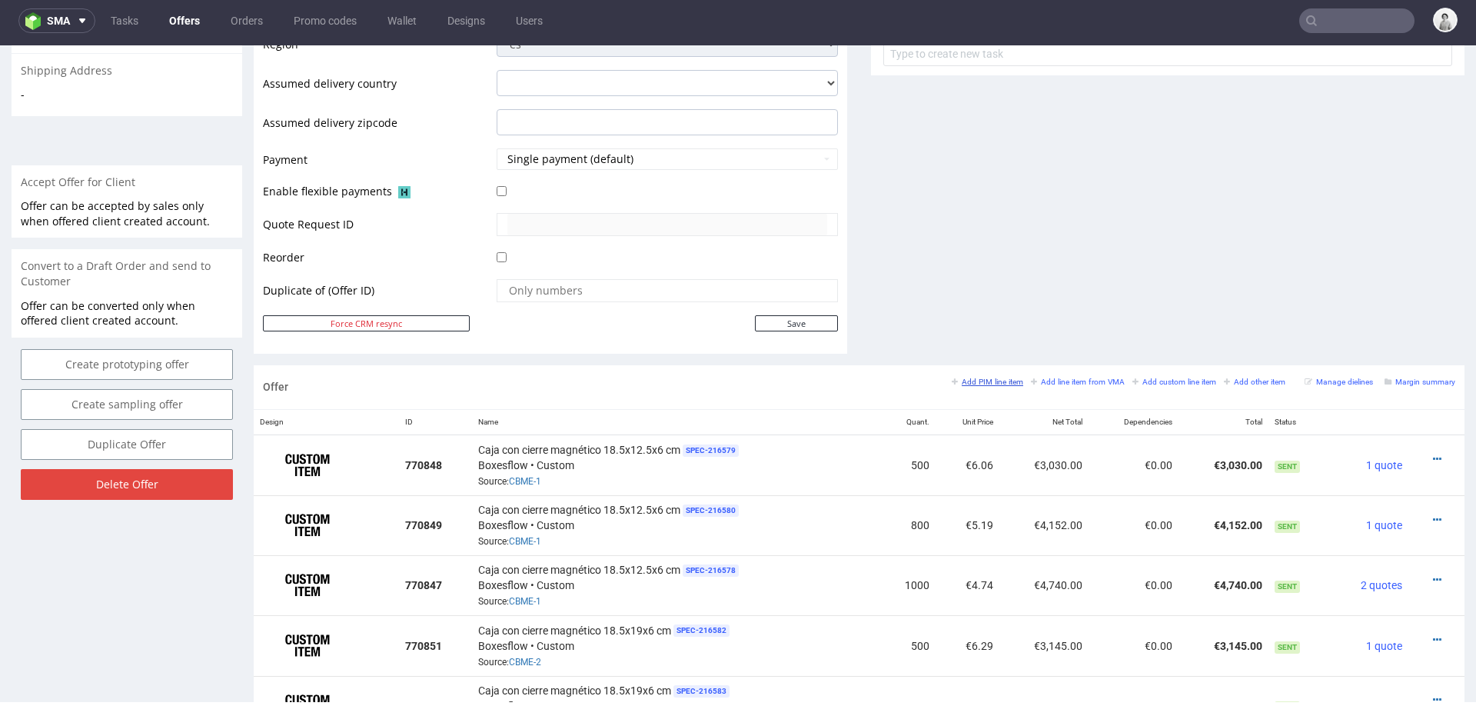
click at [961, 377] on small "Add PIM line item" at bounding box center [986, 381] width 71 height 8
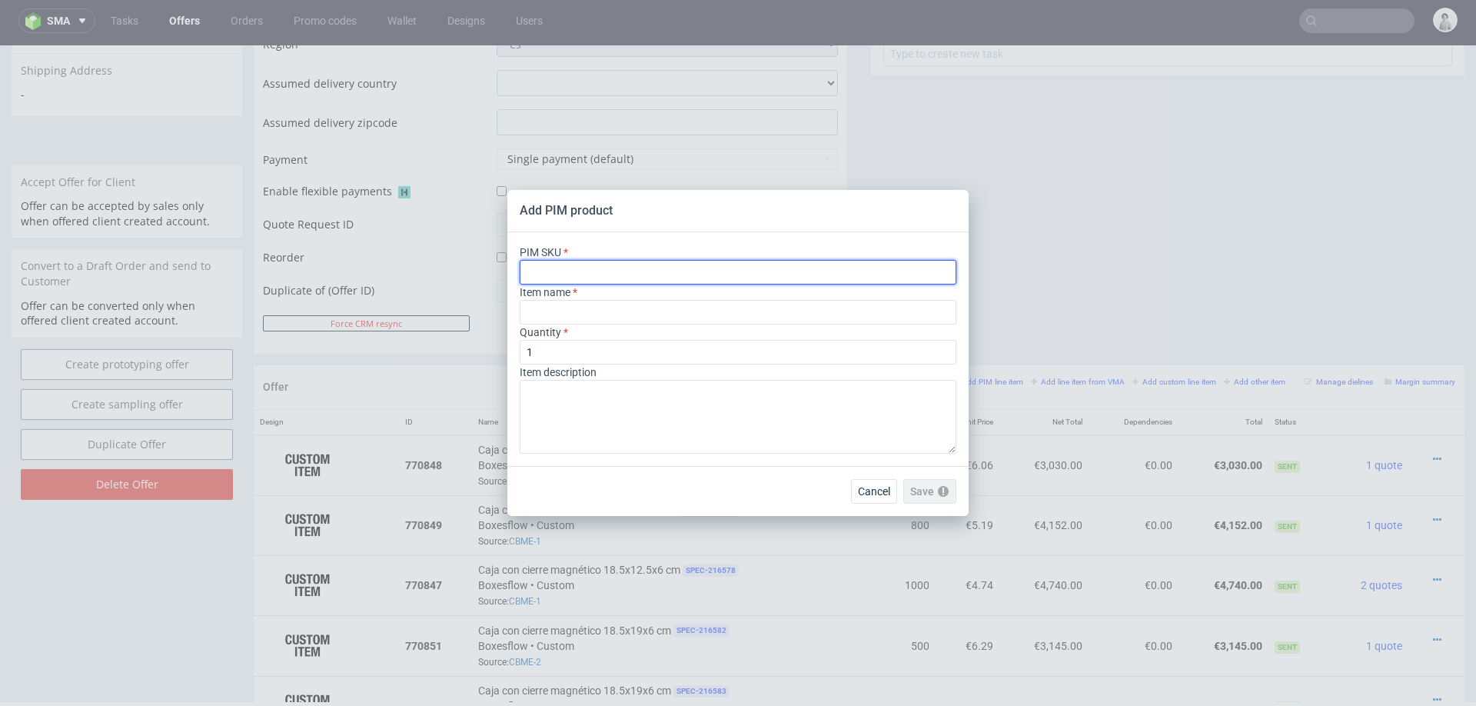
click at [789, 271] on input "text" at bounding box center [738, 272] width 437 height 25
paste input "label--circle-label--2--paper-mid-gloss--print-indigo-color--none"
type input "label--circle-label--2--paper-mid-gloss--print-indigo-color--none"
type input "Etiqueta"
type input "label--circle-label--2--paper-mid-gloss--print-indigo-color--none"
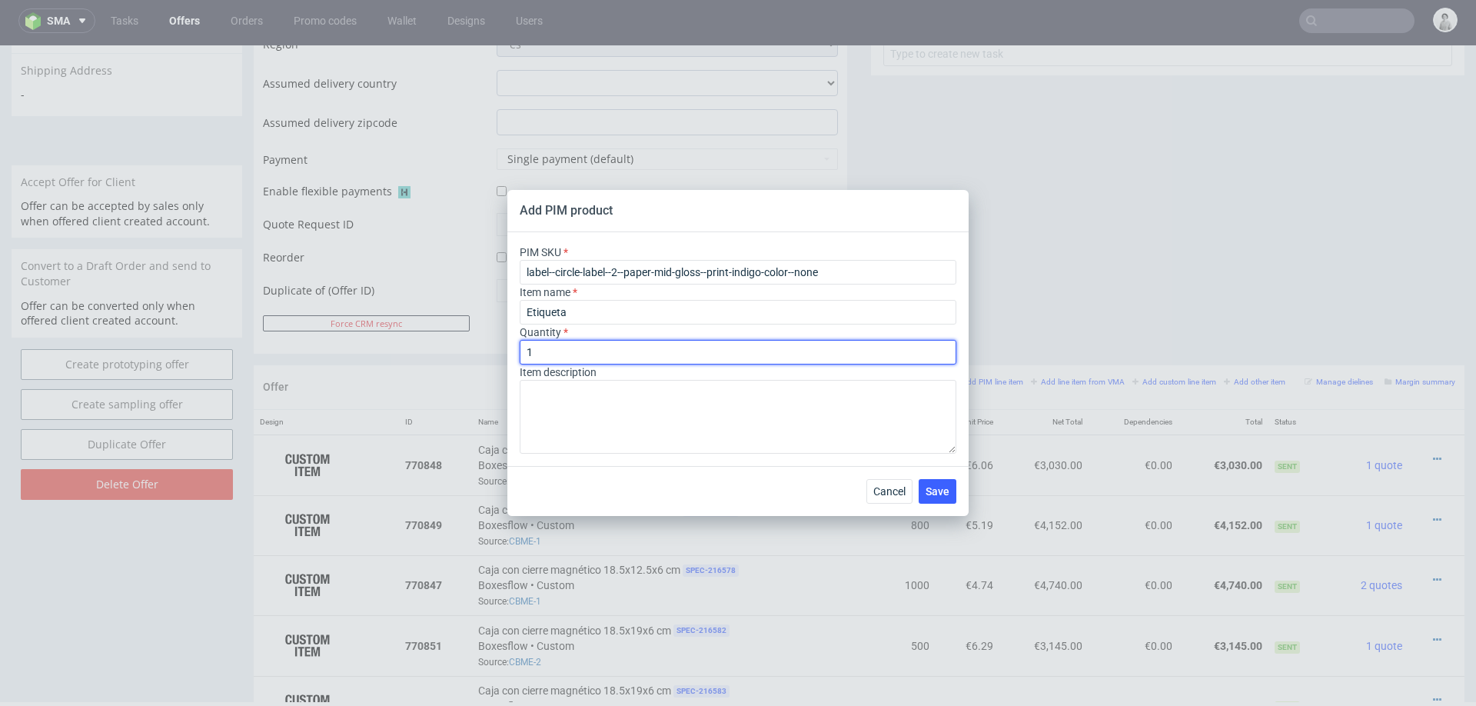
click at [636, 354] on input "1" at bounding box center [738, 352] width 437 height 25
type input "1000"
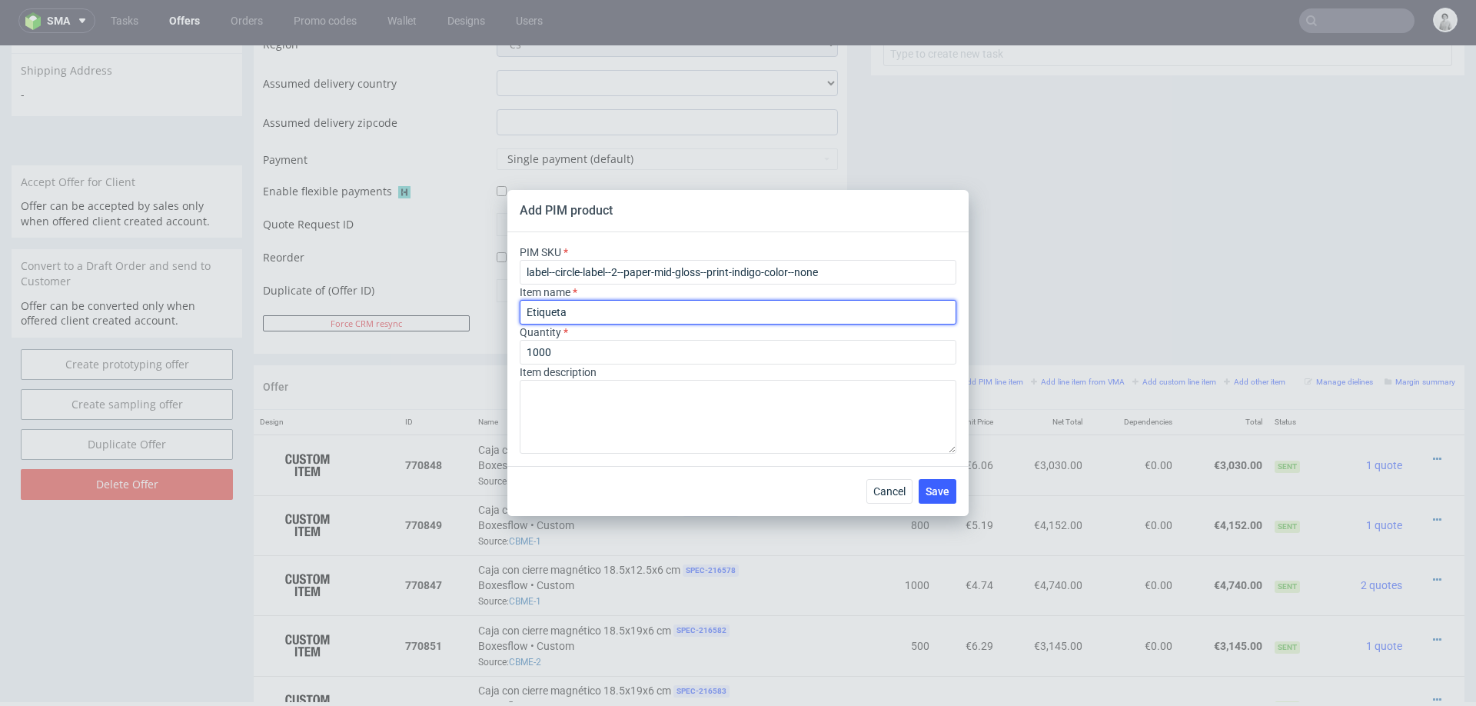
click at [608, 314] on input "Etiqueta" at bounding box center [738, 312] width 437 height 25
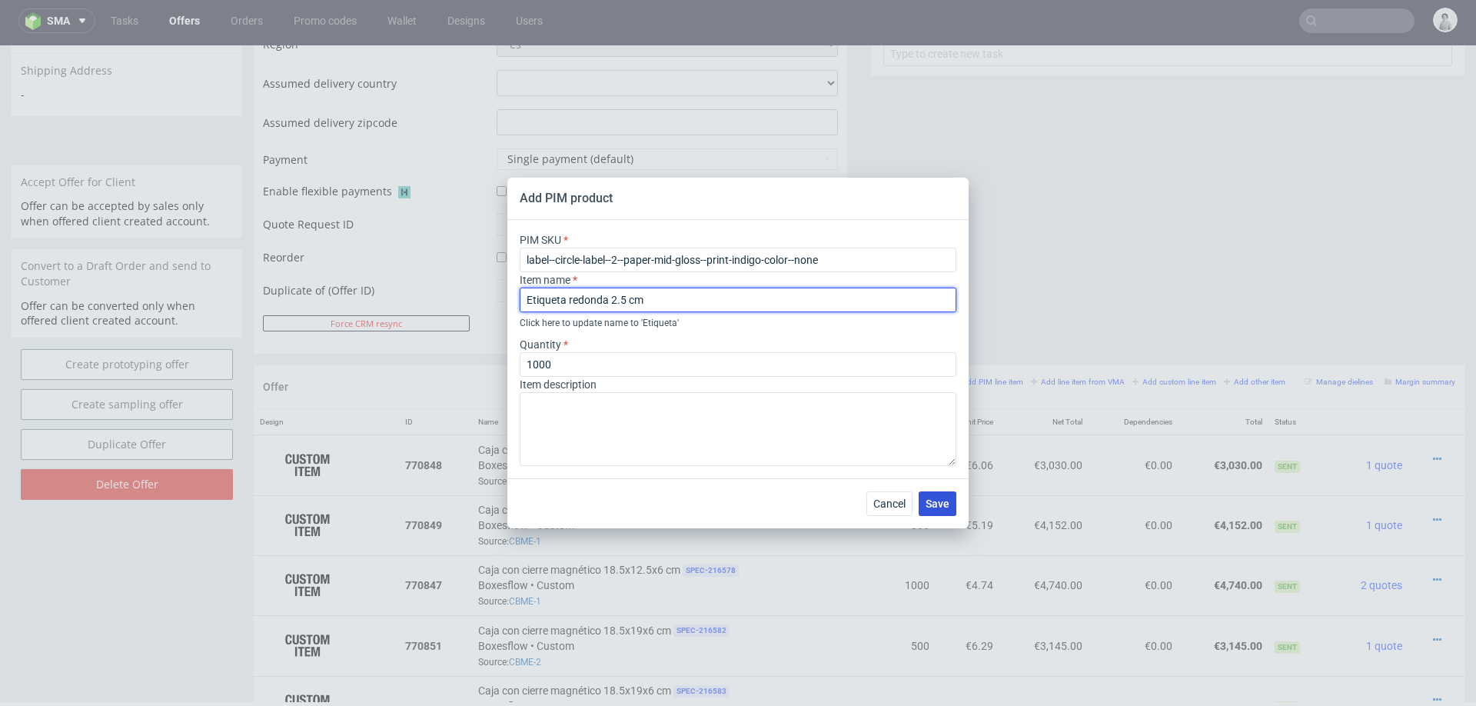
type input "Etiqueta redonda 2.5 cm"
click at [931, 498] on span "Save" at bounding box center [937, 503] width 24 height 11
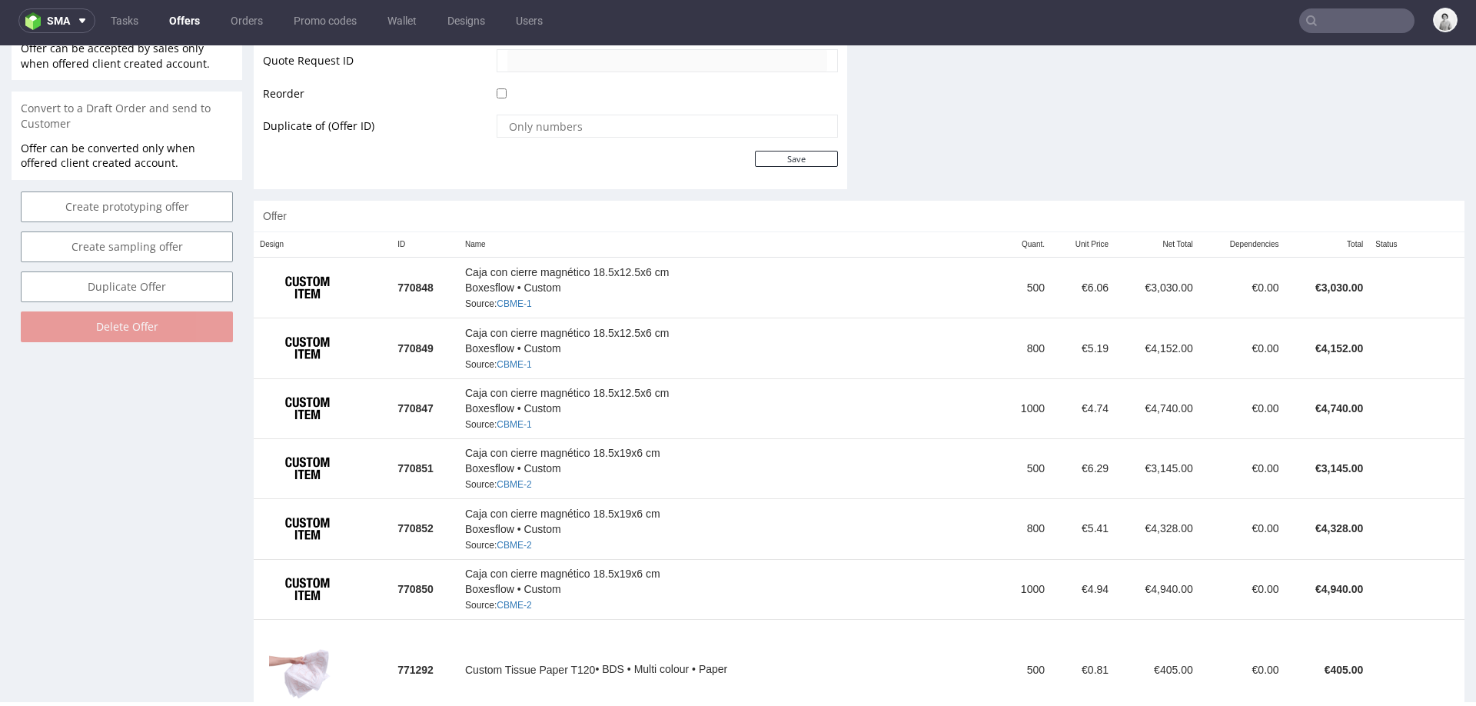
scroll to position [922, 0]
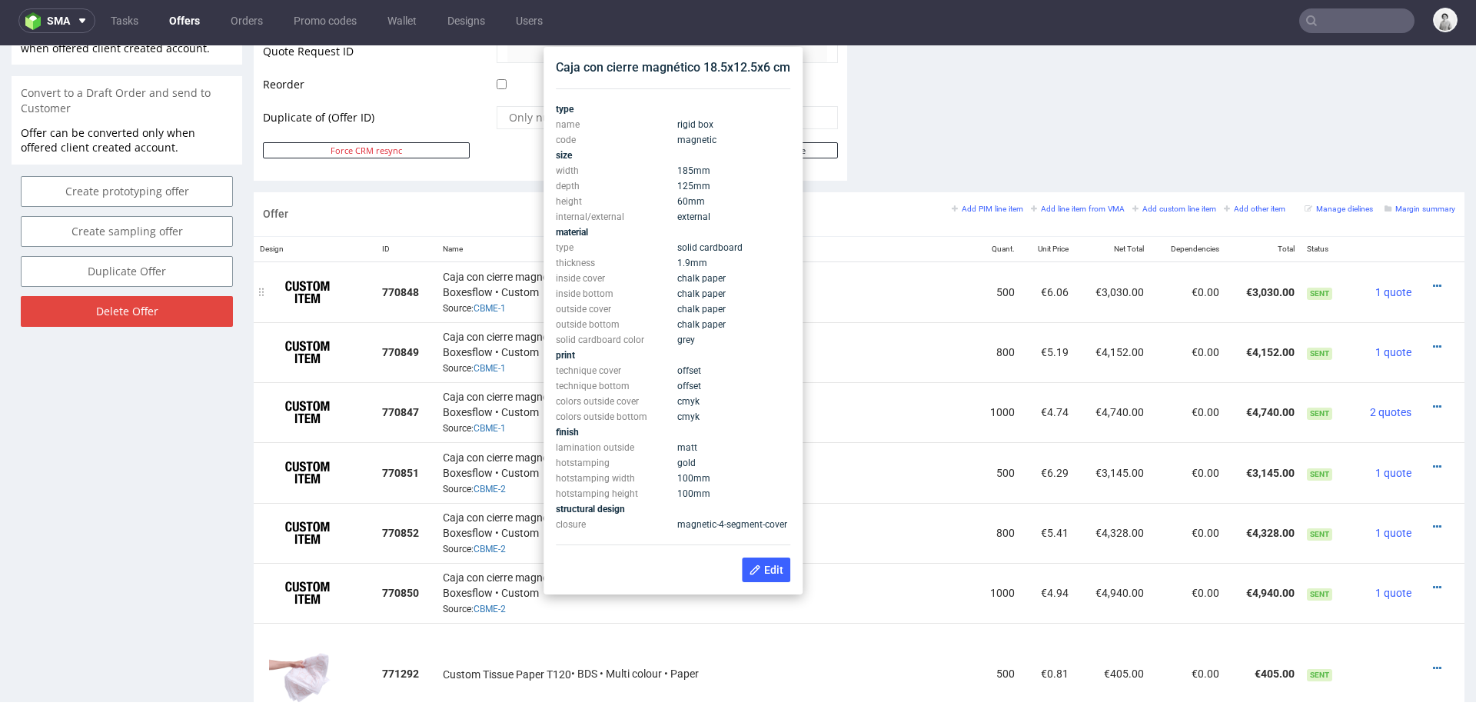
scroll to position [770, 0]
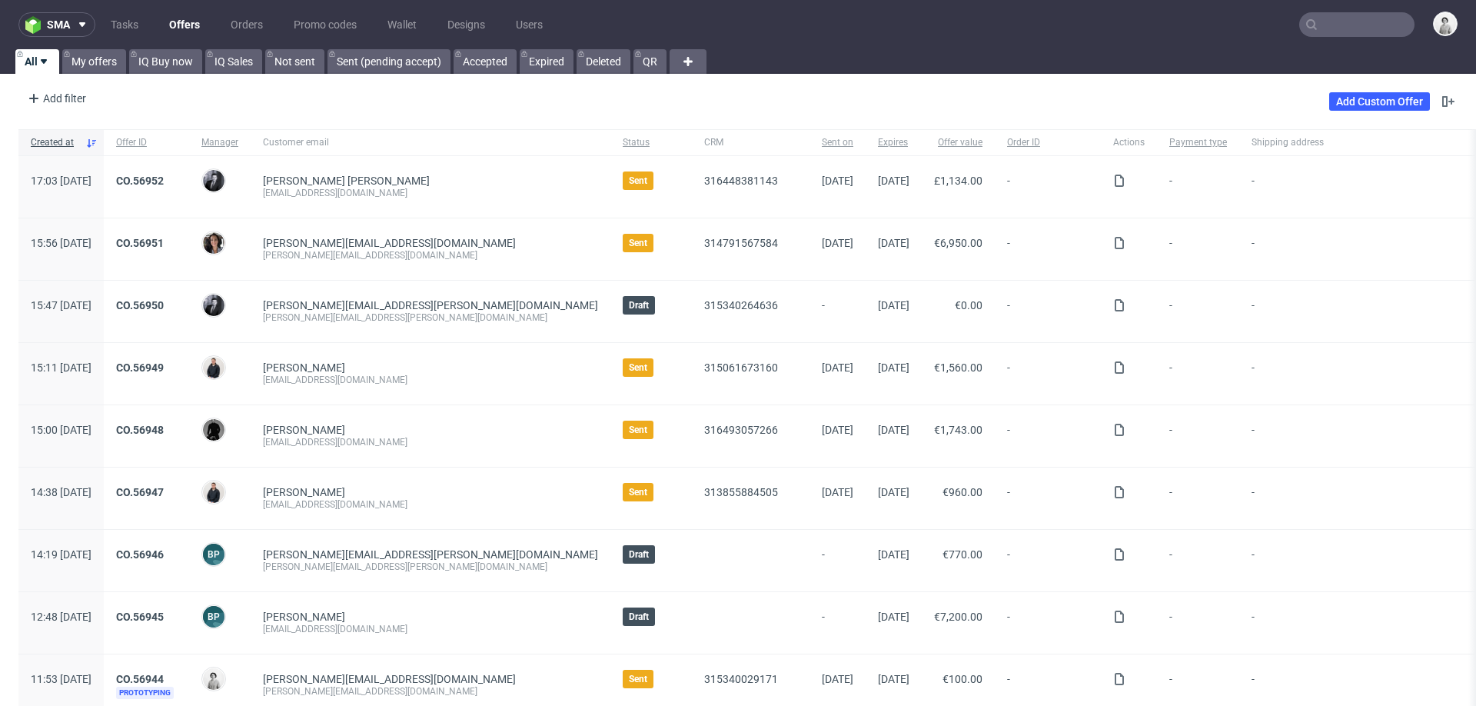
click at [1337, 22] on input "text" at bounding box center [1356, 24] width 115 height 25
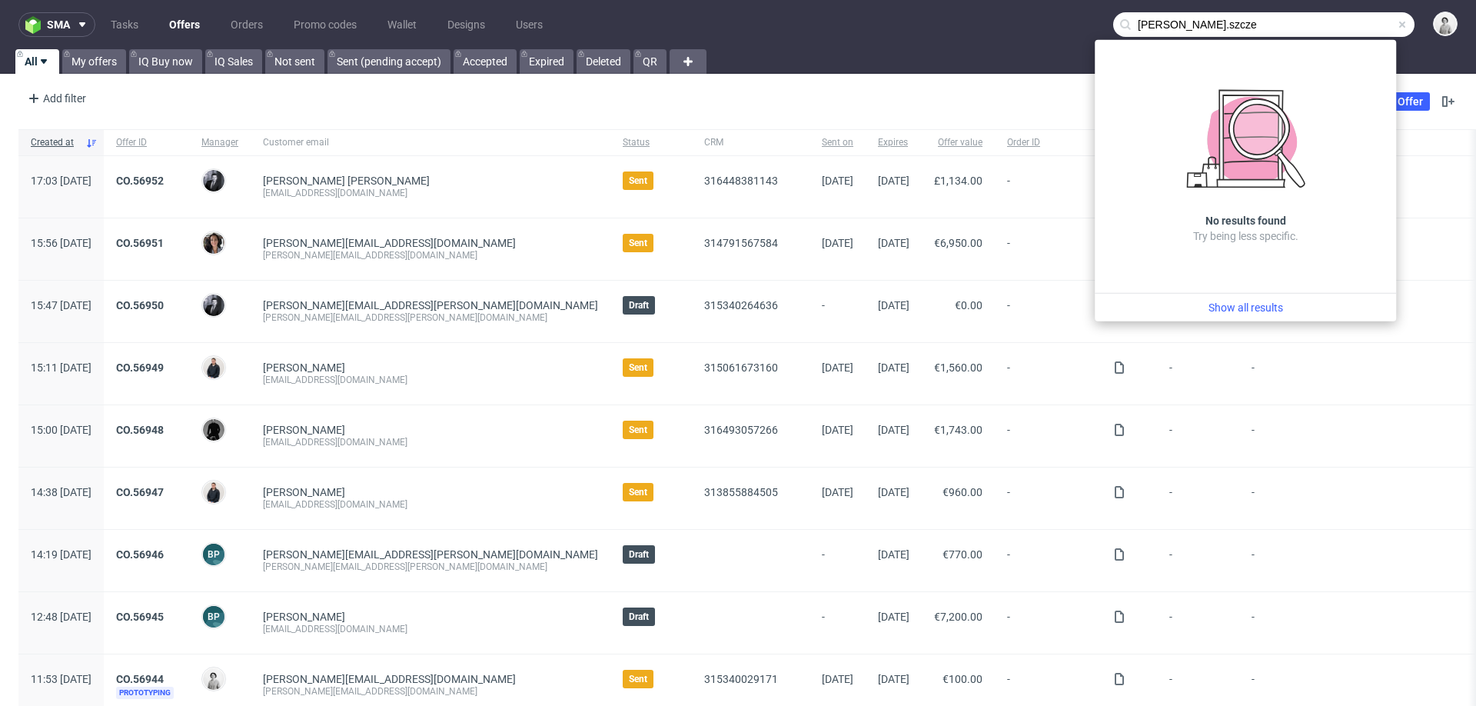
click at [1190, 25] on input "[PERSON_NAME].szcze" at bounding box center [1263, 24] width 301 height 25
paste input "[EMAIL_ADDRESS][DOMAIN_NAME]"
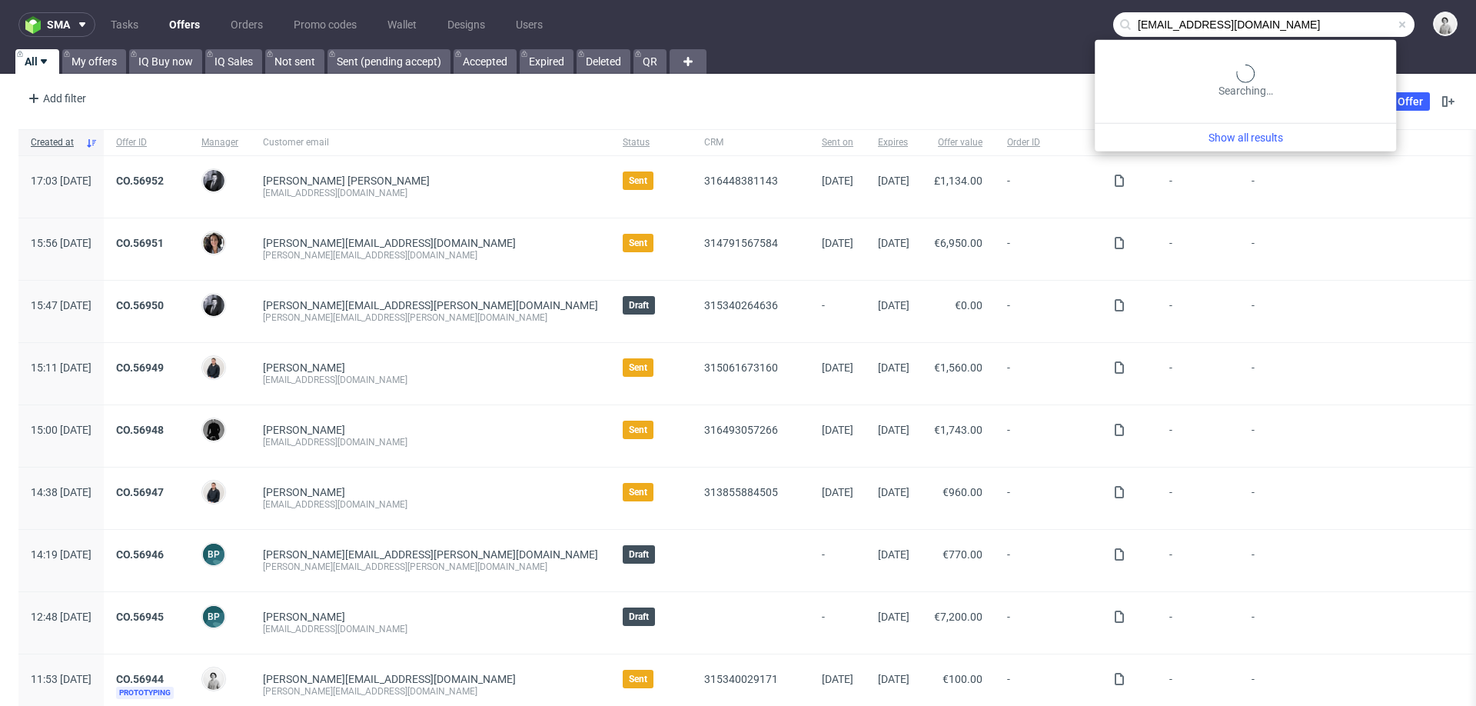
type input "[EMAIL_ADDRESS][DOMAIN_NAME]"
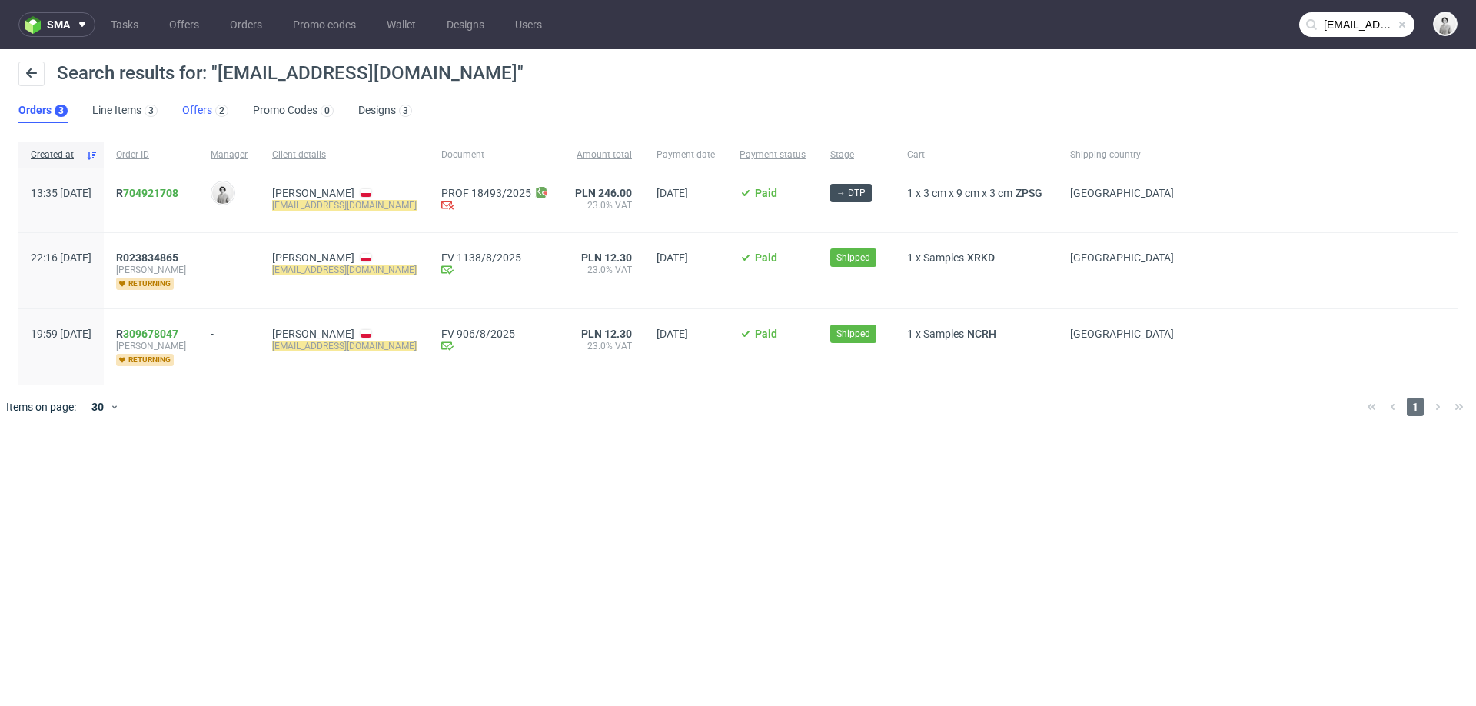
click at [196, 111] on link "Offers 2" at bounding box center [205, 110] width 46 height 25
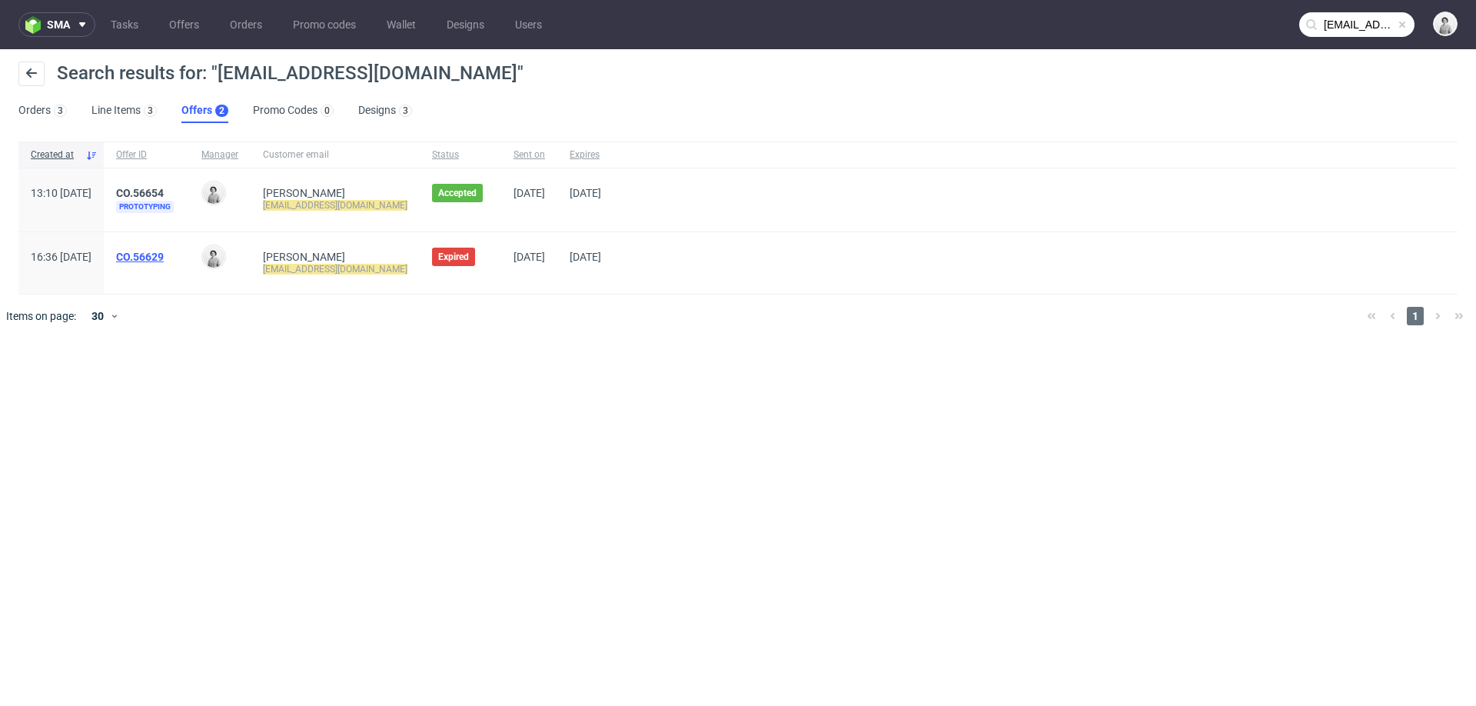
click at [164, 255] on link "CO.56629" at bounding box center [140, 257] width 48 height 12
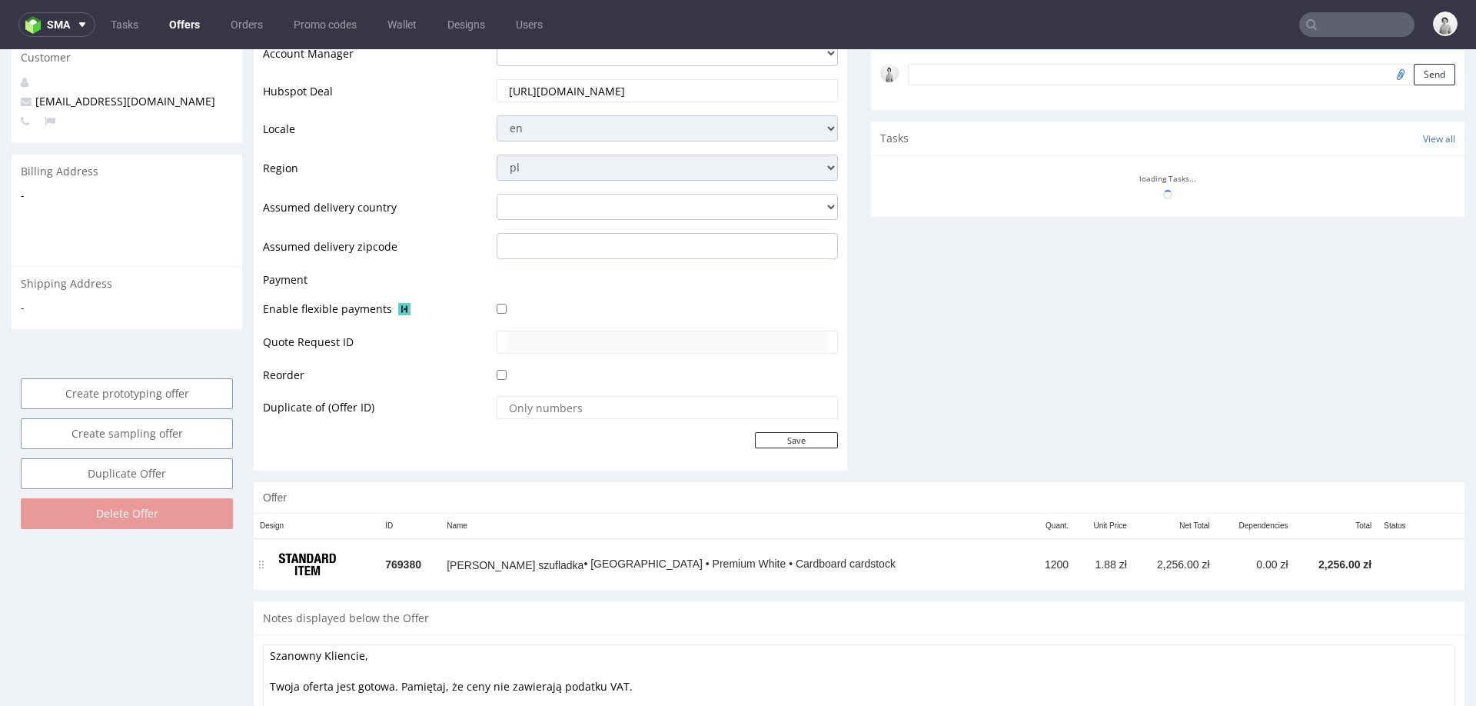
scroll to position [506, 0]
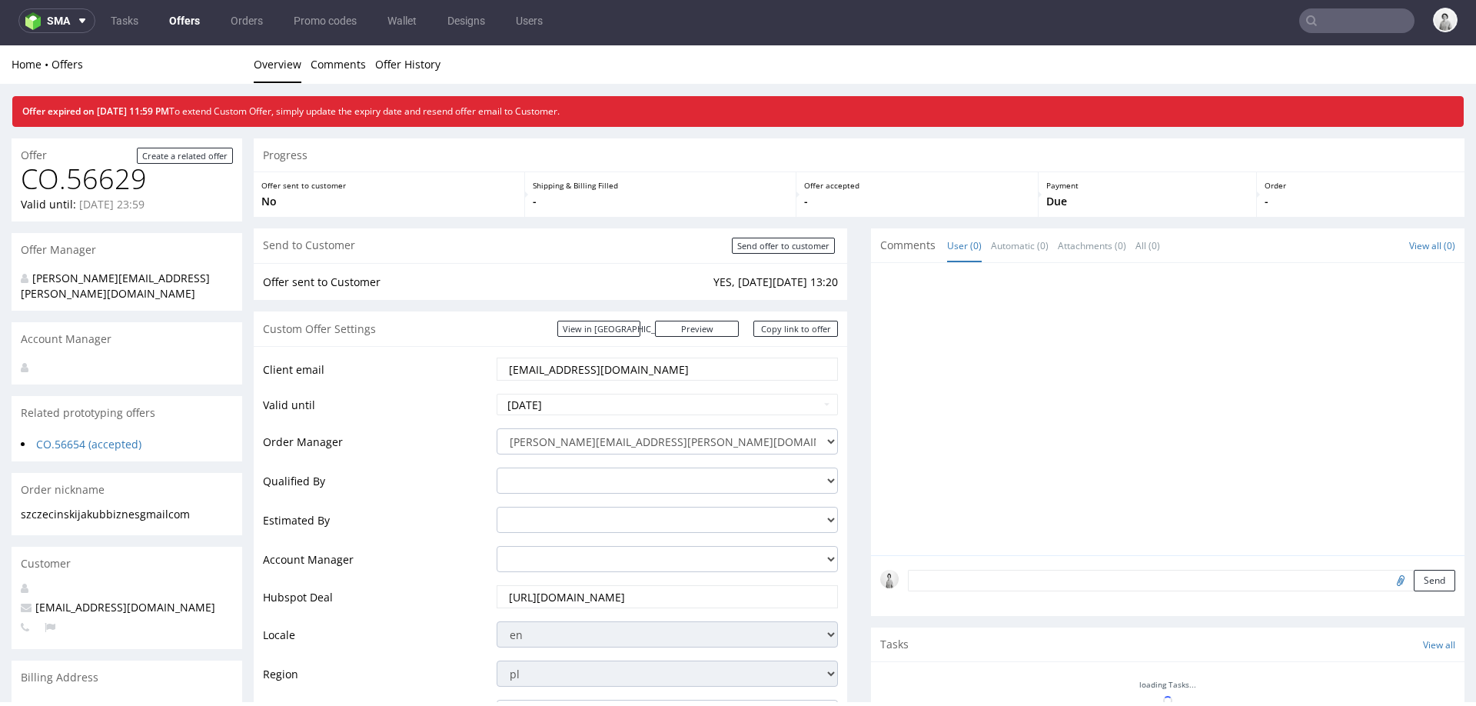
scroll to position [572, 0]
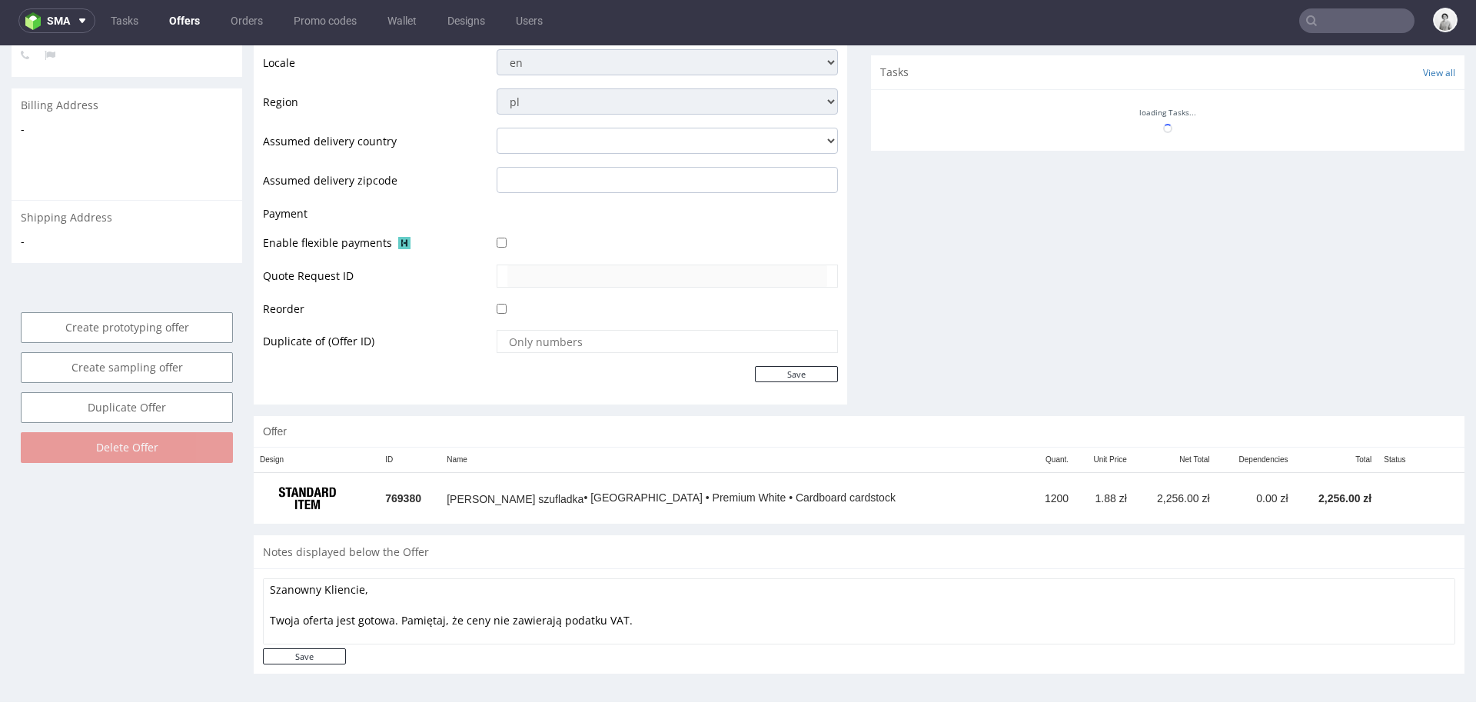
click at [744, 575] on div "Szanowny Kliencie, Twoja oferta jest gotowa. Pamiętaj, że ceny nie zawierają po…" at bounding box center [859, 620] width 1210 height 105
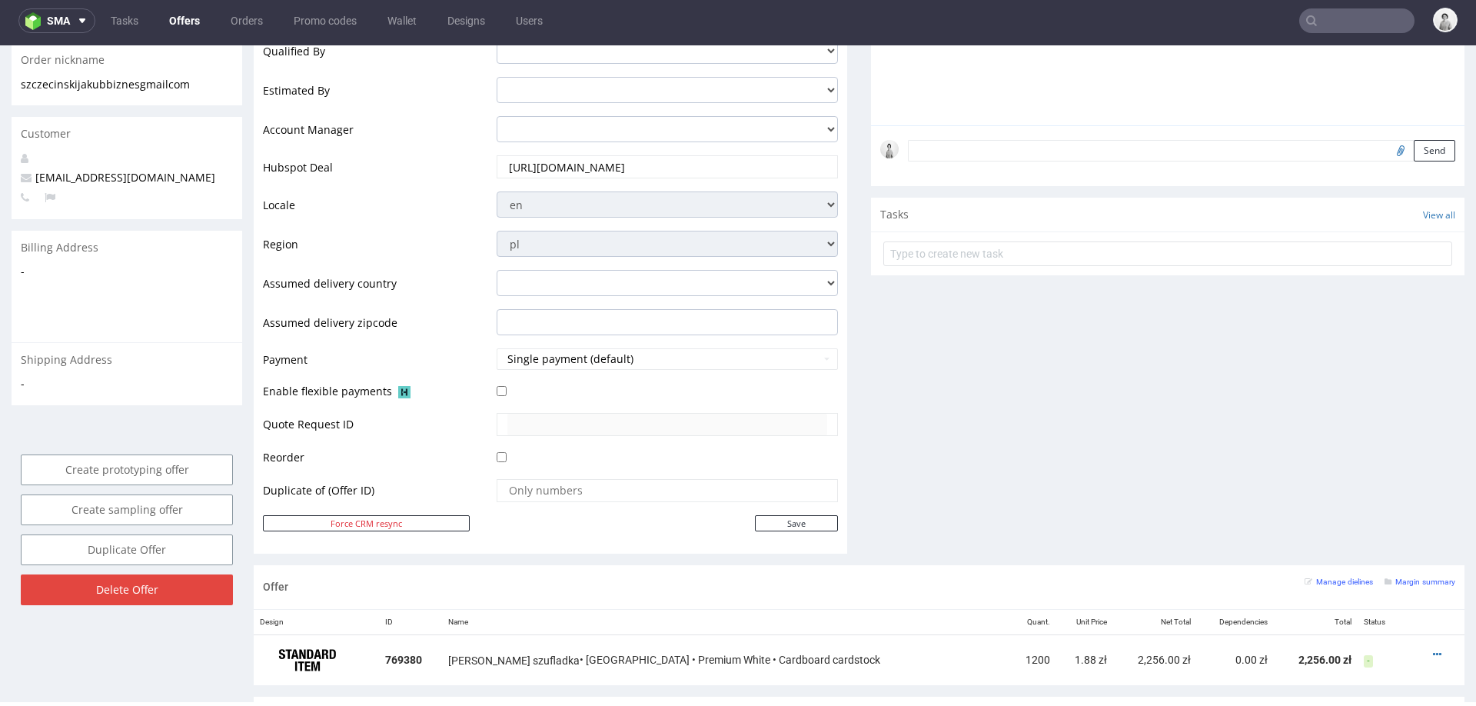
scroll to position [811, 0]
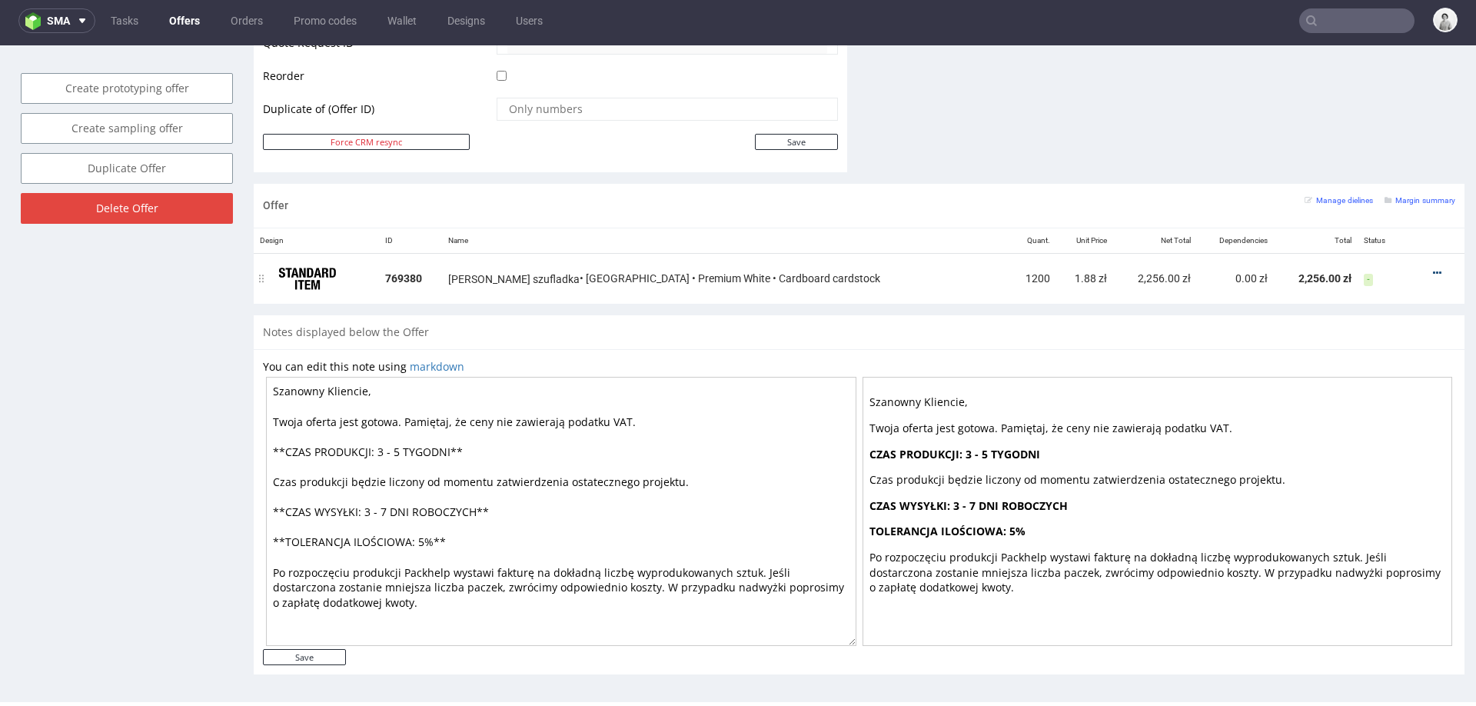
click at [1433, 267] on icon at bounding box center [1437, 272] width 8 height 11
click at [1387, 208] on span "Edit item specification" at bounding box center [1370, 211] width 115 height 15
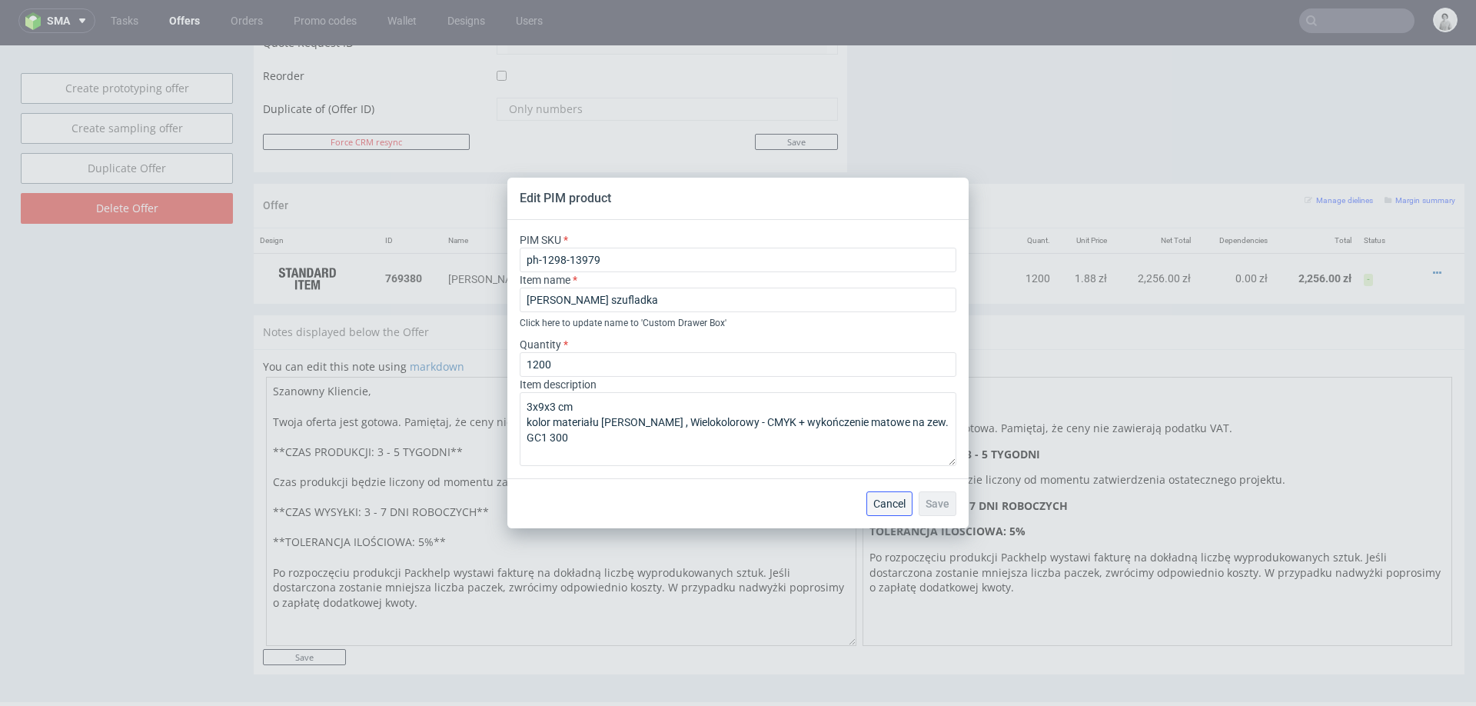
click at [879, 509] on span "Cancel" at bounding box center [889, 503] width 32 height 11
